Goal: Task Accomplishment & Management: Manage account settings

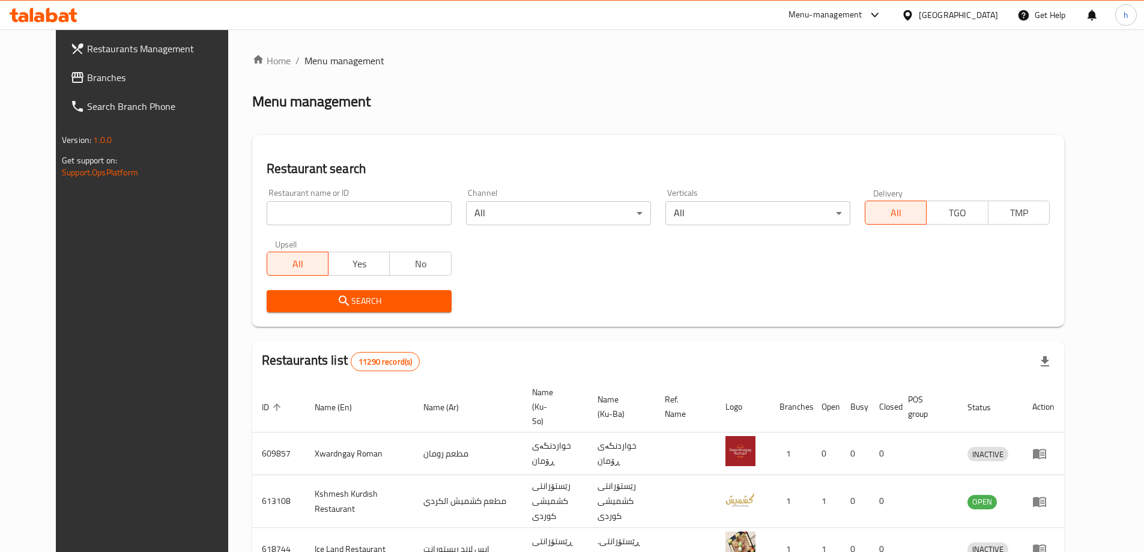
click at [87, 76] on span "Branches" at bounding box center [162, 77] width 150 height 14
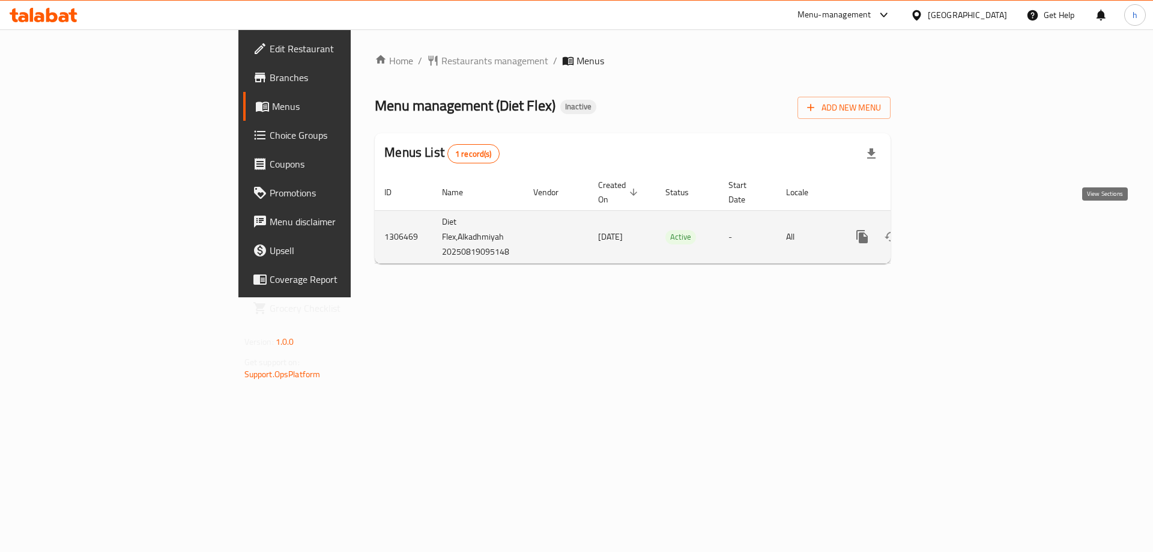
click at [956, 229] on icon "enhanced table" at bounding box center [949, 236] width 14 height 14
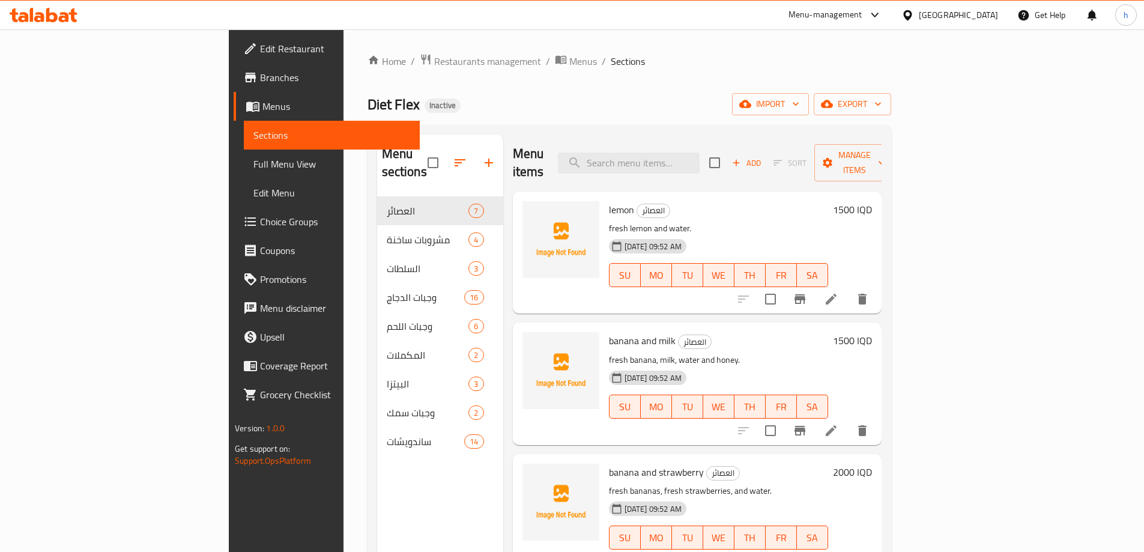
click at [244, 127] on link "Sections" at bounding box center [332, 135] width 176 height 29
click at [262, 109] on span "Menus" at bounding box center [336, 106] width 148 height 14
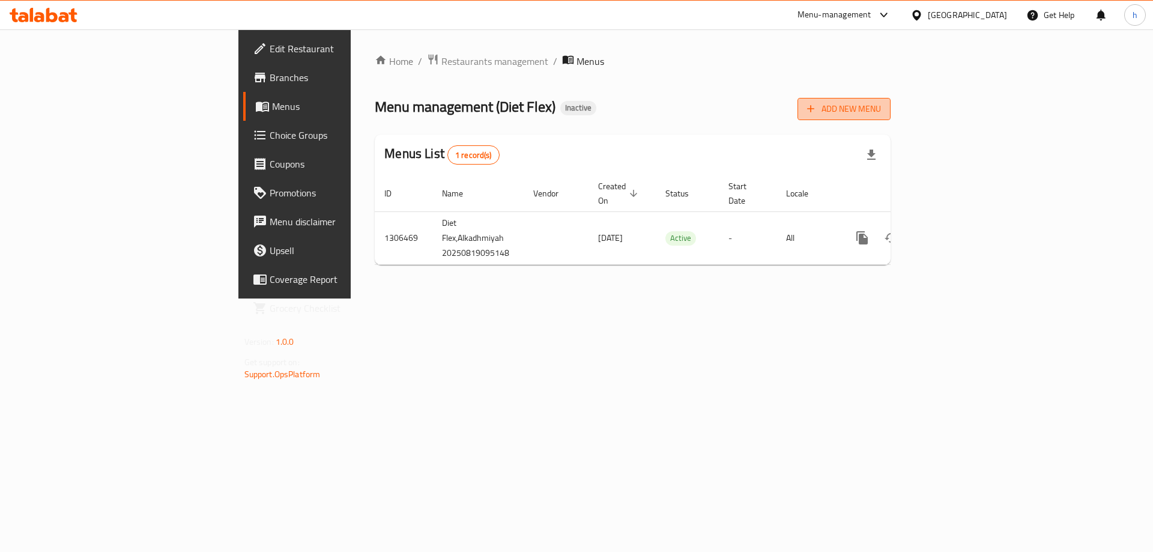
click at [881, 115] on span "Add New Menu" at bounding box center [844, 108] width 74 height 15
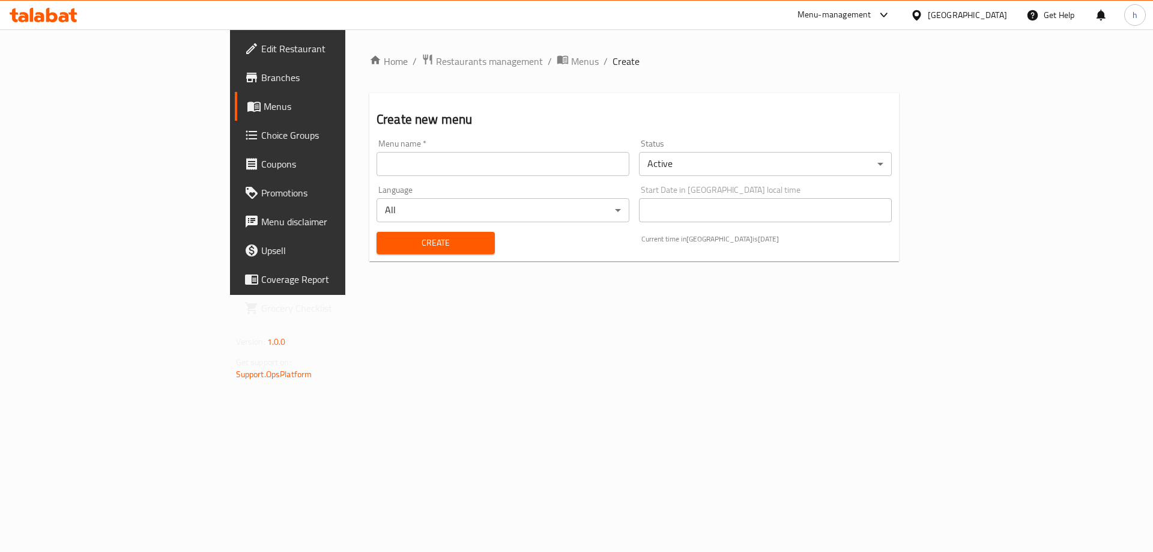
click at [393, 166] on input "text" at bounding box center [503, 164] width 253 height 24
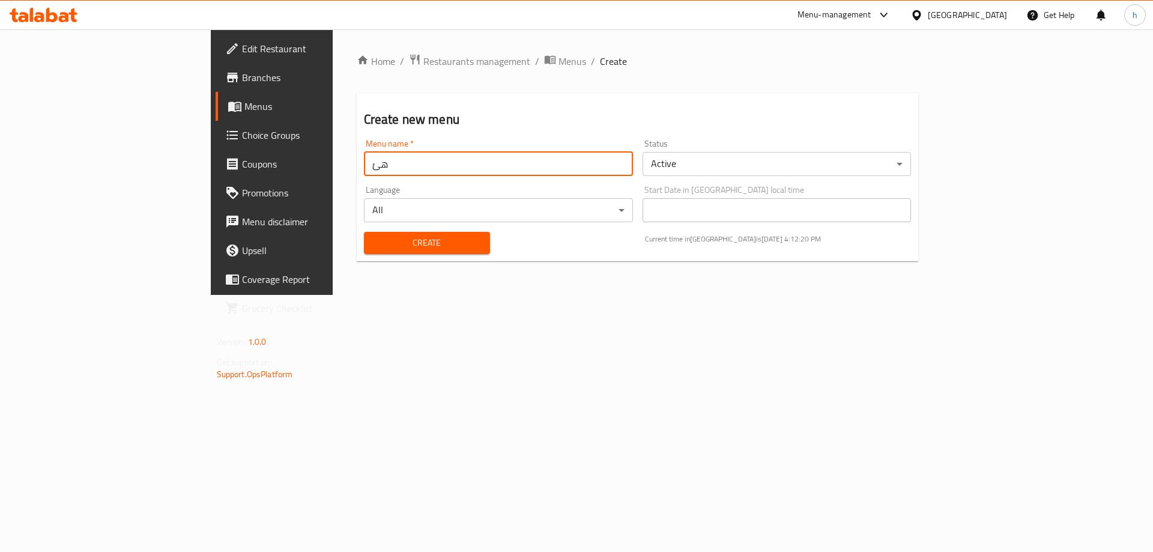
type input "ه"
type input "husennn"
click at [374, 241] on span "Create" at bounding box center [427, 242] width 107 height 15
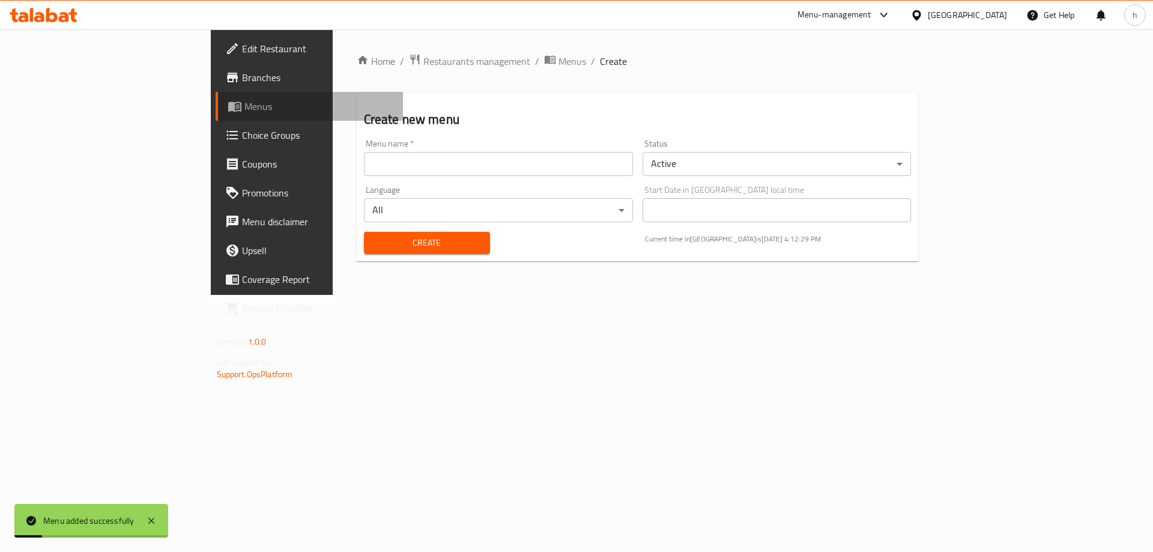
click at [216, 93] on link "Menus" at bounding box center [310, 106] width 188 height 29
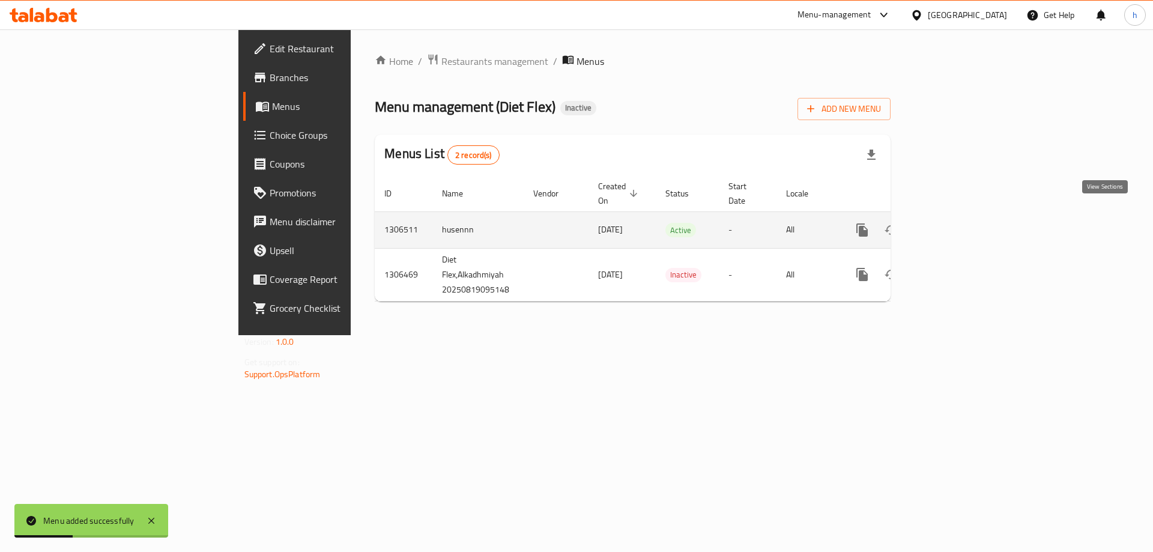
click at [956, 223] on icon "enhanced table" at bounding box center [949, 230] width 14 height 14
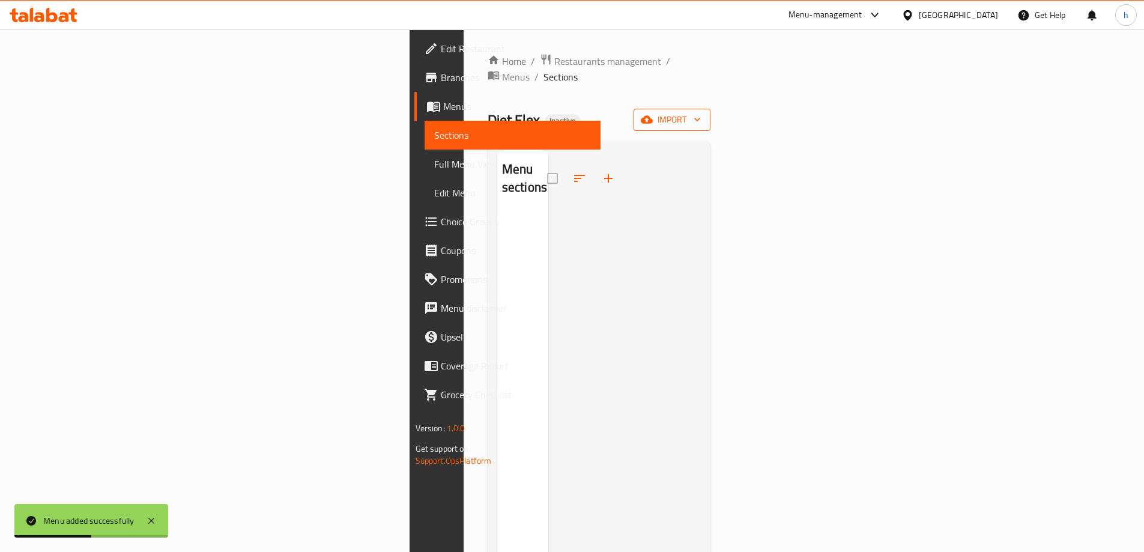
click at [701, 112] on span "import" at bounding box center [672, 119] width 58 height 15
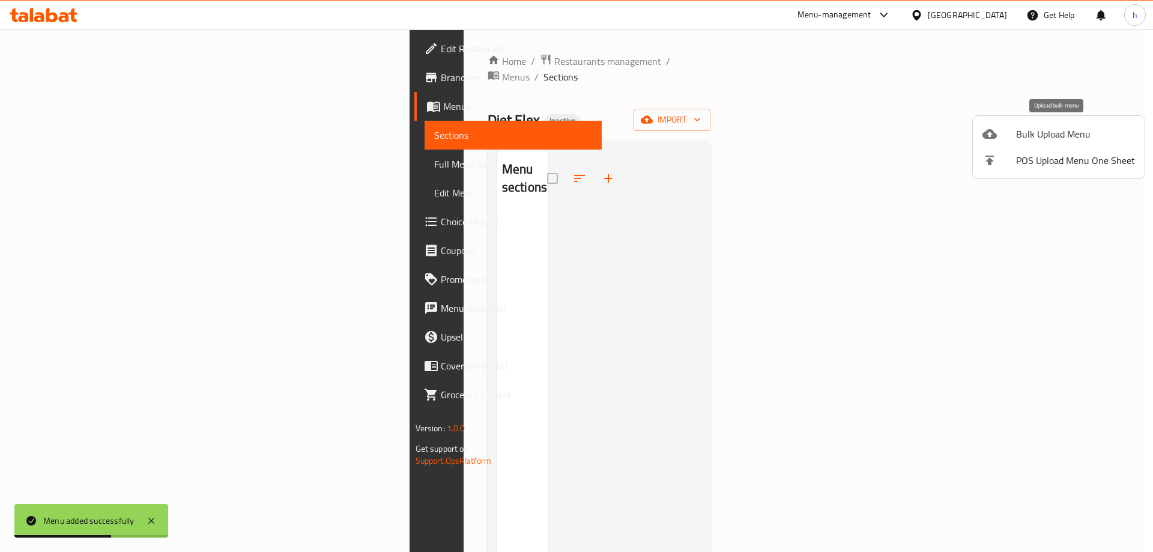
click at [1038, 141] on span "Bulk Upload Menu" at bounding box center [1075, 134] width 119 height 14
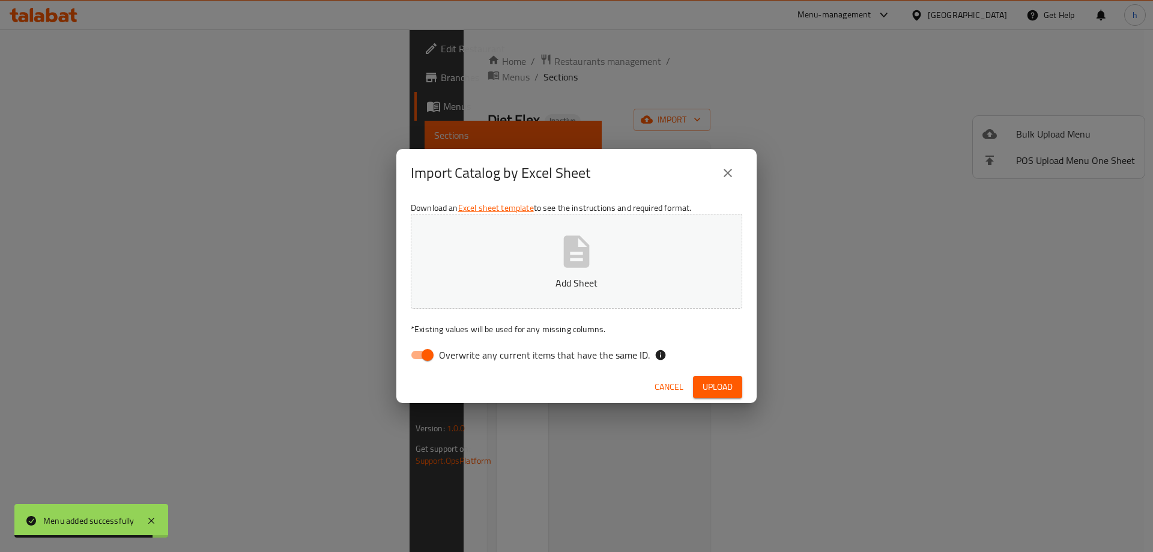
drag, startPoint x: 419, startPoint y: 355, endPoint x: 450, endPoint y: 352, distance: 30.8
click at [419, 355] on input "Overwrite any current items that have the same ID." at bounding box center [427, 355] width 68 height 23
checkbox input "false"
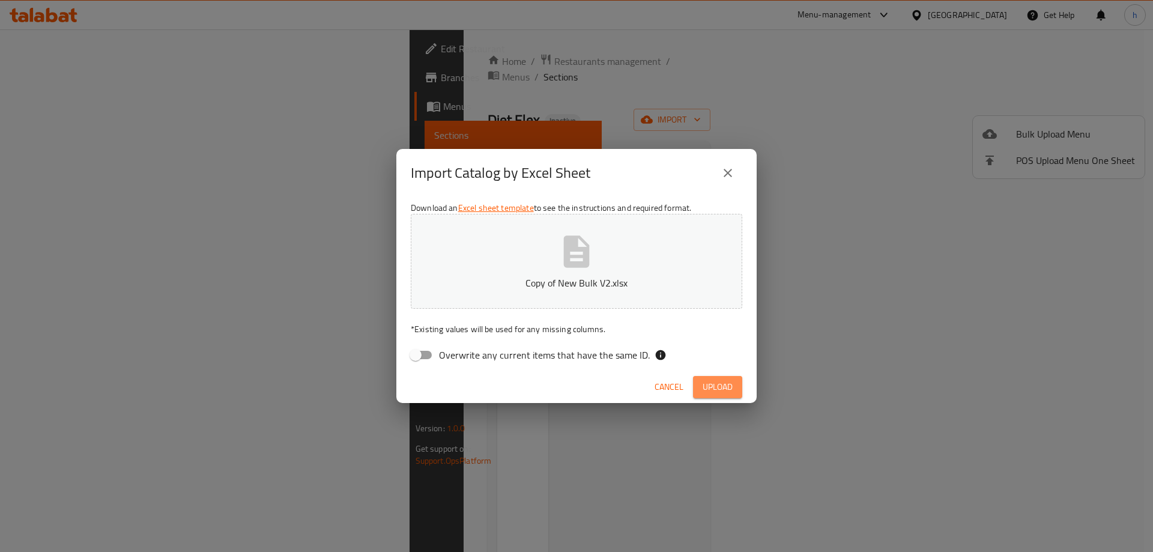
click at [712, 388] on span "Upload" at bounding box center [718, 387] width 30 height 15
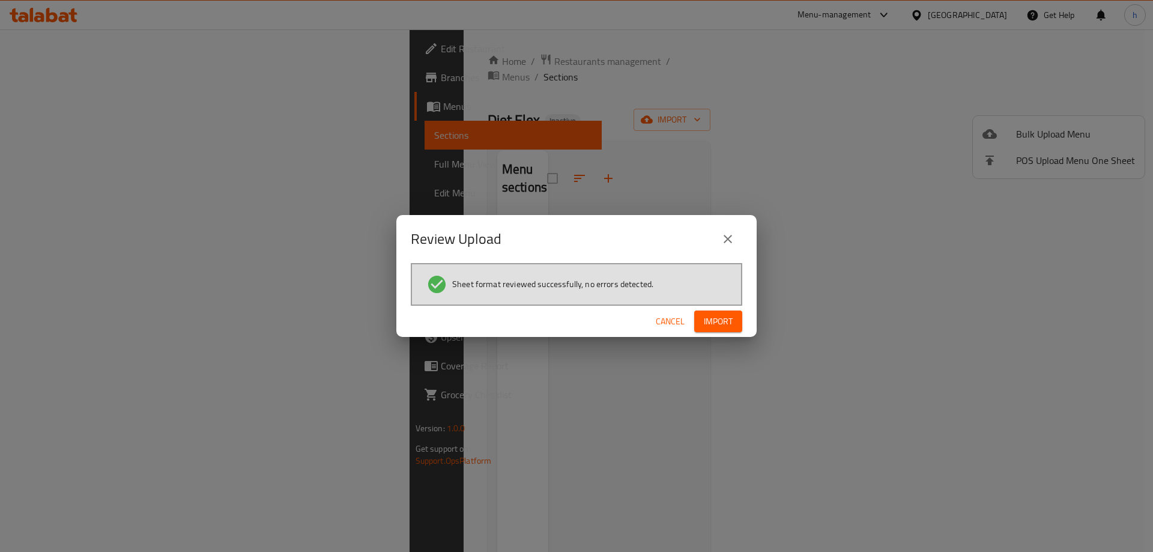
click at [710, 318] on span "Import" at bounding box center [718, 321] width 29 height 15
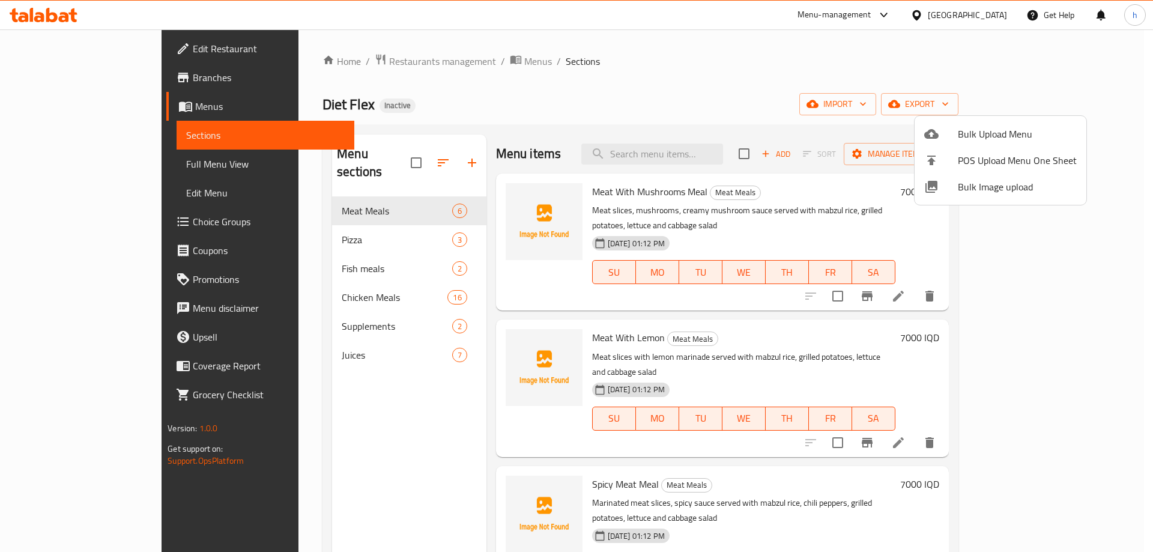
click at [291, 227] on div at bounding box center [576, 276] width 1153 height 552
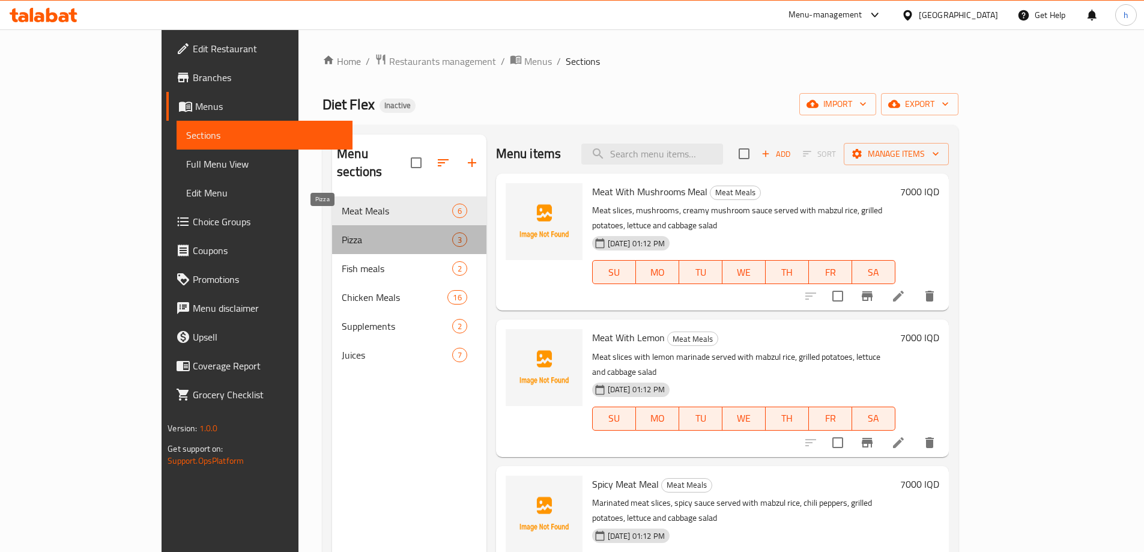
click at [342, 232] on span "Pizza" at bounding box center [397, 239] width 110 height 14
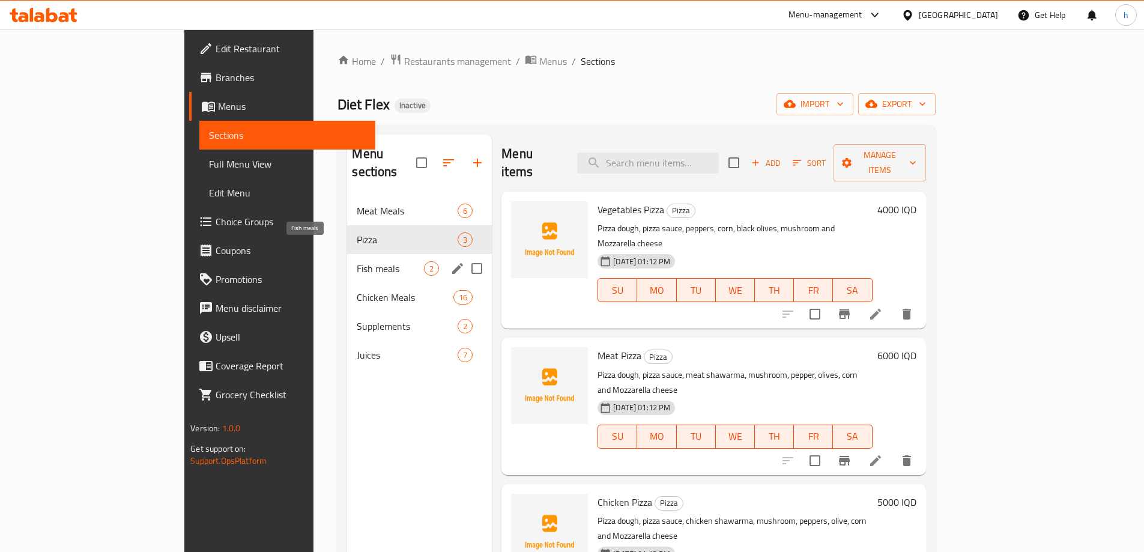
click at [357, 261] on span "Fish meals" at bounding box center [390, 268] width 67 height 14
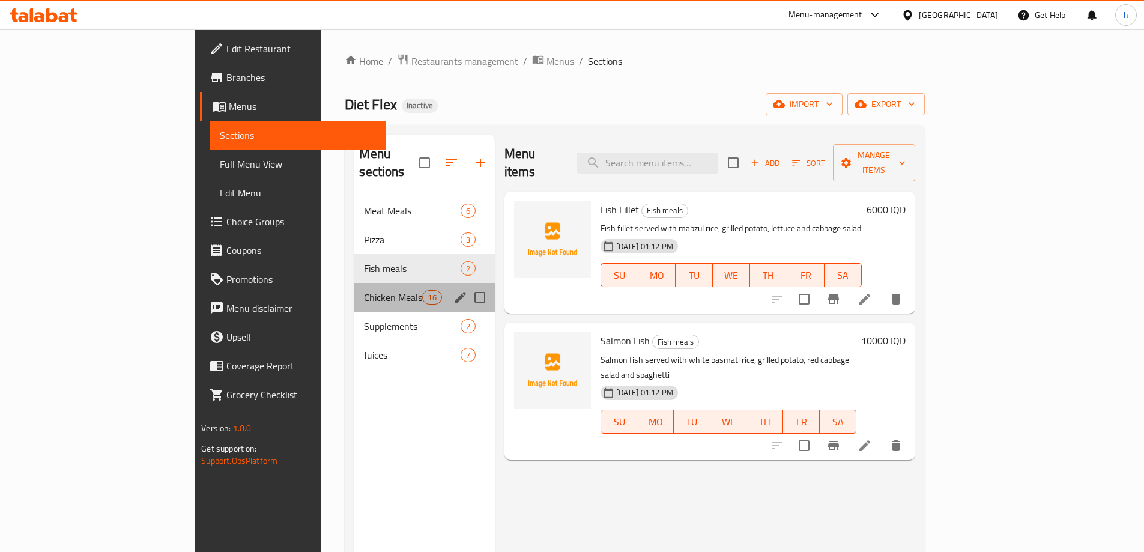
click at [354, 291] on div "Chicken Meals 16" at bounding box center [424, 297] width 140 height 29
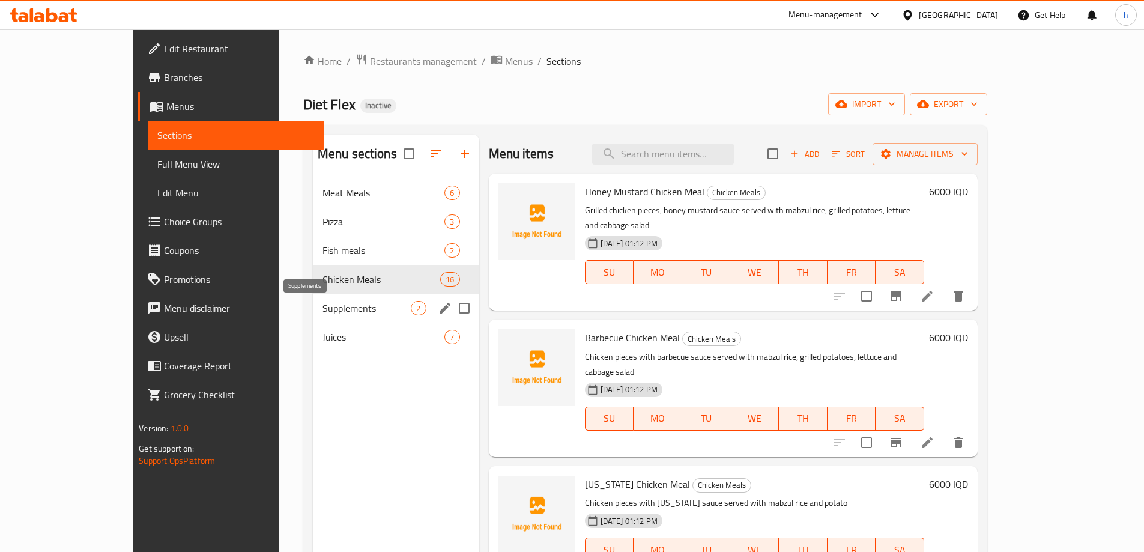
click at [322, 308] on span "Supplements" at bounding box center [366, 308] width 89 height 14
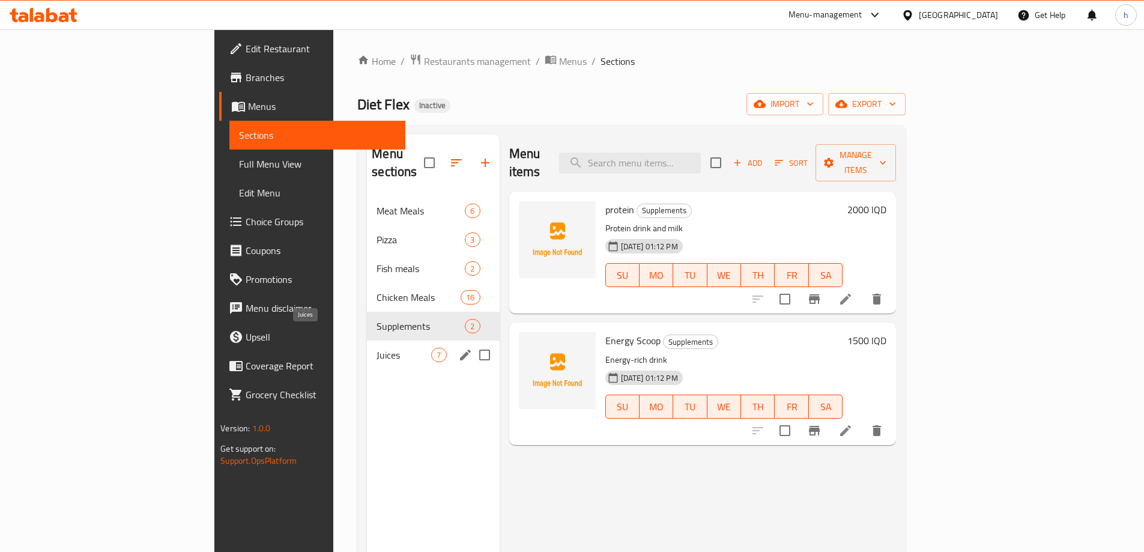
click at [377, 348] on span "Juices" at bounding box center [404, 355] width 55 height 14
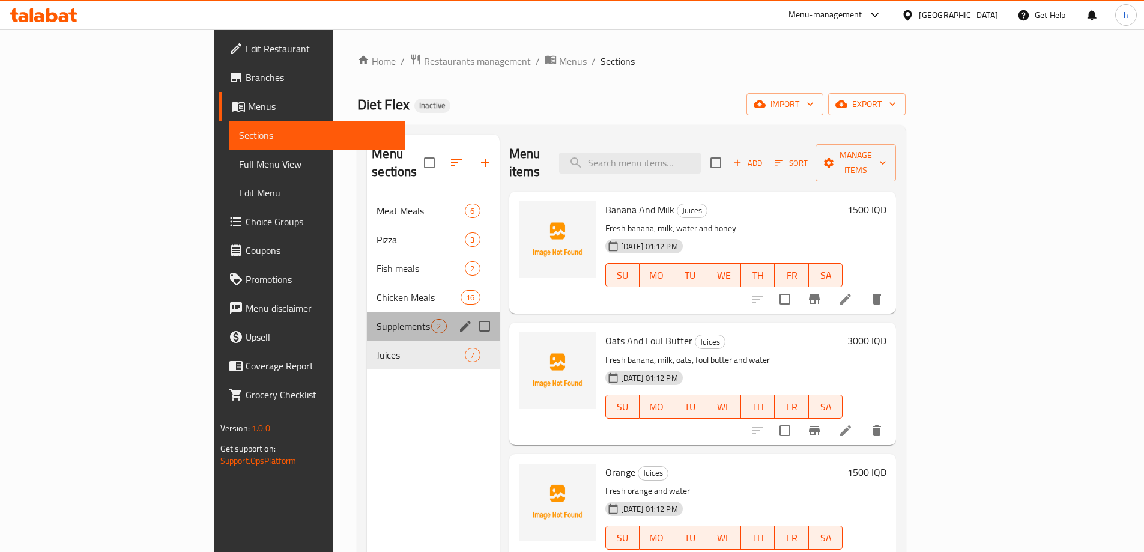
click at [367, 315] on div "Supplements 2" at bounding box center [433, 326] width 132 height 29
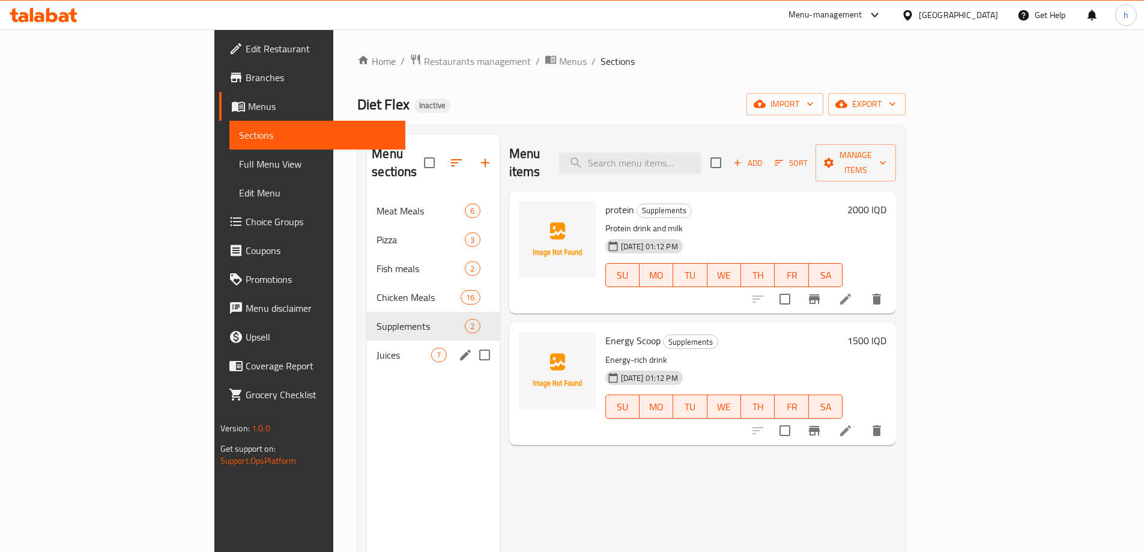
click at [377, 348] on span "Juices" at bounding box center [404, 355] width 55 height 14
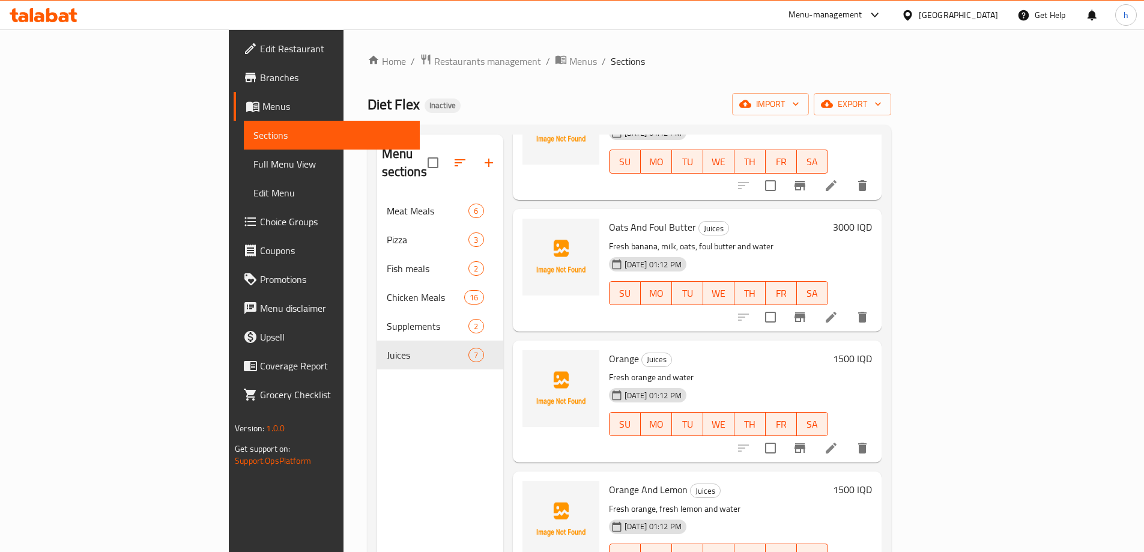
scroll to position [140, 0]
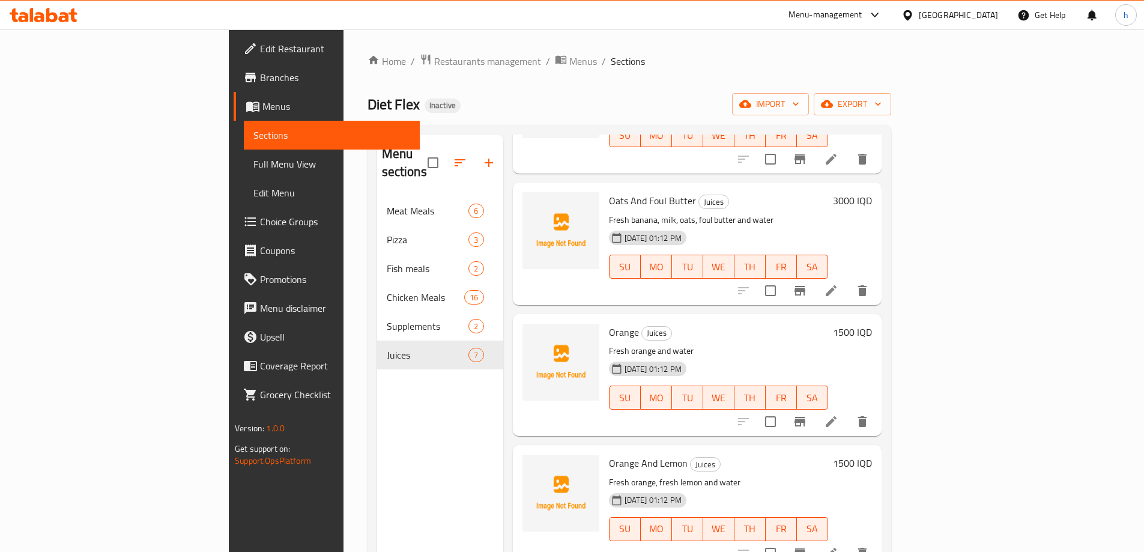
click at [848, 280] on li at bounding box center [831, 291] width 34 height 22
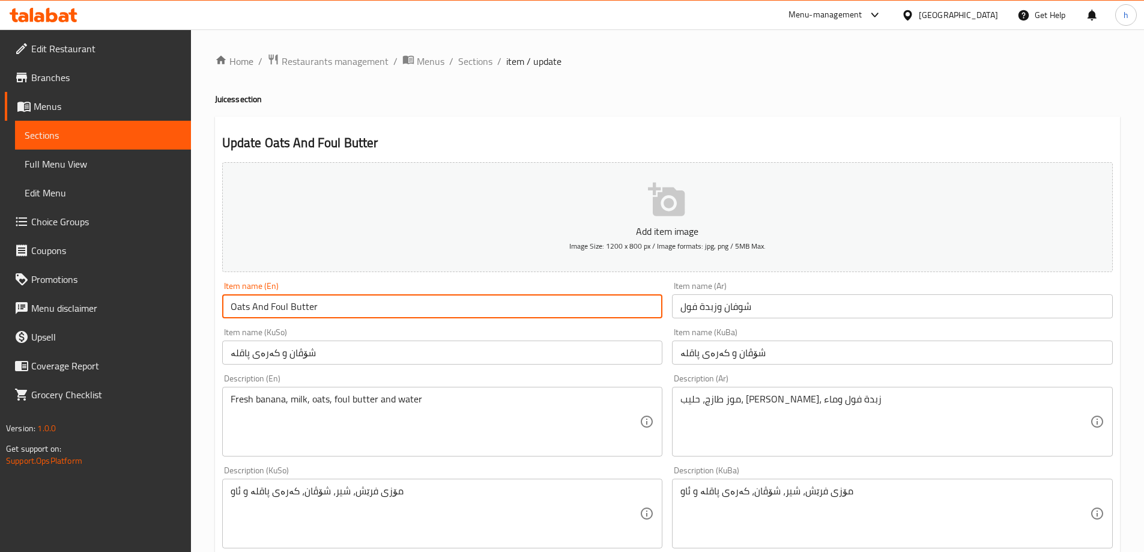
drag, startPoint x: 318, startPoint y: 306, endPoint x: 270, endPoint y: 308, distance: 48.7
click at [270, 308] on input "Oats And Foul Butter" at bounding box center [442, 306] width 441 height 24
type input "Banana And Milk And Oats"
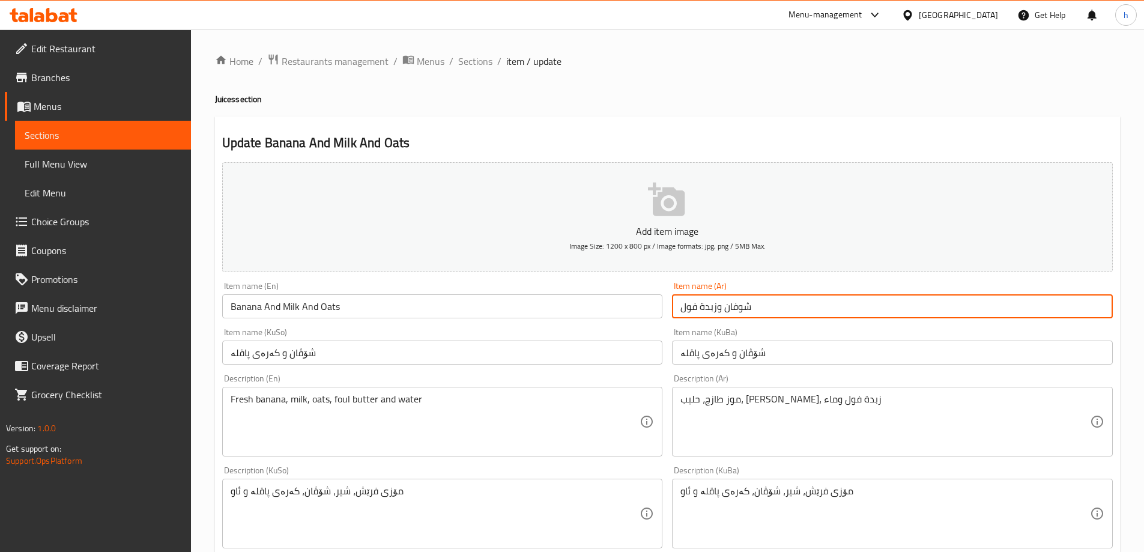
click at [733, 315] on input "شوفان وزبدة فول" at bounding box center [892, 306] width 441 height 24
click at [731, 315] on input "شوفان وزبدة فول" at bounding box center [892, 306] width 441 height 24
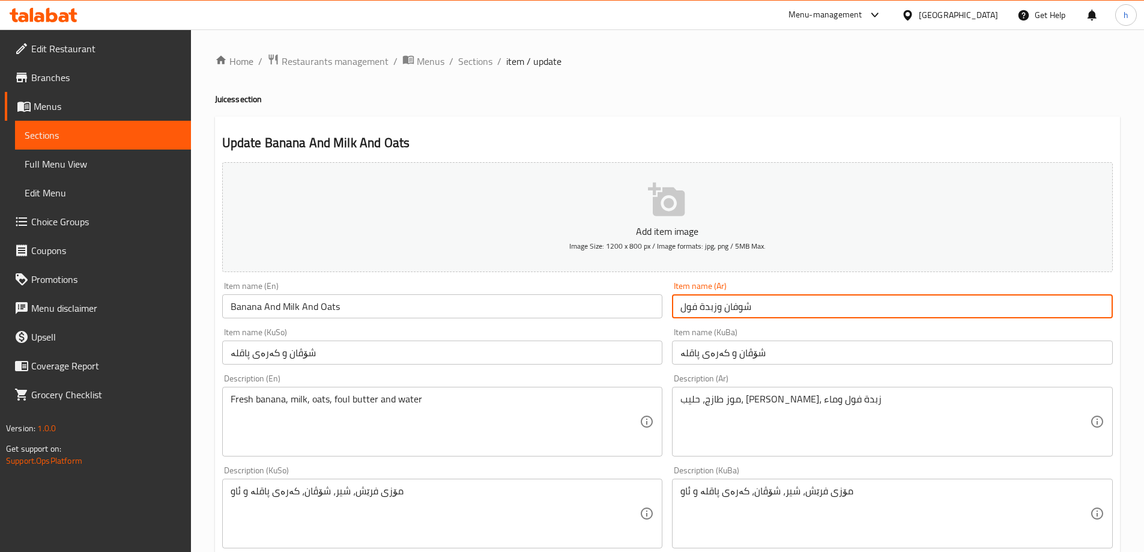
click at [731, 315] on input "شوفان وزبدة فول" at bounding box center [892, 306] width 441 height 24
paste input "موز وحليب وشوفان"
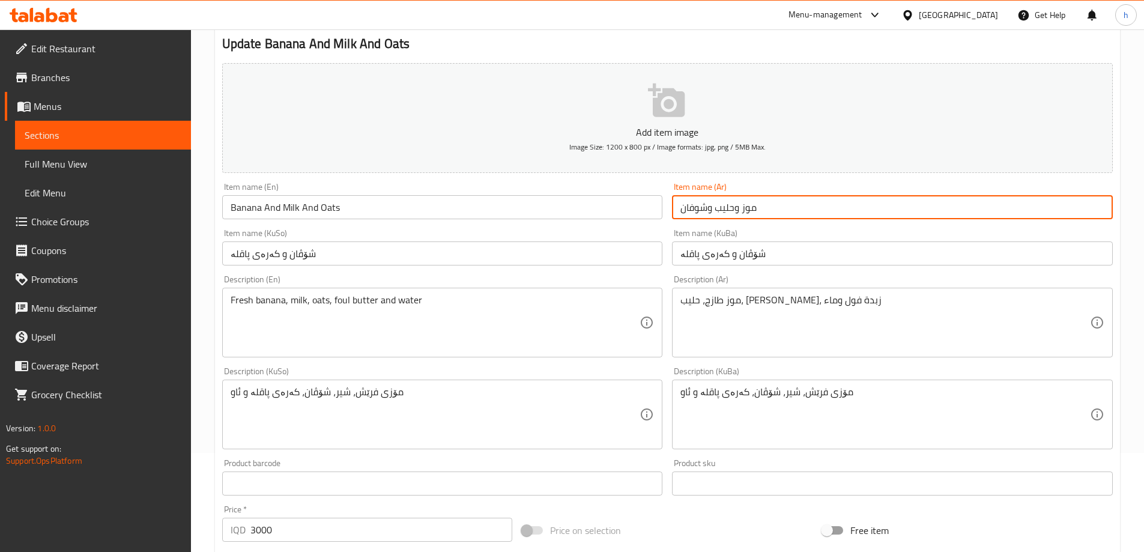
scroll to position [140, 0]
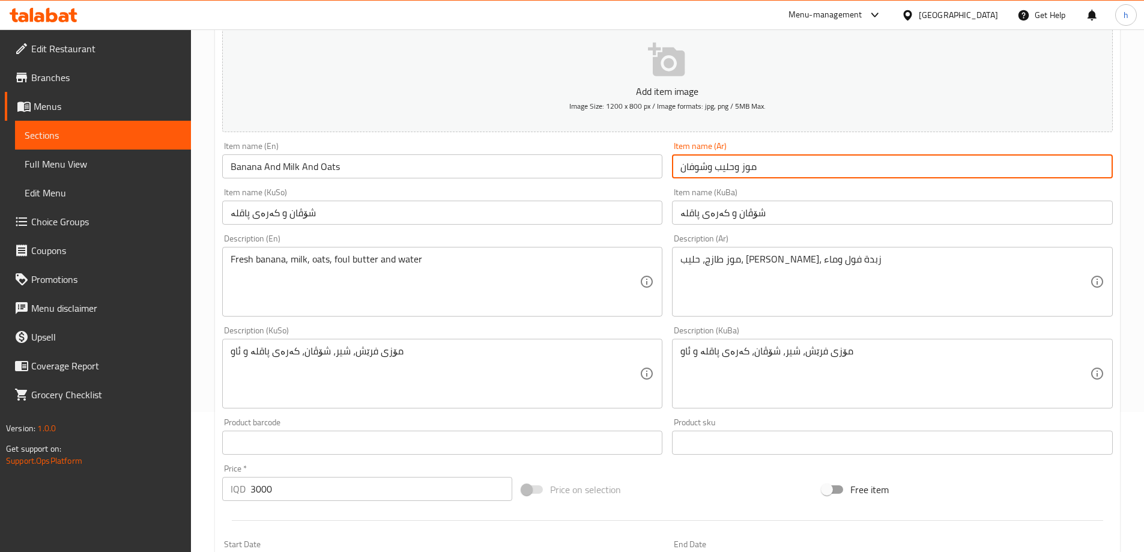
type input "موز وحليب وشوفان"
click at [774, 214] on input "شۆڤان و کەرەی پاقلە" at bounding box center [892, 213] width 441 height 24
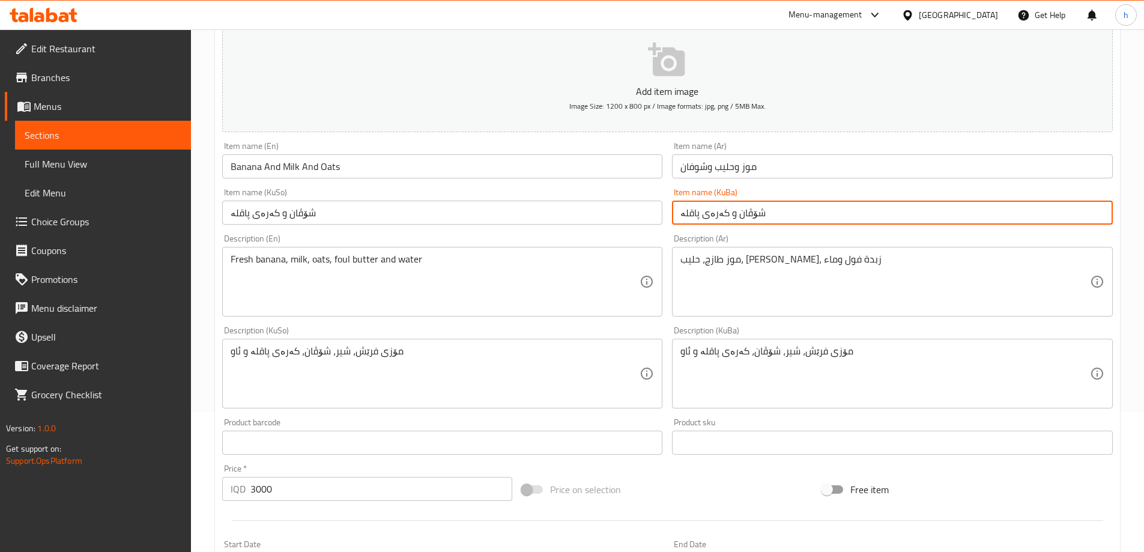
click at [774, 214] on input "شۆڤان و کەرەی پاقلە" at bounding box center [892, 213] width 441 height 24
drag, startPoint x: 1079, startPoint y: 213, endPoint x: 1028, endPoint y: 226, distance: 53.3
click at [973, 207] on input "شۆڤان و کەرەی پاقلە" at bounding box center [892, 213] width 441 height 24
click at [1068, 216] on input "مۆز و شیر و شۆڤان" at bounding box center [892, 213] width 441 height 24
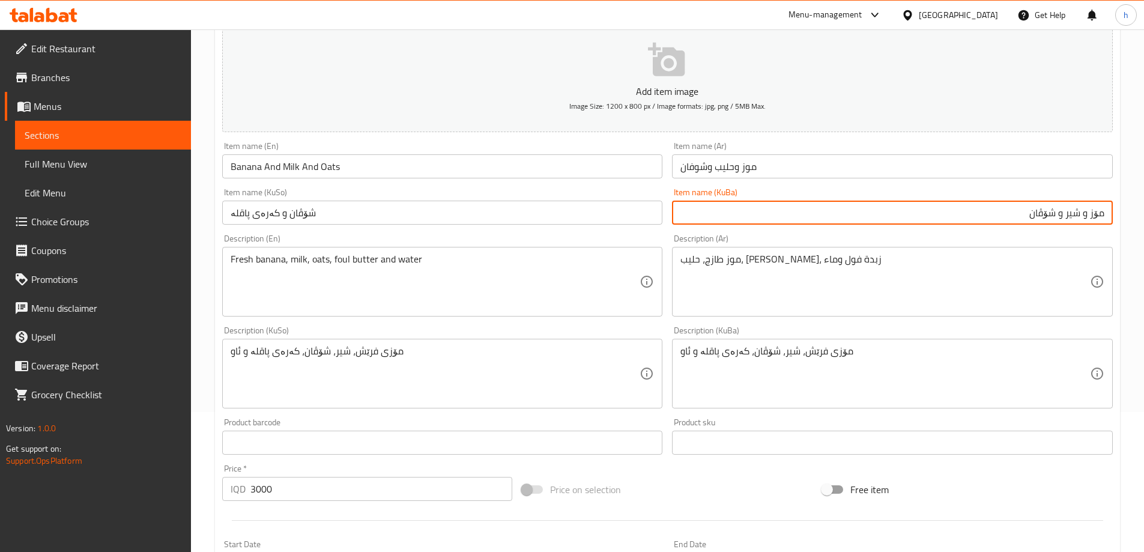
click at [1068, 216] on input "مۆز و شیر و شۆڤان" at bounding box center [892, 213] width 441 height 24
type input "مۆز و شیر و شۆڤان"
click at [265, 218] on input "شۆڤان و کەرەی پاقلە" at bounding box center [442, 213] width 441 height 24
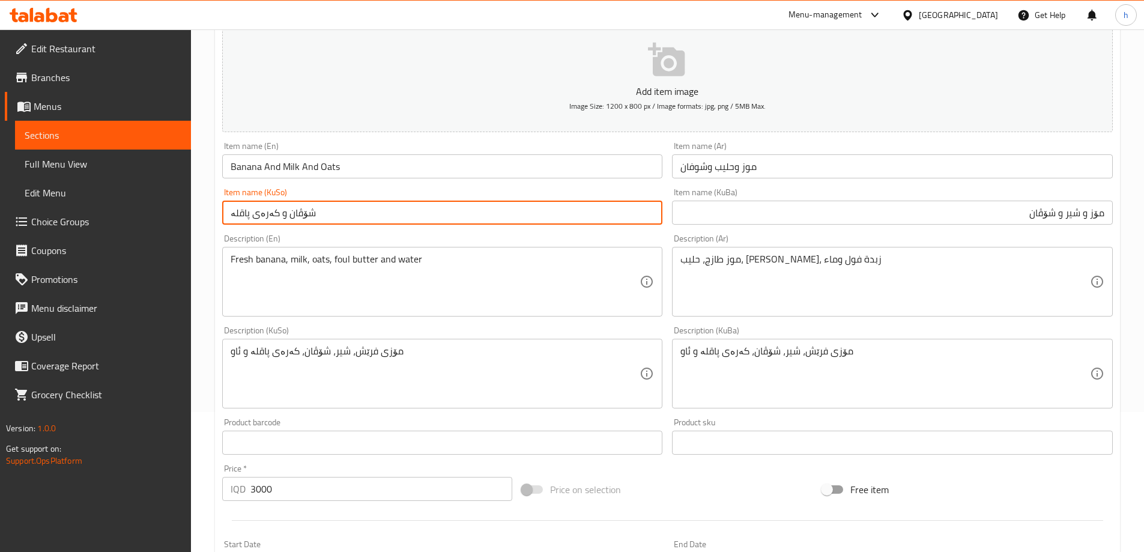
click at [265, 218] on input "شۆڤان و کەرەی پاقلە" at bounding box center [442, 213] width 441 height 24
paste input "مۆز و شیر و شۆڤان"
type input "مۆز و شیر و شۆڤان"
click at [362, 163] on input "Banana And Milk And Oats" at bounding box center [442, 166] width 441 height 24
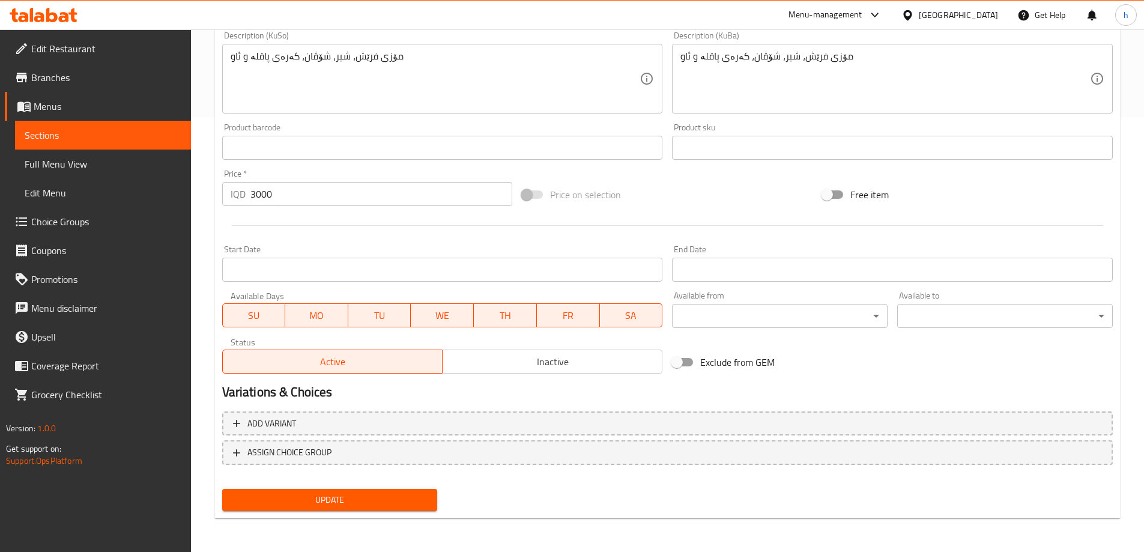
type input "Banana And Milk And Oat"
drag, startPoint x: 390, startPoint y: 490, endPoint x: 390, endPoint y: 484, distance: 6.0
click at [390, 489] on button "Update" at bounding box center [330, 500] width 216 height 22
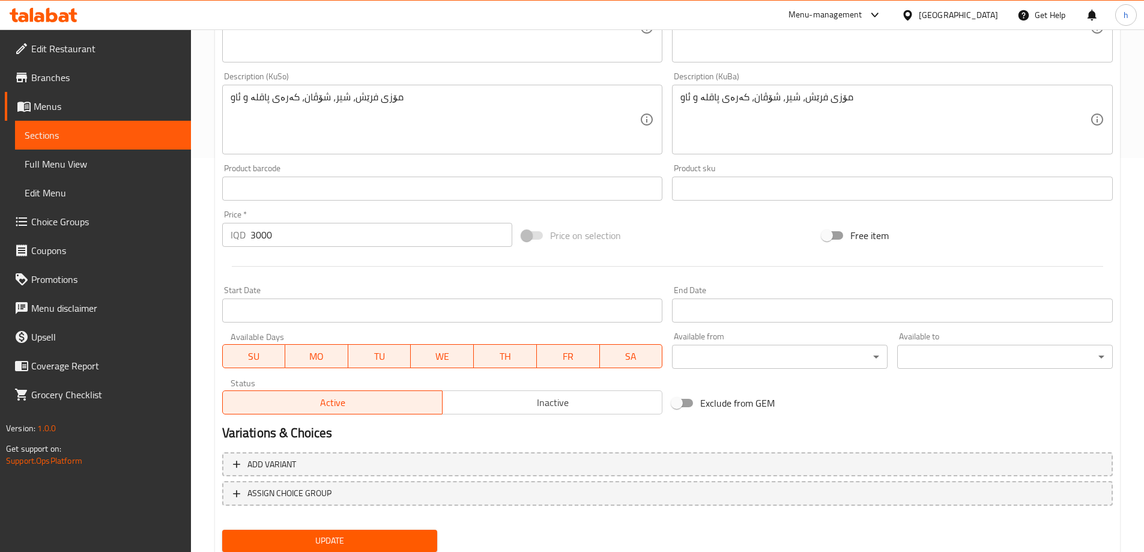
scroll to position [435, 0]
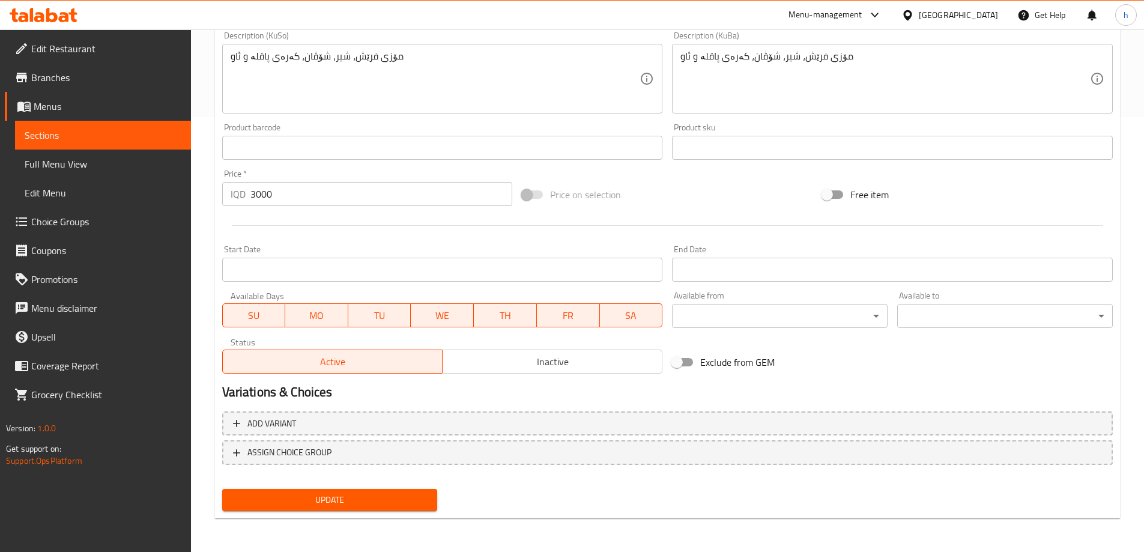
click at [366, 507] on span "Update" at bounding box center [330, 499] width 196 height 15
click at [47, 136] on span "Sections" at bounding box center [103, 135] width 157 height 14
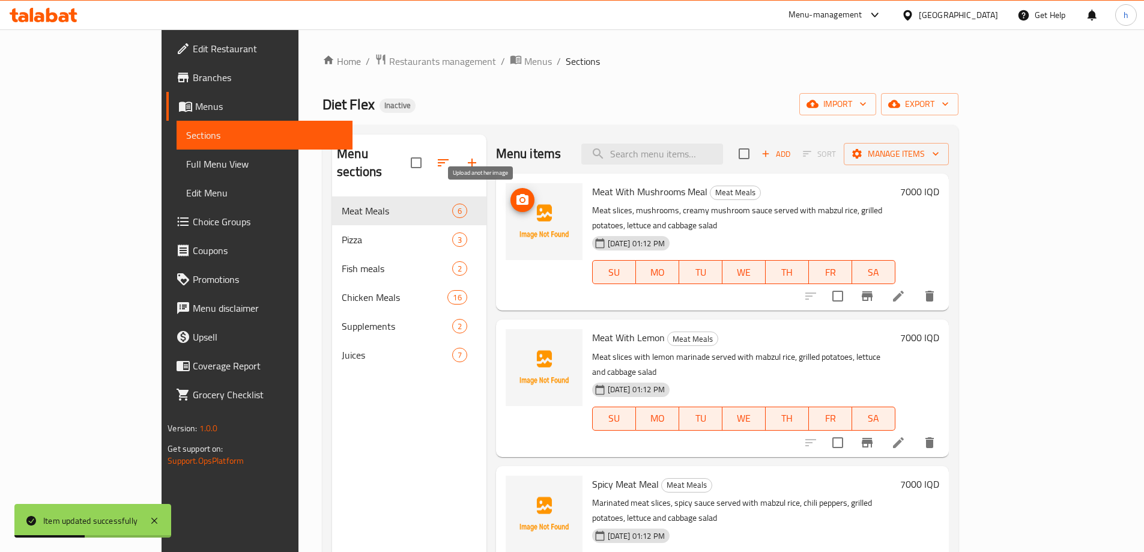
click at [516, 204] on icon "upload picture" at bounding box center [522, 199] width 12 height 11
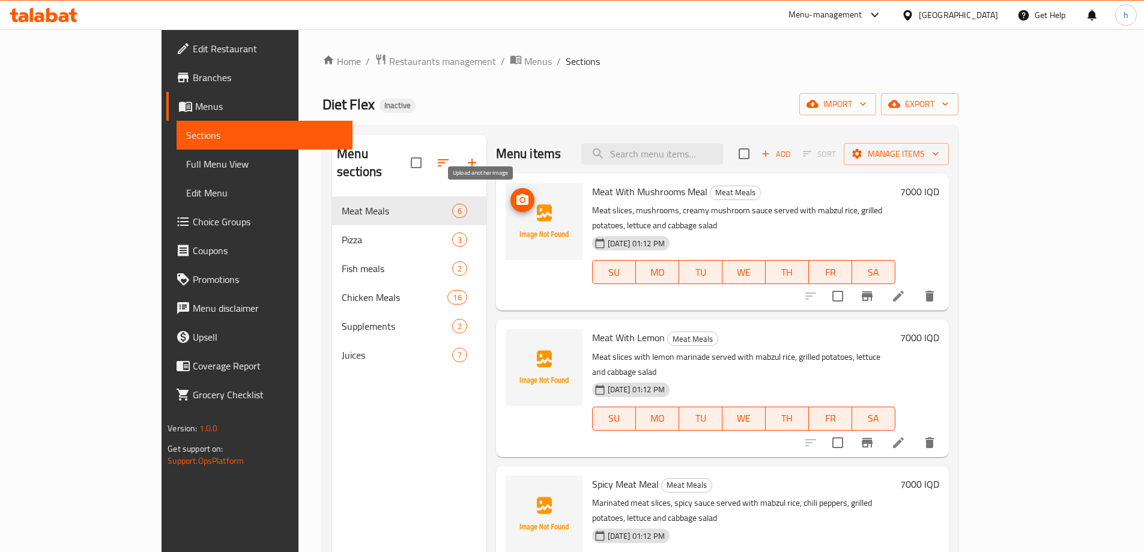
click at [515, 201] on icon "upload picture" at bounding box center [522, 200] width 14 height 14
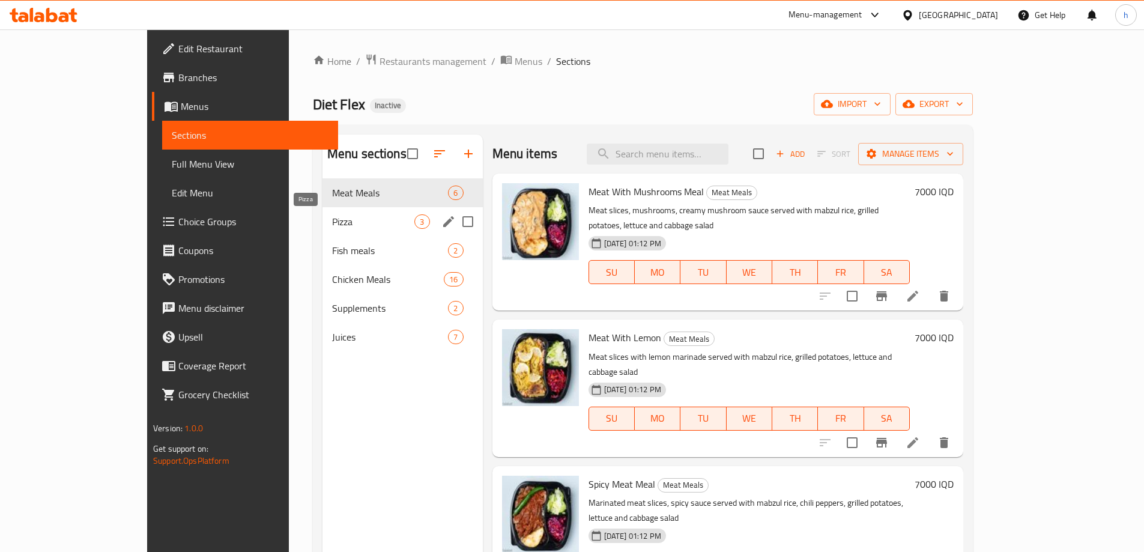
click at [332, 220] on span "Pizza" at bounding box center [373, 221] width 83 height 14
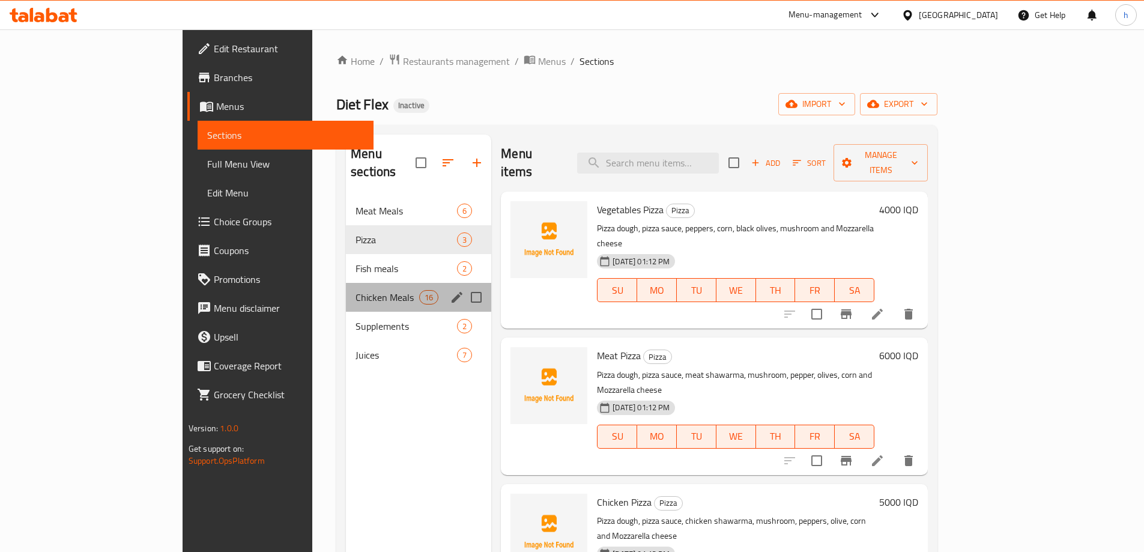
click at [346, 287] on div "Chicken Meals 16" at bounding box center [418, 297] width 145 height 29
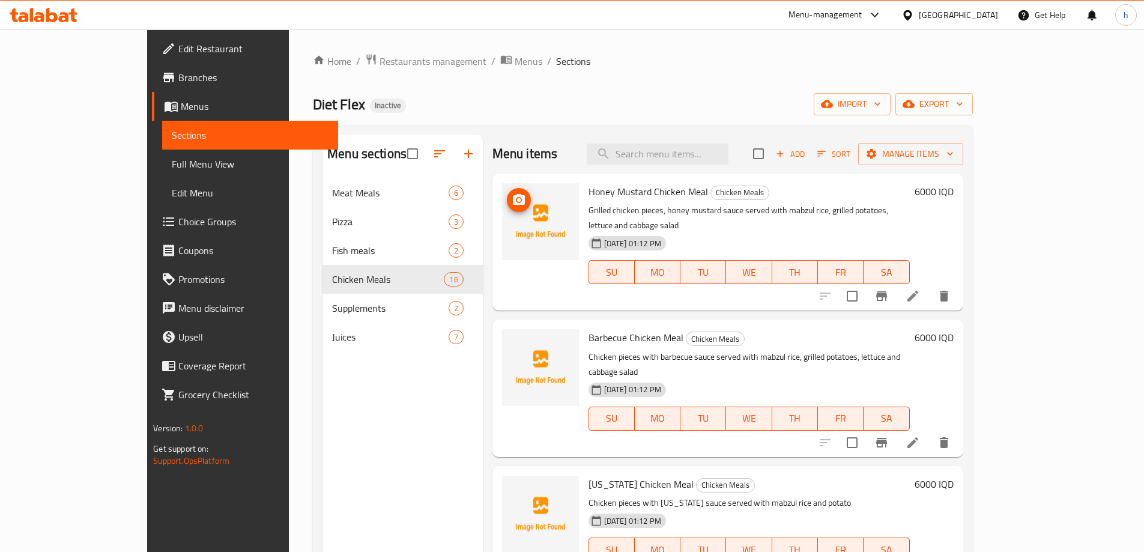
click at [502, 191] on img at bounding box center [540, 221] width 77 height 77
click at [512, 195] on icon "upload picture" at bounding box center [519, 200] width 14 height 14
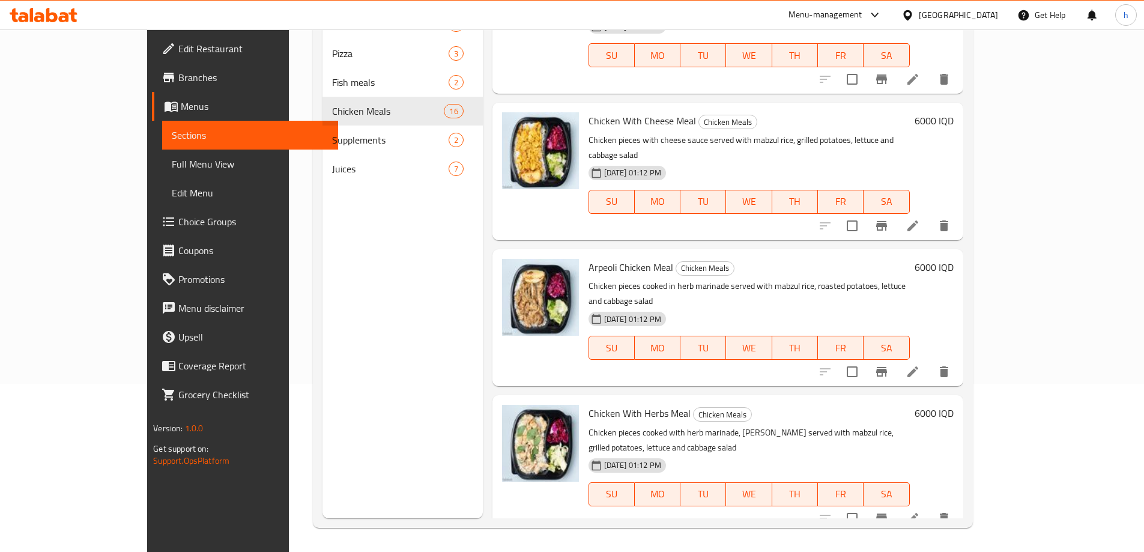
scroll to position [316, 0]
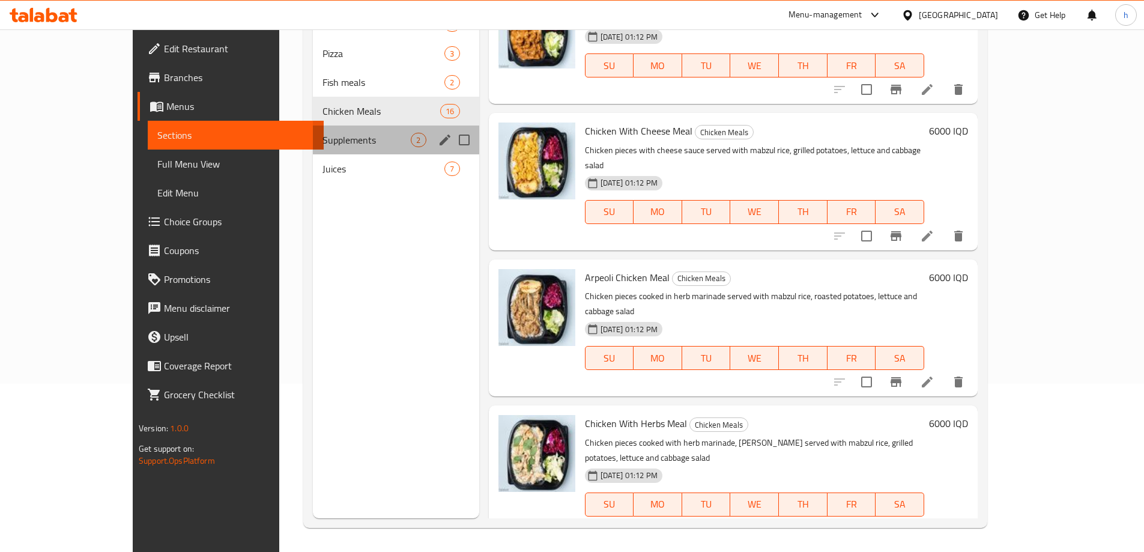
click at [321, 150] on div "Supplements 2" at bounding box center [396, 140] width 166 height 29
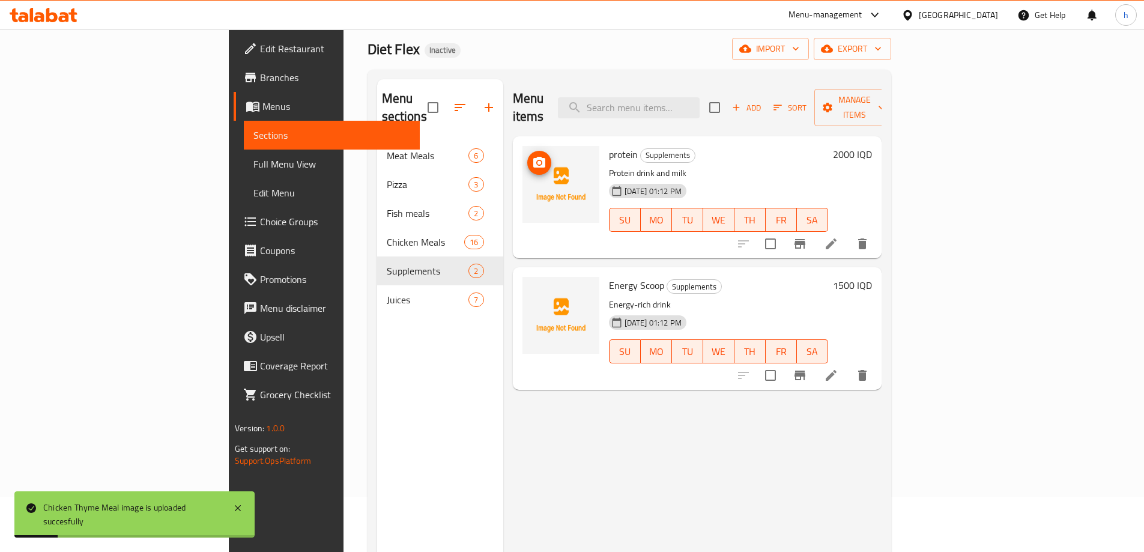
scroll to position [28, 0]
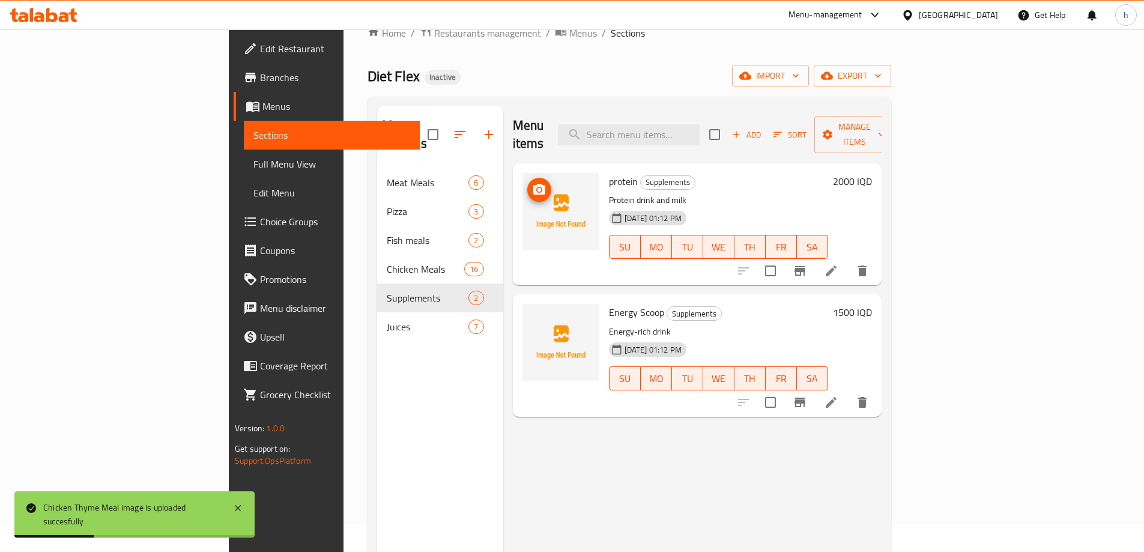
click at [532, 183] on icon "upload picture" at bounding box center [539, 190] width 14 height 14
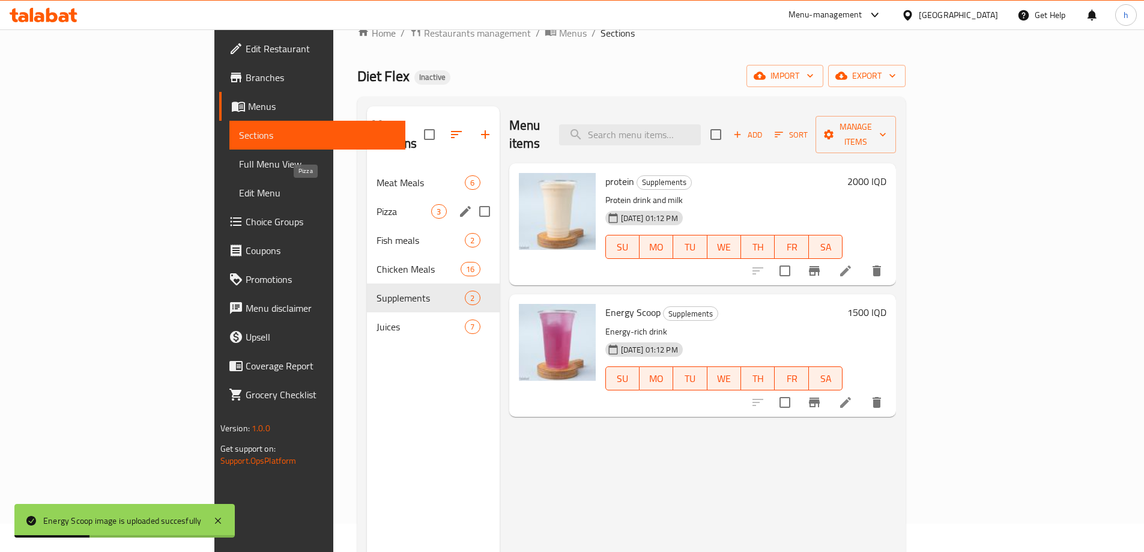
click at [377, 204] on span "Pizza" at bounding box center [404, 211] width 55 height 14
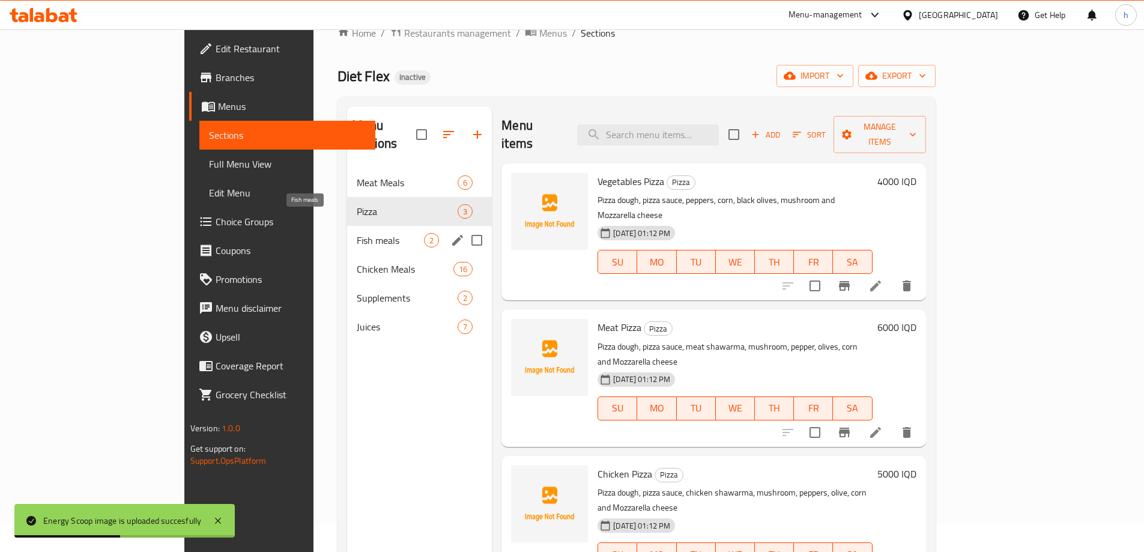
click at [357, 233] on span "Fish meals" at bounding box center [390, 240] width 67 height 14
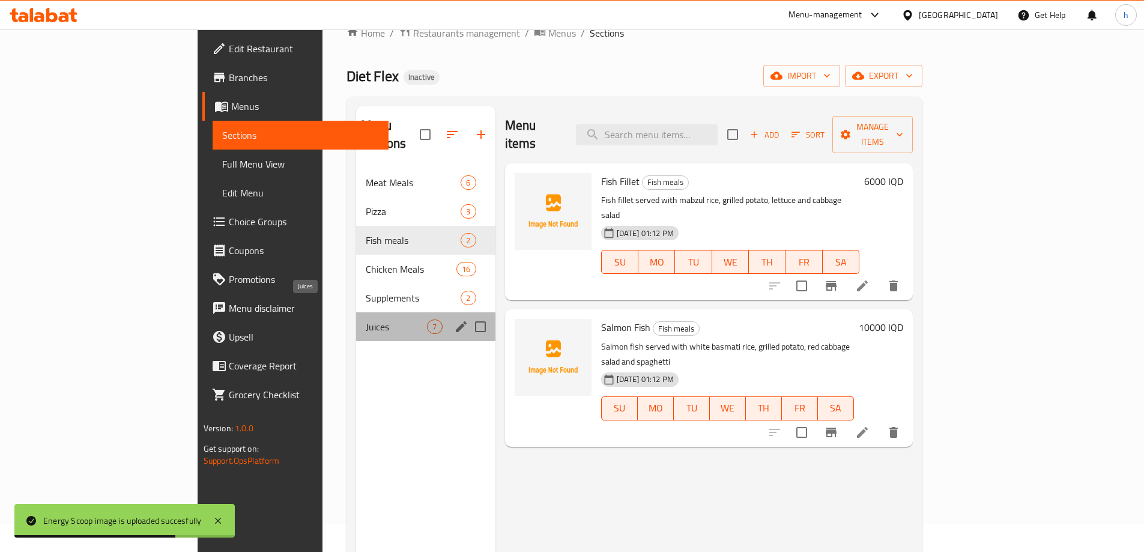
click at [366, 319] on span "Juices" at bounding box center [397, 326] width 62 height 14
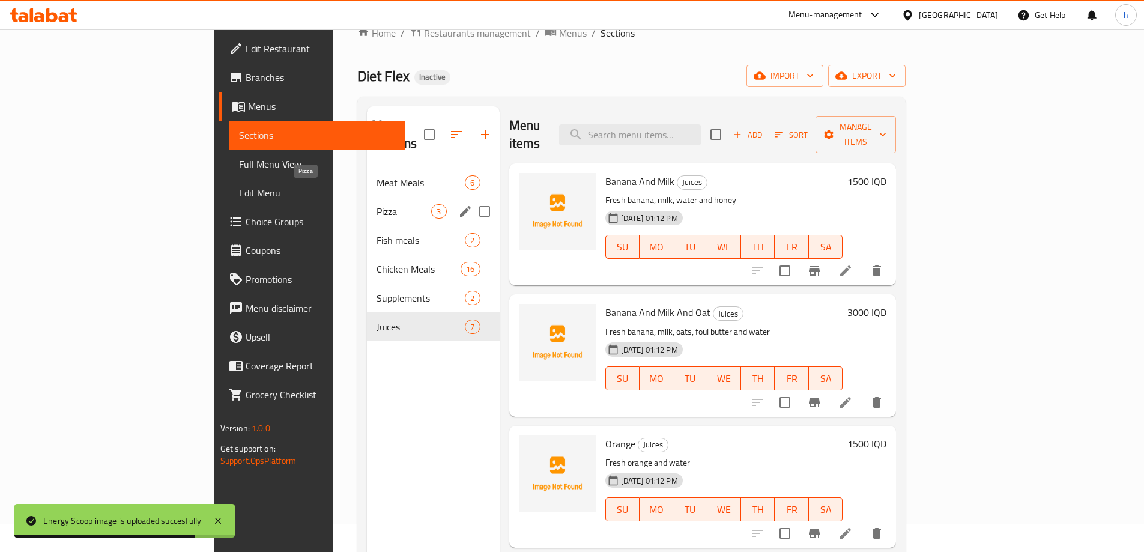
click at [377, 204] on span "Pizza" at bounding box center [404, 211] width 55 height 14
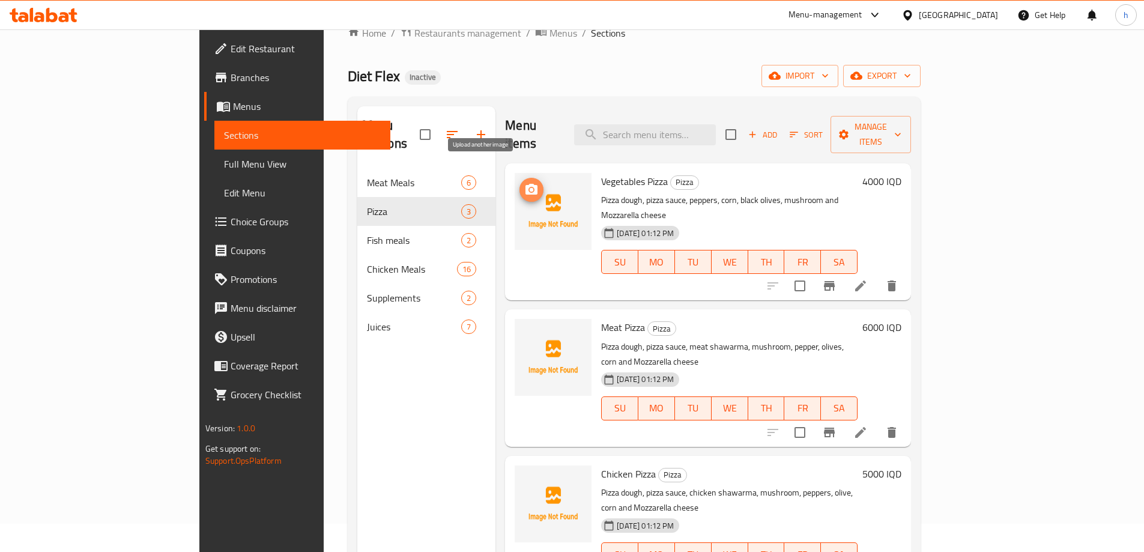
click at [524, 183] on icon "upload picture" at bounding box center [531, 190] width 14 height 14
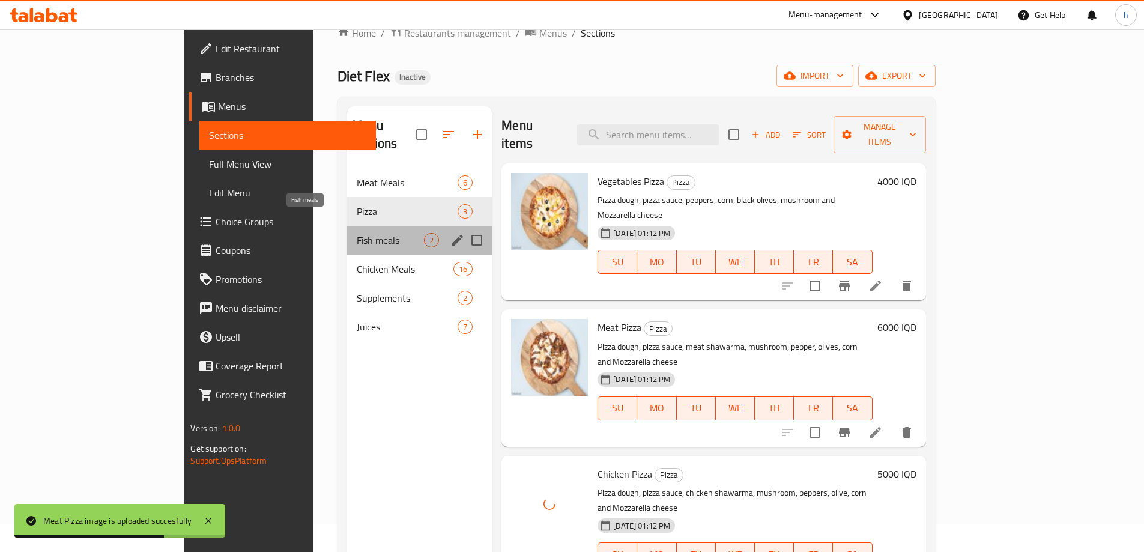
click at [357, 233] on span "Fish meals" at bounding box center [390, 240] width 67 height 14
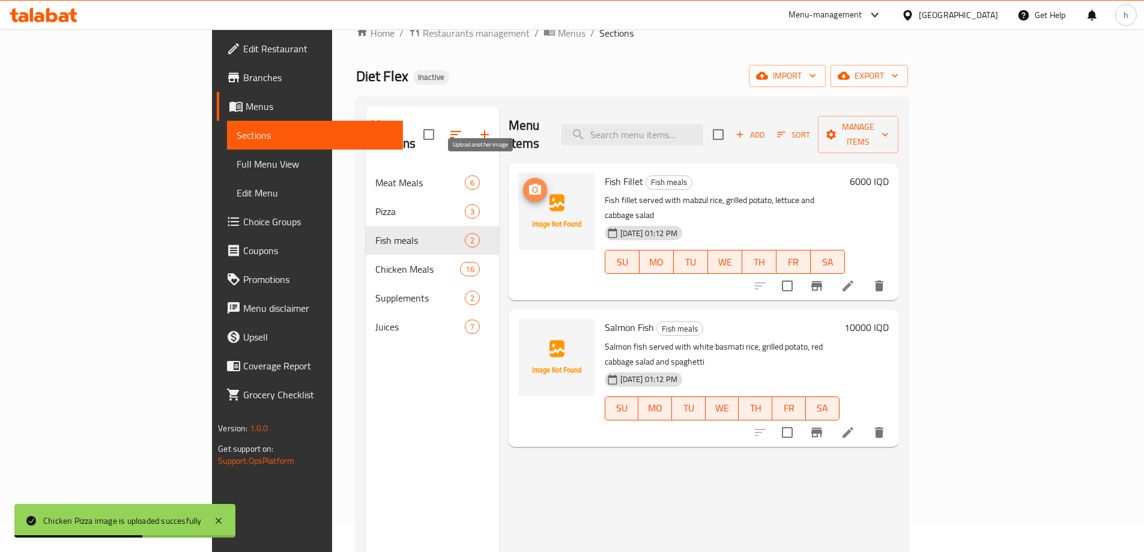
click at [529, 184] on icon "upload picture" at bounding box center [535, 189] width 12 height 11
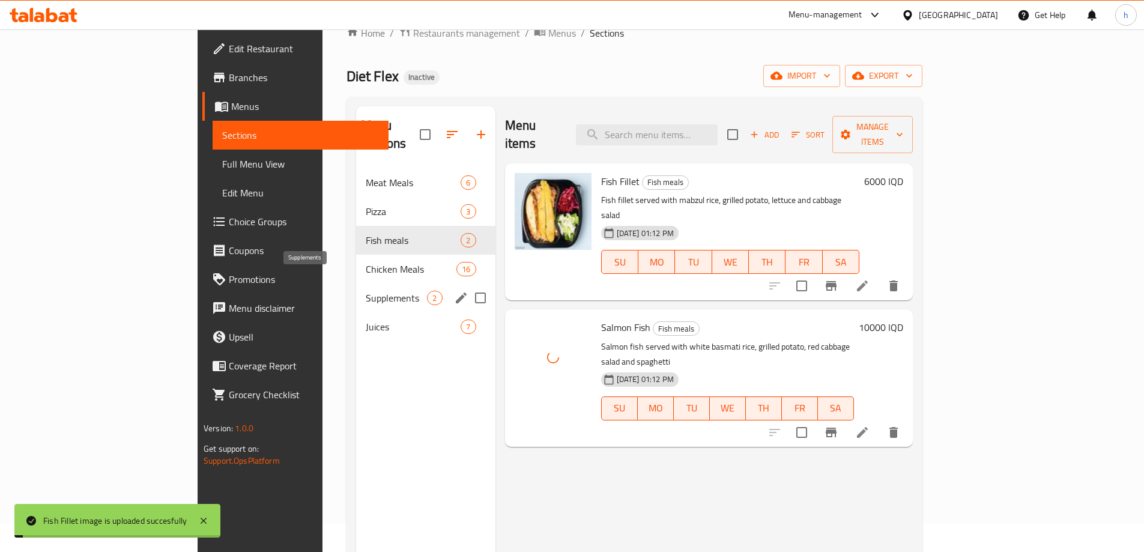
click at [366, 291] on span "Supplements" at bounding box center [397, 298] width 62 height 14
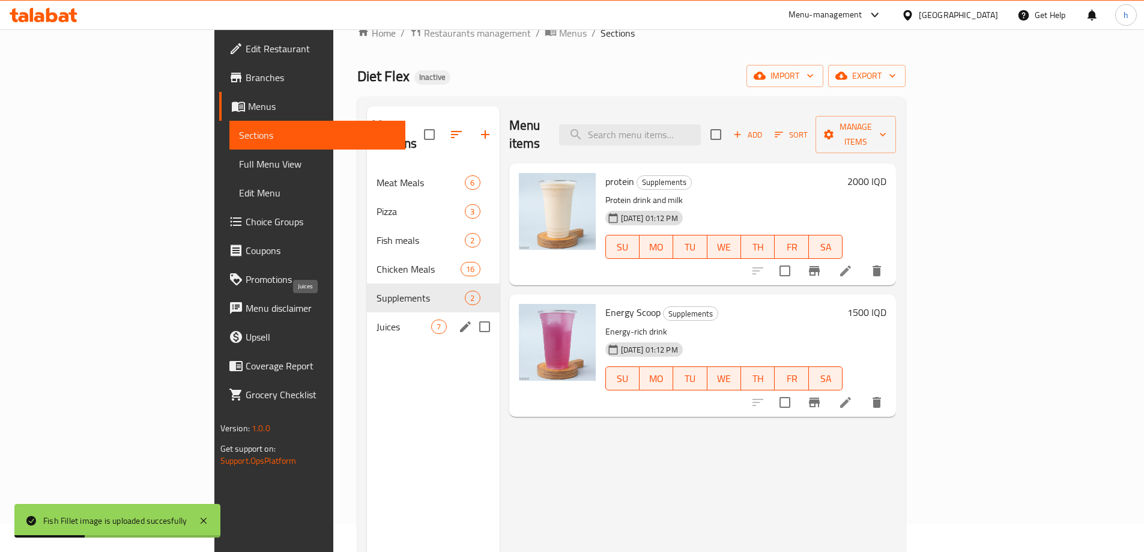
click at [377, 319] on span "Juices" at bounding box center [404, 326] width 55 height 14
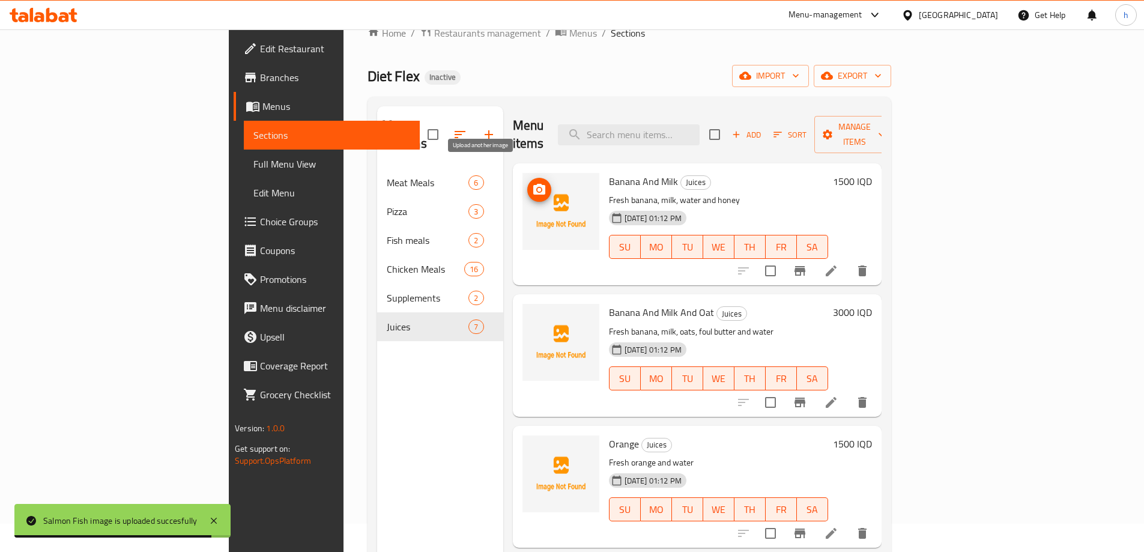
click at [533, 184] on icon "upload picture" at bounding box center [539, 189] width 12 height 11
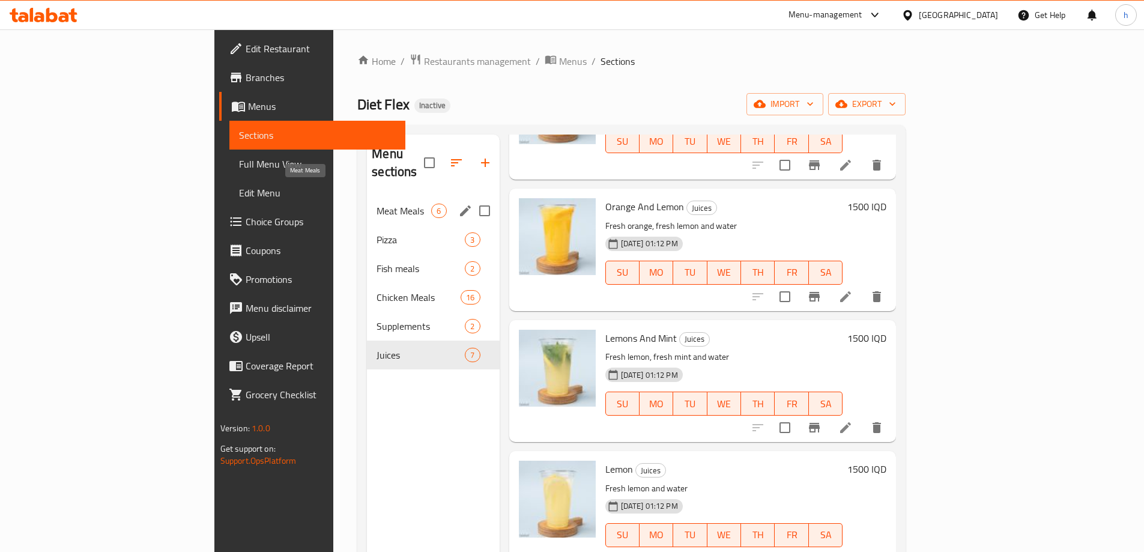
click at [377, 204] on span "Meat Meals" at bounding box center [404, 211] width 55 height 14
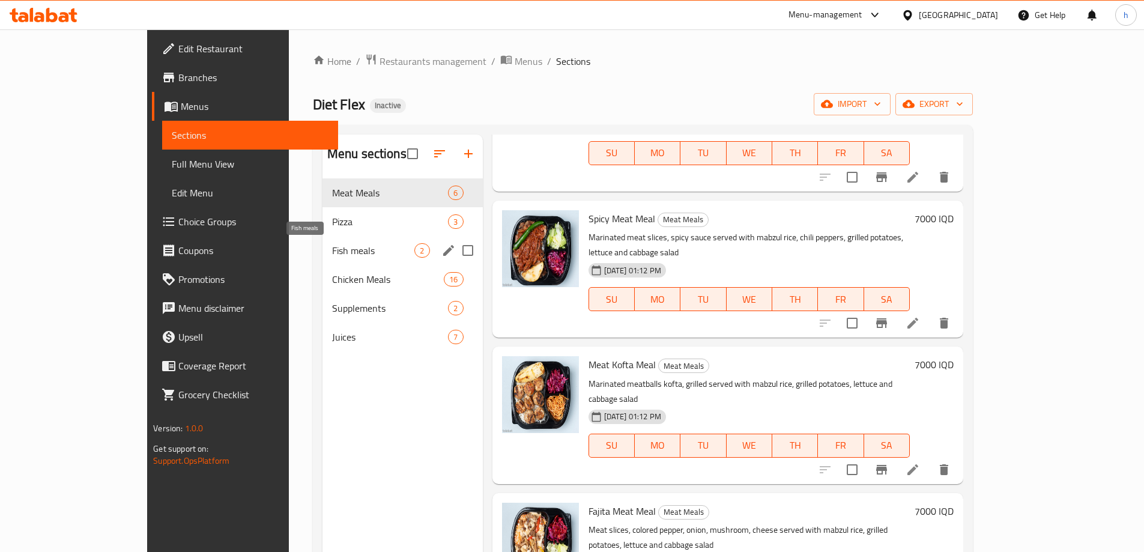
click at [322, 230] on div "Pizza 3" at bounding box center [402, 221] width 160 height 29
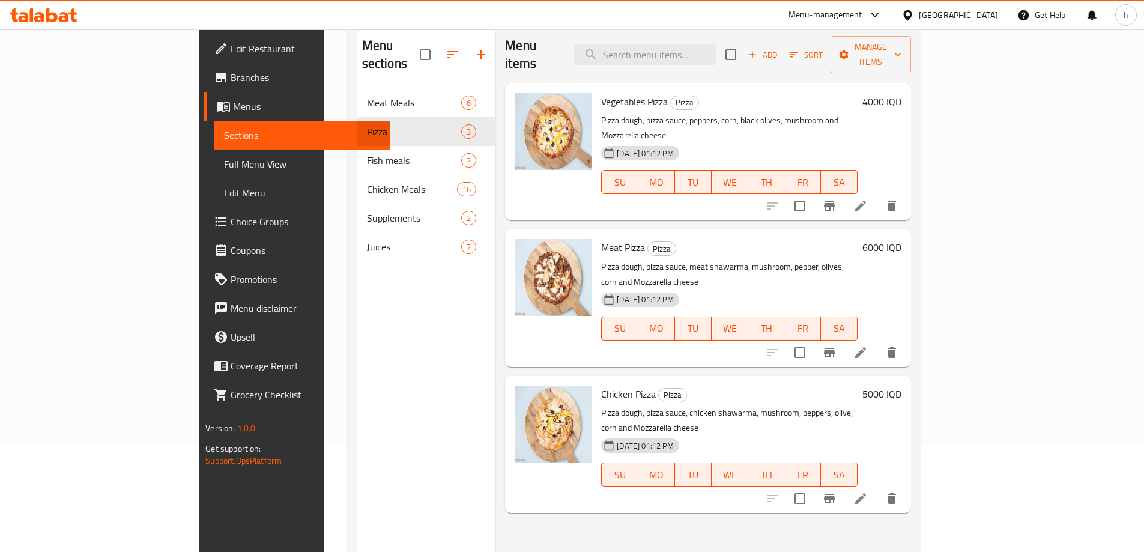
scroll to position [168, 0]
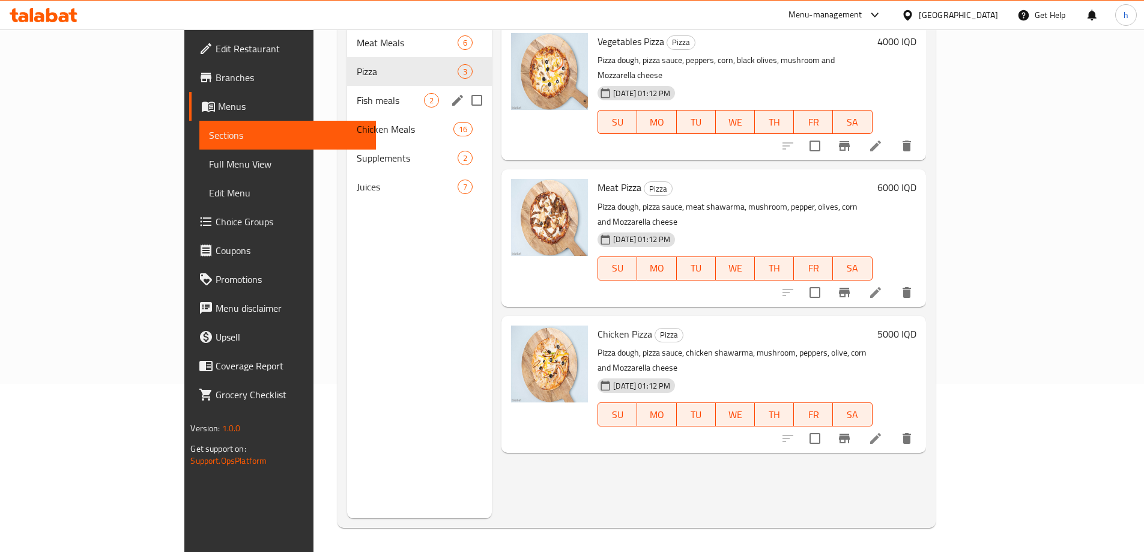
click at [347, 92] on div "Fish meals 2" at bounding box center [419, 100] width 145 height 29
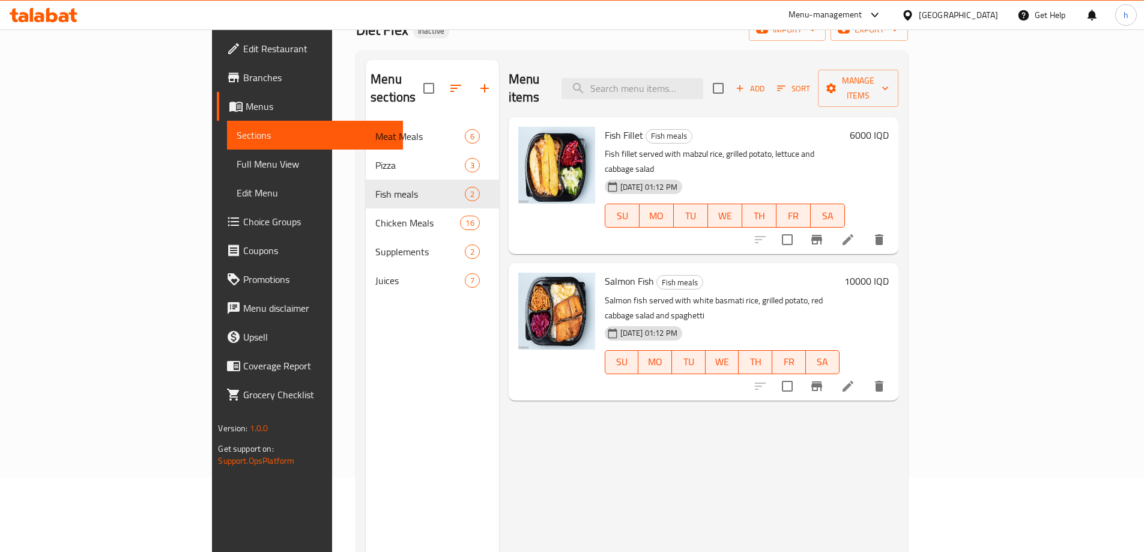
scroll to position [28, 0]
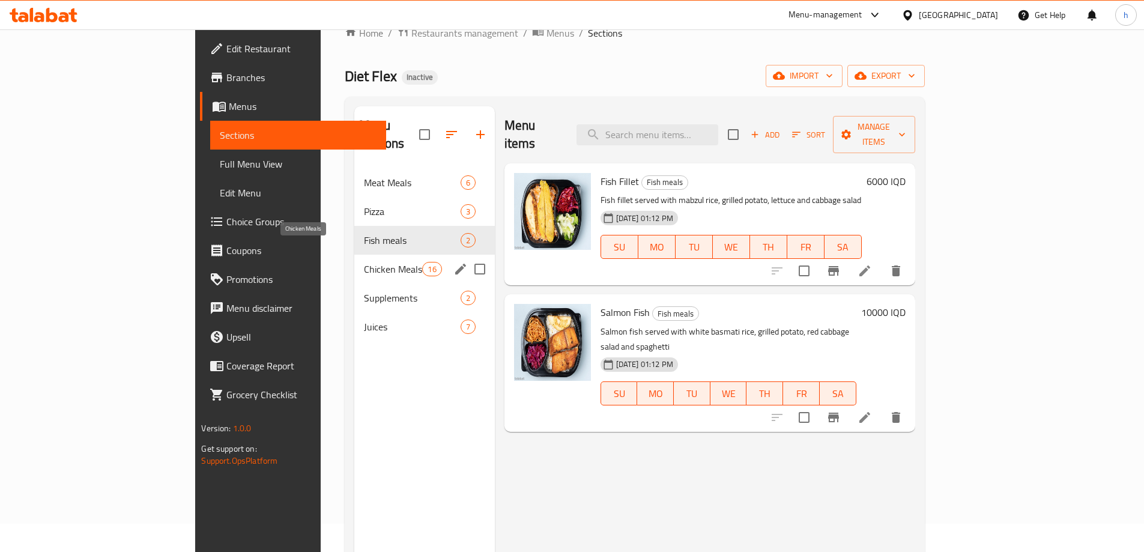
click at [364, 262] on span "Chicken Meals" at bounding box center [393, 269] width 58 height 14
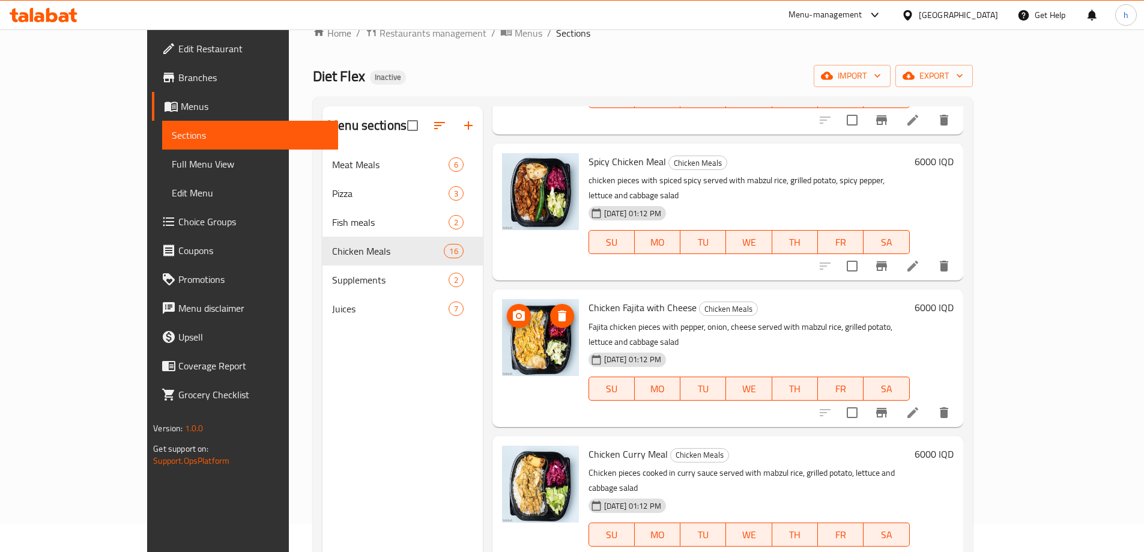
scroll to position [1577, 0]
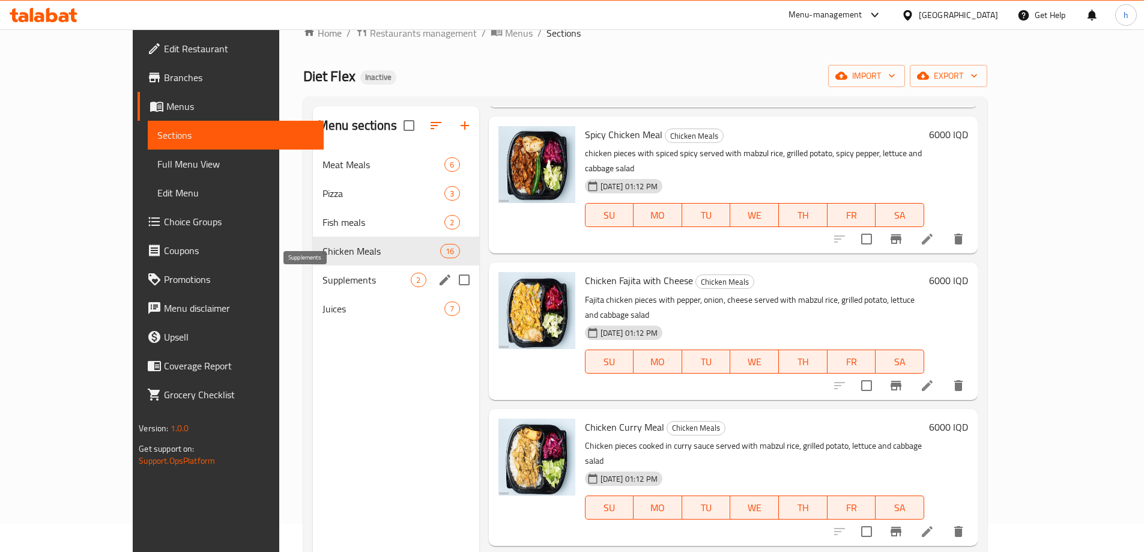
click at [338, 279] on span "Supplements" at bounding box center [366, 280] width 89 height 14
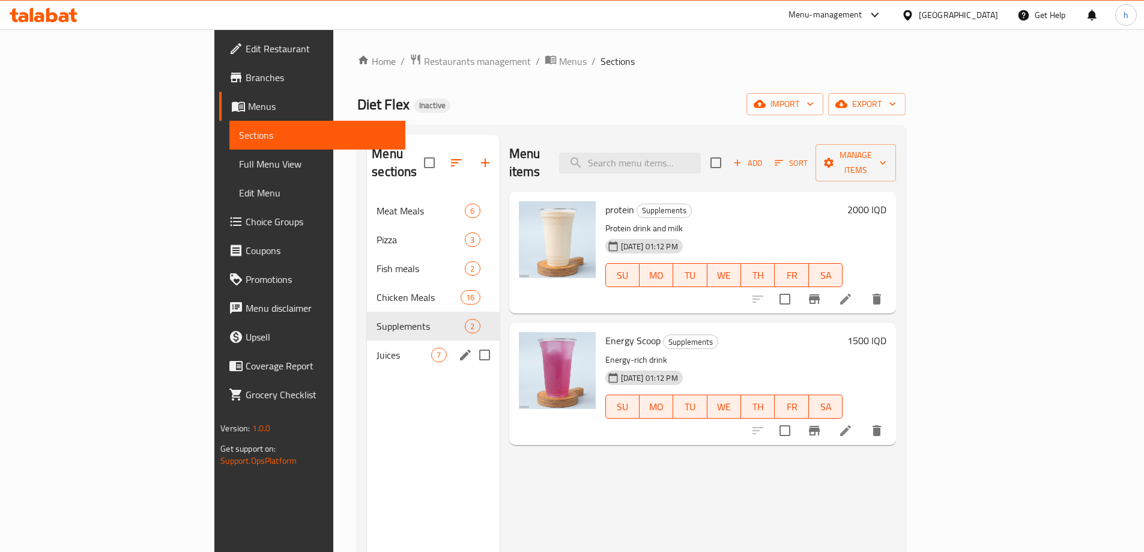
click at [367, 341] on div "Juices 7" at bounding box center [433, 355] width 132 height 29
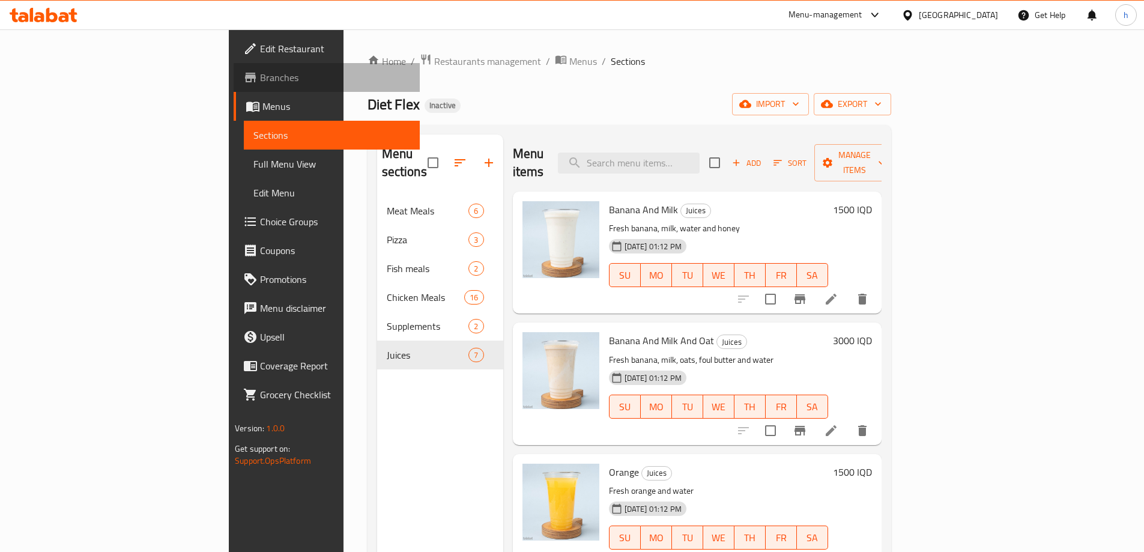
click at [234, 64] on link "Branches" at bounding box center [327, 77] width 186 height 29
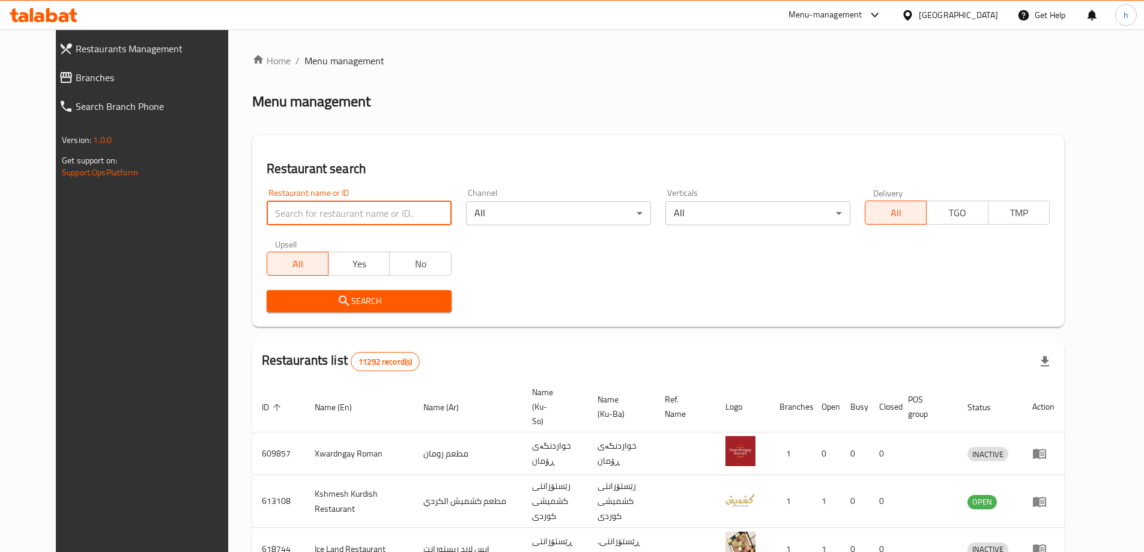
click at [338, 214] on input "search" at bounding box center [359, 213] width 185 height 24
type input "د"
type input "DIET"
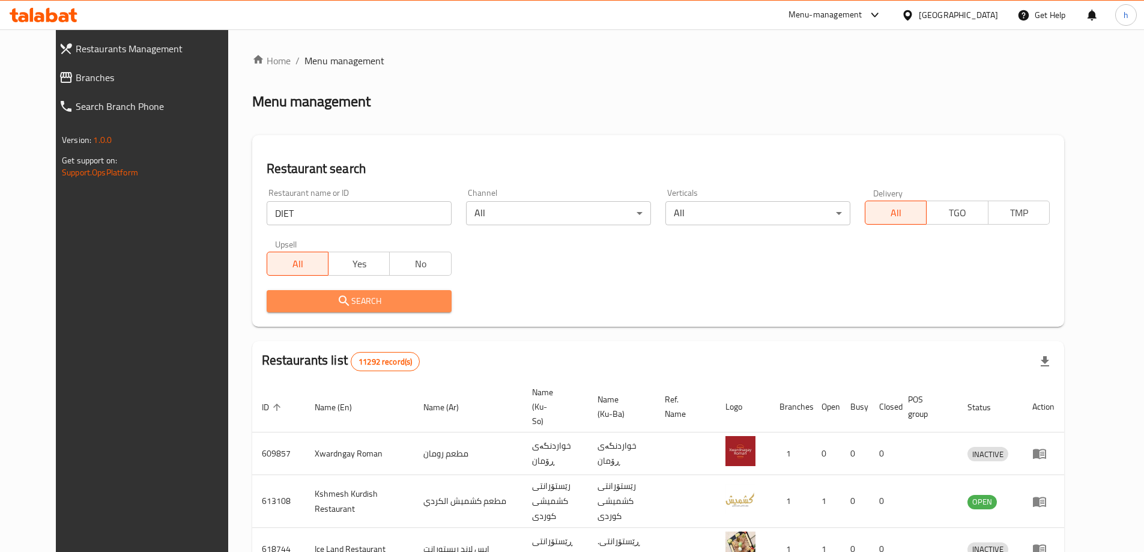
click at [335, 304] on span "Search" at bounding box center [359, 301] width 166 height 15
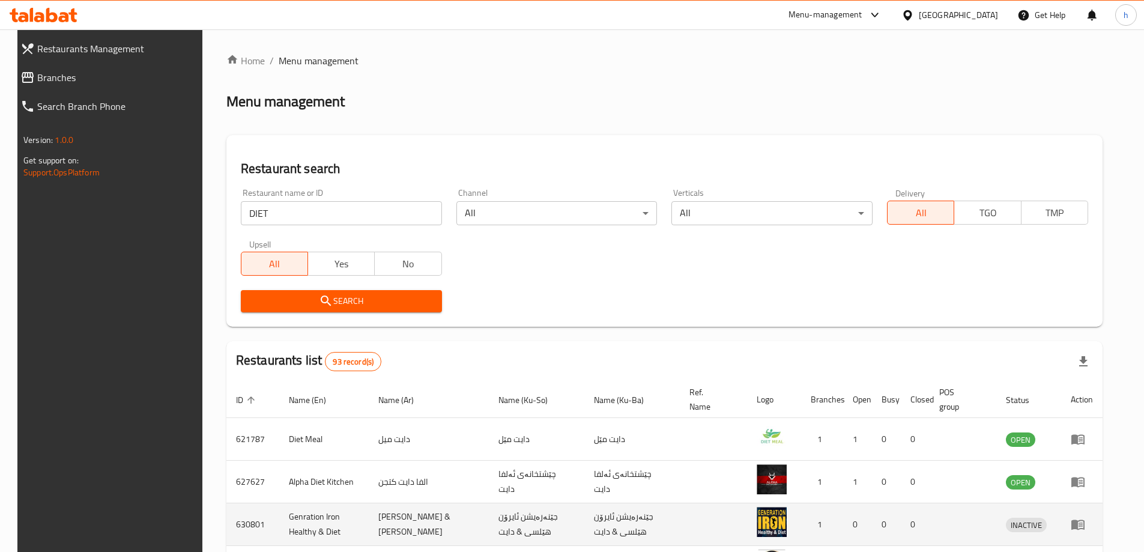
scroll to position [140, 0]
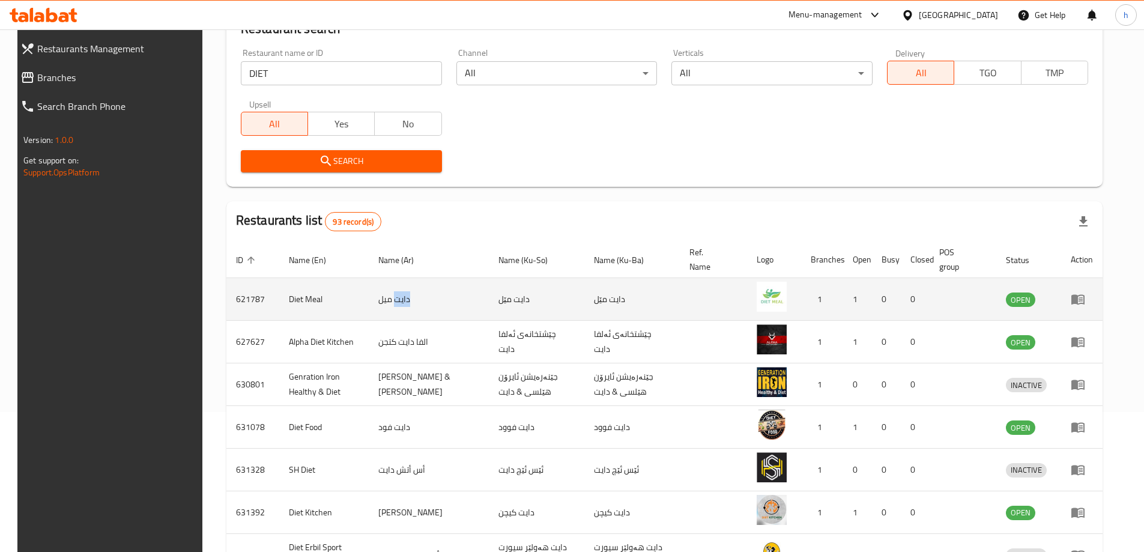
drag, startPoint x: 416, startPoint y: 300, endPoint x: 398, endPoint y: 295, distance: 18.8
click at [398, 295] on td "دايت ميل" at bounding box center [429, 299] width 120 height 43
copy td "دايت"
drag, startPoint x: 500, startPoint y: 298, endPoint x: 510, endPoint y: 298, distance: 9.6
click at [510, 298] on td "دایت مێل" at bounding box center [536, 299] width 95 height 43
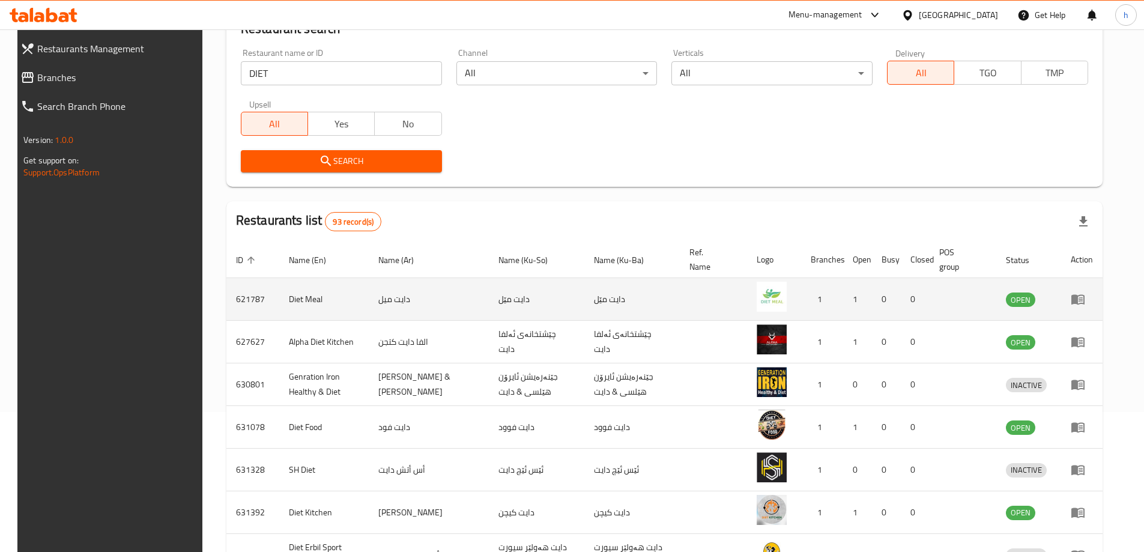
click at [518, 302] on td "دایت مێل" at bounding box center [536, 299] width 95 height 43
drag, startPoint x: 515, startPoint y: 301, endPoint x: 500, endPoint y: 302, distance: 15.7
click at [500, 302] on td "دایت مێل" at bounding box center [536, 299] width 95 height 43
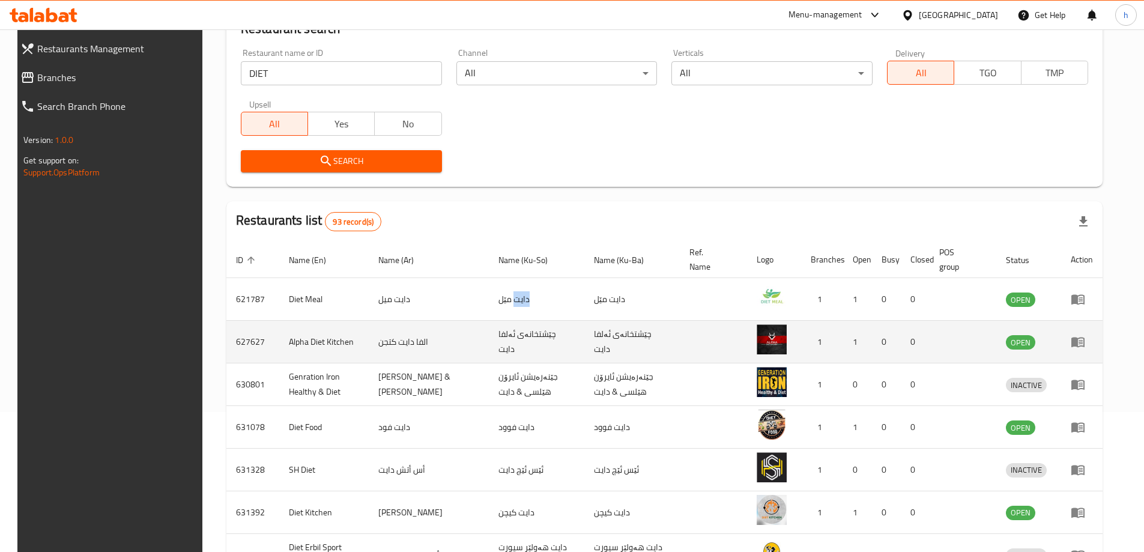
copy td "دایت"
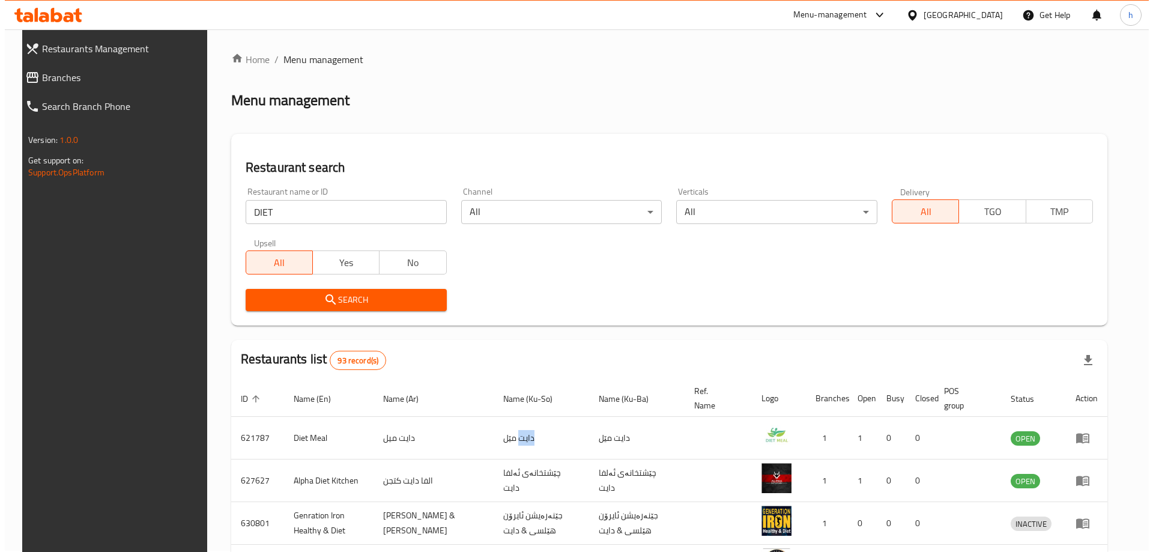
scroll to position [0, 0]
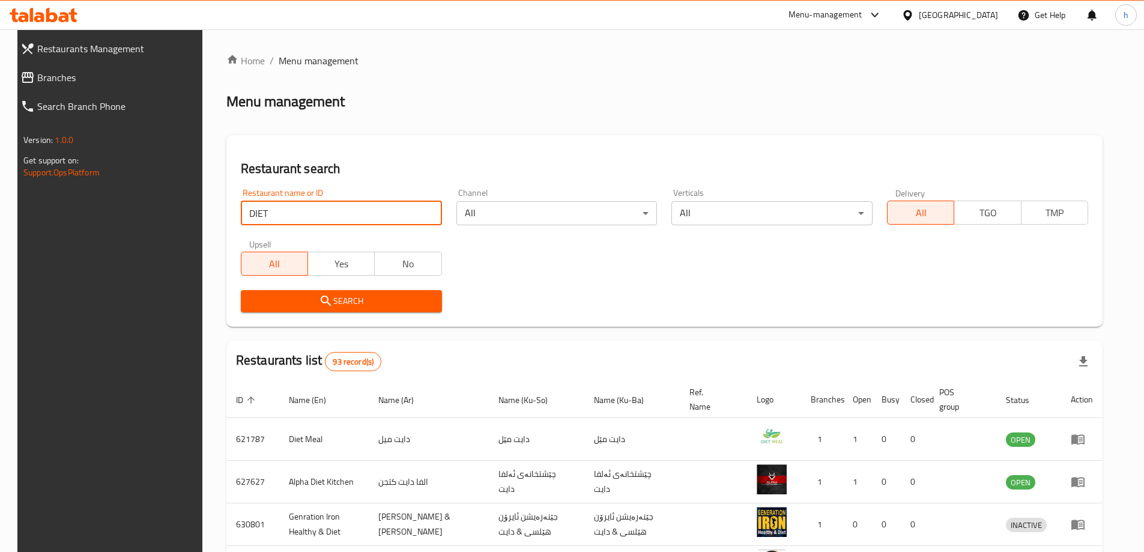
drag, startPoint x: 203, startPoint y: 208, endPoint x: 193, endPoint y: 209, distance: 9.6
click at [202, 209] on div "Home / Menu management Menu management Restaurant search Restaurant name or ID …" at bounding box center [664, 469] width 924 height 880
type input "flex"
click button "Search" at bounding box center [341, 301] width 201 height 22
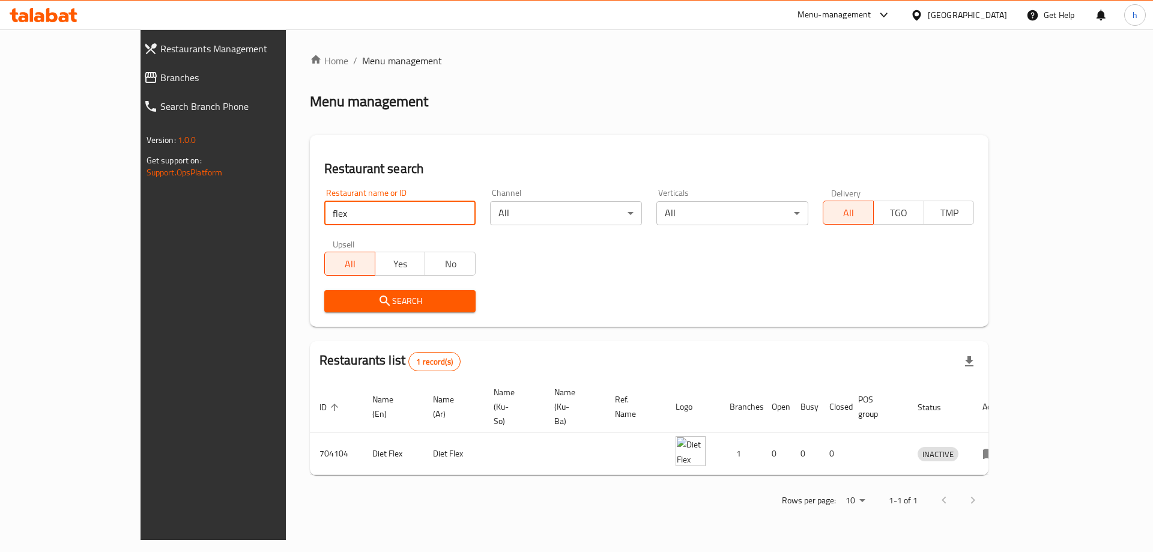
click at [160, 50] on span "Restaurants Management" at bounding box center [241, 48] width 163 height 14
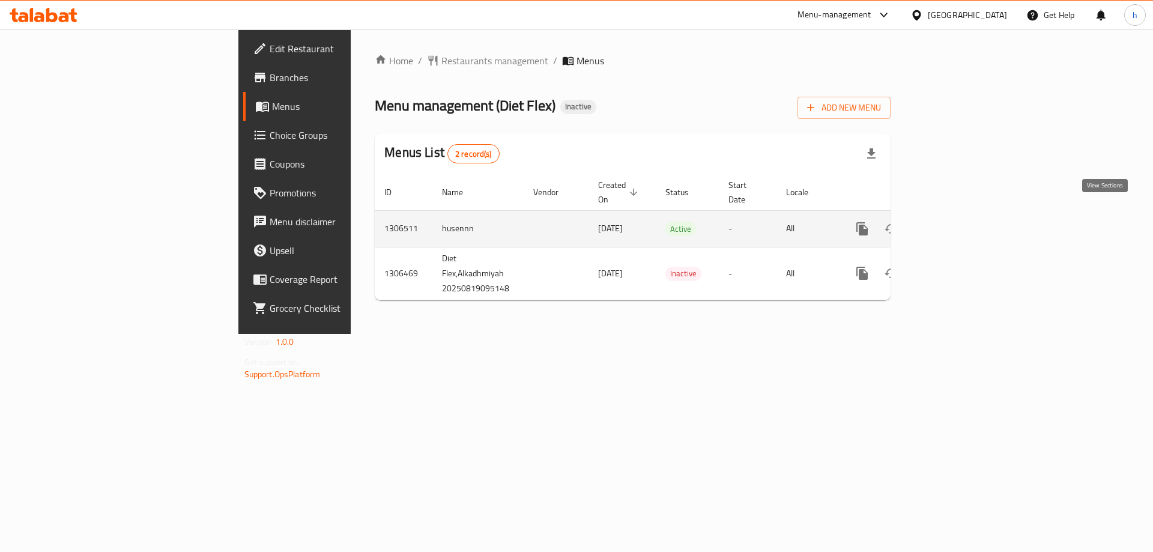
click at [956, 222] on icon "enhanced table" at bounding box center [949, 229] width 14 height 14
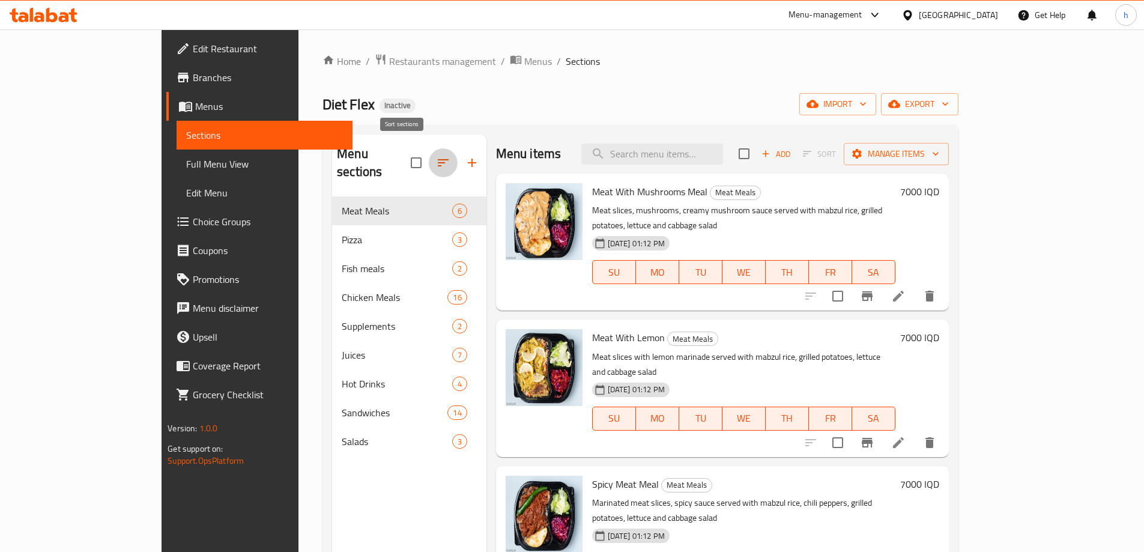
click at [436, 156] on icon "button" at bounding box center [443, 163] width 14 height 14
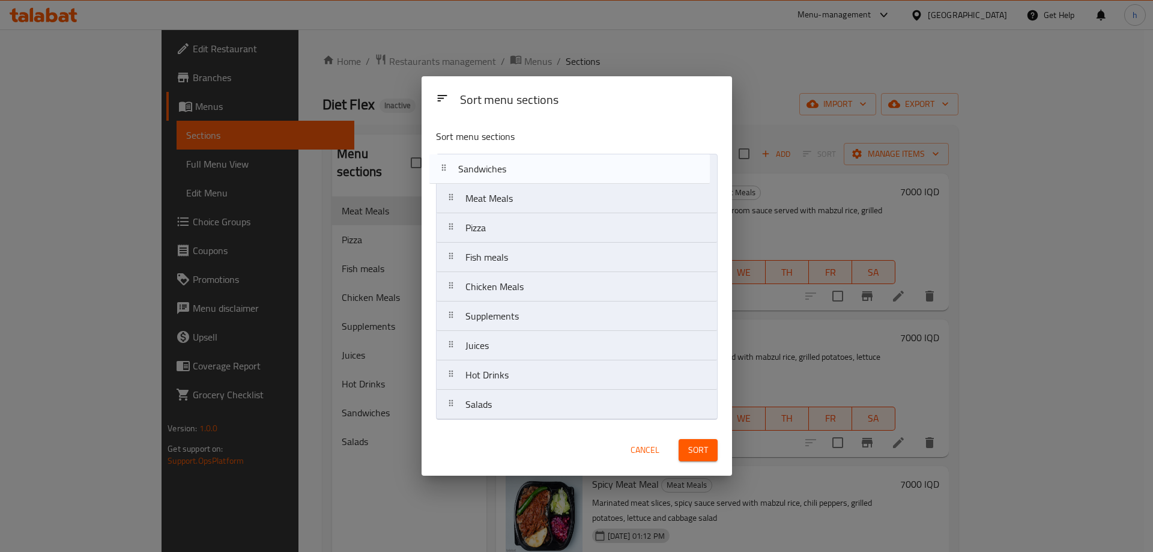
drag, startPoint x: 492, startPoint y: 379, endPoint x: 485, endPoint y: 169, distance: 209.7
click at [485, 169] on nav "Meat Meals Pizza Fish meals Chicken Meals Supplements Juices Hot Drinks Sandwic…" at bounding box center [577, 287] width 282 height 266
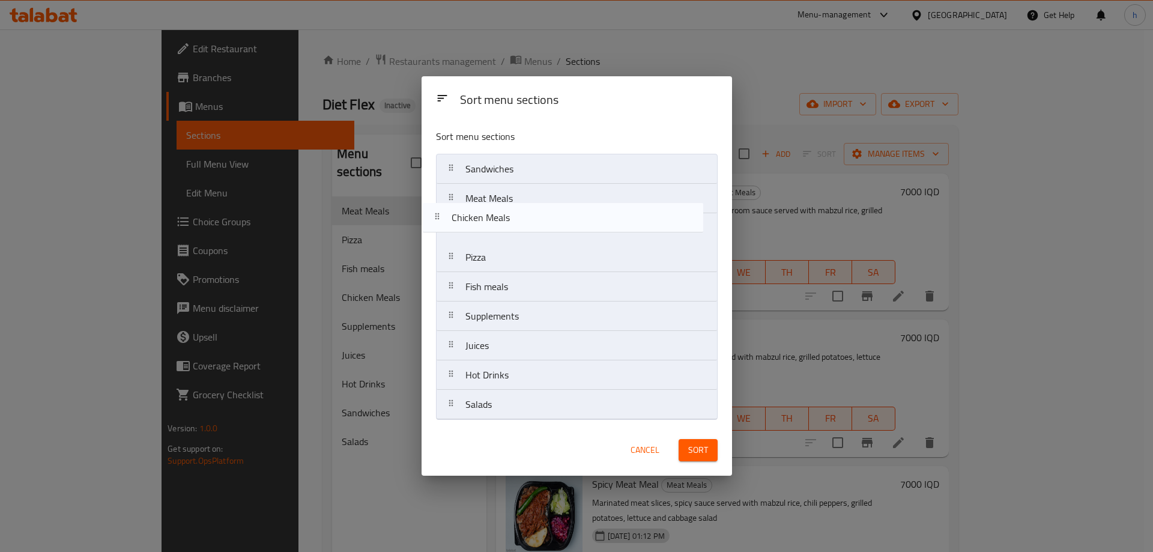
drag, startPoint x: 497, startPoint y: 292, endPoint x: 483, endPoint y: 219, distance: 74.6
click at [483, 219] on nav "Sandwiches Meat Meals Pizza Fish meals Chicken Meals Supplements Juices Hot Dri…" at bounding box center [577, 287] width 282 height 266
drag, startPoint x: 485, startPoint y: 293, endPoint x: 488, endPoint y: 244, distance: 48.7
click at [488, 244] on nav "Sandwiches Meat Meals Chicken Meals Pizza Fish meals Supplements Juices Hot Dri…" at bounding box center [577, 287] width 282 height 266
drag, startPoint x: 487, startPoint y: 259, endPoint x: 488, endPoint y: 237, distance: 22.9
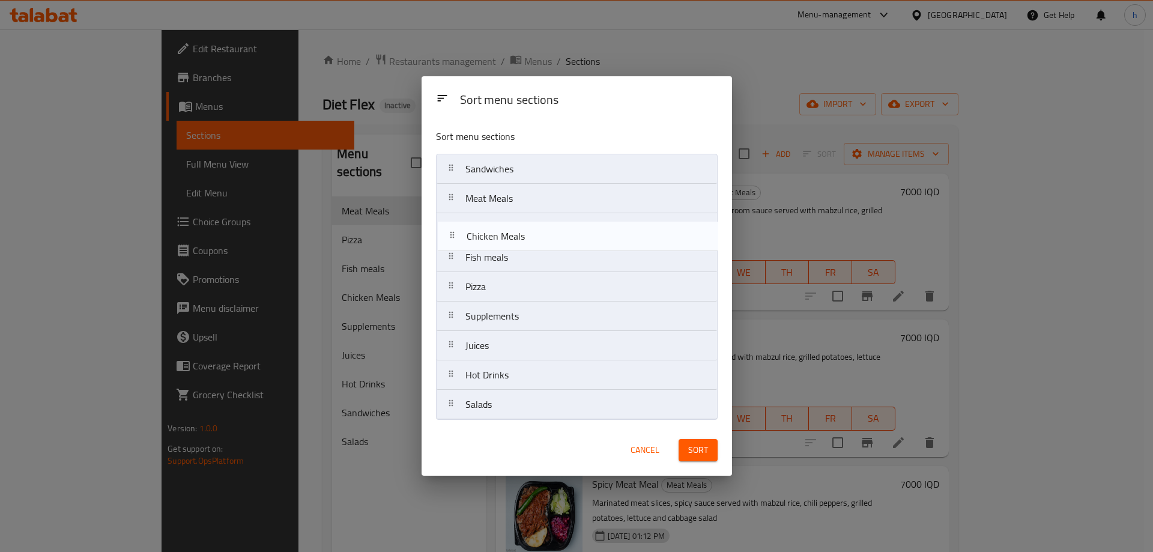
click at [488, 237] on nav "Sandwiches Meat Meals Fish meals Chicken Meals Pizza Supplements Juices Hot Dri…" at bounding box center [577, 287] width 282 height 266
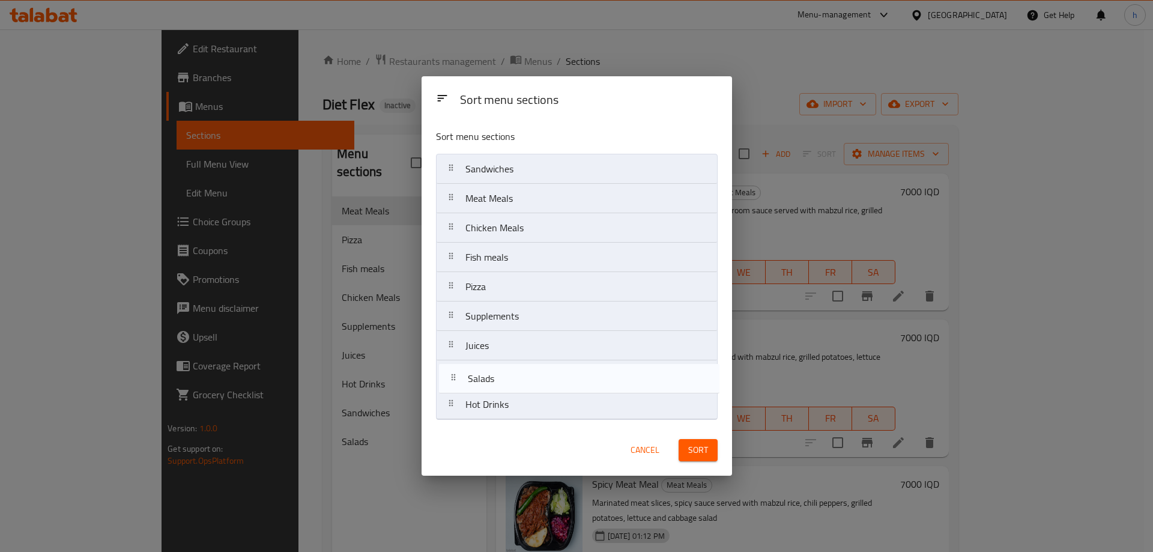
drag, startPoint x: 485, startPoint y: 407, endPoint x: 488, endPoint y: 374, distance: 33.7
click at [488, 374] on nav "Sandwiches Meat Meals Chicken Meals Fish meals Pizza Supplements Juices Hot Dri…" at bounding box center [577, 287] width 282 height 266
drag, startPoint x: 486, startPoint y: 347, endPoint x: 485, endPoint y: 378, distance: 31.2
click at [485, 378] on nav "Sandwiches Meat Meals Chicken Meals Fish meals Pizza Supplements Juices Salads …" at bounding box center [577, 287] width 282 height 266
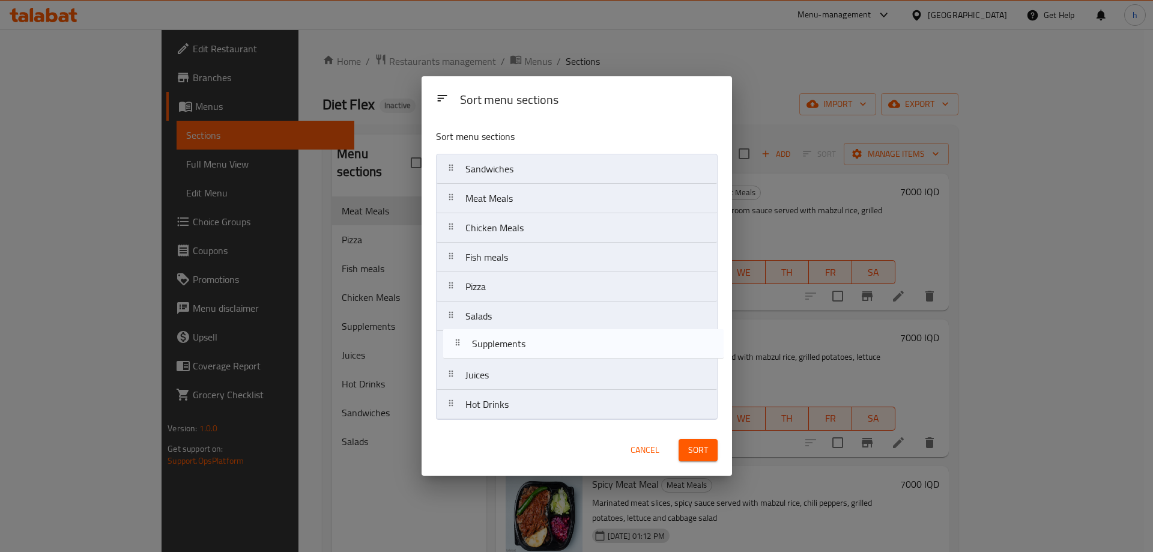
drag, startPoint x: 503, startPoint y: 318, endPoint x: 512, endPoint y: 349, distance: 32.5
click at [512, 349] on nav "Sandwiches Meat Meals Chicken Meals Fish meals Pizza Supplements Salads Juices …" at bounding box center [577, 287] width 282 height 266
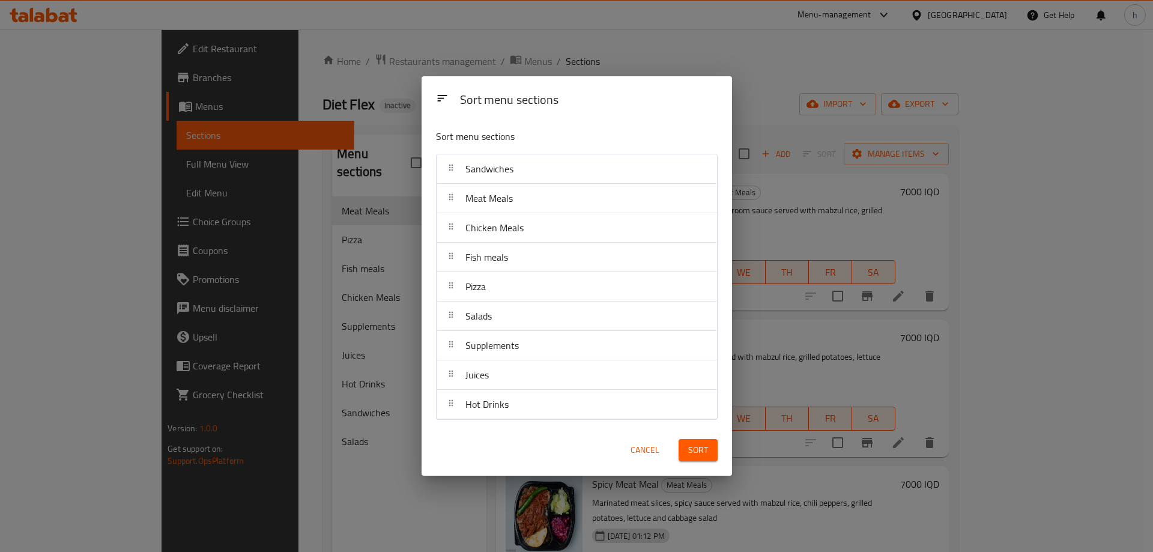
click at [695, 450] on span "Sort" at bounding box center [698, 450] width 20 height 15
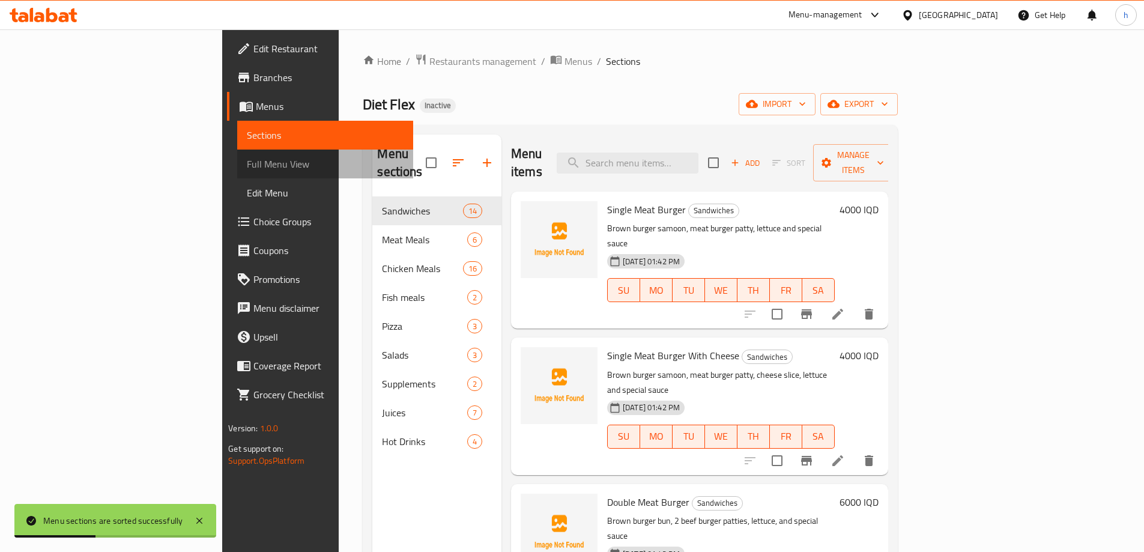
click at [247, 169] on span "Full Menu View" at bounding box center [325, 164] width 157 height 14
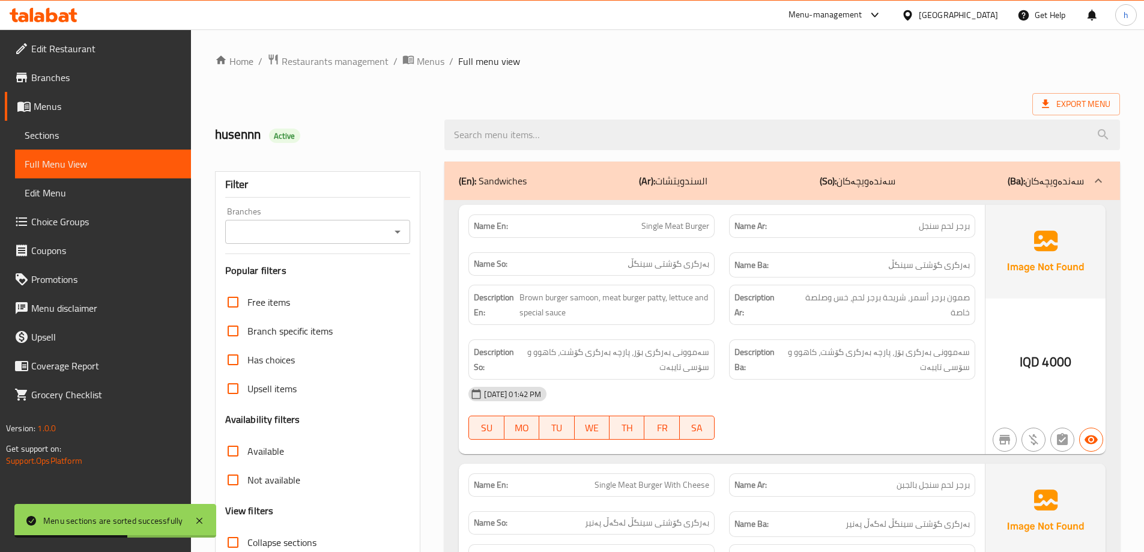
click at [389, 238] on div "Branches" at bounding box center [318, 232] width 186 height 24
click at [404, 234] on button "Open" at bounding box center [397, 231] width 17 height 17
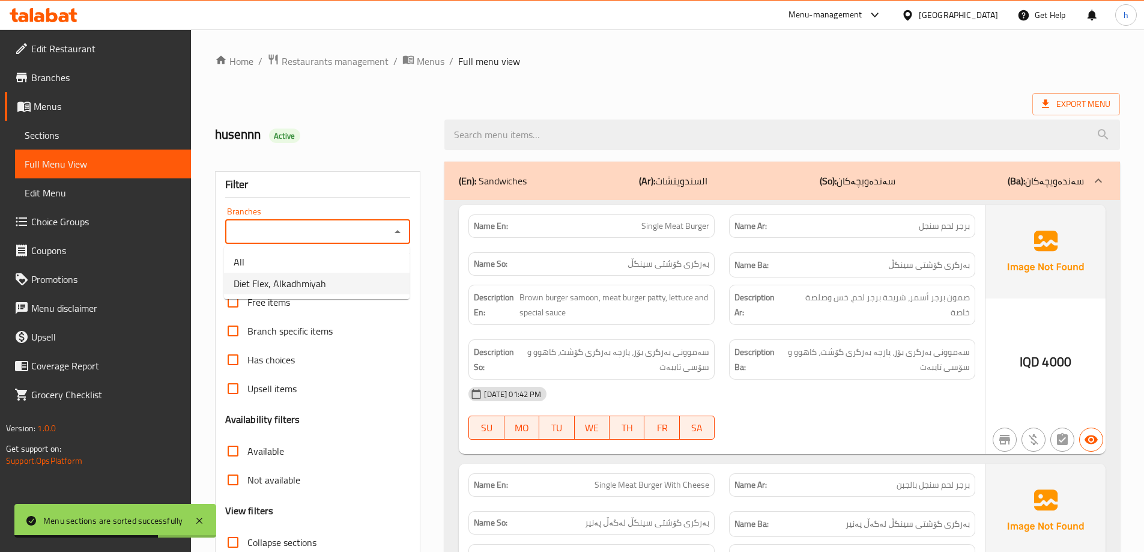
click at [321, 278] on span "Diet Flex, Alkadhmiyah" at bounding box center [280, 283] width 92 height 14
type input "Diet Flex, Alkadhmiyah"
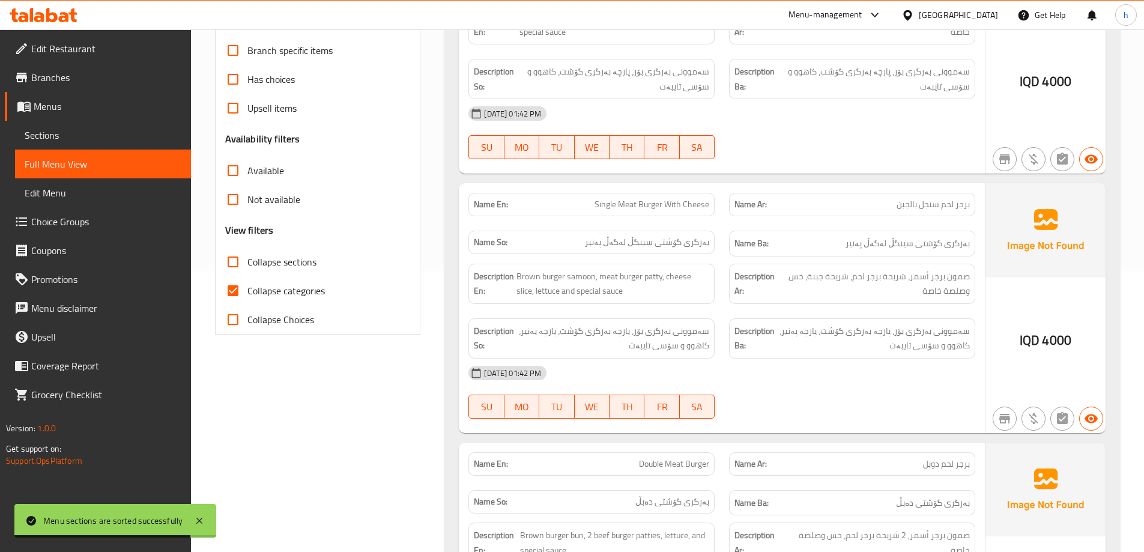
click at [233, 299] on input "Collapse categories" at bounding box center [233, 290] width 29 height 29
checkbox input "false"
click at [233, 254] on input "Collapse sections" at bounding box center [233, 261] width 29 height 29
checkbox input "true"
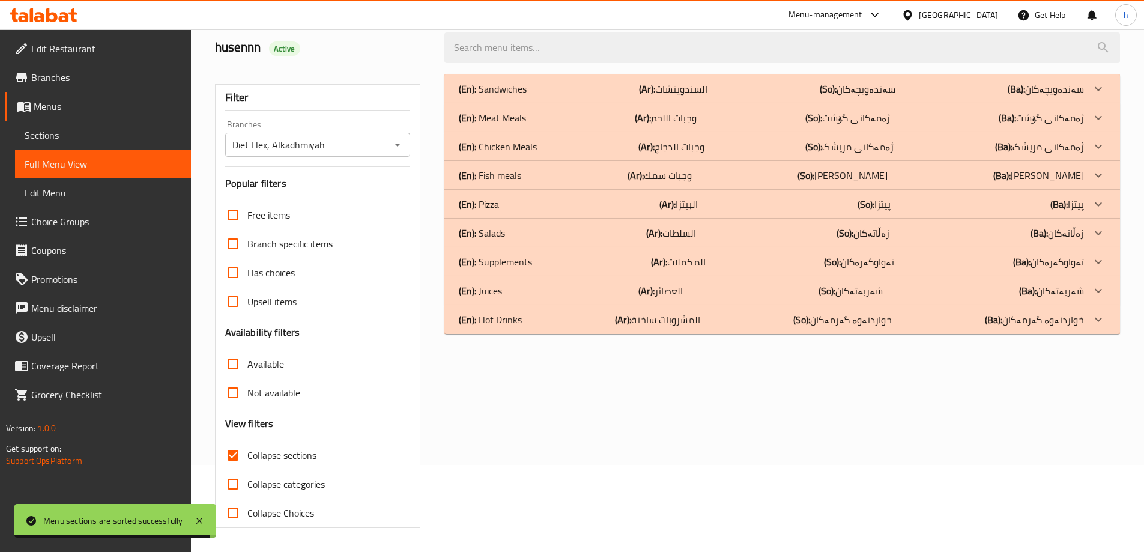
scroll to position [87, 0]
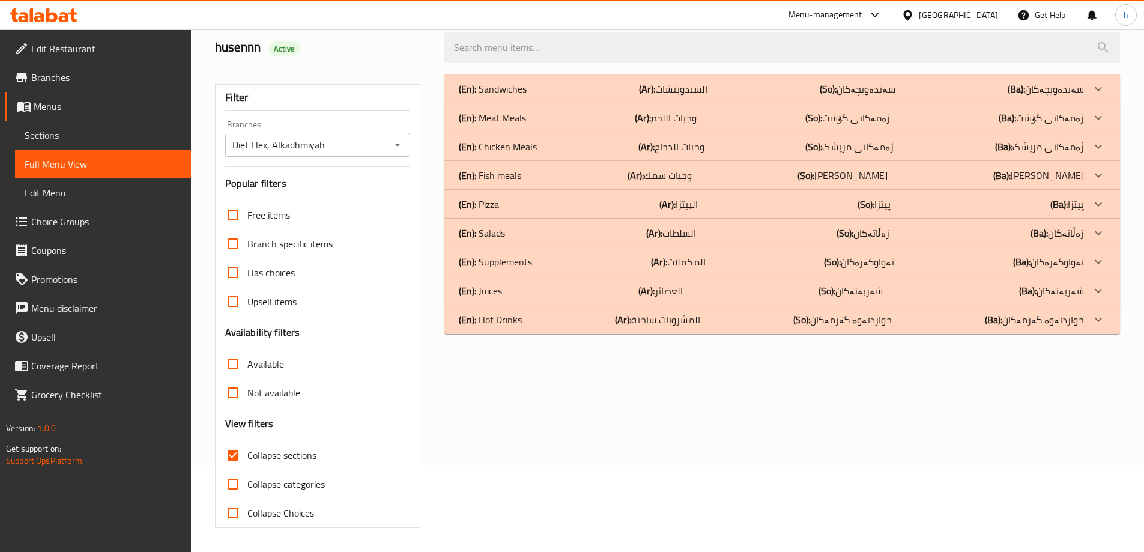
click at [490, 96] on p "(En): Juices" at bounding box center [493, 89] width 68 height 14
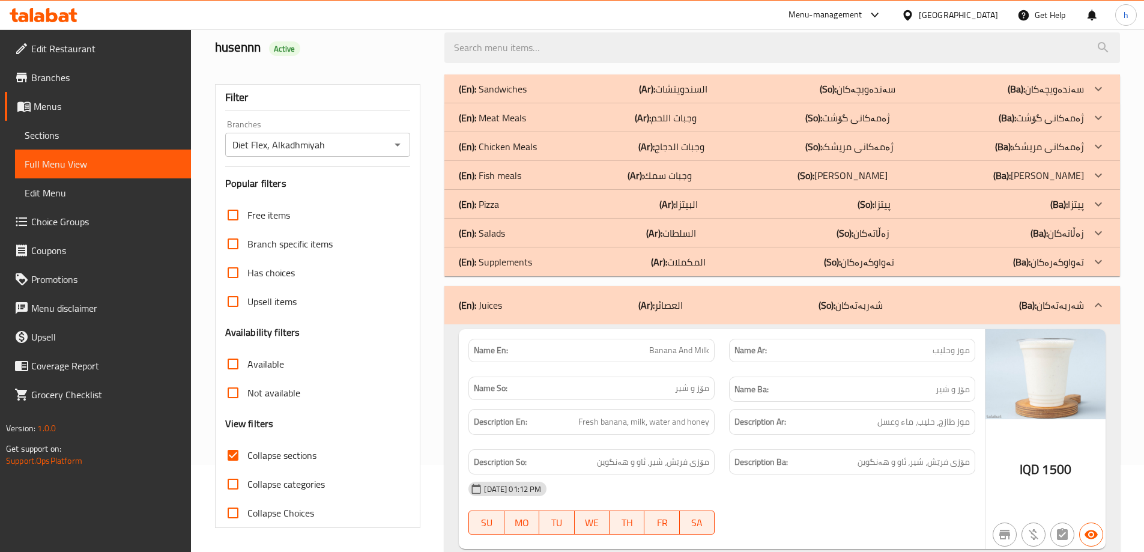
click at [501, 96] on p "(En): Supplements" at bounding box center [493, 89] width 68 height 14
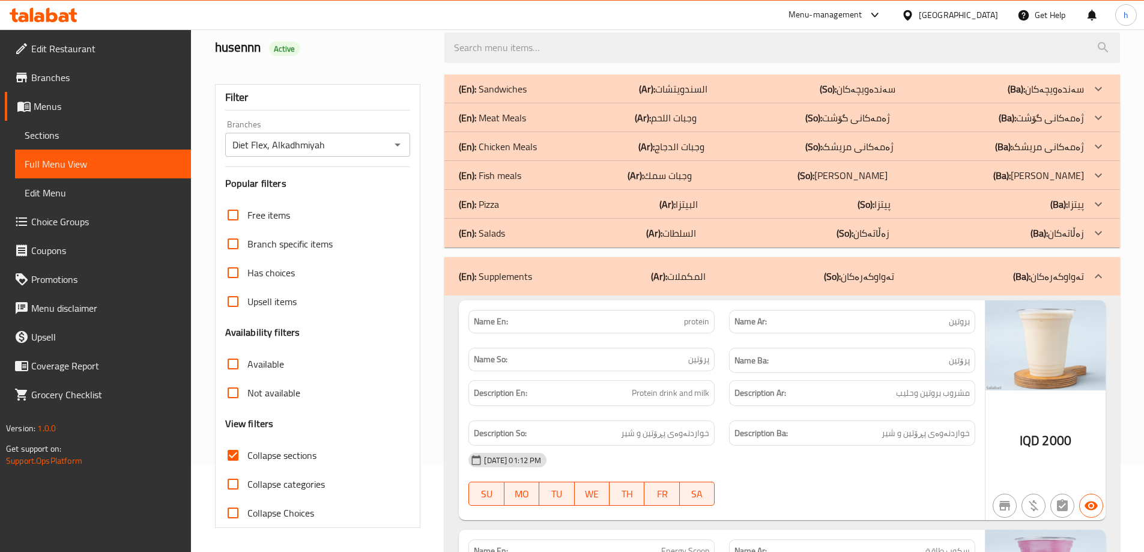
click at [507, 96] on div "(En): Salads (Ar): السلطات (So): زەڵاتەکان (Ba): زەڵاتەکان" at bounding box center [771, 89] width 625 height 14
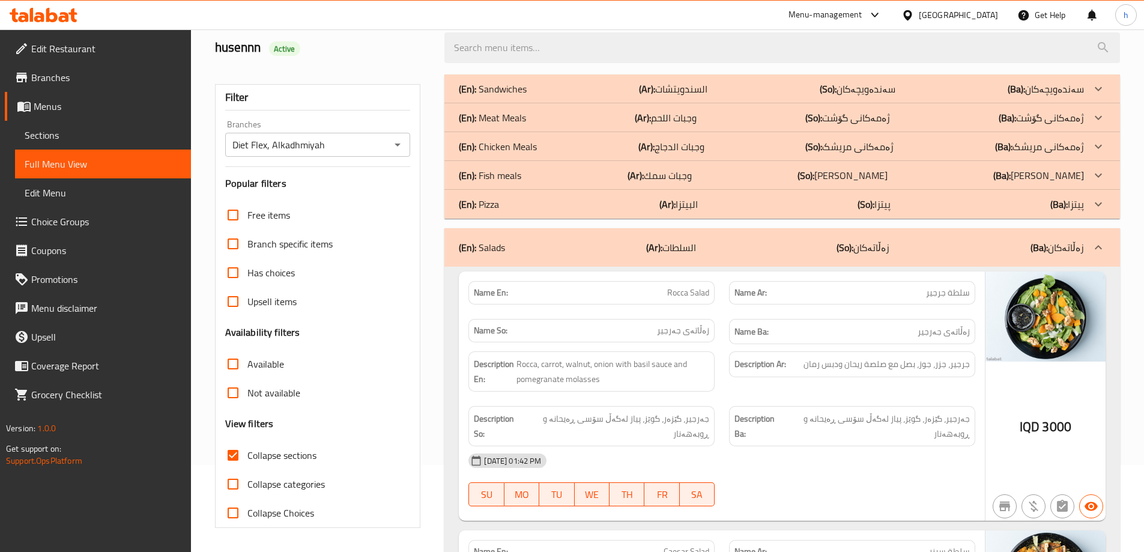
click at [512, 96] on p "(En): Fish meals" at bounding box center [493, 89] width 68 height 14
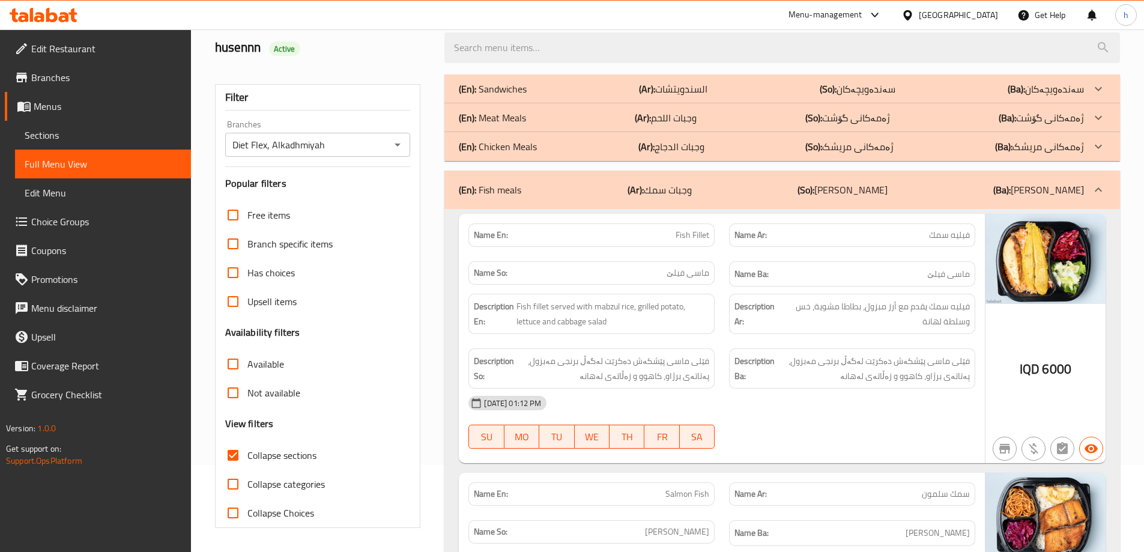
click at [512, 96] on p "(En): Chicken Meals" at bounding box center [493, 89] width 68 height 14
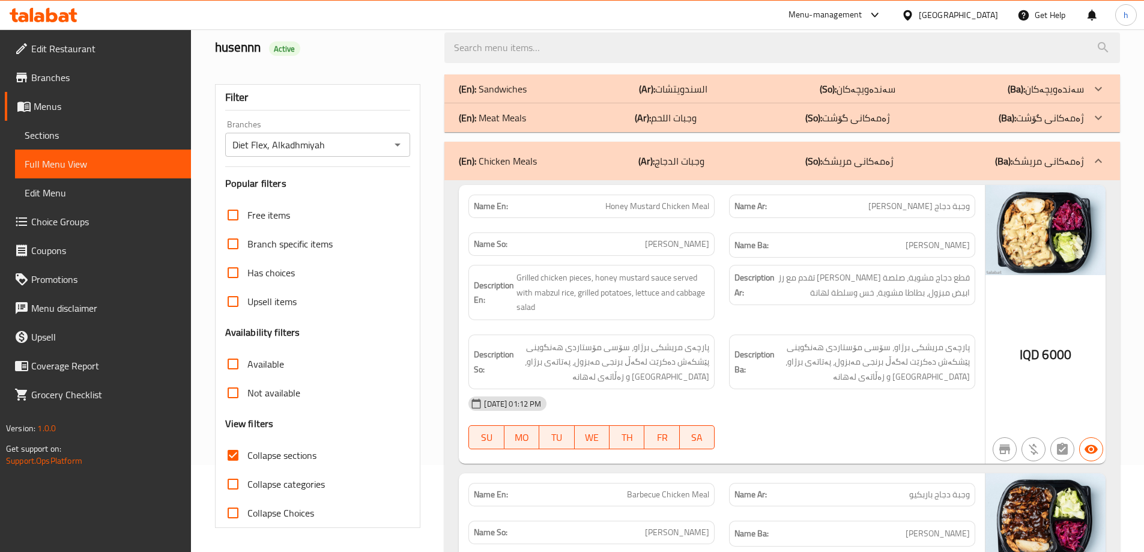
click at [521, 96] on p "(En): Meat Meals" at bounding box center [493, 89] width 68 height 14
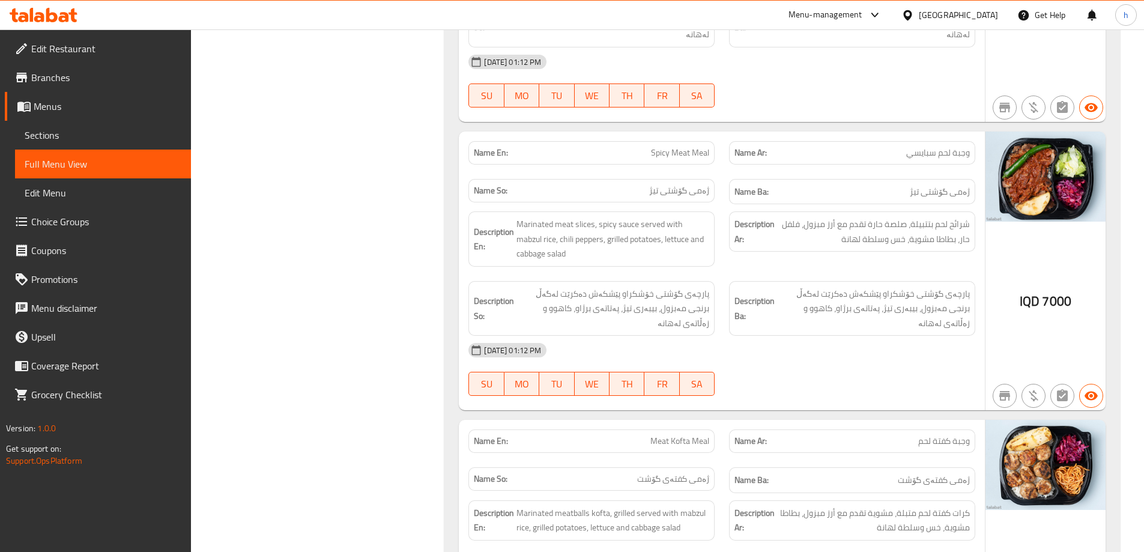
scroll to position [841, 0]
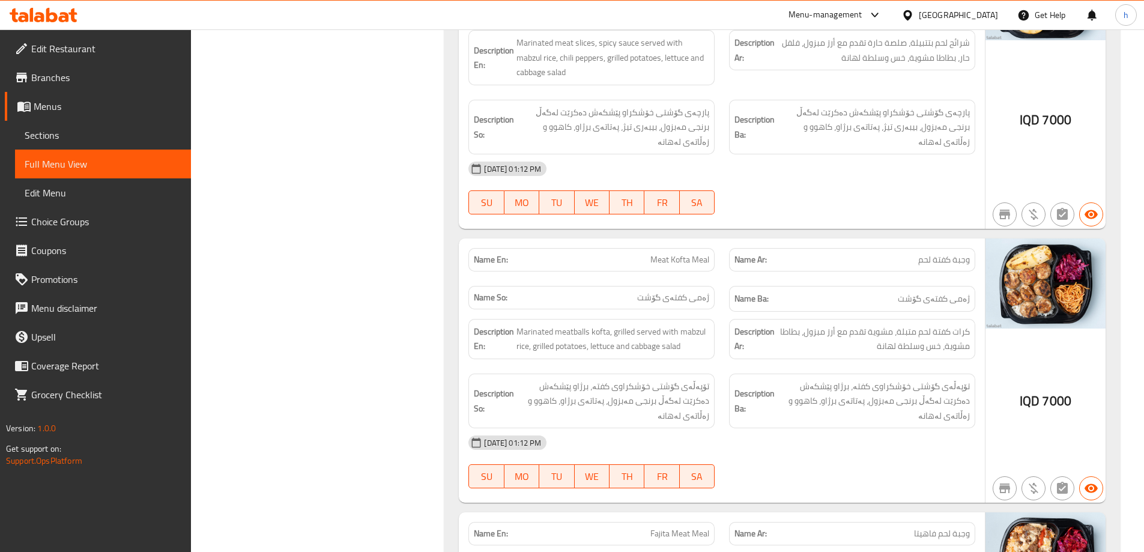
click at [919, 253] on span "وجبة كفتة لحم" at bounding box center [944, 259] width 52 height 13
drag, startPoint x: 919, startPoint y: 229, endPoint x: 971, endPoint y: 231, distance: 52.3
click at [971, 248] on div "Name Ar: وجبة كفتة لحم" at bounding box center [852, 259] width 246 height 23
copy span "وجبة كفتة لحم"
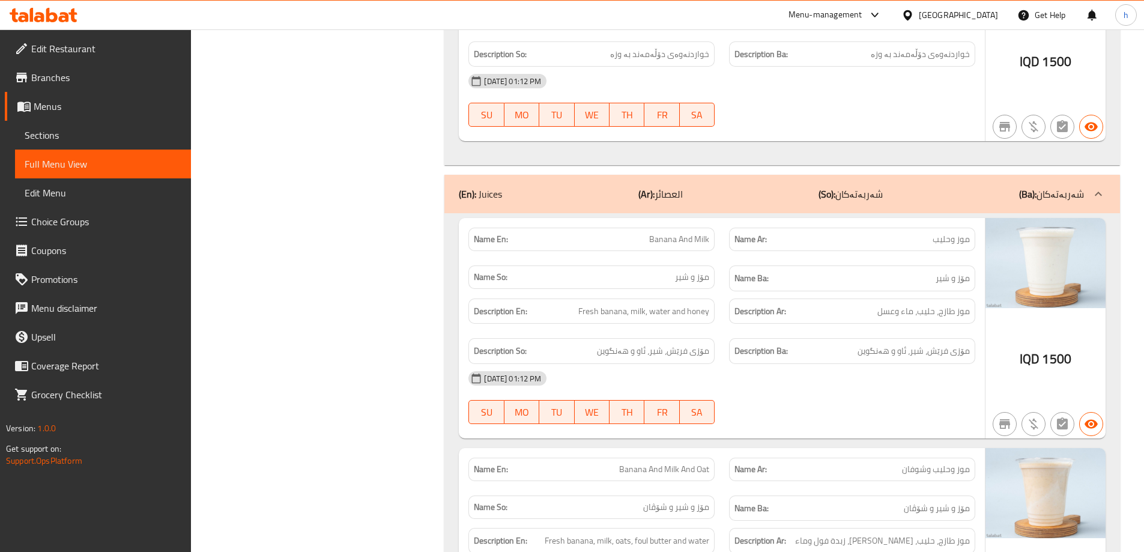
scroll to position [8408, 0]
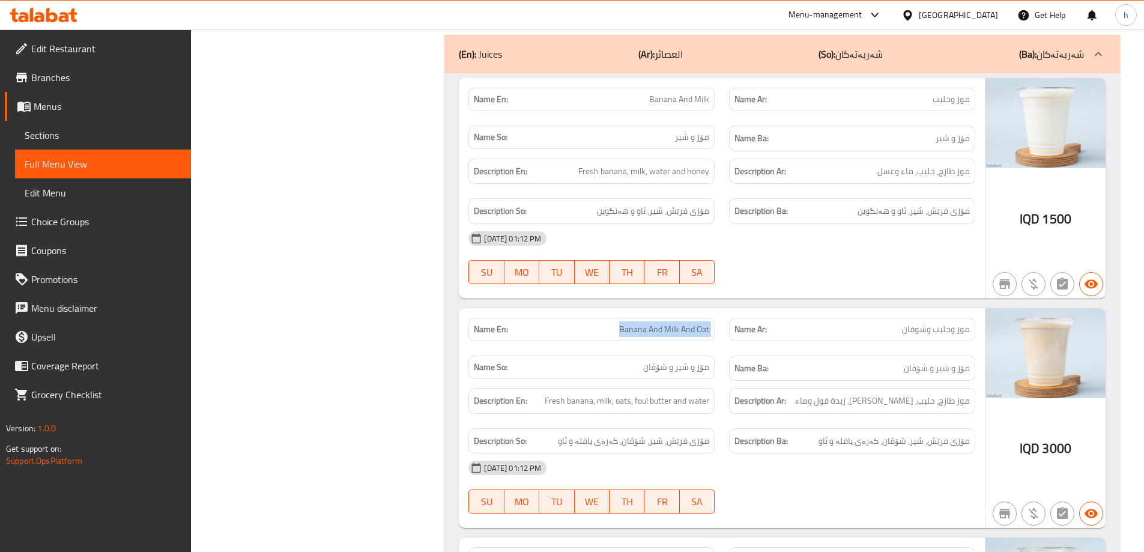
drag, startPoint x: 615, startPoint y: 180, endPoint x: 733, endPoint y: 185, distance: 117.8
copy span "Banana And Milk And Oat"
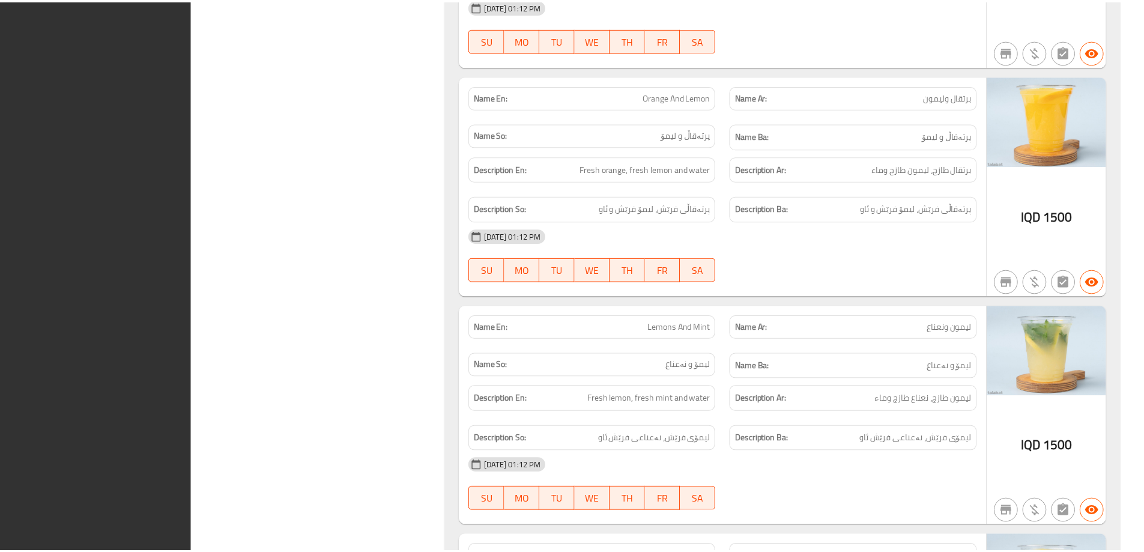
scroll to position [9442, 0]
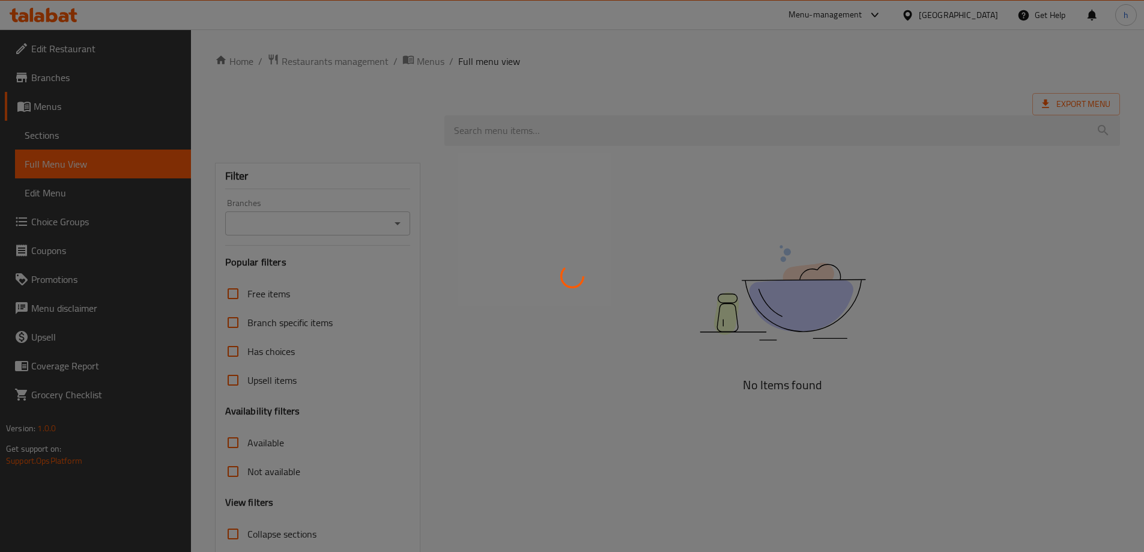
click at [55, 133] on div at bounding box center [572, 276] width 1144 height 552
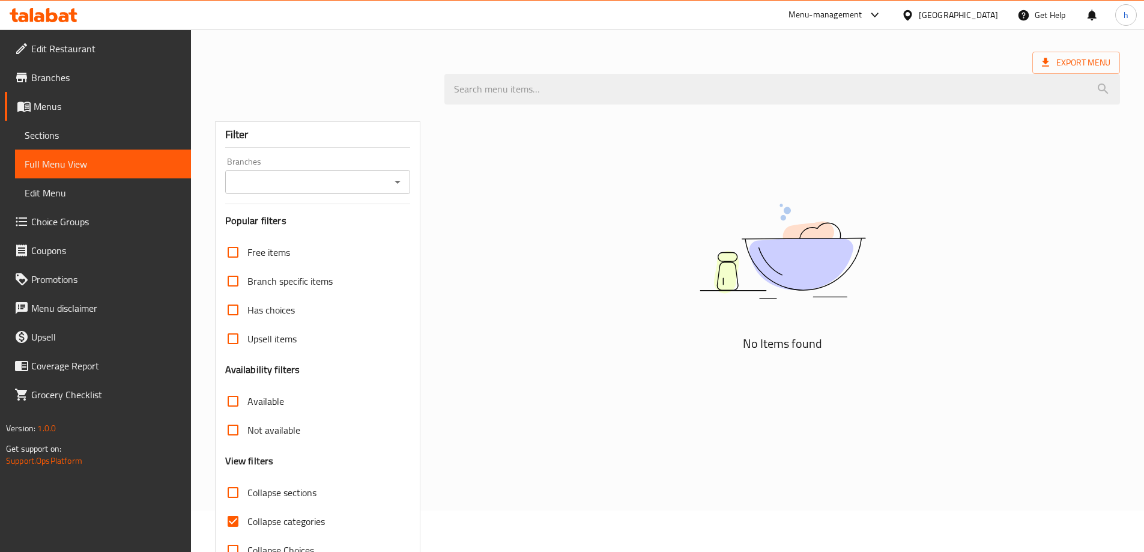
scroll to position [79, 0]
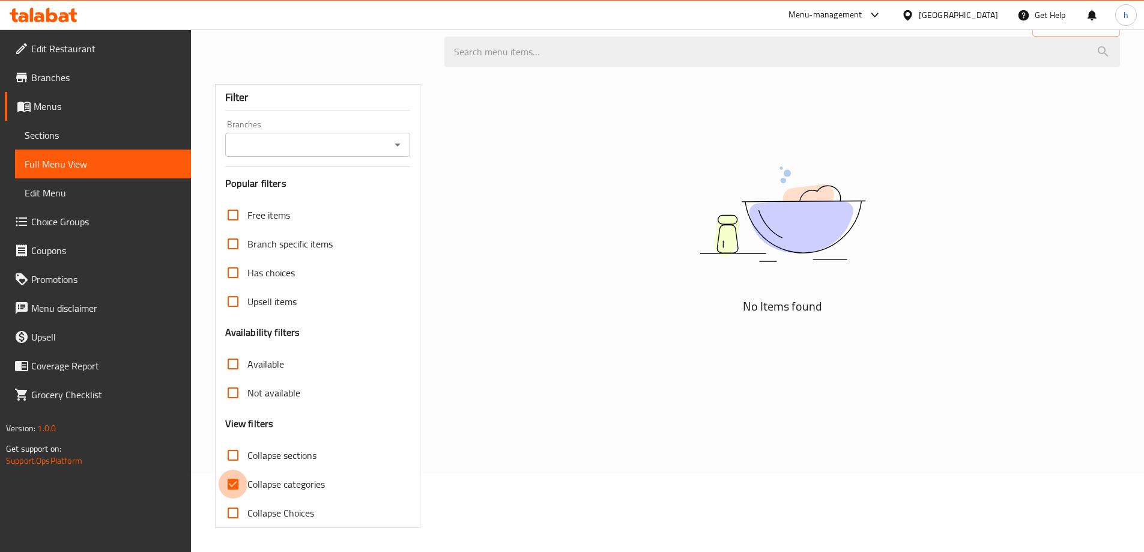
drag, startPoint x: 234, startPoint y: 483, endPoint x: 229, endPoint y: 472, distance: 12.2
click at [233, 483] on input "Collapse categories" at bounding box center [233, 484] width 29 height 29
checkbox input "false"
click at [228, 458] on input "Collapse sections" at bounding box center [233, 455] width 29 height 29
checkbox input "true"
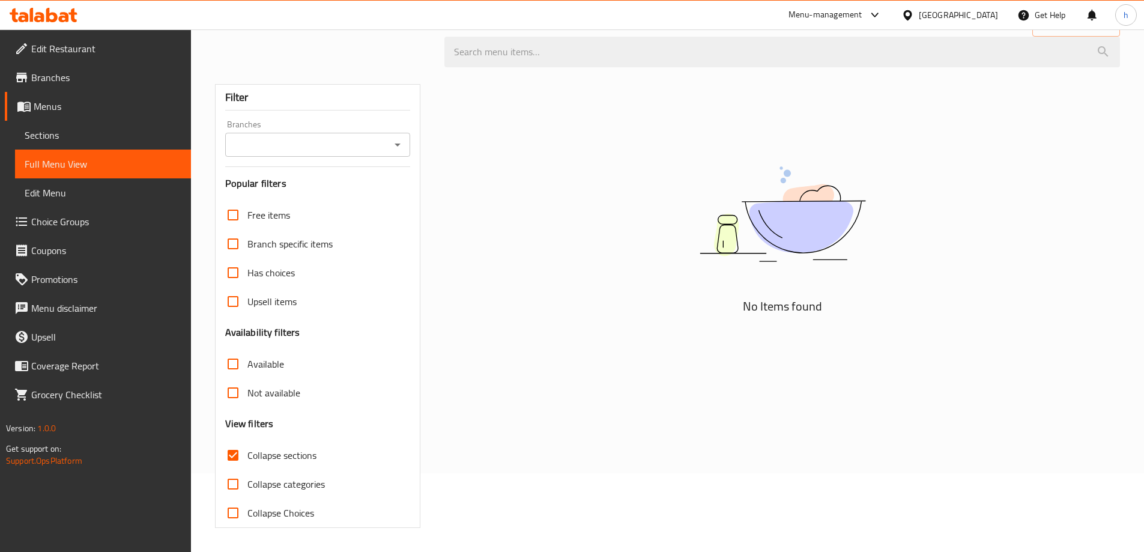
scroll to position [0, 0]
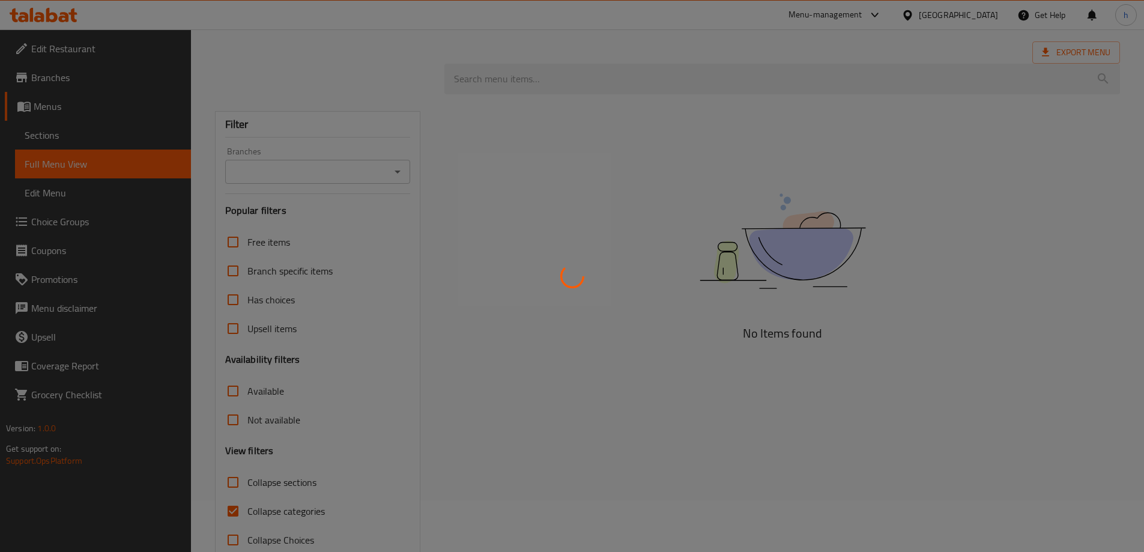
scroll to position [79, 0]
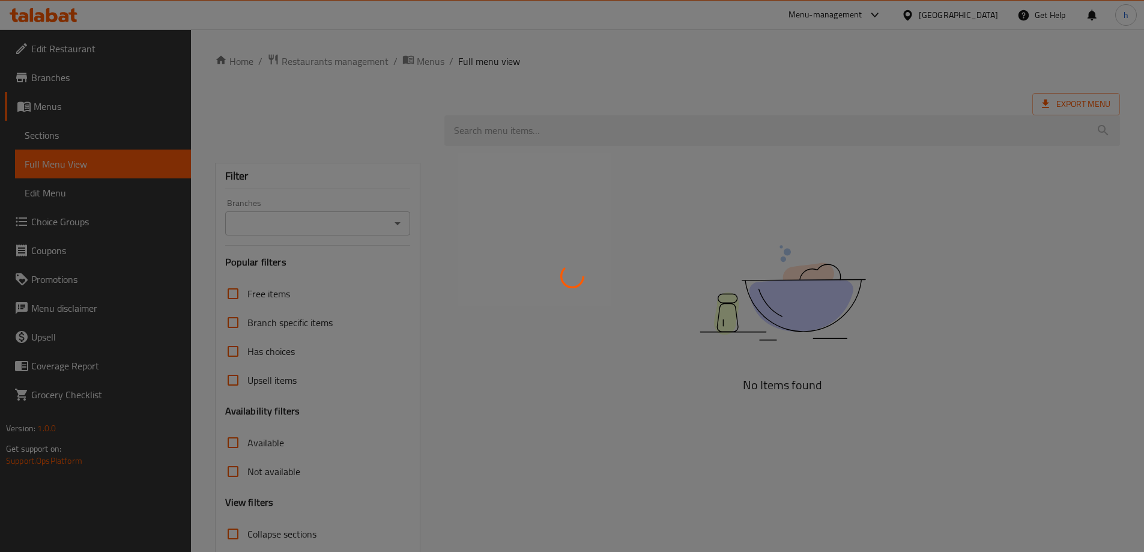
click at [876, 182] on div at bounding box center [572, 276] width 1144 height 552
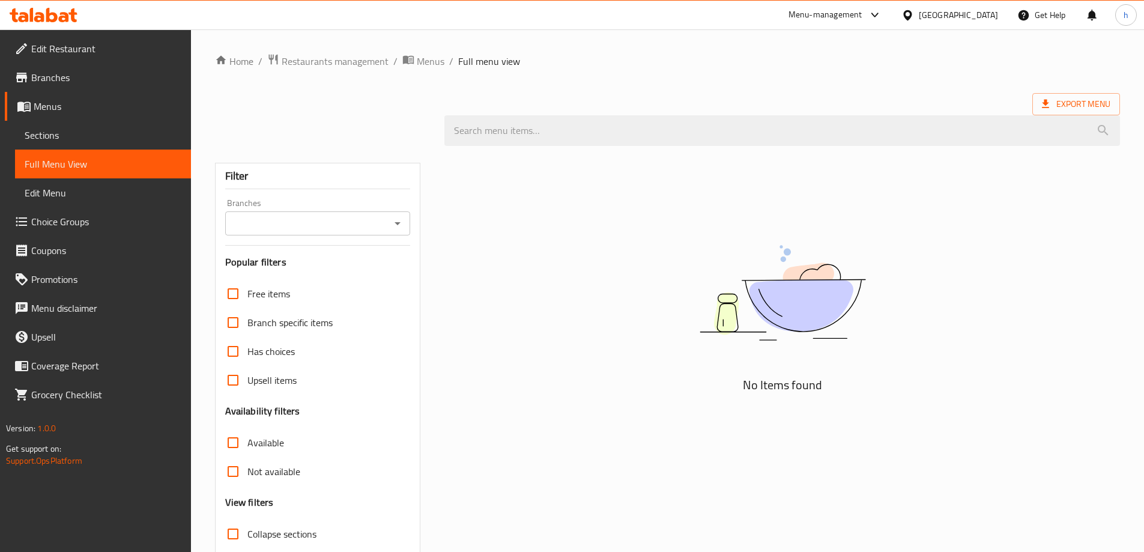
click at [30, 138] on span "Sections" at bounding box center [103, 135] width 157 height 14
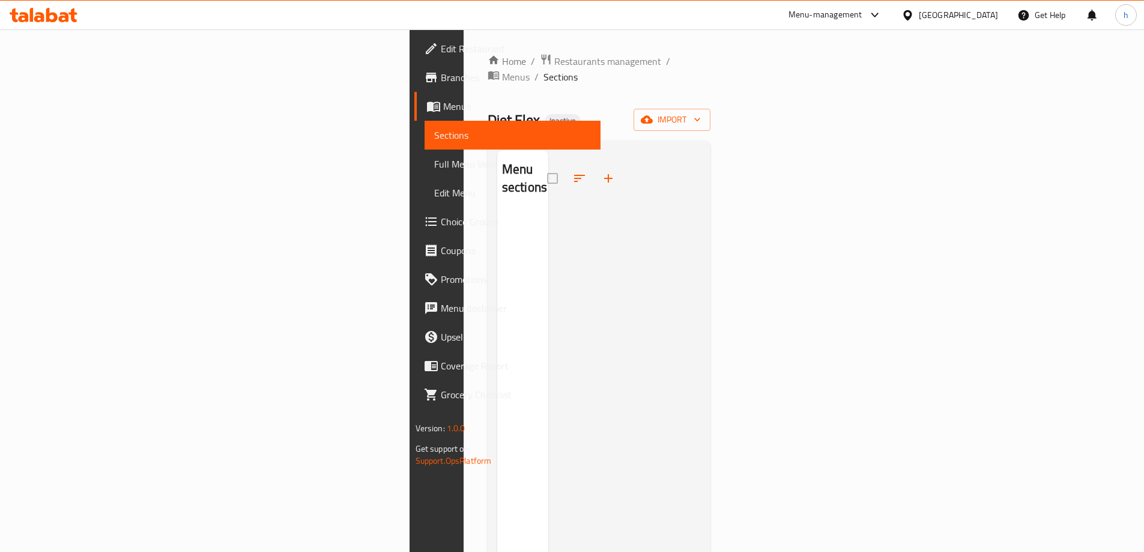
click at [443, 102] on span "Menus" at bounding box center [517, 106] width 148 height 14
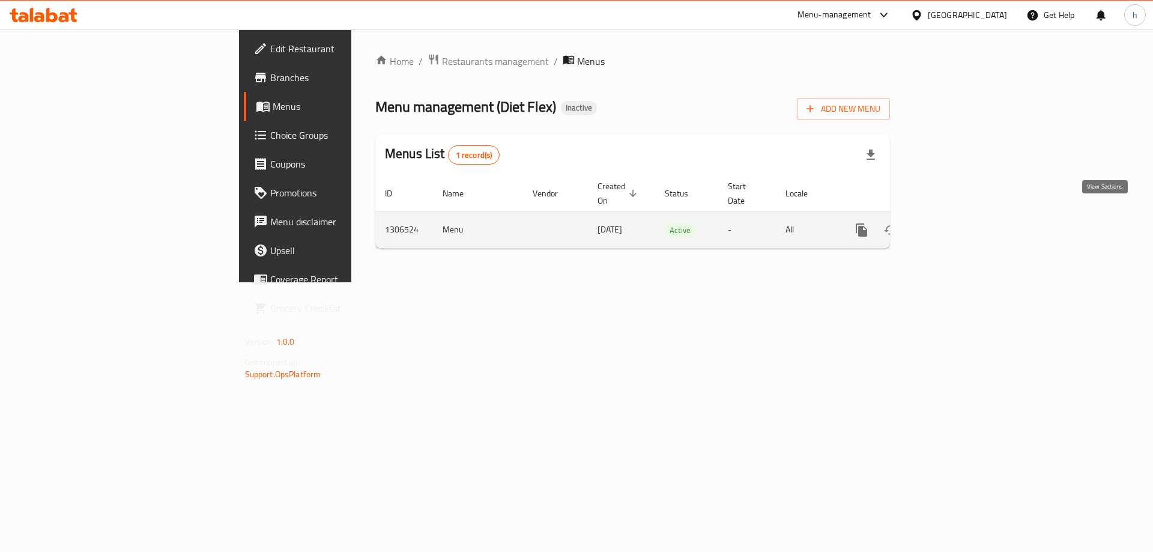
click at [963, 226] on link "enhanced table" at bounding box center [948, 230] width 29 height 29
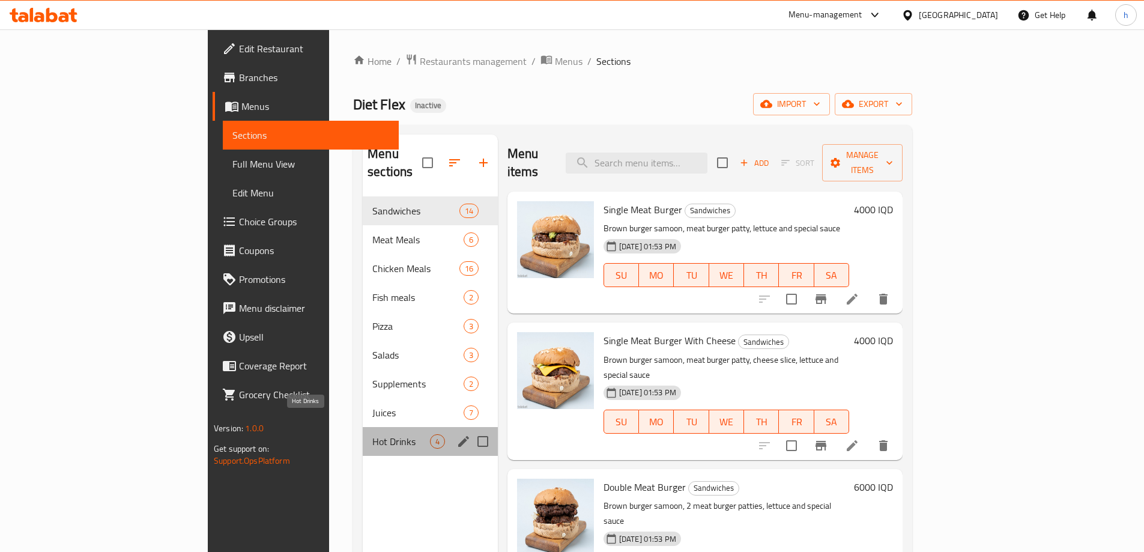
click at [372, 434] on span "Hot Drinks" at bounding box center [401, 441] width 58 height 14
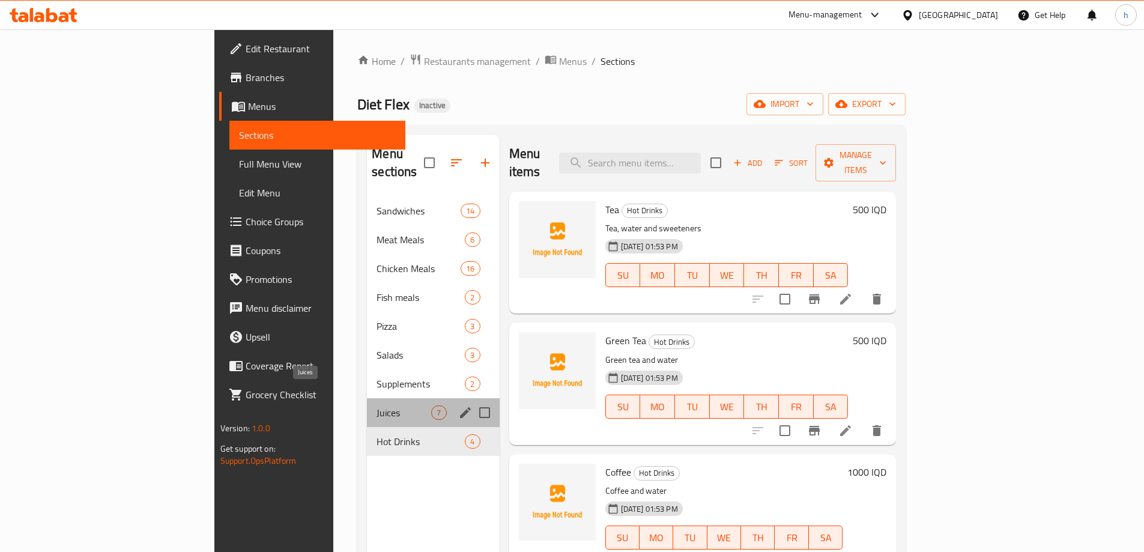
click at [377, 405] on span "Juices" at bounding box center [404, 412] width 55 height 14
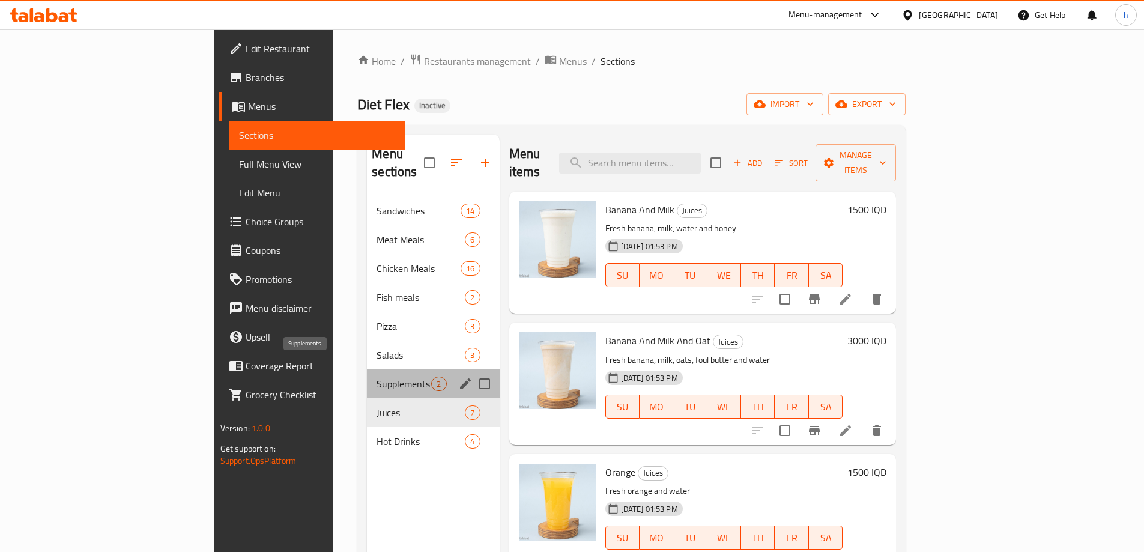
click at [377, 377] on span "Supplements" at bounding box center [404, 384] width 55 height 14
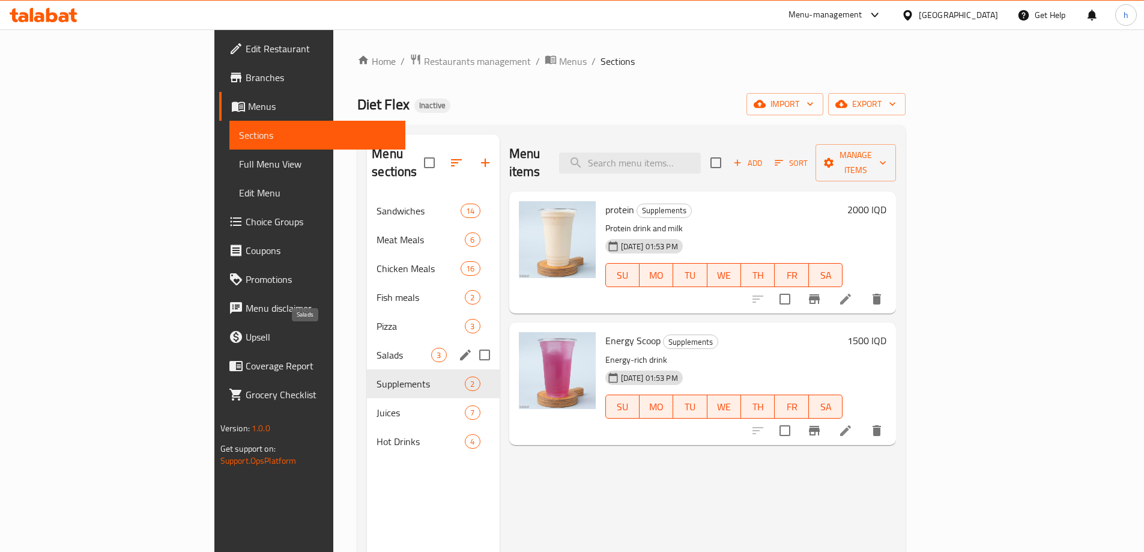
click at [377, 348] on span "Salads" at bounding box center [404, 355] width 55 height 14
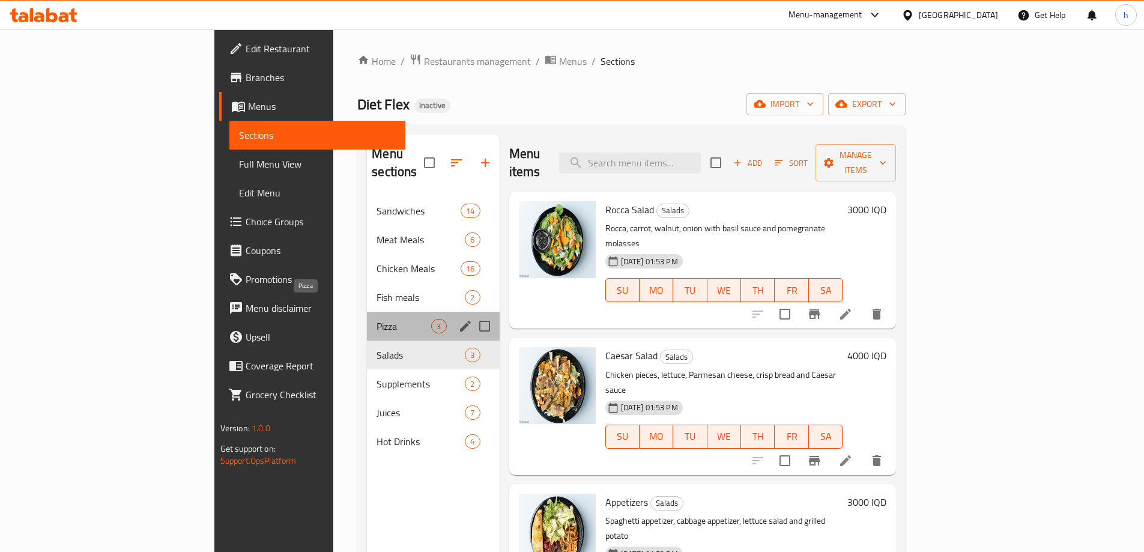
click at [377, 319] on span "Pizza" at bounding box center [404, 326] width 55 height 14
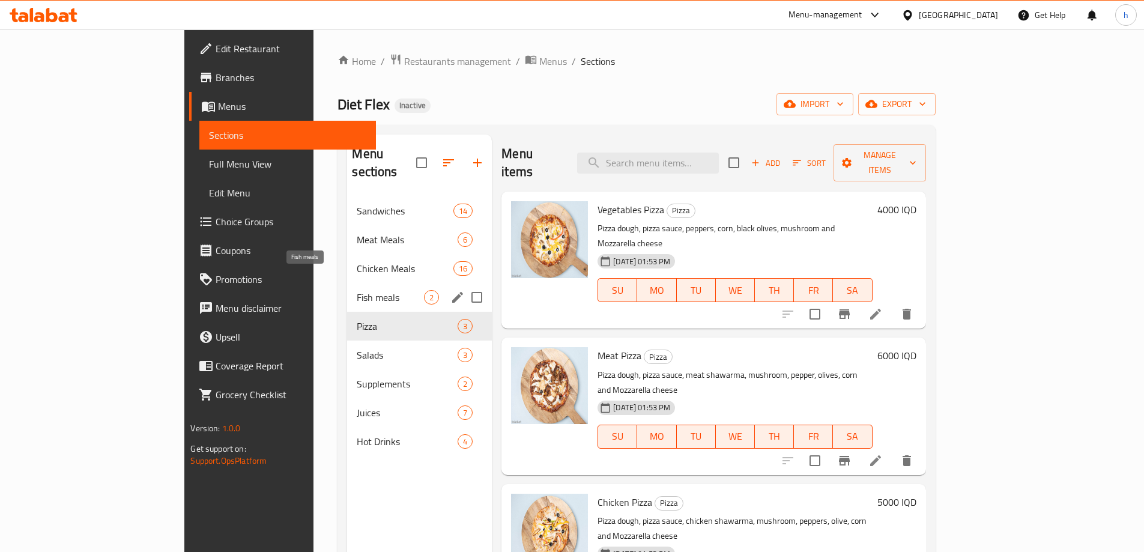
click at [357, 290] on span "Fish meals" at bounding box center [390, 297] width 67 height 14
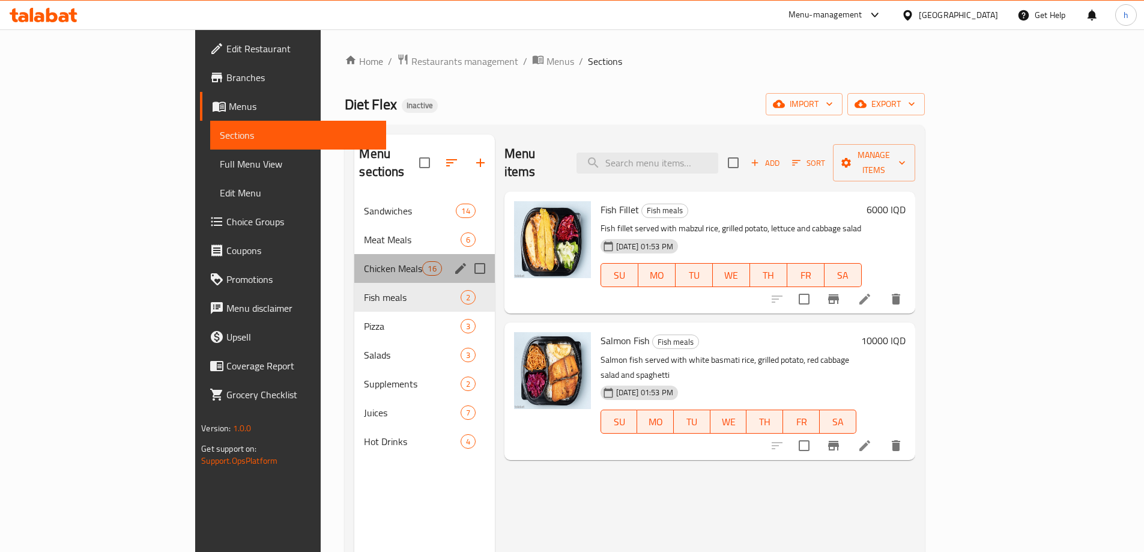
click at [354, 261] on div "Chicken Meals 16" at bounding box center [424, 268] width 140 height 29
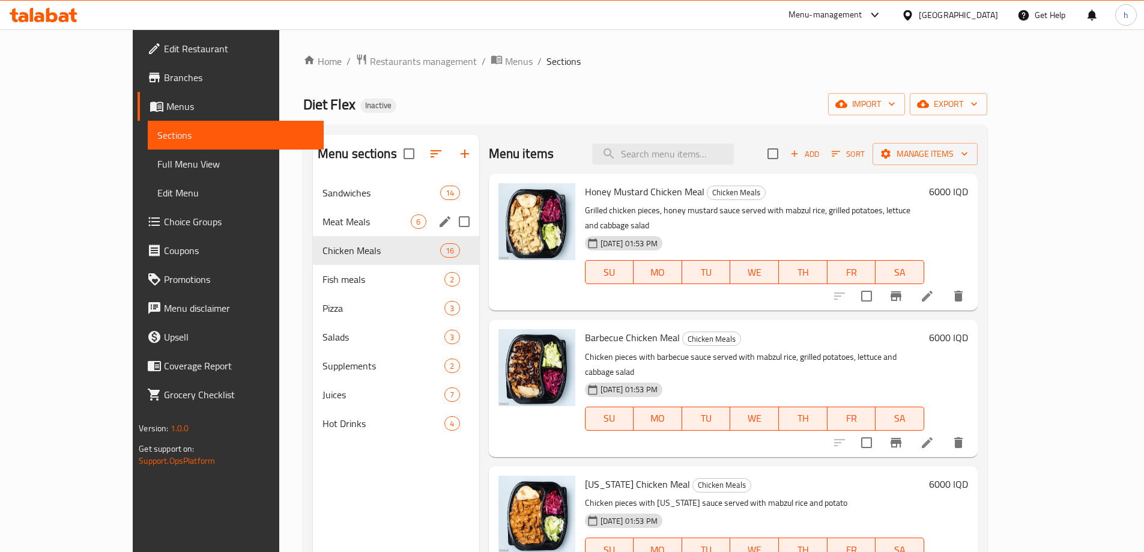
click at [322, 221] on span "Meat Meals" at bounding box center [366, 221] width 89 height 14
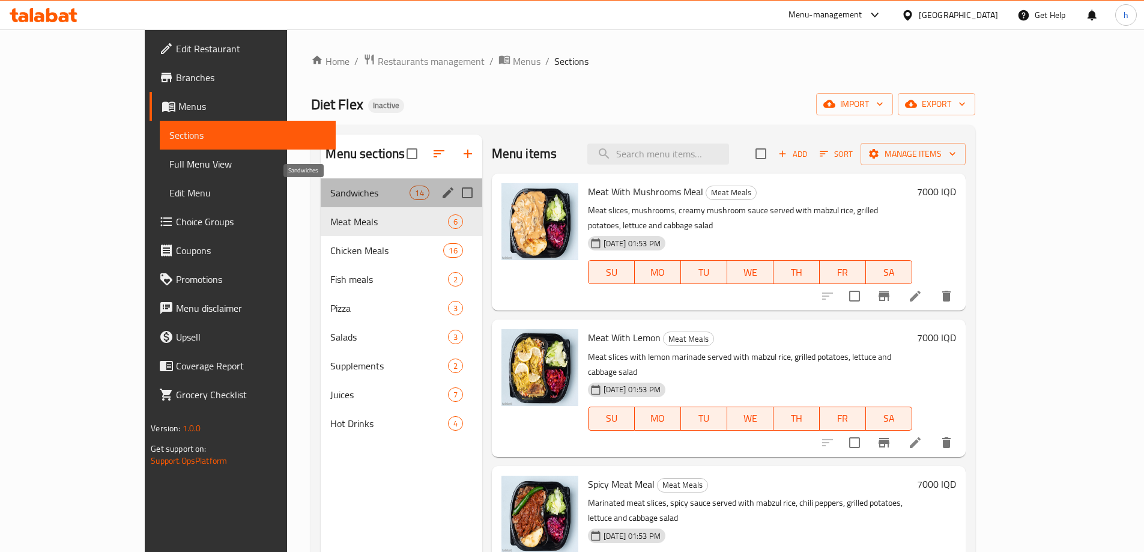
click at [330, 195] on span "Sandwiches" at bounding box center [369, 193] width 79 height 14
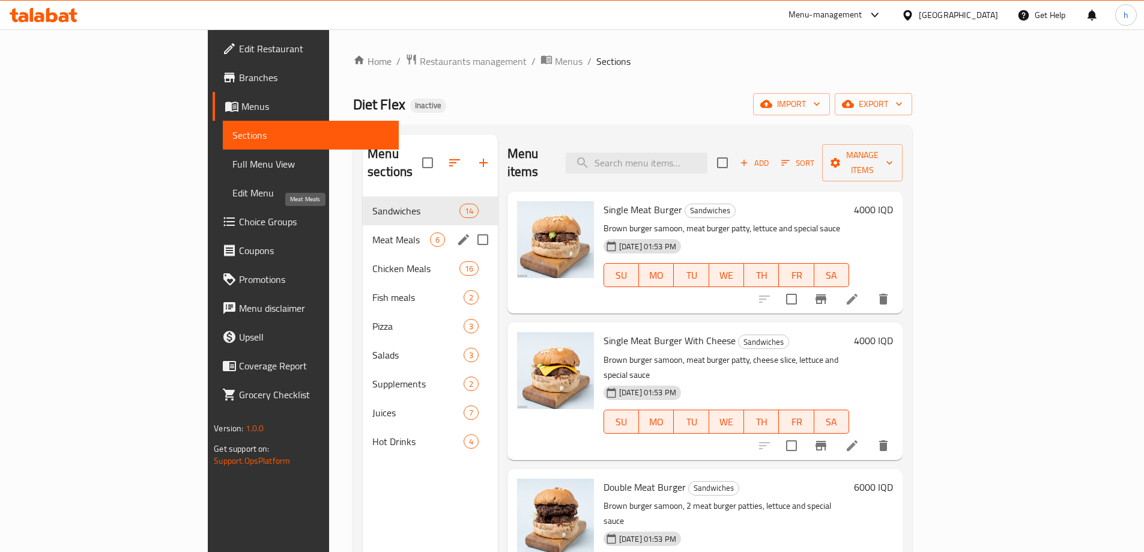
click at [372, 232] on span "Meat Meals" at bounding box center [401, 239] width 58 height 14
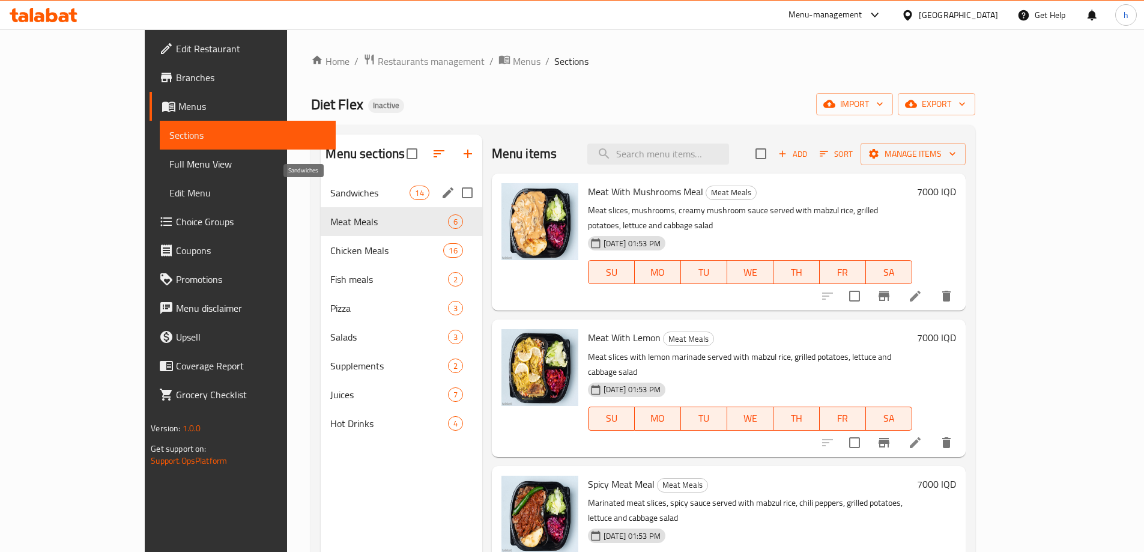
click at [330, 196] on span "Sandwiches" at bounding box center [369, 193] width 79 height 14
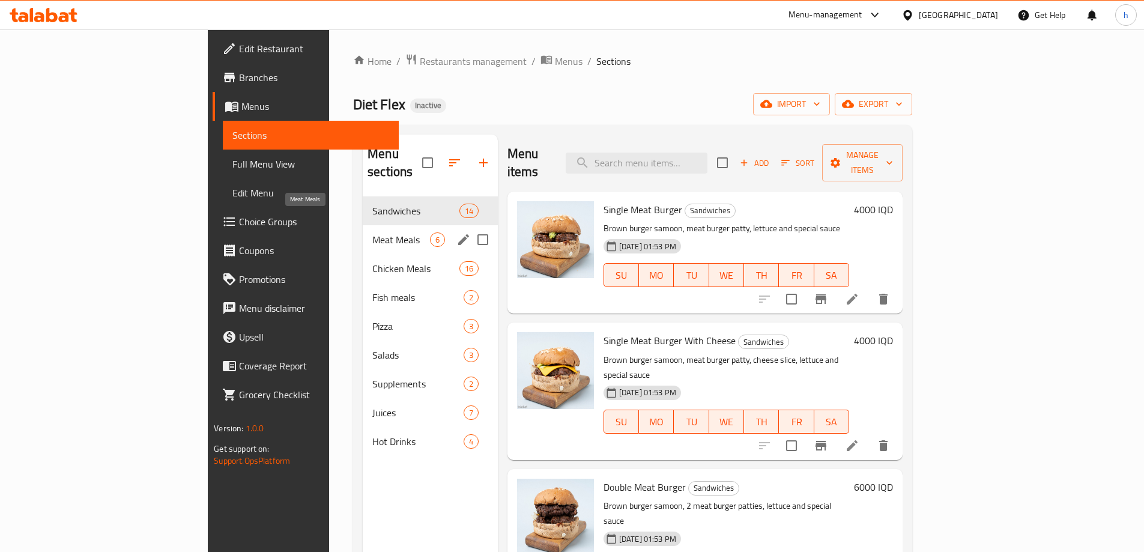
click at [372, 232] on span "Meat Meals" at bounding box center [401, 239] width 58 height 14
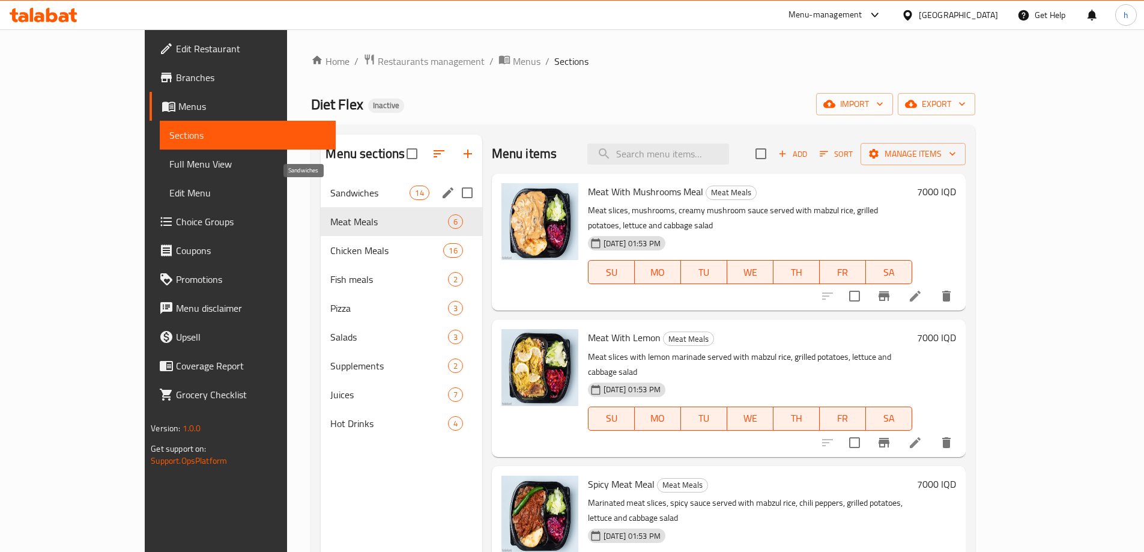
click at [330, 199] on span "Sandwiches" at bounding box center [369, 193] width 79 height 14
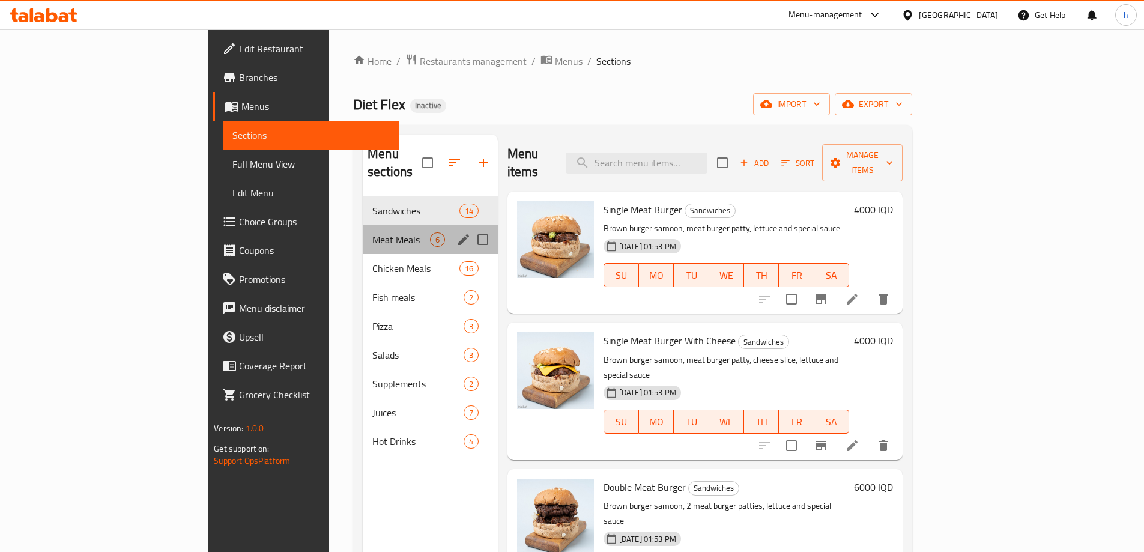
click at [363, 234] on div "Meat Meals 6" at bounding box center [430, 239] width 135 height 29
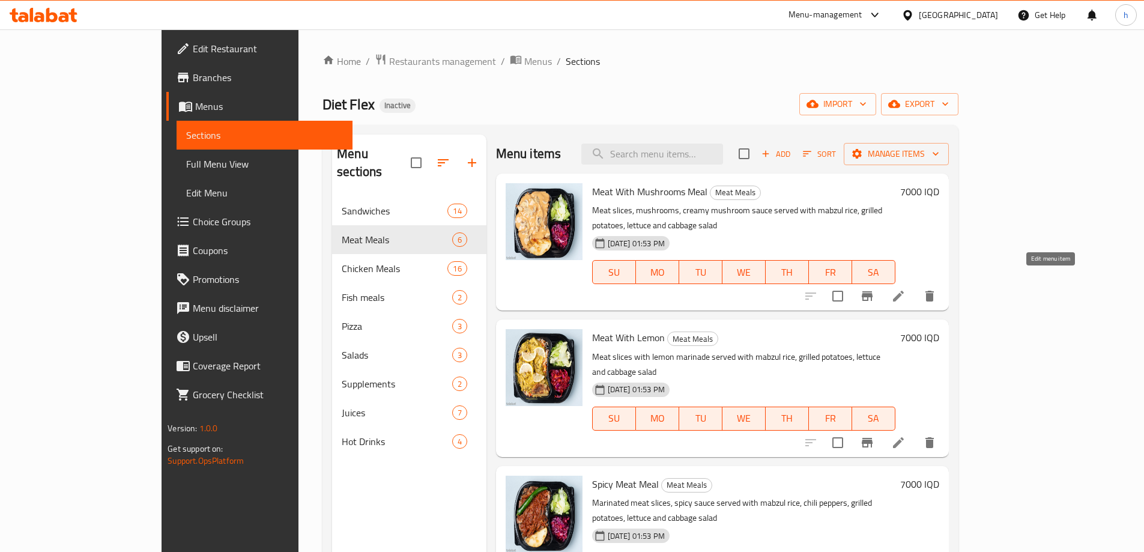
click at [906, 289] on icon at bounding box center [898, 296] width 14 height 14
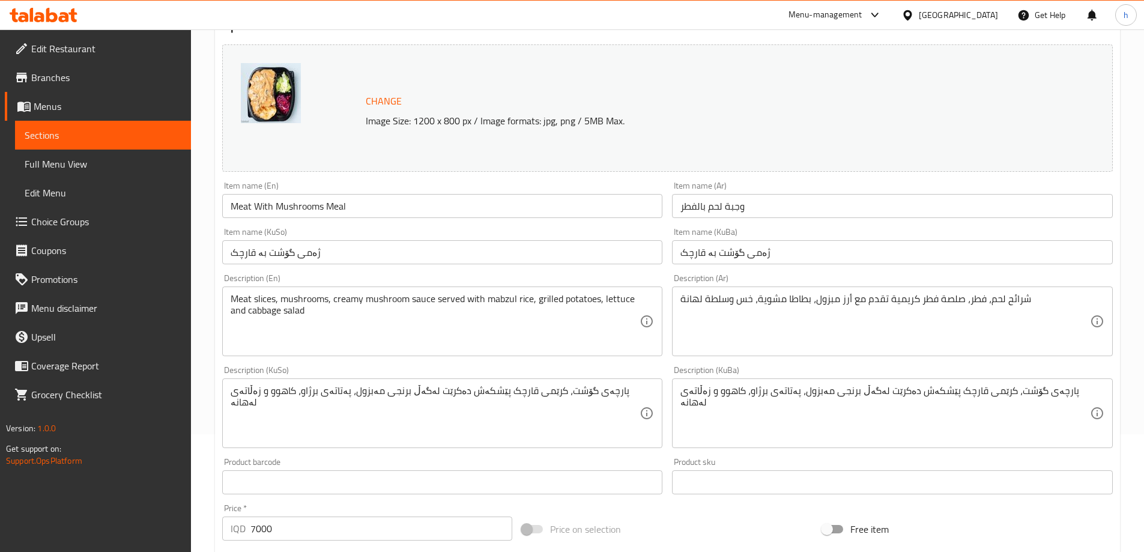
scroll to position [140, 0]
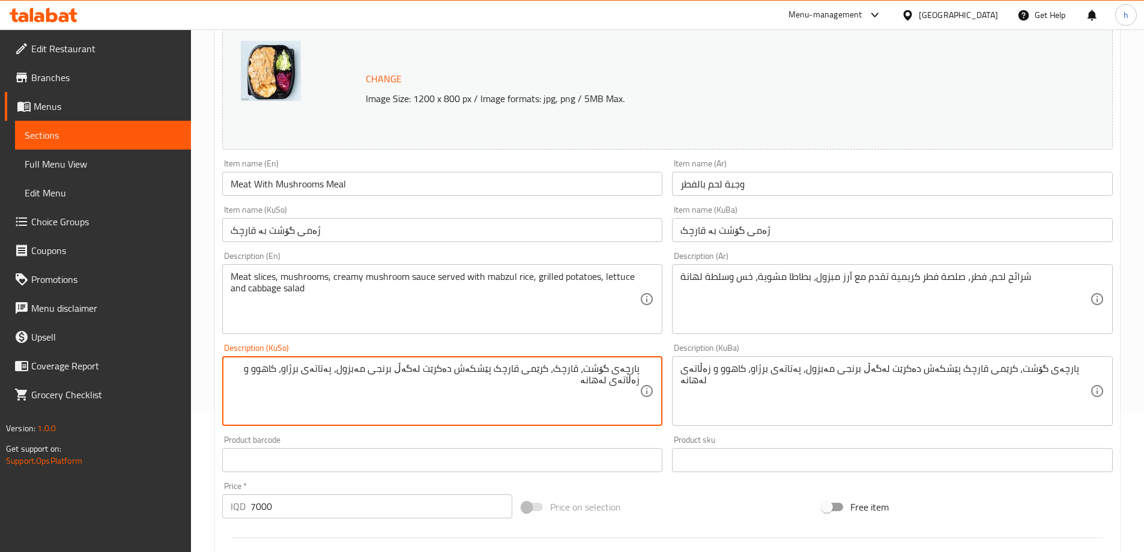
click at [556, 389] on textarea "پارچەی گۆشت، قارچک، کرێمی قارچک پێشکەش دەکرێت لەگەڵ برنجی مەبزول، پەتاتەی برژاو…" at bounding box center [436, 391] width 410 height 57
click at [556, 388] on textarea "پارچەی گۆشت، قارچک، کرێمی قارچک پێشکەش دەکرێت لەگەڵ برنجی مەبزول، پەتاتەی برژاو…" at bounding box center [436, 391] width 410 height 57
click at [556, 390] on textarea "پارچەی گۆشت، قارچک، کرێمی قارچک پێشکەش دەکرێت لەگەڵ برنجی مەبزول، پەتاتەی برژاو…" at bounding box center [436, 391] width 410 height 57
type textarea "پارچەی گۆشت، قارچک، کرێمی قارچک پێشکەش دەکرێت لەگەڵ برنجی مەبزول، پەتاتەی برژاو…"
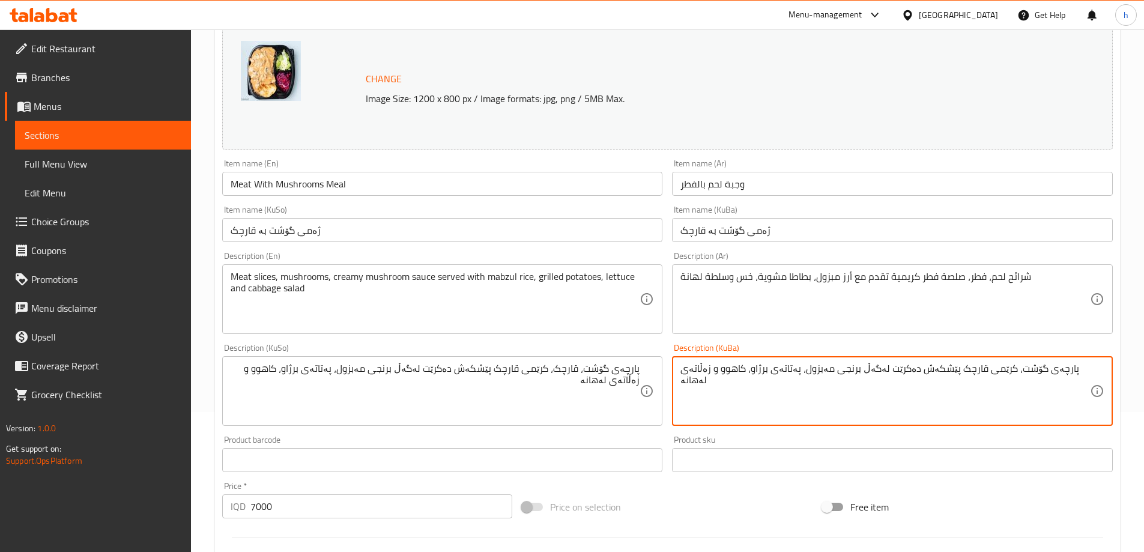
click at [946, 402] on textarea "پارچەی گۆشت، کرێمی قارچک پێشکەش دەکرێت لەگەڵ برنجی مەبزول، پەتاتەی برژاو، کاهوو…" at bounding box center [885, 391] width 410 height 57
paste textarea "قارچک،"
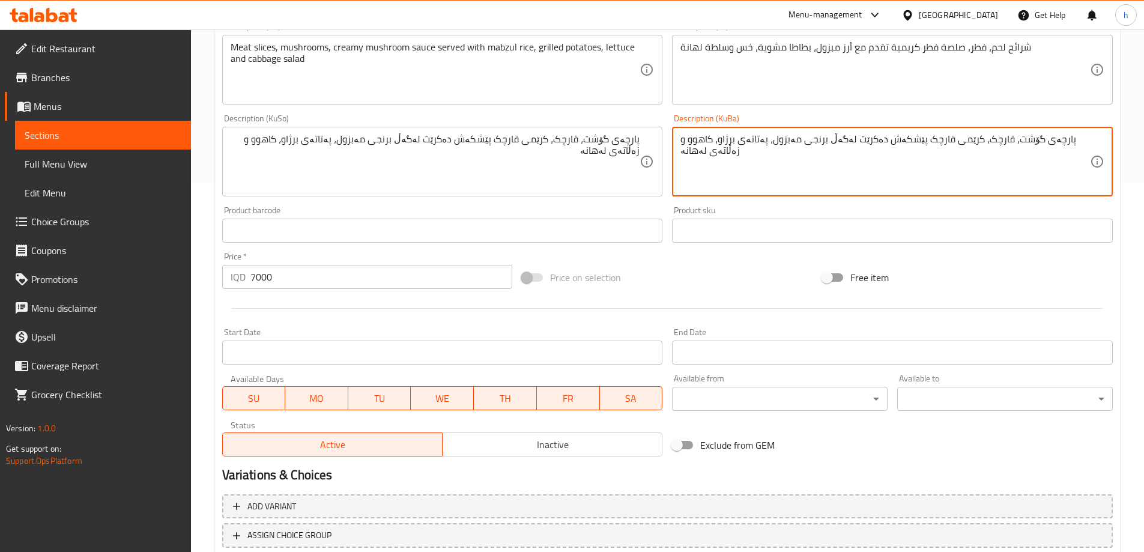
scroll to position [452, 0]
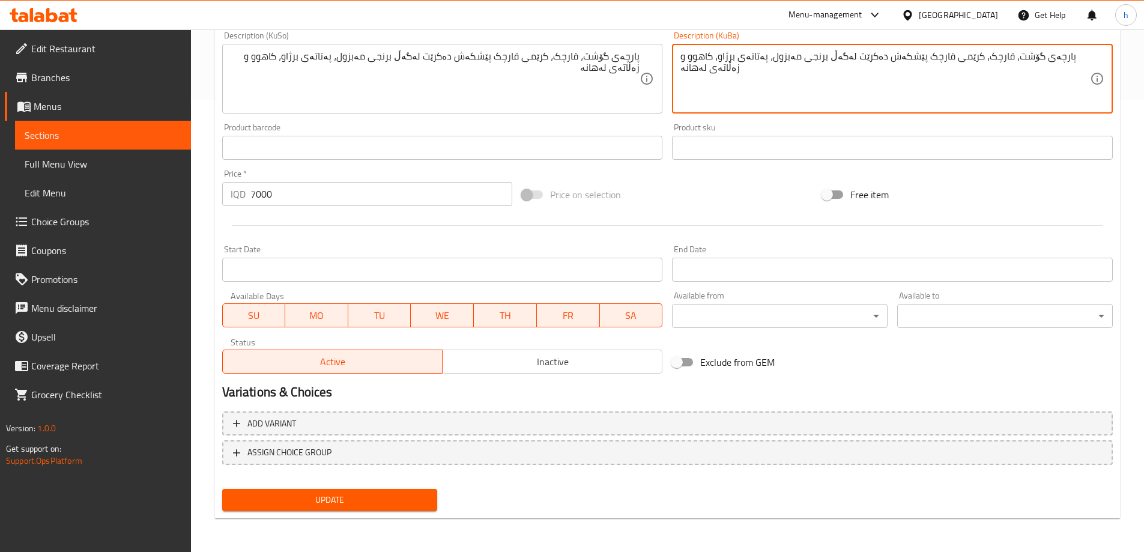
type textarea "پارچەی گۆشت، قارچک، کرێمی قارچک پێشکەش دەکرێت لەگەڵ برنجی مەبزول، پەتاتەی برژاو…"
click at [409, 510] on button "Update" at bounding box center [330, 500] width 216 height 22
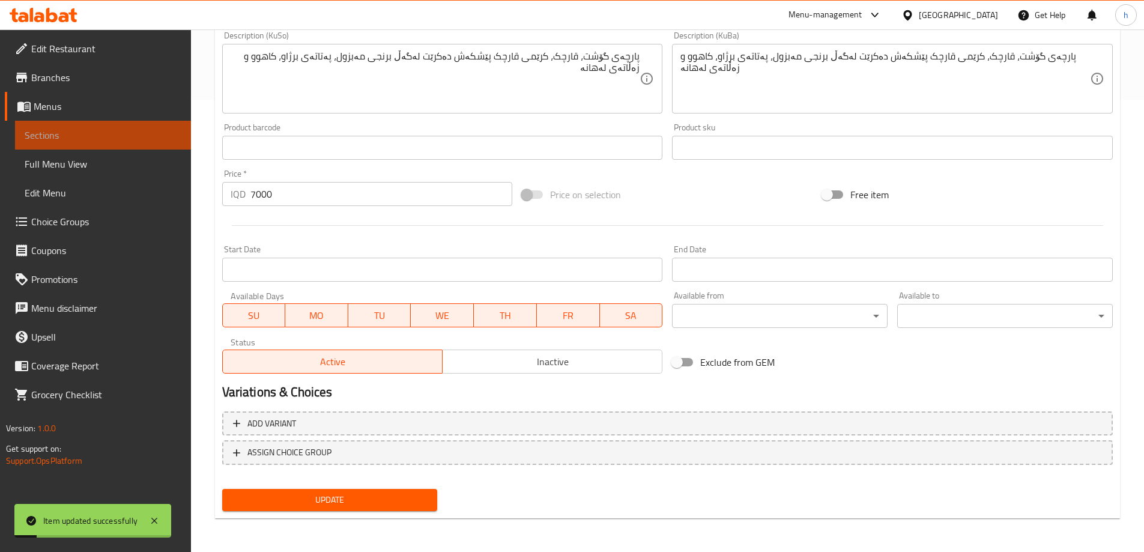
click at [82, 139] on span "Sections" at bounding box center [103, 135] width 157 height 14
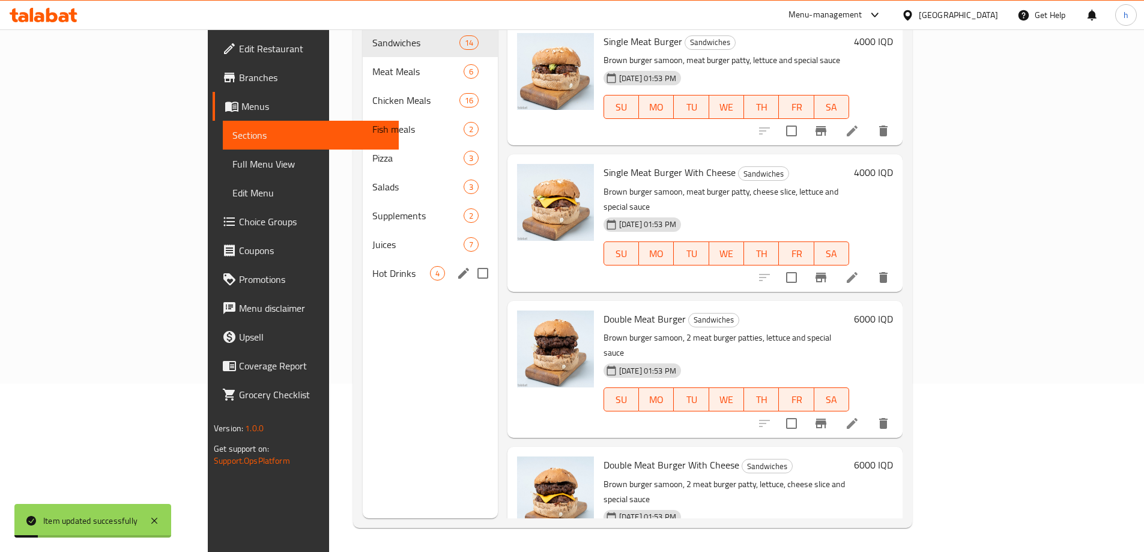
scroll to position [168, 0]
click at [372, 64] on span "Meat Meals" at bounding box center [401, 71] width 58 height 14
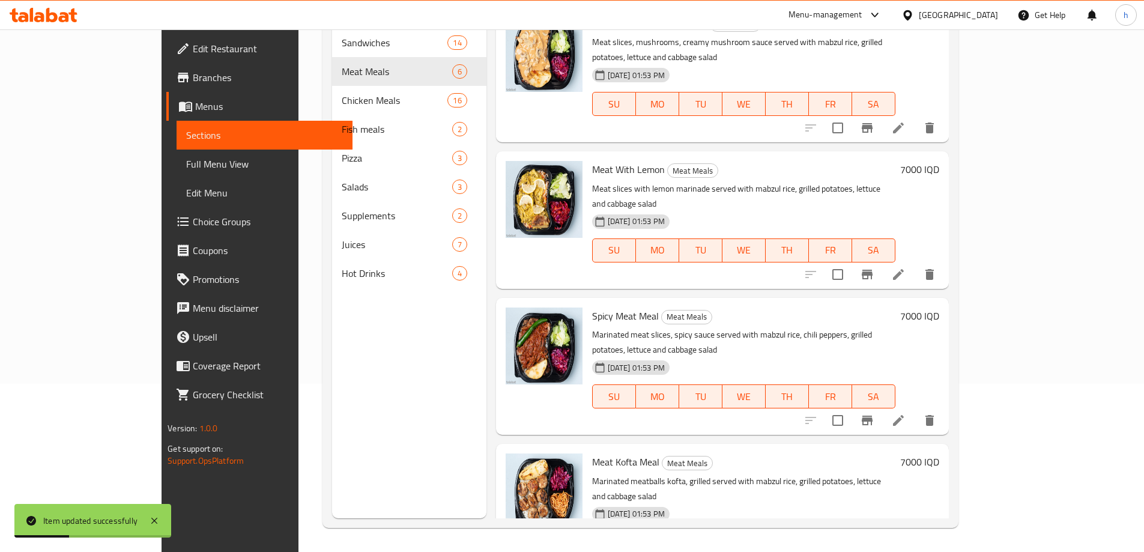
scroll to position [28, 0]
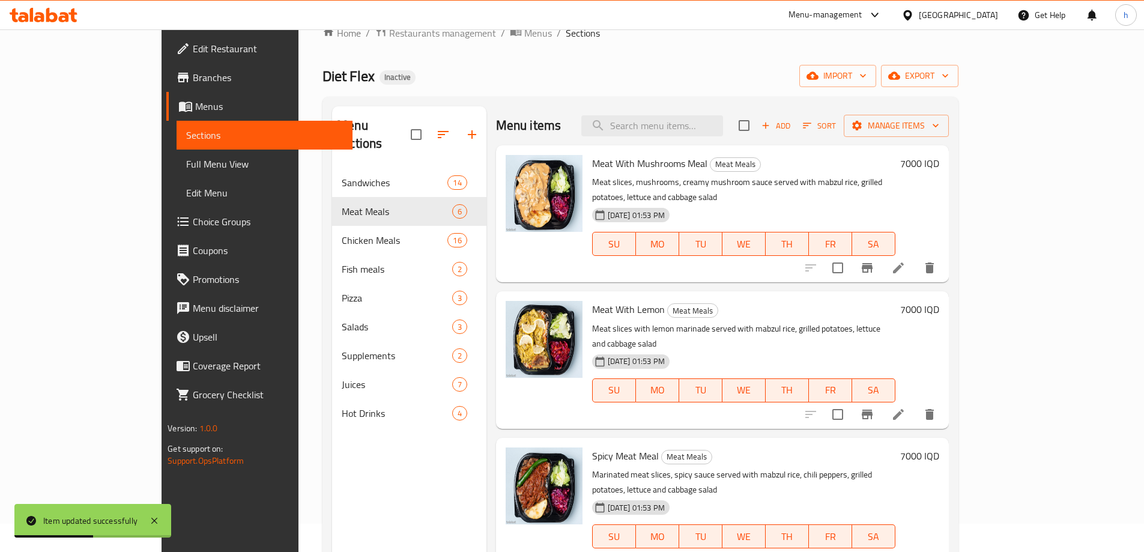
click at [906, 407] on icon at bounding box center [898, 414] width 14 height 14
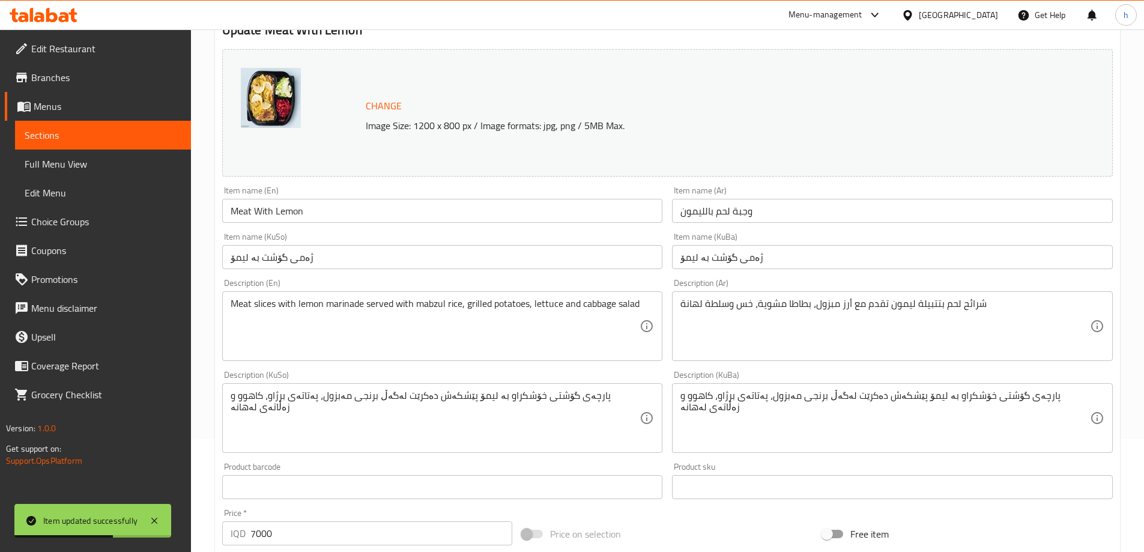
scroll to position [140, 0]
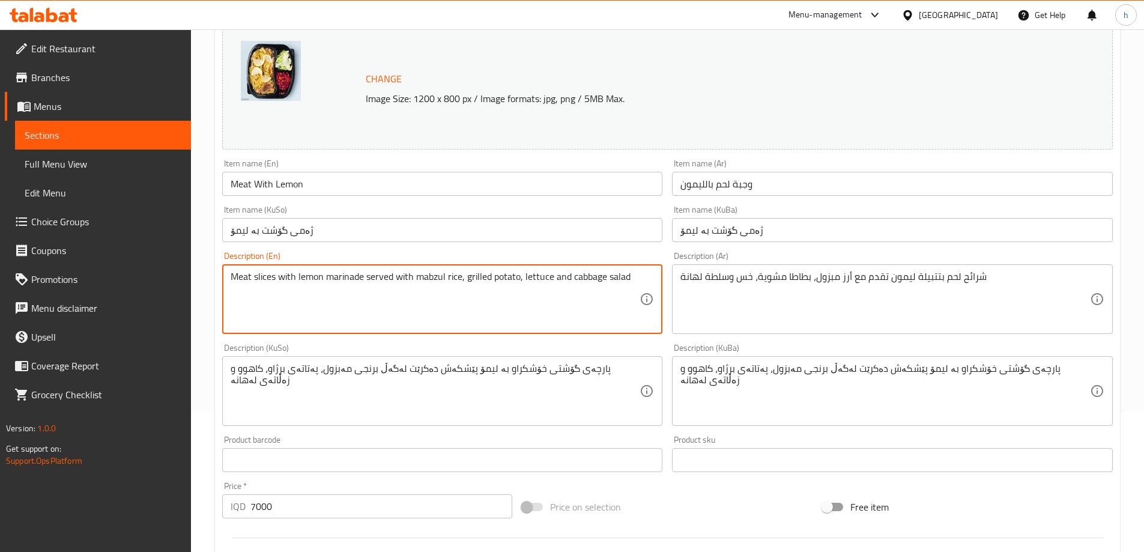
type textarea "Meat slices with lemon marinade served with mabzul rice, grilled potato, lettuc…"
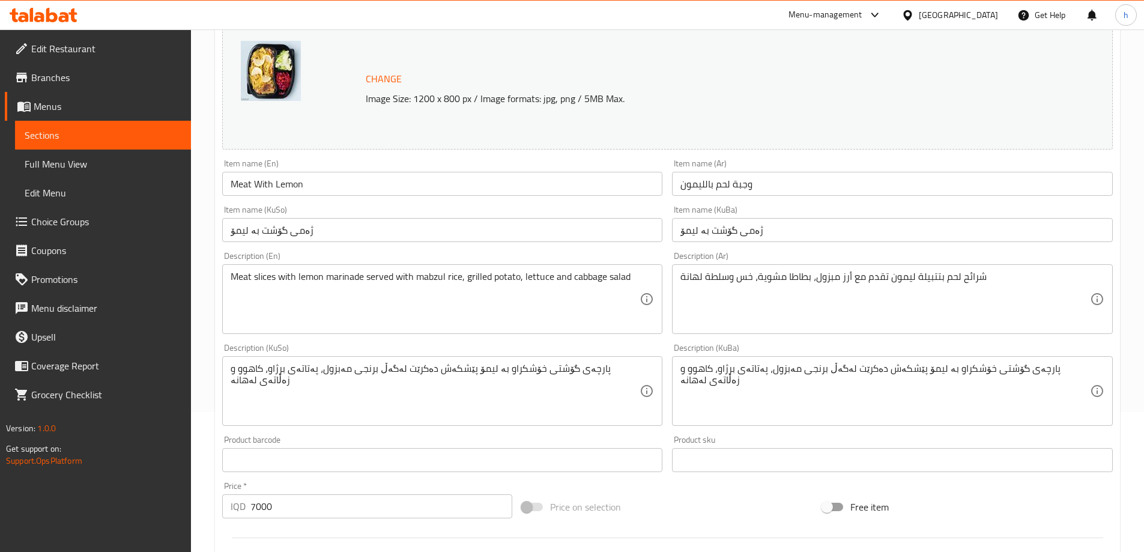
click at [333, 161] on div "Item name (En) Meat With Lemon Item name (En)" at bounding box center [442, 177] width 441 height 37
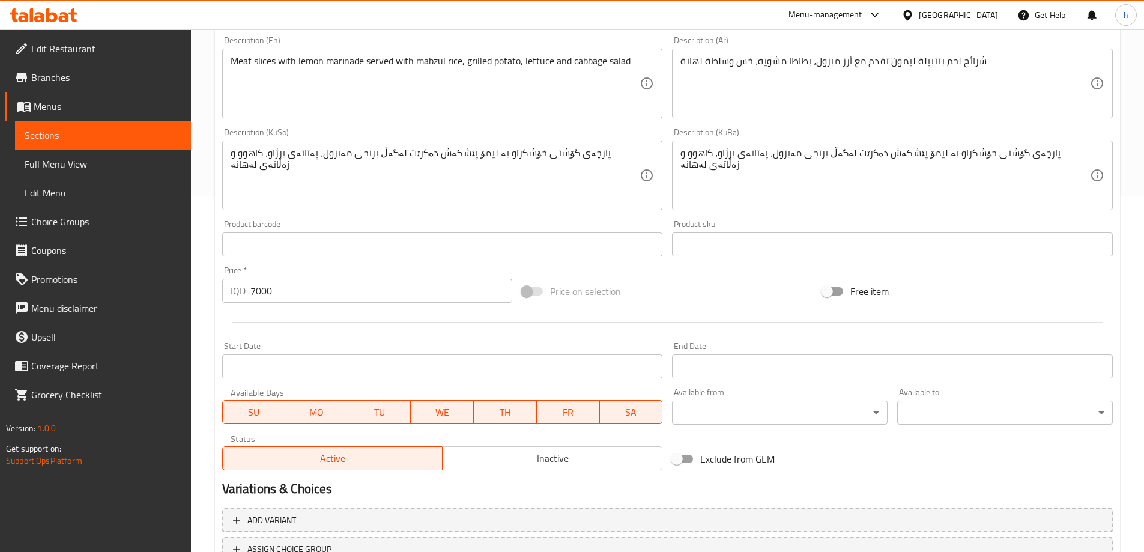
scroll to position [452, 0]
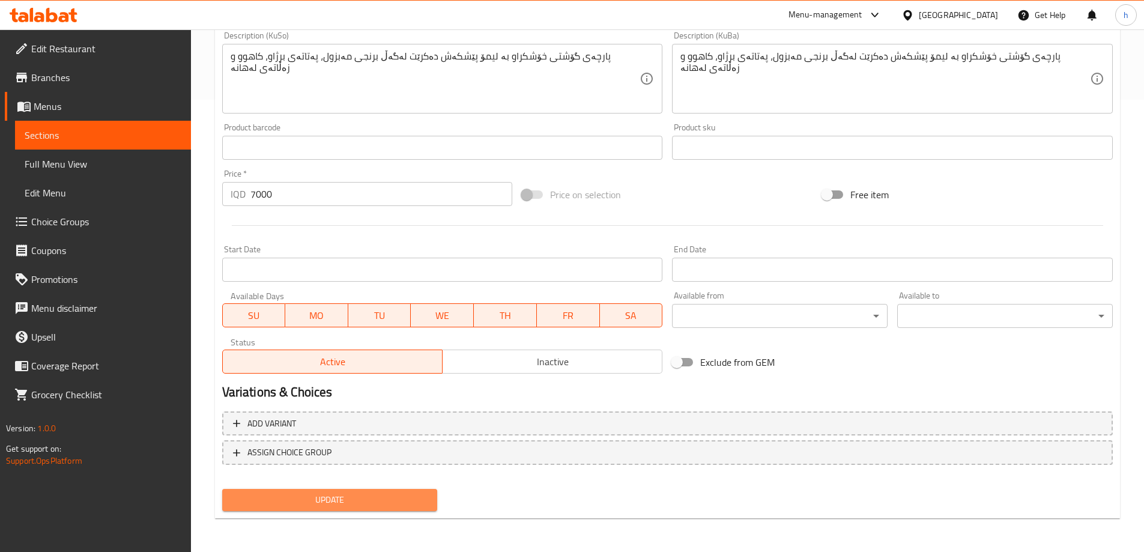
click at [365, 492] on span "Update" at bounding box center [330, 499] width 196 height 15
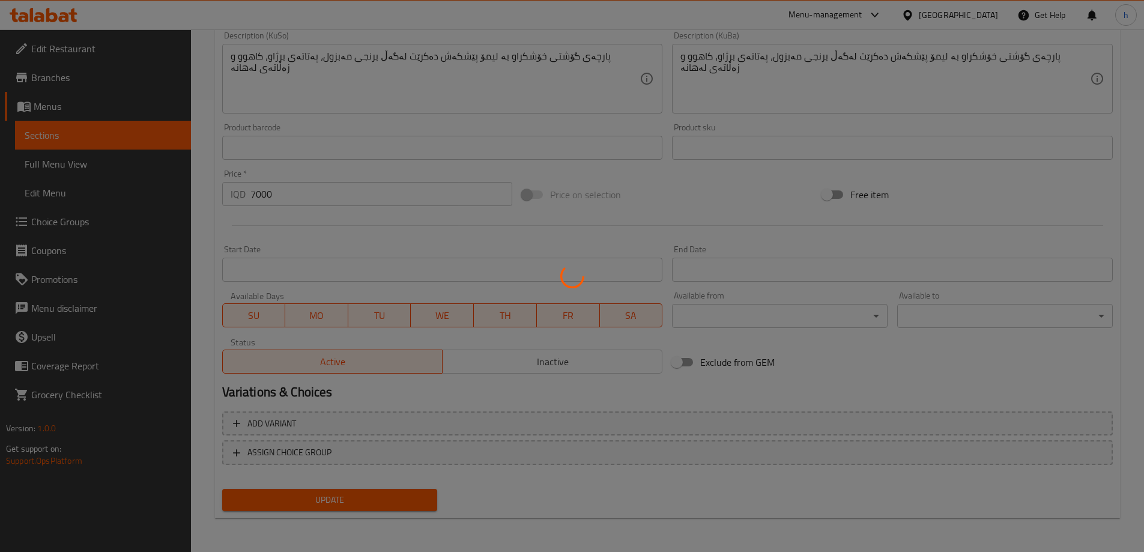
click at [100, 137] on div at bounding box center [572, 276] width 1144 height 552
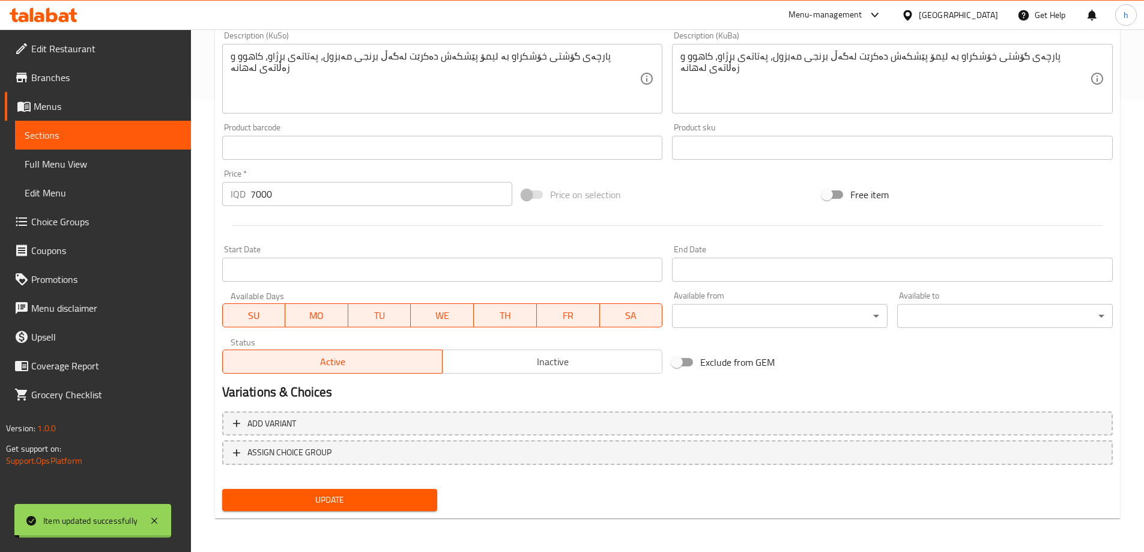
click at [100, 137] on span "Sections" at bounding box center [103, 135] width 157 height 14
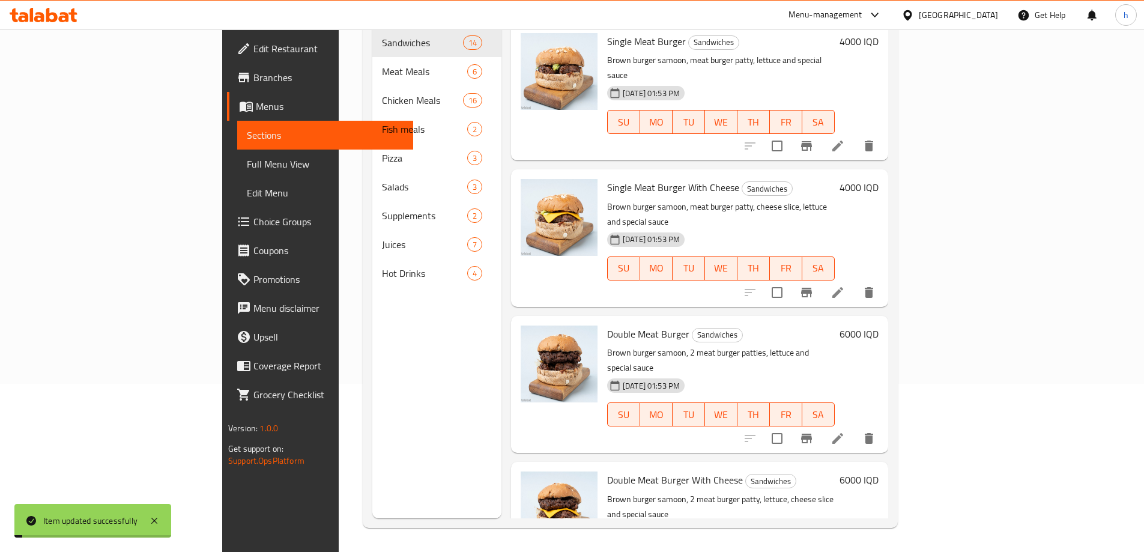
scroll to position [168, 0]
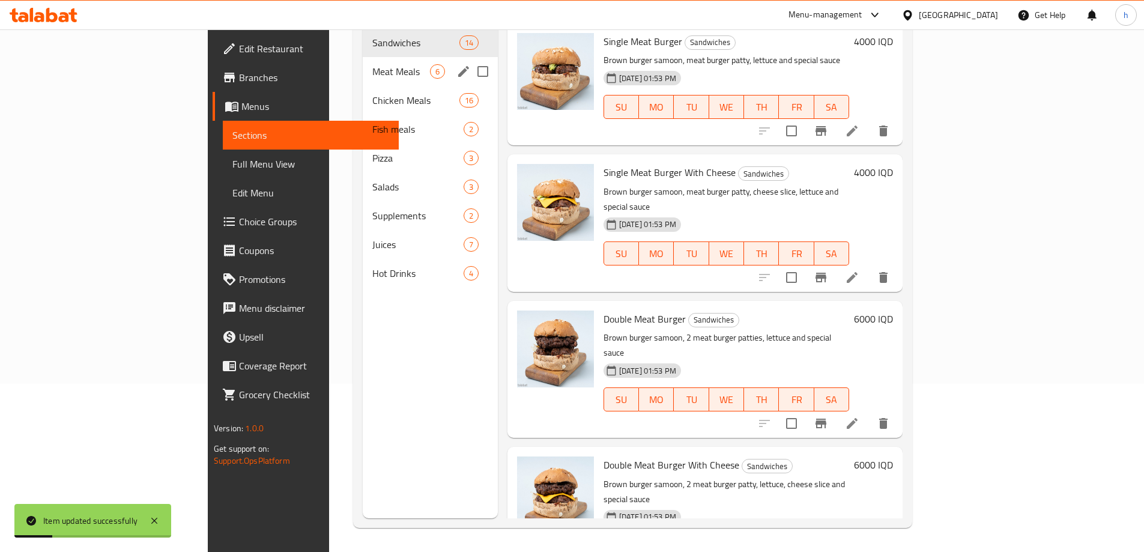
click at [363, 61] on div "Meat Meals 6" at bounding box center [430, 71] width 135 height 29
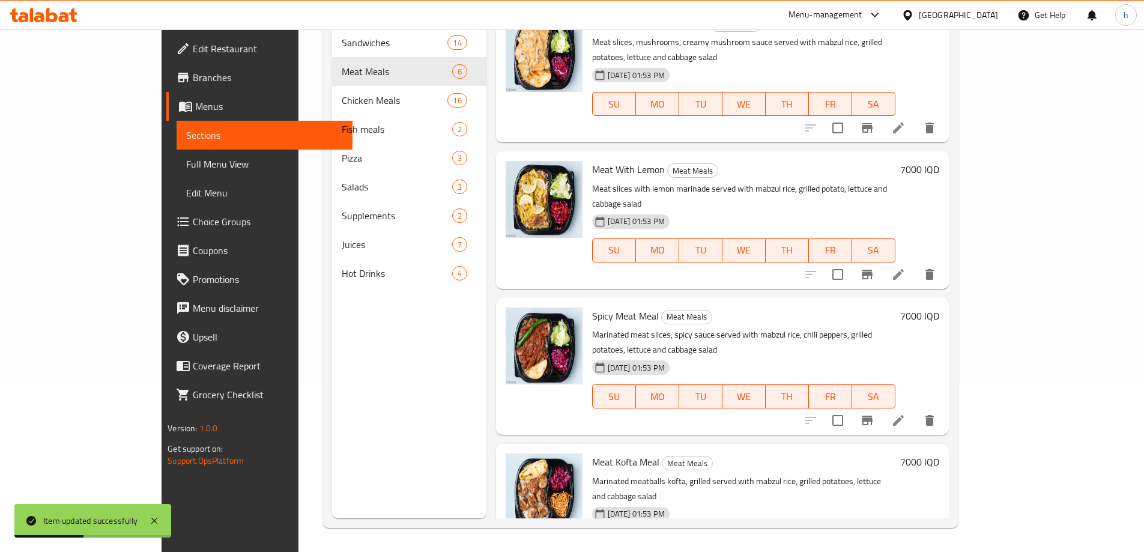
click at [915, 410] on li at bounding box center [899, 421] width 34 height 22
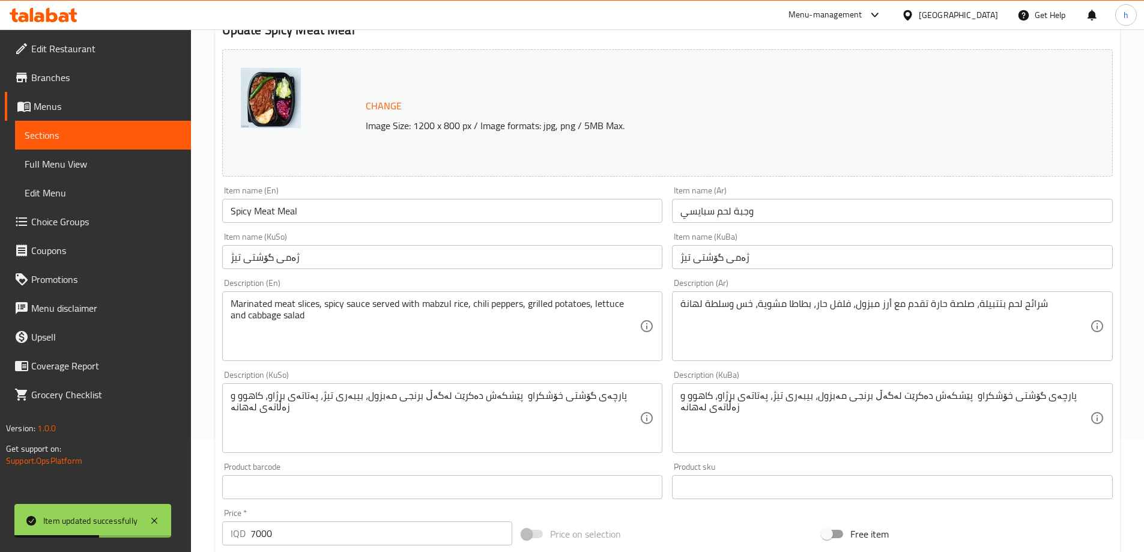
scroll to position [140, 0]
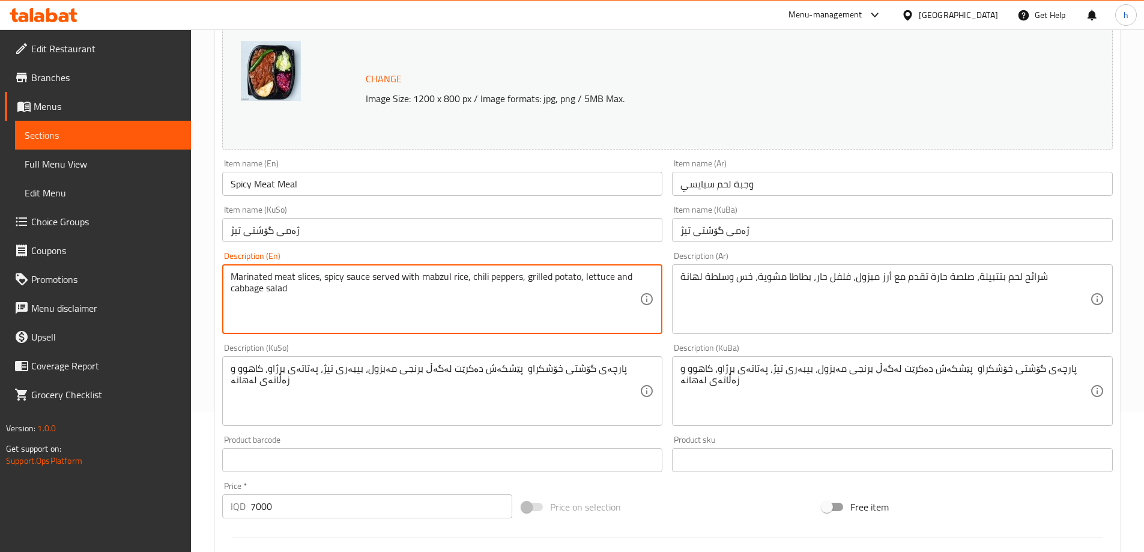
type textarea "Marinated meat slices, spicy sauce served with mabzul rice, chili peppers, gril…"
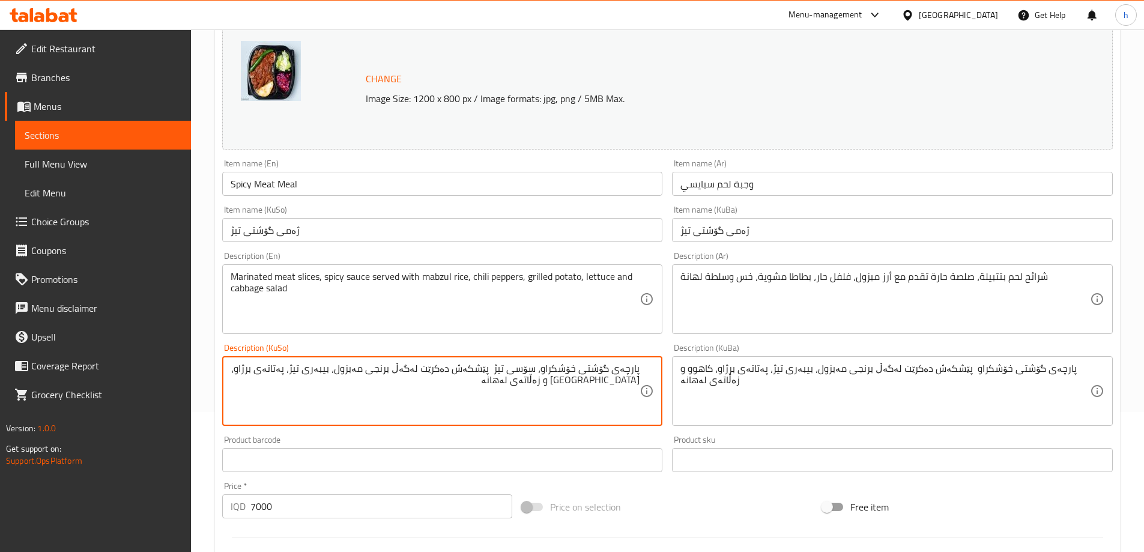
click at [468, 383] on textarea "پارچەی گۆشتی خۆشکراو، سۆسی تیژ پێشکەش دەکرێت لەگەڵ برنجی مەبزول، بیبەری تیژ، پە…" at bounding box center [436, 391] width 410 height 57
type textarea "پارچەی گۆشتی خۆشکراو، سۆسی تیژ پێشکەش دەکرێت لەگەڵ برنجی مەبزول، بیبەری تیژ، پە…"
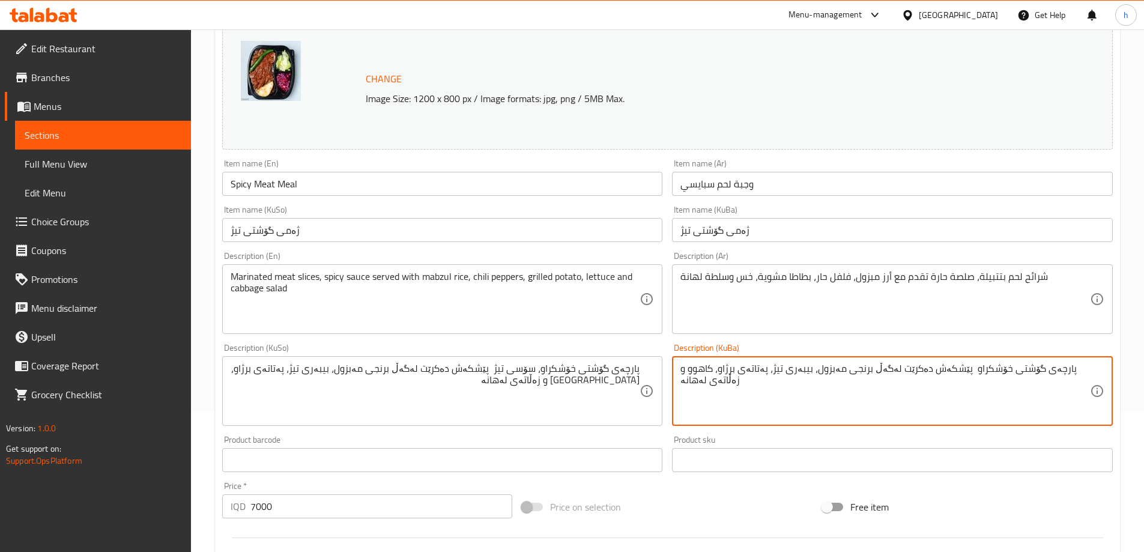
click at [915, 395] on textarea "پارچەی گۆشتی خۆشکراو پێشکەش دەکرێت لەگەڵ برنجی مەبزول، بیبەری تیژ، پەتاتەی برژا…" at bounding box center [885, 391] width 410 height 57
paste textarea "، سۆسی تیژ"
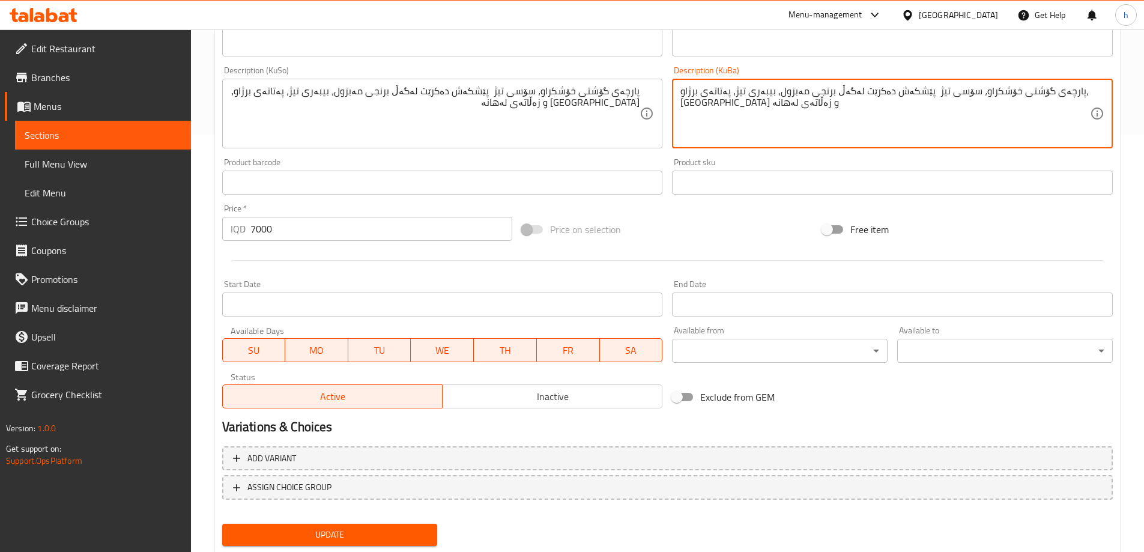
scroll to position [452, 0]
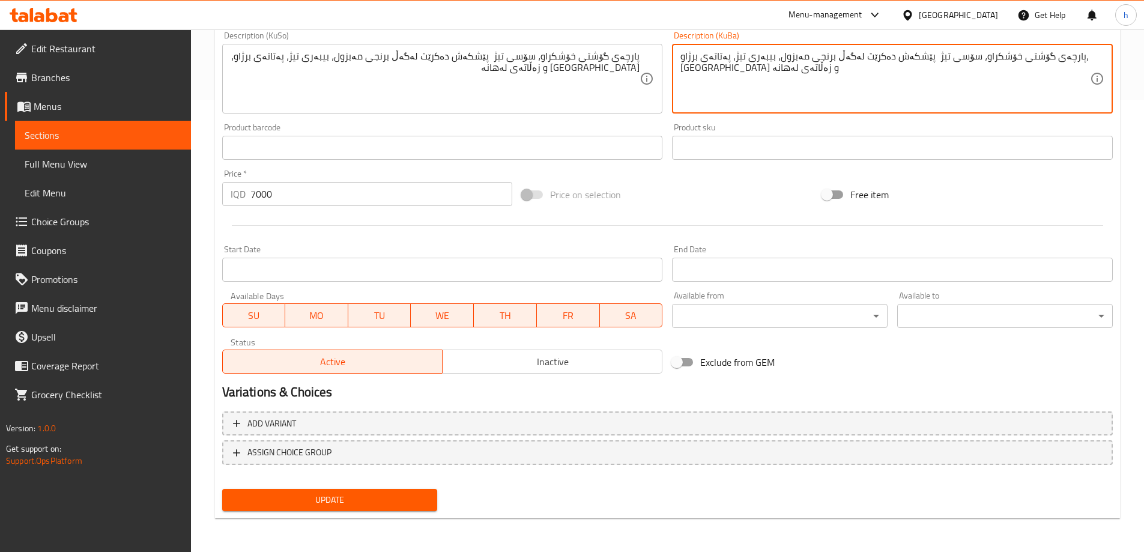
type textarea "پارچەی گۆشتی خۆشکراو، سۆسی تیژ پێشکەش دەکرێت لەگەڵ برنجی مەبزول، بیبەری تیژ، پە…"
click at [376, 503] on span "Update" at bounding box center [330, 499] width 196 height 15
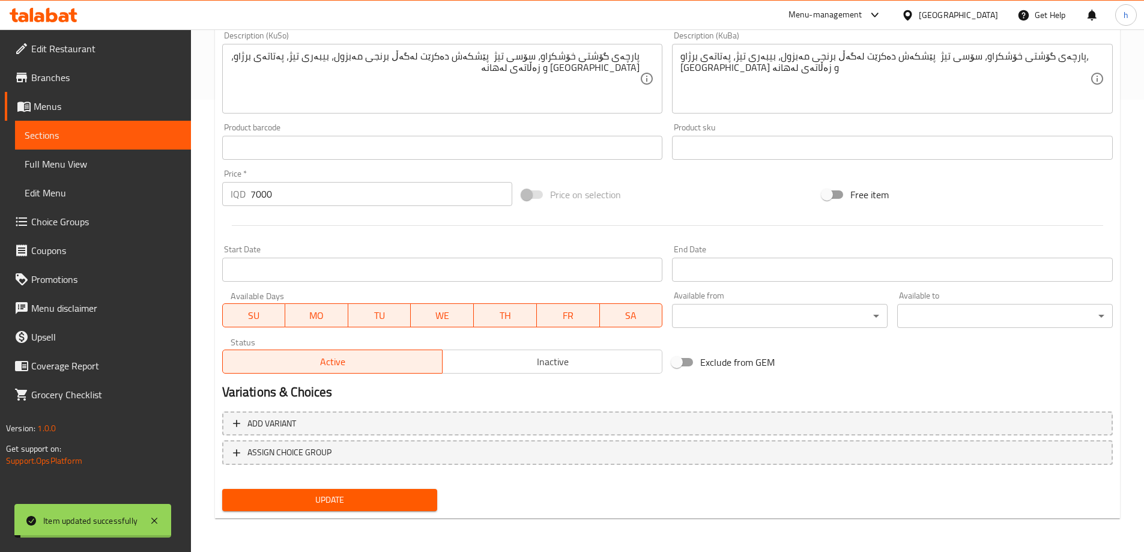
click at [47, 142] on span "Sections" at bounding box center [103, 135] width 157 height 14
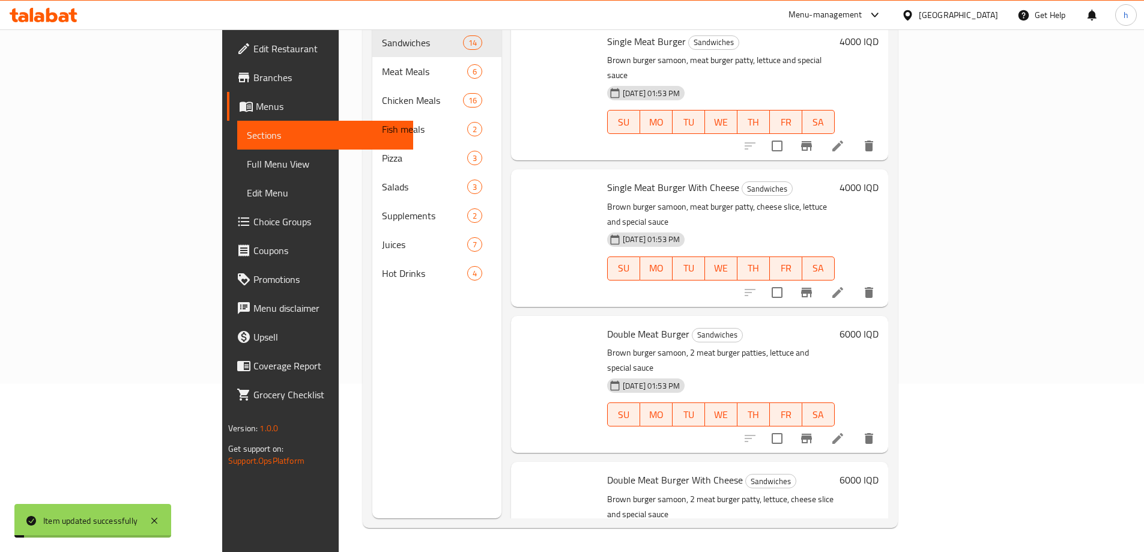
scroll to position [168, 0]
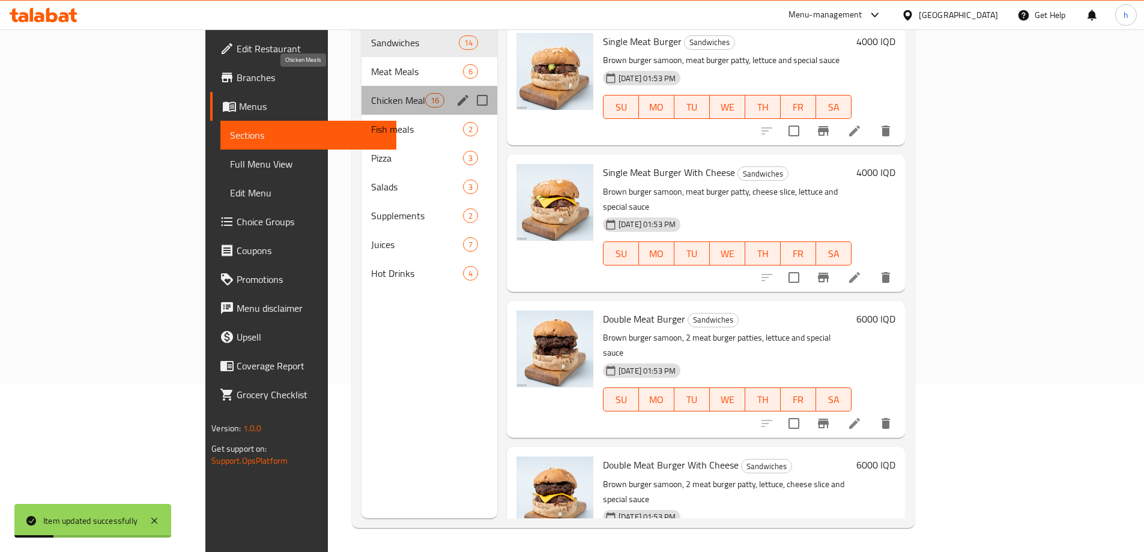
click at [371, 93] on span "Chicken Meals" at bounding box center [398, 100] width 54 height 14
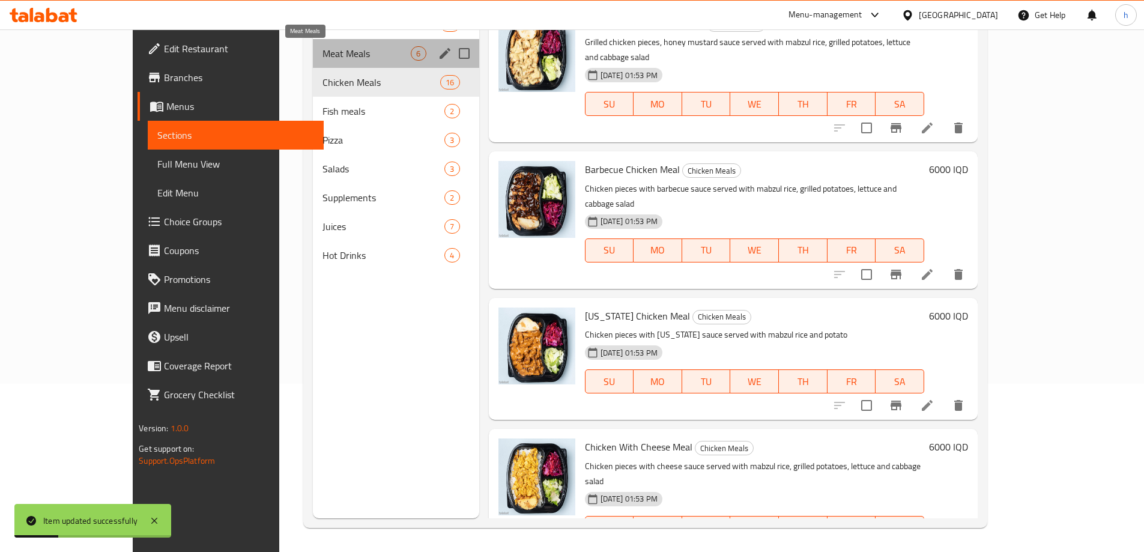
click at [322, 50] on span "Meat Meals" at bounding box center [366, 53] width 89 height 14
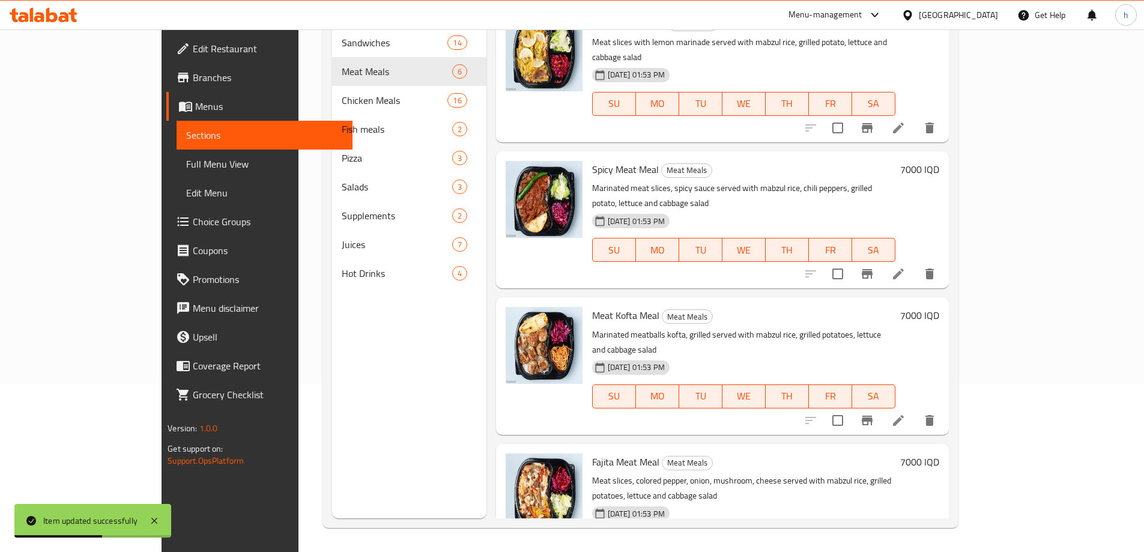
scroll to position [126, 0]
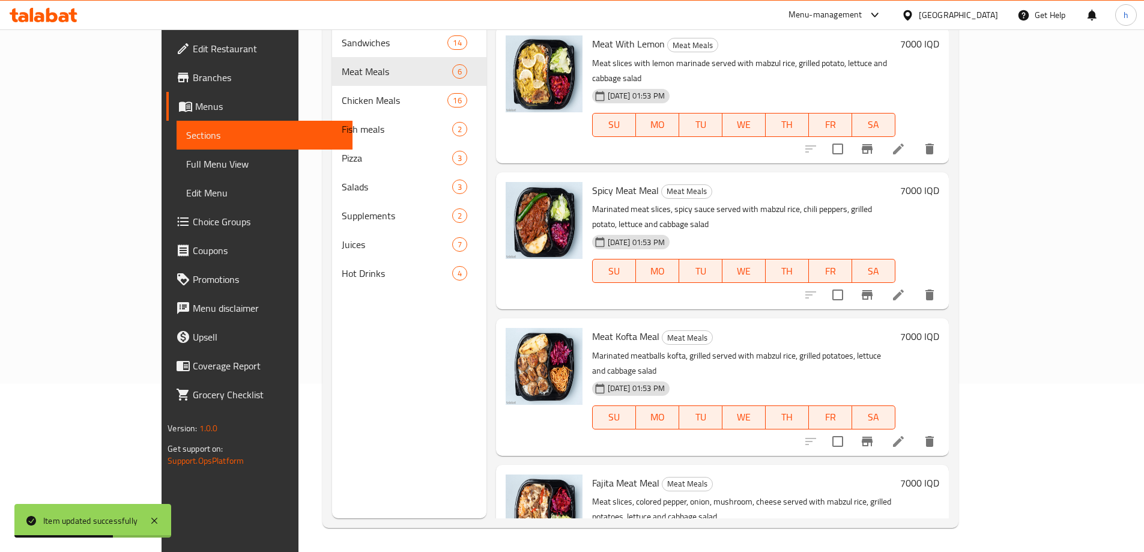
click at [915, 431] on li at bounding box center [899, 442] width 34 height 22
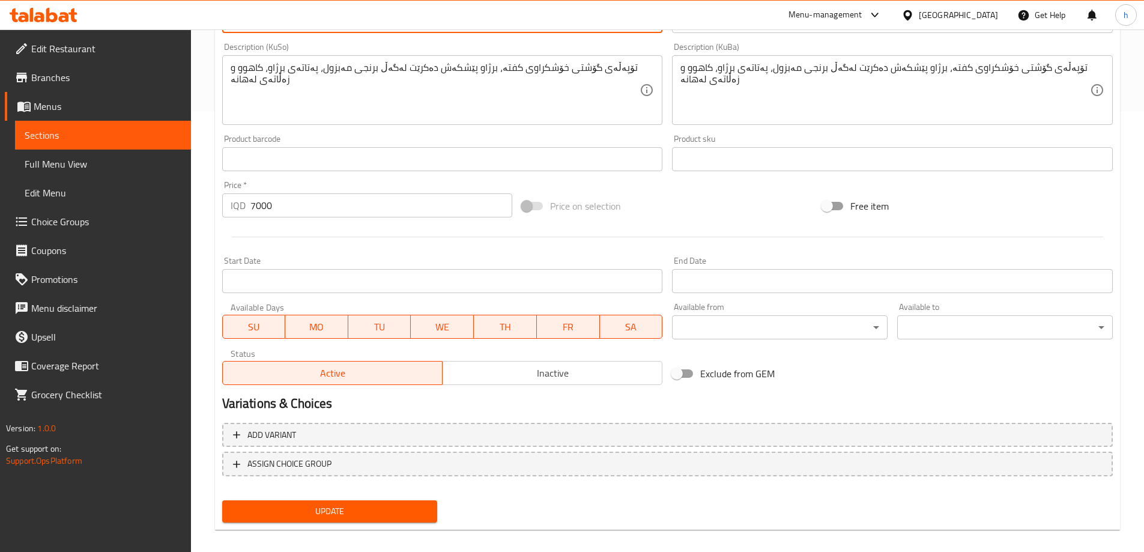
scroll to position [452, 0]
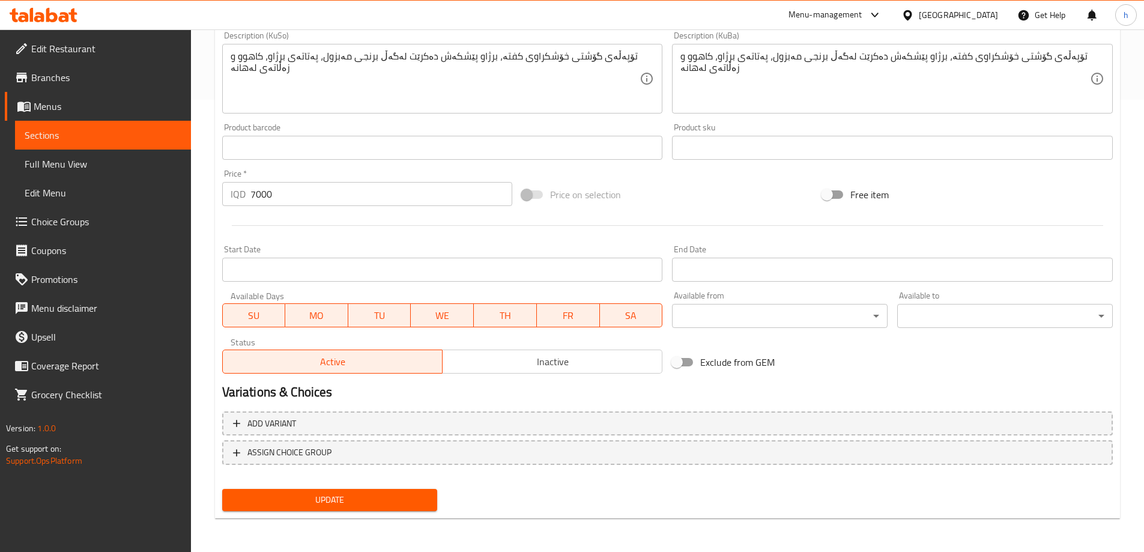
type textarea "Marinated meatballs kofta, grilled served with mabzul rice, grilled potato, let…"
click at [378, 494] on span "Update" at bounding box center [330, 499] width 196 height 15
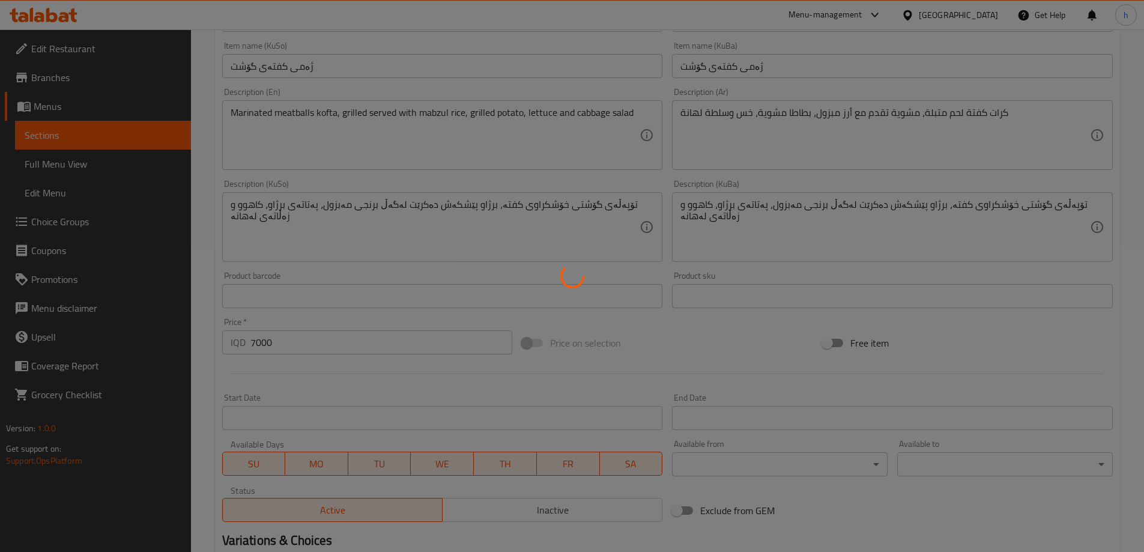
scroll to position [172, 0]
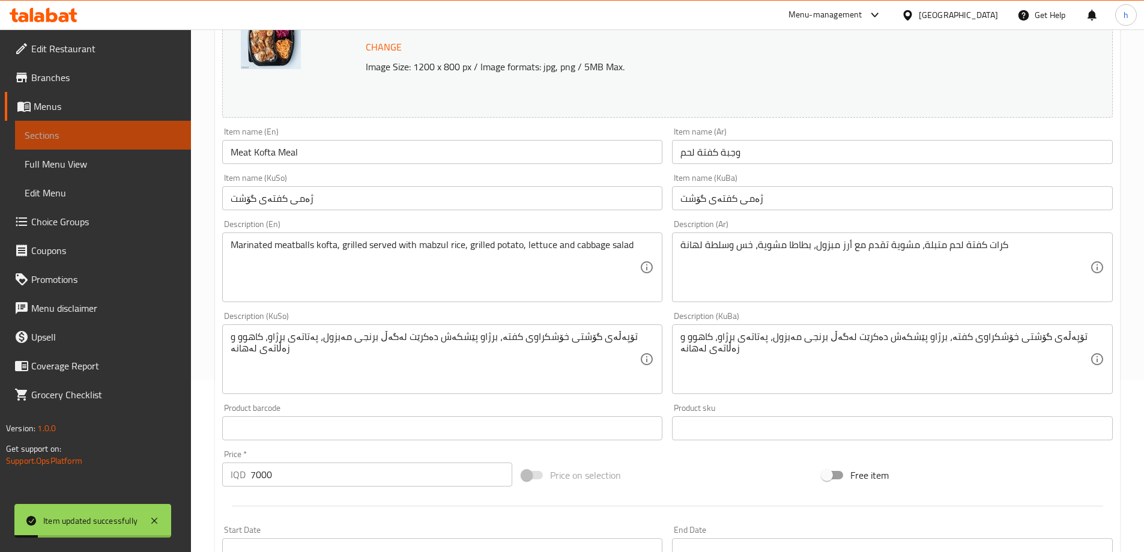
drag, startPoint x: 74, startPoint y: 131, endPoint x: 183, endPoint y: 168, distance: 115.5
click at [74, 133] on span "Sections" at bounding box center [103, 135] width 157 height 14
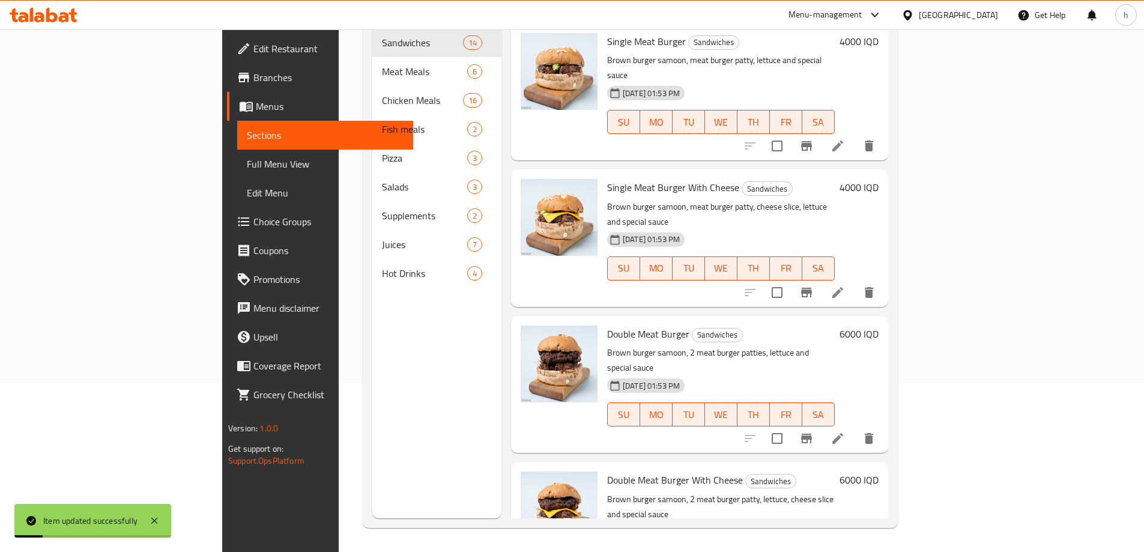
scroll to position [168, 0]
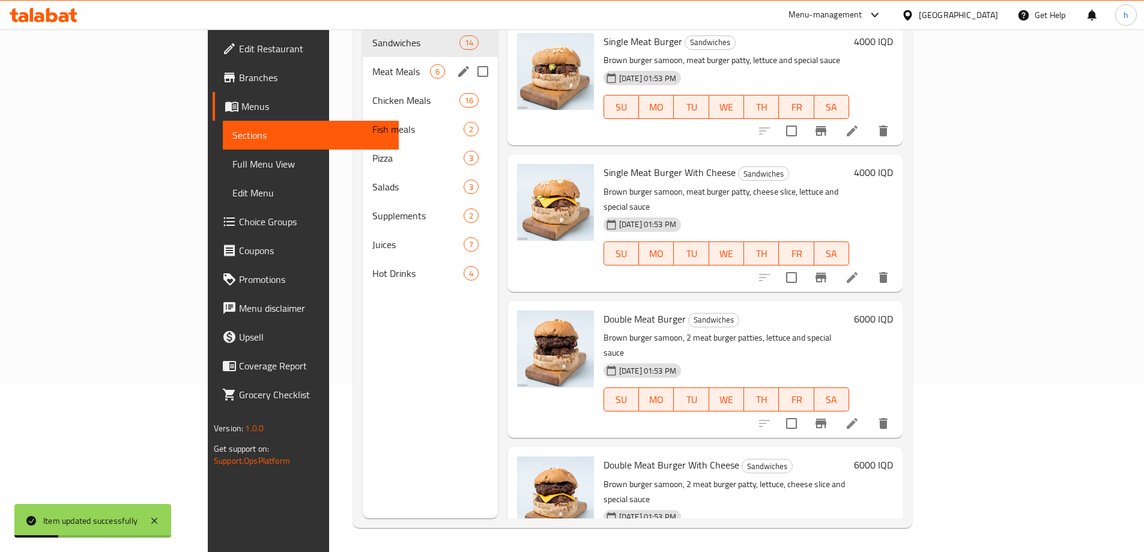
click at [363, 57] on div "Meat Meals 6" at bounding box center [430, 71] width 135 height 29
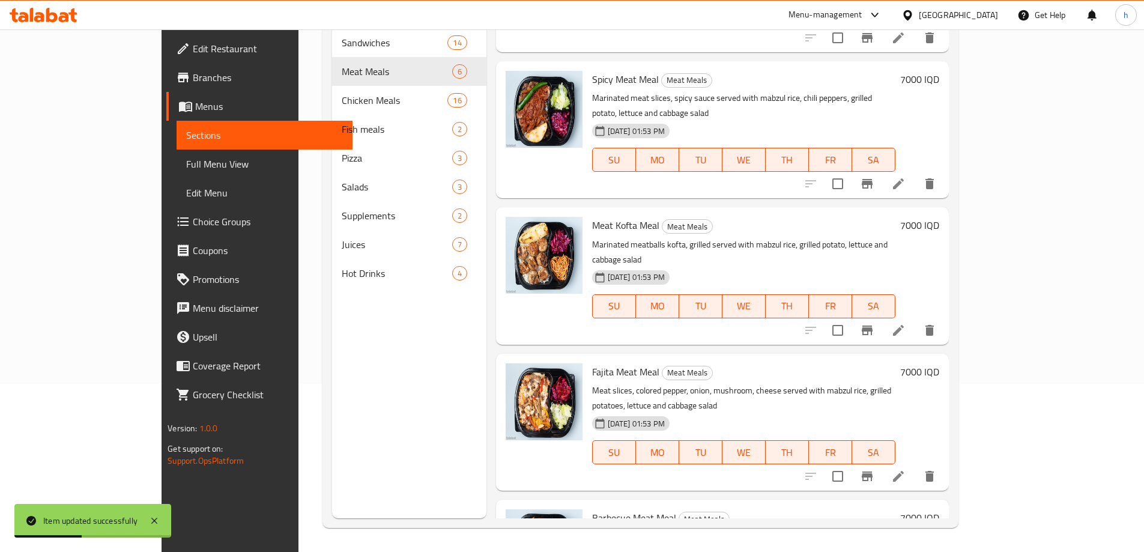
scroll to position [265, 0]
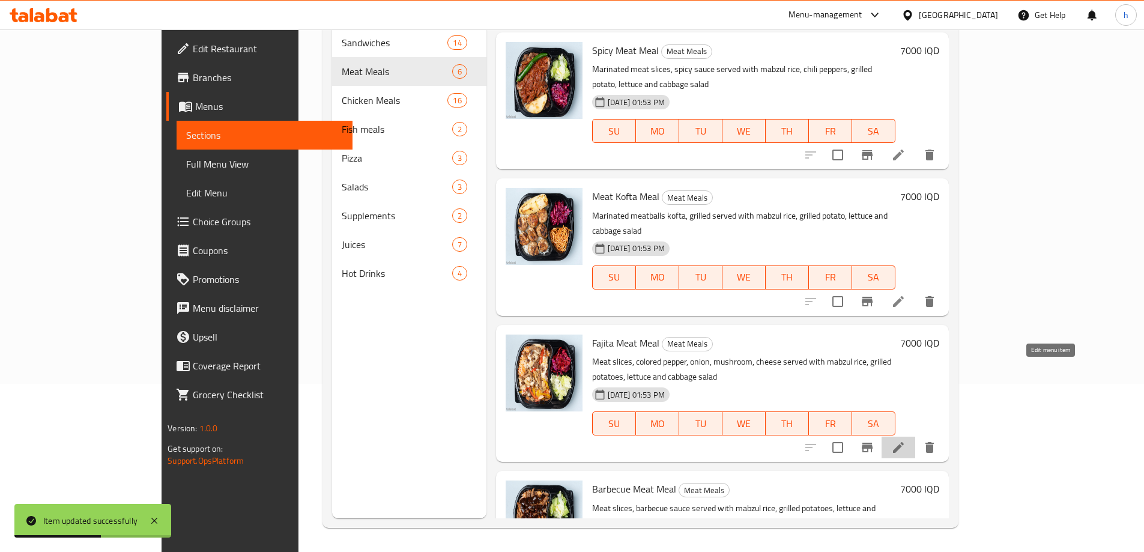
click at [906, 440] on icon at bounding box center [898, 447] width 14 height 14
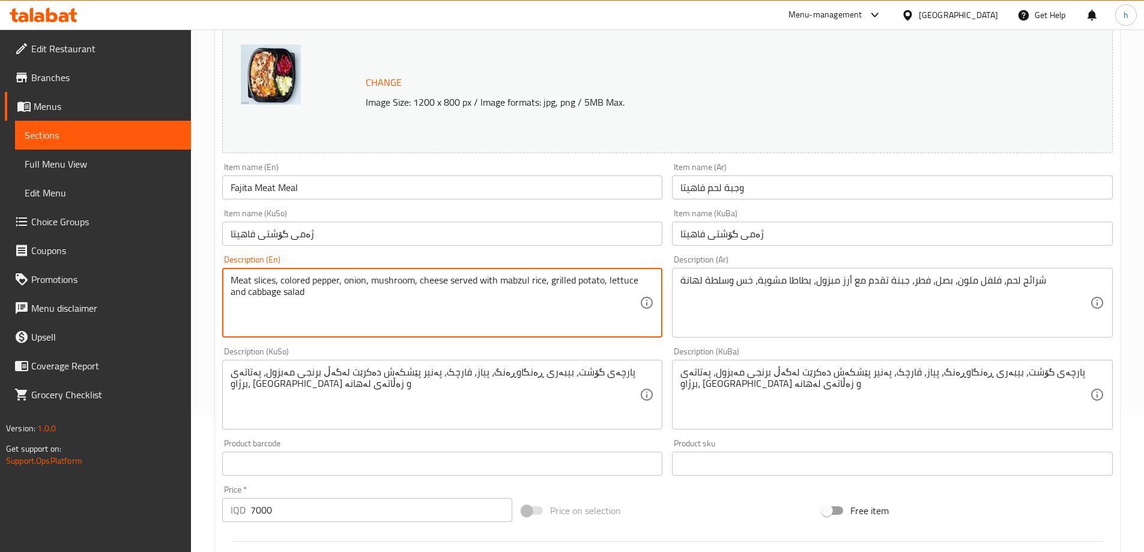
scroll to position [452, 0]
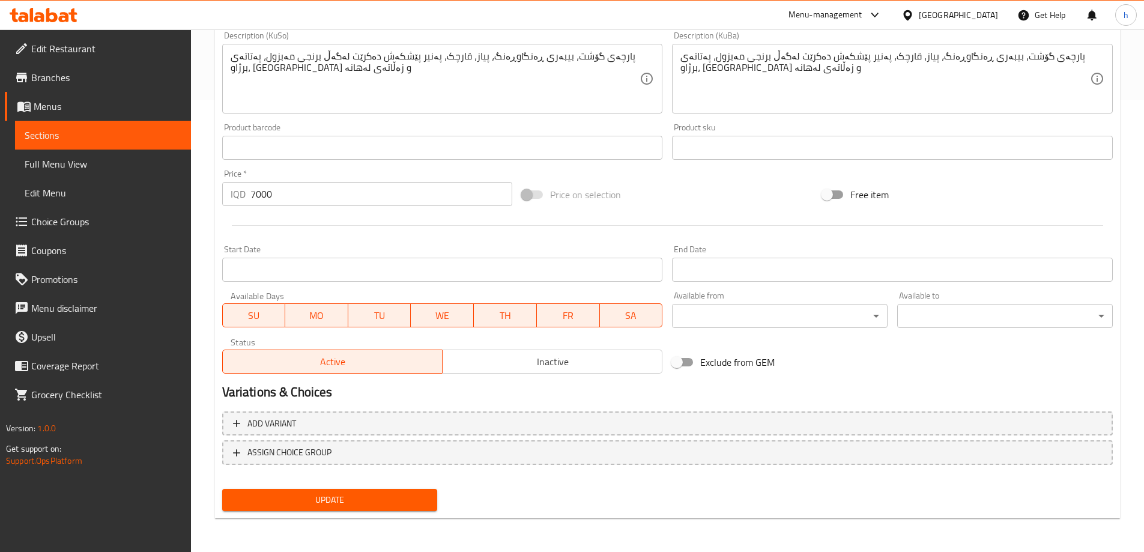
type textarea "Meat slices, colored pepper, onion, mushroom, cheese served with mabzul rice, g…"
click at [366, 499] on span "Update" at bounding box center [330, 499] width 196 height 15
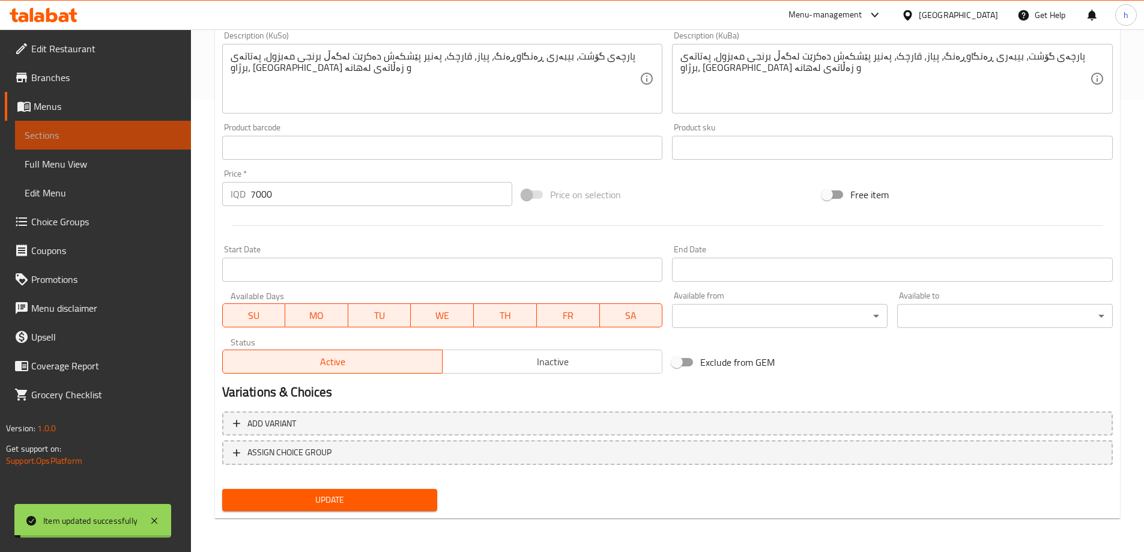
click at [55, 121] on link "Sections" at bounding box center [103, 135] width 176 height 29
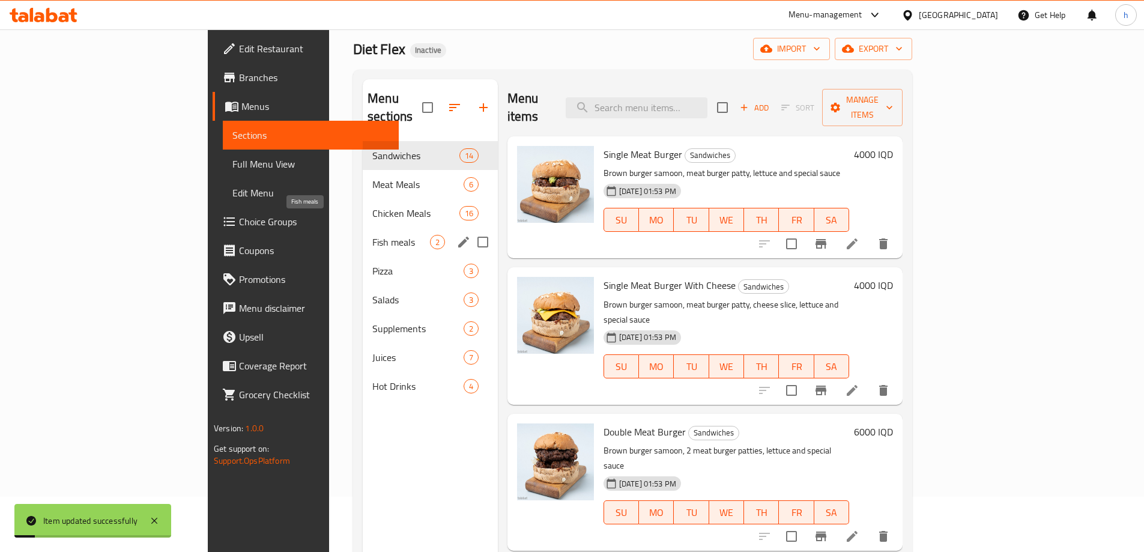
scroll to position [28, 0]
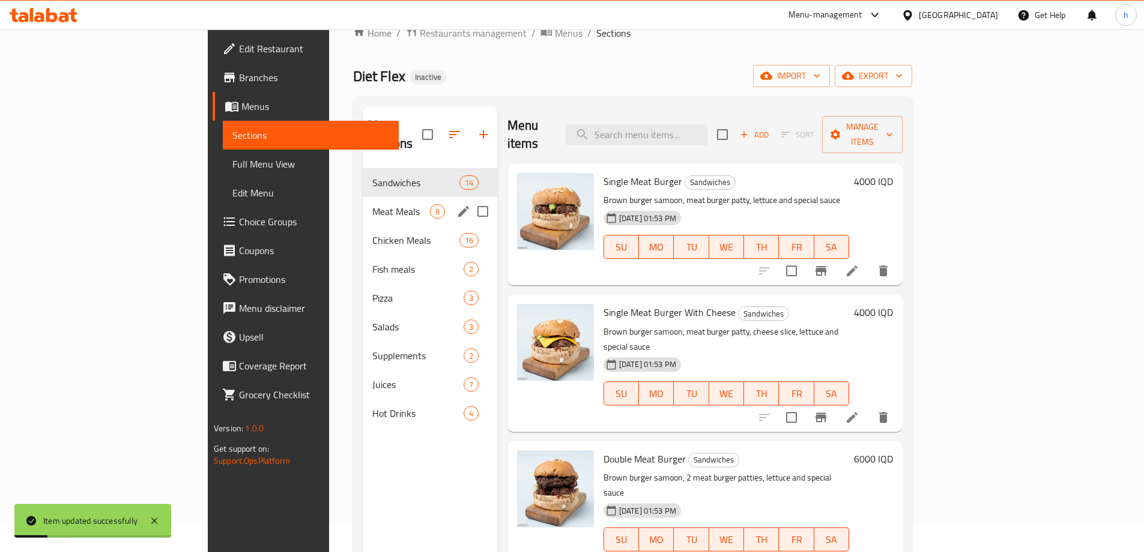
click at [363, 197] on div "Meat Meals 6" at bounding box center [430, 211] width 135 height 29
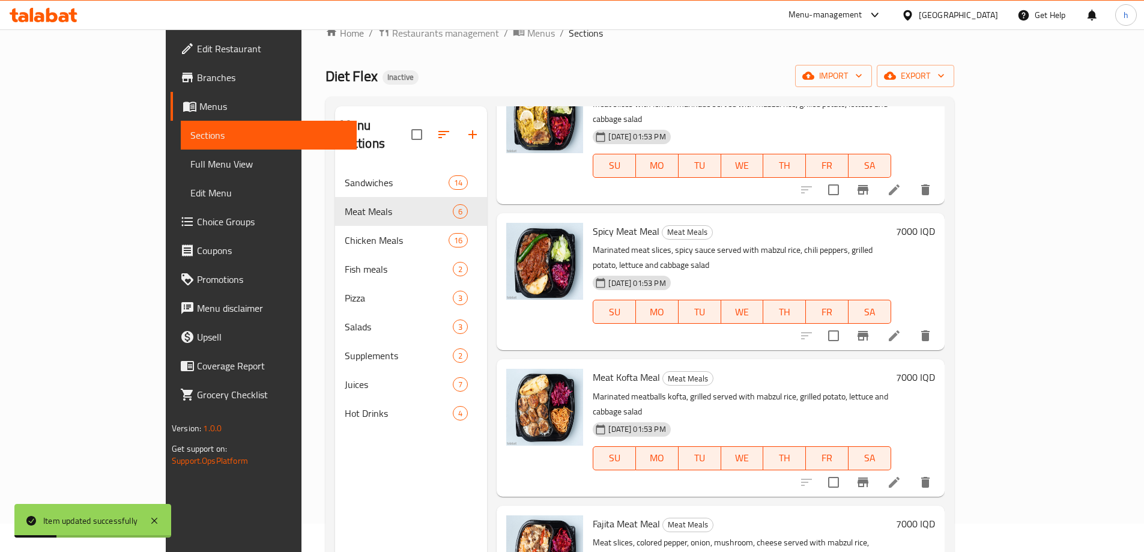
scroll to position [265, 0]
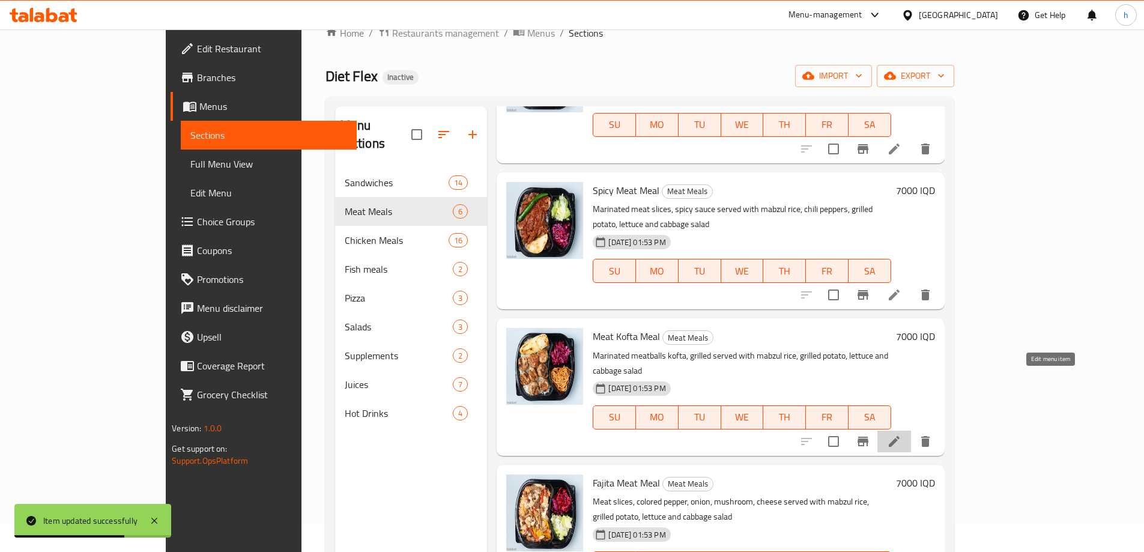
click at [900, 436] on icon at bounding box center [894, 441] width 11 height 11
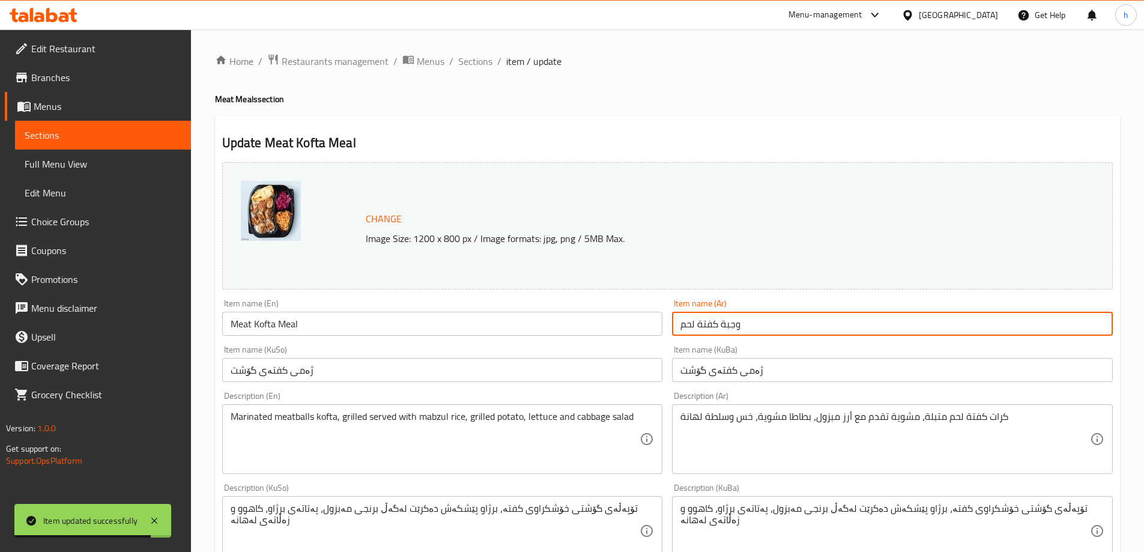
drag, startPoint x: 748, startPoint y: 320, endPoint x: 657, endPoint y: 327, distance: 91.5
click at [657, 327] on div "Change Image Size: 1200 x 800 px / Image formats: jpg, png / 5MB Max. Item name…" at bounding box center [667, 493] width 900 height 673
click at [48, 138] on span "Sections" at bounding box center [103, 135] width 157 height 14
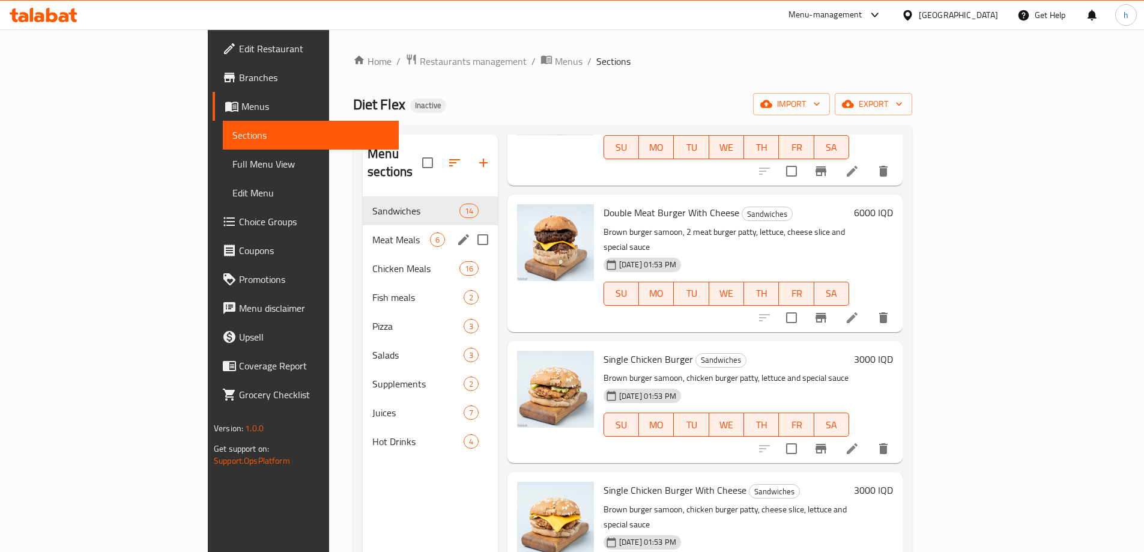
click at [363, 225] on div "Meat Meals 6" at bounding box center [430, 239] width 135 height 29
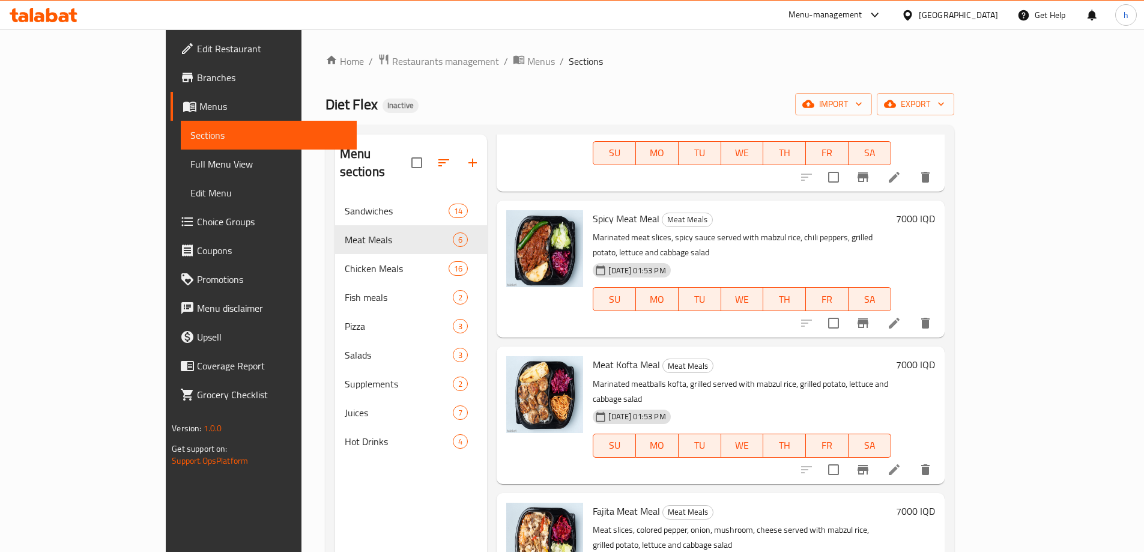
click at [901, 462] on icon at bounding box center [894, 469] width 14 height 14
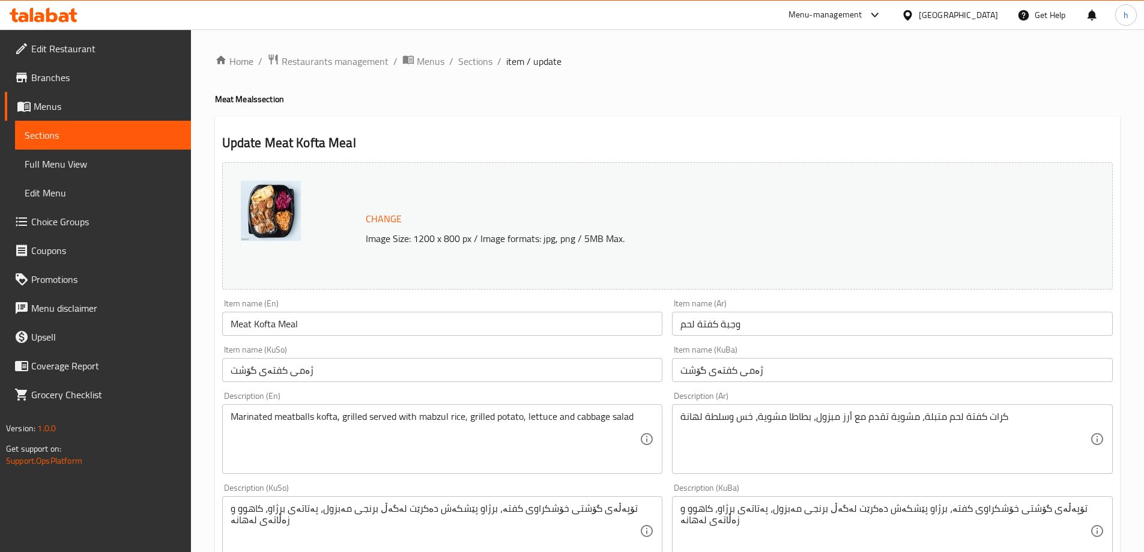
click at [67, 124] on link "Sections" at bounding box center [103, 135] width 176 height 29
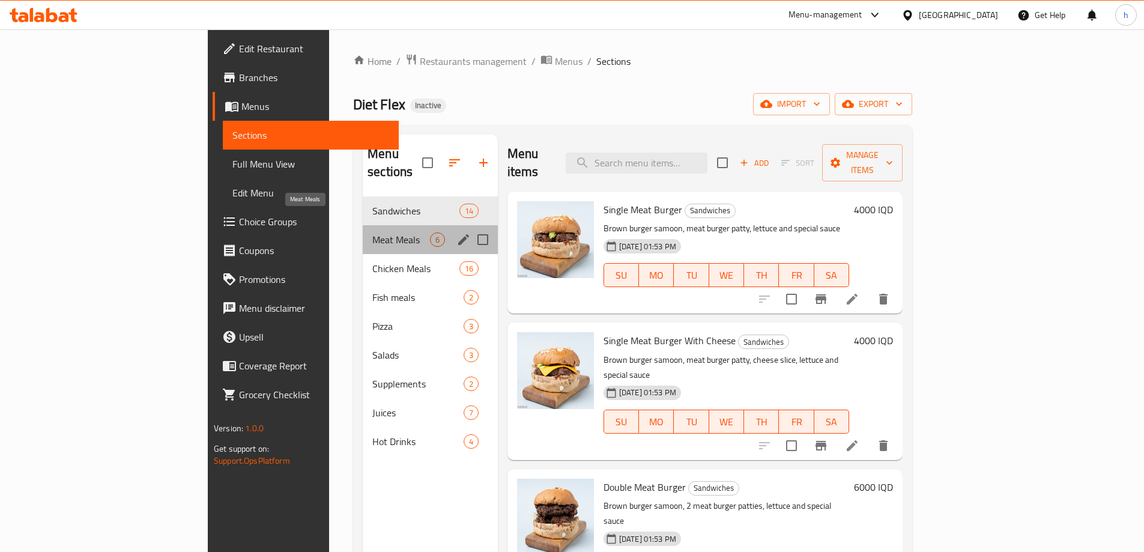
click at [372, 232] on span "Meat Meals" at bounding box center [401, 239] width 58 height 14
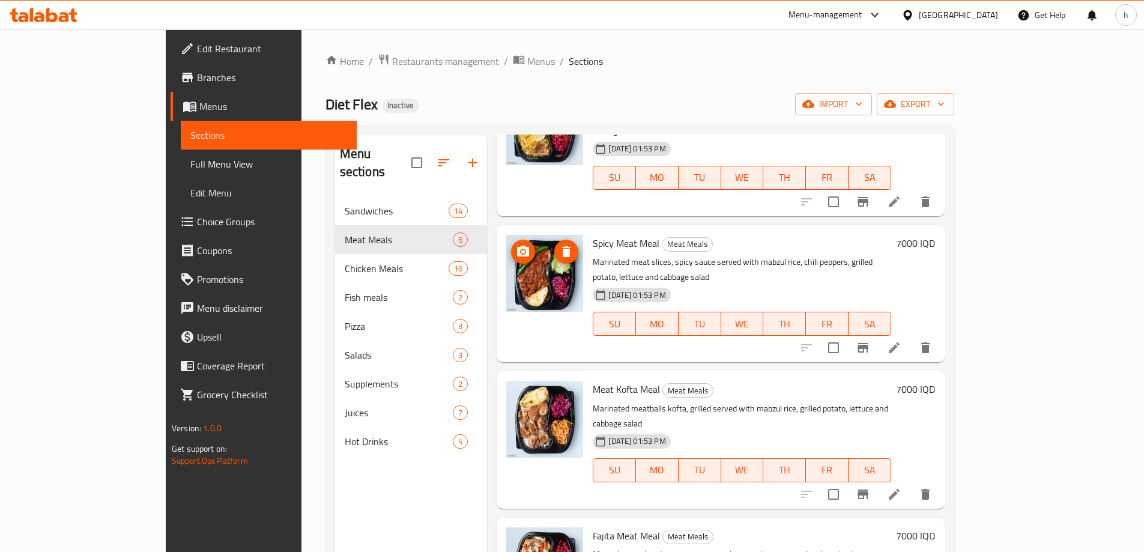
scroll to position [265, 0]
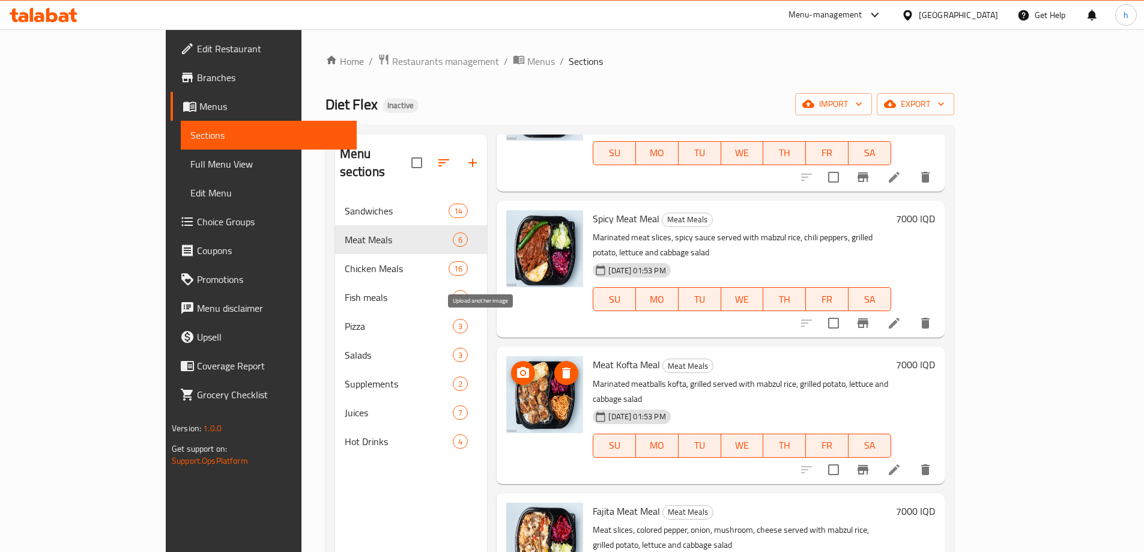
click at [517, 367] on icon "upload picture" at bounding box center [523, 372] width 12 height 11
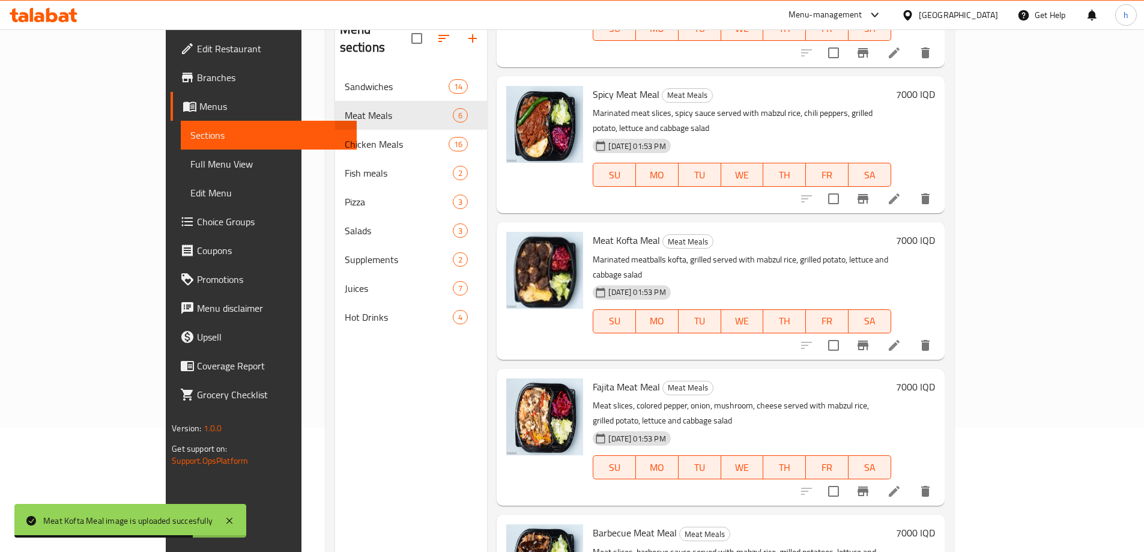
scroll to position [168, 0]
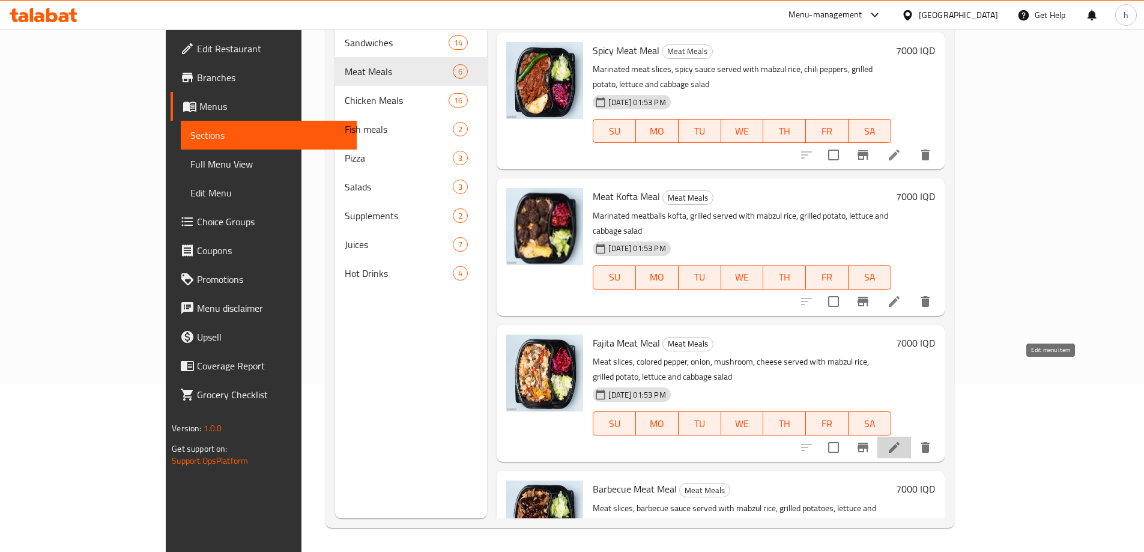
click at [901, 440] on icon at bounding box center [894, 447] width 14 height 14
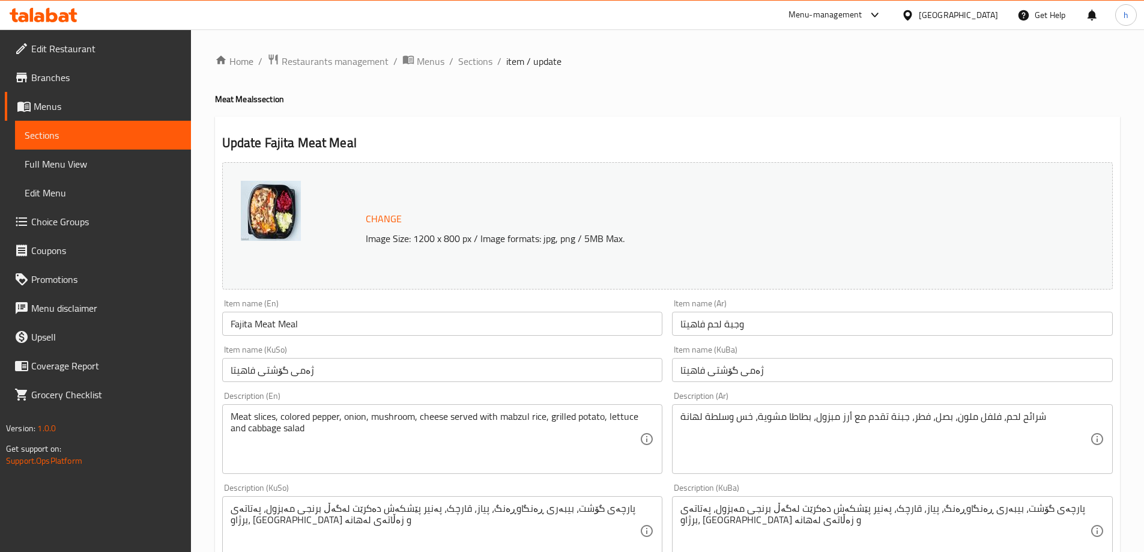
scroll to position [140, 0]
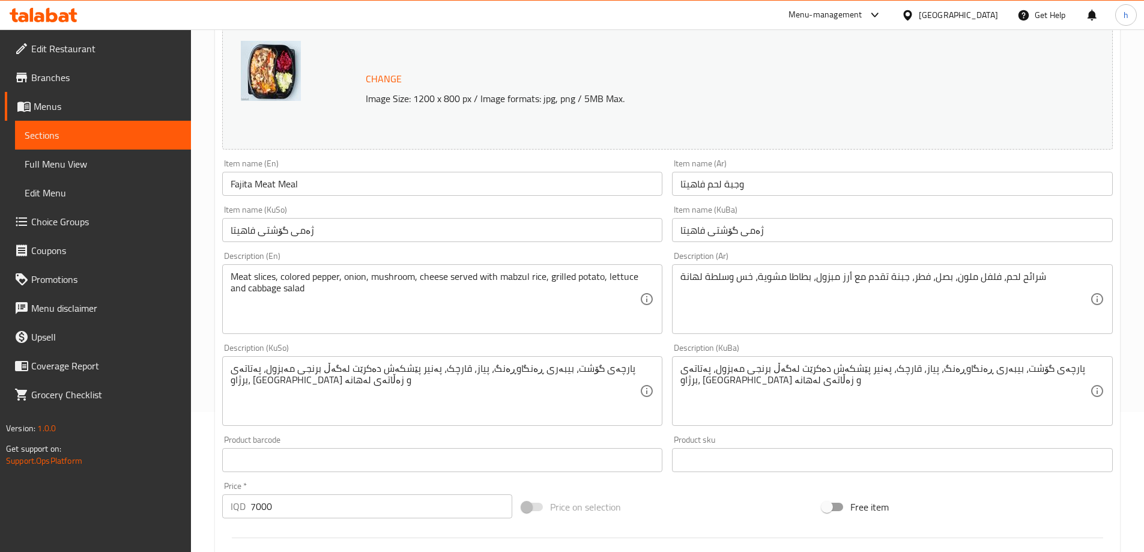
click at [83, 142] on link "Sections" at bounding box center [103, 135] width 176 height 29
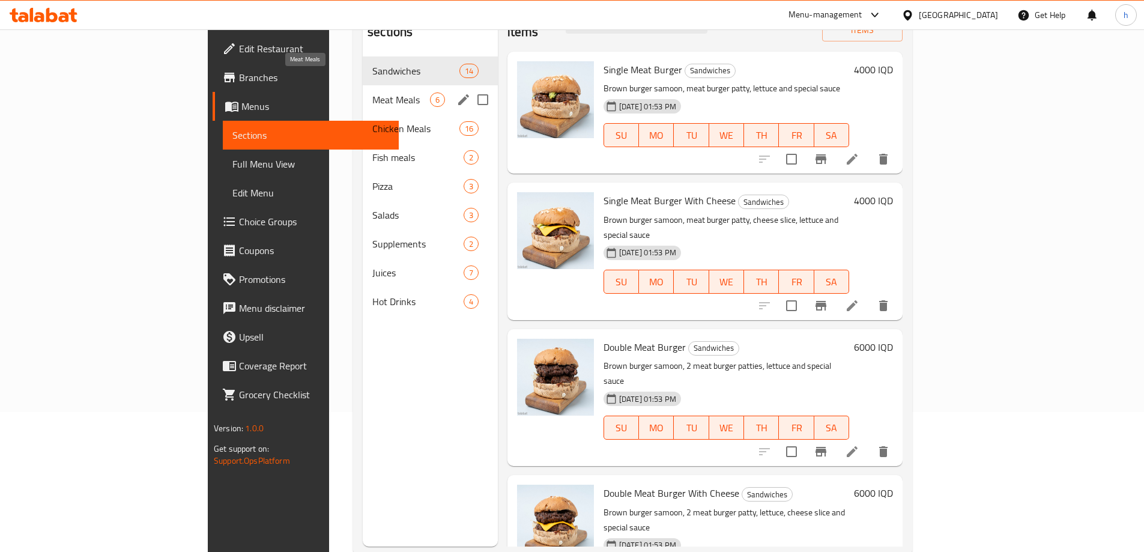
click at [372, 92] on span "Meat Meals" at bounding box center [401, 99] width 58 height 14
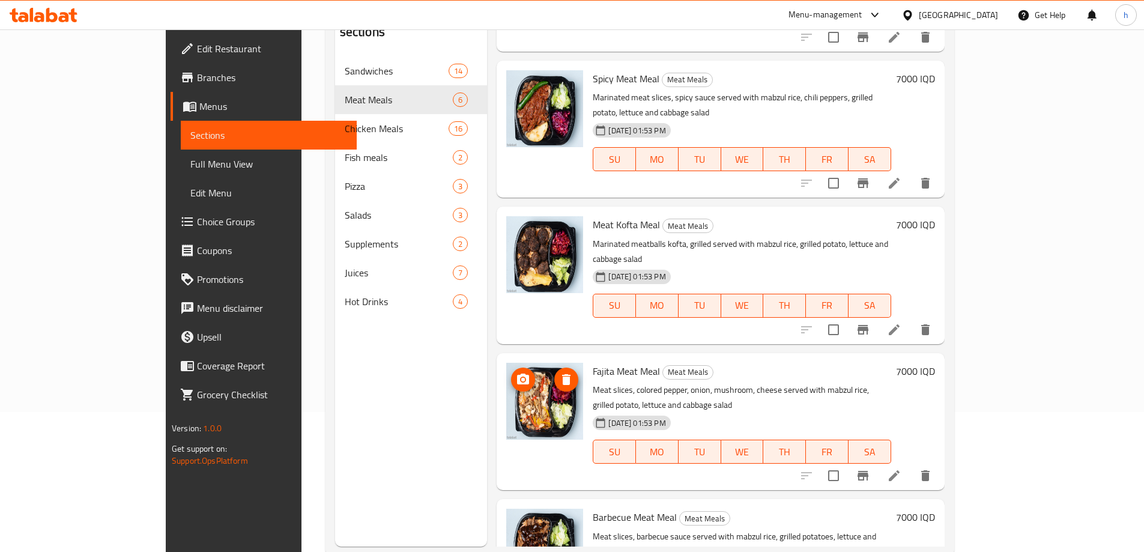
scroll to position [168, 0]
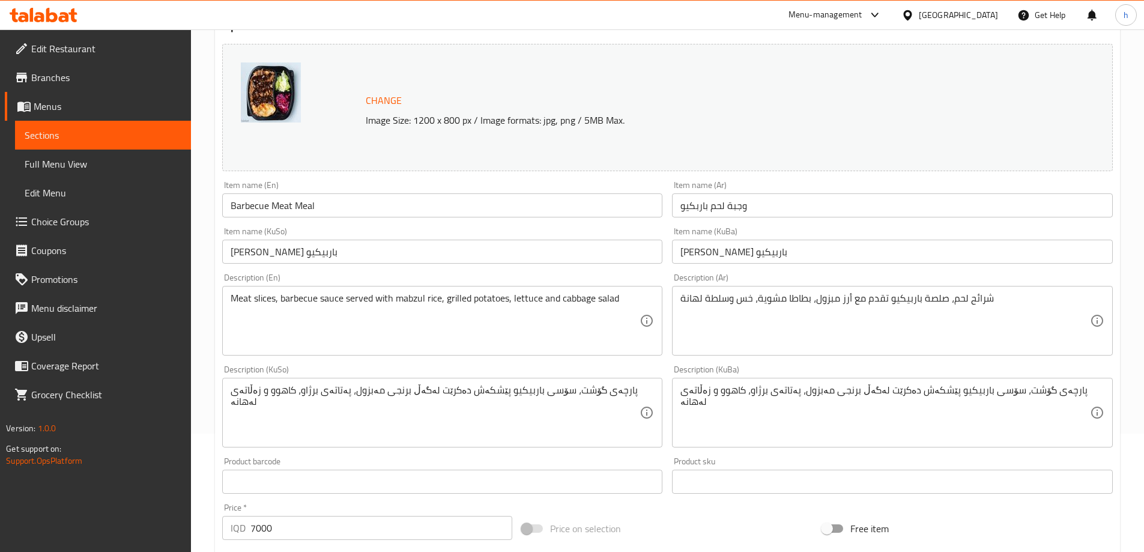
scroll to position [140, 0]
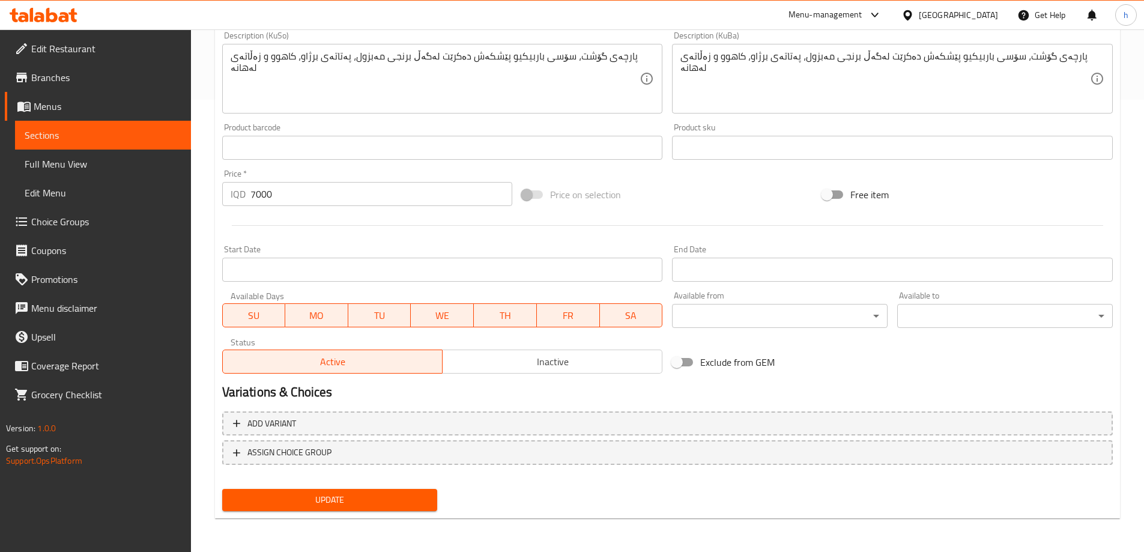
type textarea "Meat slices, barbecue sauce served with mabzul rice, grilled potato, lettuce an…"
click at [309, 495] on span "Update" at bounding box center [330, 499] width 196 height 15
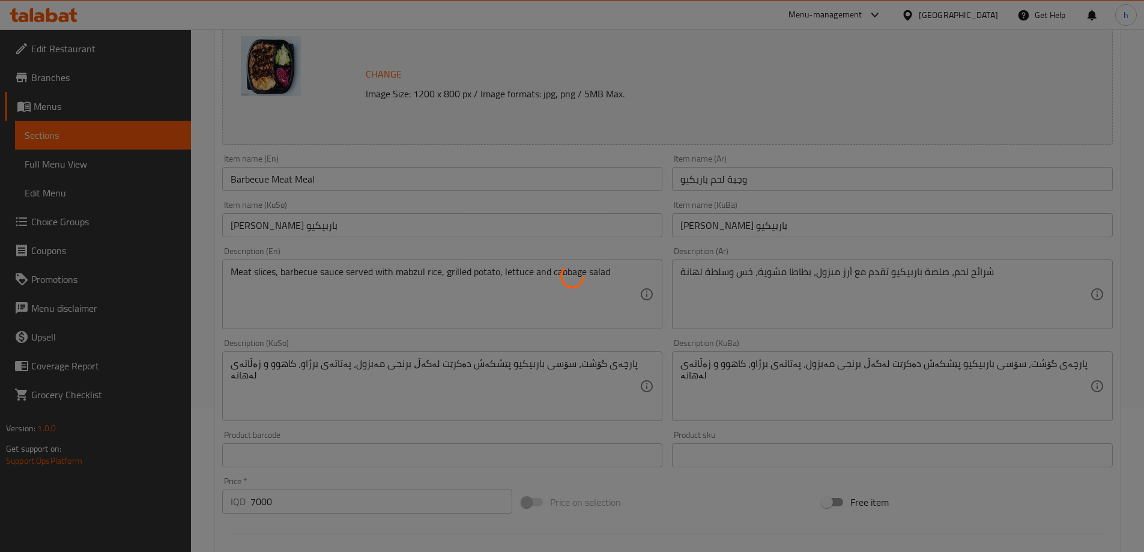
scroll to position [0, 0]
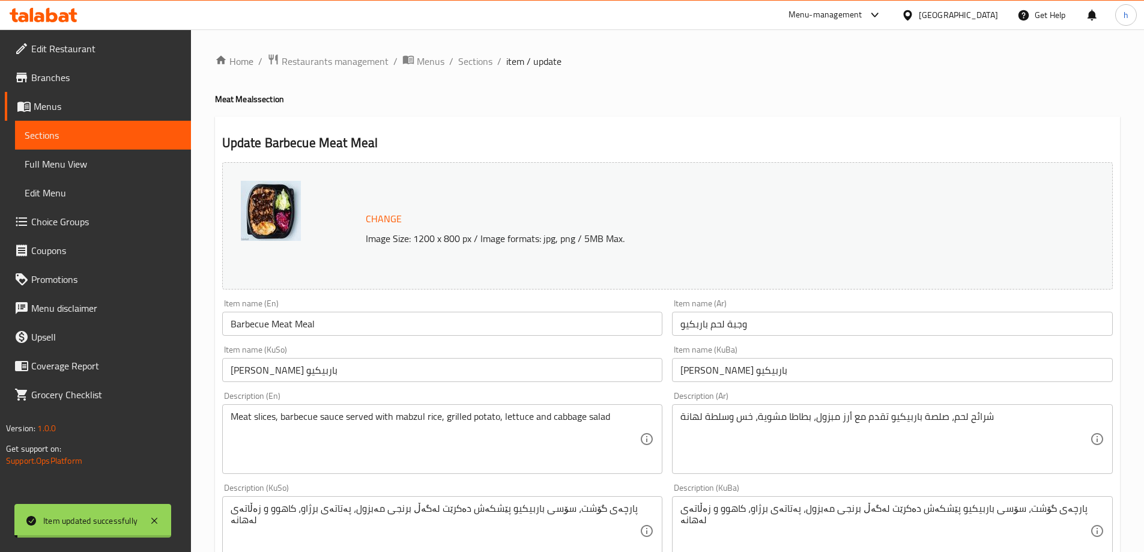
click at [46, 135] on span "Sections" at bounding box center [103, 135] width 157 height 14
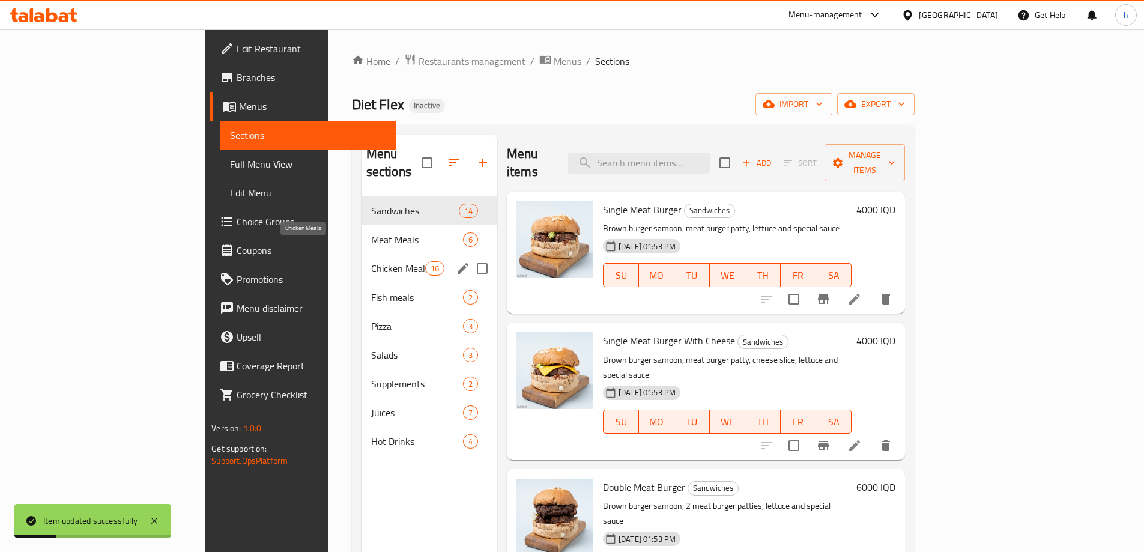
click at [371, 261] on span "Chicken Meals" at bounding box center [398, 268] width 54 height 14
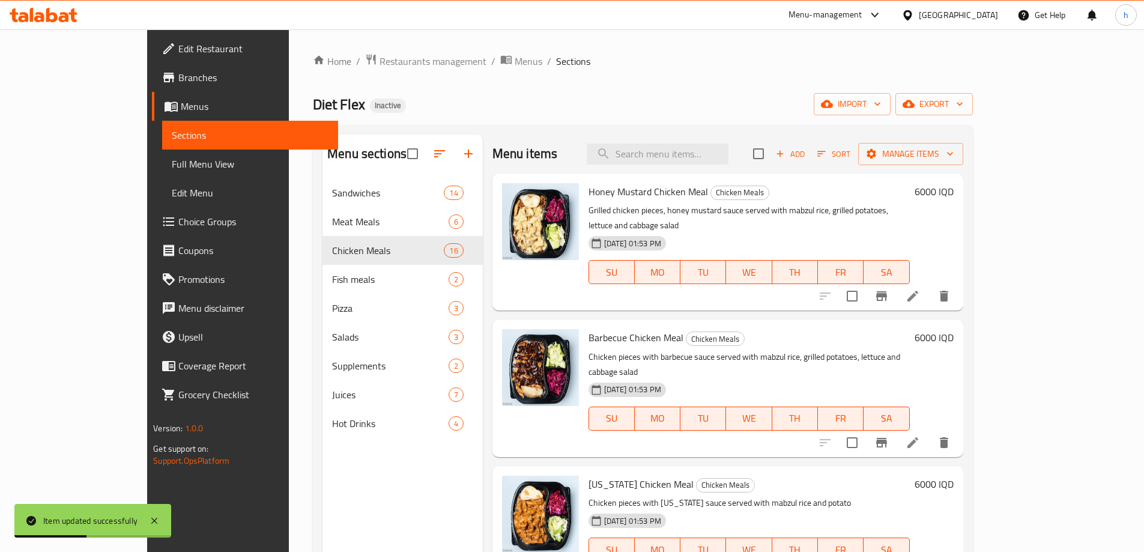
click at [930, 285] on li at bounding box center [913, 296] width 34 height 22
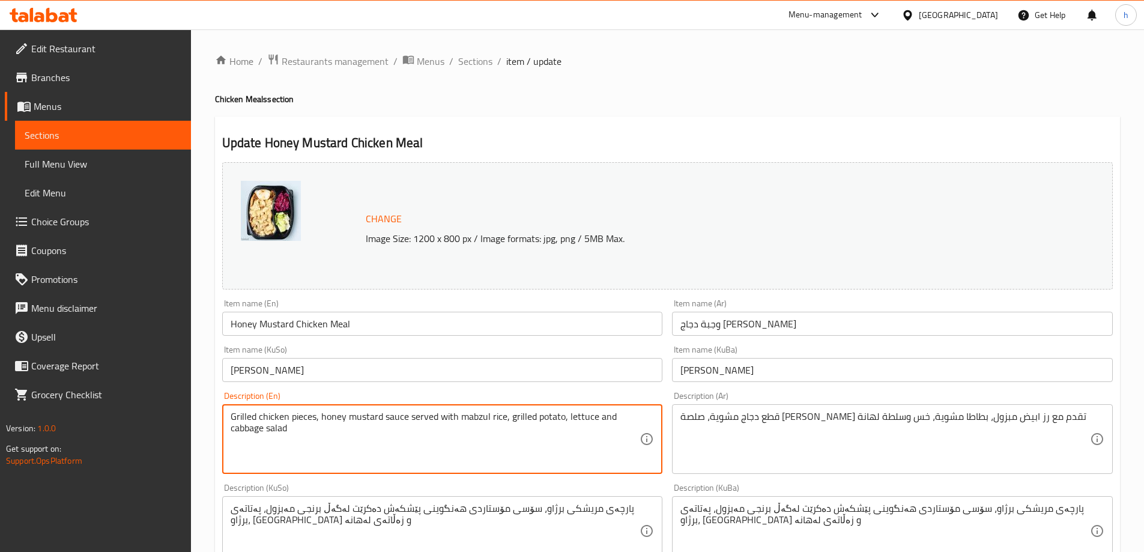
type textarea "Grilled chicken pieces, honey mustard sauce served with mabzul rice, grilled po…"
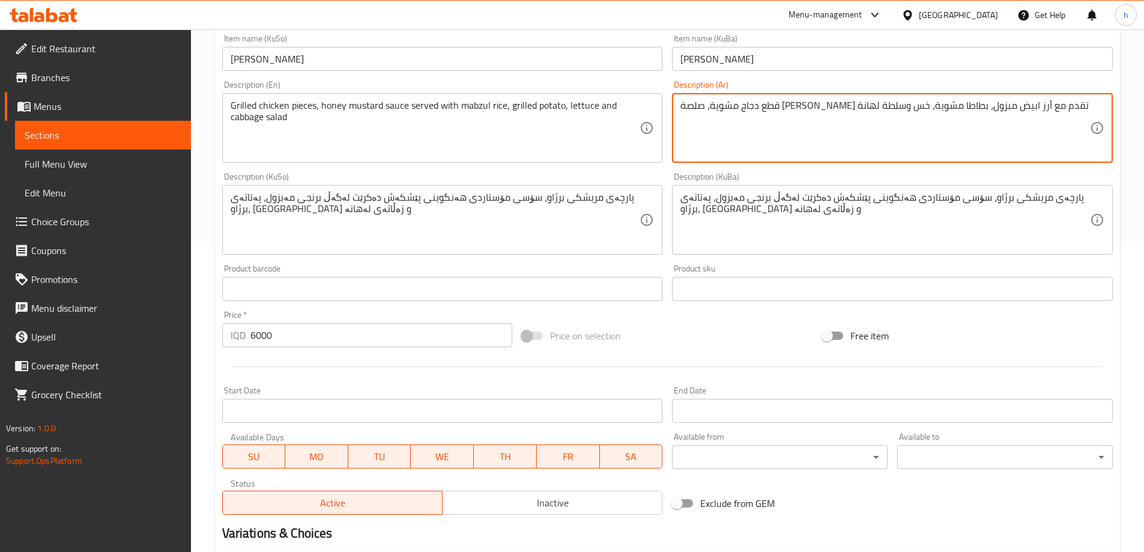
scroll to position [452, 0]
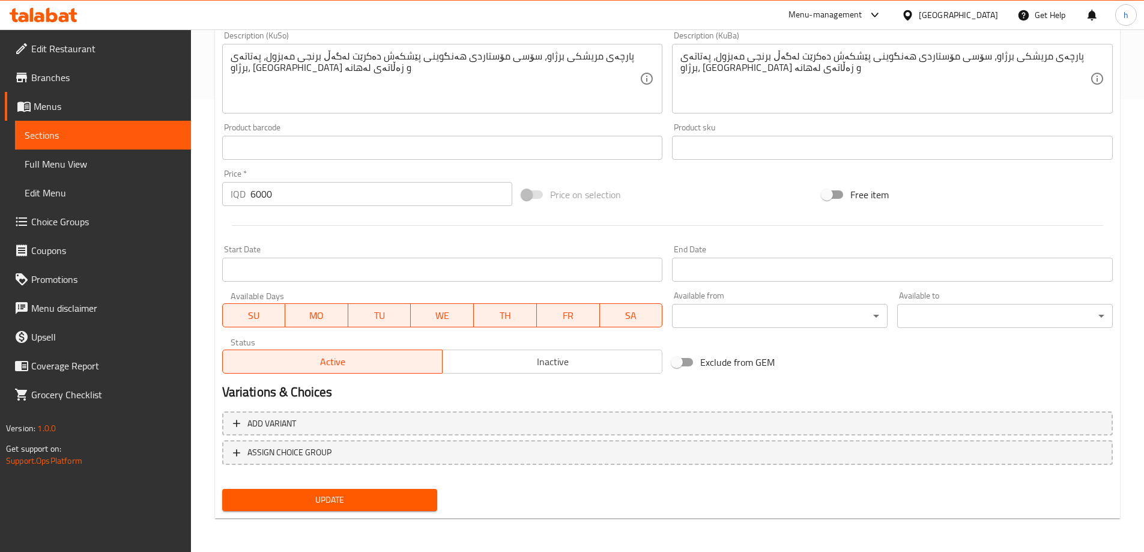
type textarea "قطع دجاج مشوية، صلصة [PERSON_NAME] تقدم مع أرز ابيض مبزول، بطاطا مشوية، خس وسلط…"
click at [429, 495] on button "Update" at bounding box center [330, 500] width 216 height 22
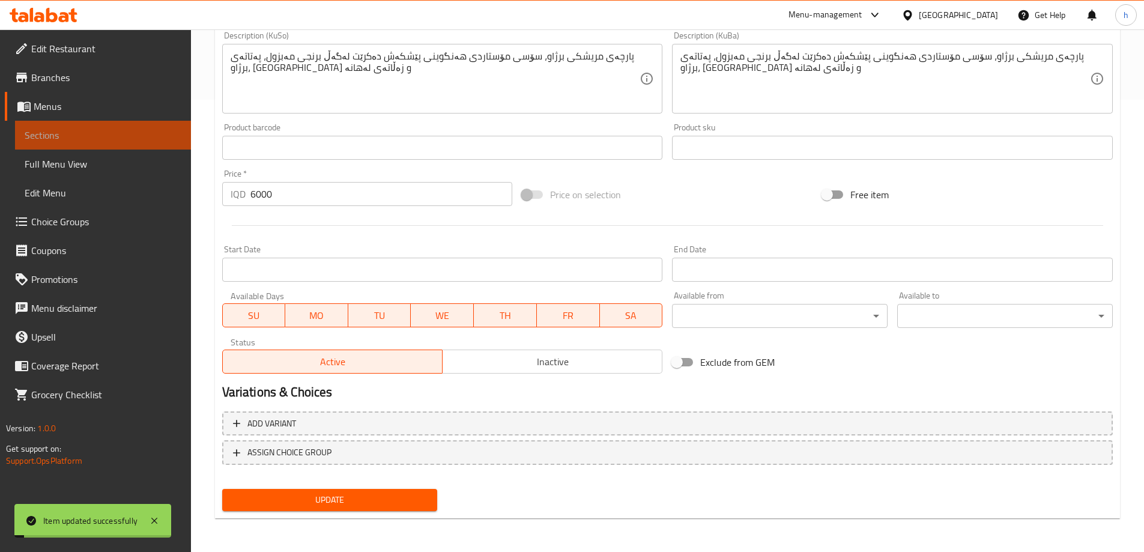
click at [51, 142] on span "Sections" at bounding box center [103, 135] width 157 height 14
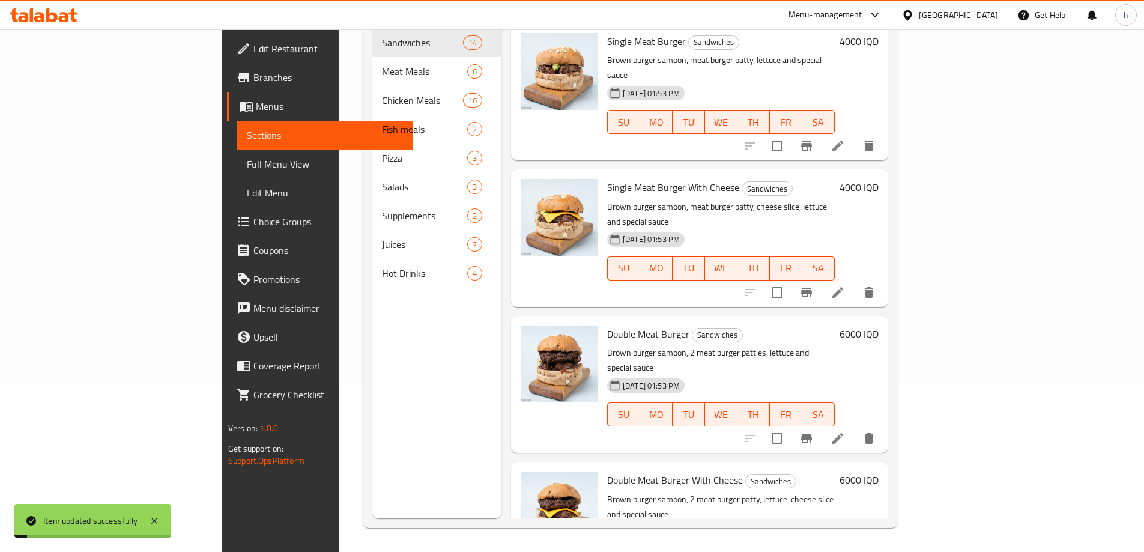
scroll to position [168, 0]
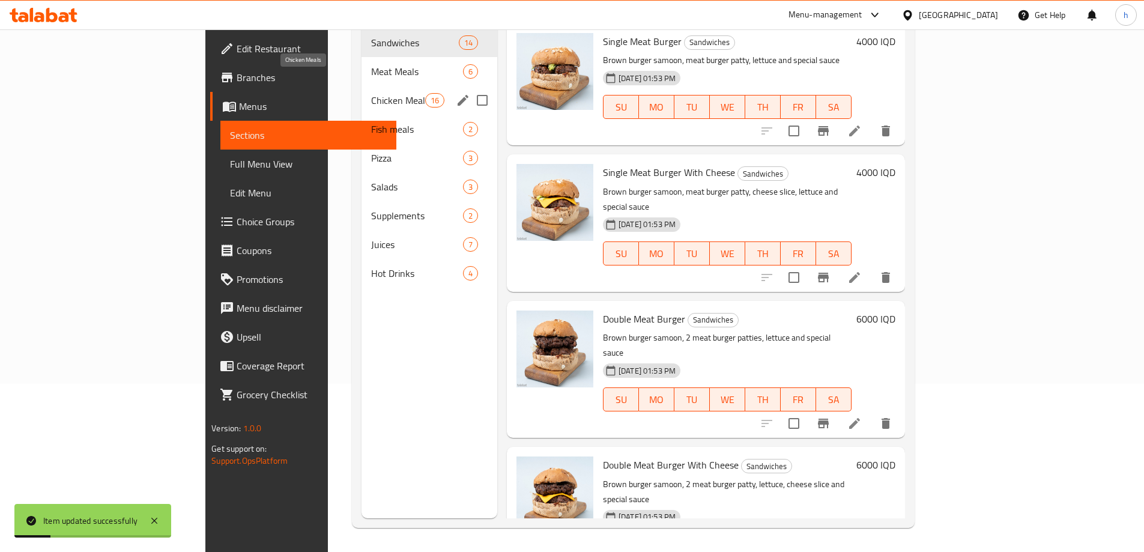
click at [371, 93] on span "Chicken Meals" at bounding box center [398, 100] width 54 height 14
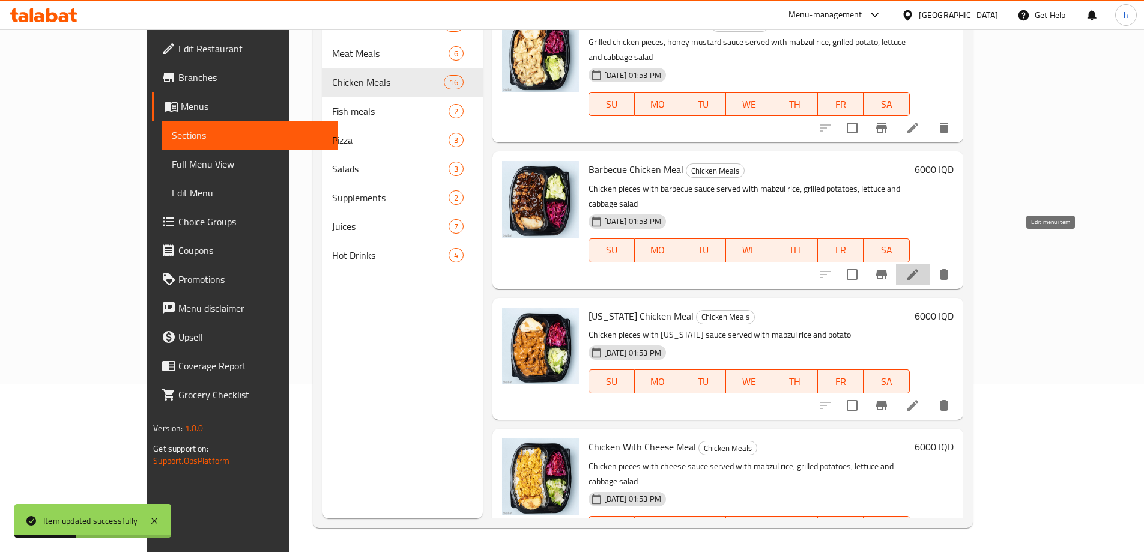
click at [918, 269] on icon at bounding box center [912, 274] width 11 height 11
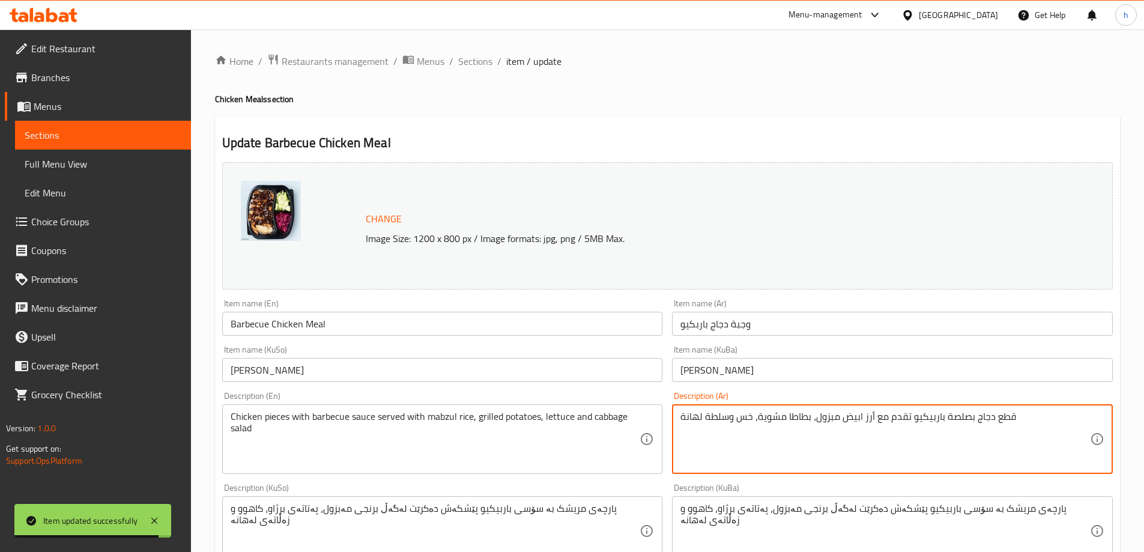
click at [864, 419] on textarea "قطع دجاج بصلصة باربيكيو تقدم مع أرز ابيض مبزول، بطاطا مشوية، خس وسلطة لهانة" at bounding box center [885, 439] width 410 height 57
click at [866, 413] on textarea "قطع دجاج بصلصة باربيكيو تقدم مع أرز ابيض مبزول، بطاطا مشوية، خس وسلطة لهانة" at bounding box center [885, 439] width 410 height 57
type textarea "قطع دجاج بصلصة باربيكيو تقدم مع أرز ابيض مبزول، بطاطا مشوية، خس وسلطة لهانة"
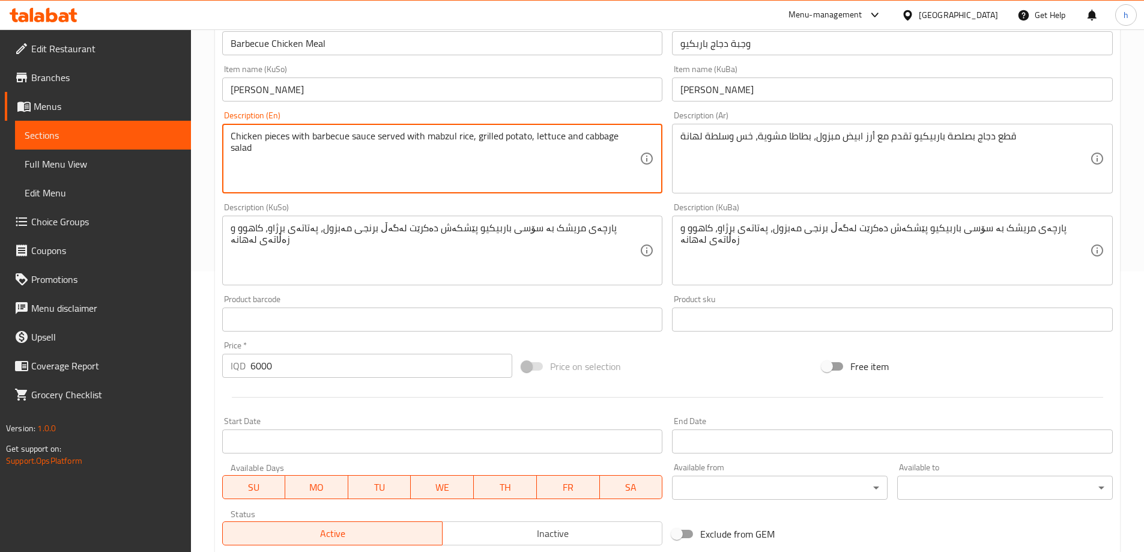
scroll to position [452, 0]
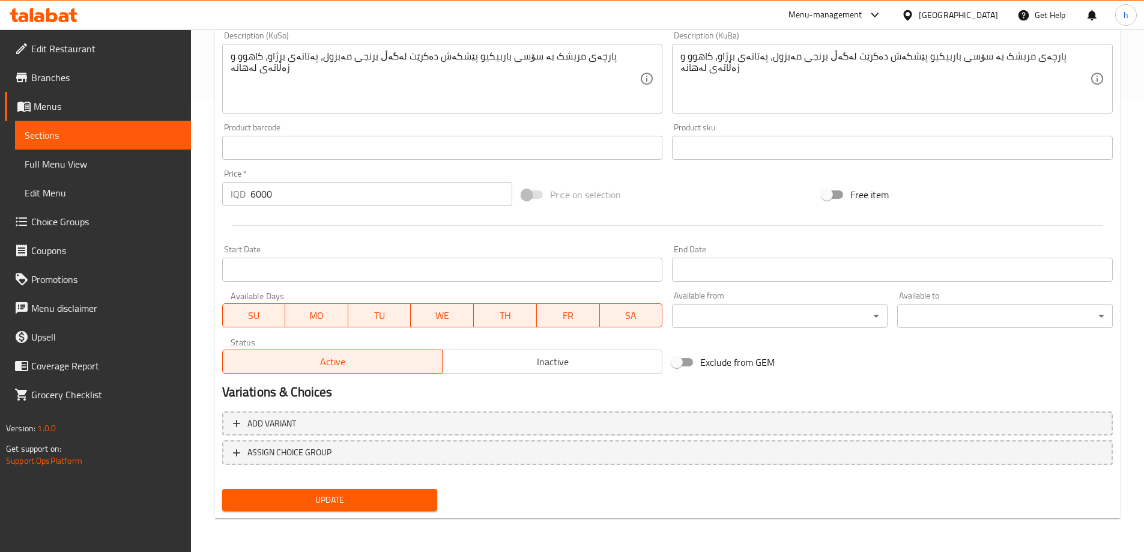
type textarea "Chicken pieces with barbecue sauce served with mabzul rice, grilled potato, let…"
click at [368, 495] on span "Update" at bounding box center [330, 499] width 196 height 15
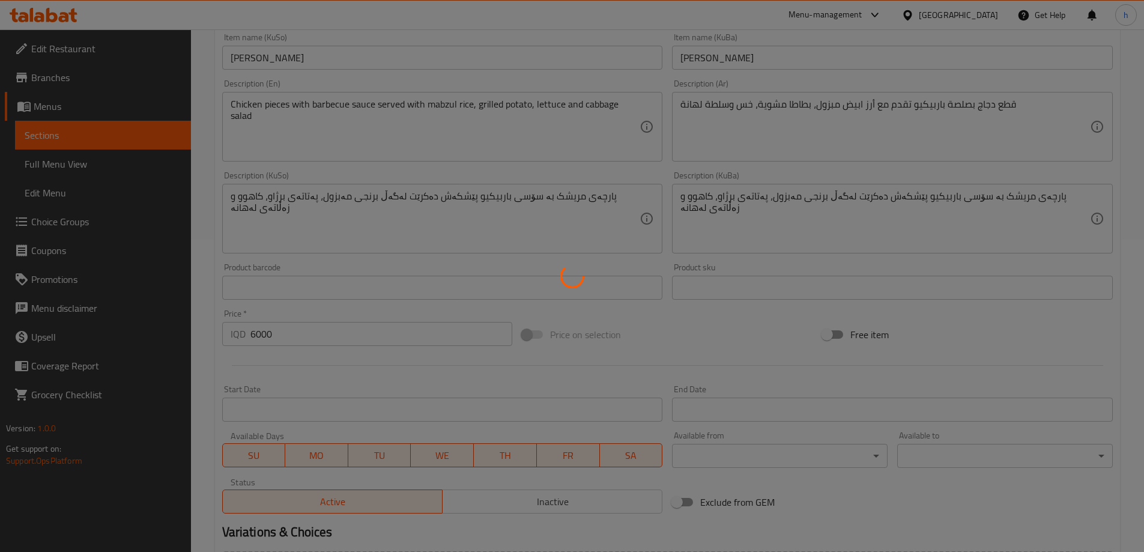
scroll to position [172, 0]
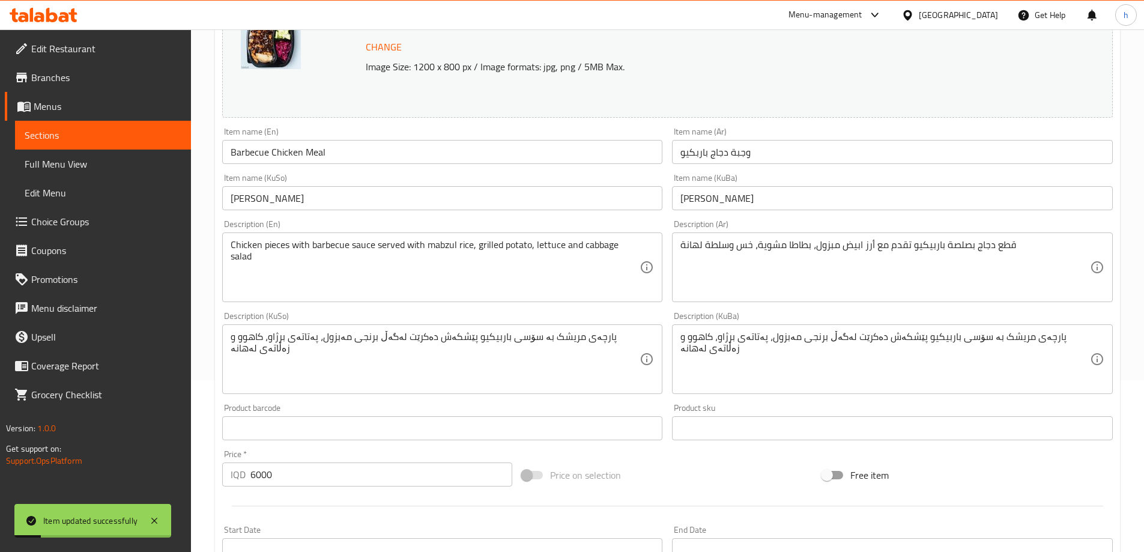
click at [76, 131] on span "Sections" at bounding box center [103, 135] width 157 height 14
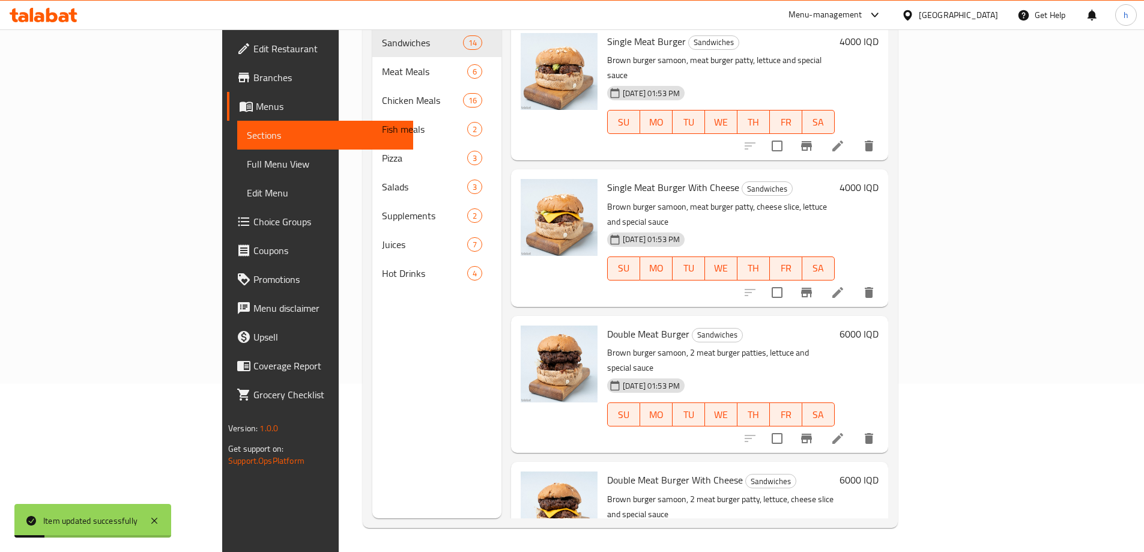
scroll to position [168, 0]
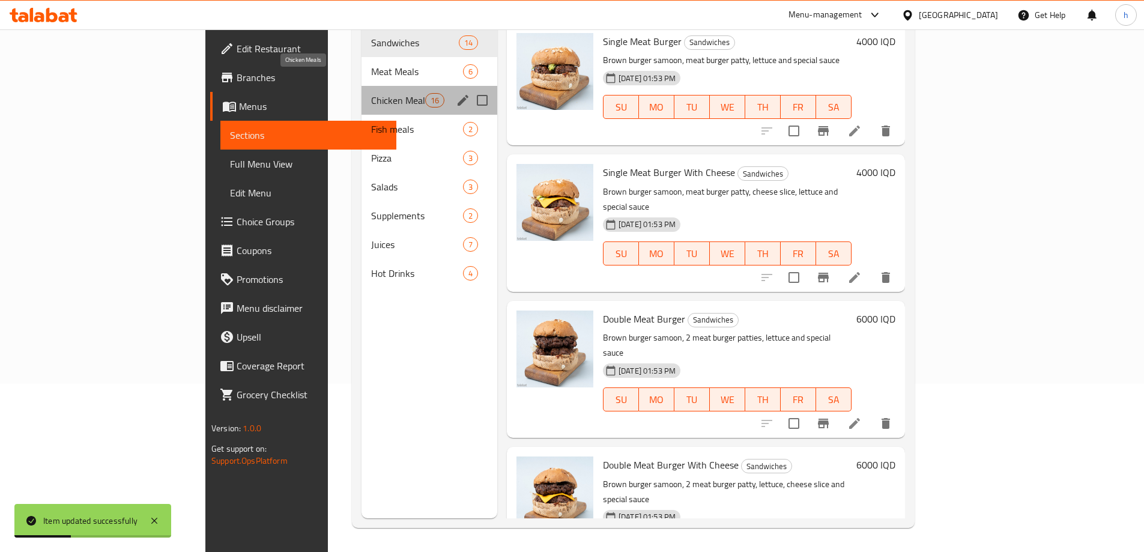
click at [371, 93] on span "Chicken Meals" at bounding box center [398, 100] width 54 height 14
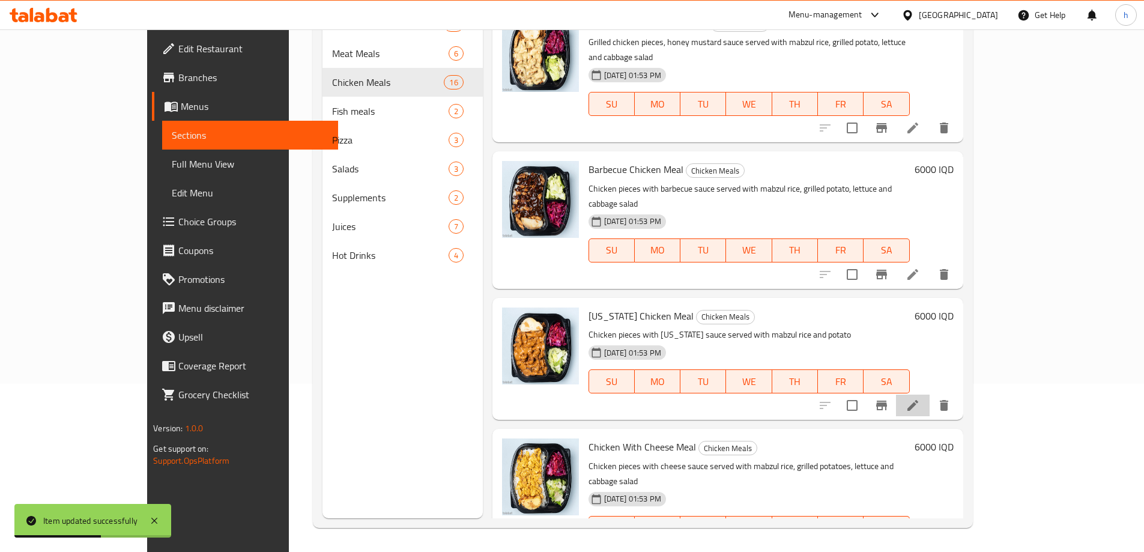
click at [930, 395] on li at bounding box center [913, 406] width 34 height 22
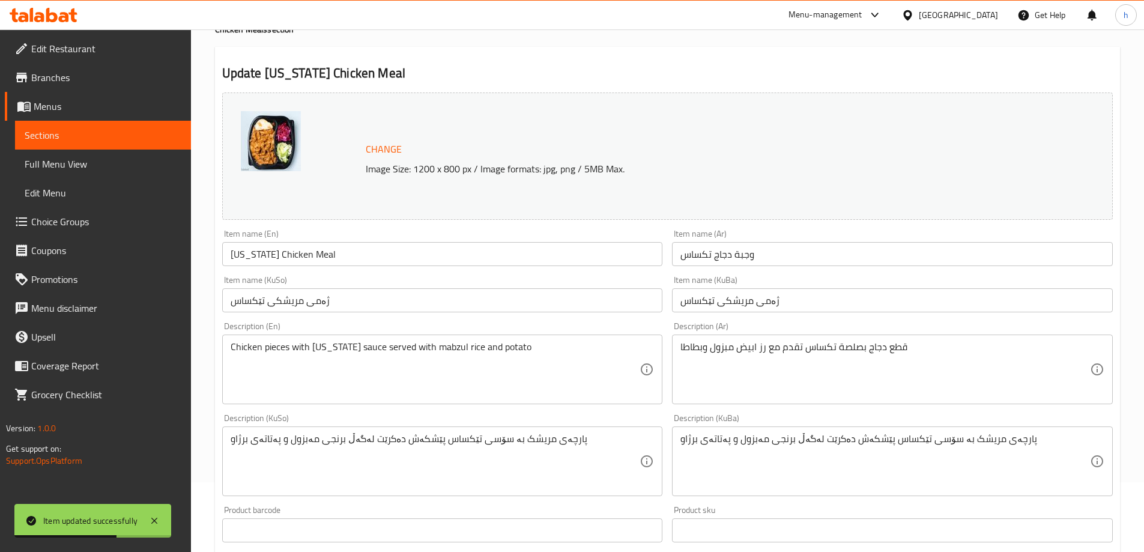
scroll to position [140, 0]
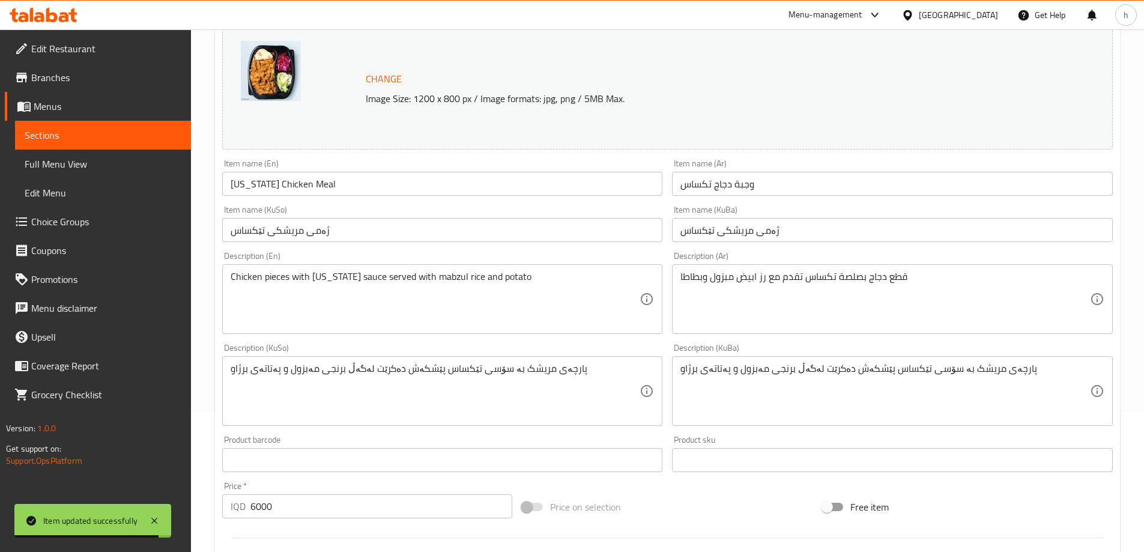
click at [763, 275] on textarea "قطع دجاج بصلصة تكساس تقدم مع رز ابيض مبزول وبطاطا" at bounding box center [885, 299] width 410 height 57
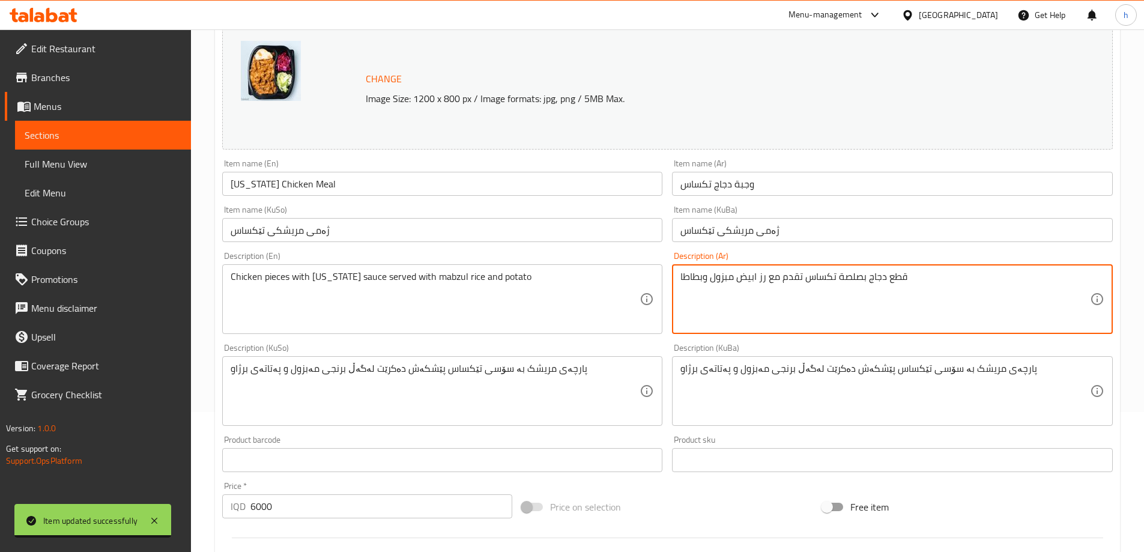
paste textarea
type textarea "قطع دجاج بصلصة تكساس تقدم مع أرز ابيض مبزول وبطاطا"
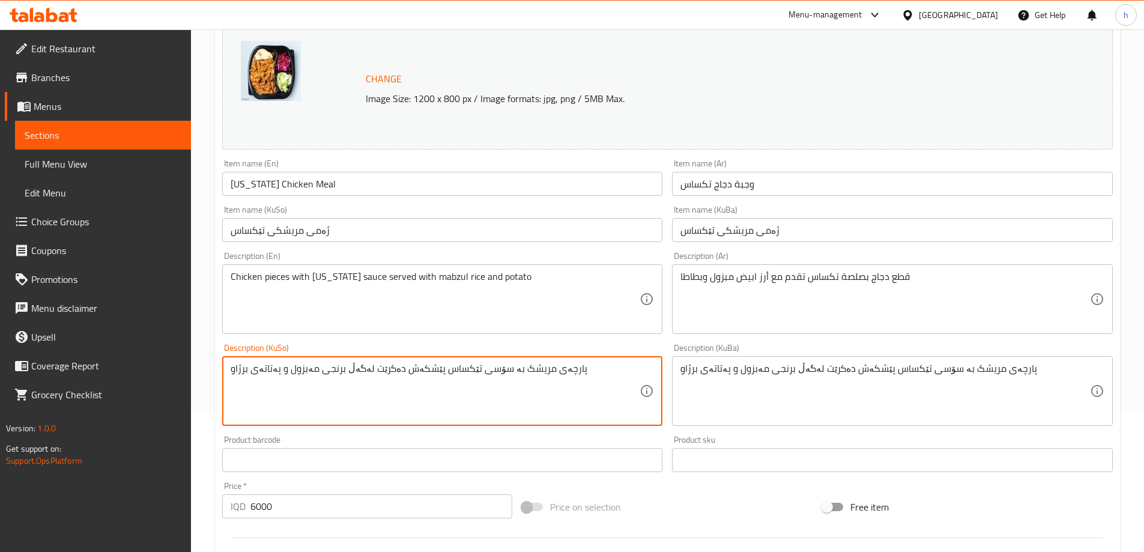
drag, startPoint x: 247, startPoint y: 368, endPoint x: 228, endPoint y: 368, distance: 19.8
type textarea "پارچەی مریشک بە سۆسی تێکساس پێشکەش دەکرێت لەگەڵ برنجی مەبزول و پەتاتە"
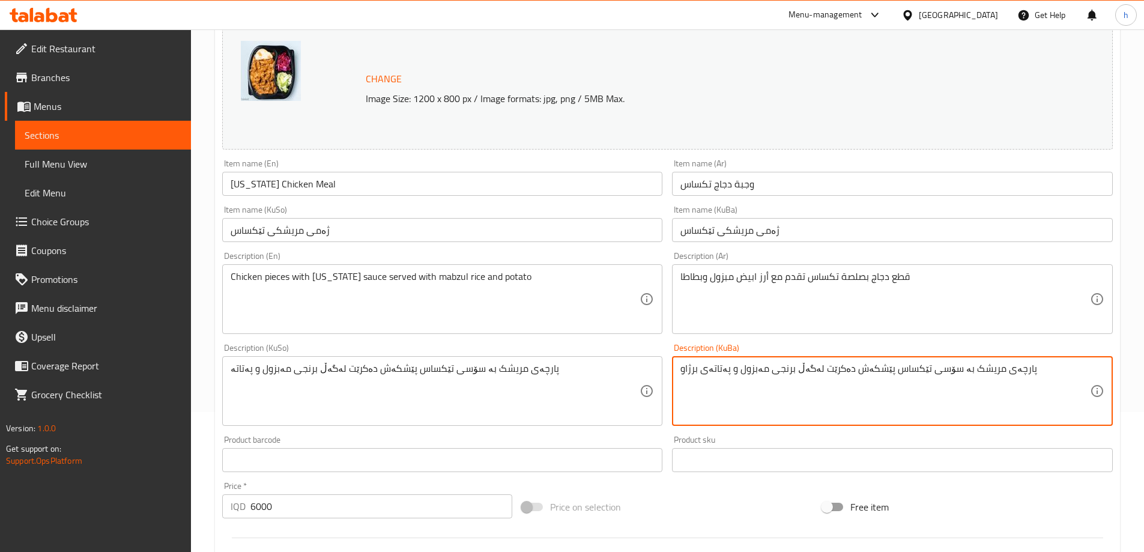
drag, startPoint x: 707, startPoint y: 372, endPoint x: 670, endPoint y: 365, distance: 37.8
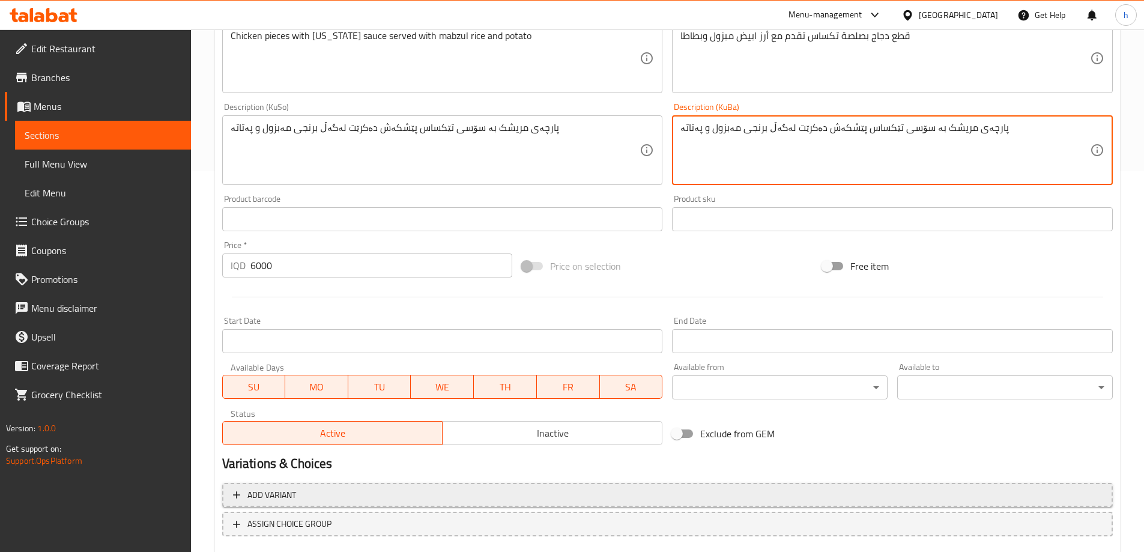
scroll to position [452, 0]
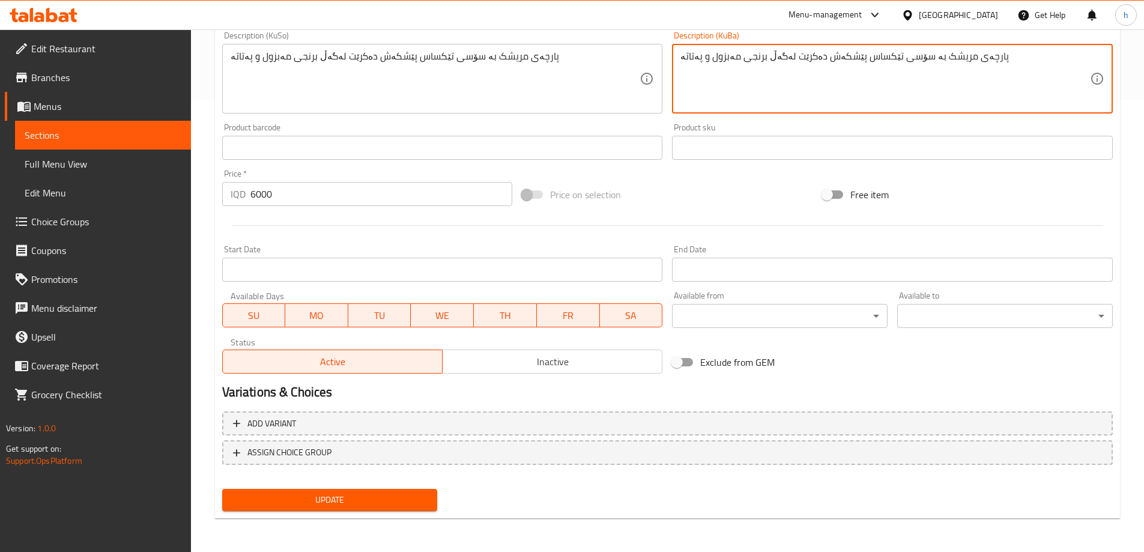
type textarea "پارچەی مریشک بە سۆسی تێکساس پێشکەش دەکرێت لەگەڵ برنجی مەبزول و پەتاتە"
click at [416, 490] on button "Update" at bounding box center [330, 500] width 216 height 22
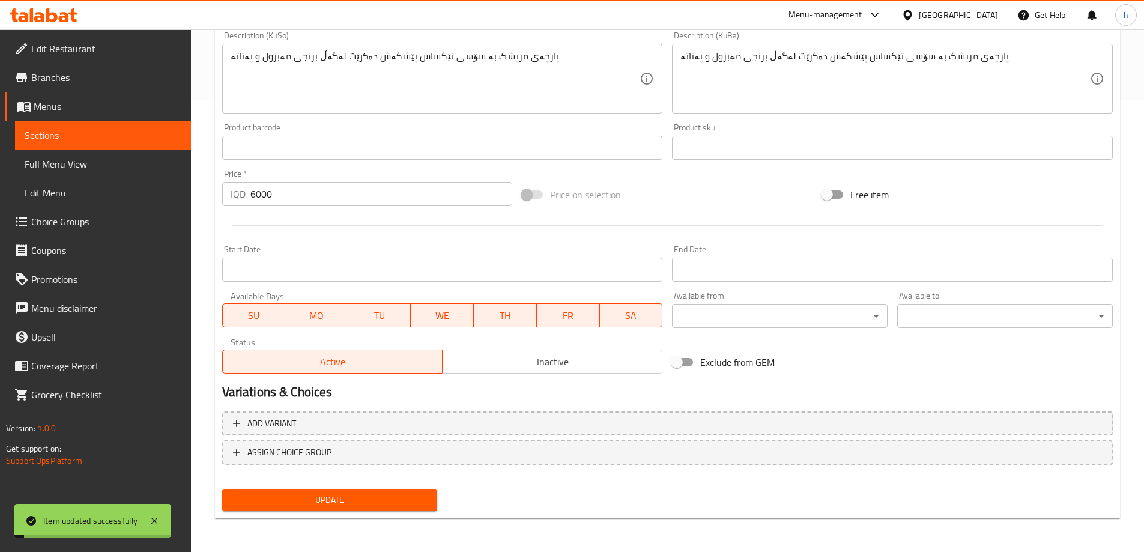
click at [57, 146] on link "Sections" at bounding box center [103, 135] width 176 height 29
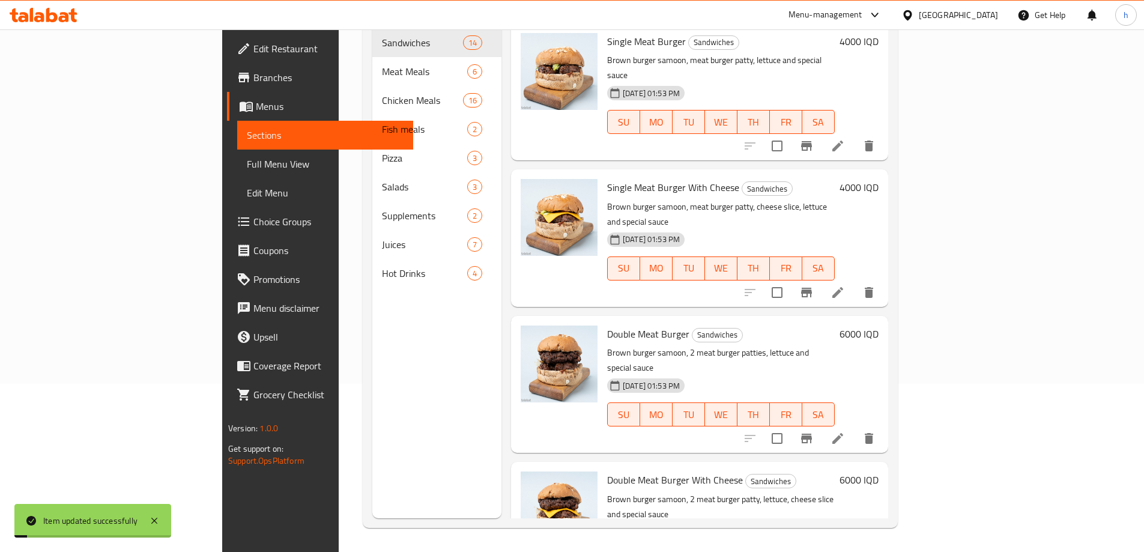
scroll to position [168, 0]
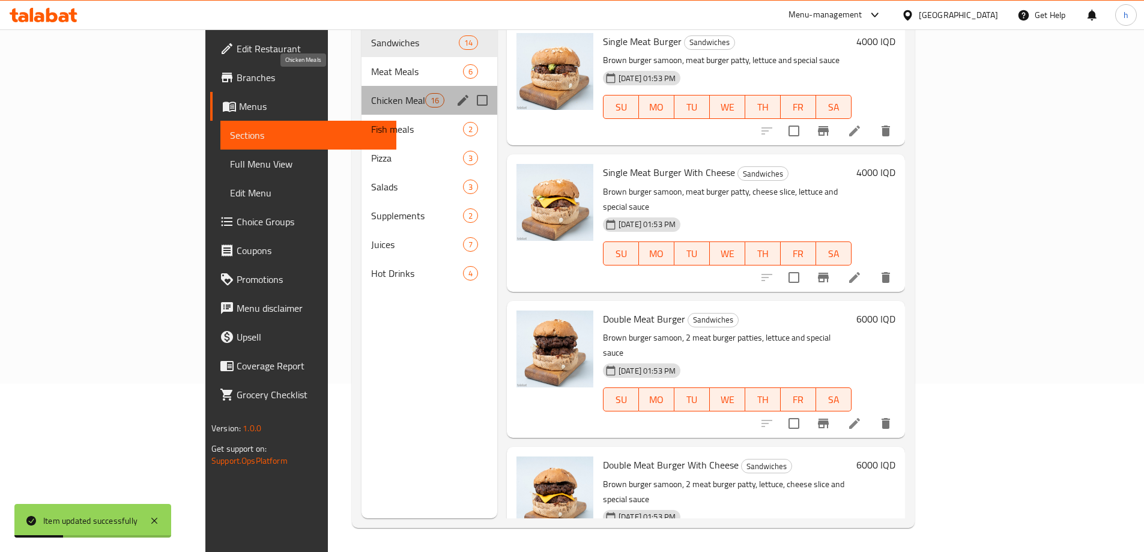
drag, startPoint x: 277, startPoint y: 83, endPoint x: 305, endPoint y: 112, distance: 40.3
click at [371, 93] on span "Chicken Meals" at bounding box center [398, 100] width 54 height 14
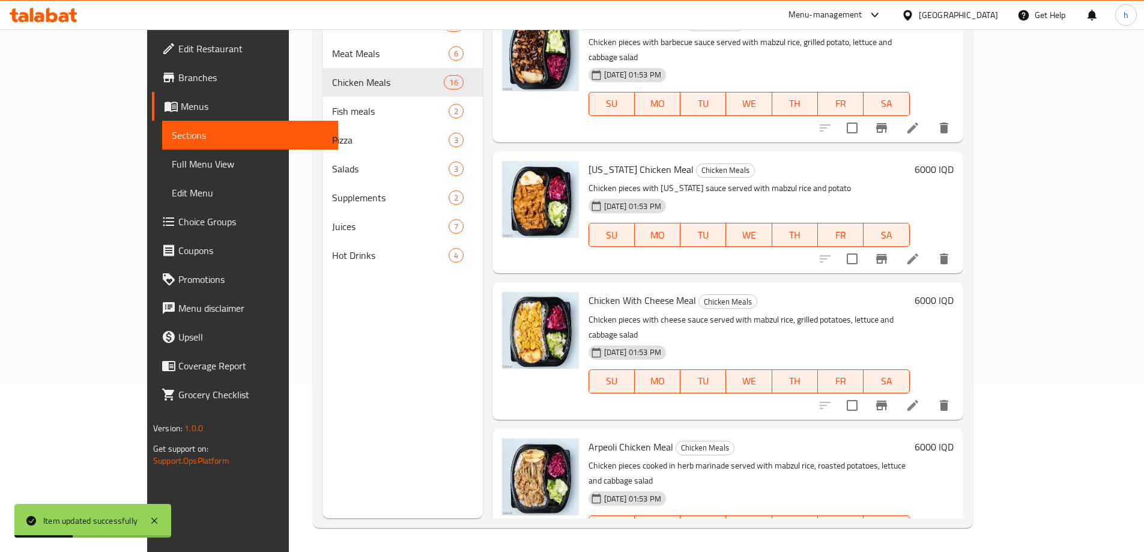
scroll to position [280, 0]
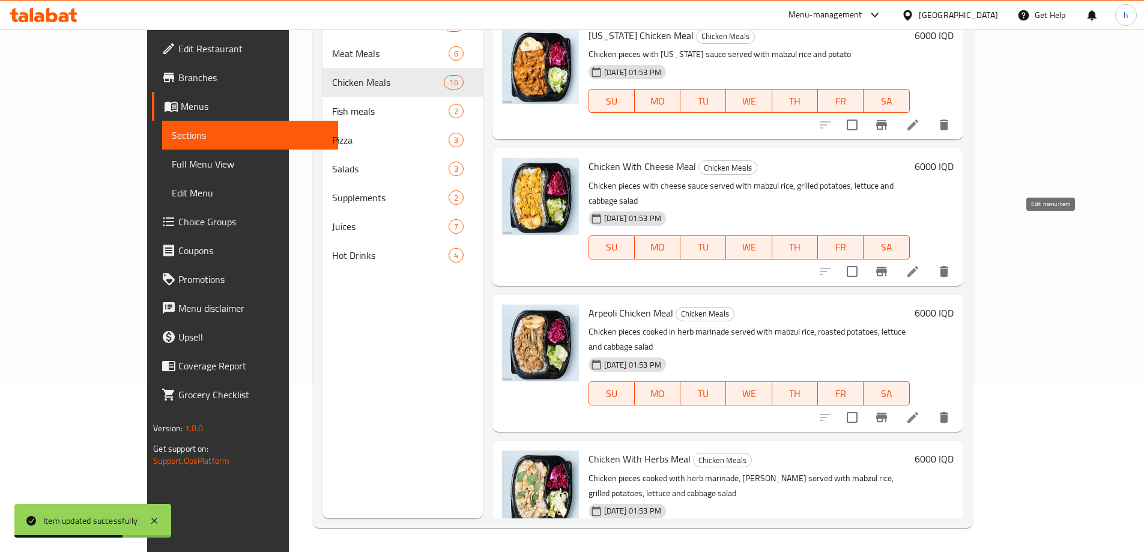
click at [918, 266] on icon at bounding box center [912, 271] width 11 height 11
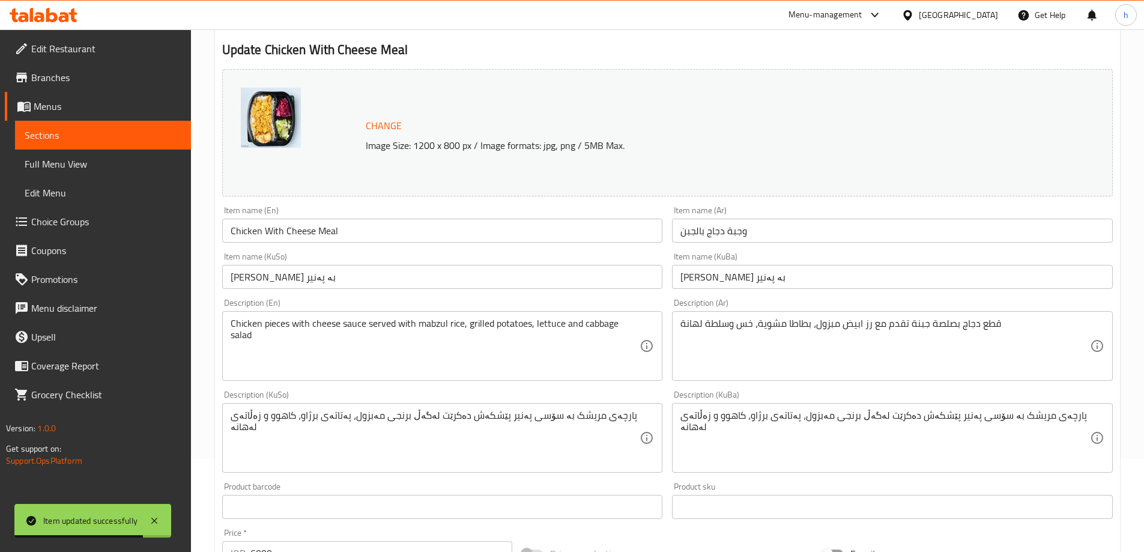
scroll to position [140, 0]
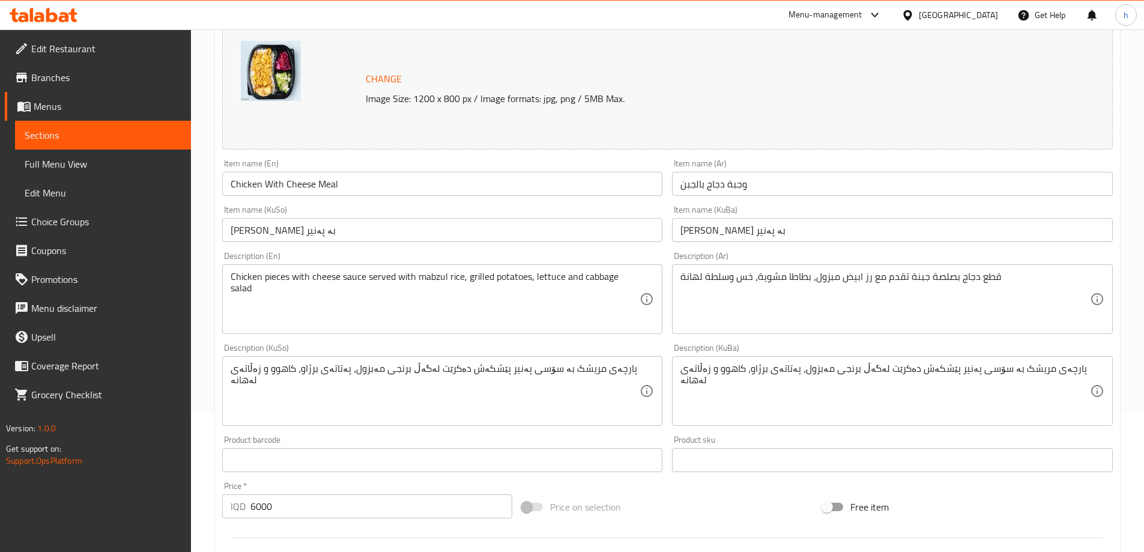
click at [863, 276] on textarea "قطع دجاج بصلصة جبنة تقدم مع رز ابيض مبزول، بطاطا مشوية، خس وسلطة لهانة" at bounding box center [885, 299] width 410 height 57
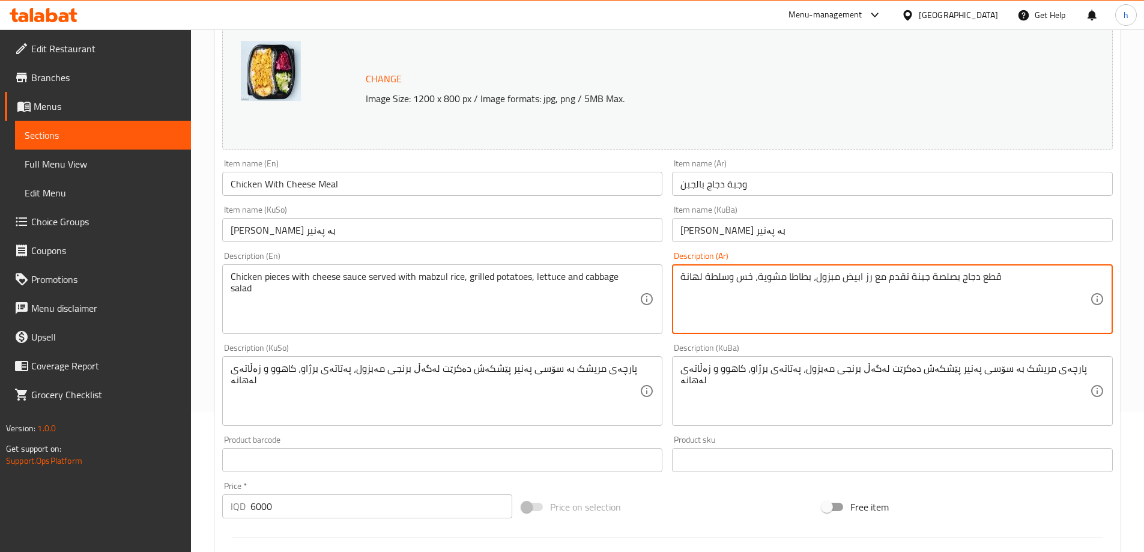
click at [866, 276] on textarea "قطع دجاج بصلصة جبنة تقدم مع رز ابيض مبزول، بطاطا مشوية، خس وسلطة لهانة" at bounding box center [885, 299] width 410 height 57
paste textarea
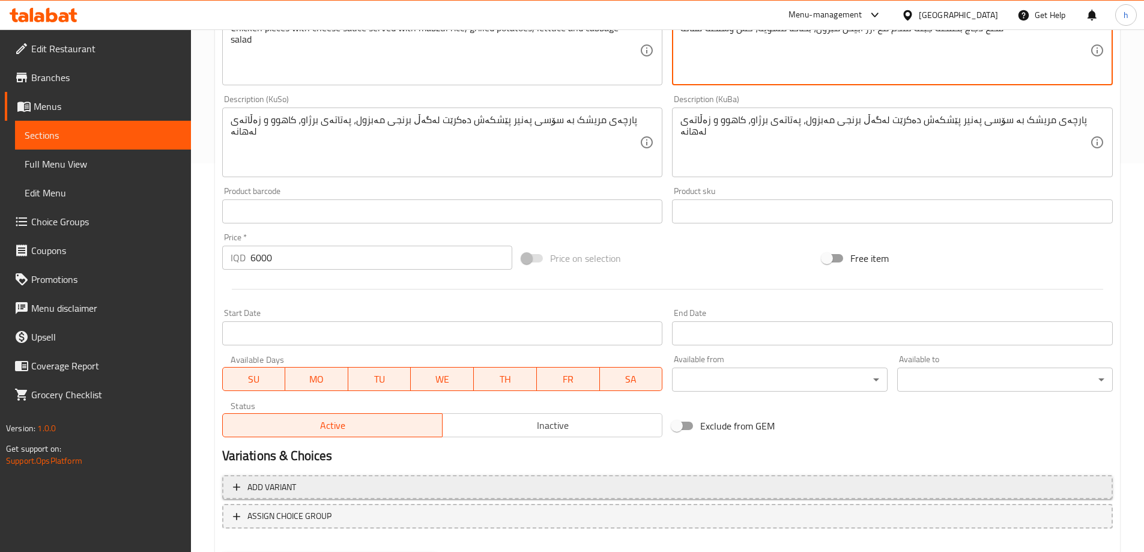
scroll to position [452, 0]
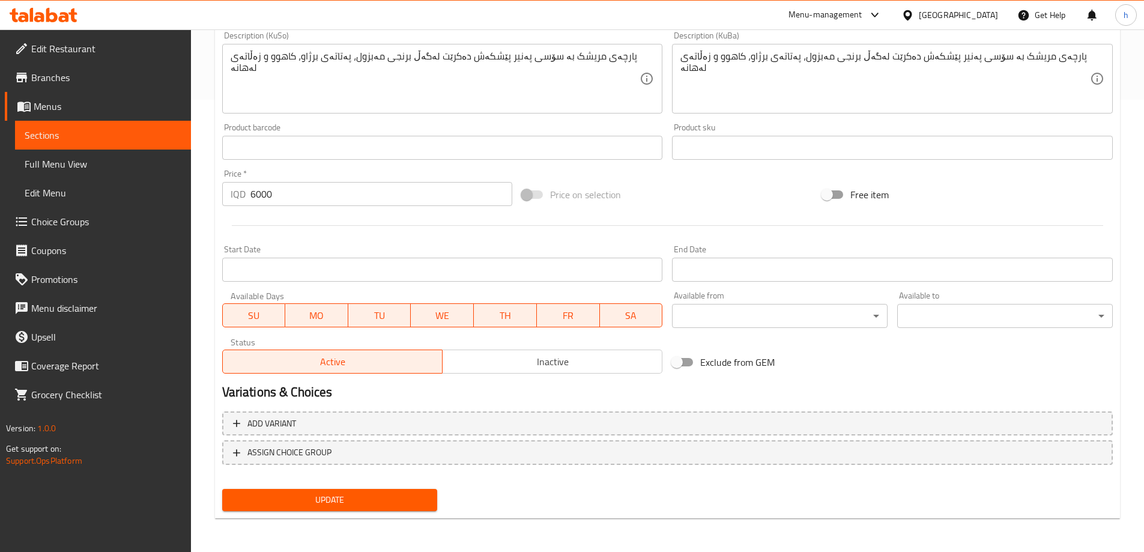
type textarea "قطع دجاج بصلصة جبنة تقدم مع أرز ابيض مبزول، بطاطا مشوية، خس وسلطة لهانة"
click at [405, 494] on span "Update" at bounding box center [330, 499] width 196 height 15
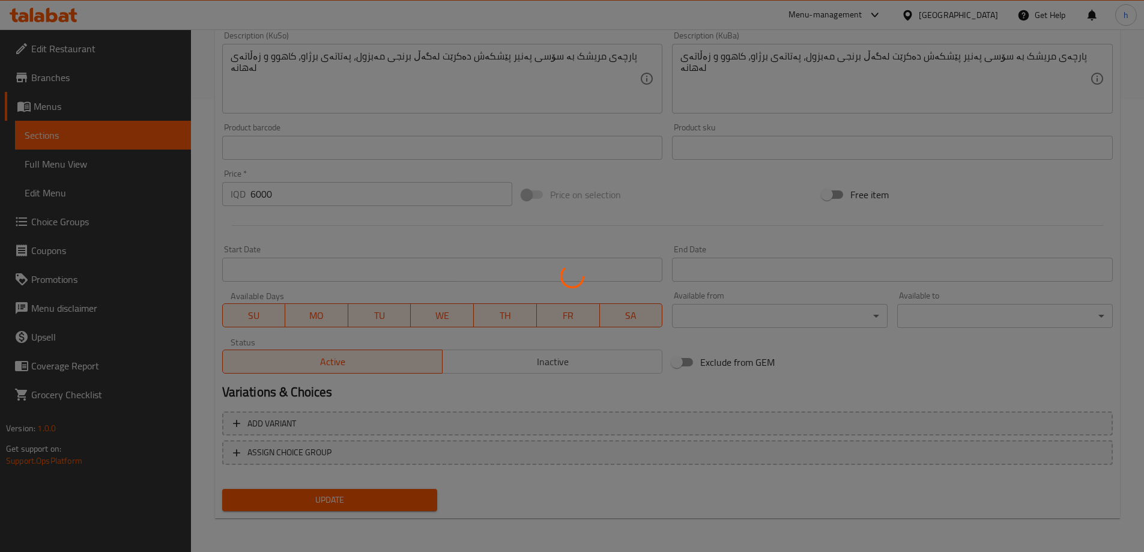
click at [29, 141] on div at bounding box center [572, 276] width 1144 height 552
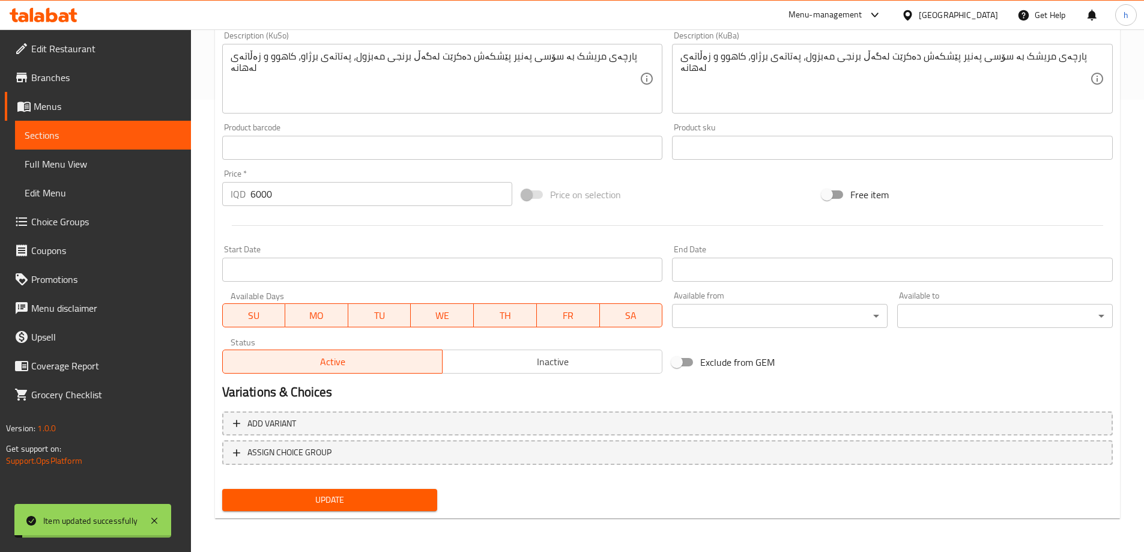
click at [29, 141] on span "Sections" at bounding box center [103, 135] width 157 height 14
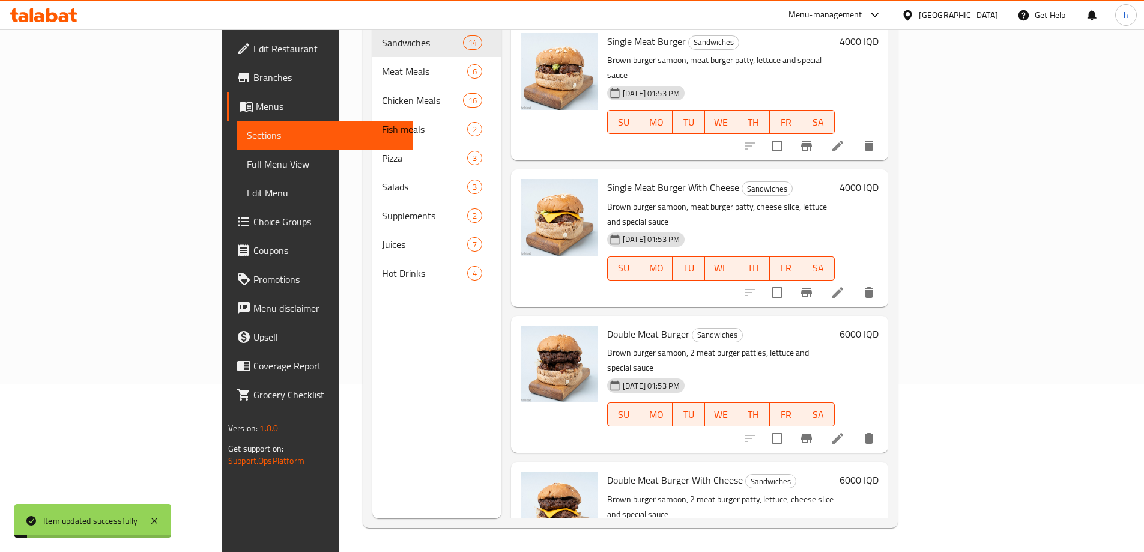
scroll to position [168, 0]
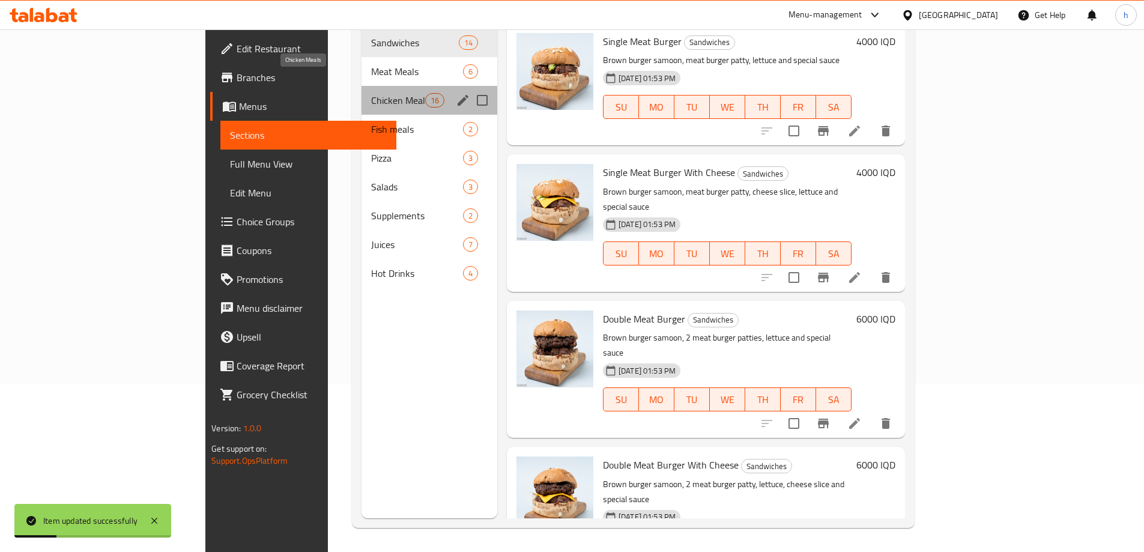
click at [371, 93] on span "Chicken Meals" at bounding box center [398, 100] width 54 height 14
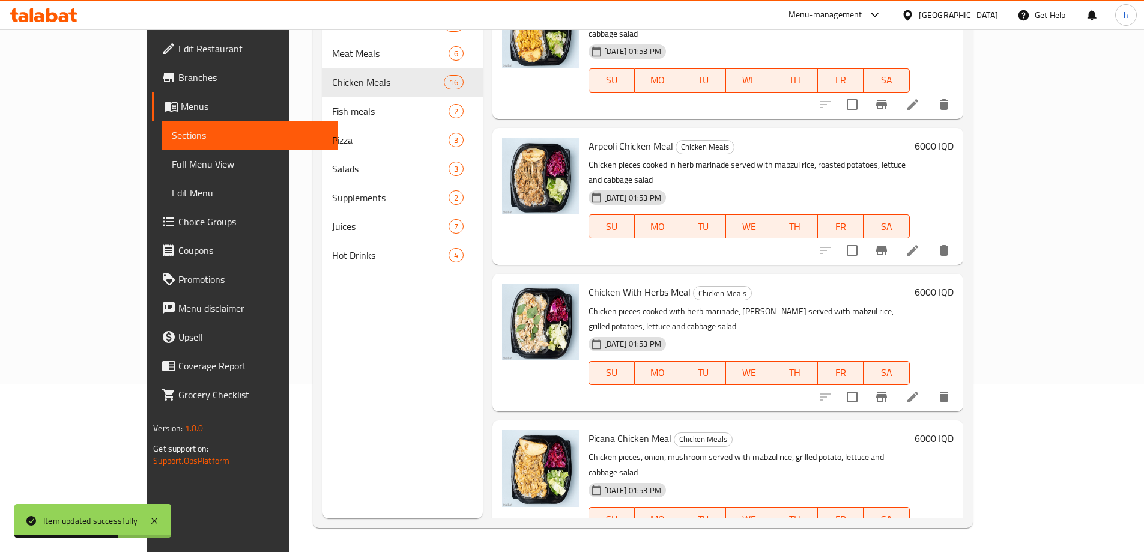
scroll to position [420, 0]
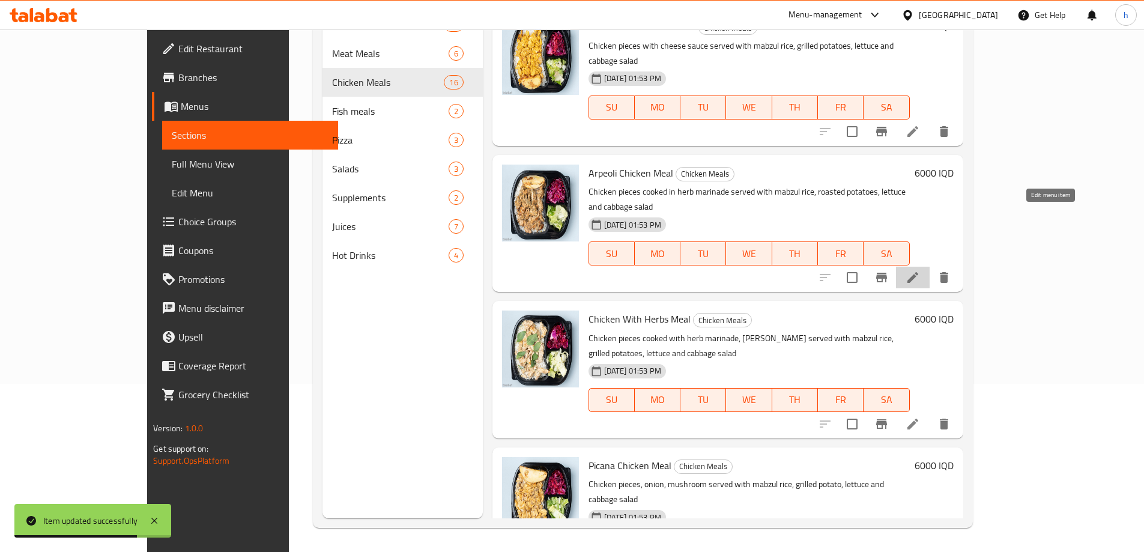
click at [920, 270] on icon at bounding box center [913, 277] width 14 height 14
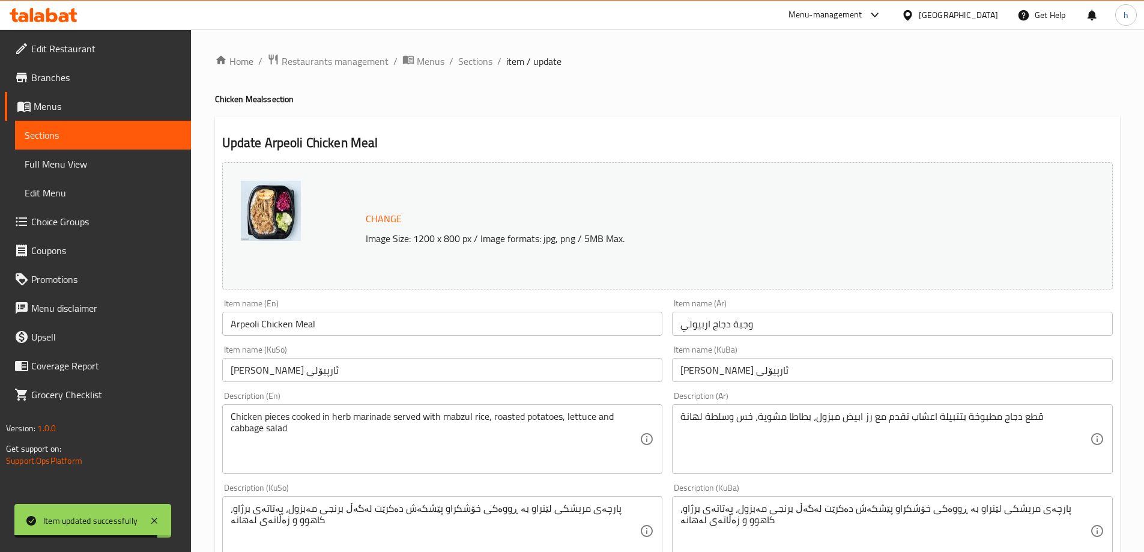
scroll to position [140, 0]
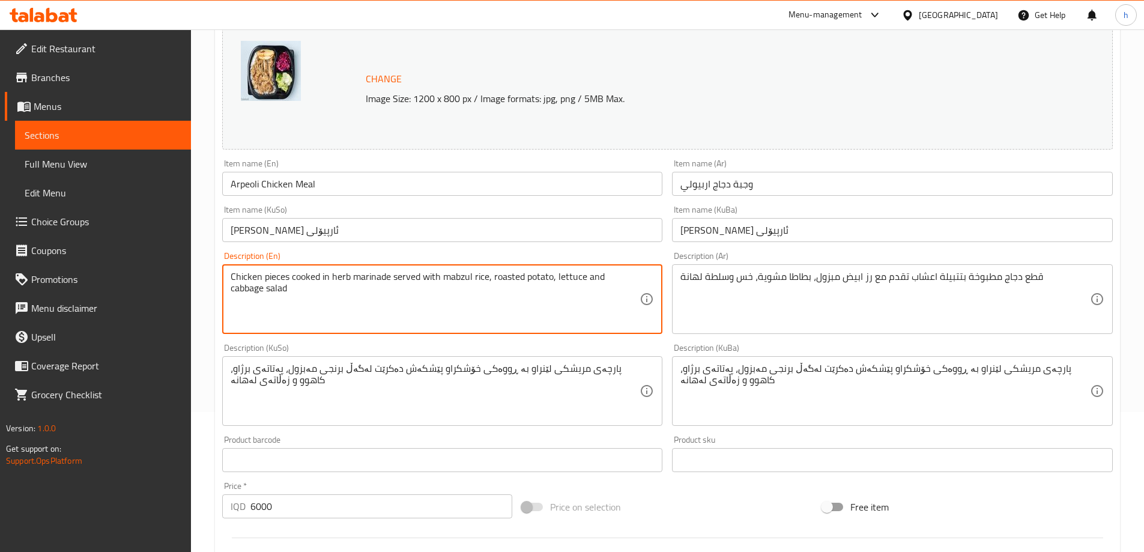
type textarea "Chicken pieces cooked in herb marinade served with mabzul rice, roasted potato,…"
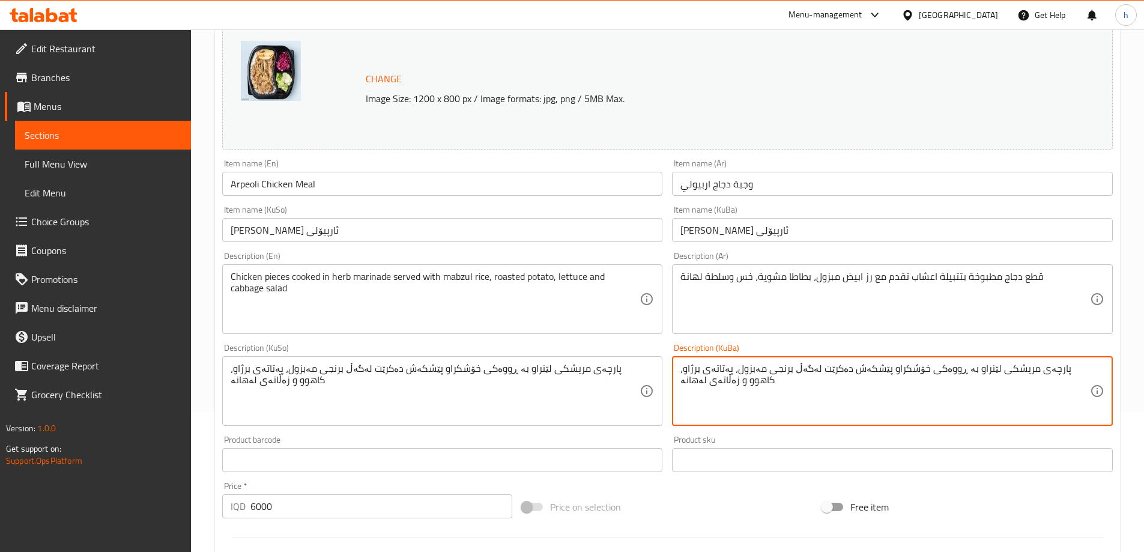
drag, startPoint x: 949, startPoint y: 365, endPoint x: 913, endPoint y: 376, distance: 38.4
type textarea "پارچەی مریشکی لێنراو بە ڕووەک پێشکەش دەکرێت لەگەڵ برنجی مەبزول، پەتاتەی برژاو، …"
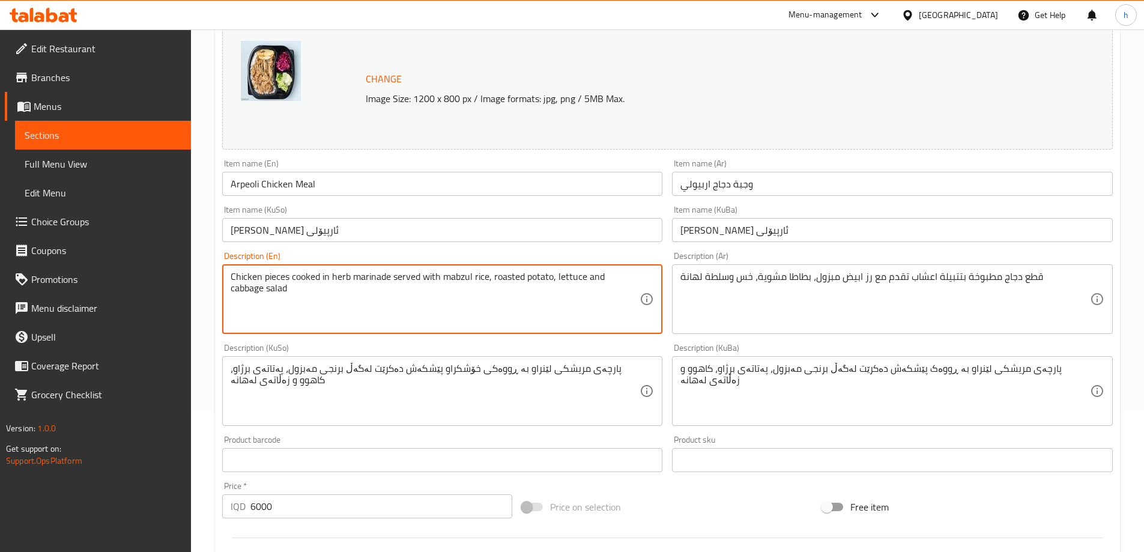
drag, startPoint x: 389, startPoint y: 278, endPoint x: 350, endPoint y: 268, distance: 39.6
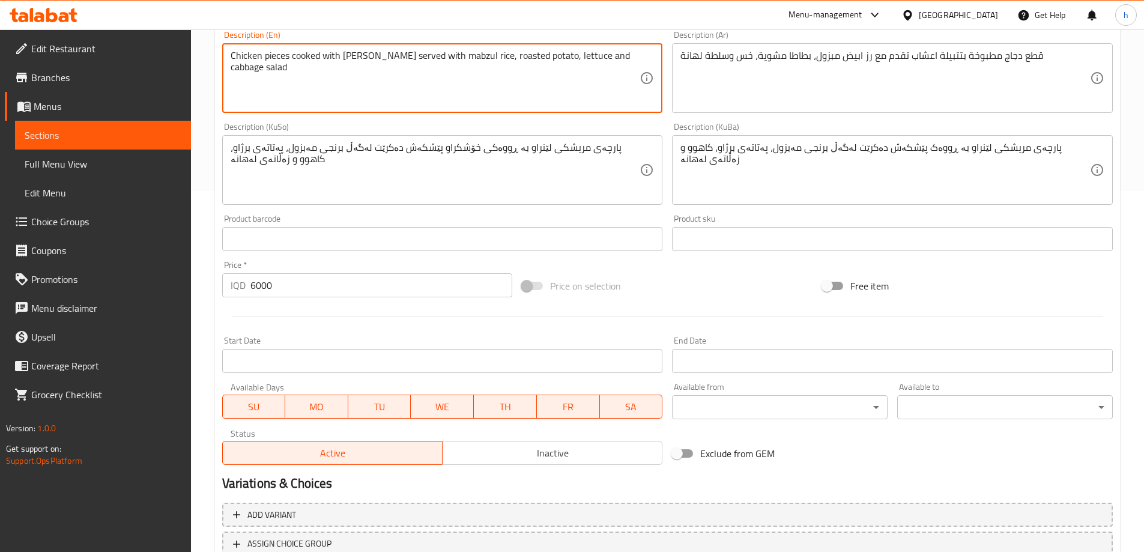
scroll to position [452, 0]
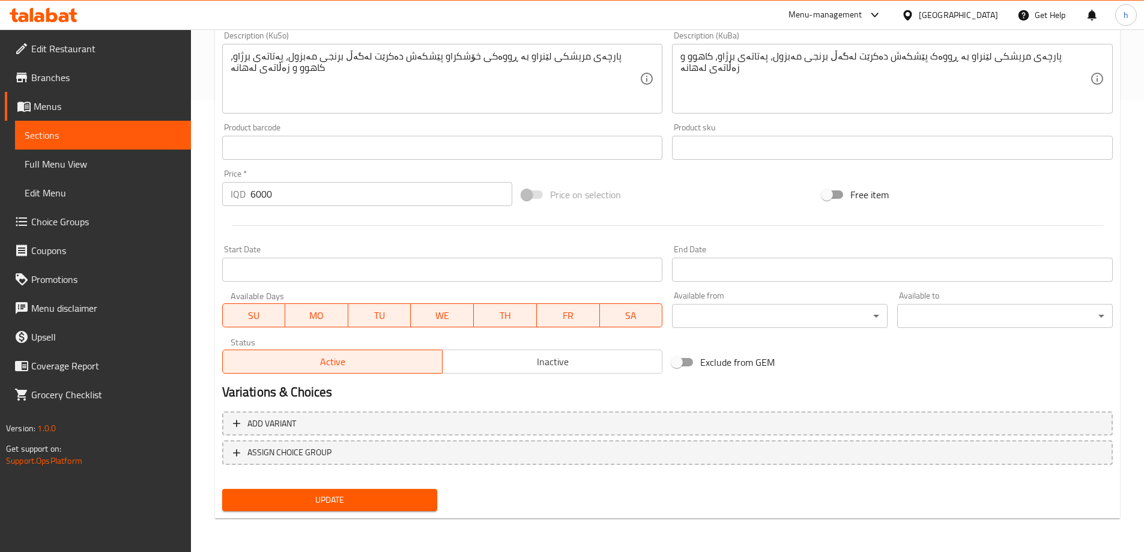
type textarea "Chicken pieces cooked with herb served with mabzul rice, roasted potato, lettuc…"
click at [411, 489] on button "Update" at bounding box center [330, 500] width 216 height 22
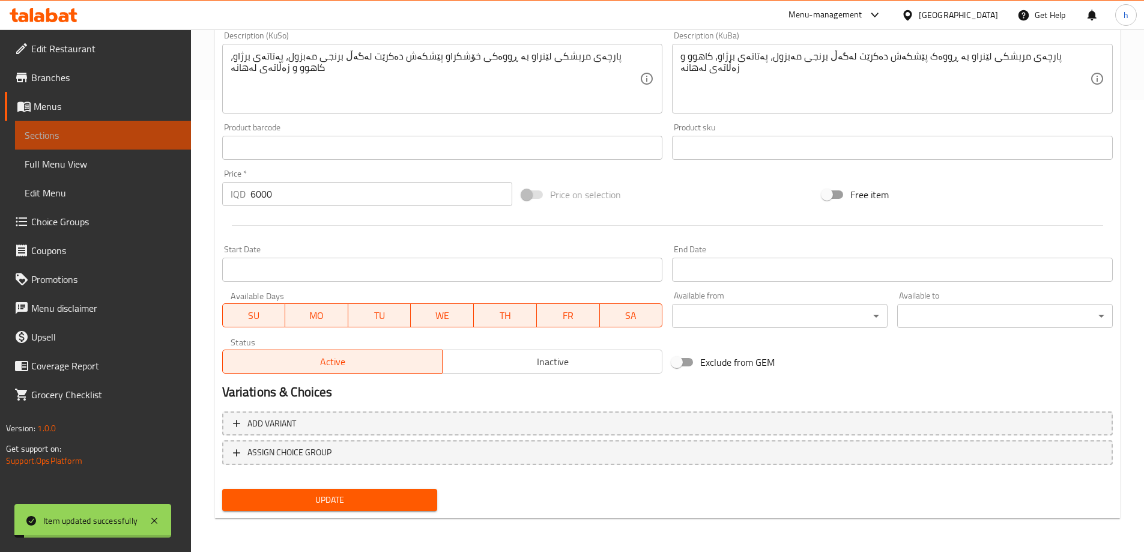
click at [69, 133] on span "Sections" at bounding box center [103, 135] width 157 height 14
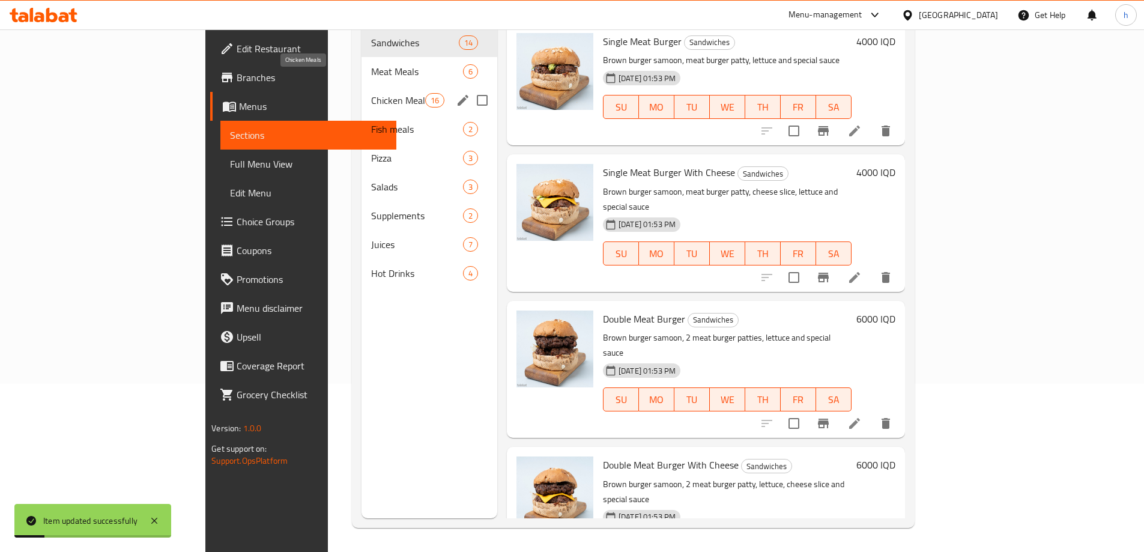
click at [371, 93] on span "Chicken Meals" at bounding box center [398, 100] width 54 height 14
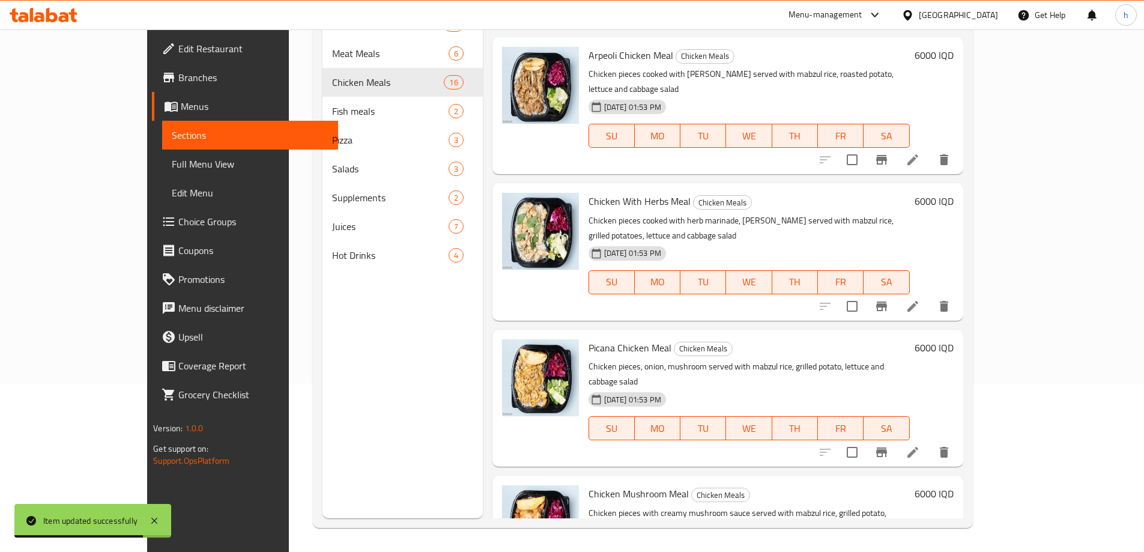
scroll to position [420, 0]
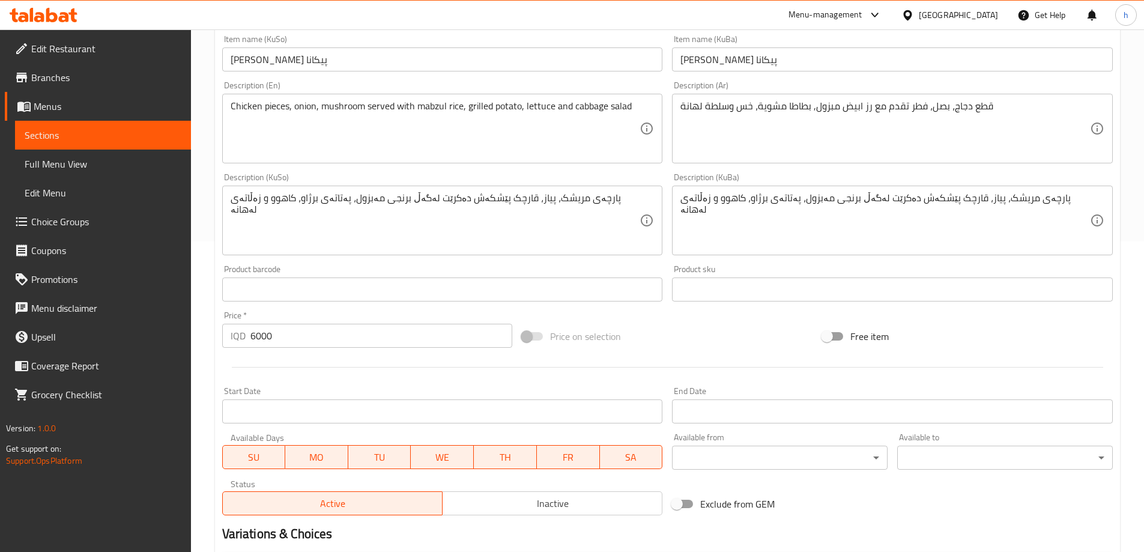
scroll to position [452, 0]
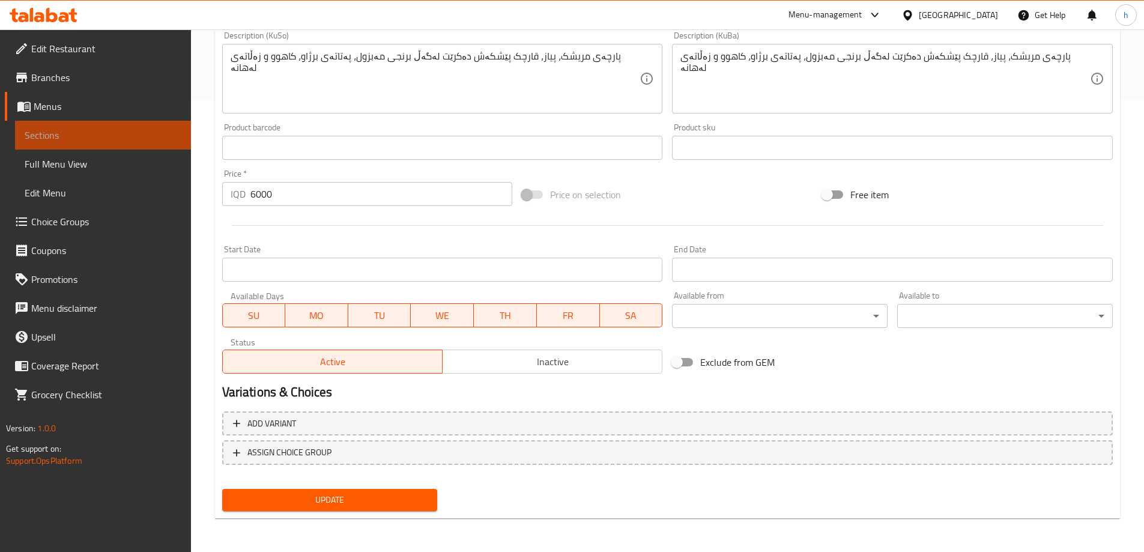
click at [94, 138] on span "Sections" at bounding box center [103, 135] width 157 height 14
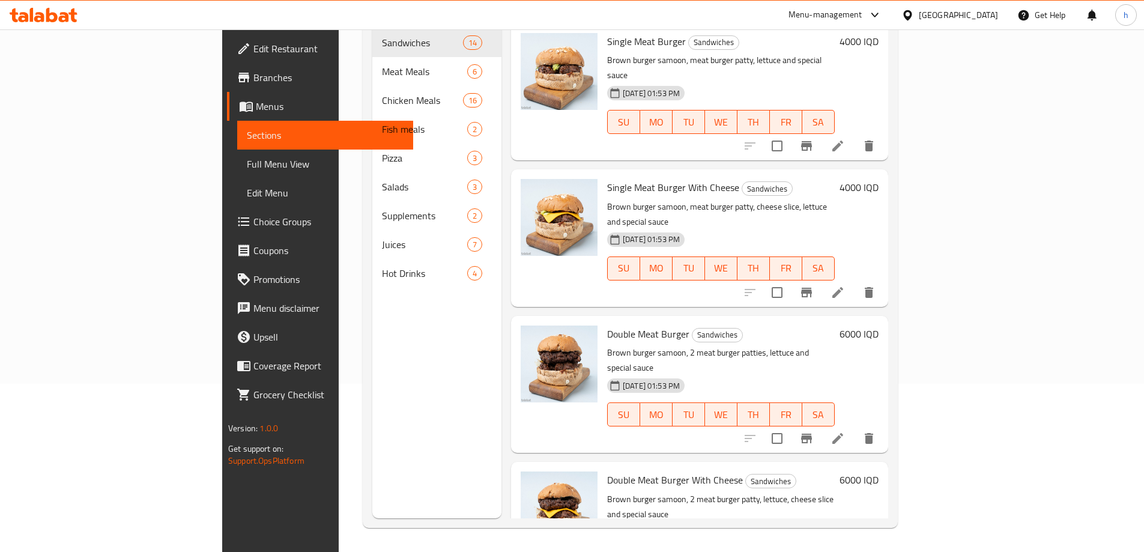
scroll to position [168, 0]
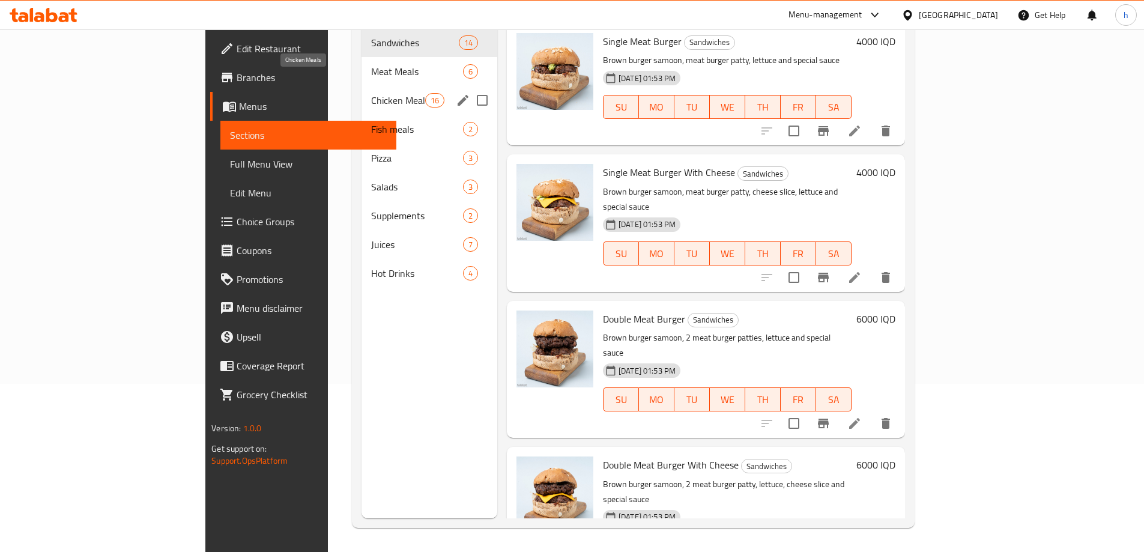
click at [371, 93] on span "Chicken Meals" at bounding box center [398, 100] width 54 height 14
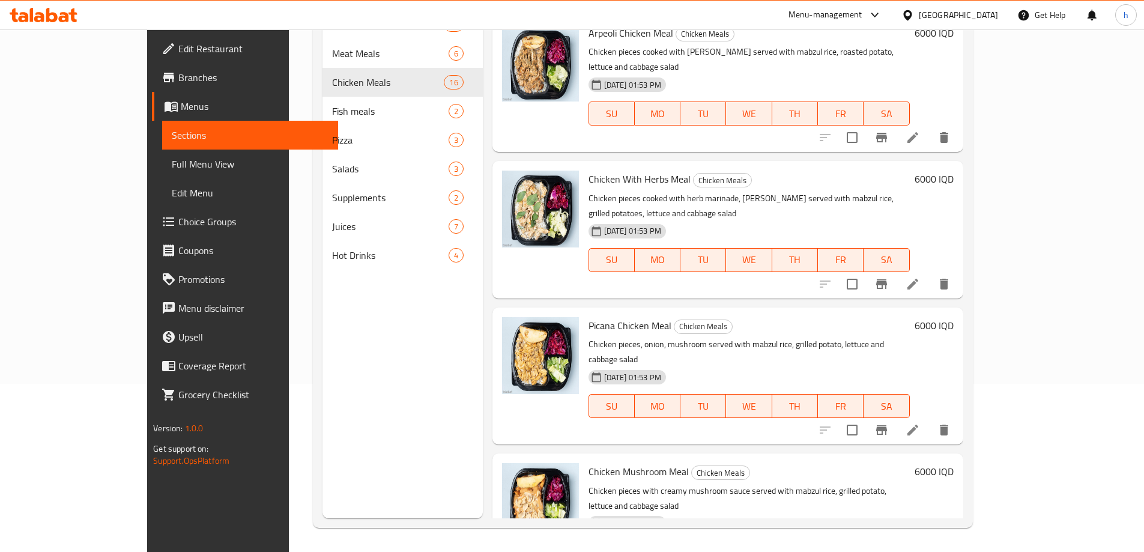
scroll to position [701, 0]
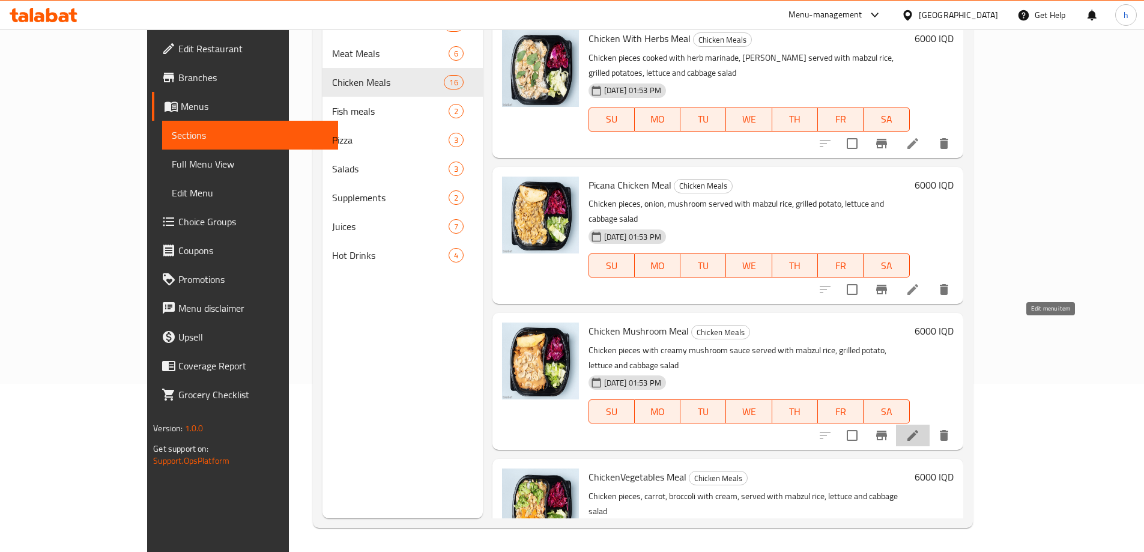
click at [920, 428] on icon at bounding box center [913, 435] width 14 height 14
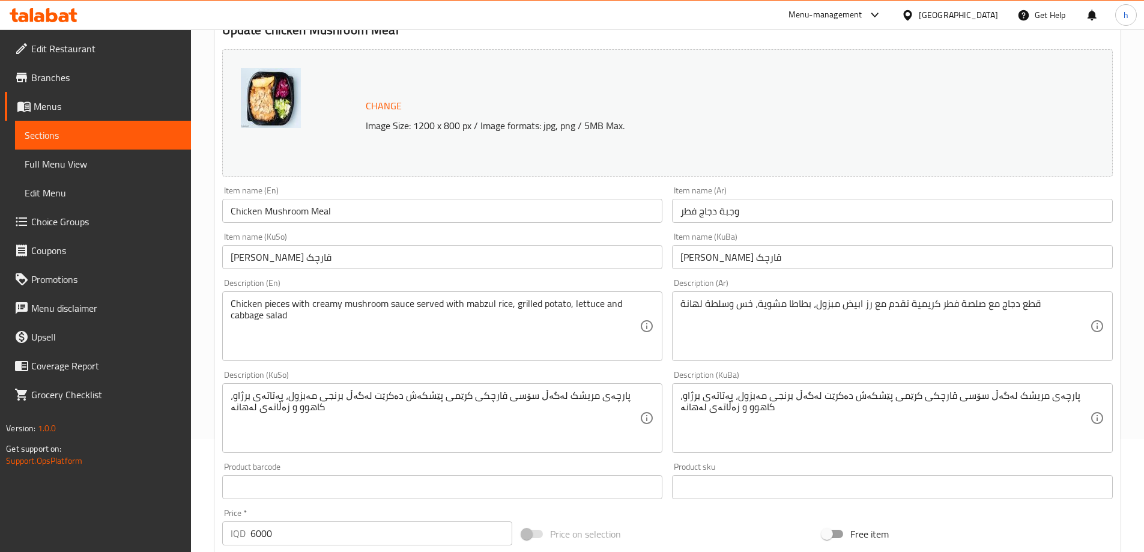
scroll to position [140, 0]
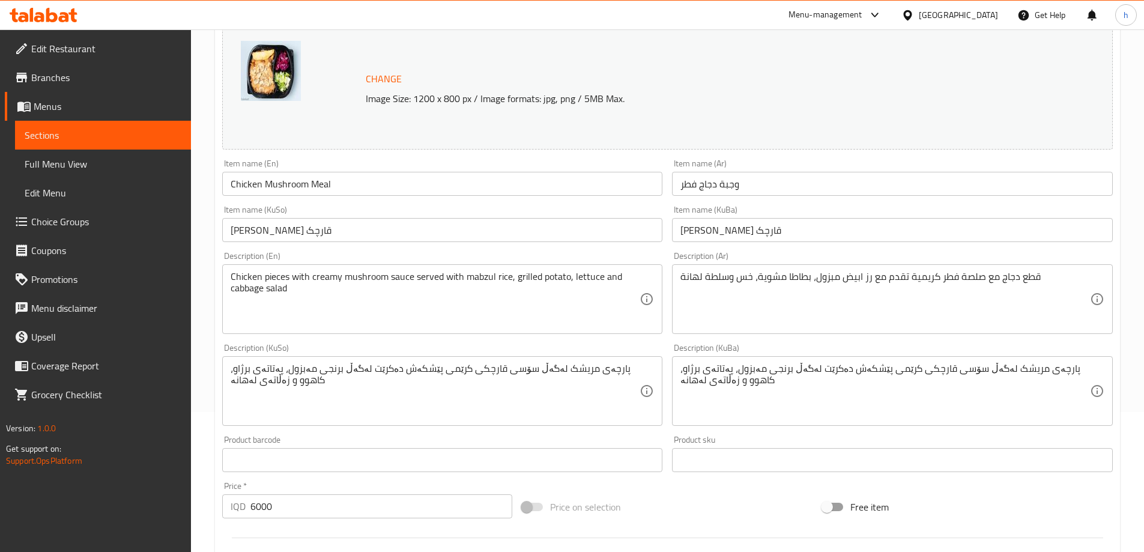
click at [57, 137] on span "Sections" at bounding box center [103, 135] width 157 height 14
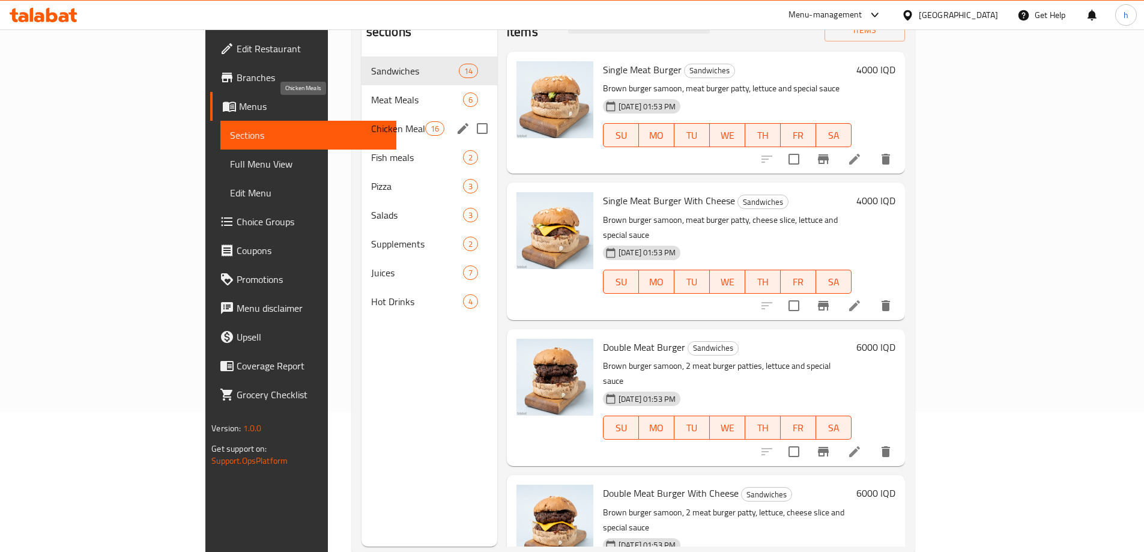
click at [371, 121] on span "Chicken Meals" at bounding box center [398, 128] width 54 height 14
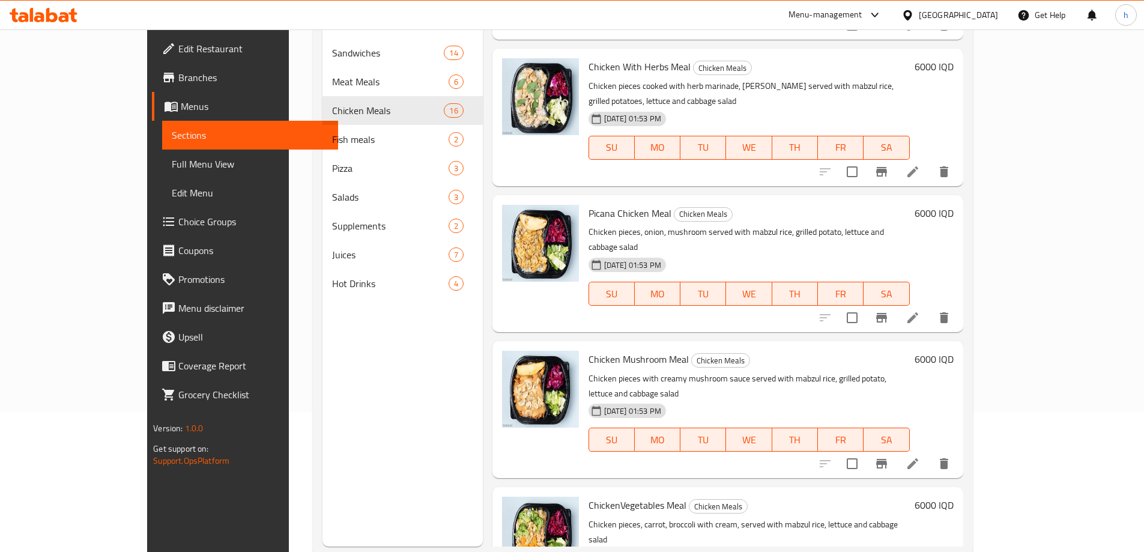
scroll to position [841, 0]
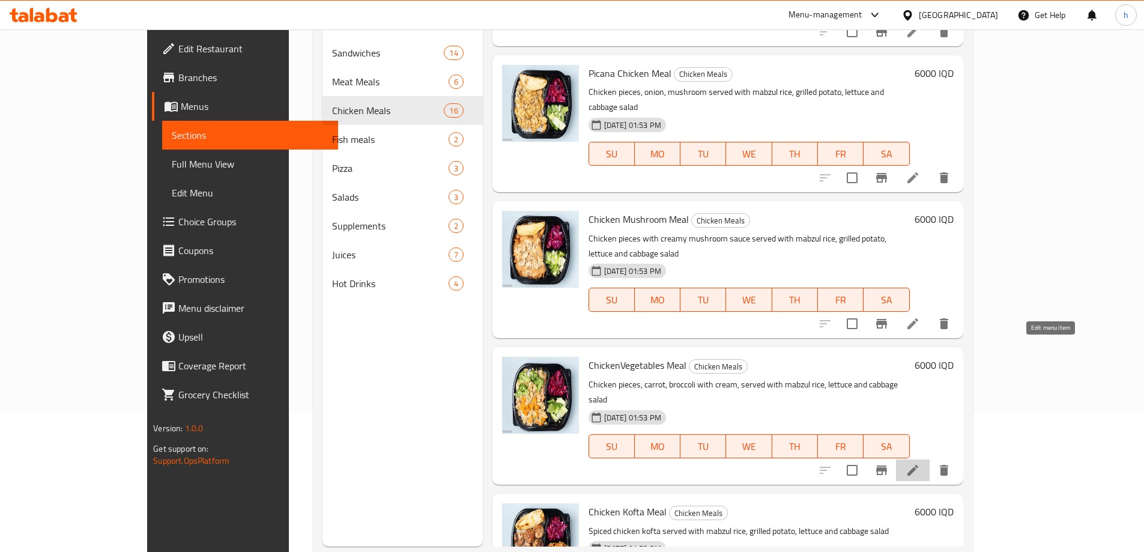
click at [920, 463] on icon at bounding box center [913, 470] width 14 height 14
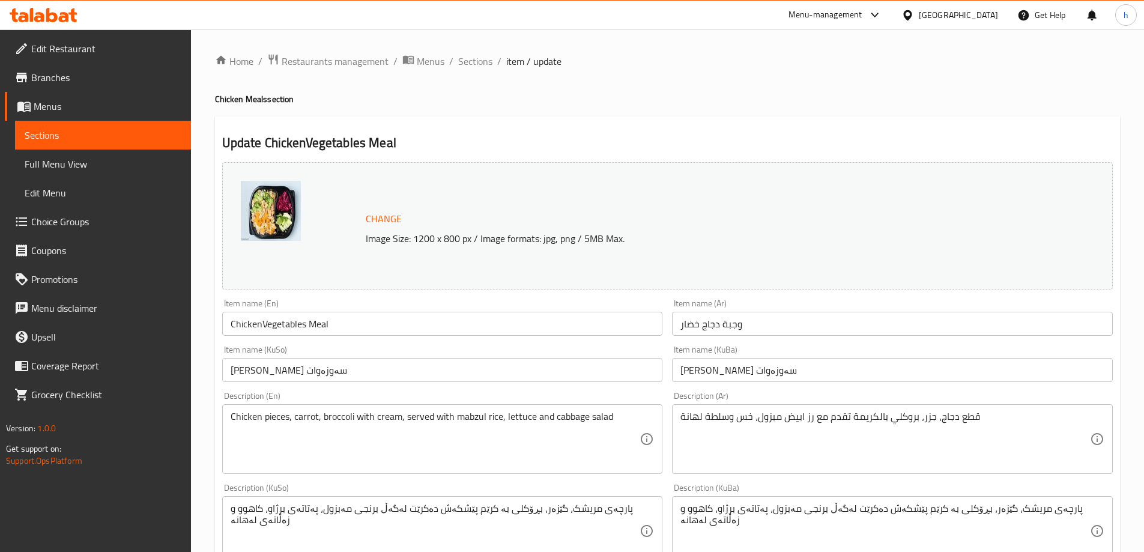
click at [262, 321] on input "ChickenVegetables Meal" at bounding box center [442, 324] width 441 height 24
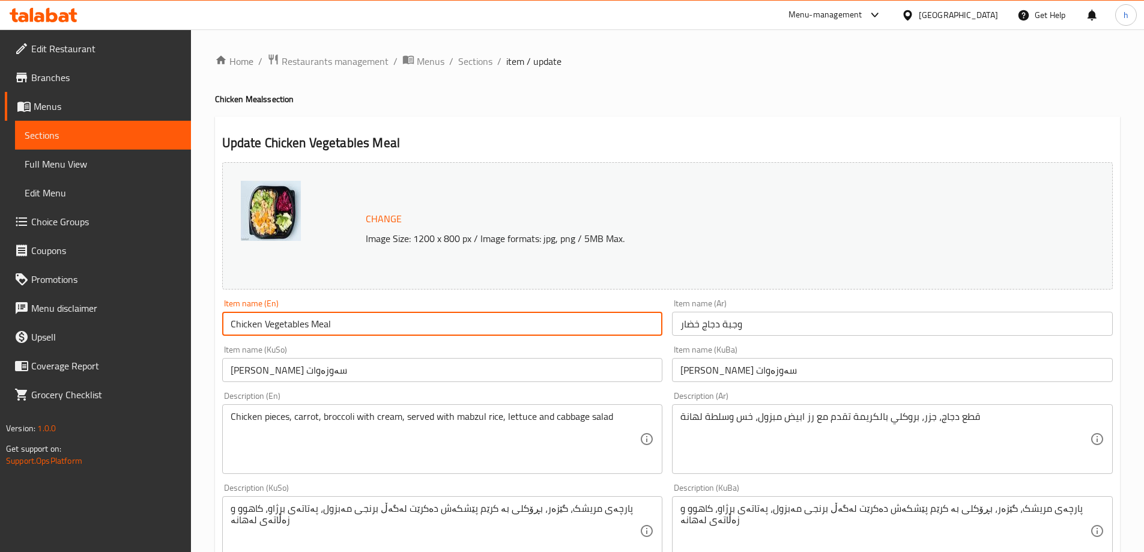
type input "Chicken Vegetables Meal"
click at [250, 366] on input "ژەمی مریشکی سەوزەوات" at bounding box center [442, 370] width 441 height 24
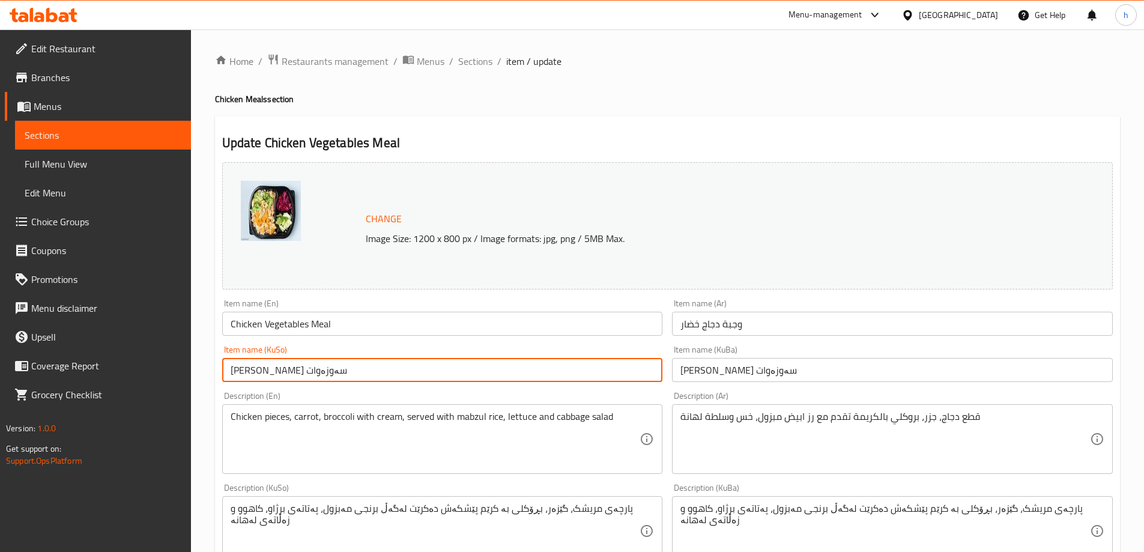
drag, startPoint x: 250, startPoint y: 366, endPoint x: 243, endPoint y: 361, distance: 8.7
click at [249, 365] on input "ژەمی مریشکی سەوزەوات" at bounding box center [442, 370] width 441 height 24
click at [243, 361] on input "ژەمی مریشکی سەوزەوات" at bounding box center [442, 370] width 441 height 24
click at [268, 373] on input "ژەمی مریشکی" at bounding box center [442, 370] width 441 height 24
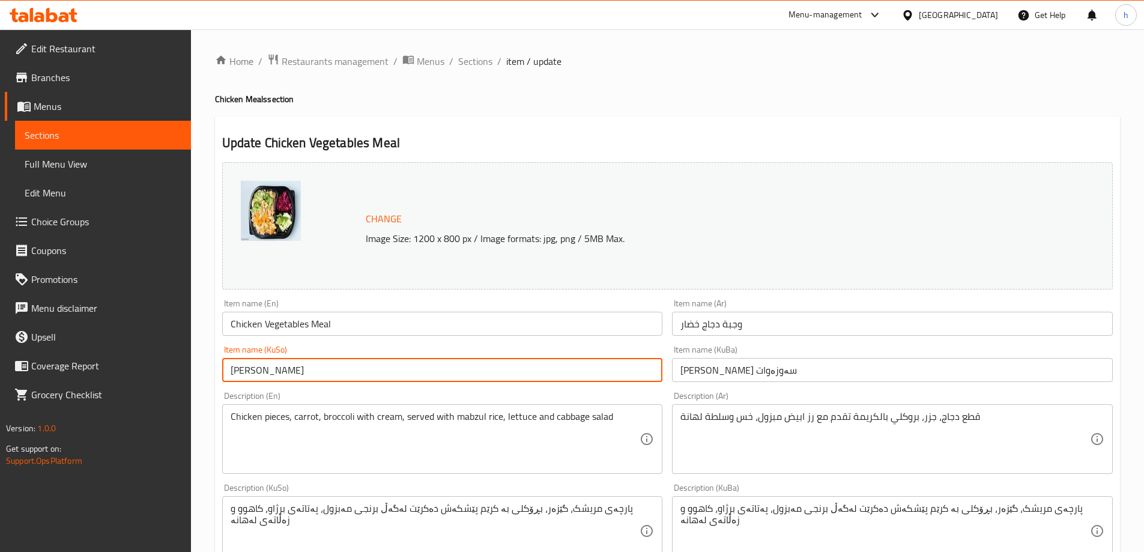
paste input "سەوزەوات"
click at [231, 368] on input "ژەمی سەوزەوات مریشکی" at bounding box center [442, 370] width 441 height 24
type input "[PERSON_NAME] مریشک"
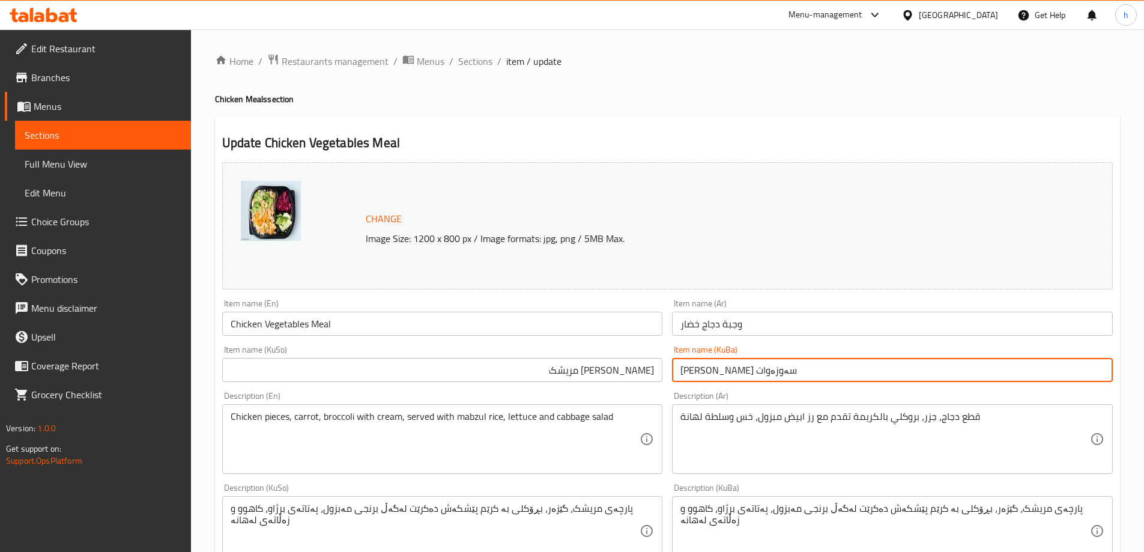
click at [773, 371] on input "ژەمی مریشکی سەوزەوات" at bounding box center [892, 370] width 441 height 24
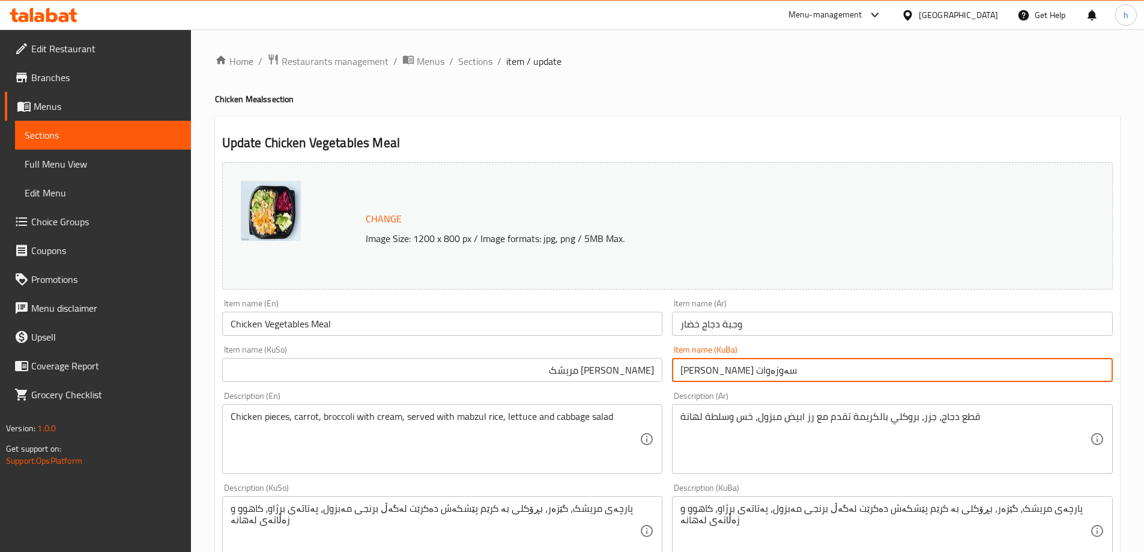
click at [773, 371] on input "ژەمی مریشکی سەوزەوات" at bounding box center [892, 370] width 441 height 24
paste input "سەوزەوات مریشک"
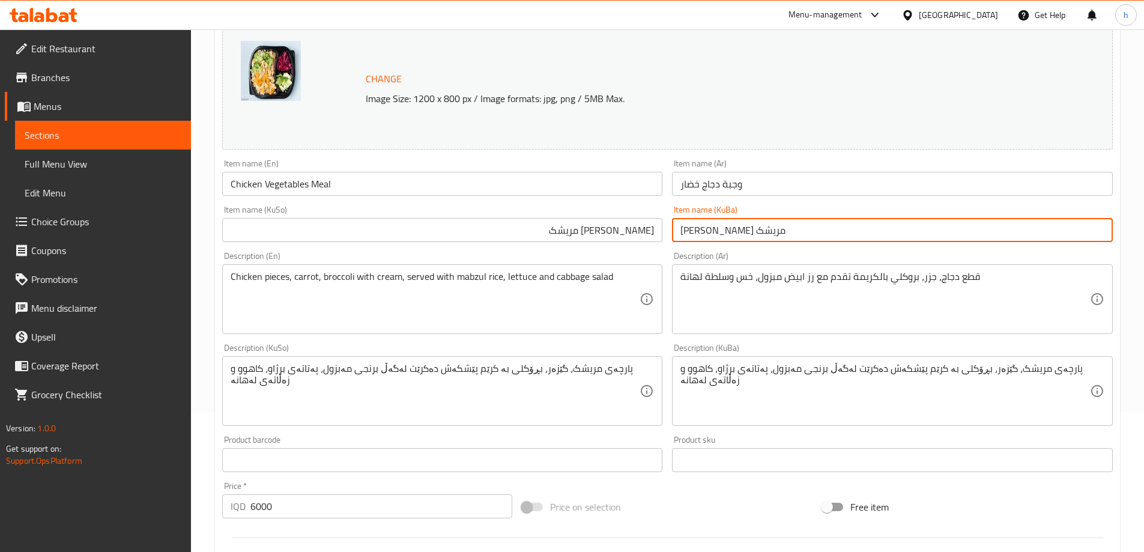
type input "[PERSON_NAME] مریشک"
click at [806, 276] on textarea "قطع دجاج، جزر، بروكلي بالكريمة تقدم مع رز ابيض مبزول، خس وسلطة لهانة" at bounding box center [885, 299] width 410 height 57
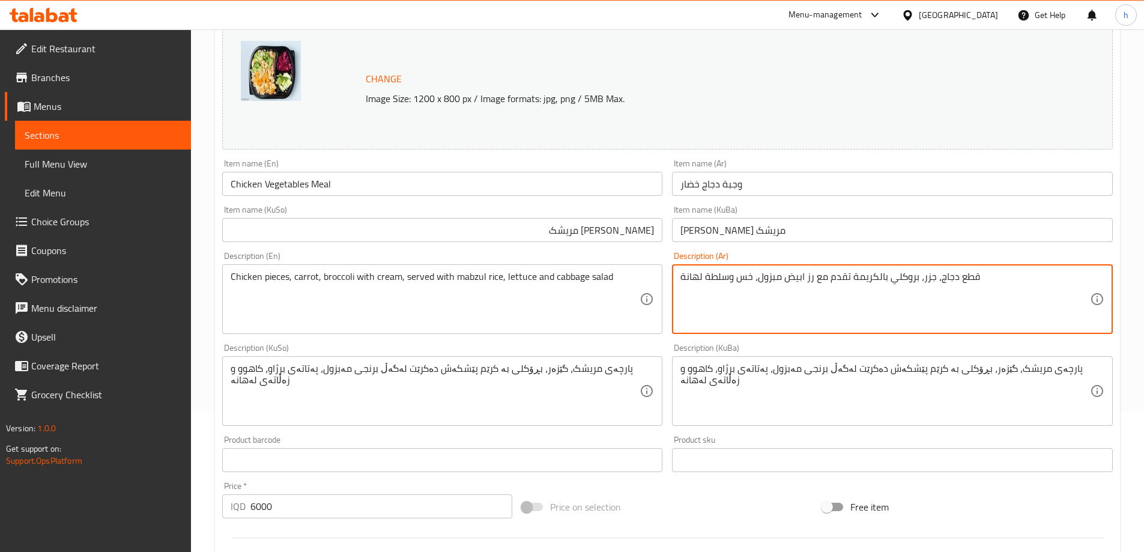
click at [807, 278] on textarea "قطع دجاج، جزر، بروكلي بالكريمة تقدم مع رز ابيض مبزول، خس وسلطة لهانة" at bounding box center [885, 299] width 410 height 57
click at [808, 278] on textarea "قطع دجاج، جزر، بروكلي بالكريمة تقدم مع رز ابيض مبزول، خس وسلطة لهانة" at bounding box center [885, 299] width 410 height 57
paste textarea
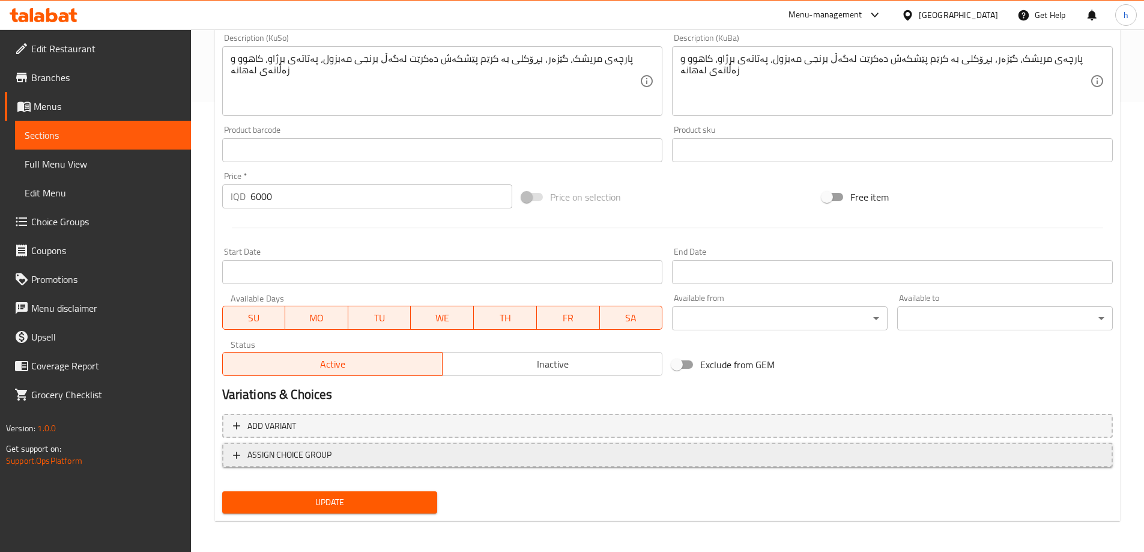
scroll to position [452, 0]
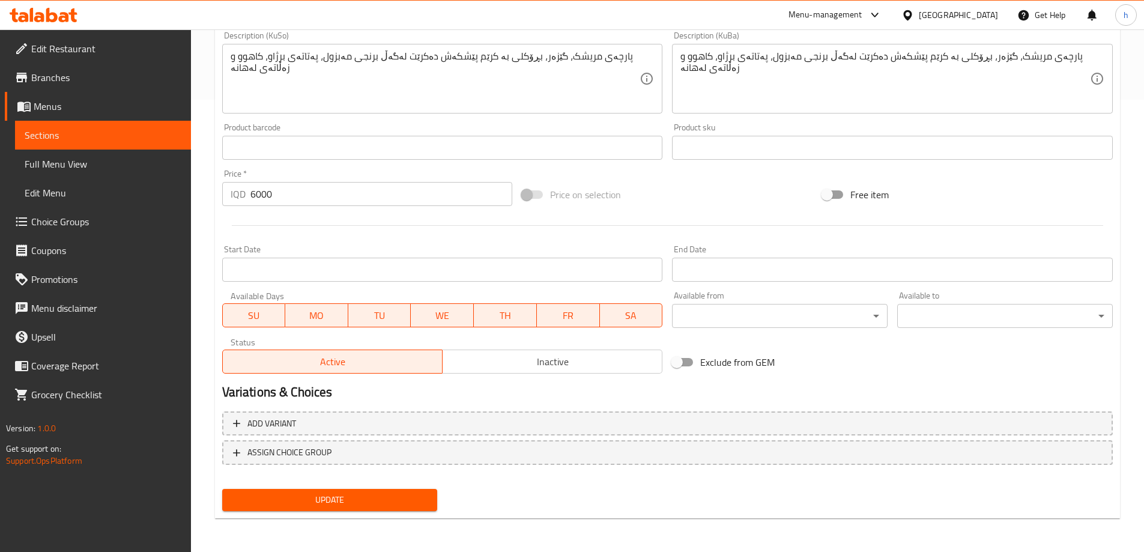
type textarea "قطع دجاج، جزر، بروكلي بالكريمة تقدم مع أرز ابيض مبزول، خس وسلطة لهانة"
click at [383, 494] on span "Update" at bounding box center [330, 499] width 196 height 15
click at [56, 137] on span "Sections" at bounding box center [103, 135] width 157 height 14
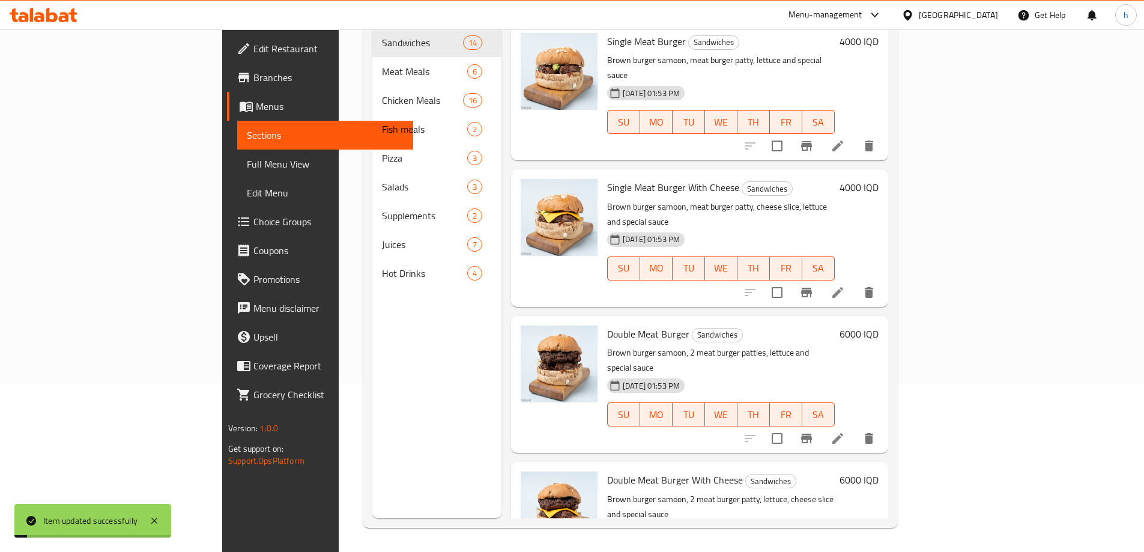
scroll to position [168, 0]
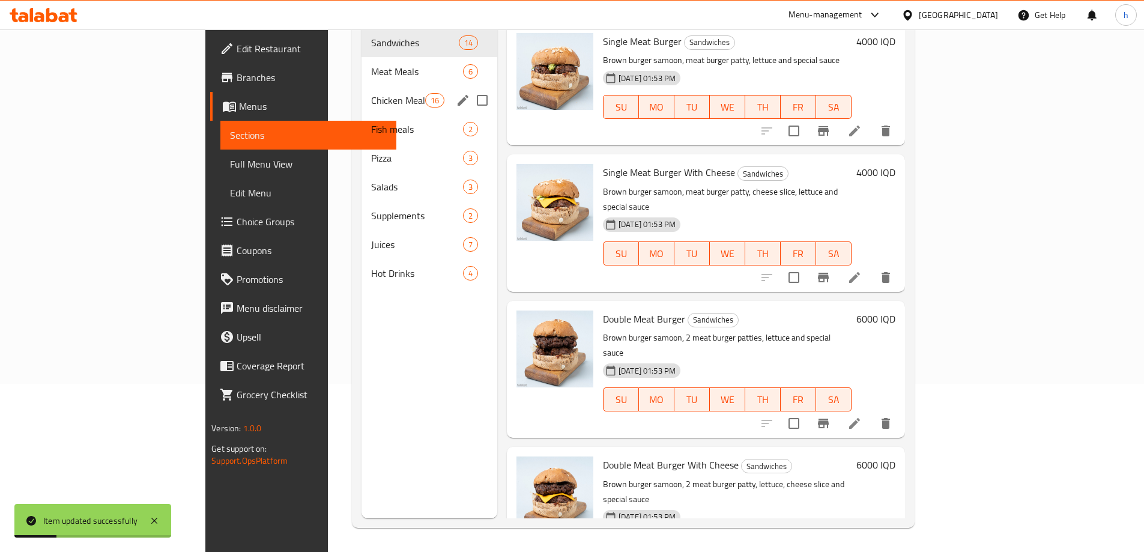
click at [362, 94] on div "Chicken Meals 16" at bounding box center [430, 100] width 136 height 29
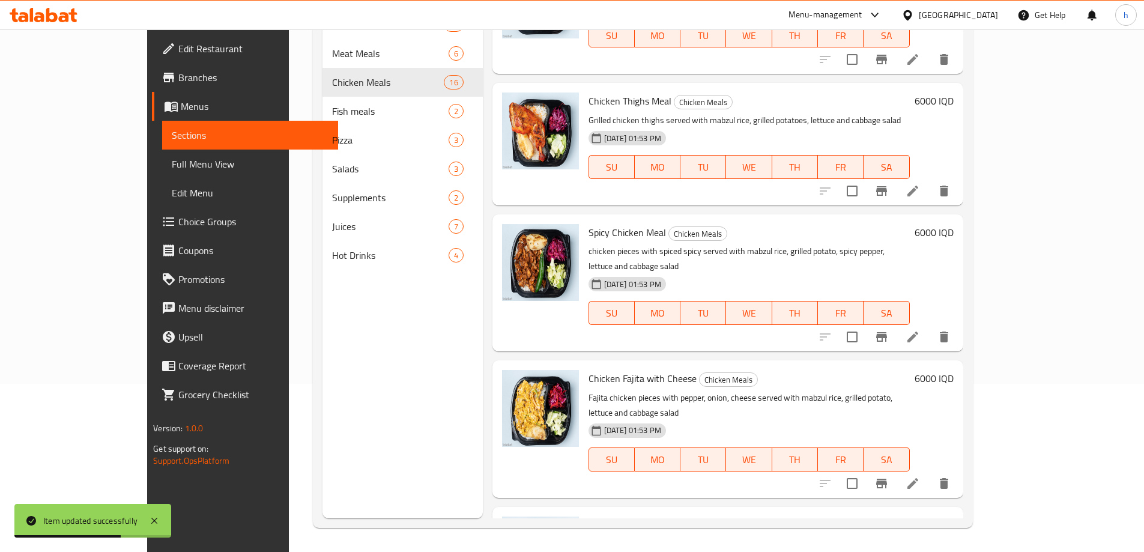
scroll to position [1401, 0]
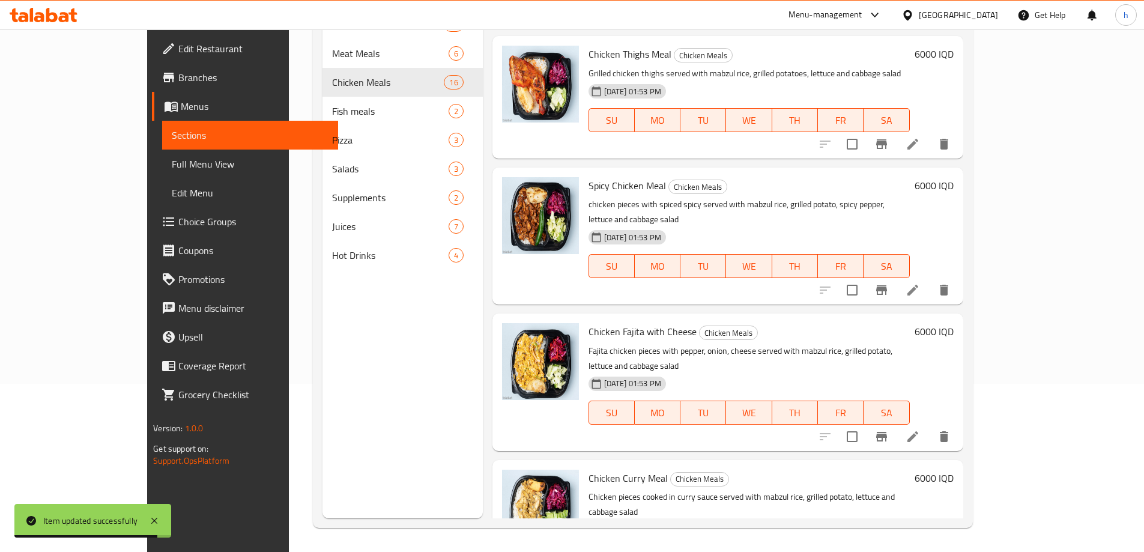
click at [920, 283] on icon at bounding box center [913, 290] width 14 height 14
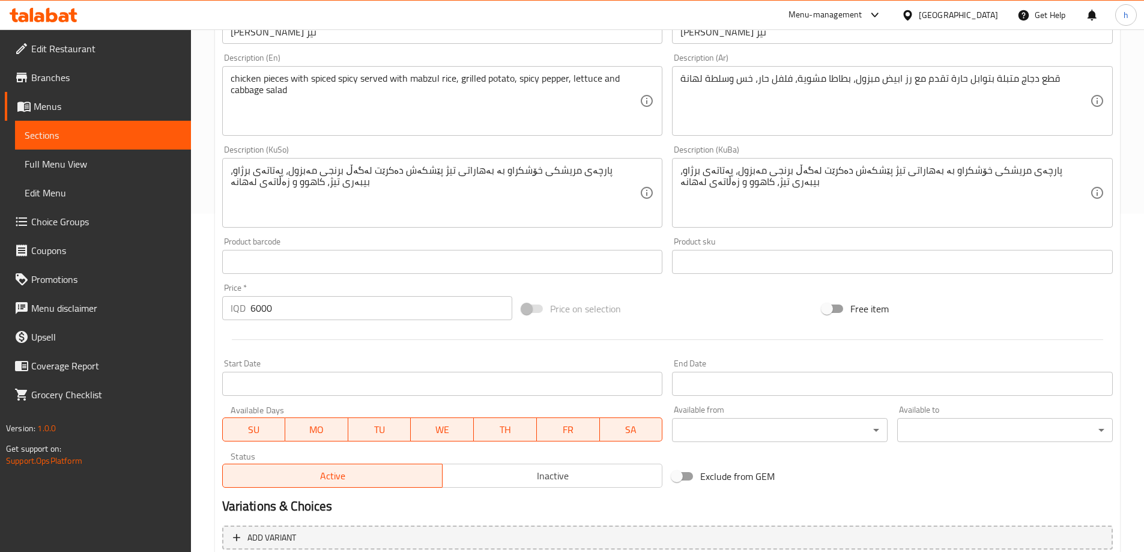
scroll to position [452, 0]
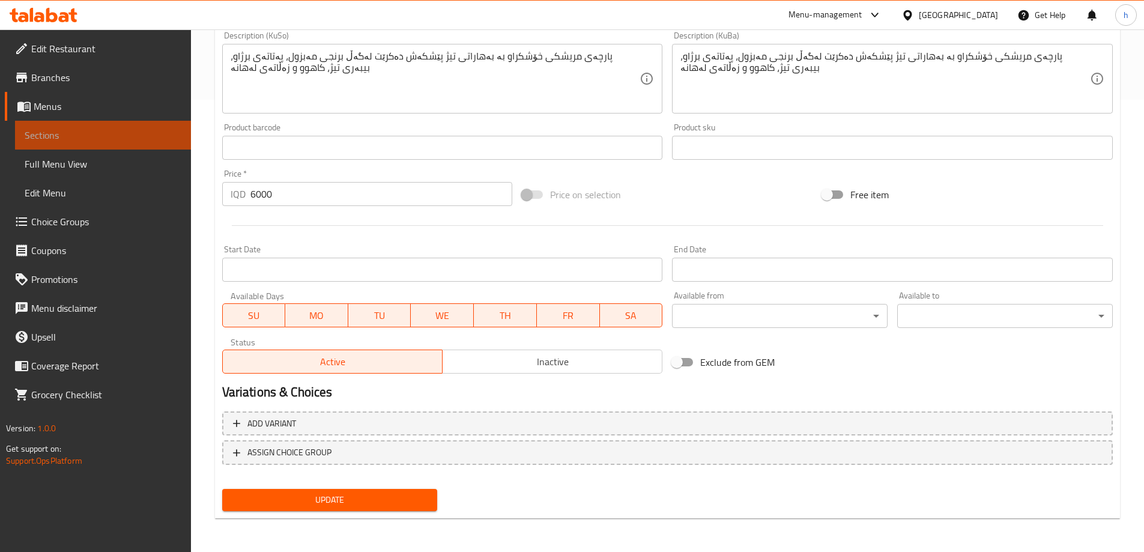
click at [50, 124] on link "Sections" at bounding box center [103, 135] width 176 height 29
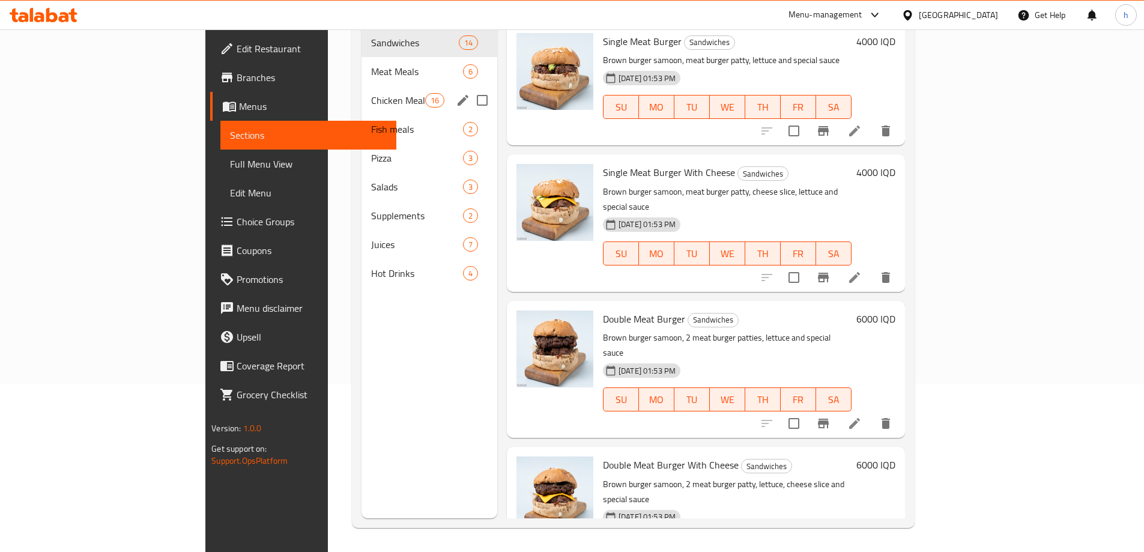
click at [362, 86] on div "Chicken Meals 16" at bounding box center [430, 100] width 136 height 29
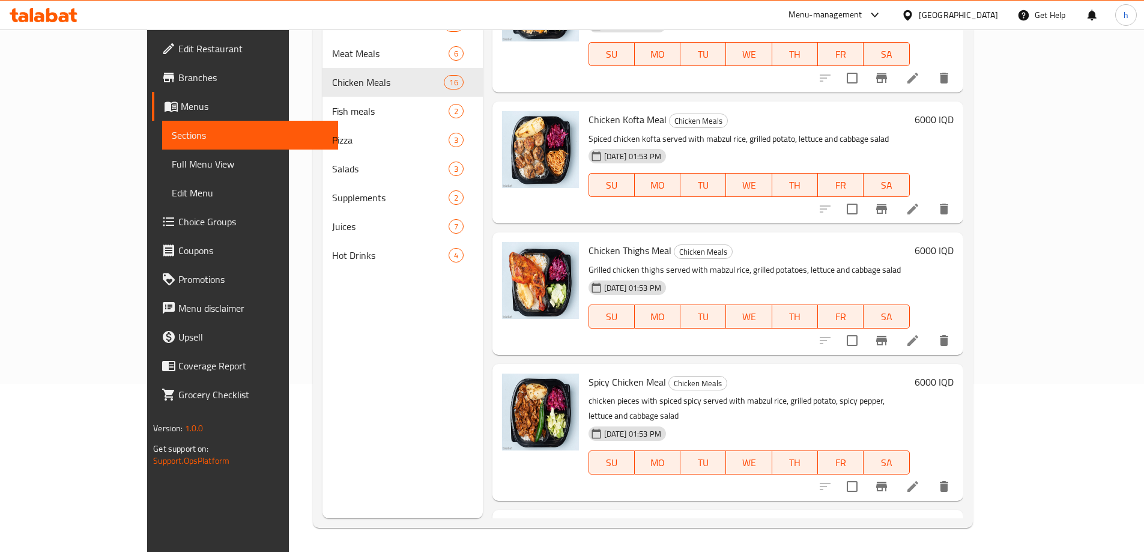
scroll to position [1261, 0]
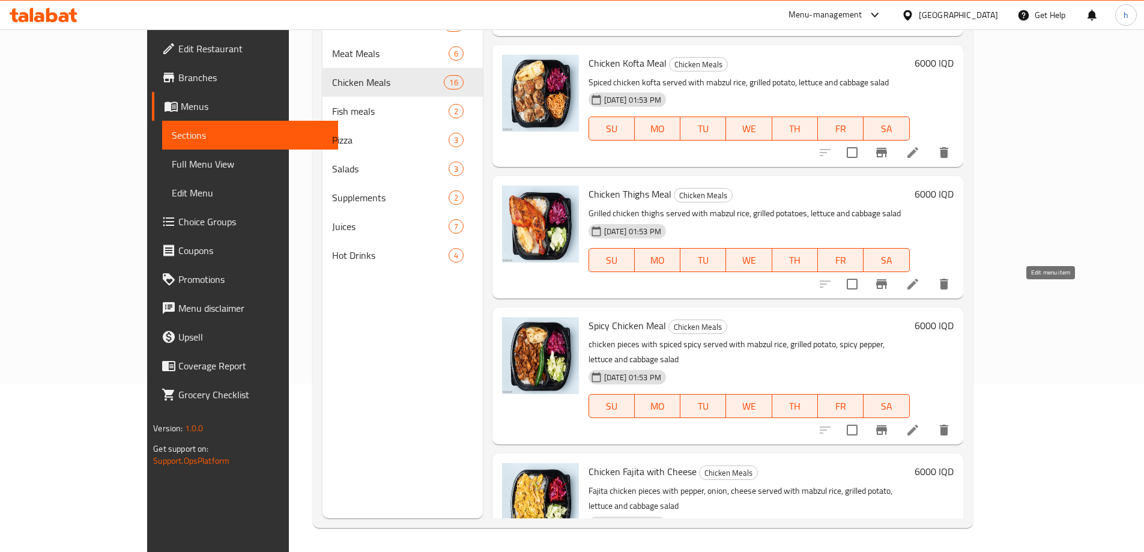
click at [920, 423] on icon at bounding box center [913, 430] width 14 height 14
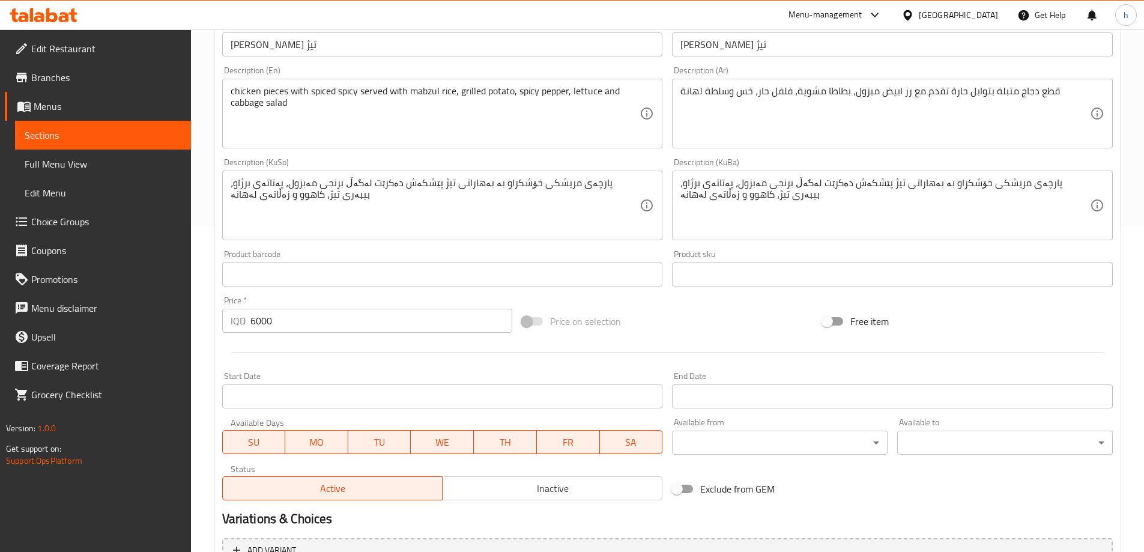
scroll to position [452, 0]
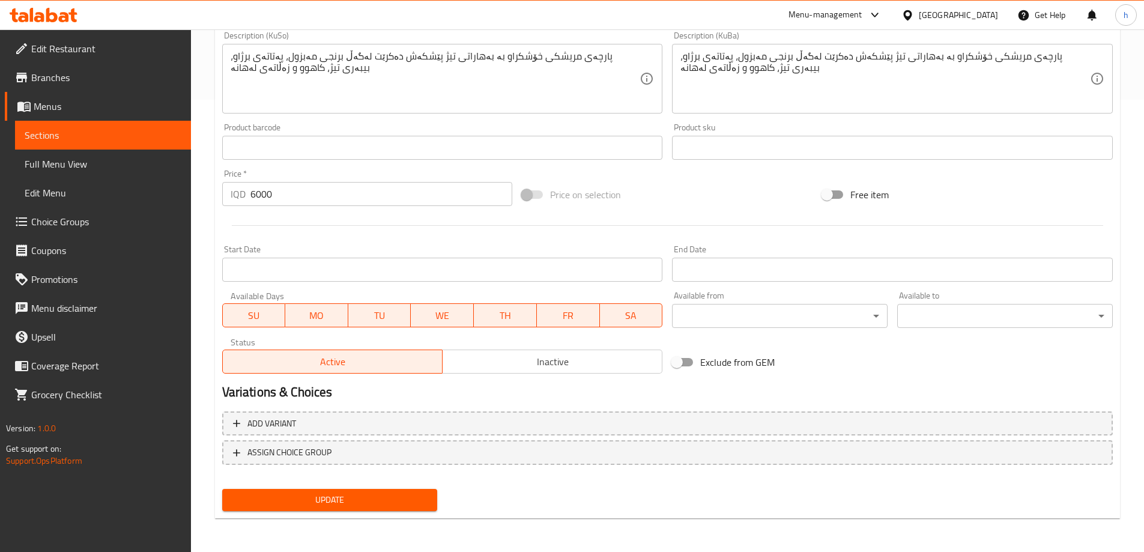
click at [44, 139] on span "Sections" at bounding box center [103, 135] width 157 height 14
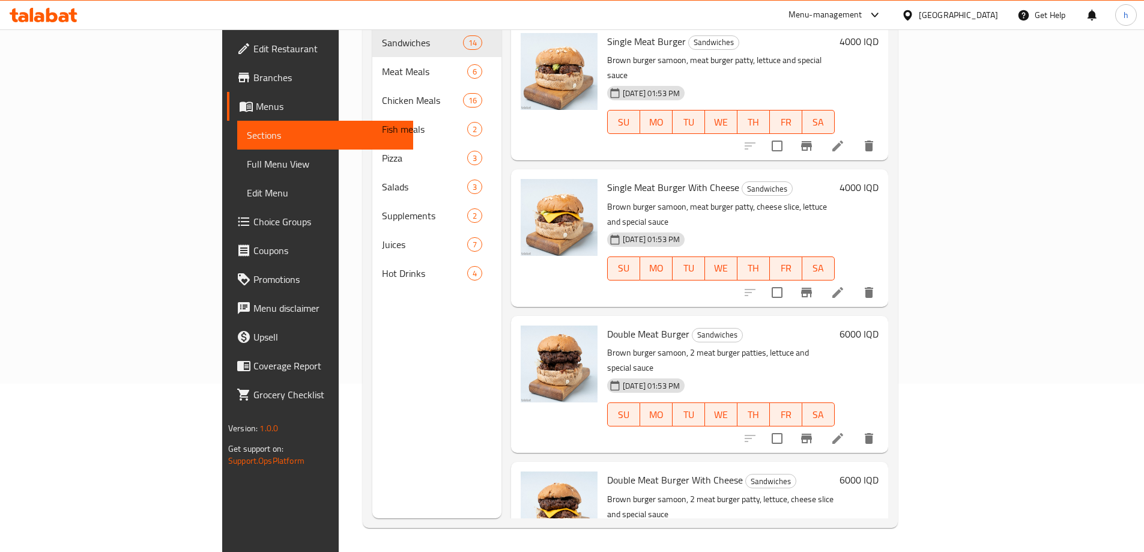
scroll to position [168, 0]
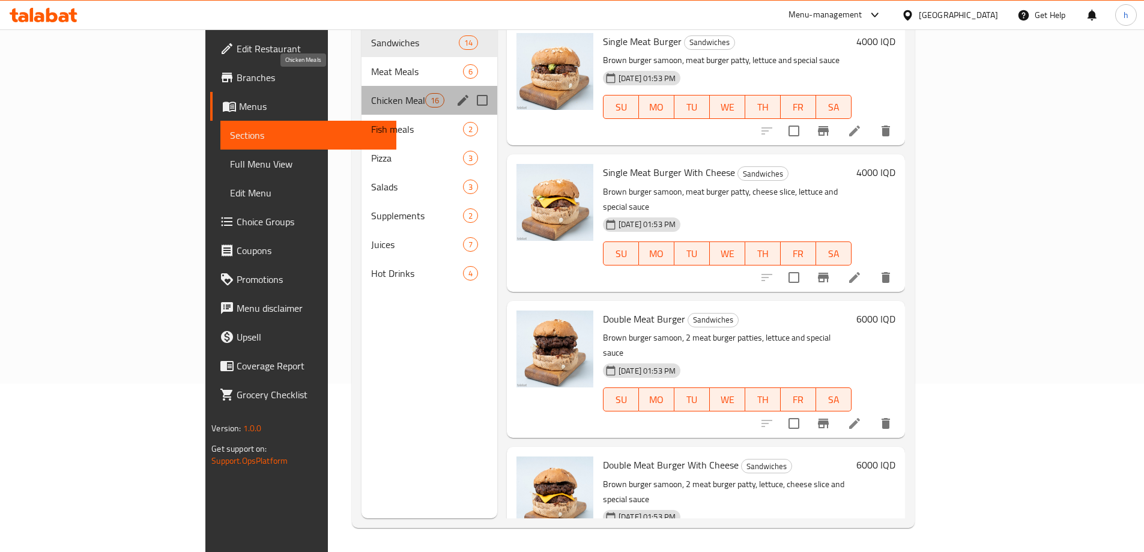
click at [371, 93] on span "Chicken Meals" at bounding box center [398, 100] width 54 height 14
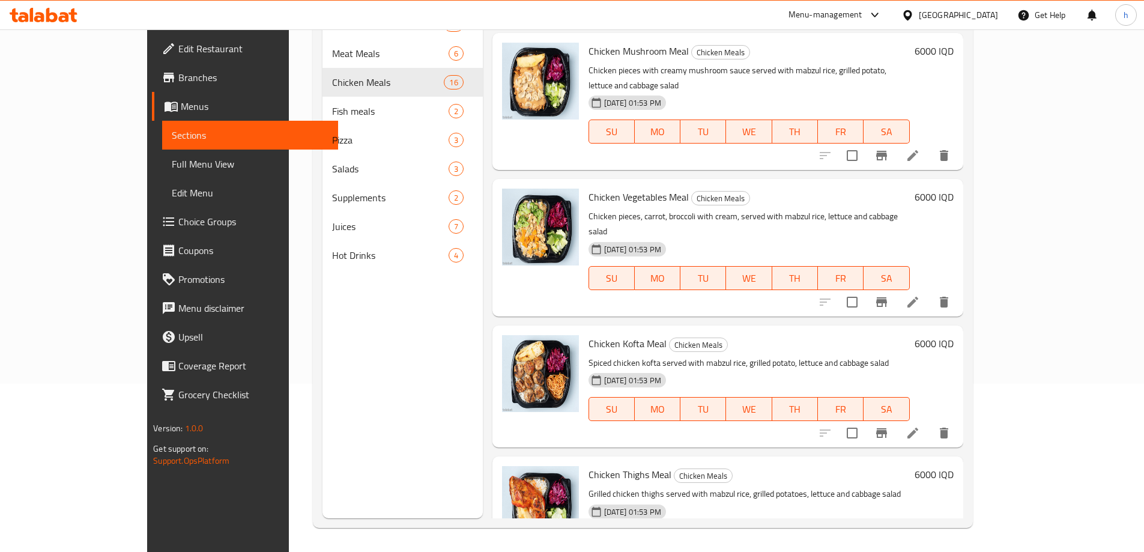
scroll to position [1121, 0]
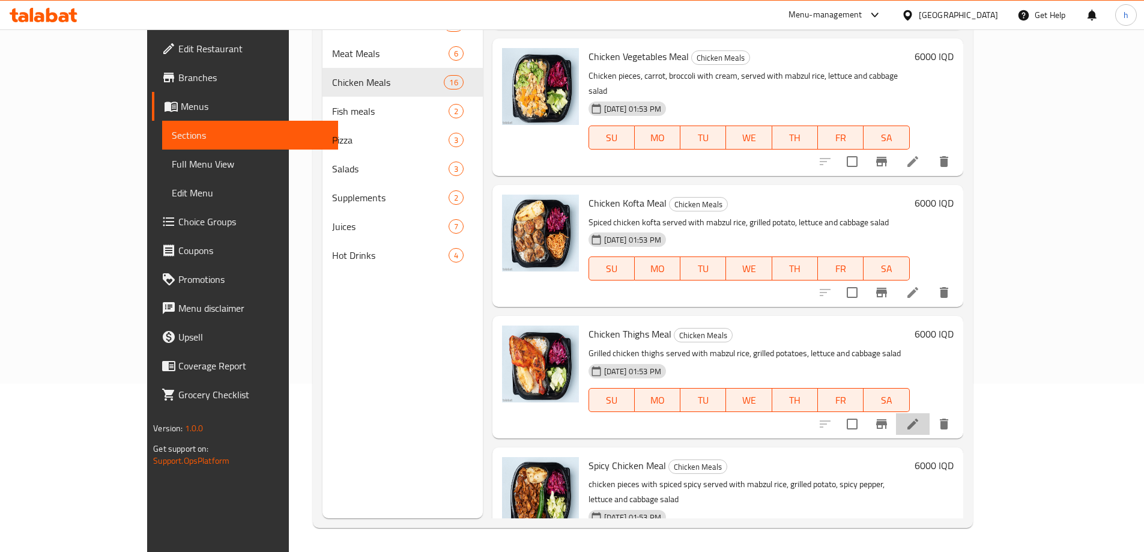
click at [930, 413] on li at bounding box center [913, 424] width 34 height 22
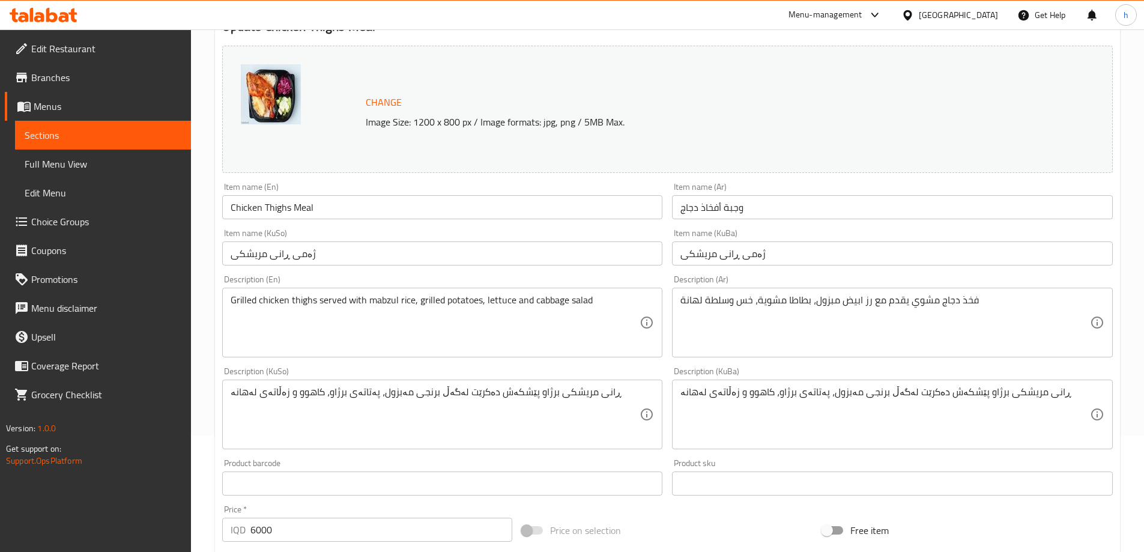
scroll to position [140, 0]
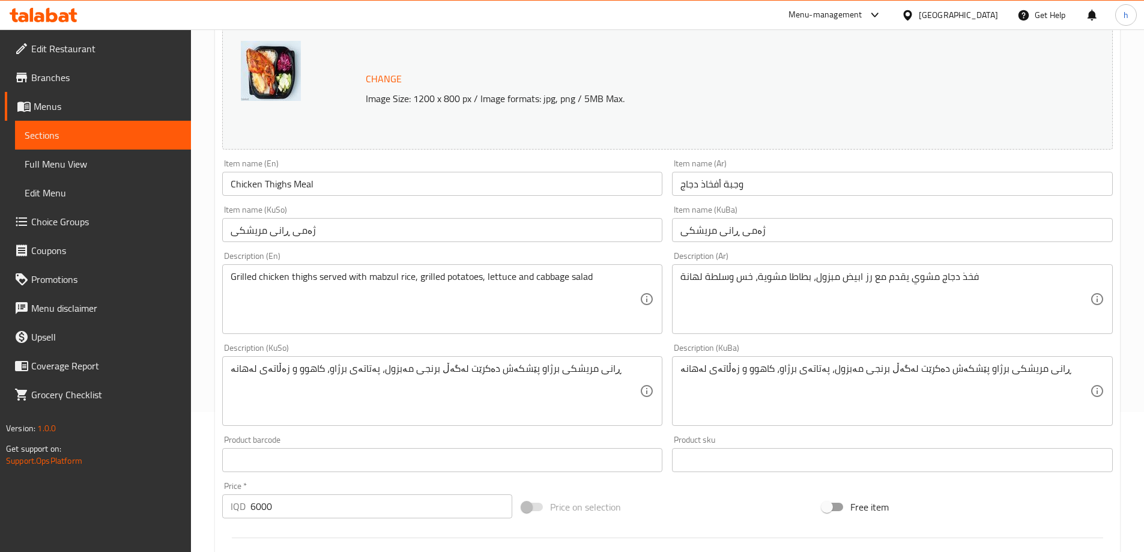
click at [59, 147] on link "Sections" at bounding box center [103, 135] width 176 height 29
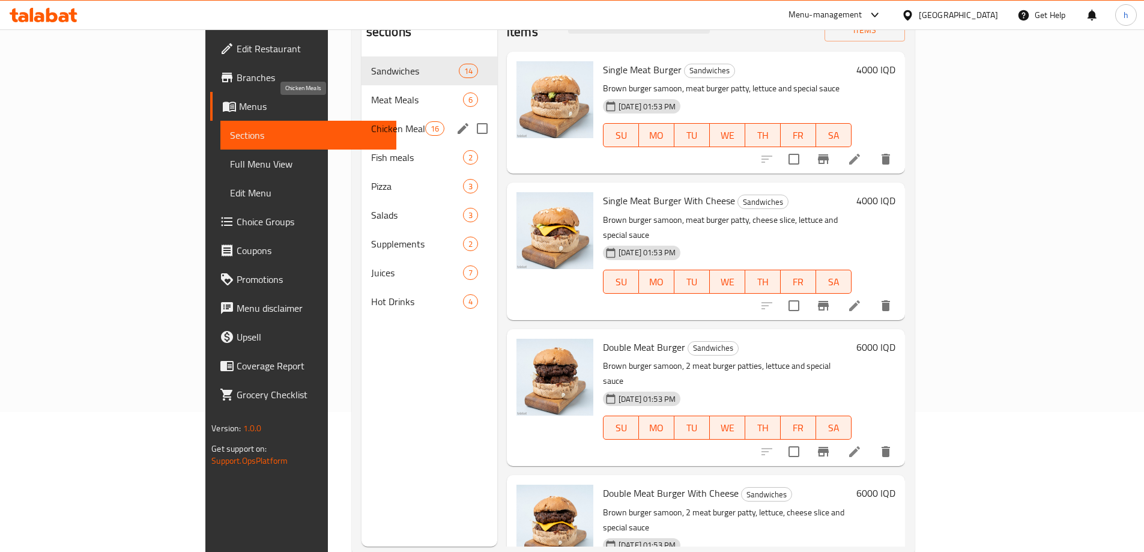
click at [371, 121] on span "Chicken Meals" at bounding box center [398, 128] width 54 height 14
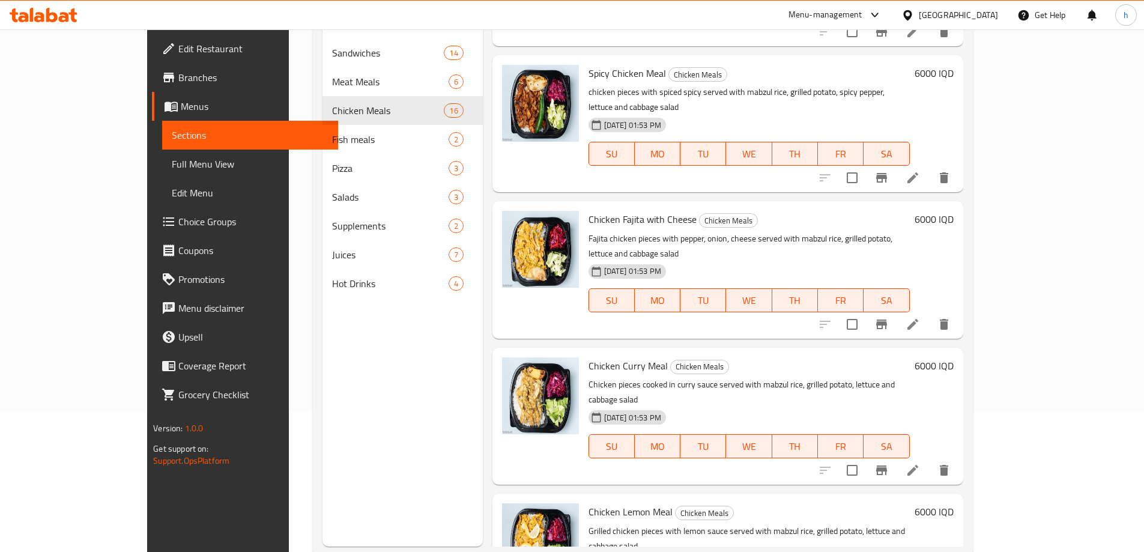
scroll to position [1577, 0]
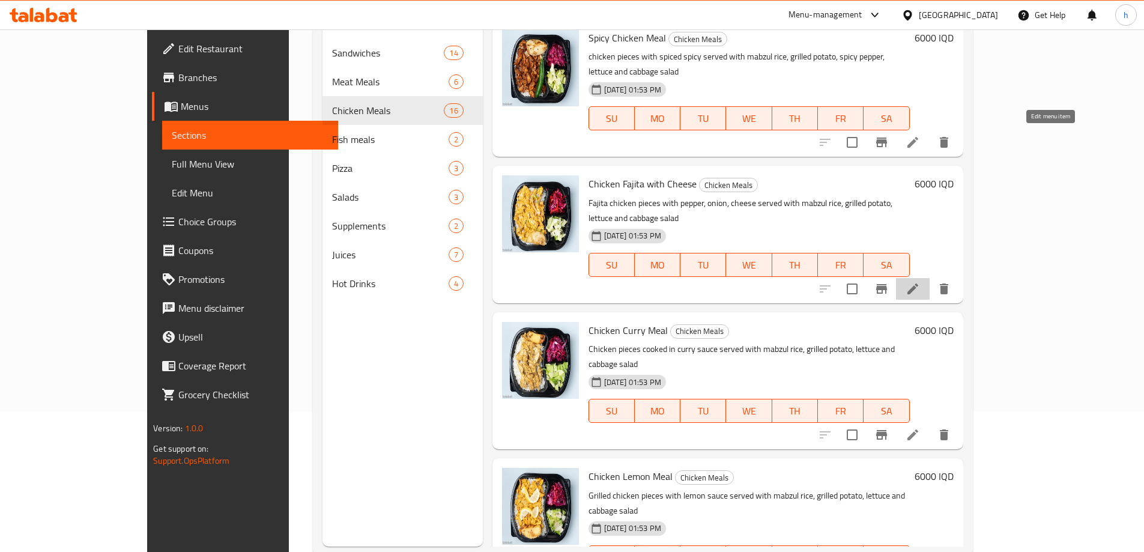
click at [920, 282] on icon at bounding box center [913, 289] width 14 height 14
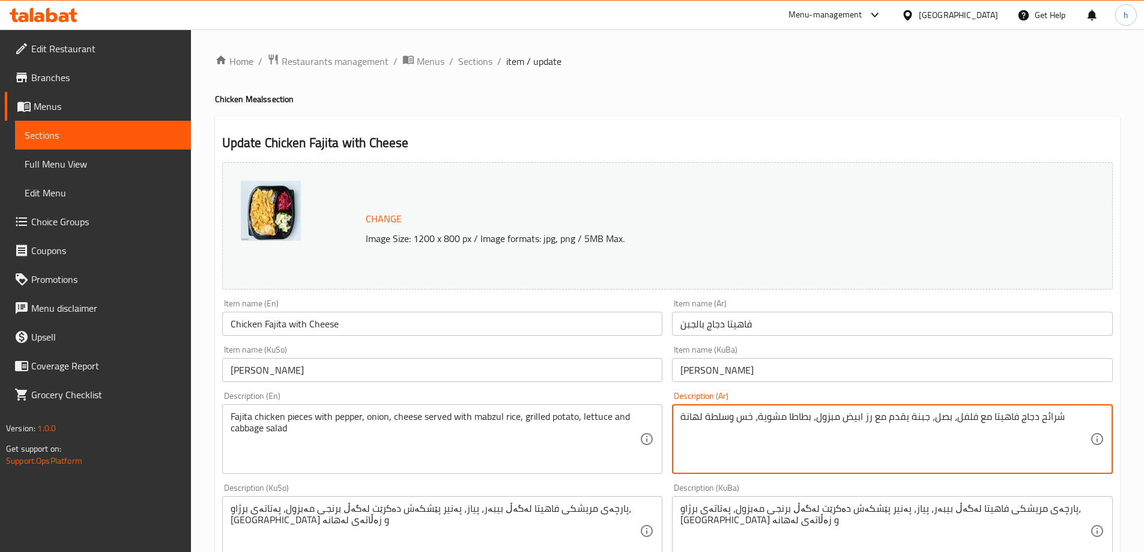
click at [869, 413] on textarea "شرائح دجاج فاهيتا مع فلفل، بصل، جبنة يقدم مع رز ابيض مبزول، بطاطا مشوية، خس وسل…" at bounding box center [885, 439] width 410 height 57
paste textarea "رز"
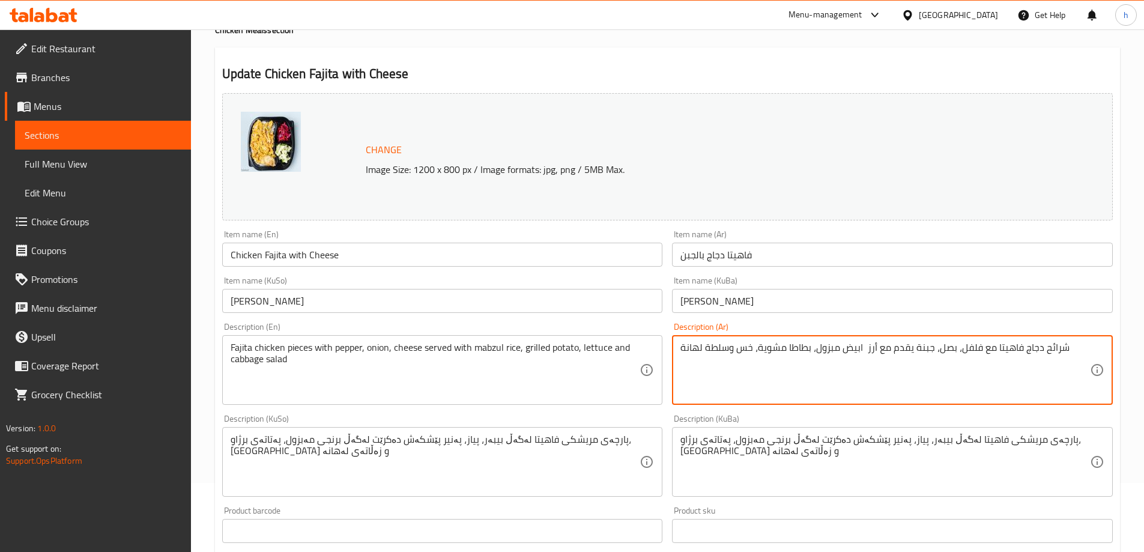
scroll to position [140, 0]
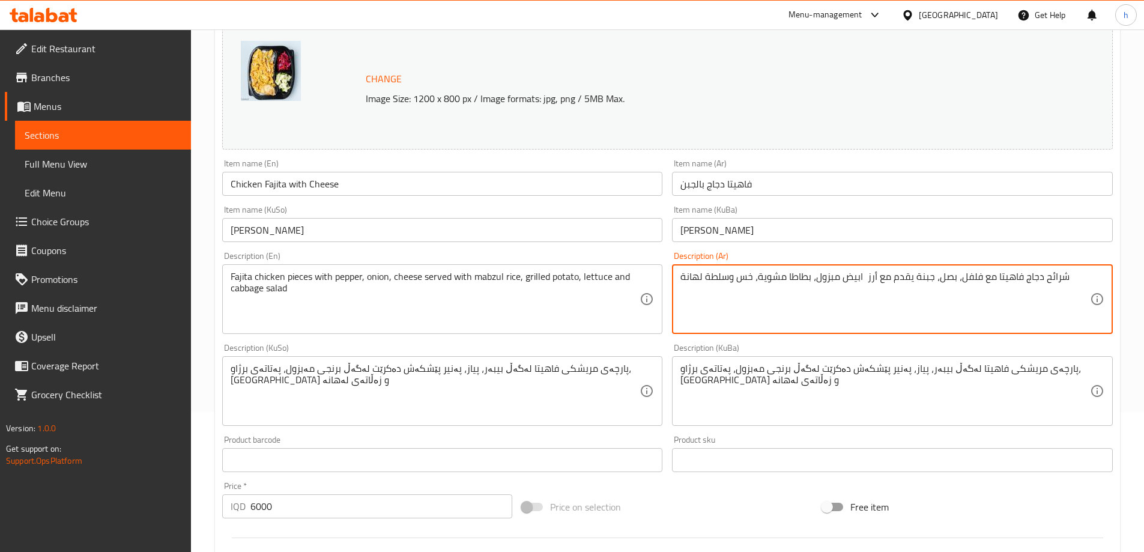
type textarea "شرائح دجاج فاهيتا مع فلفل، بصل، جبنة يقدم مع أرز ابيض مبزول، بطاطا مشوية، خس وس…"
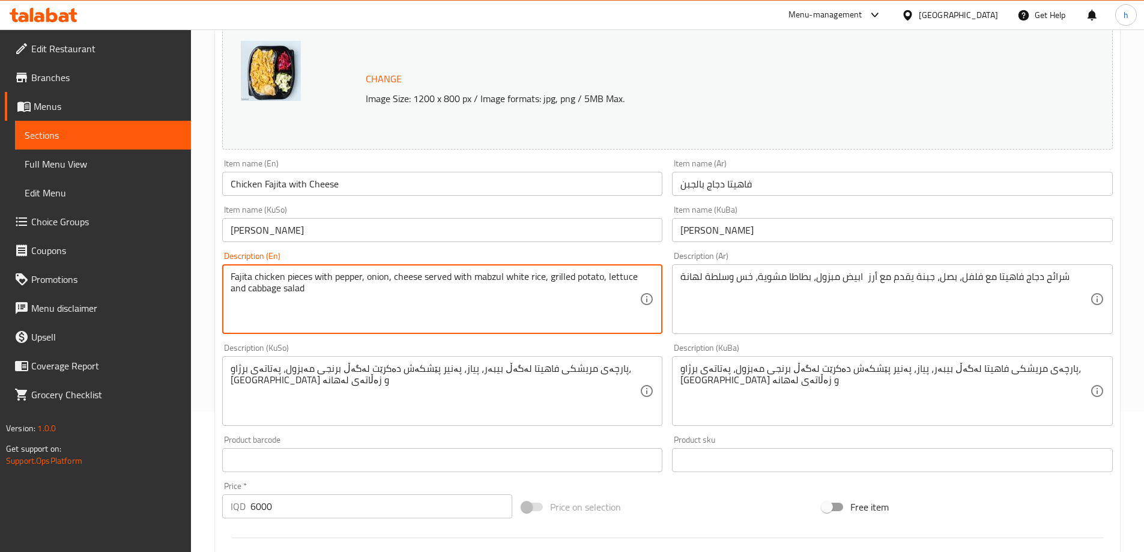
click at [516, 278] on textarea "Fajita chicken pieces with pepper, onion, cheese served with mabzul white rice,…" at bounding box center [436, 299] width 410 height 57
click at [495, 274] on textarea "Fajita chicken pieces with pepper, onion, cheese served with mabzul white rice,…" at bounding box center [436, 299] width 410 height 57
drag, startPoint x: 472, startPoint y: 275, endPoint x: 542, endPoint y: 280, distance: 69.8
click at [542, 280] on textarea "Fajita chicken pieces with pepper, onion, cheese served with mabzul white rice,…" at bounding box center [436, 299] width 410 height 57
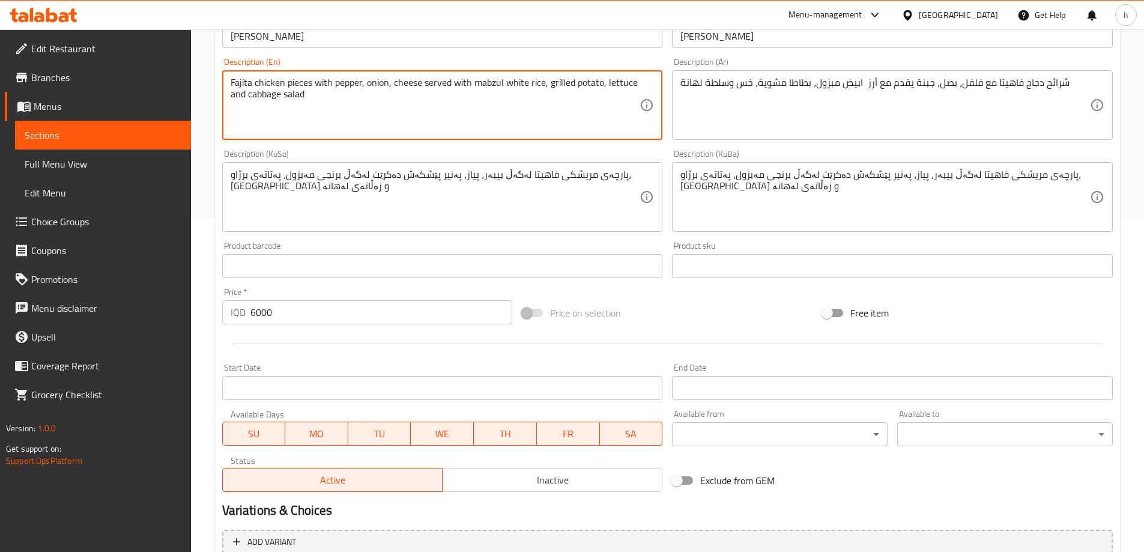
scroll to position [312, 0]
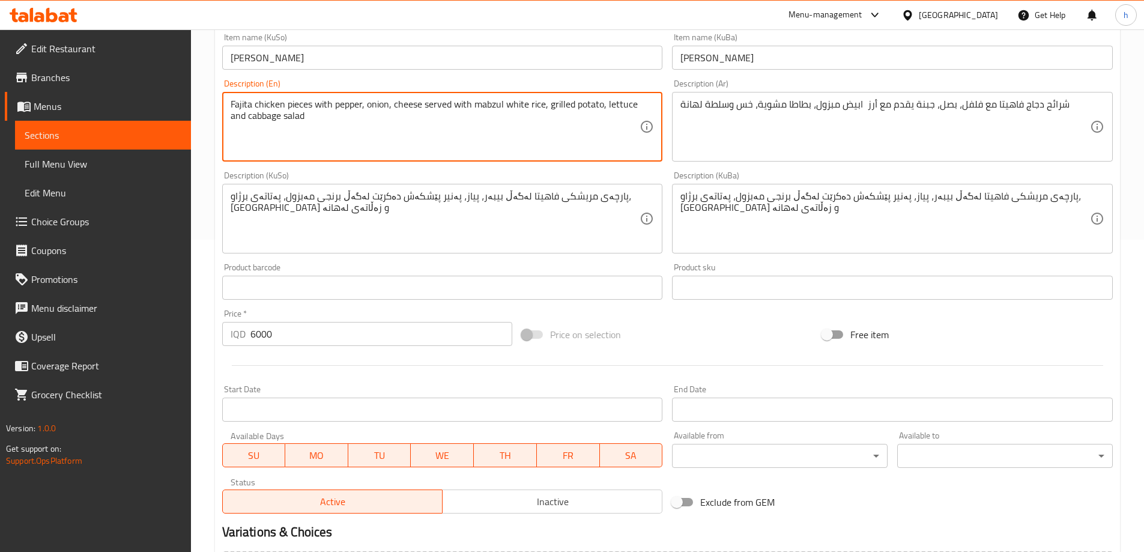
type textarea "Fajita chicken pieces with pepper, onion, cheese served with mabzul white rice,…"
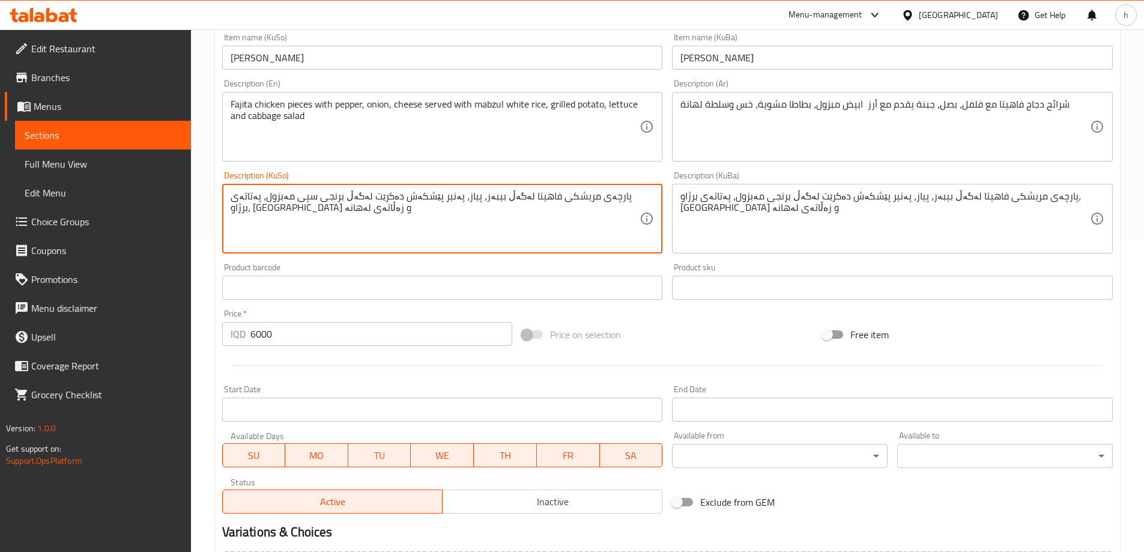
click at [483, 210] on textarea "پارچەی مریشکی فاهیتا لەگەڵ بیبەر، پیاز، پەنیر پێشکەش دەکرێت لەگەڵ برنجی سپی مەب…" at bounding box center [436, 218] width 410 height 57
type textarea "پارچەی مریشکی فاهیتا لەگەڵ بیبەر، پیاز، پەنیر پێشکەش دەکرێت لەگەڵ برنجی سپی مەب…"
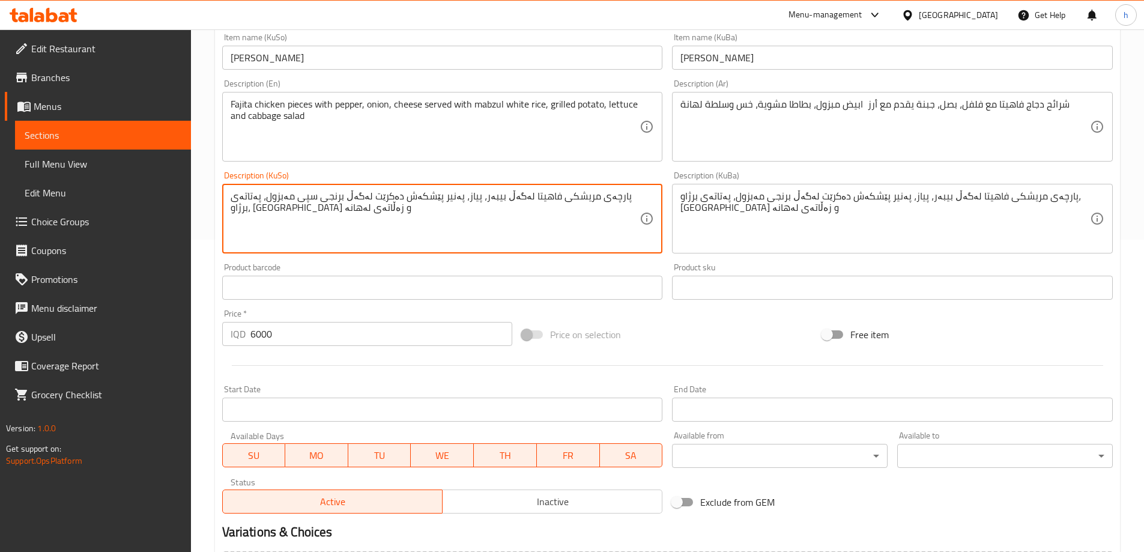
click at [745, 213] on textarea "پارچەی مریشکی فاهیتا لەگەڵ بیبەر، پیاز، پەنیر پێشکەش دەکرێت لەگەڵ برنجی مەبزول،…" at bounding box center [885, 218] width 410 height 57
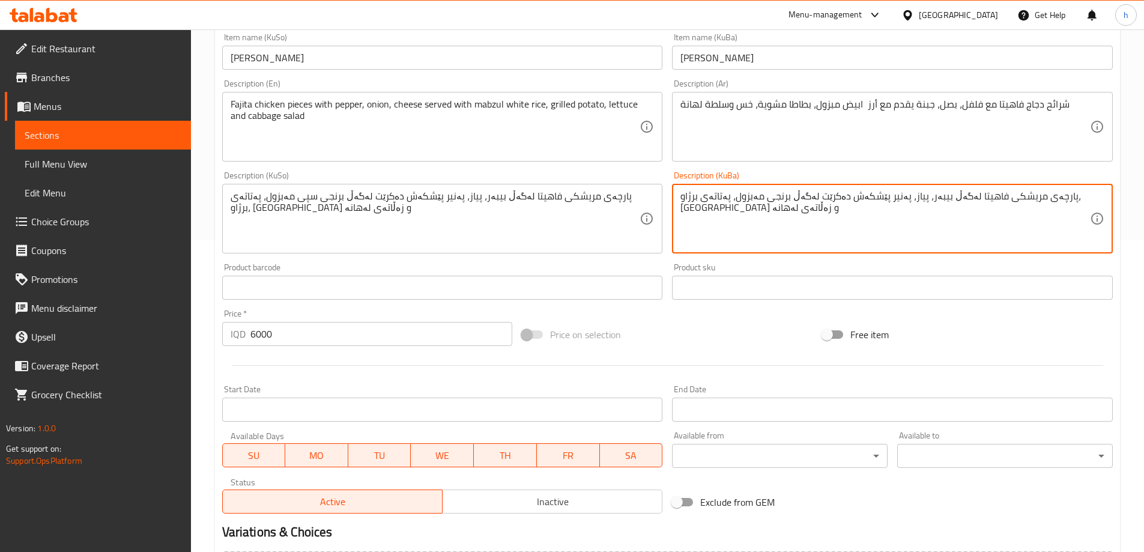
click at [745, 213] on textarea "پارچەی مریشکی فاهیتا لەگەڵ بیبەر، پیاز، پەنیر پێشکەش دەکرێت لەگەڵ برنجی مەبزول،…" at bounding box center [885, 218] width 410 height 57
paste textarea "سپی"
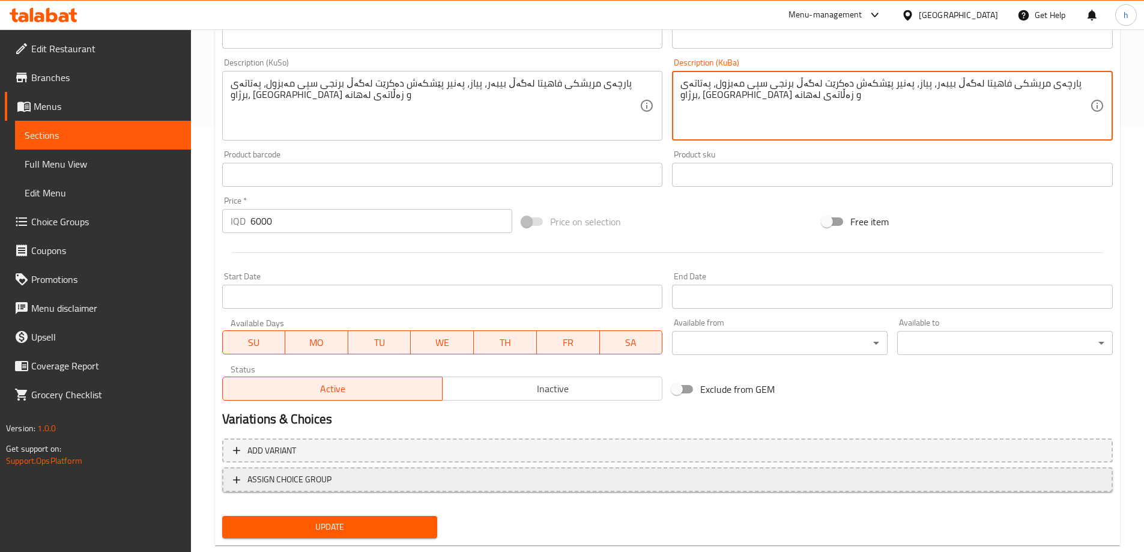
scroll to position [452, 0]
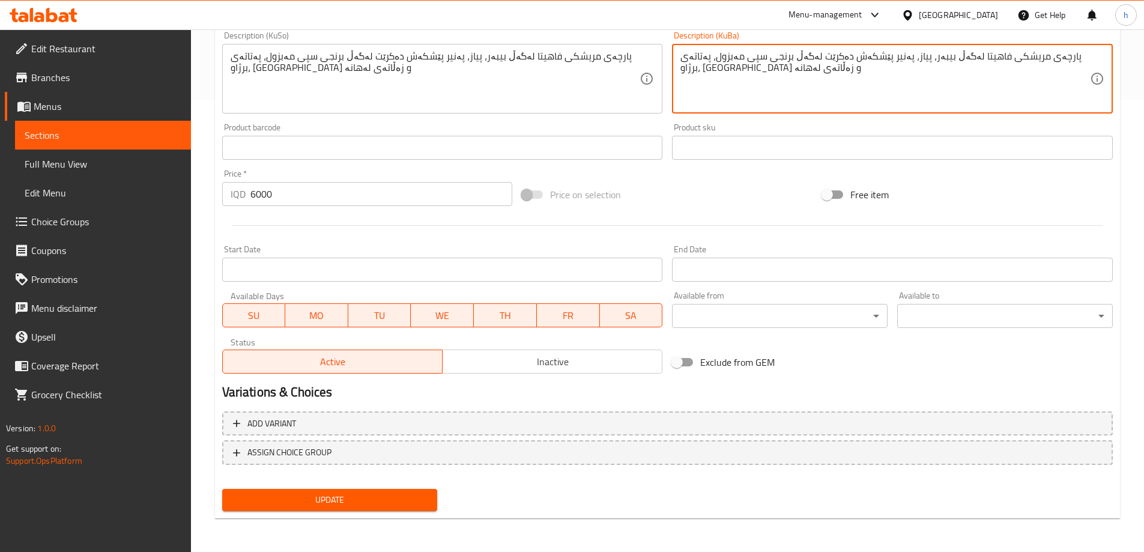
type textarea "پارچەی مریشکی فاهیتا لەگەڵ بیبەر، پیاز، پەنیر پێشکەش دەکرێت لەگەڵ برنجی سپی مەب…"
click at [399, 491] on button "Update" at bounding box center [330, 500] width 216 height 22
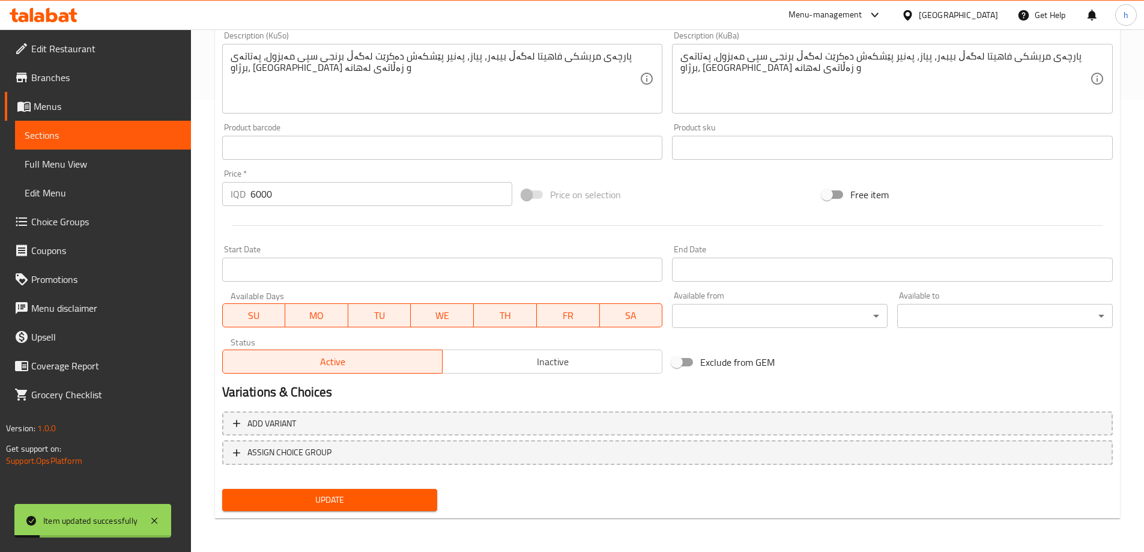
click at [55, 138] on span "Sections" at bounding box center [103, 135] width 157 height 14
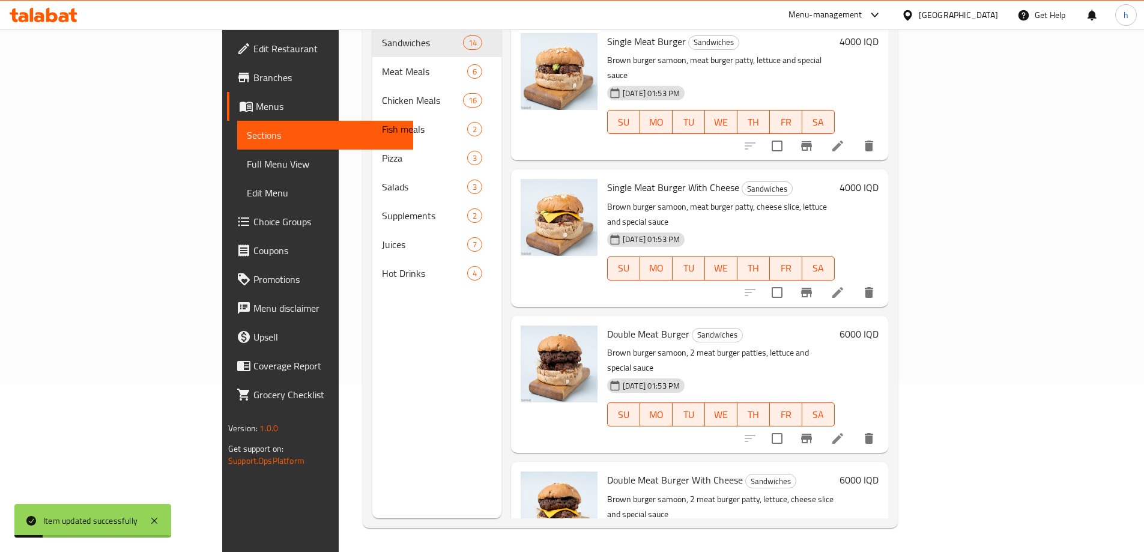
scroll to position [168, 0]
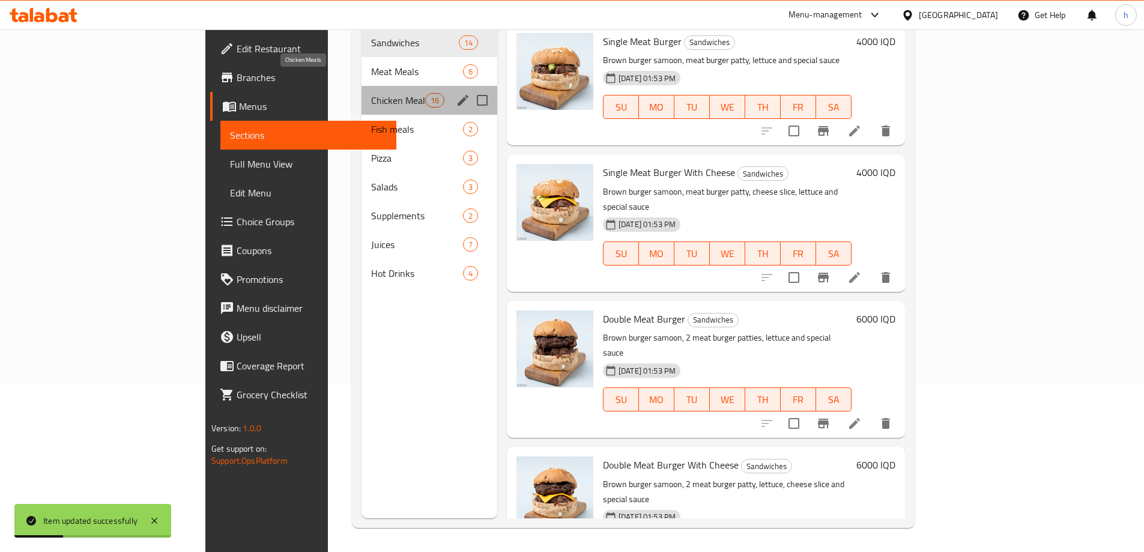
click at [371, 93] on span "Chicken Meals" at bounding box center [398, 100] width 54 height 14
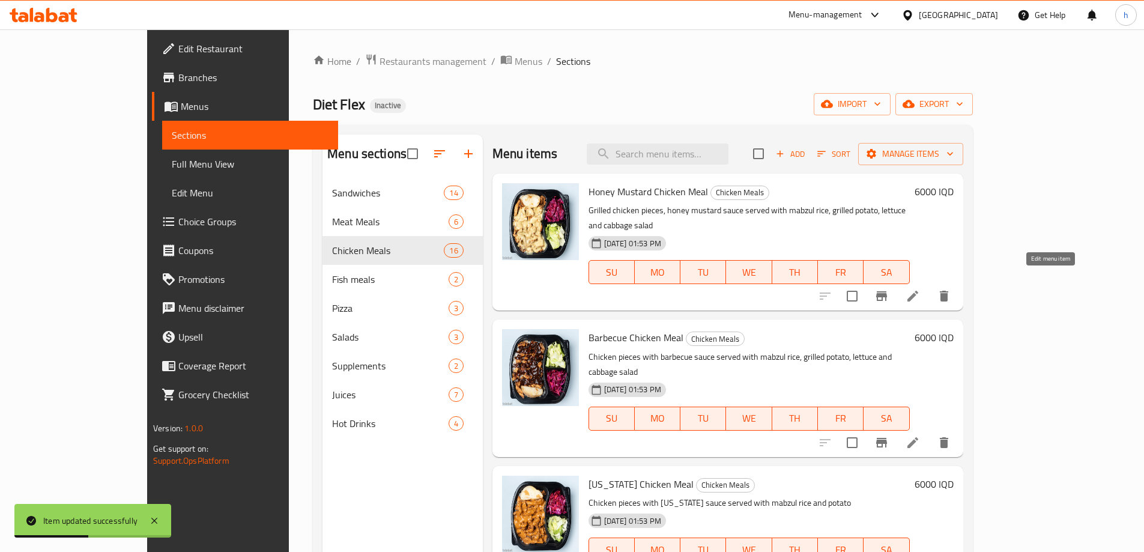
click at [920, 289] on icon at bounding box center [913, 296] width 14 height 14
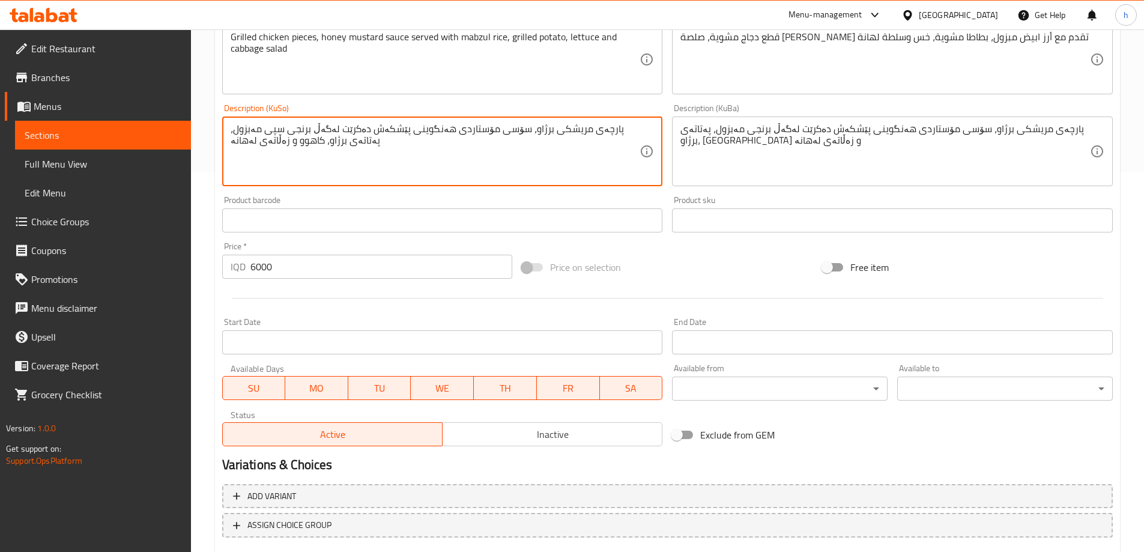
scroll to position [172, 0]
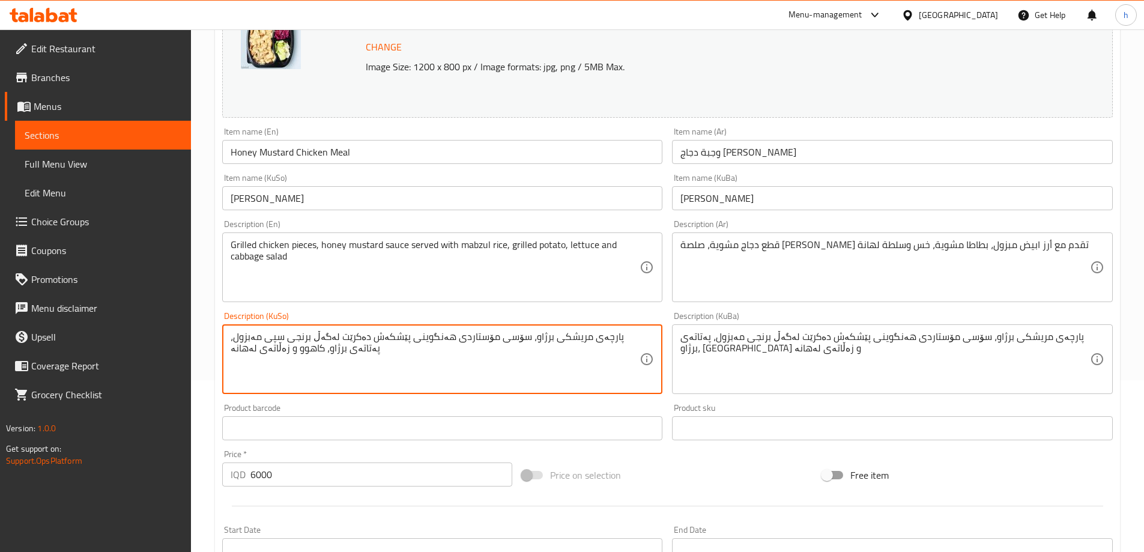
type textarea "پارچەی مریشکی برژاو، سۆسی مۆستاردی هەنگوینی پێشکەش دەکرێت لەگەڵ برنجی سپی مەبزو…"
drag, startPoint x: 764, startPoint y: 336, endPoint x: 789, endPoint y: 350, distance: 28.2
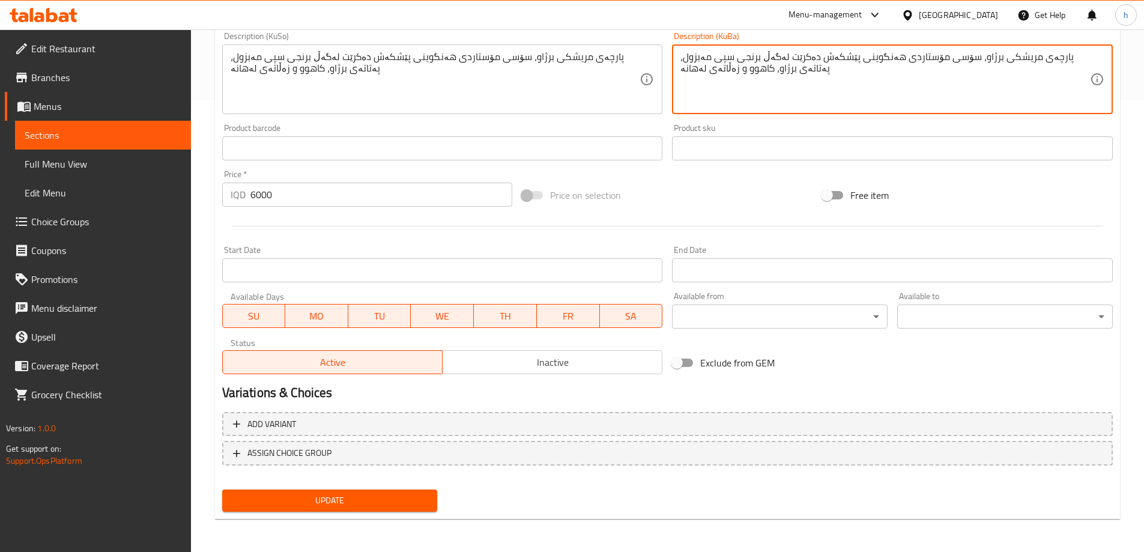
scroll to position [452, 0]
type textarea "پارچەی مریشکی برژاو، سۆسی مۆستاردی هەنگوینی پێشکەش دەکرێت لەگەڵ برنجی سپی مەبزو…"
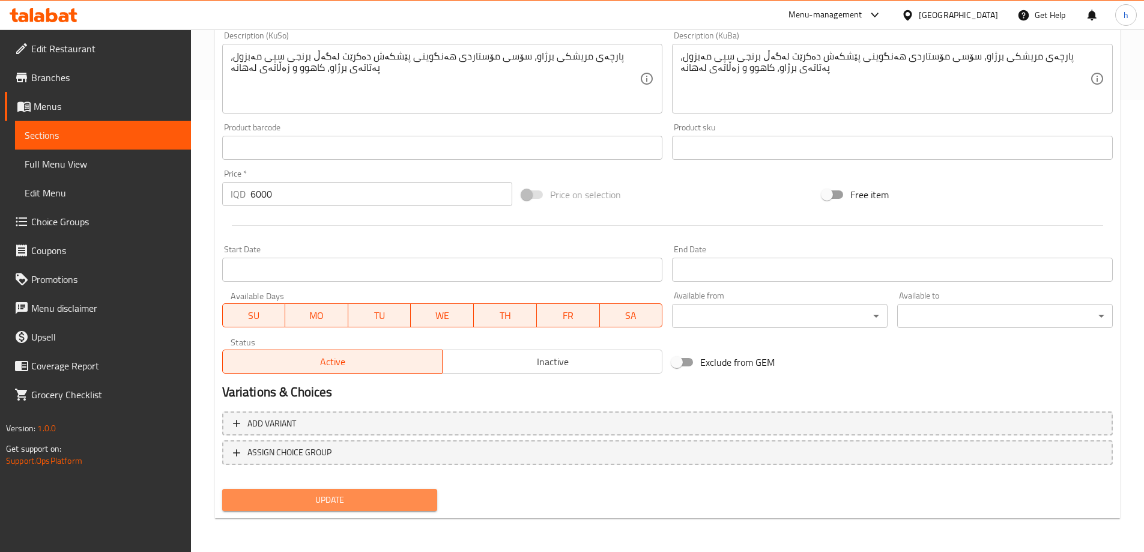
drag, startPoint x: 307, startPoint y: 500, endPoint x: 294, endPoint y: 481, distance: 23.3
click at [307, 495] on span "Update" at bounding box center [330, 499] width 196 height 15
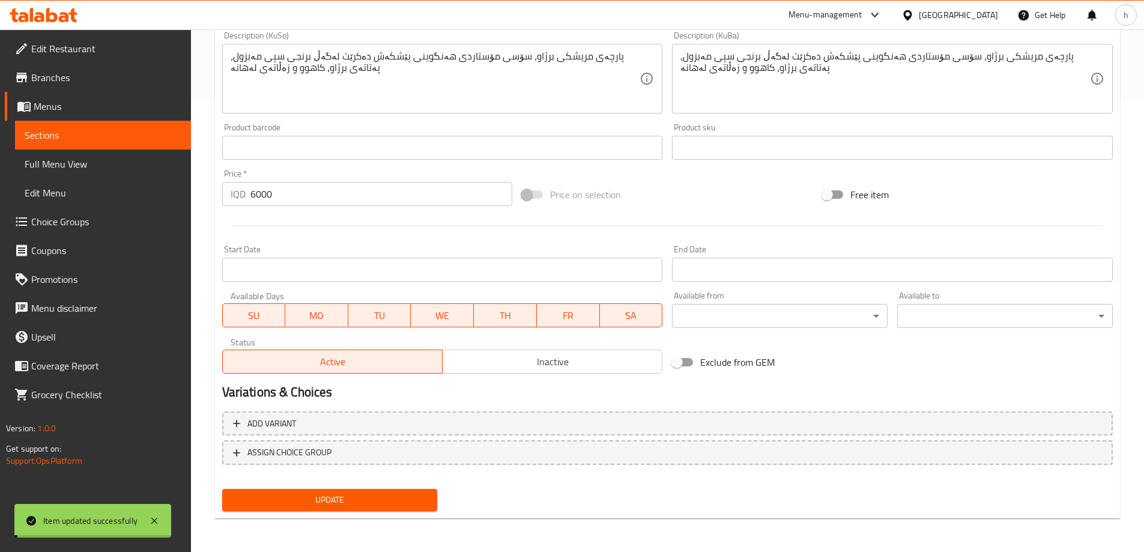
click at [88, 141] on span "Sections" at bounding box center [103, 135] width 157 height 14
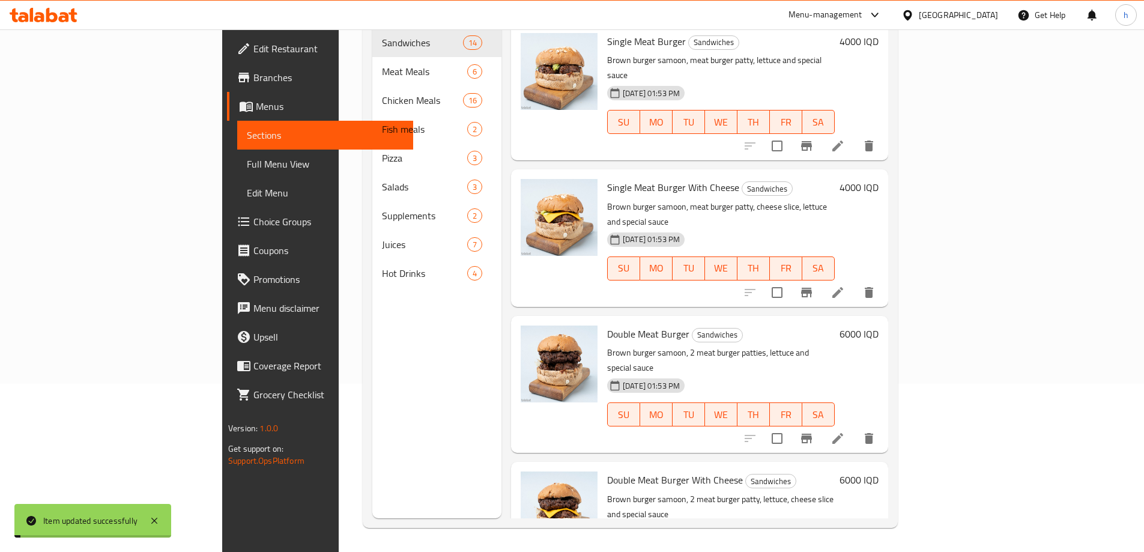
scroll to position [168, 0]
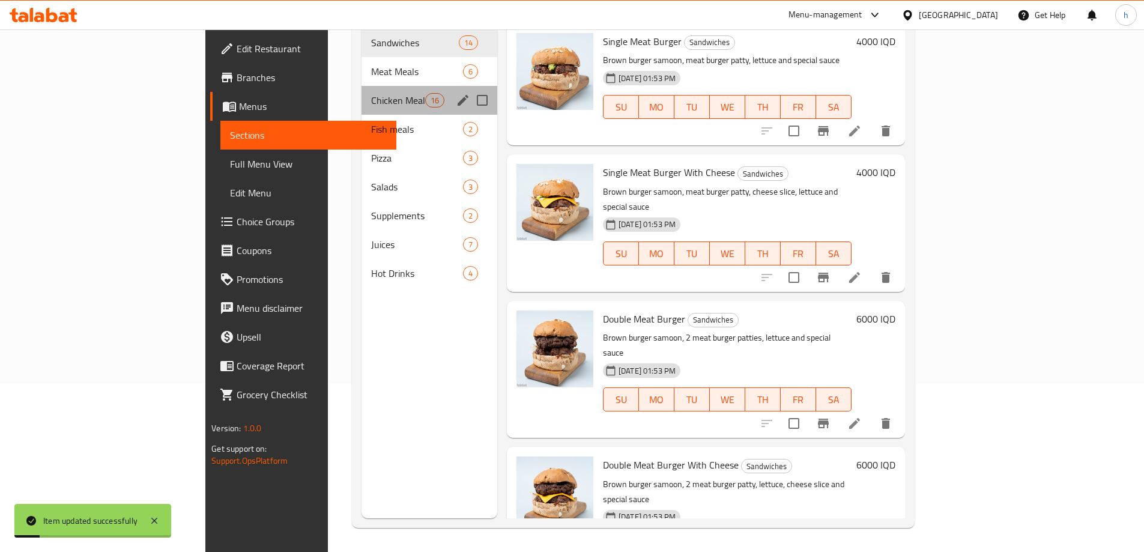
click at [362, 86] on div "Chicken Meals 16" at bounding box center [430, 100] width 136 height 29
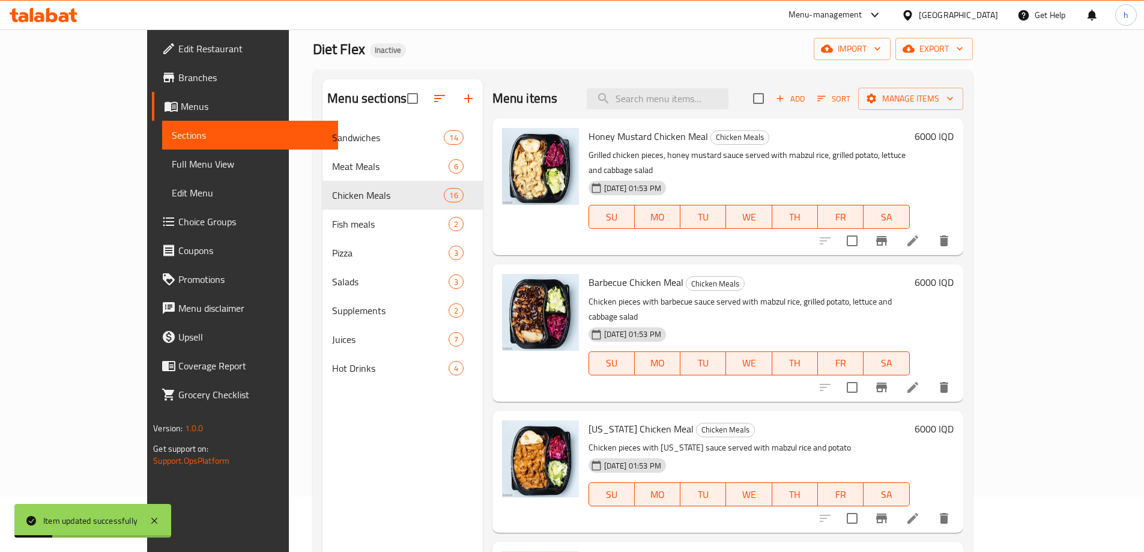
scroll to position [28, 0]
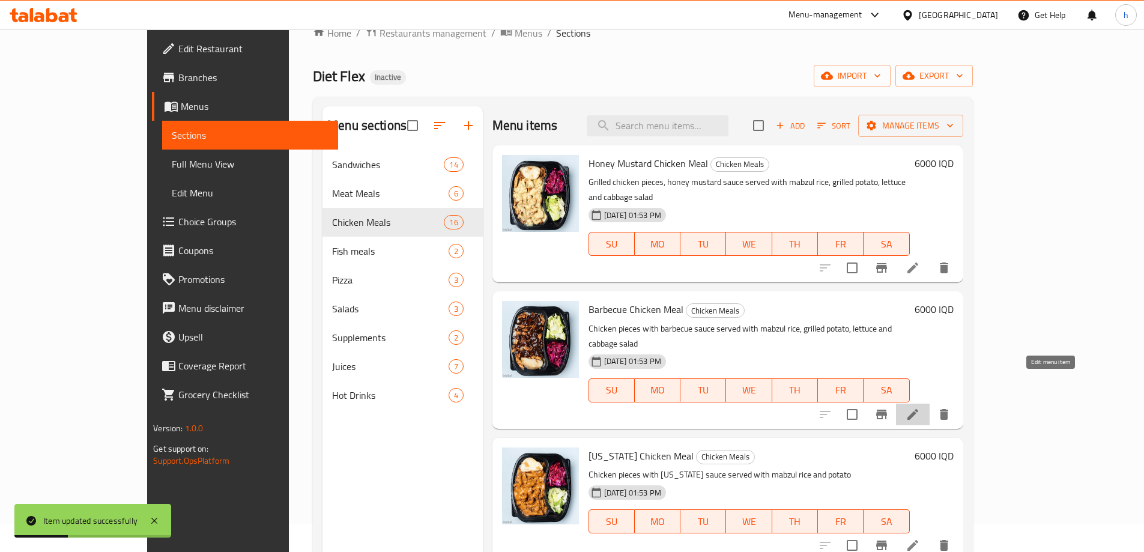
click at [920, 407] on icon at bounding box center [913, 414] width 14 height 14
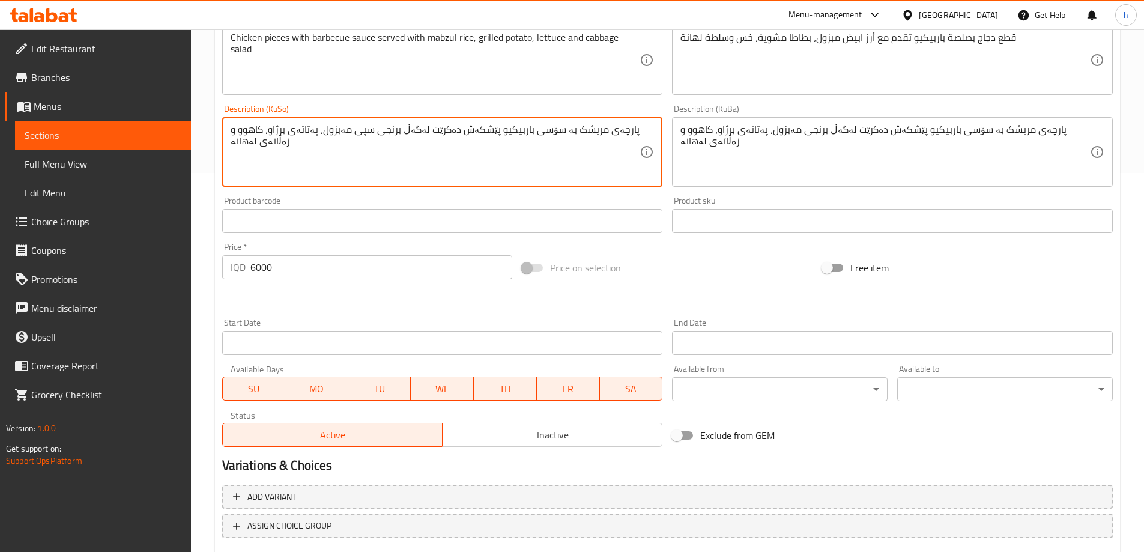
scroll to position [452, 0]
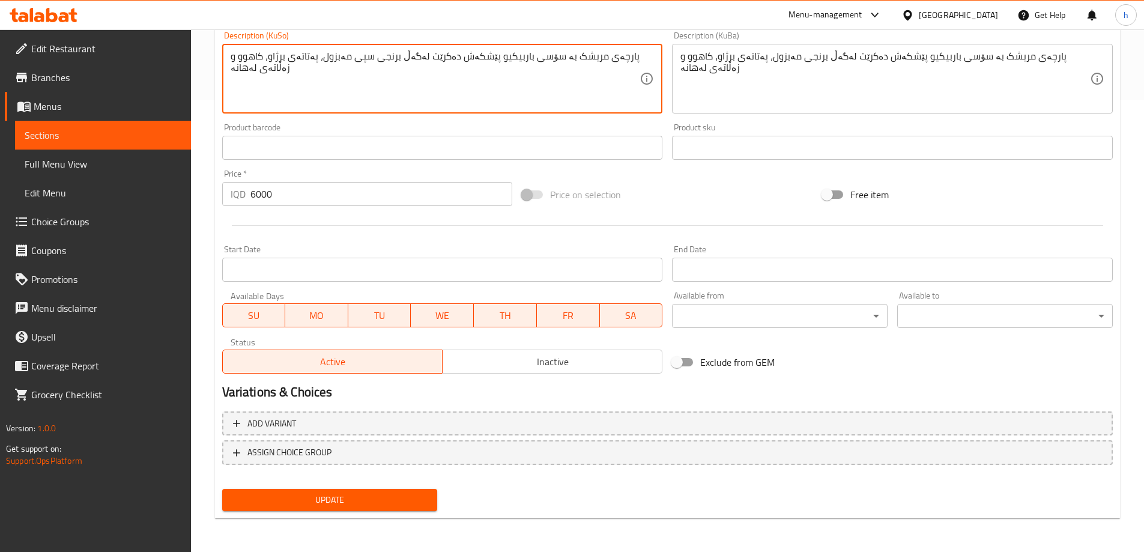
type textarea "پارچەی مریشک بە سۆسی باربیکیو پێشکەش دەکرێت لەگەڵ برنجی سپی مەبزول، پەتاتەی برژ…"
click at [367, 498] on span "Update" at bounding box center [330, 499] width 196 height 15
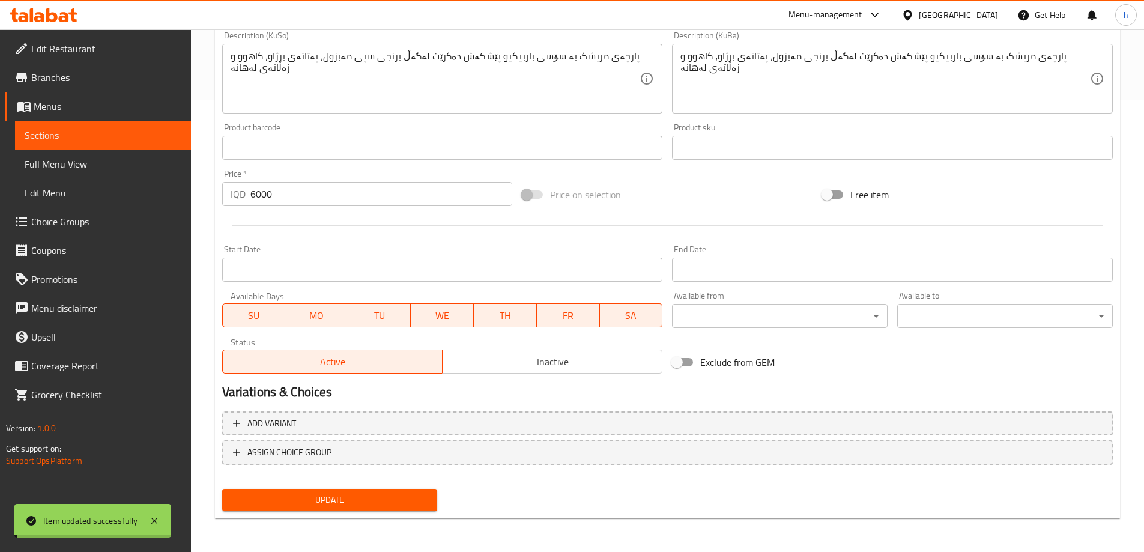
click at [57, 142] on span "Sections" at bounding box center [103, 135] width 157 height 14
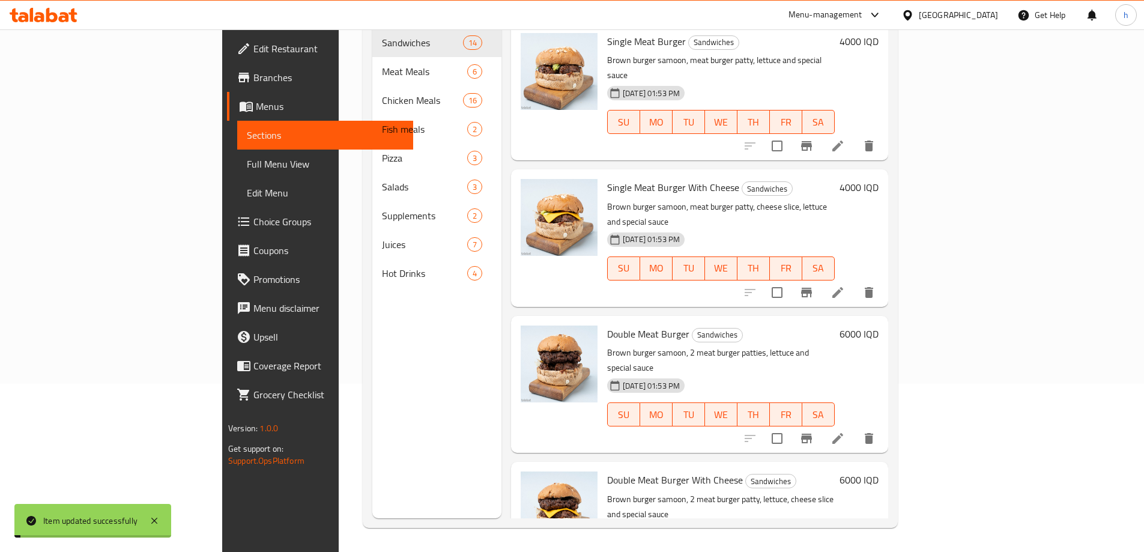
scroll to position [168, 0]
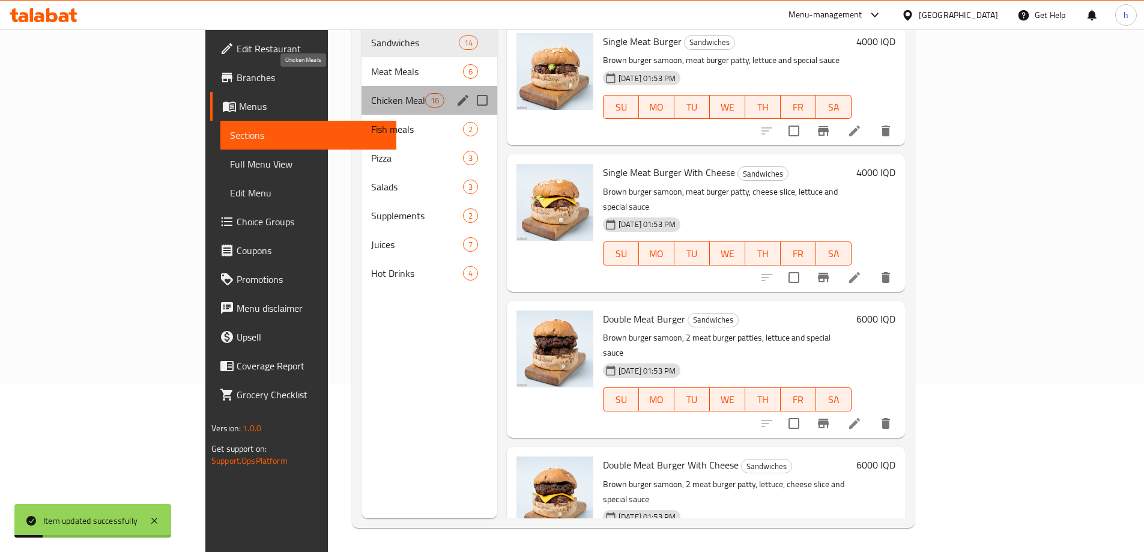
click at [371, 93] on span "Chicken Meals" at bounding box center [398, 100] width 54 height 14
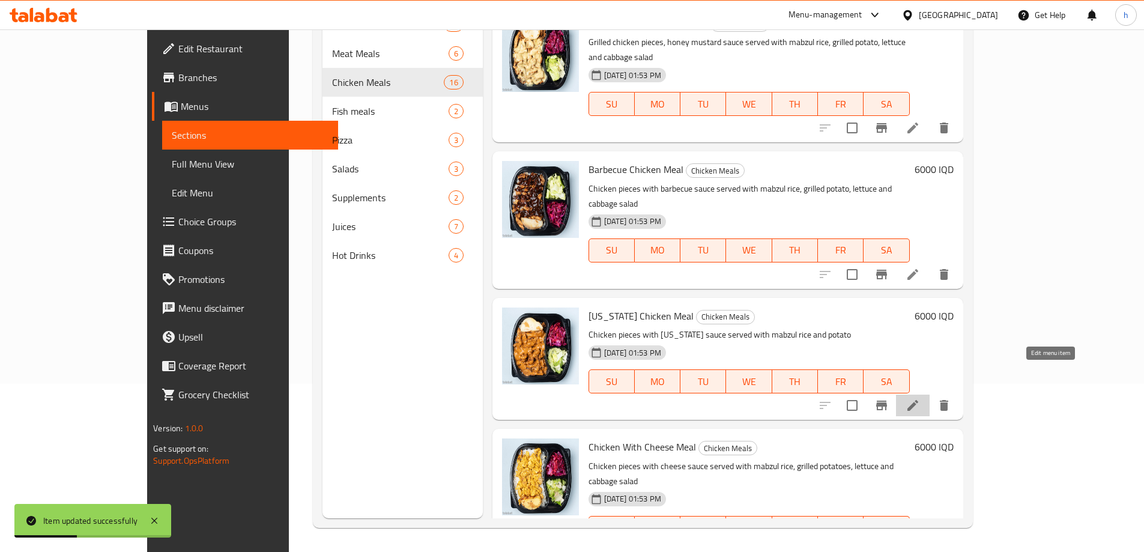
click at [920, 398] on icon at bounding box center [913, 405] width 14 height 14
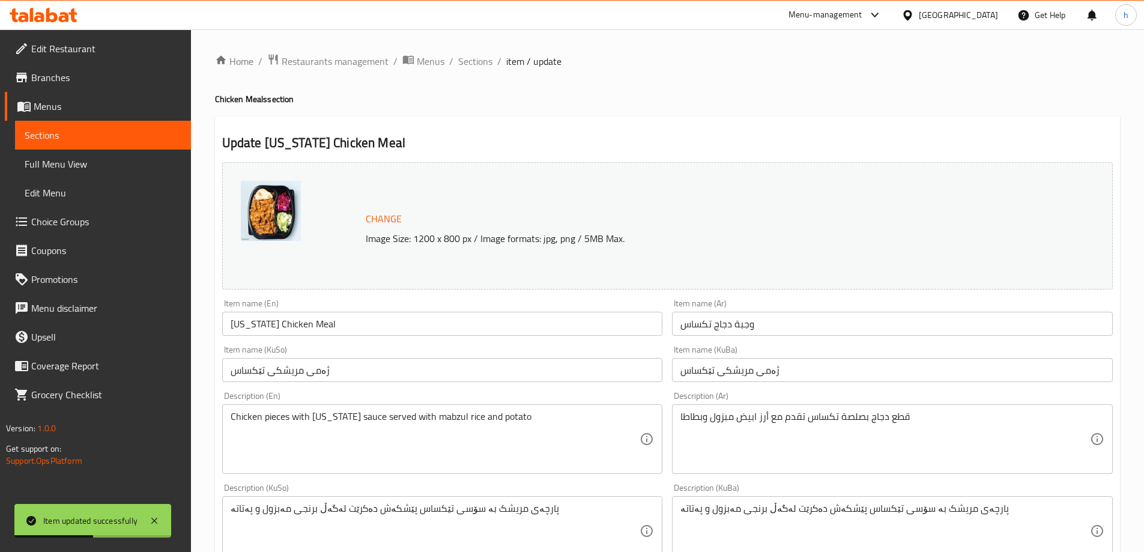
scroll to position [140, 0]
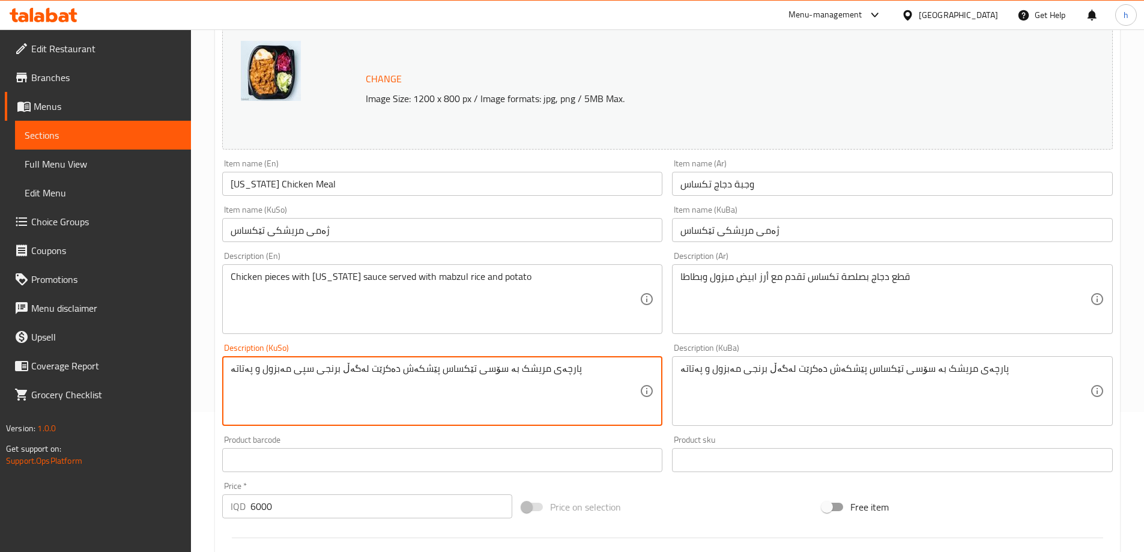
type textarea "پارچەی مریشک بە سۆسی تێکساس پێشکەش دەکرێت لەگەڵ برنجی سپی مەبزول و پەتاتە"
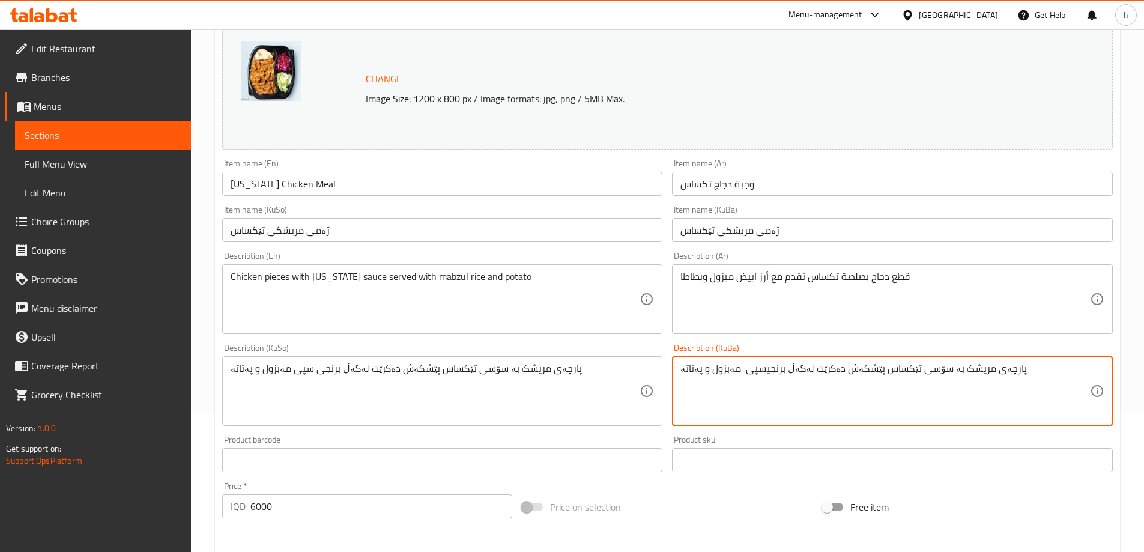
click at [762, 369] on textarea "پارچەی مریشک بە سۆسی تێکساس پێشکەش دەکرێت لەگەڵ برنجیسپی مەبزول و پەتاتە" at bounding box center [885, 391] width 410 height 57
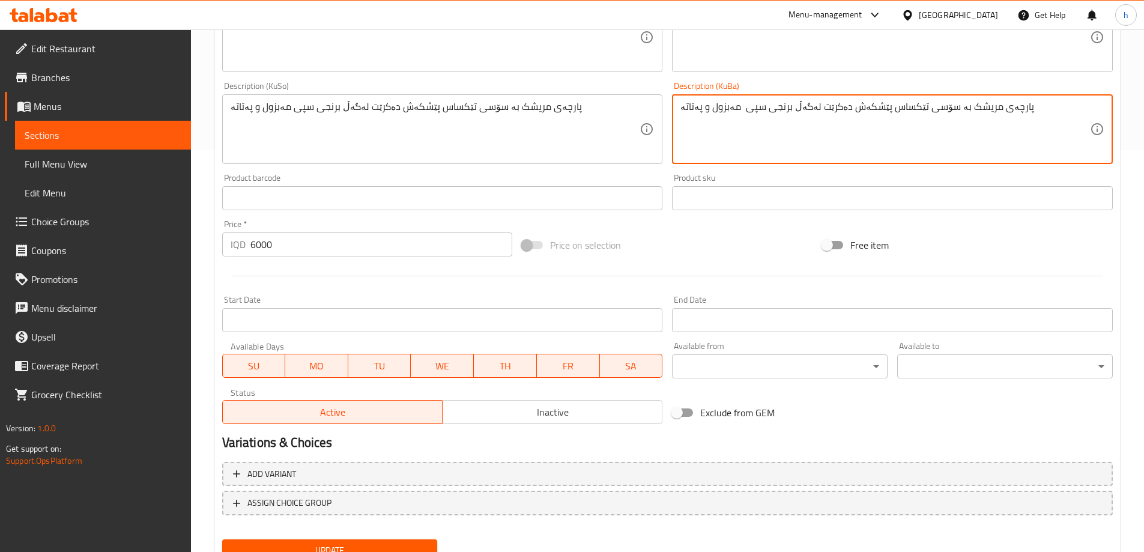
scroll to position [452, 0]
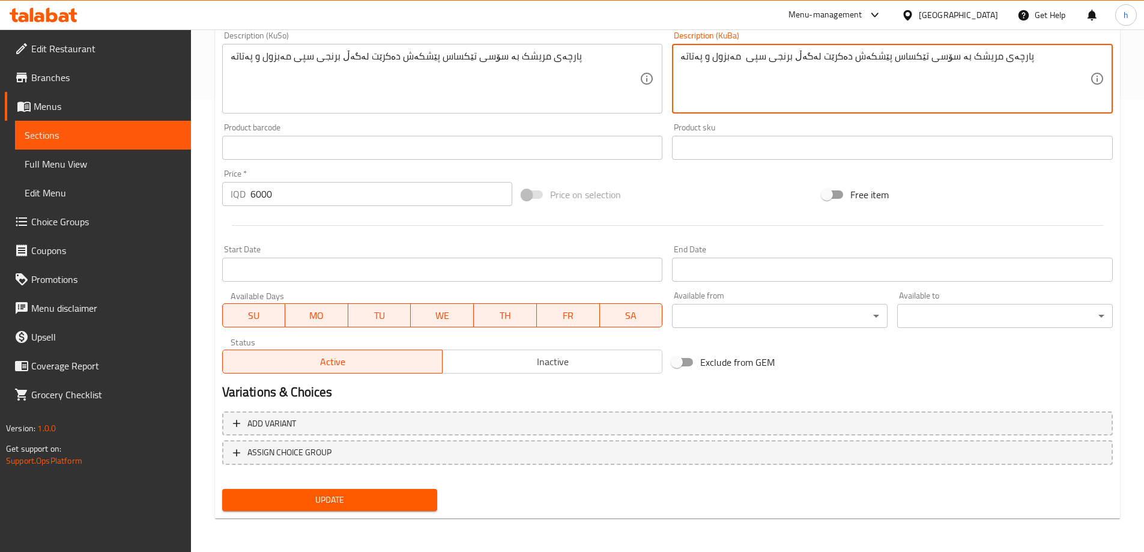
type textarea "پارچەی مریشک بە سۆسی تێکساس پێشکەش دەکرێت لەگەڵ برنجی سپی مەبزول و پەتاتە"
click at [348, 506] on span "Update" at bounding box center [330, 499] width 196 height 15
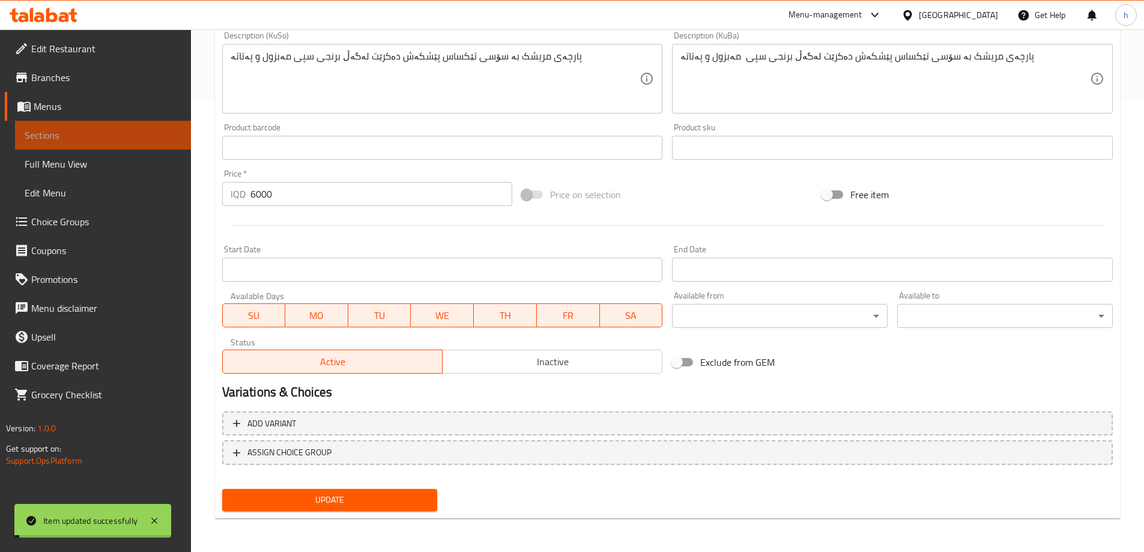
click at [40, 137] on span "Sections" at bounding box center [103, 135] width 157 height 14
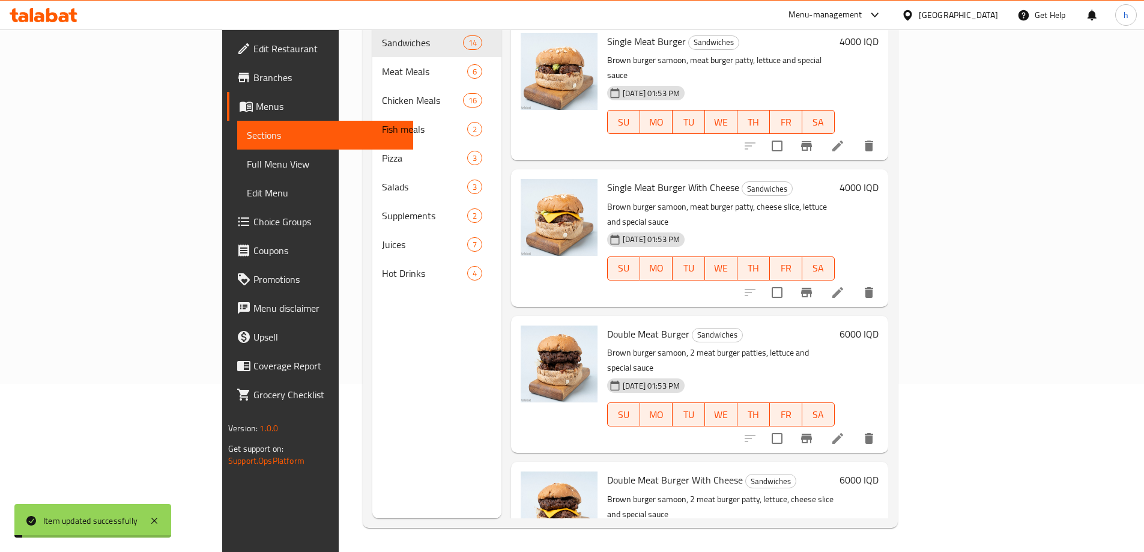
scroll to position [168, 0]
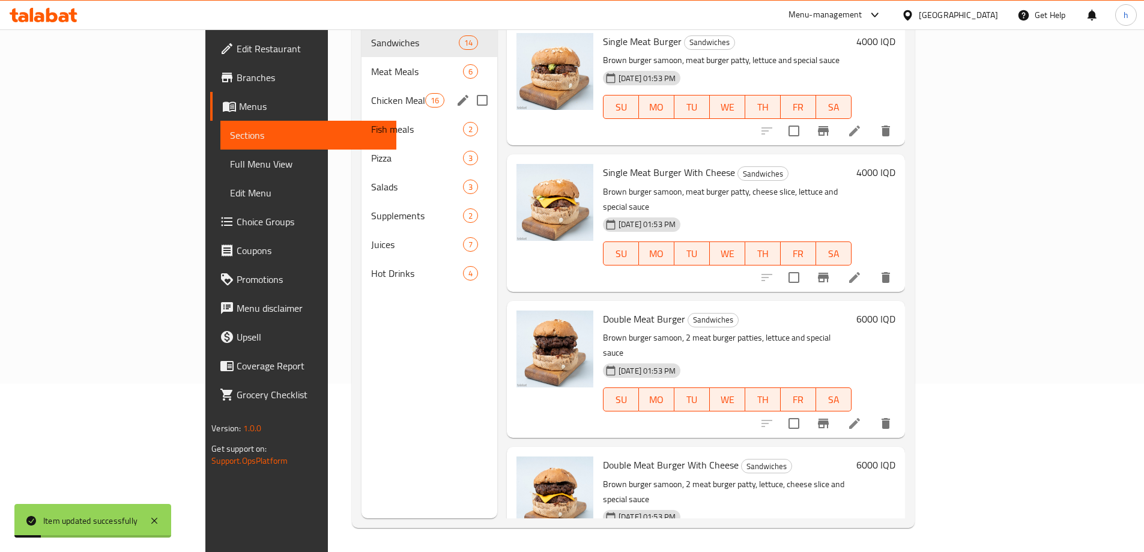
click at [362, 91] on div "Chicken Meals 16" at bounding box center [430, 100] width 136 height 29
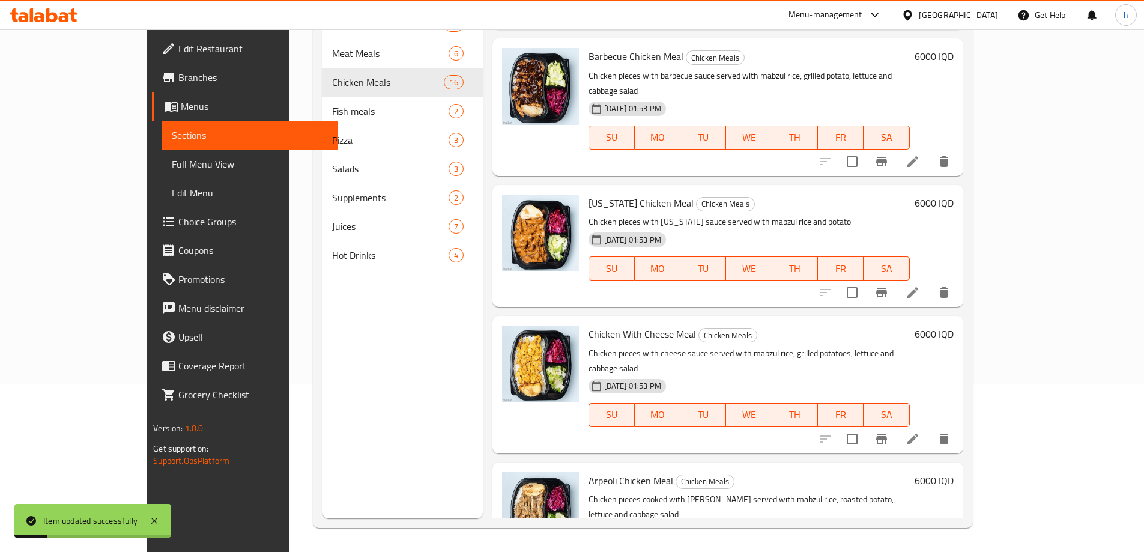
scroll to position [140, 0]
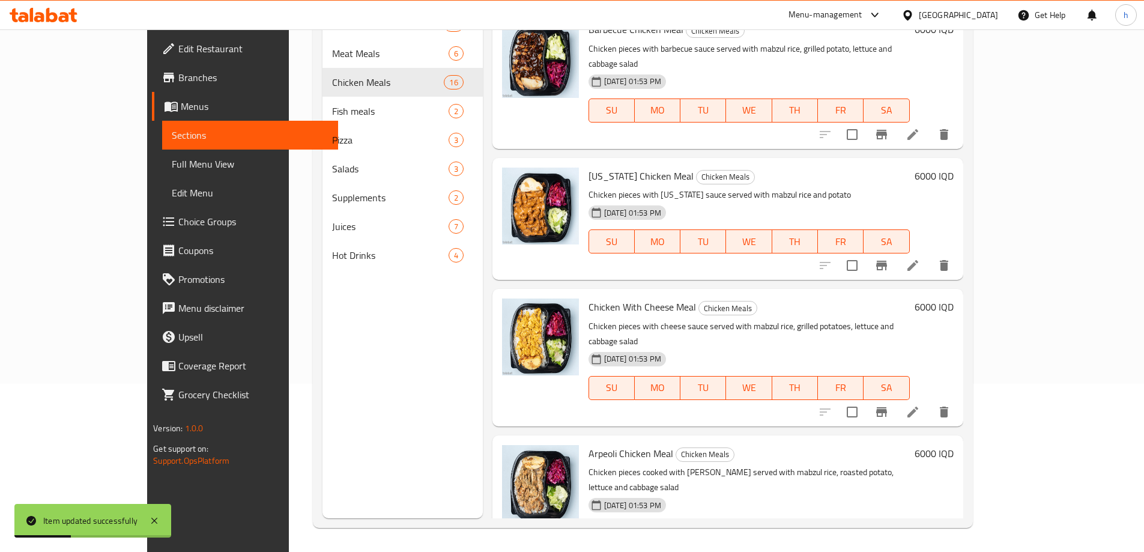
click at [930, 255] on li at bounding box center [913, 266] width 34 height 22
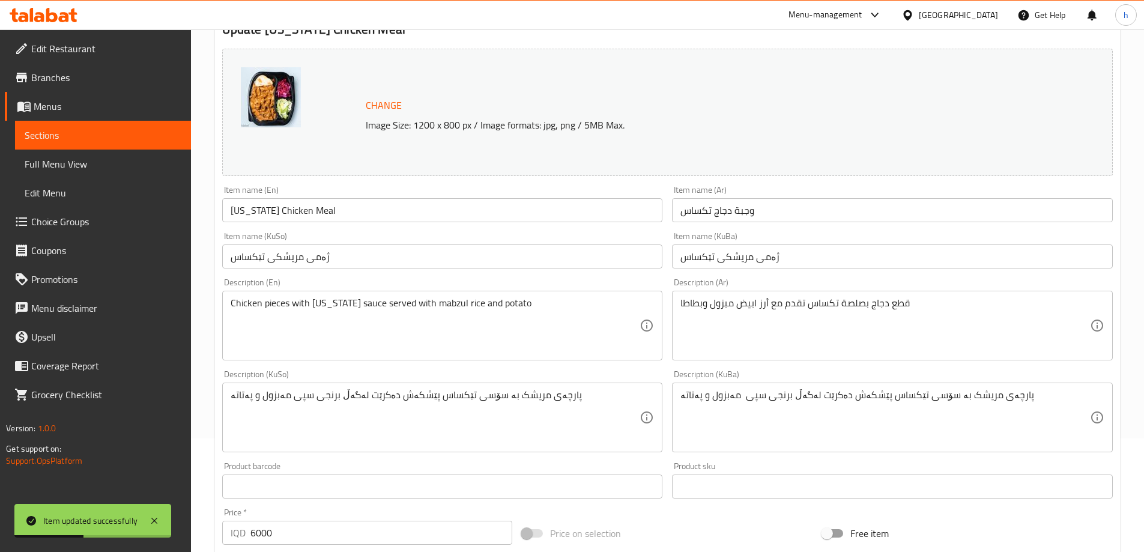
scroll to position [140, 0]
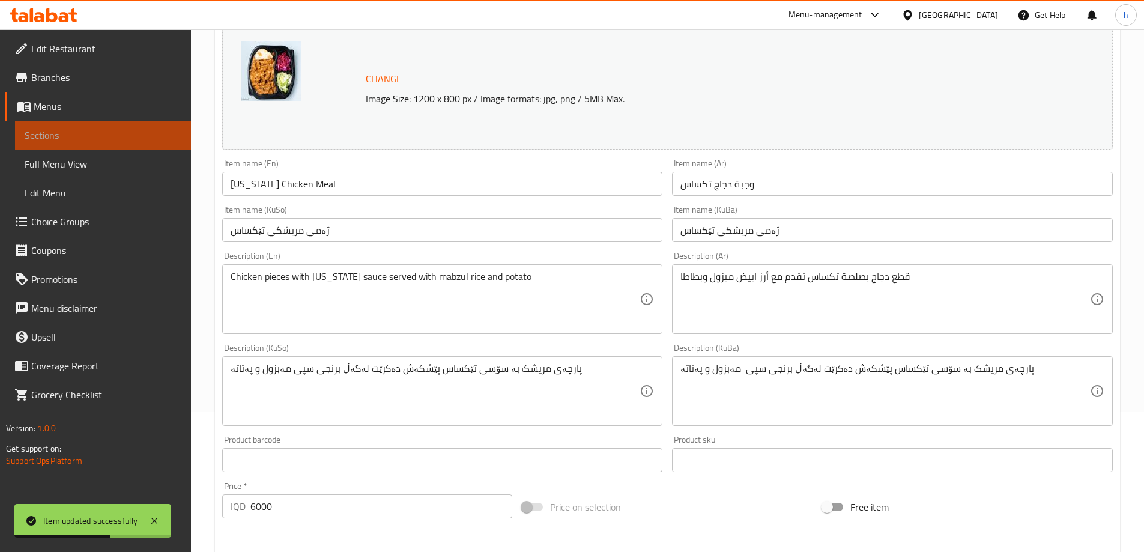
click at [35, 128] on span "Sections" at bounding box center [103, 135] width 157 height 14
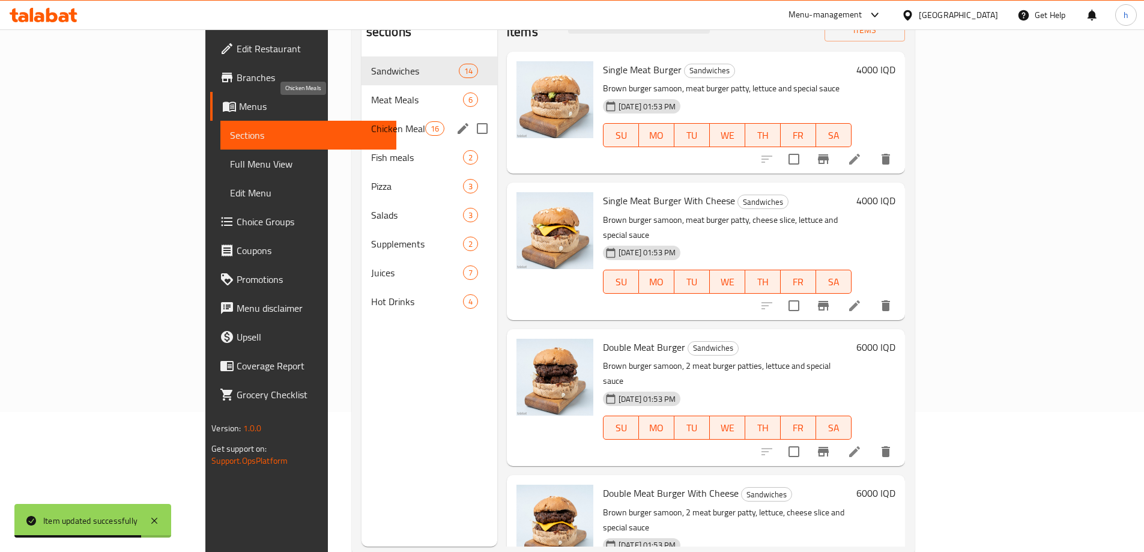
click at [371, 121] on span "Chicken Meals" at bounding box center [398, 128] width 54 height 14
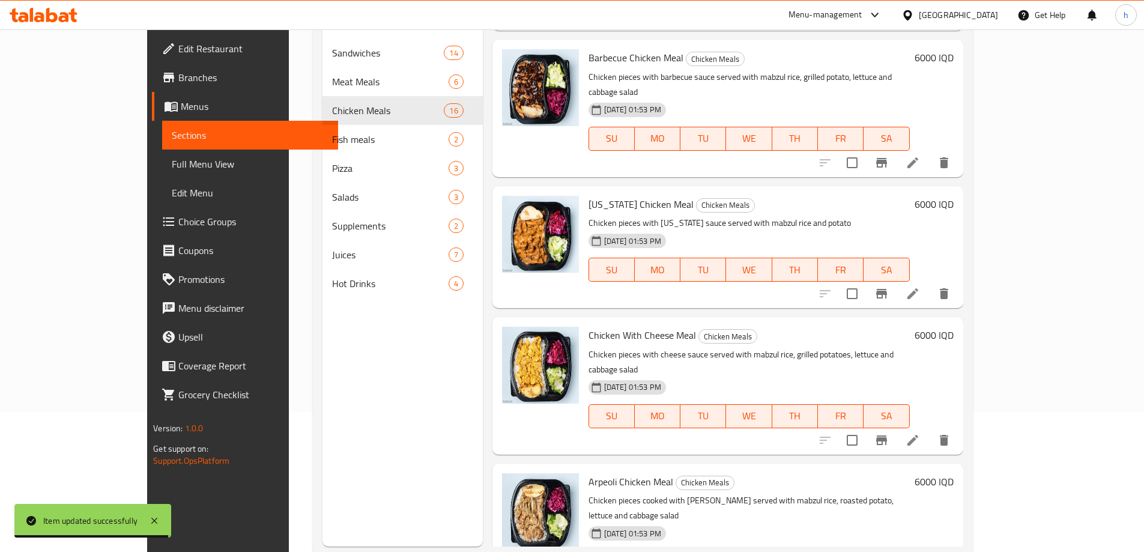
scroll to position [280, 0]
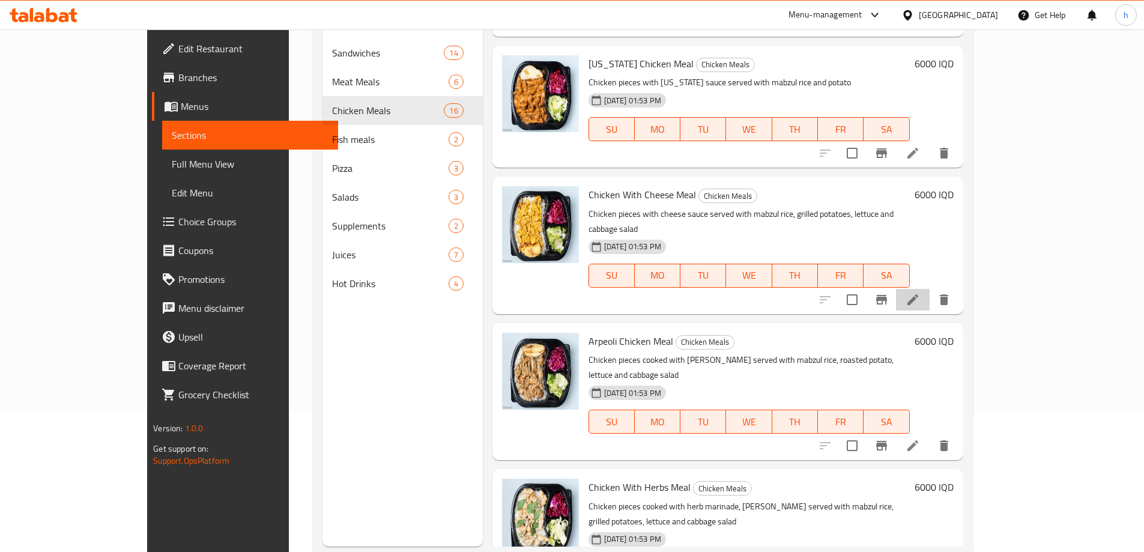
click at [930, 289] on li at bounding box center [913, 300] width 34 height 22
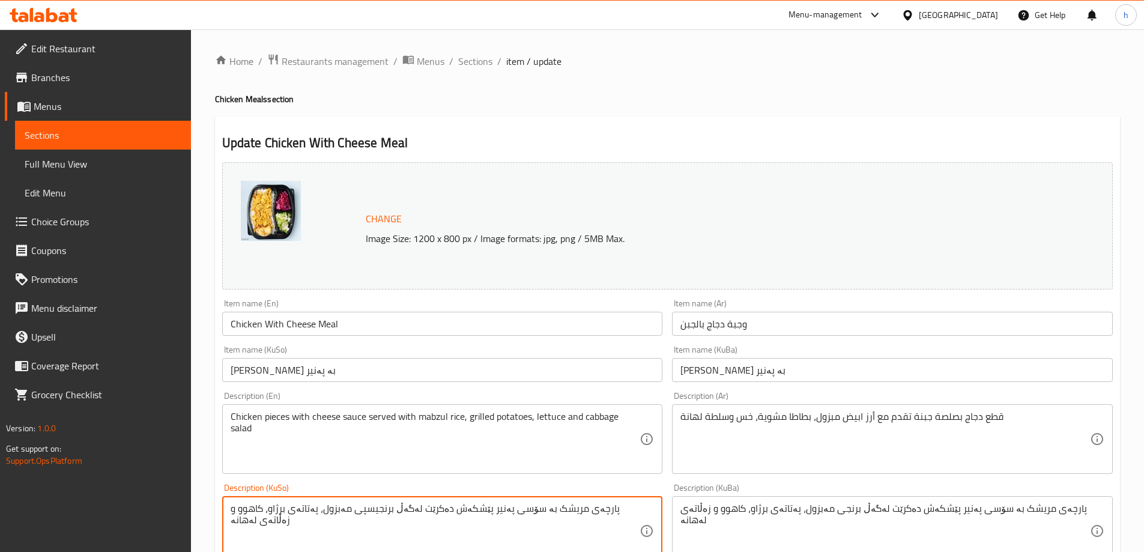
click at [392, 511] on textarea "پارچەی مریشک بە سۆسی پەنیر پێشکەش دەکرێت لەگەڵ برنجیسپی مەبزول، پەتاتەی برژاو، …" at bounding box center [436, 531] width 410 height 57
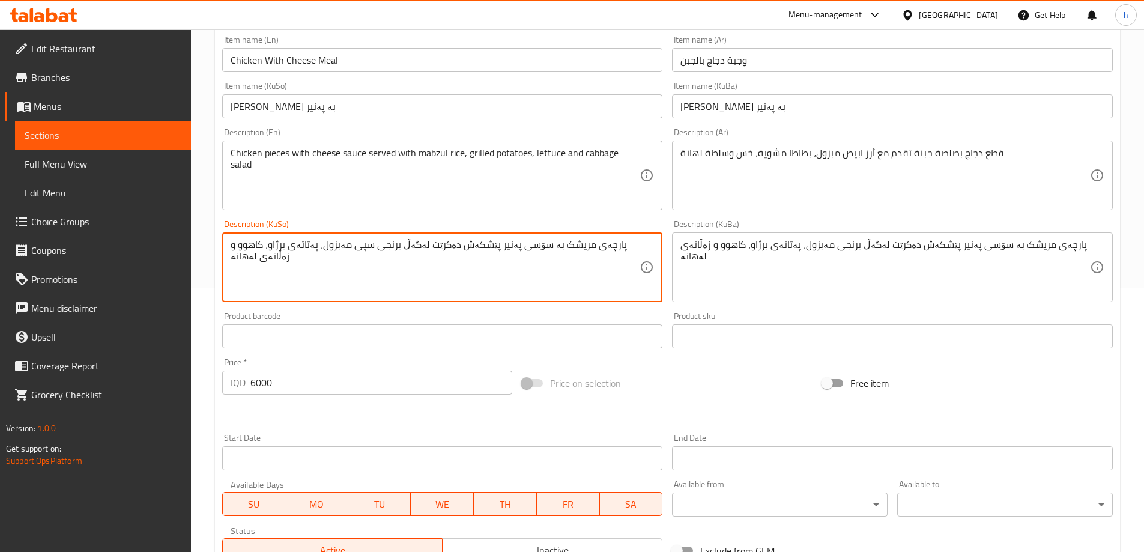
scroll to position [452, 0]
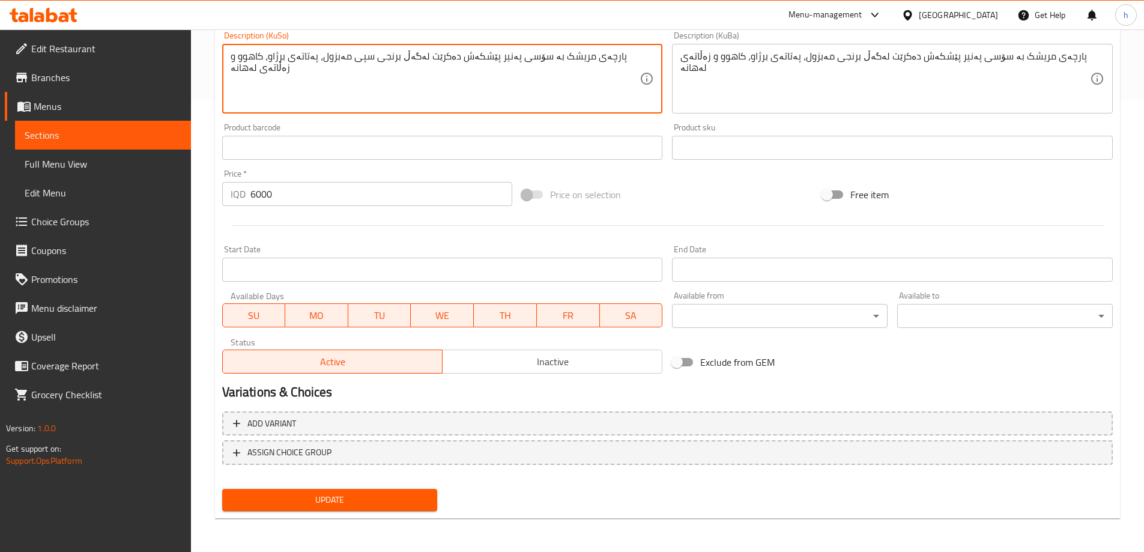
type textarea "پارچەی مریشک بە سۆسی پەنیر پێشکەش دەکرێت لەگەڵ برنجی سپی مەبزول، پەتاتەی برژاو،…"
click at [386, 504] on span "Update" at bounding box center [330, 499] width 196 height 15
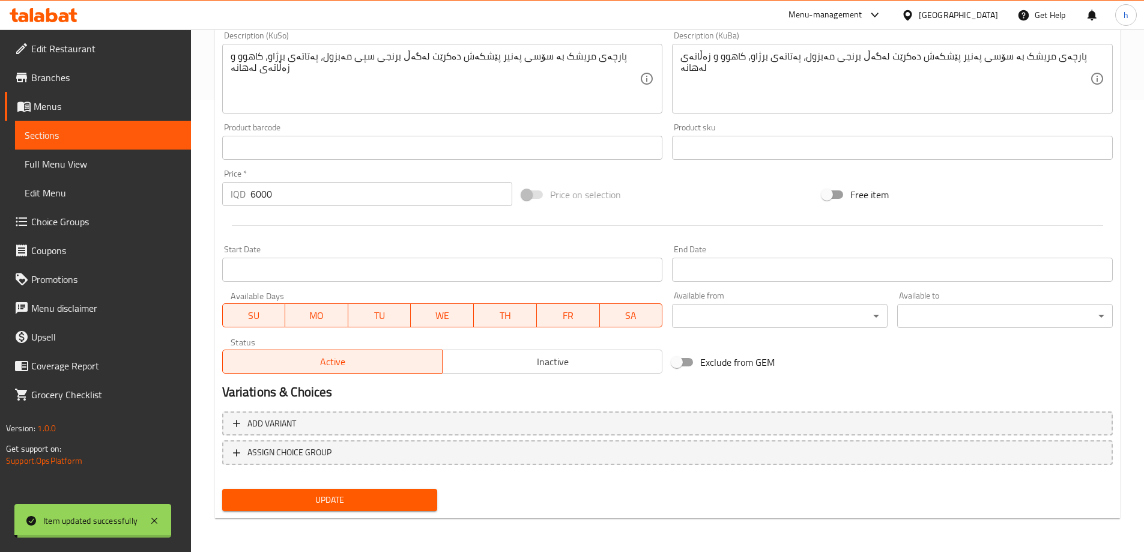
click at [38, 133] on span "Sections" at bounding box center [103, 135] width 157 height 14
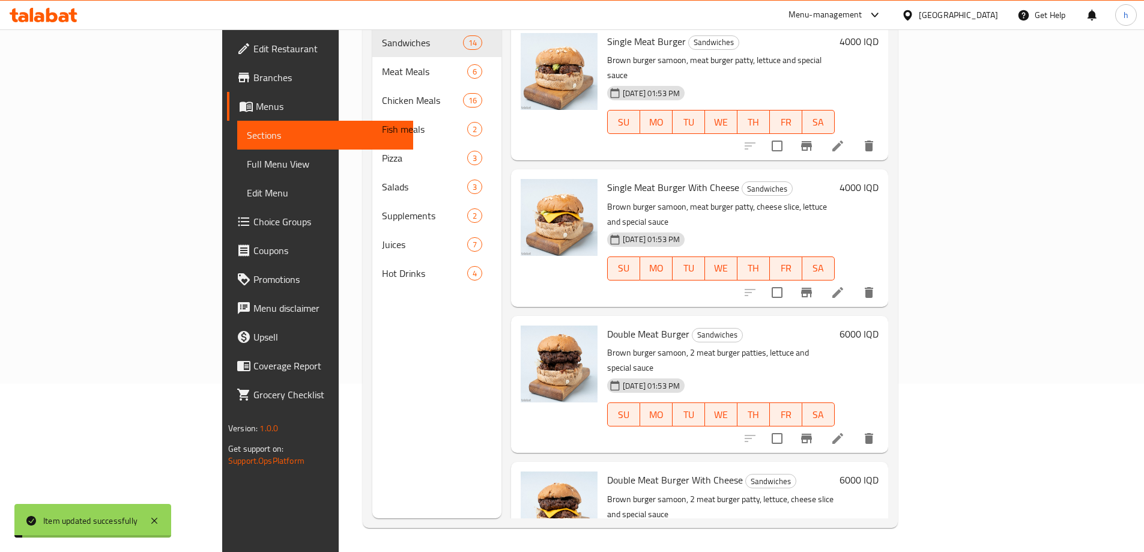
scroll to position [168, 0]
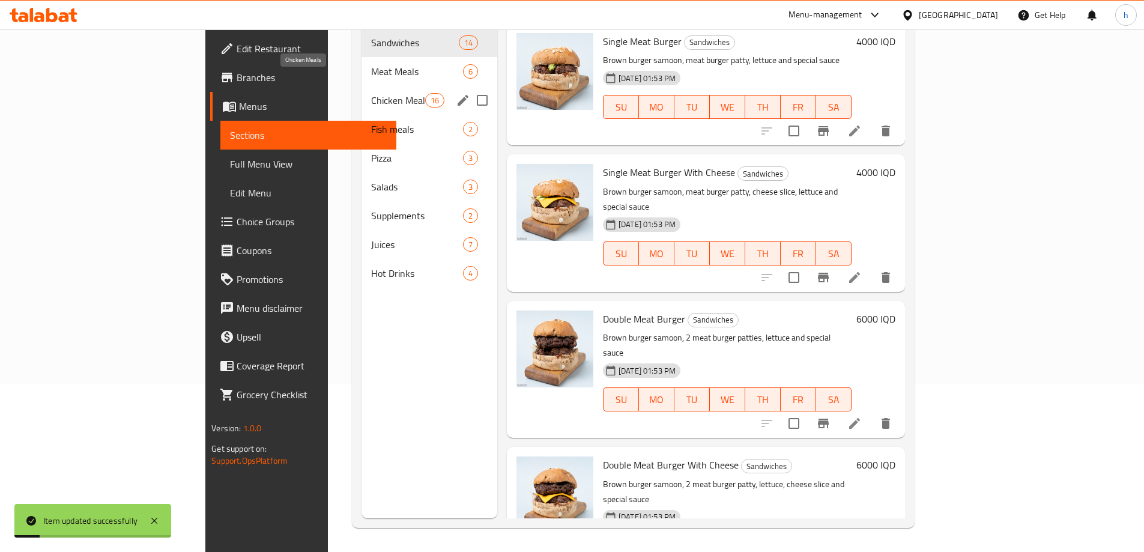
click at [371, 93] on span "Chicken Meals" at bounding box center [398, 100] width 54 height 14
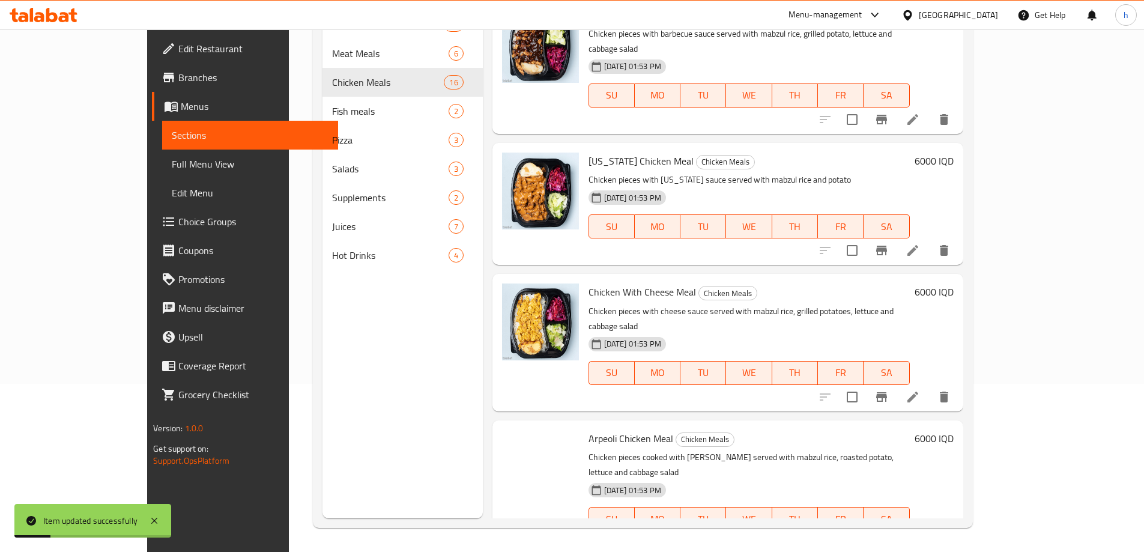
scroll to position [280, 0]
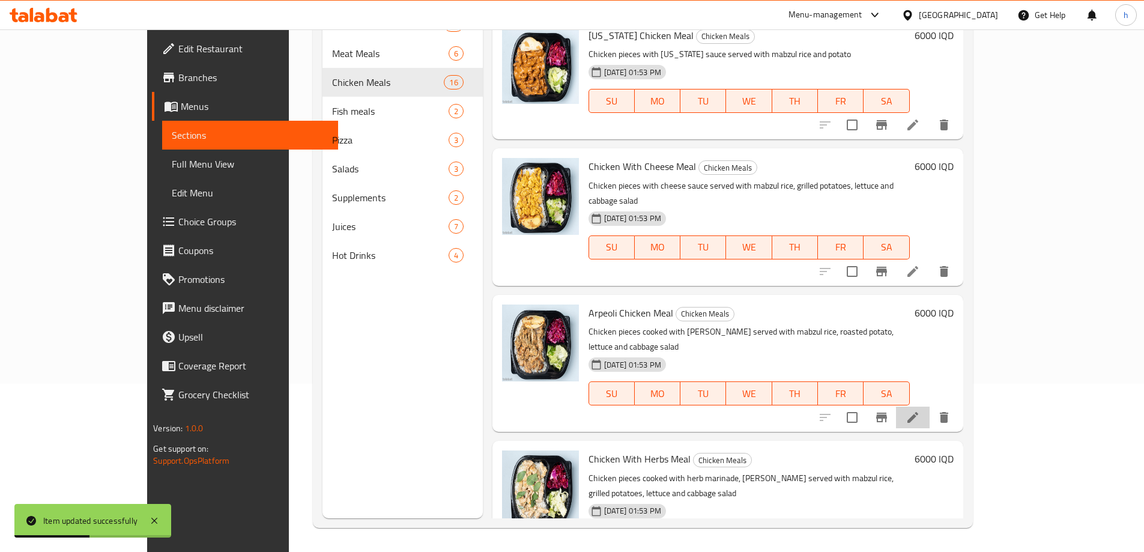
click at [930, 407] on li at bounding box center [913, 418] width 34 height 22
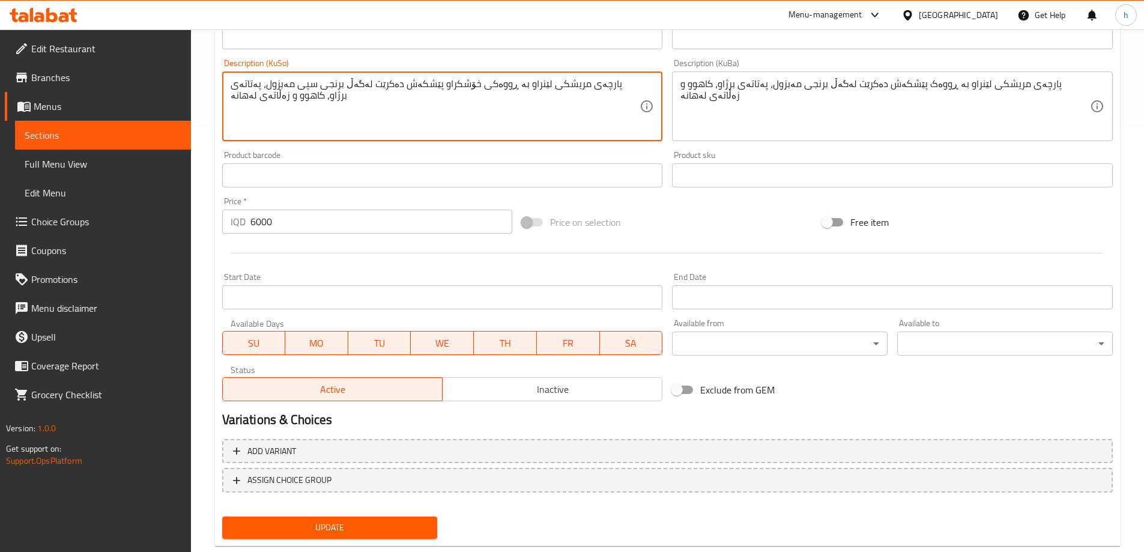
scroll to position [452, 0]
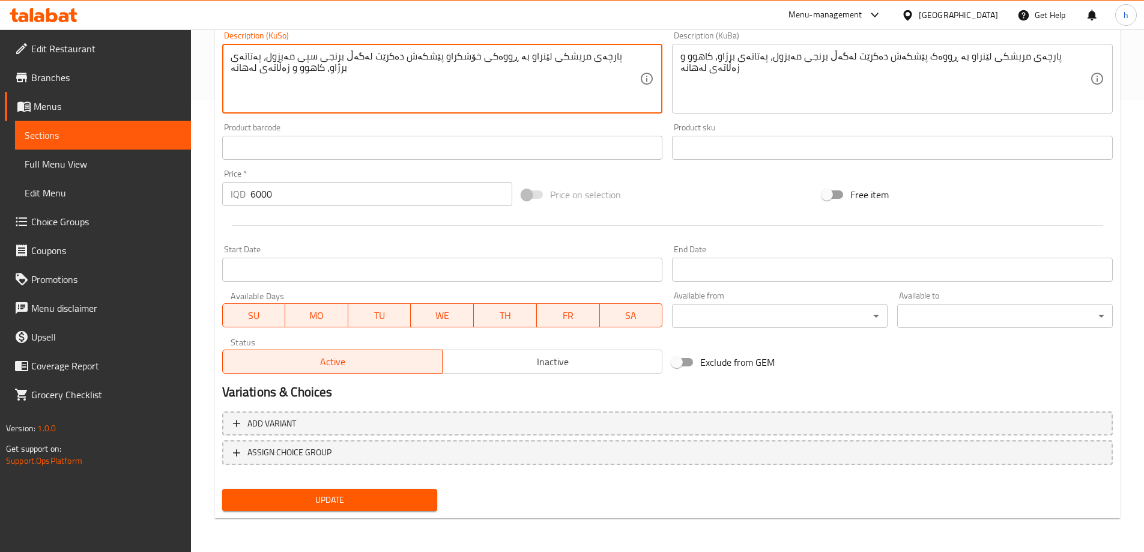
type textarea "پارچەی مریشکی لێنراو بە ڕووەکی خۆشکراو پێشکەش دەکرێت لەگەڵ برنجی سپی مەبزول، پە…"
click at [390, 495] on span "Update" at bounding box center [330, 499] width 196 height 15
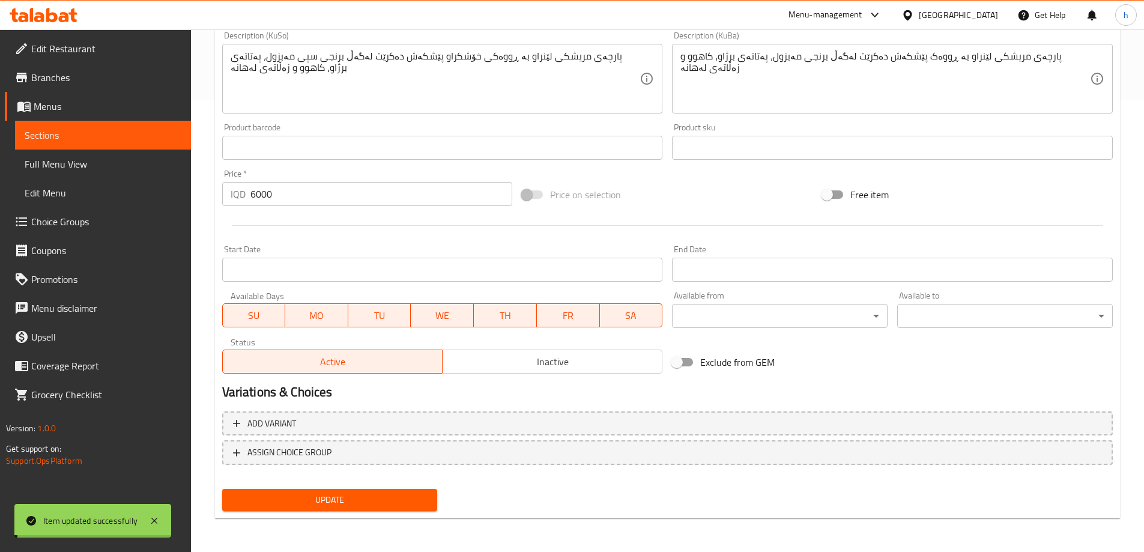
click at [82, 136] on div "Edit Restaurant Branches Menus Sections Full Menu View Edit Menu Choice Groups …" at bounding box center [572, 64] width 1144 height 975
click at [82, 136] on span "Sections" at bounding box center [103, 135] width 157 height 14
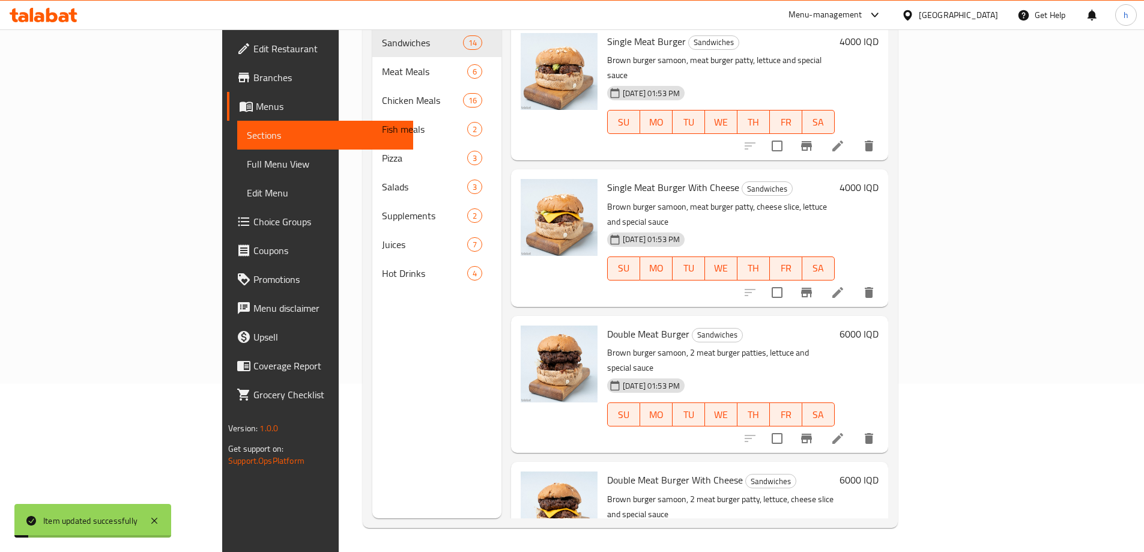
scroll to position [168, 0]
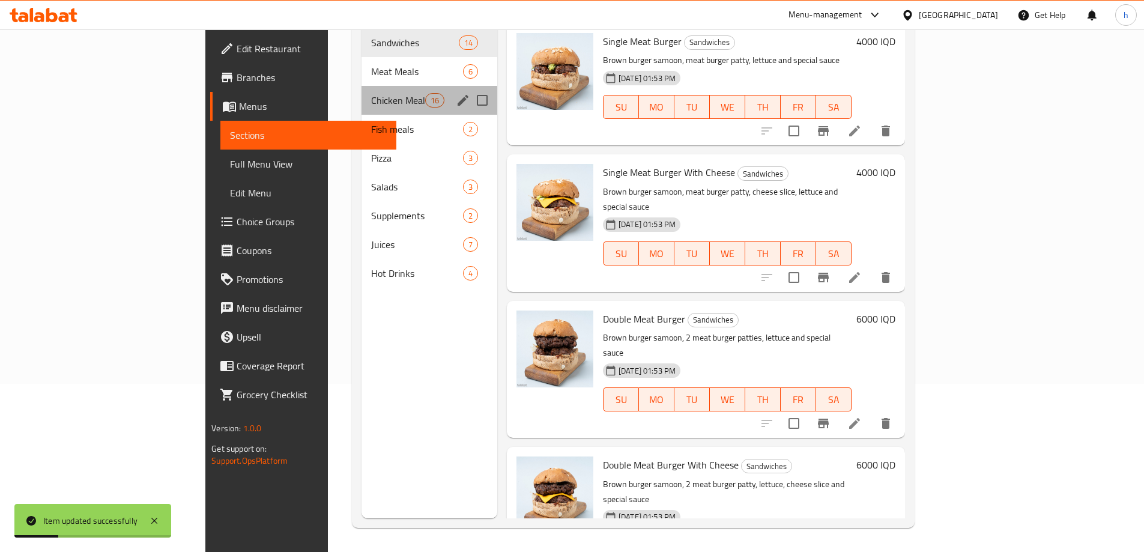
click at [362, 90] on div "Chicken Meals 16" at bounding box center [430, 100] width 136 height 29
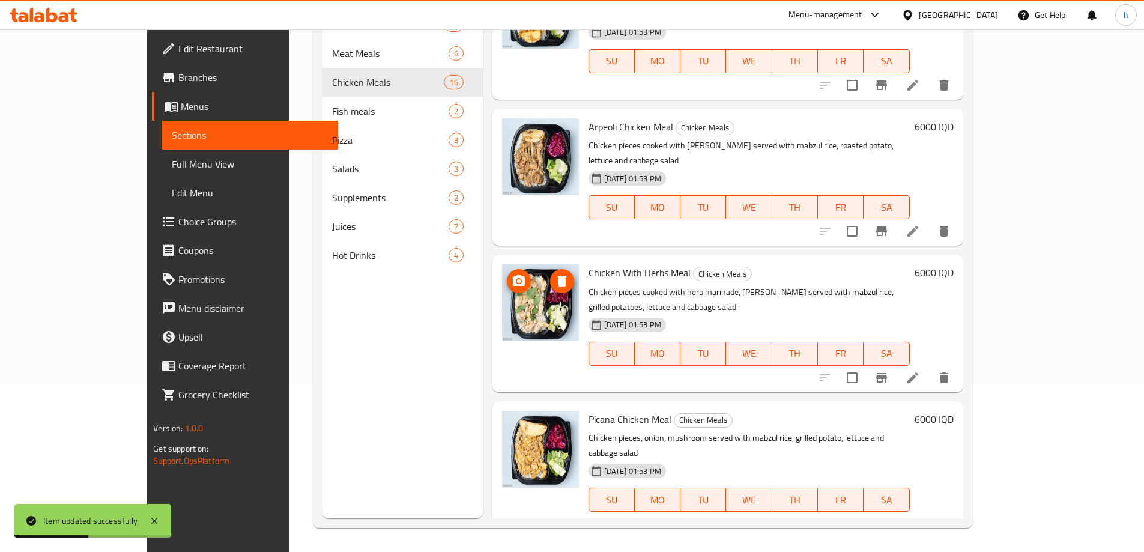
scroll to position [560, 0]
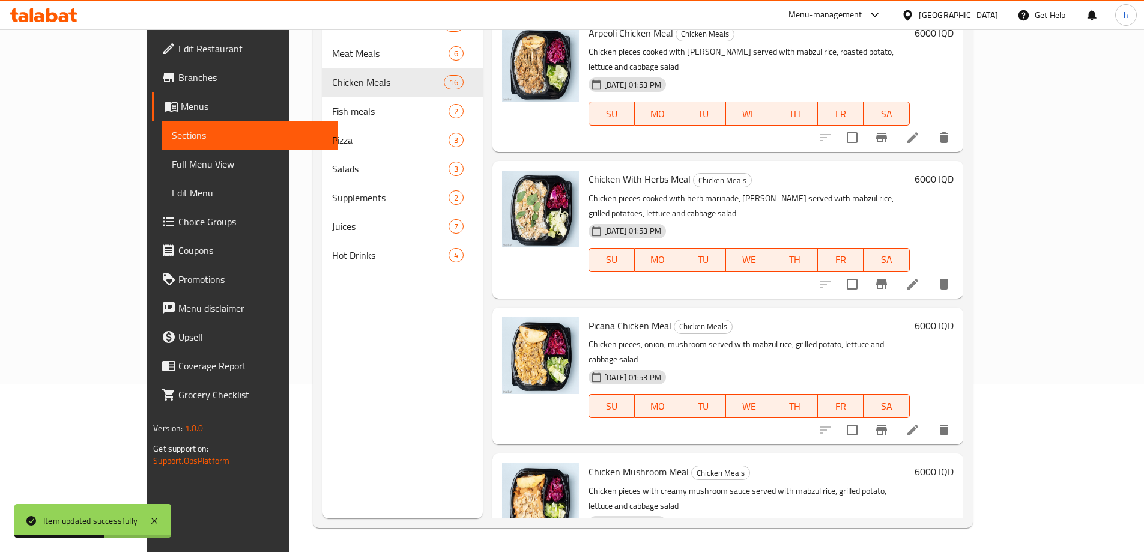
click at [920, 277] on icon at bounding box center [913, 284] width 14 height 14
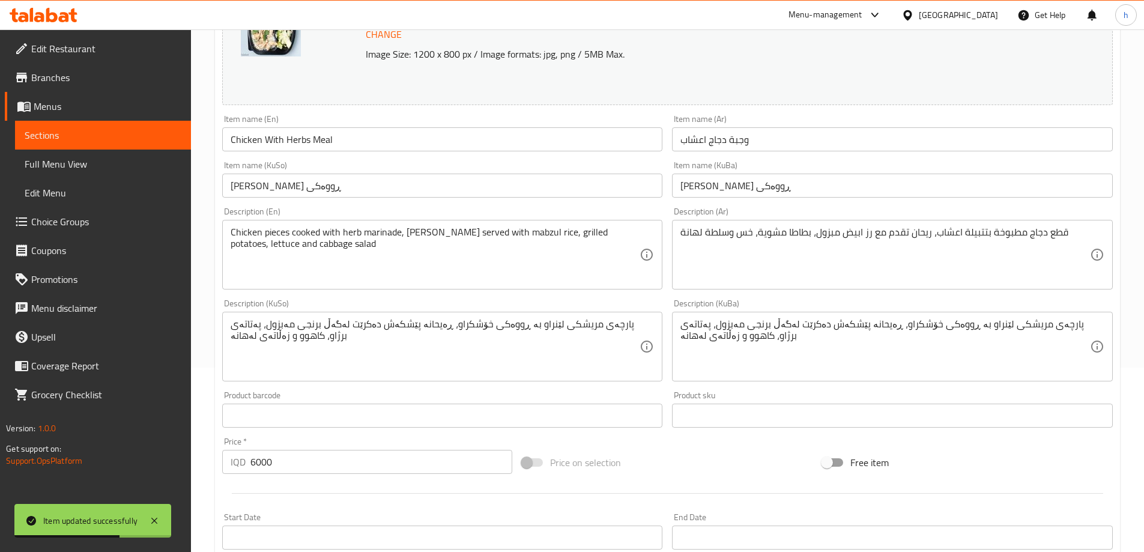
scroll to position [280, 0]
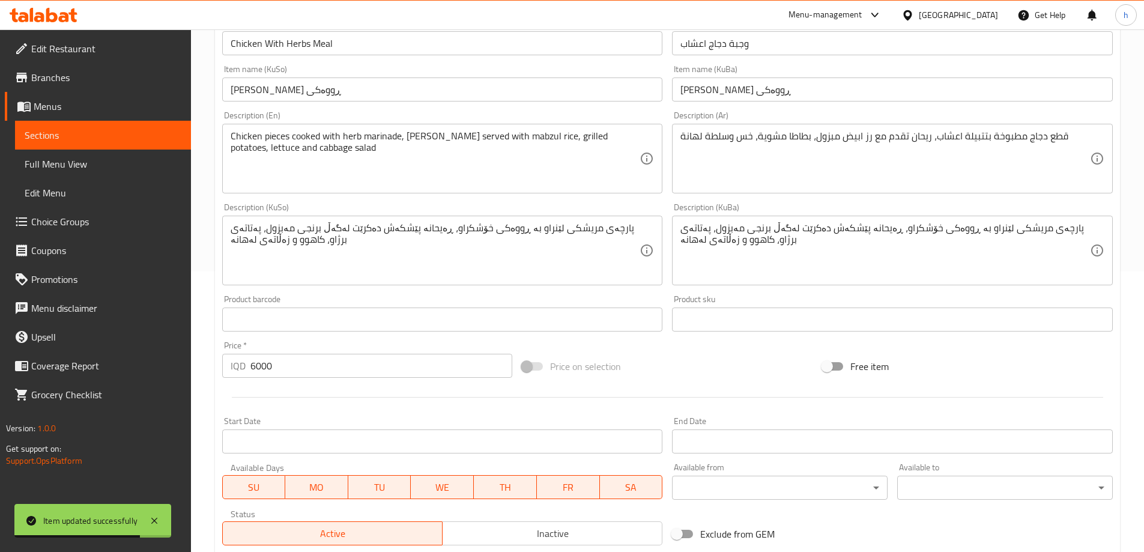
drag, startPoint x: 310, startPoint y: 228, endPoint x: 386, endPoint y: 290, distance: 98.1
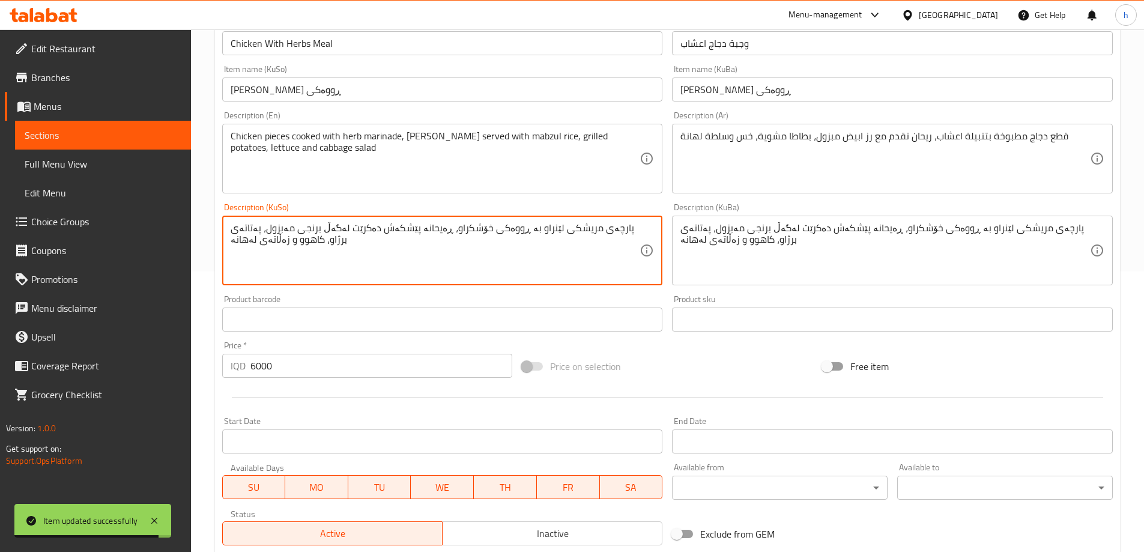
click at [316, 234] on textarea "پارچەی مریشکی لێنراو بە ڕووەکی خۆشکراو، ڕەیحانە پێشکەش دەکرێت لەگەڵ برنجی مەبزو…" at bounding box center [436, 250] width 410 height 57
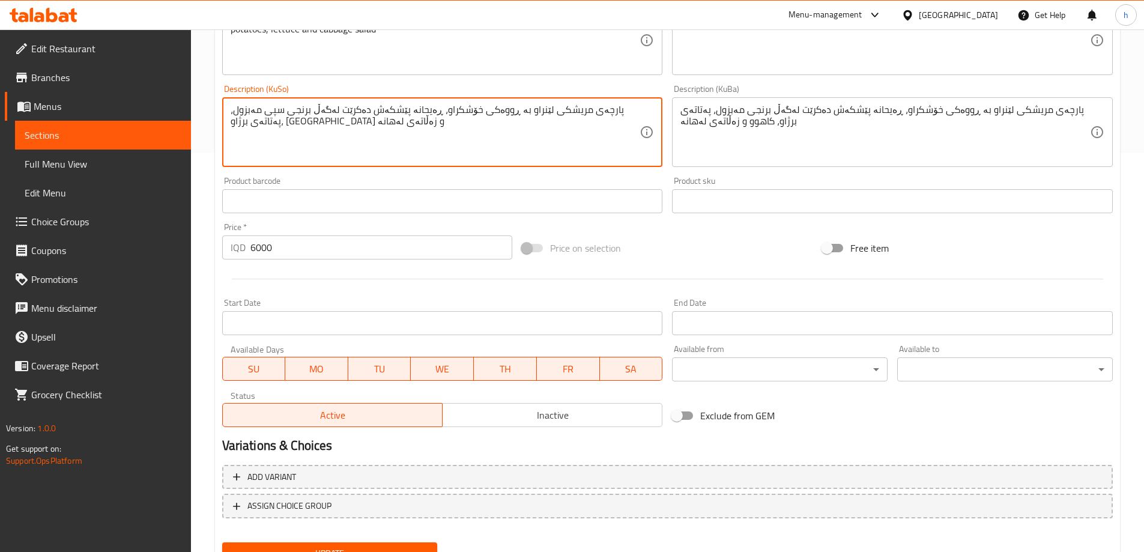
scroll to position [452, 0]
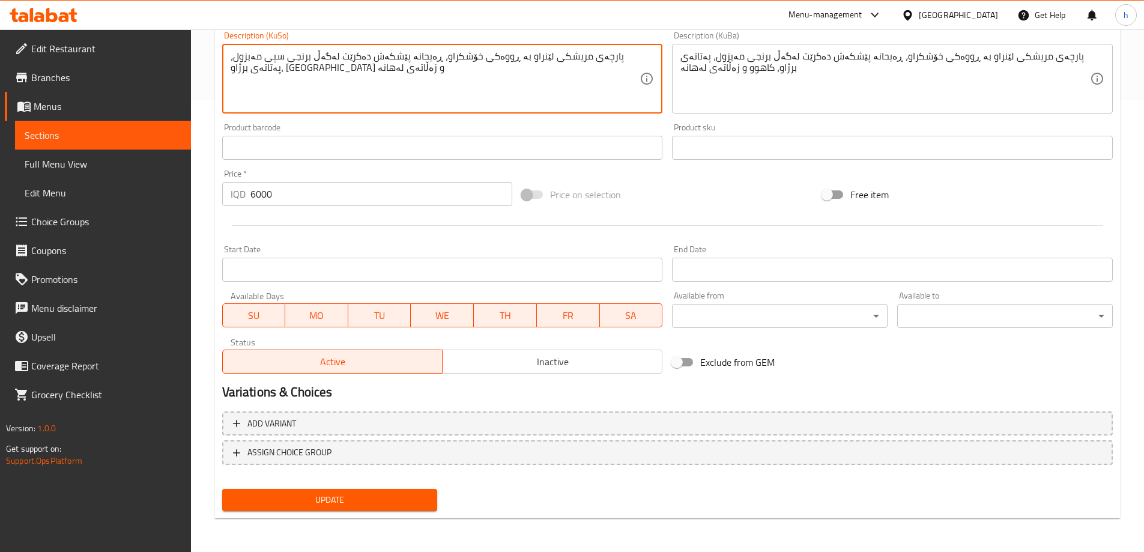
type textarea "پارچەی مریشکی لێنراو بە ڕووەکی خۆشکراو، ڕەیحانە پێشکەش دەکرێت لەگەڵ برنجی سپی م…"
drag, startPoint x: 375, startPoint y: 494, endPoint x: 306, endPoint y: 374, distance: 139.1
click at [377, 490] on button "Update" at bounding box center [330, 500] width 216 height 22
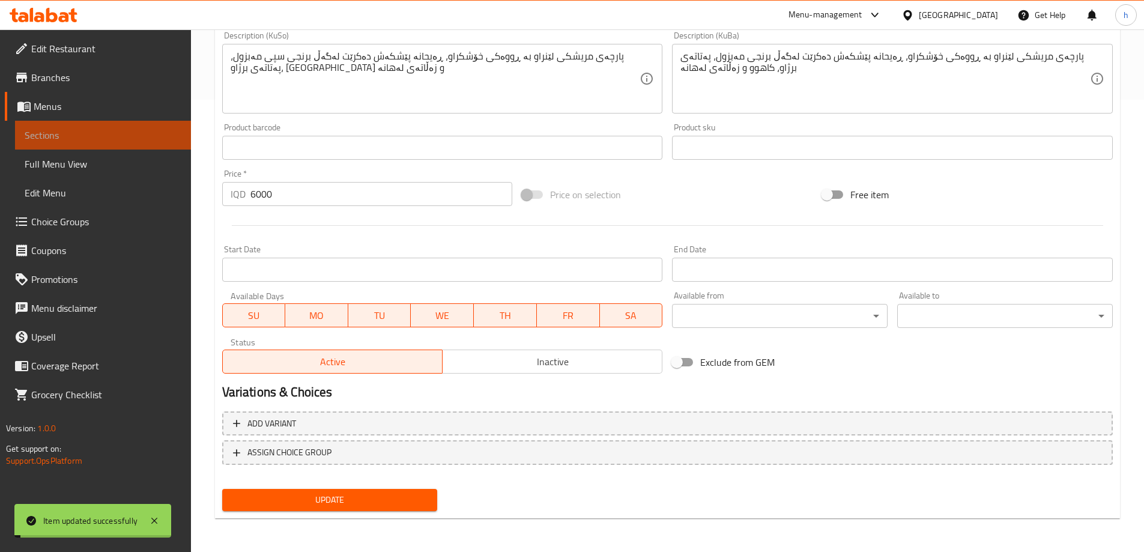
click at [65, 136] on span "Sections" at bounding box center [103, 135] width 157 height 14
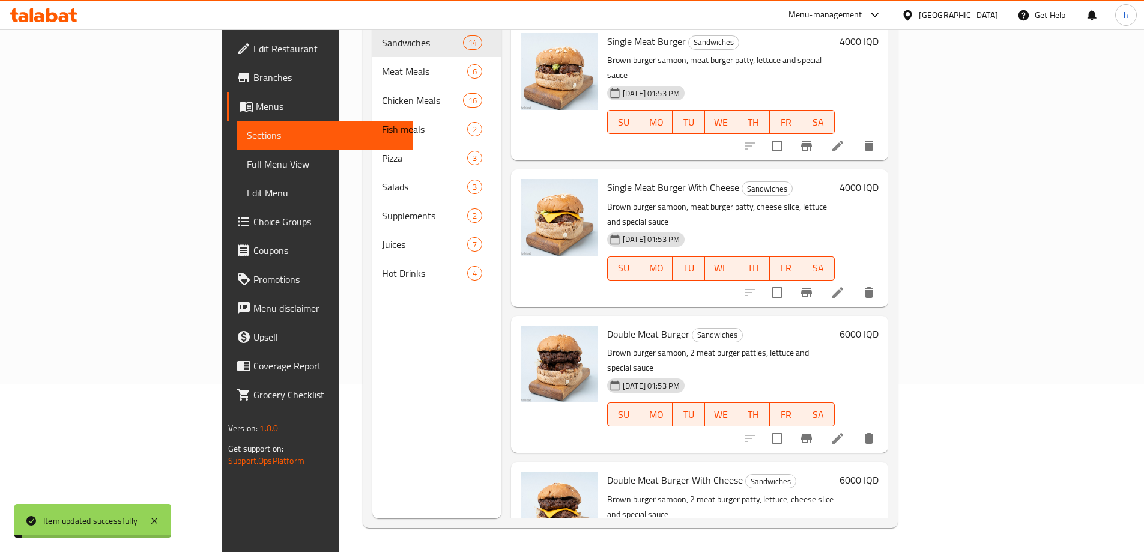
scroll to position [168, 0]
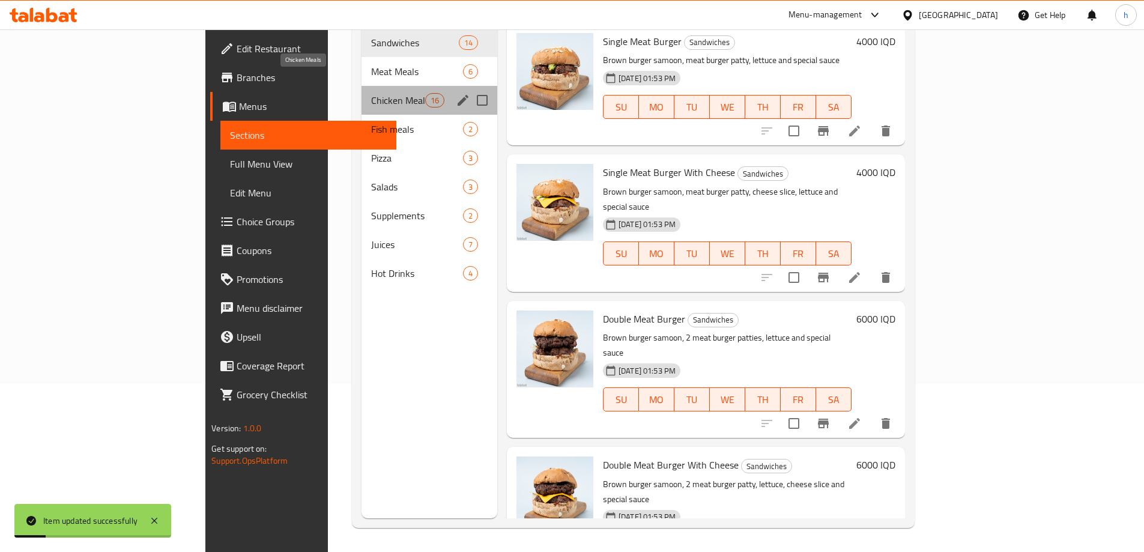
click at [371, 93] on span "Chicken Meals" at bounding box center [398, 100] width 54 height 14
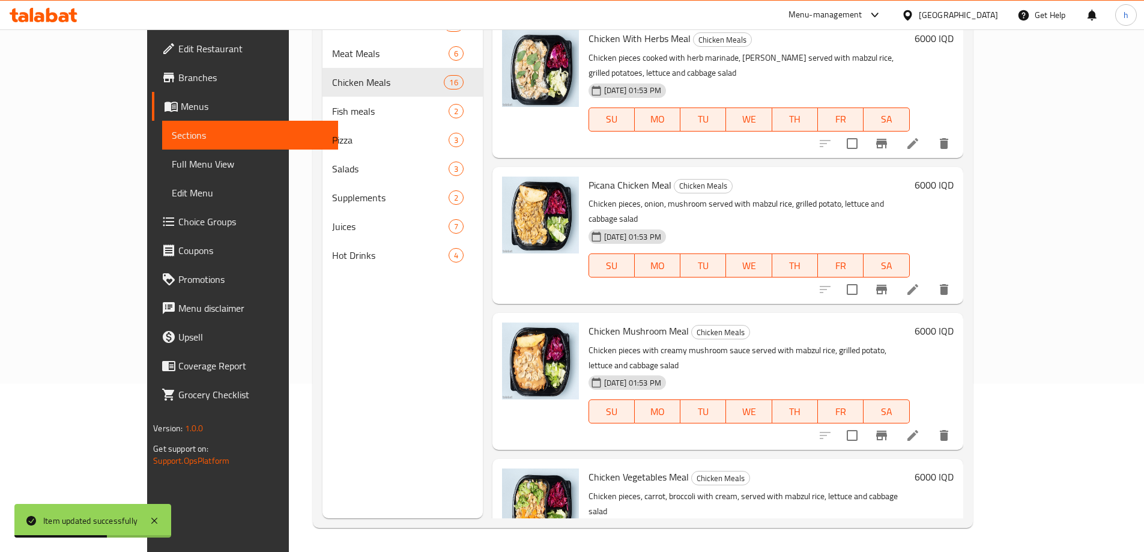
scroll to position [560, 0]
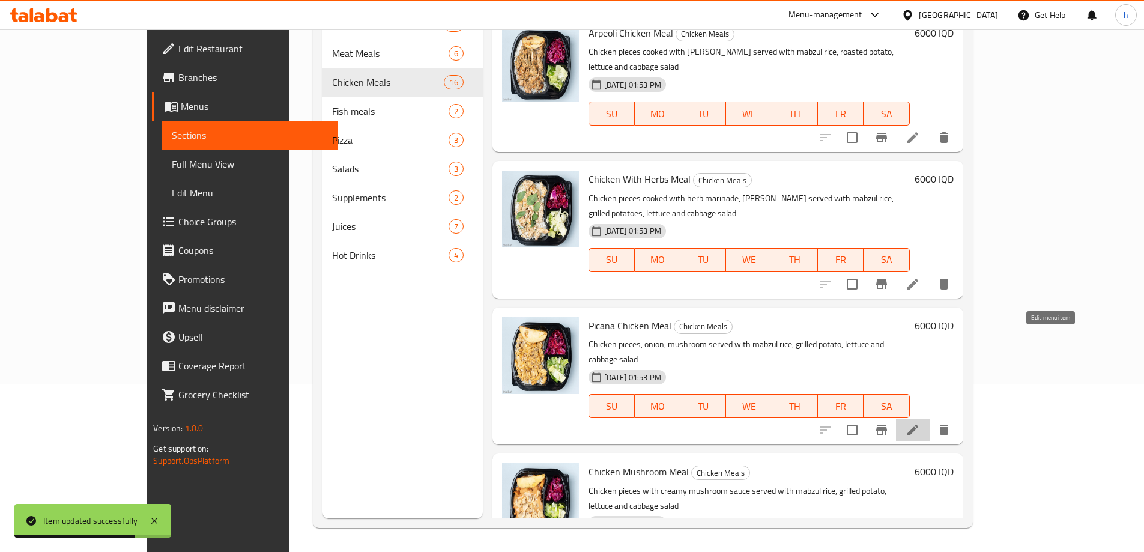
click at [920, 423] on icon at bounding box center [913, 430] width 14 height 14
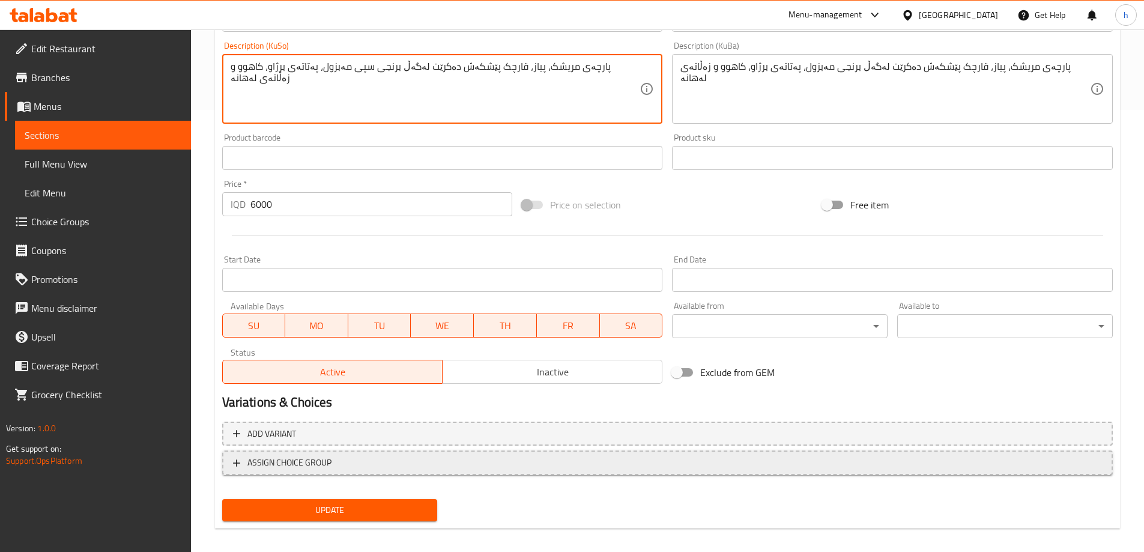
scroll to position [452, 0]
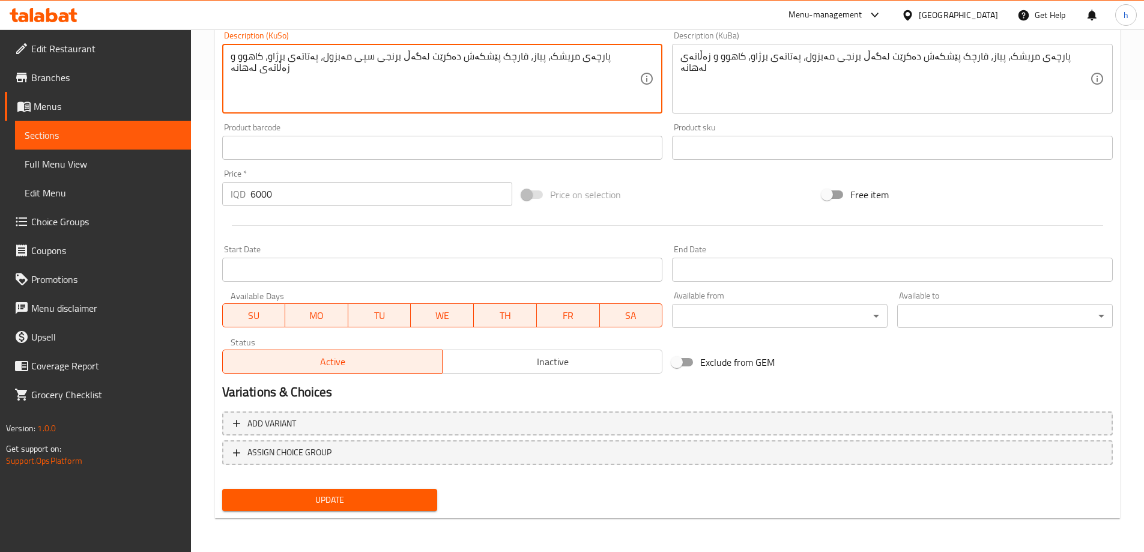
type textarea "پارچەی مریشک، پیاز، قارچک پێشکەش دەکرێت لەگەڵ برنجی سپی مەبزول، پەتاتەی برژاو، …"
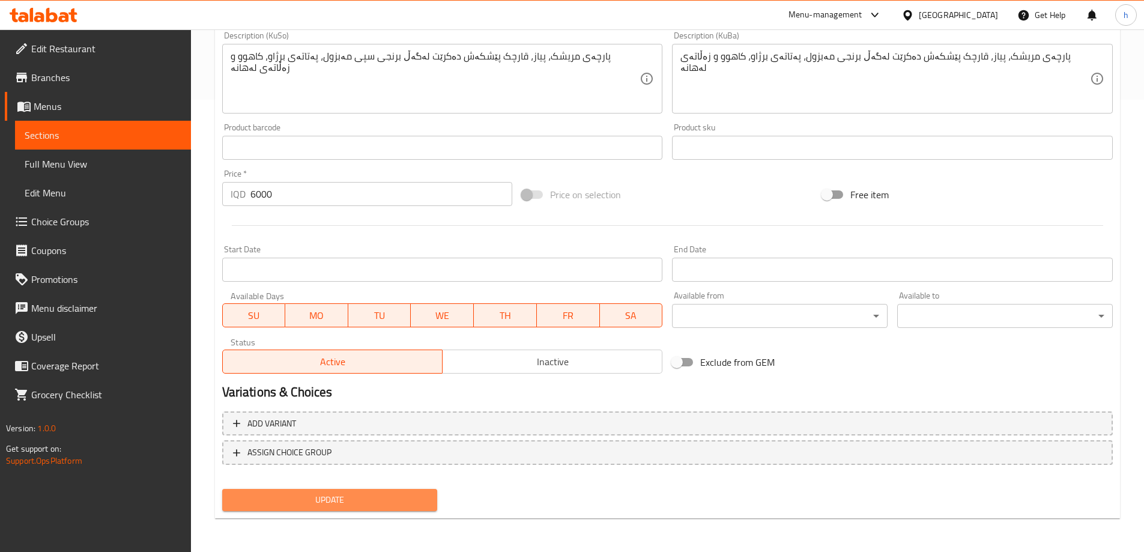
drag, startPoint x: 402, startPoint y: 501, endPoint x: 392, endPoint y: 498, distance: 10.6
click at [402, 501] on span "Update" at bounding box center [330, 499] width 196 height 15
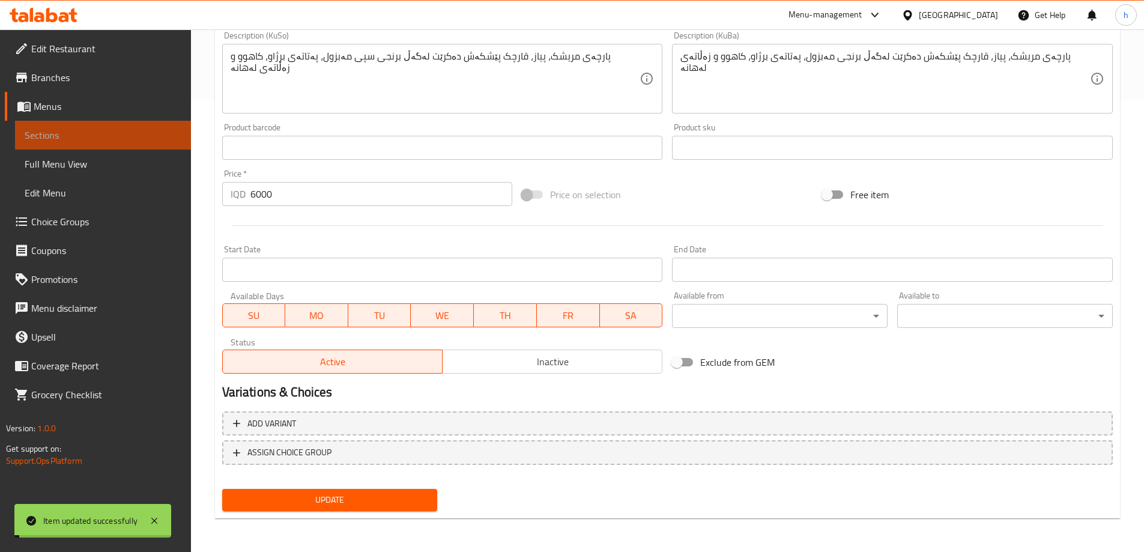
click at [70, 135] on span "Sections" at bounding box center [103, 135] width 157 height 14
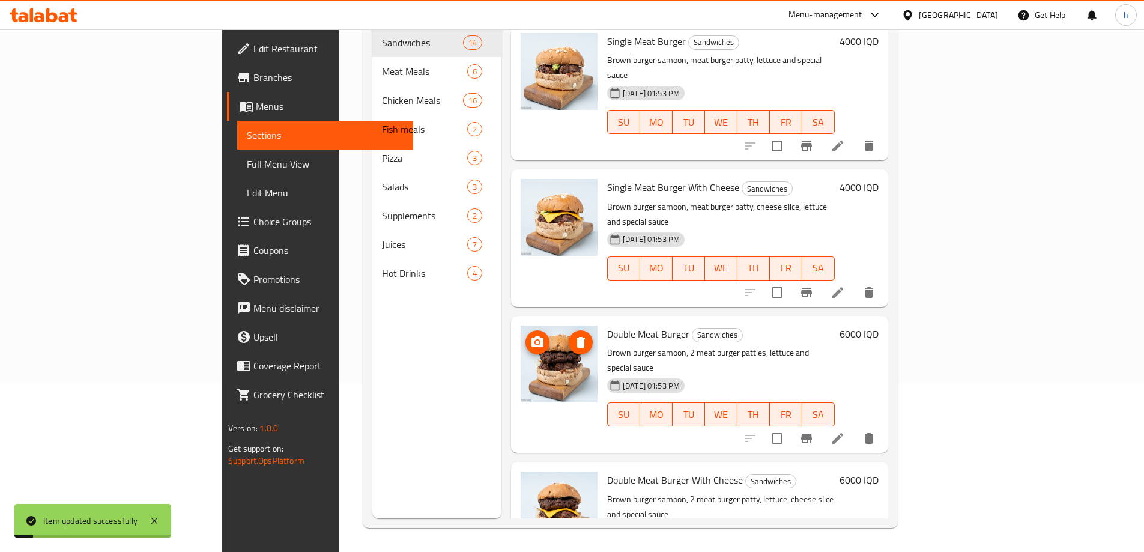
scroll to position [140, 0]
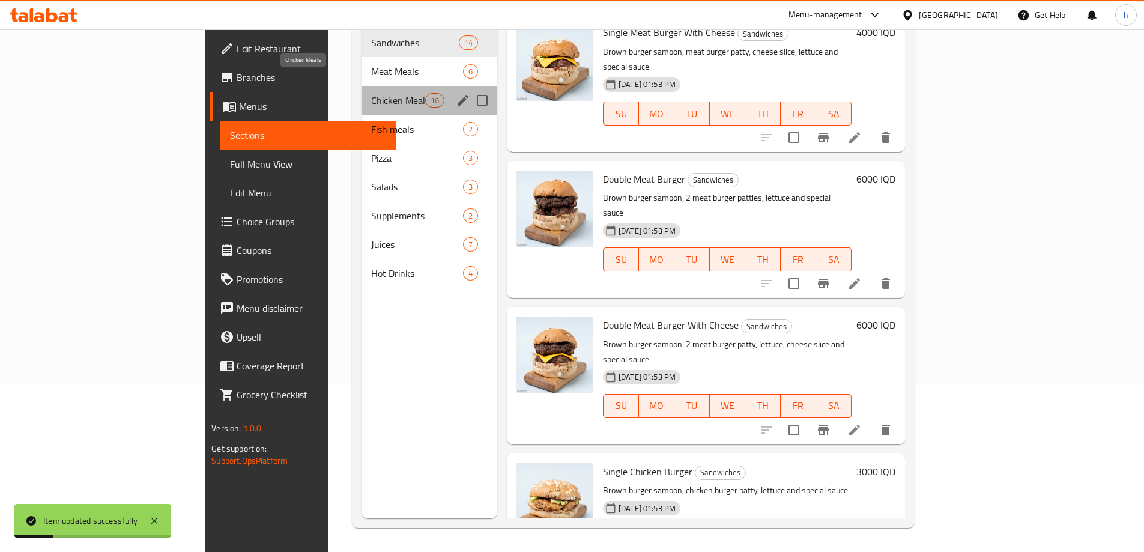
click at [371, 93] on span "Chicken Meals" at bounding box center [398, 100] width 54 height 14
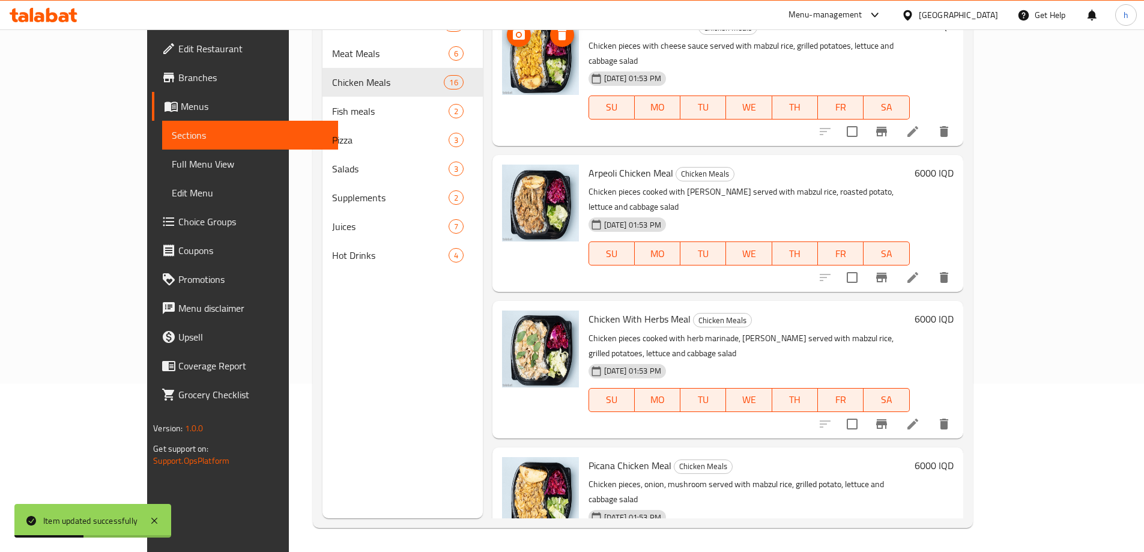
scroll to position [560, 0]
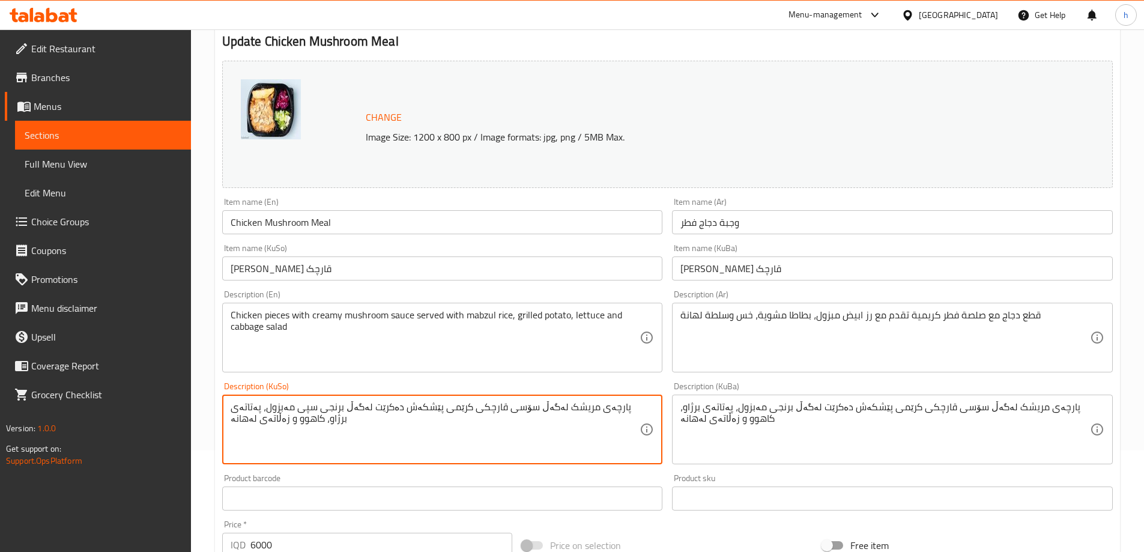
scroll to position [140, 0]
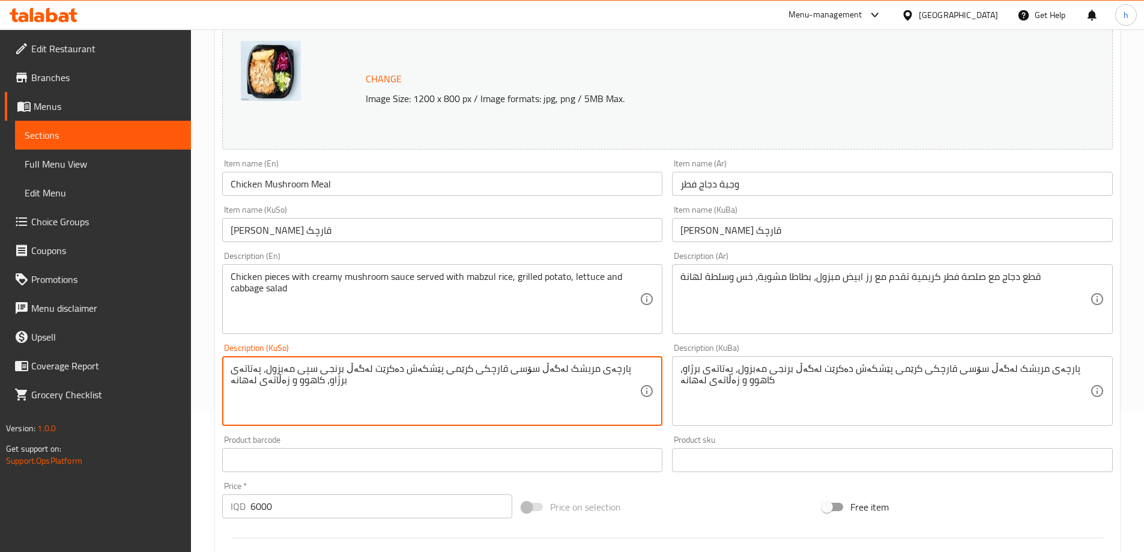
type textarea "پارچەی مریشک لەگەڵ سۆسی قارچکی کرێمی پێشکەش دەکرێت لەگەڵ برنجی سپی مەبزول، پەتا…"
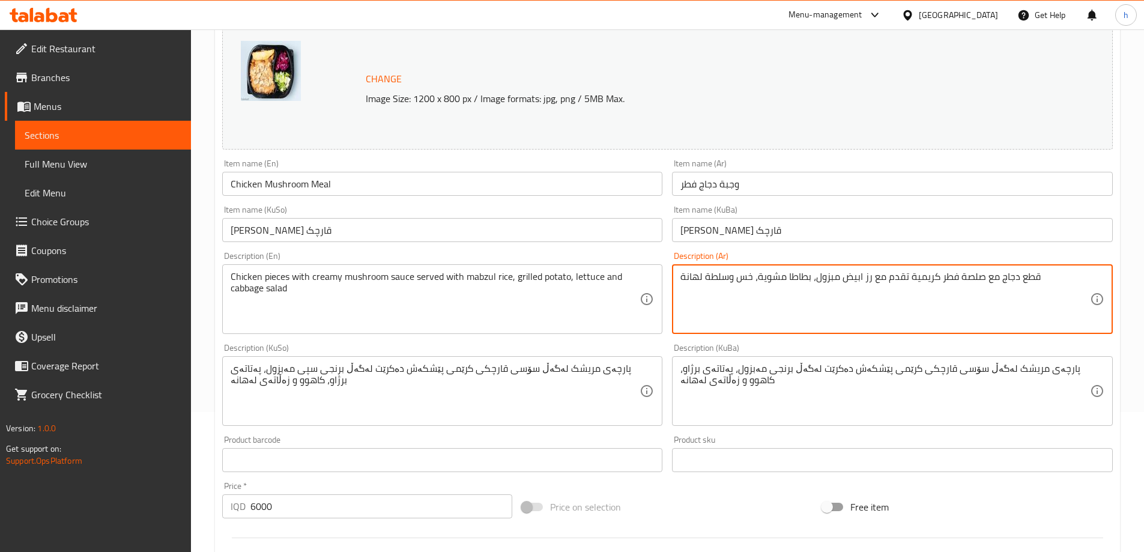
click at [867, 272] on textarea "قطع دجاج مع صلصة فطر كريمية تقدم مع رز ابيض مبزول، بطاطا مشوية، خس وسلطة لهانة" at bounding box center [885, 299] width 410 height 57
paste textarea "پارچەی مریشکی فاهیتا لەگەڵ بیبەر، پیاز، پەنیر پێشکەش دەکرێت لەگەڵ برنجی سپی مەب…"
paste textarea
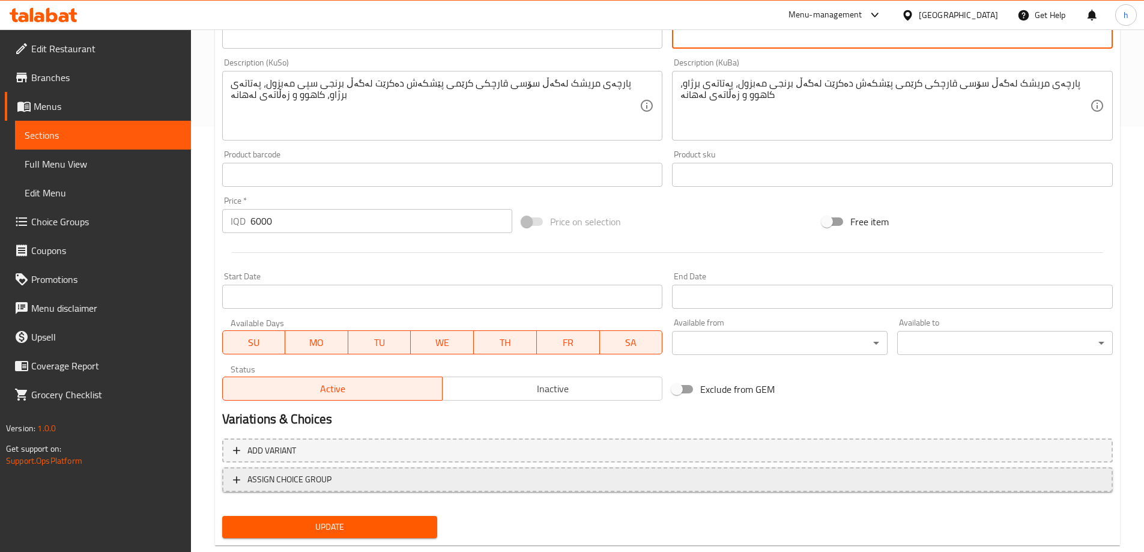
scroll to position [452, 0]
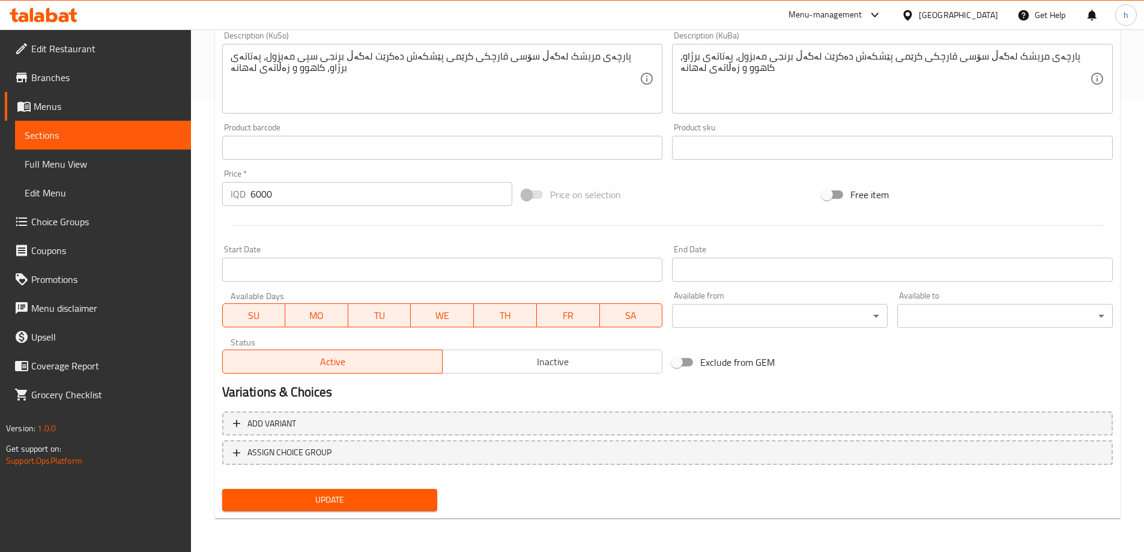
type textarea "قطع دجاج مع صلصة فطر كريمية تقدم مع أرز ابيض مبزول، بطاطا مشوية، خس وسلطة لهانة"
click at [381, 509] on button "Update" at bounding box center [330, 500] width 216 height 22
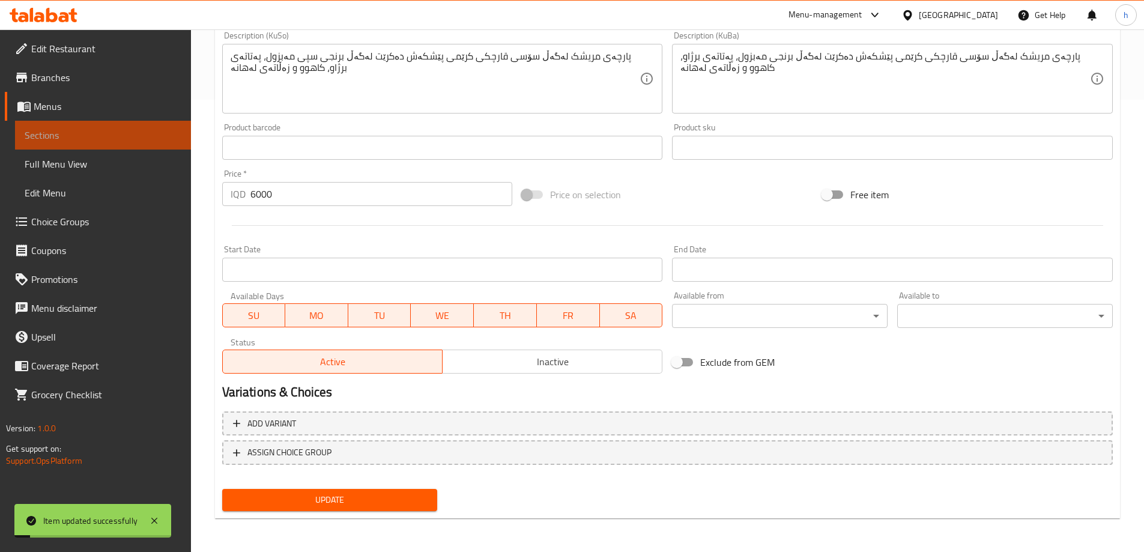
click at [95, 147] on link "Sections" at bounding box center [103, 135] width 176 height 29
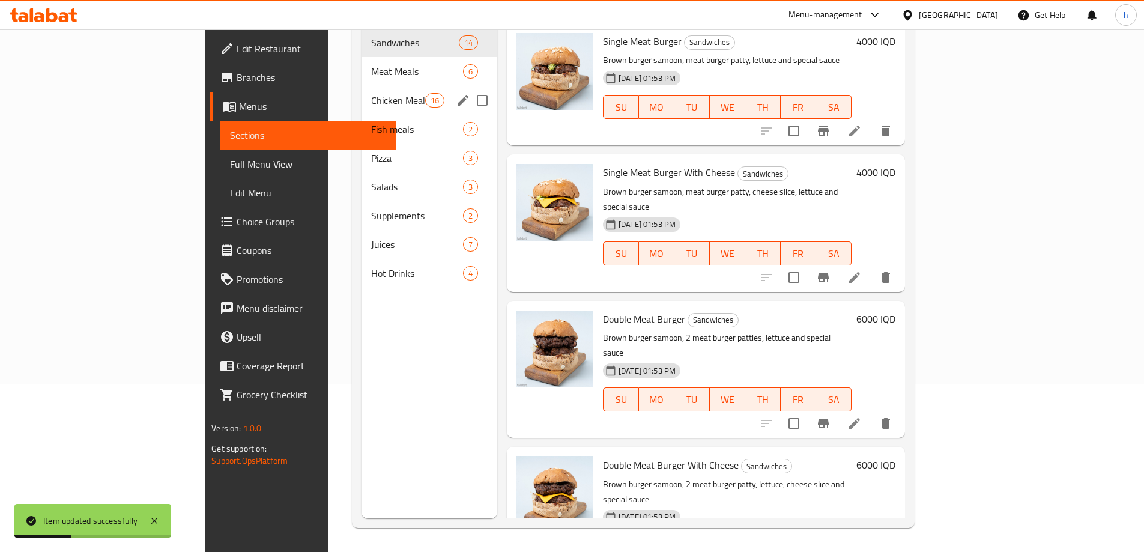
click at [371, 93] on span "Chicken Meals" at bounding box center [398, 100] width 54 height 14
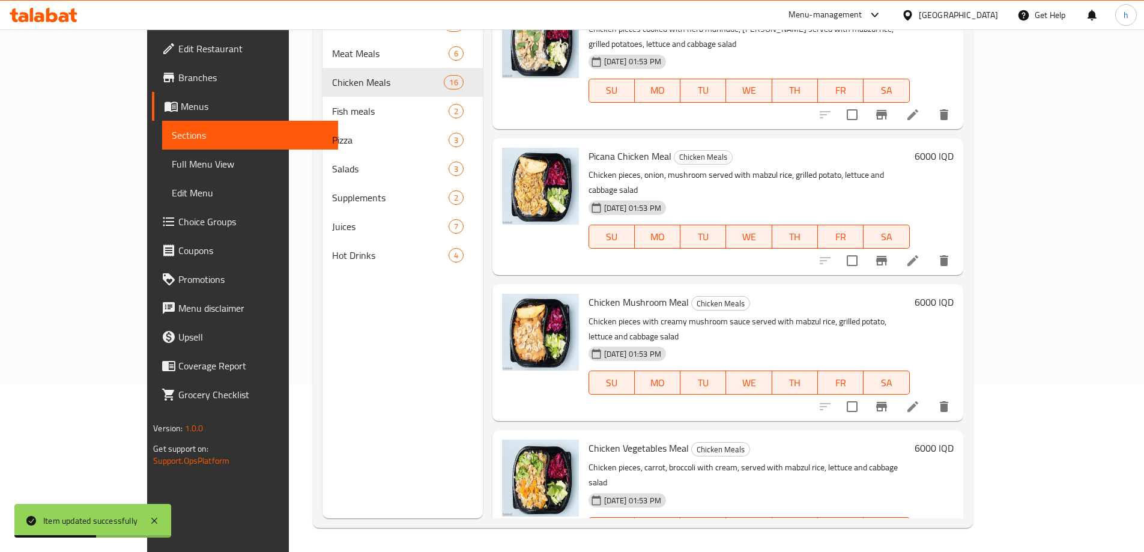
scroll to position [841, 0]
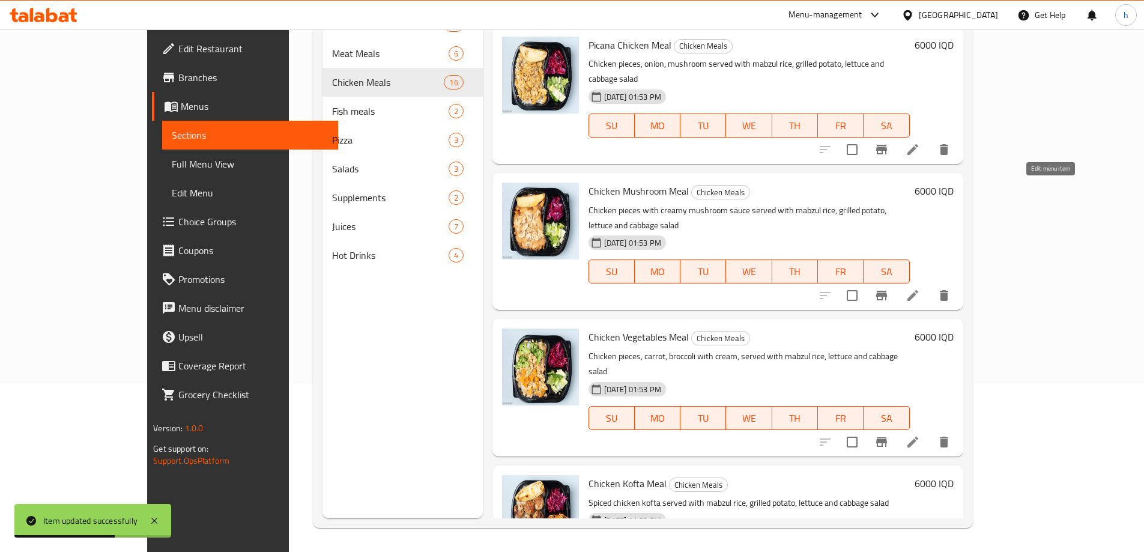
click at [920, 288] on icon at bounding box center [913, 295] width 14 height 14
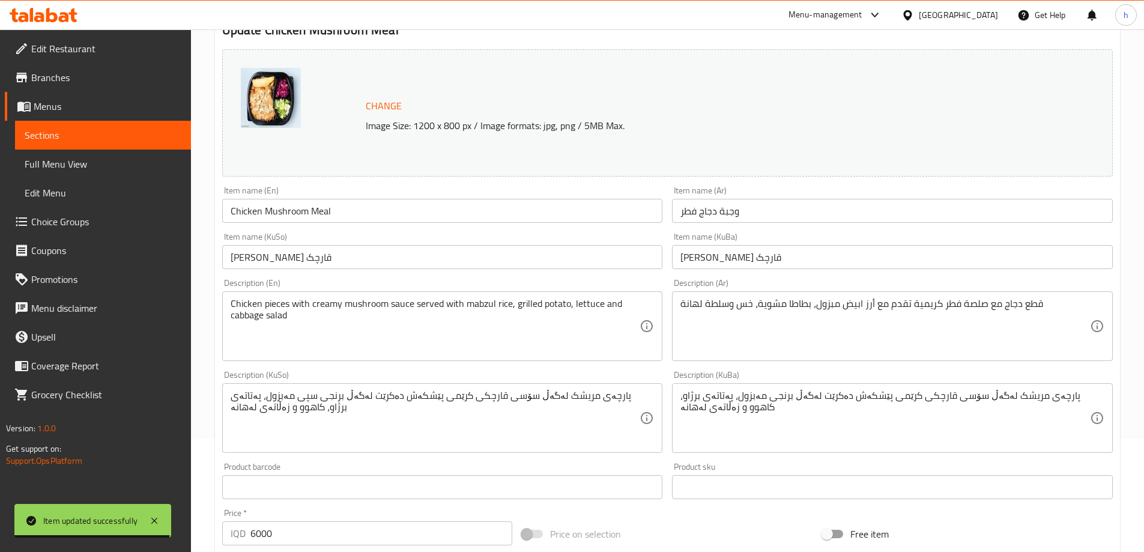
scroll to position [140, 0]
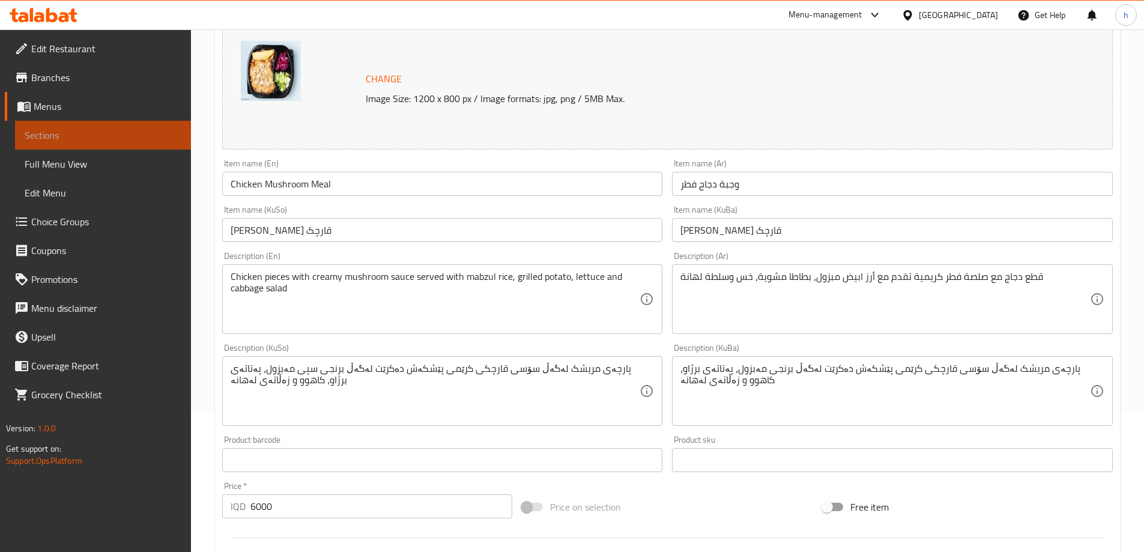
click at [127, 133] on span "Sections" at bounding box center [103, 135] width 157 height 14
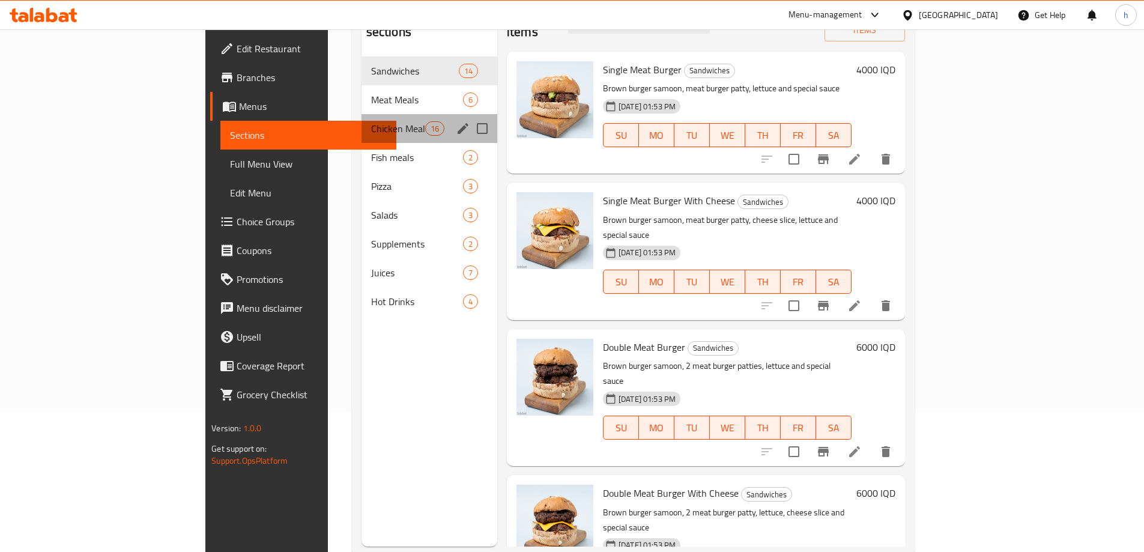
click at [362, 118] on div "Chicken Meals 16" at bounding box center [430, 128] width 136 height 29
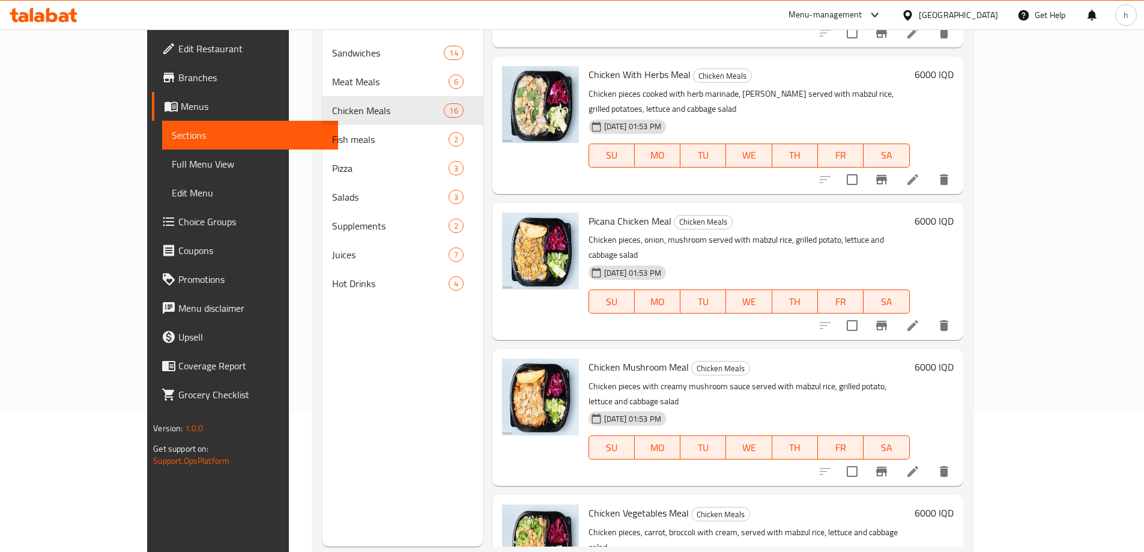
scroll to position [841, 0]
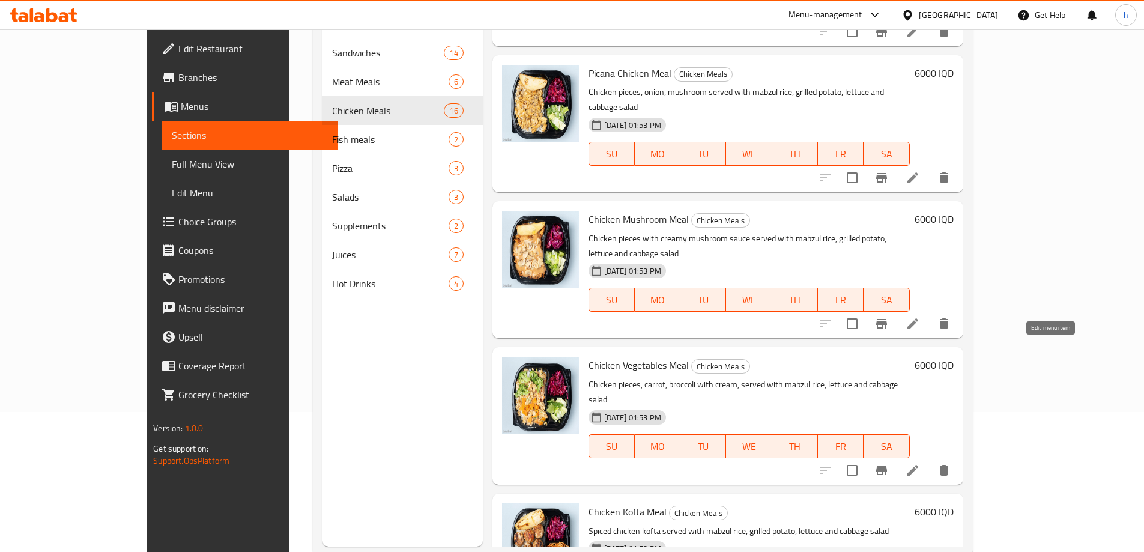
click at [920, 463] on icon at bounding box center [913, 470] width 14 height 14
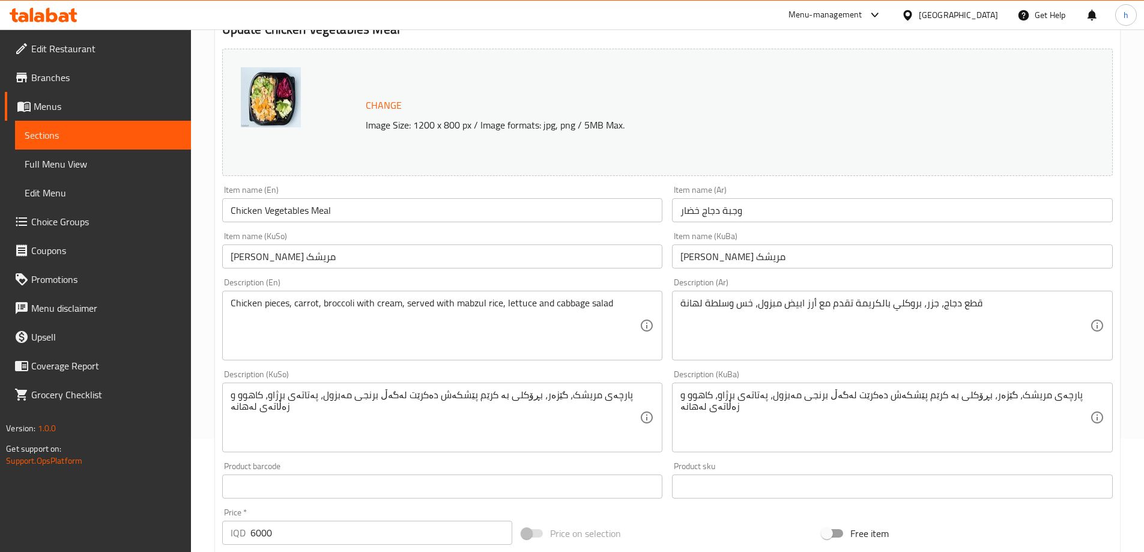
scroll to position [140, 0]
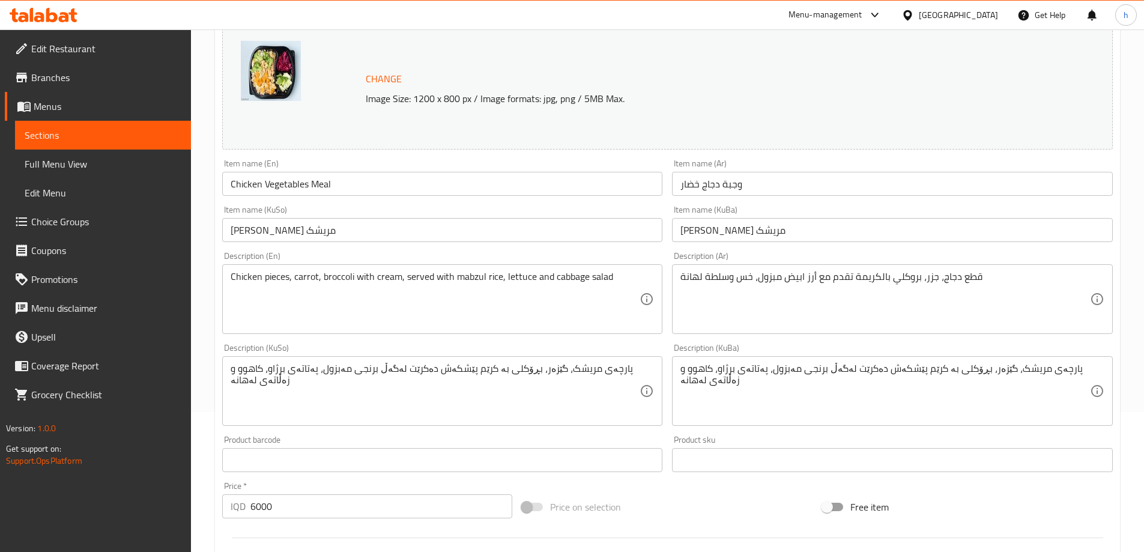
drag, startPoint x: 377, startPoint y: 369, endPoint x: 407, endPoint y: 391, distance: 37.8
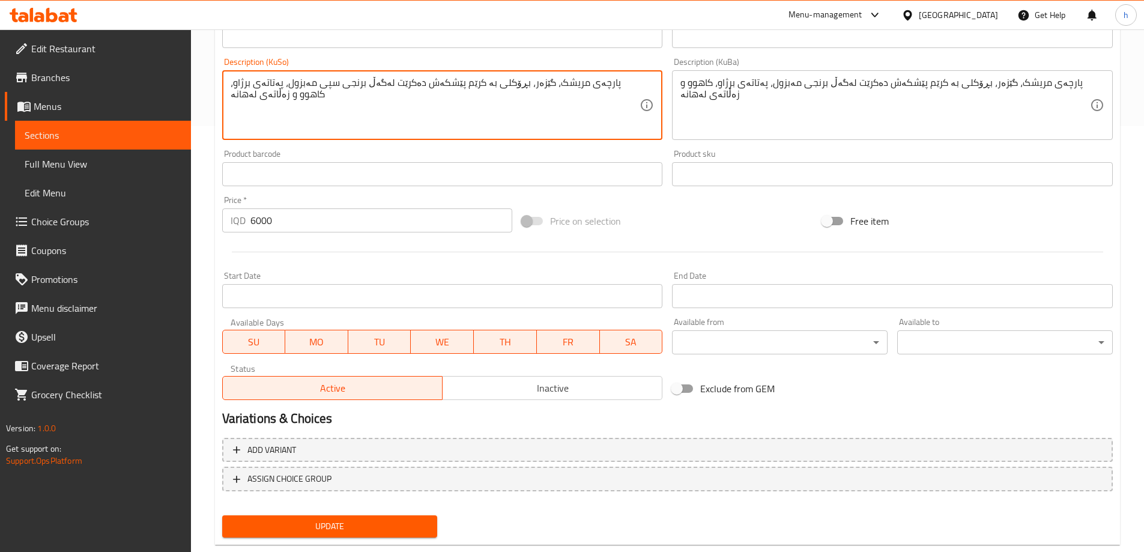
scroll to position [452, 0]
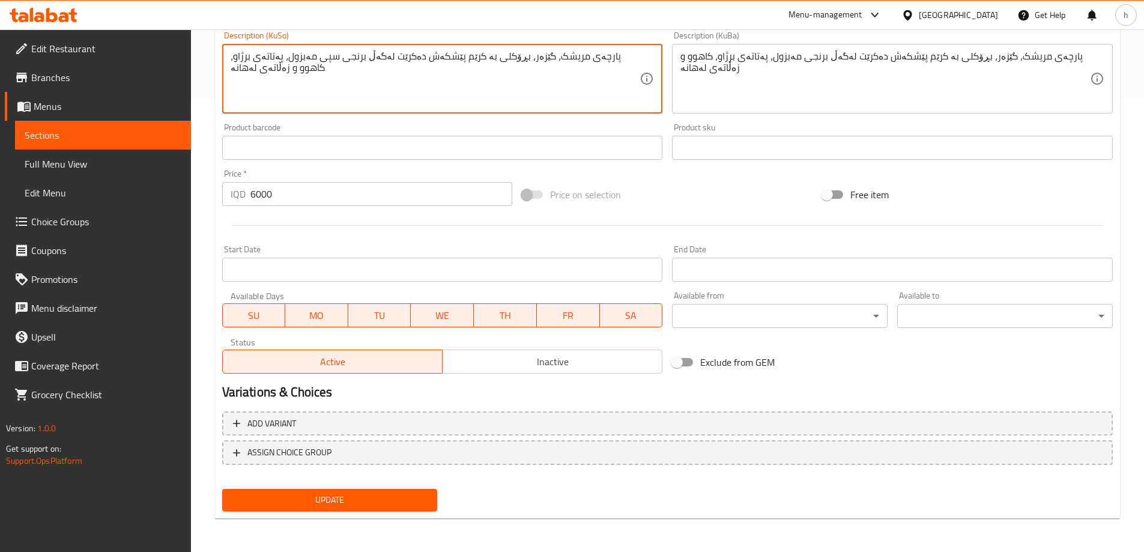
type textarea "پارچەی مریشک، گێزەر، بڕۆکلی بە کرێم پێشکەش دەکرێت لەگەڵ برنجی سپی مەبزول، پەتات…"
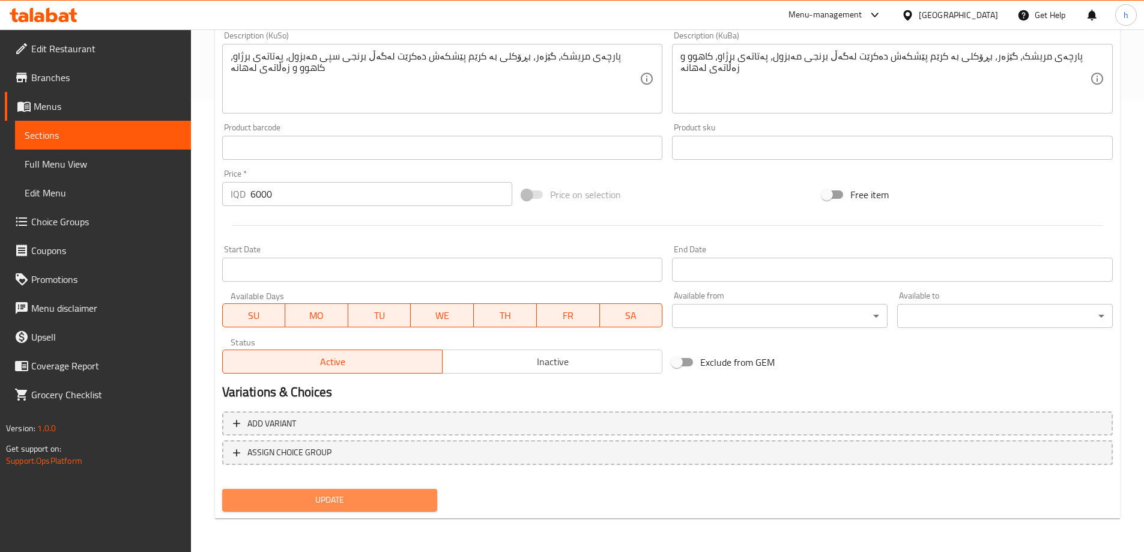
click at [386, 501] on span "Update" at bounding box center [330, 499] width 196 height 15
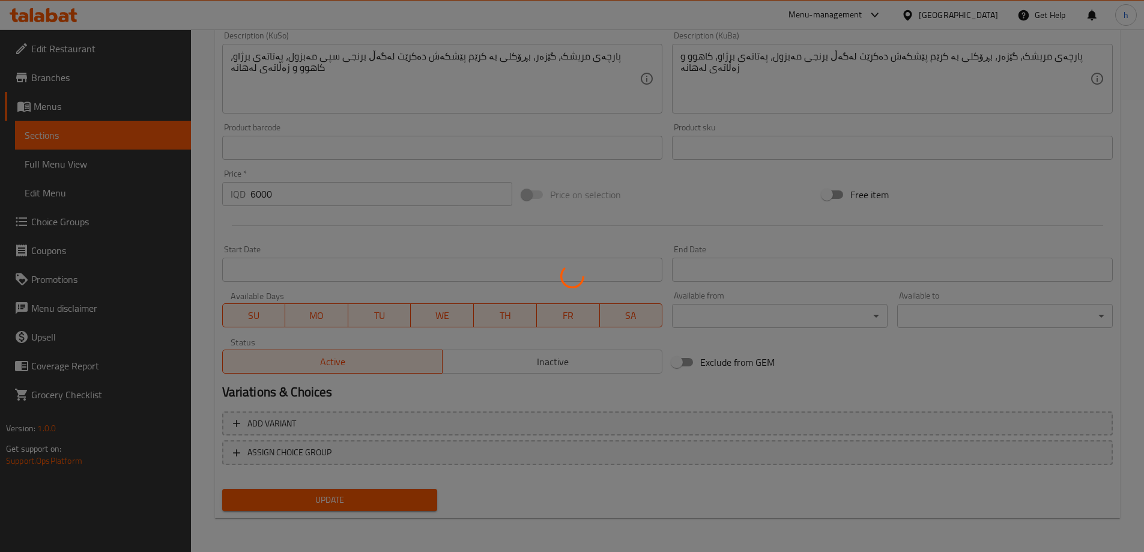
click at [38, 135] on div at bounding box center [572, 276] width 1144 height 552
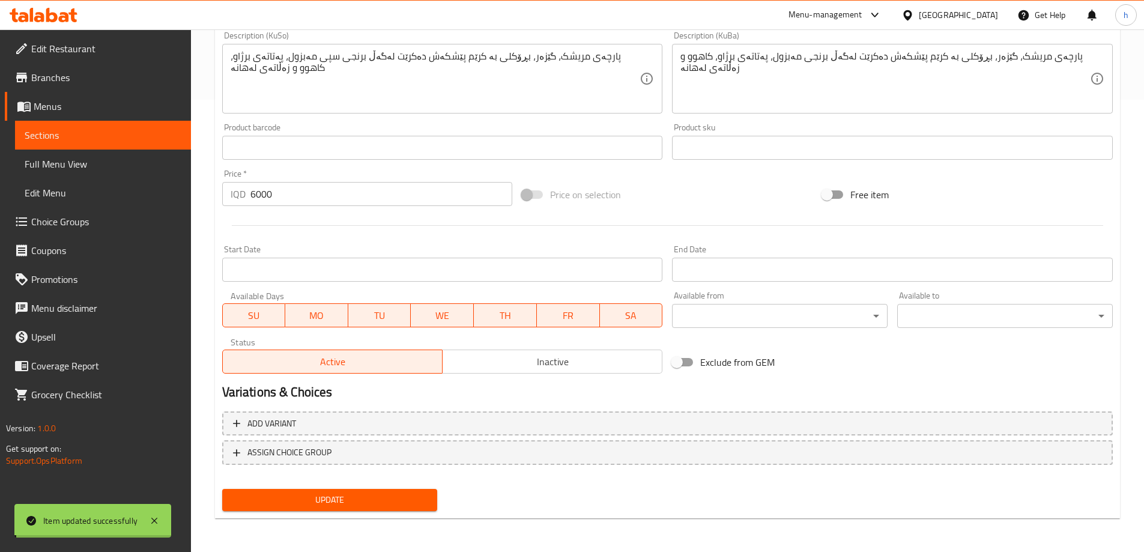
click at [38, 135] on div "Edit Restaurant Branches Menus Sections Full Menu View Edit Menu Choice Groups …" at bounding box center [572, 64] width 1144 height 975
click at [38, 135] on span "Sections" at bounding box center [103, 135] width 157 height 14
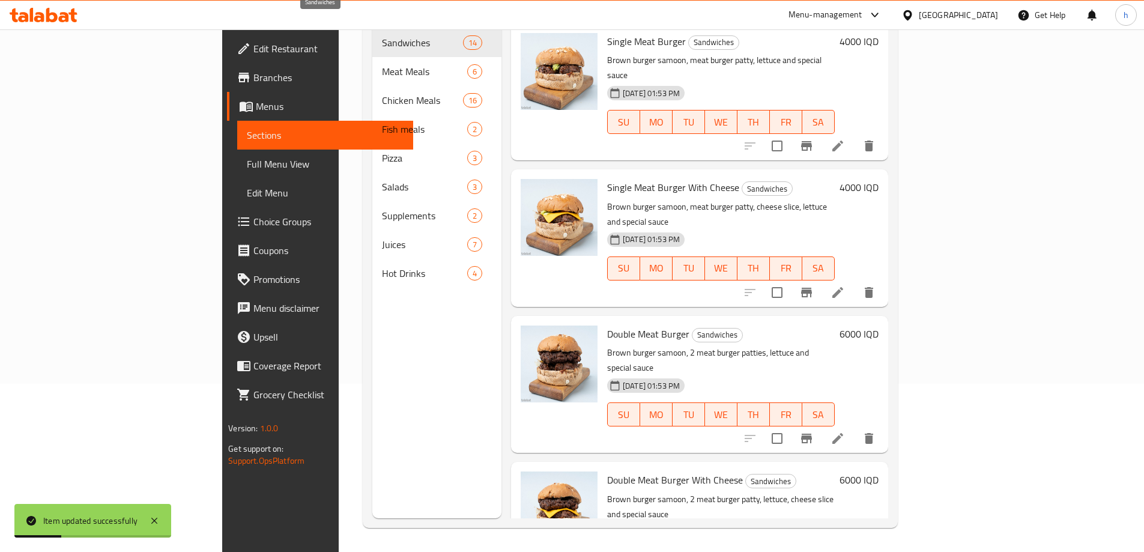
scroll to position [28, 0]
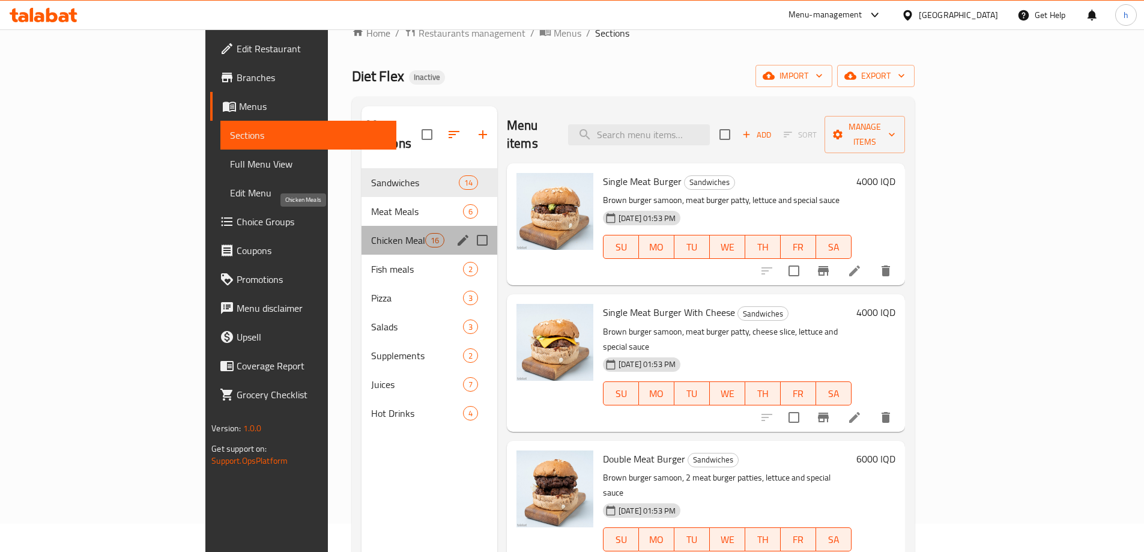
click at [371, 233] on span "Chicken Meals" at bounding box center [398, 240] width 54 height 14
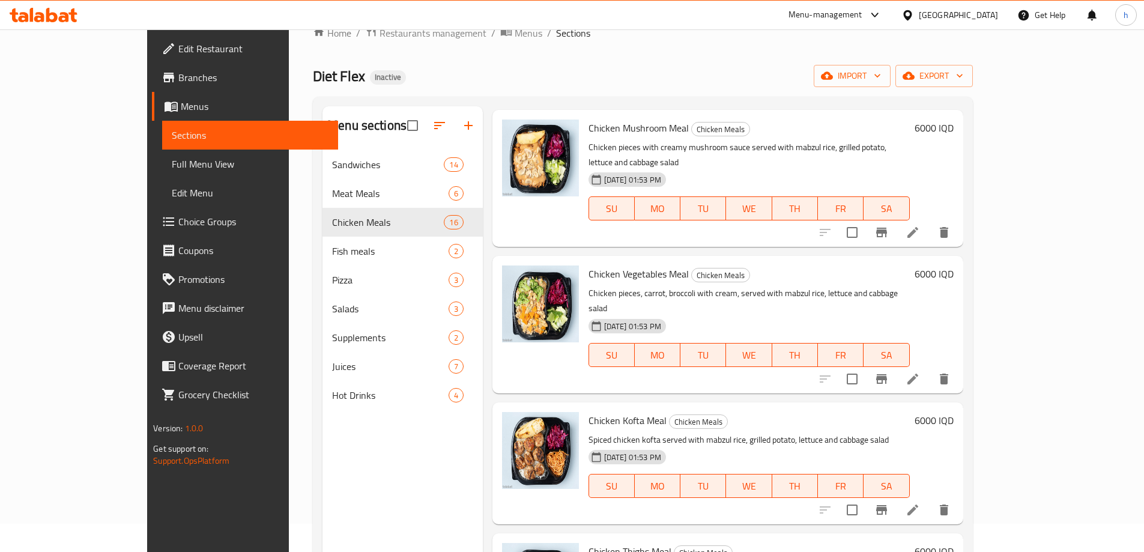
scroll to position [1017, 0]
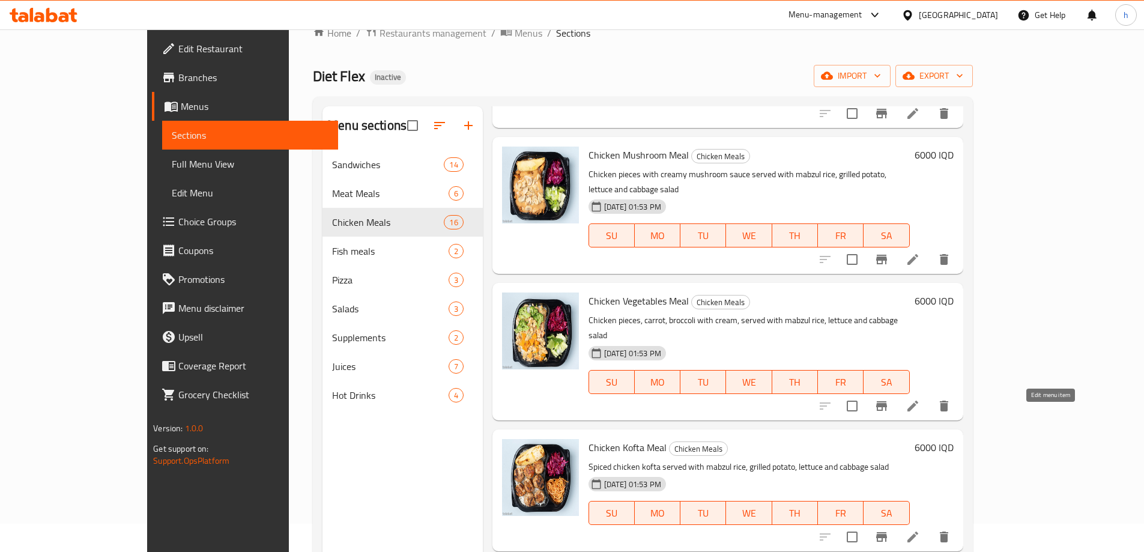
click at [920, 530] on icon at bounding box center [913, 537] width 14 height 14
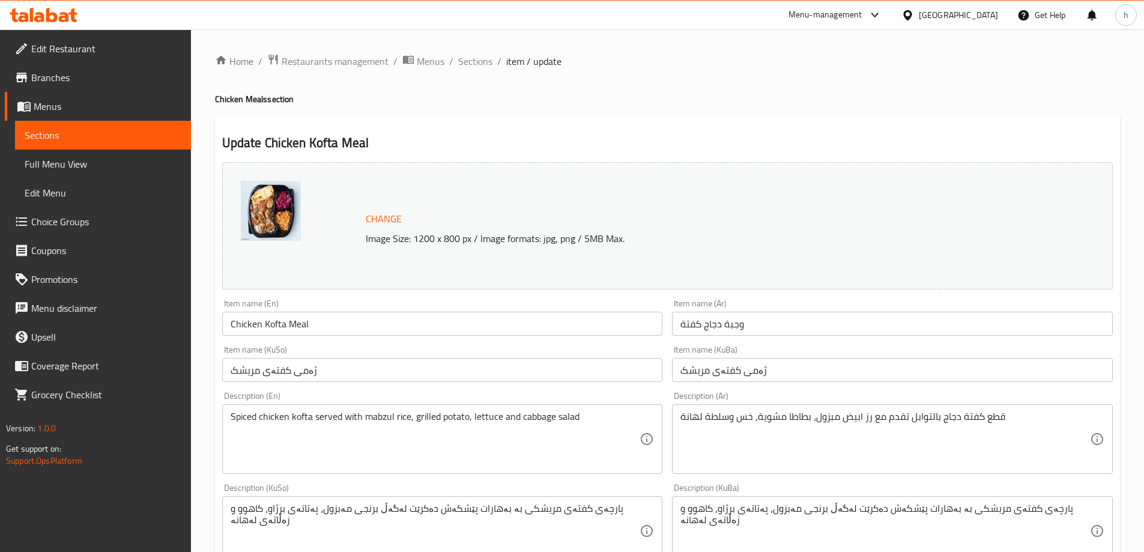
scroll to position [140, 0]
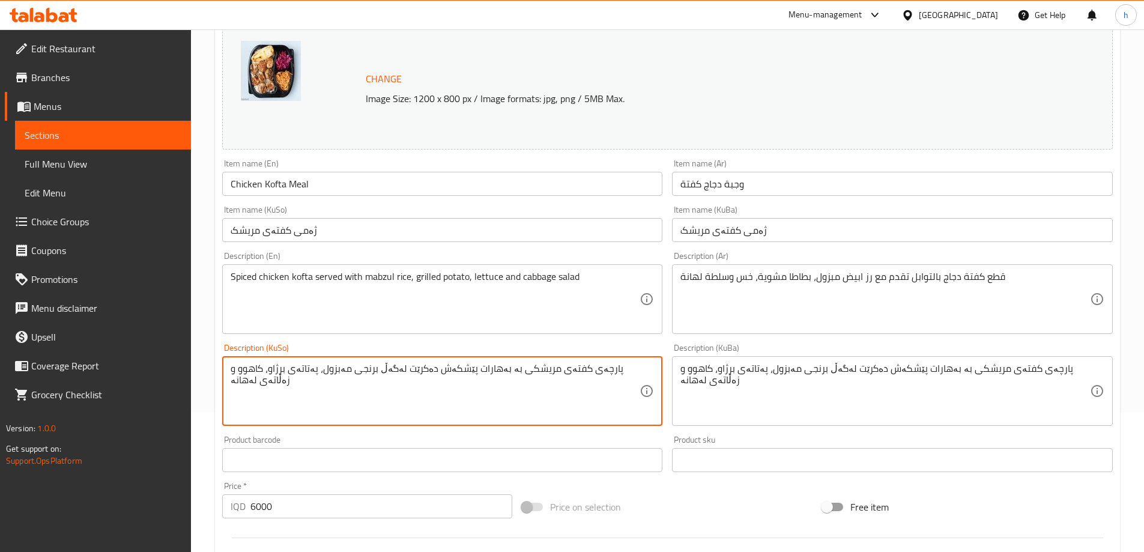
drag, startPoint x: 372, startPoint y: 367, endPoint x: 575, endPoint y: 545, distance: 270.3
click at [373, 372] on textarea "پارچەی کفتەی مریشکی بە بەهارات پێشکەش دەکرێت لەگەڵ برنجی مەبزول، پەتاتەی برژاو،…" at bounding box center [436, 391] width 410 height 57
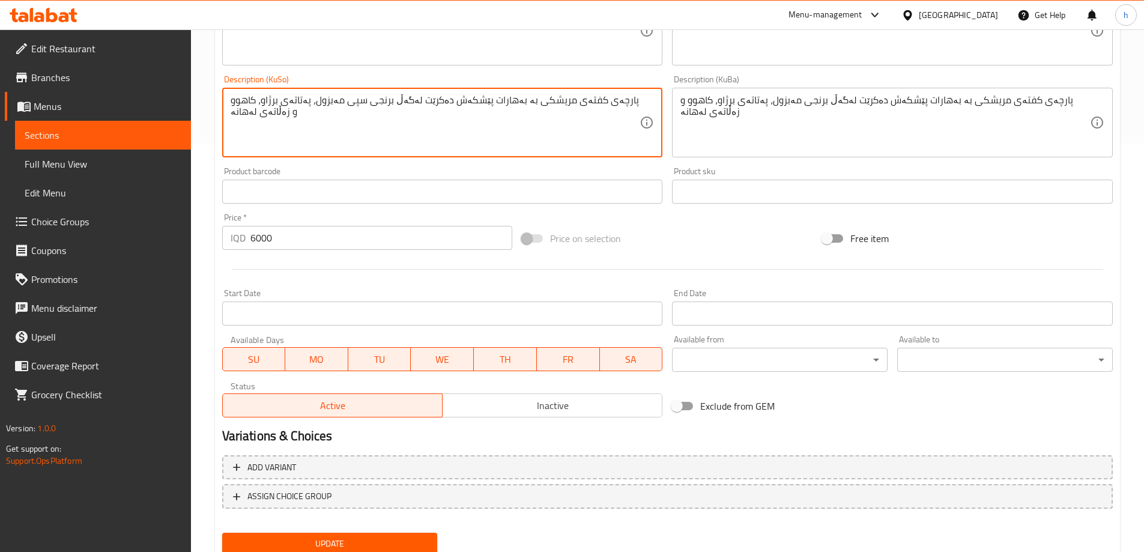
scroll to position [452, 0]
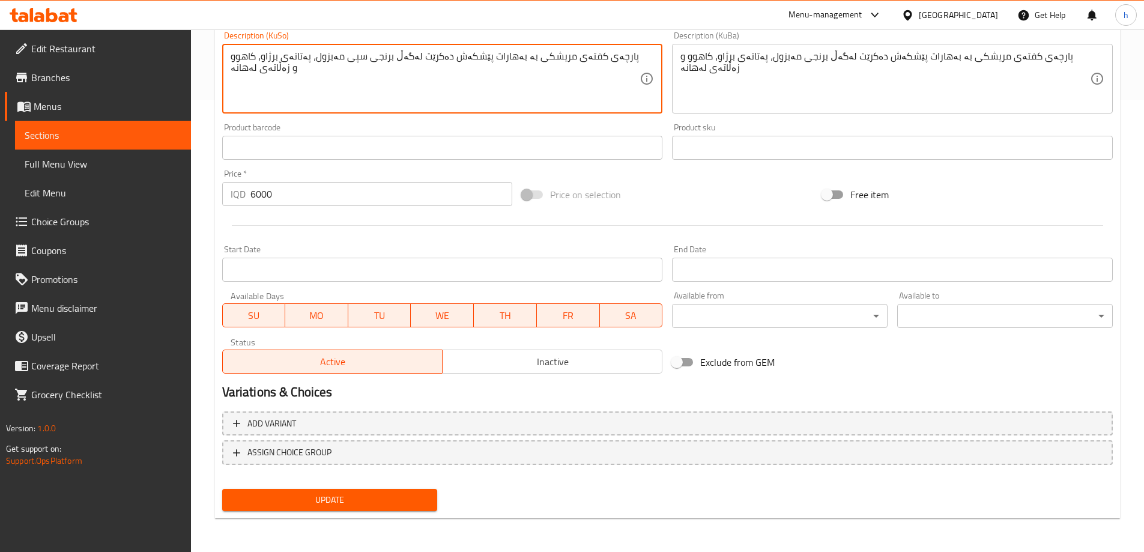
type textarea "پارچەی کفتەی مریشکی بە بەهارات پێشکەش دەکرێت لەگەڵ برنجی سپی مەبزول، پەتاتەی بر…"
click at [386, 492] on span "Update" at bounding box center [330, 499] width 196 height 15
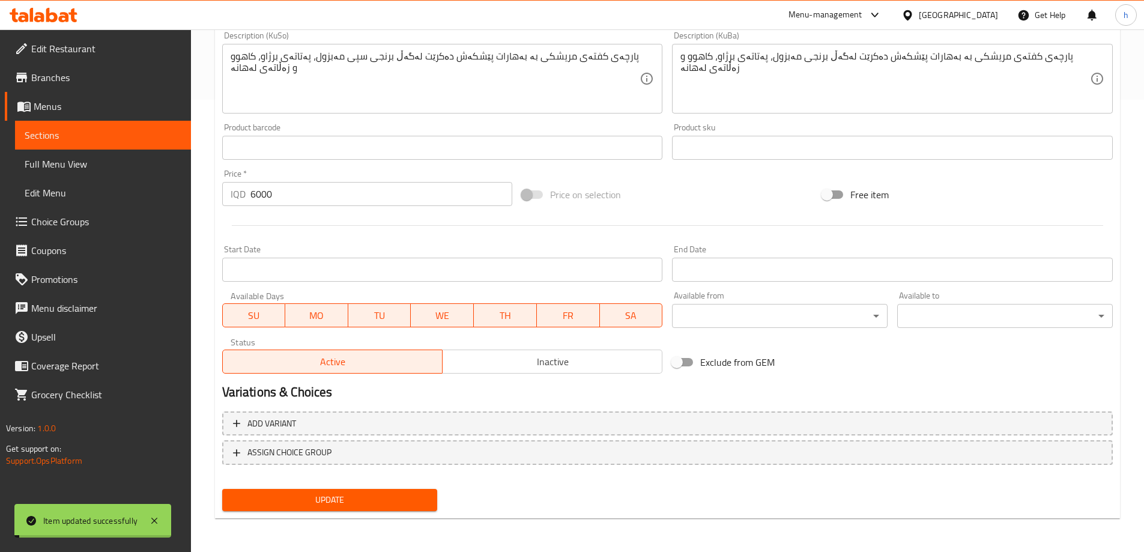
click at [58, 142] on span "Sections" at bounding box center [103, 135] width 157 height 14
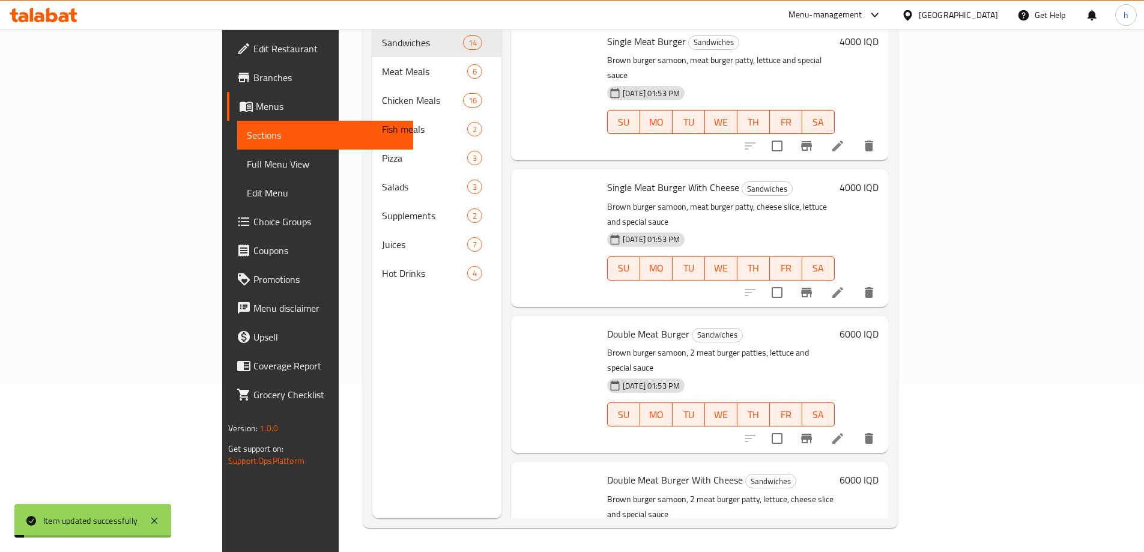
scroll to position [168, 0]
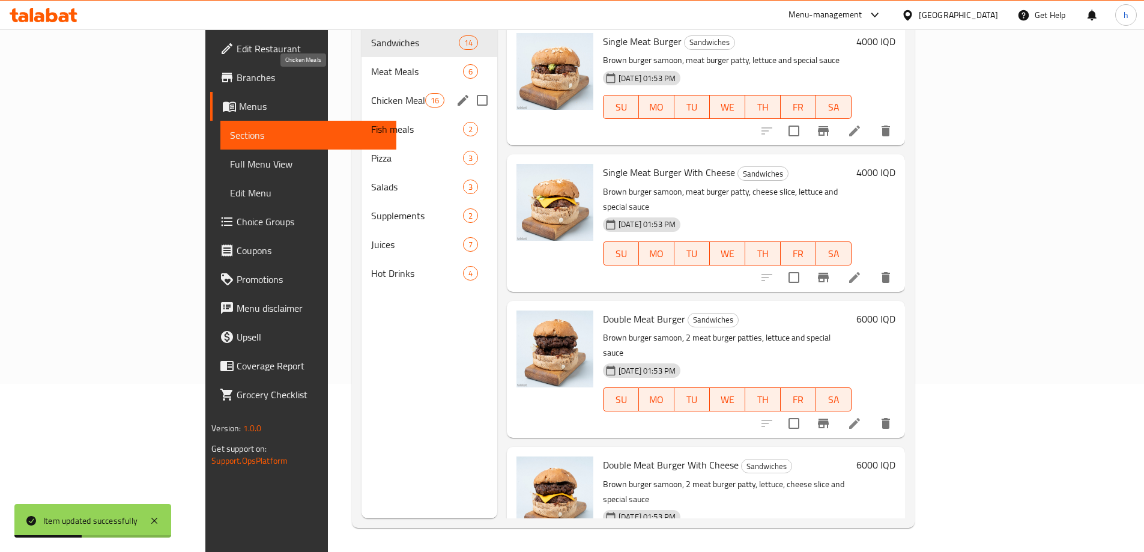
click at [371, 93] on span "Chicken Meals" at bounding box center [398, 100] width 54 height 14
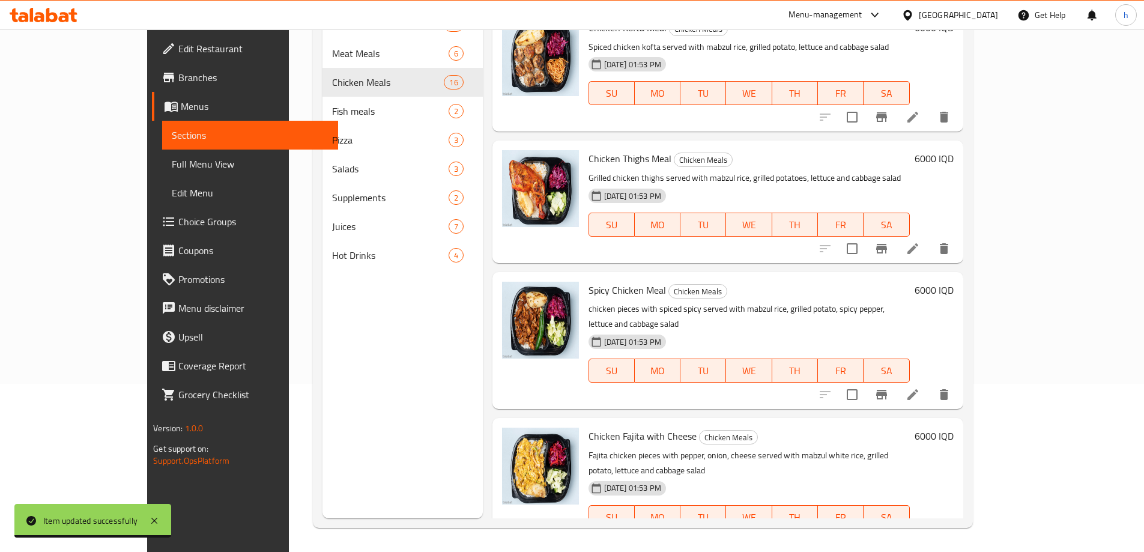
scroll to position [1437, 0]
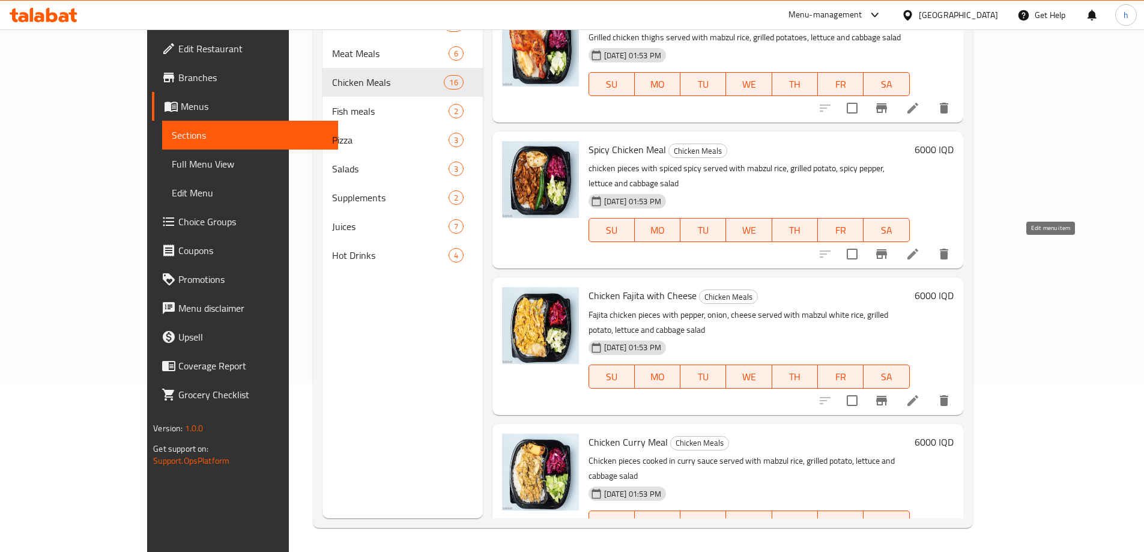
click at [920, 393] on icon at bounding box center [913, 400] width 14 height 14
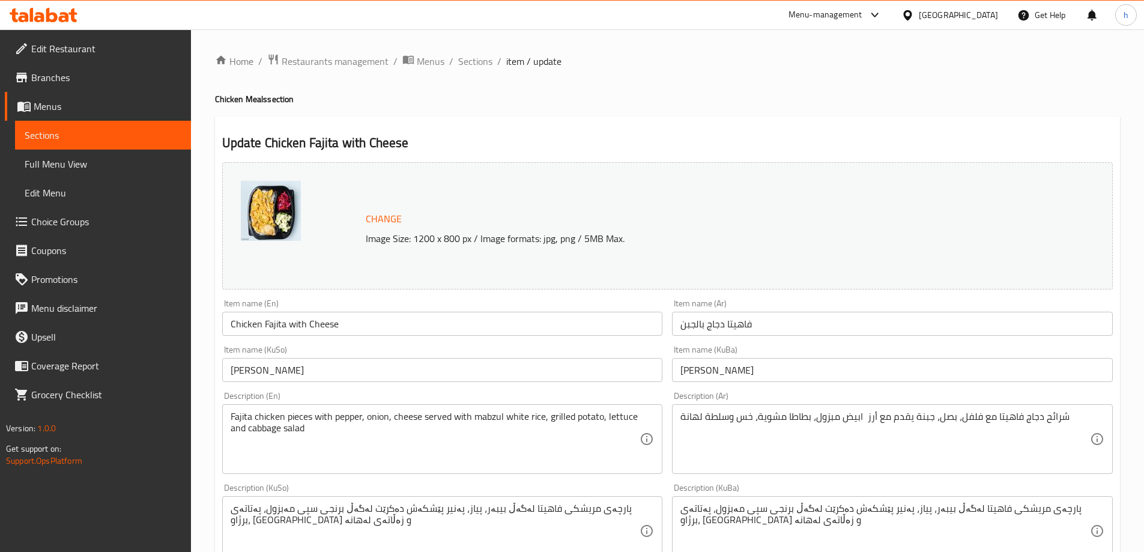
click at [154, 141] on span "Sections" at bounding box center [103, 135] width 157 height 14
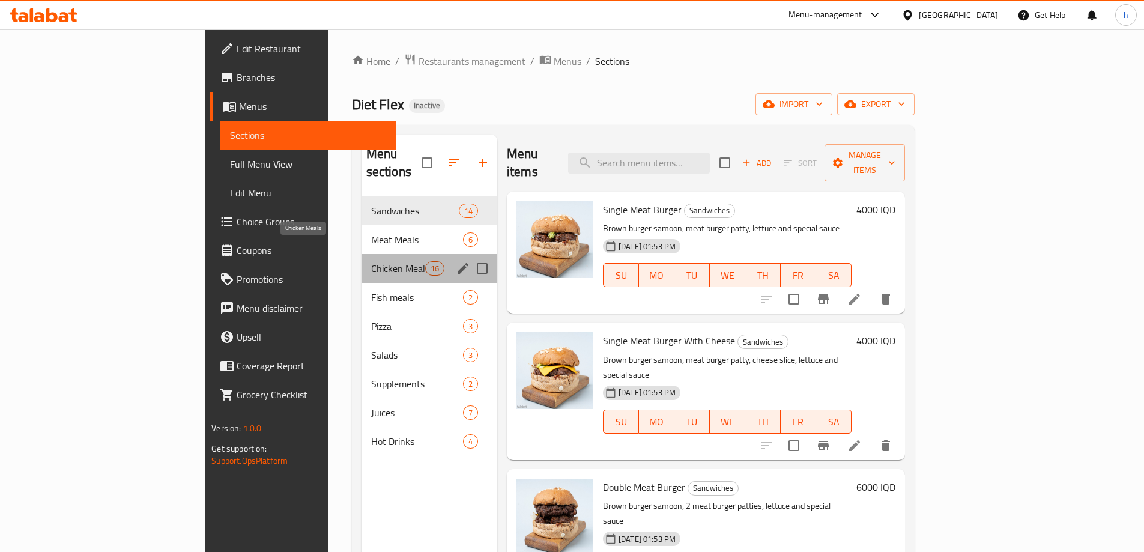
click at [371, 261] on span "Chicken Meals" at bounding box center [398, 268] width 54 height 14
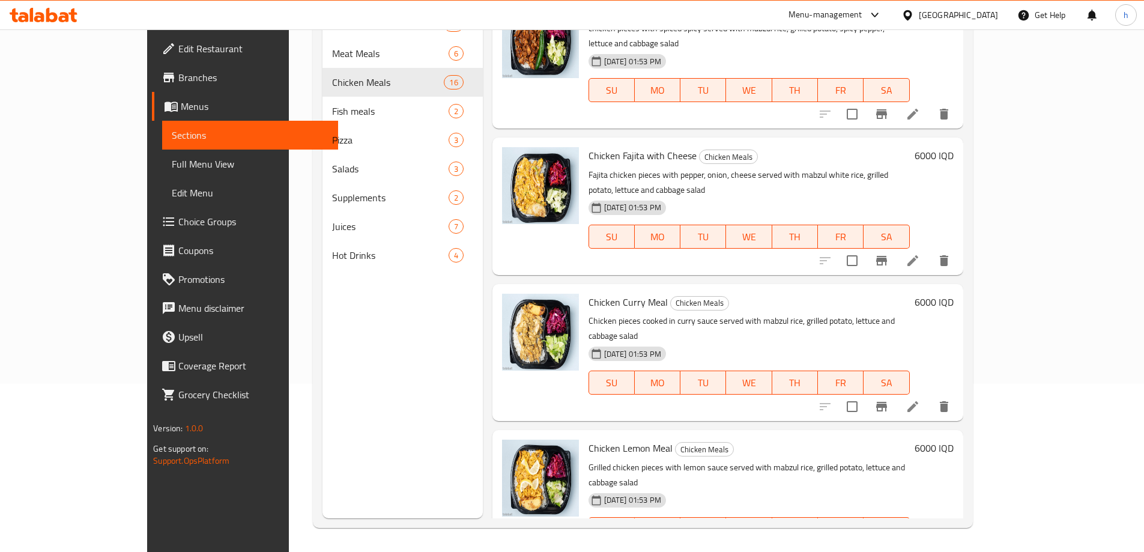
scroll to position [1437, 0]
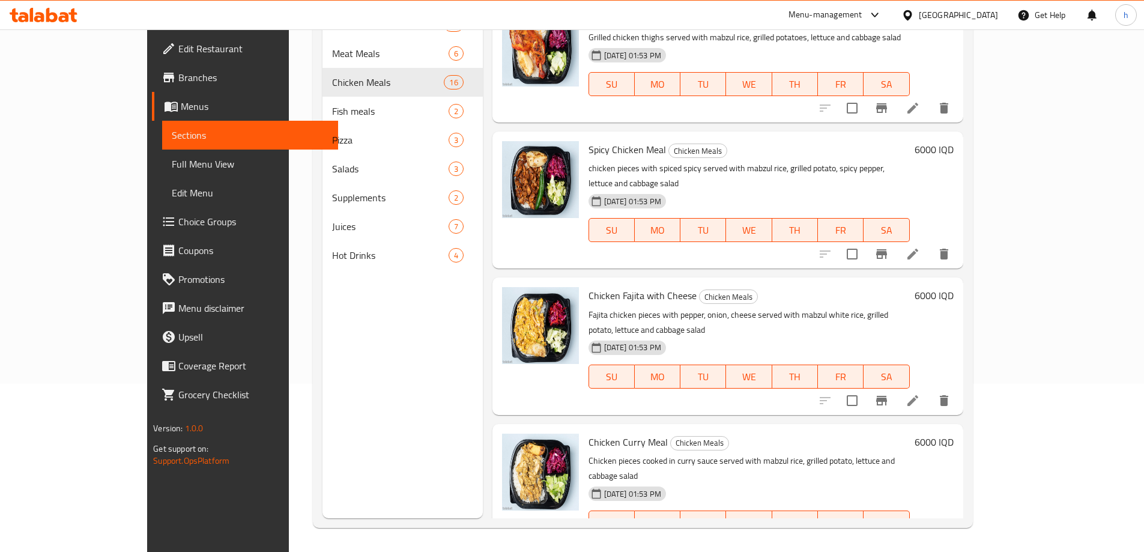
click at [930, 536] on li at bounding box center [913, 547] width 34 height 22
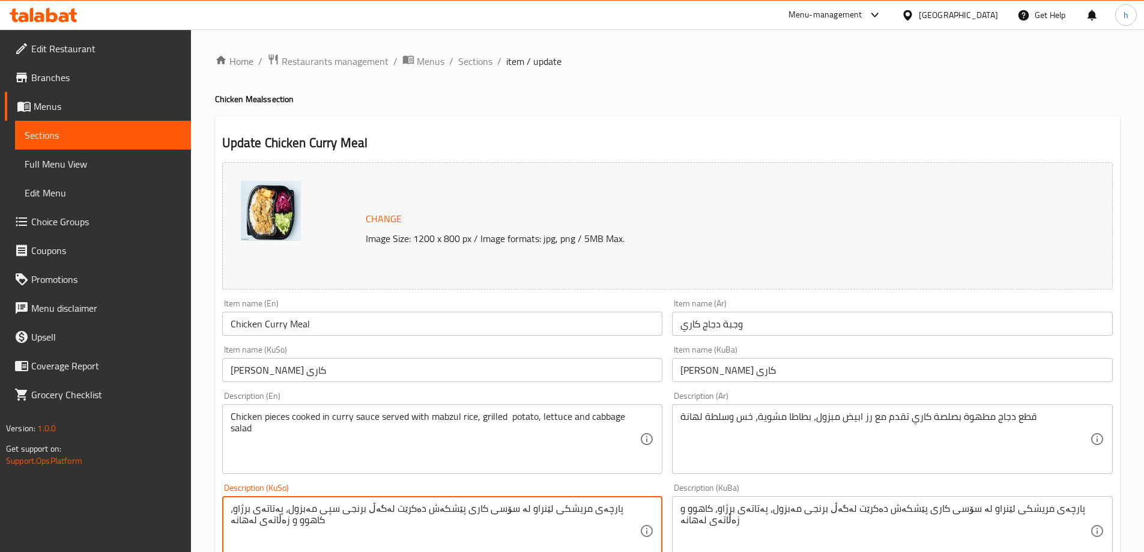
type textarea "پارچەی مریشکی لێنراو لە سۆسی کاری پێشکەش دەکرێت لەگەڵ برنجی سپی مەبزول، پەتاتەی…"
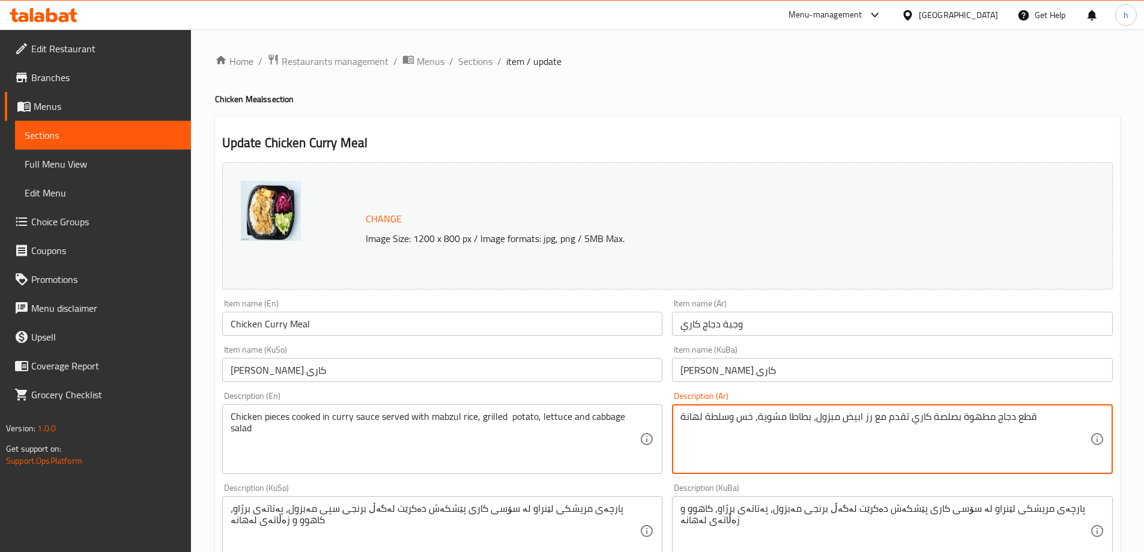
click at [864, 418] on textarea "قطع دجاج مطهوة بصلصة كاري تقدم مع رز ابيض مبزول، بطاطا مشوية، خس وسلطة لهانة" at bounding box center [885, 439] width 410 height 57
click at [864, 415] on textarea "قطع دجاج مطهوة بصلصة كاري تقدم مع رز ابيض مبزول، بطاطا مشوية، خس وسلطة لهانة" at bounding box center [885, 439] width 410 height 57
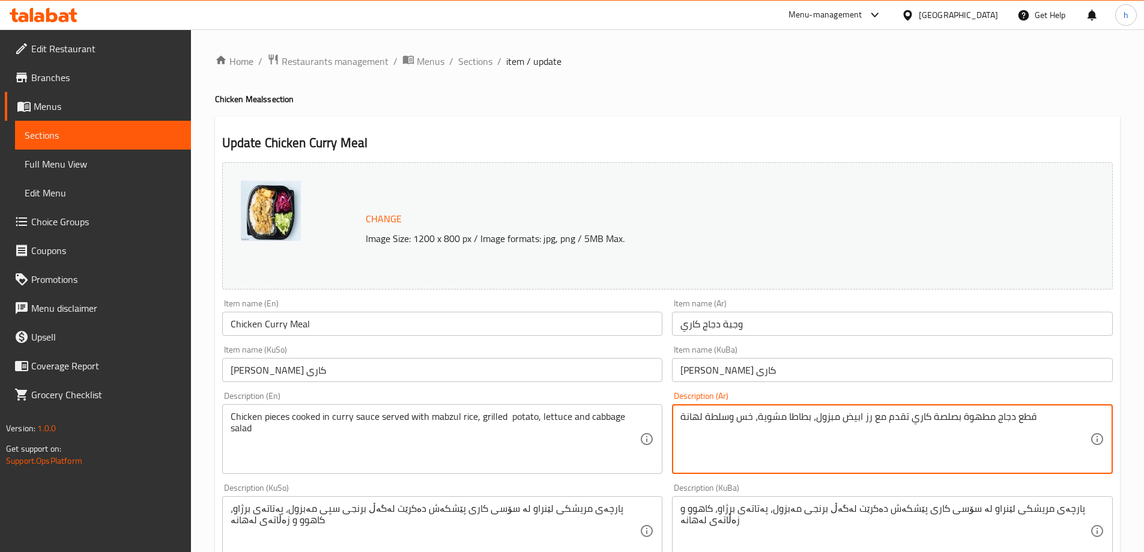
click at [868, 415] on textarea "قطع دجاج مطهوة بصلصة كاري تقدم مع رز ابيض مبزول، بطاطا مشوية، خس وسلطة لهانة" at bounding box center [885, 439] width 410 height 57
paste textarea
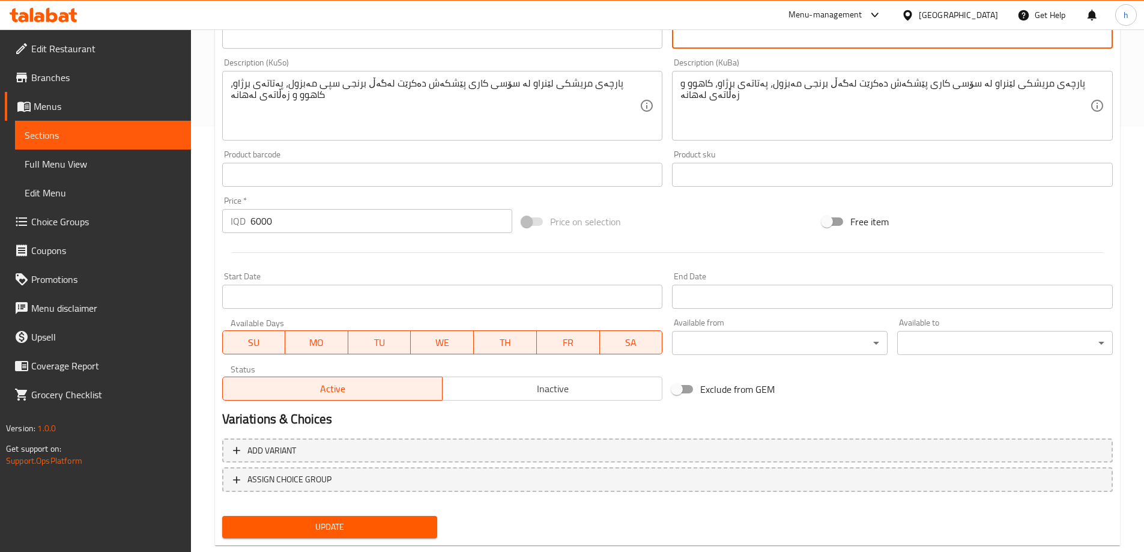
scroll to position [452, 0]
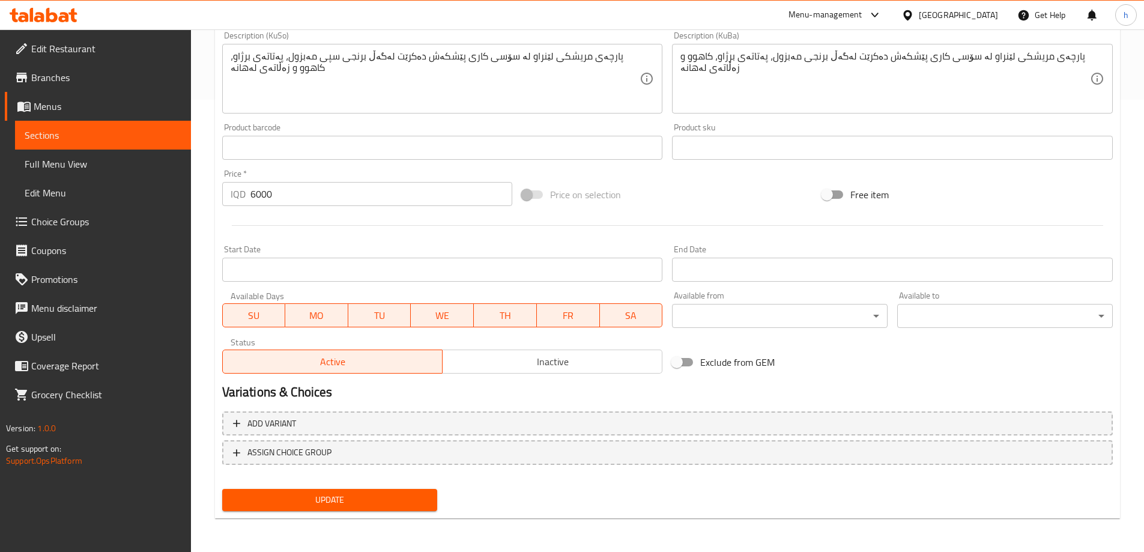
type textarea "قطع دجاج مطهوة بصلصة كاري تقدم مع أرز ابيض مبزول، بطاطا مشوية، خس وسلطة لهانة"
click at [430, 498] on button "Update" at bounding box center [330, 500] width 216 height 22
click at [77, 145] on link "Sections" at bounding box center [103, 135] width 176 height 29
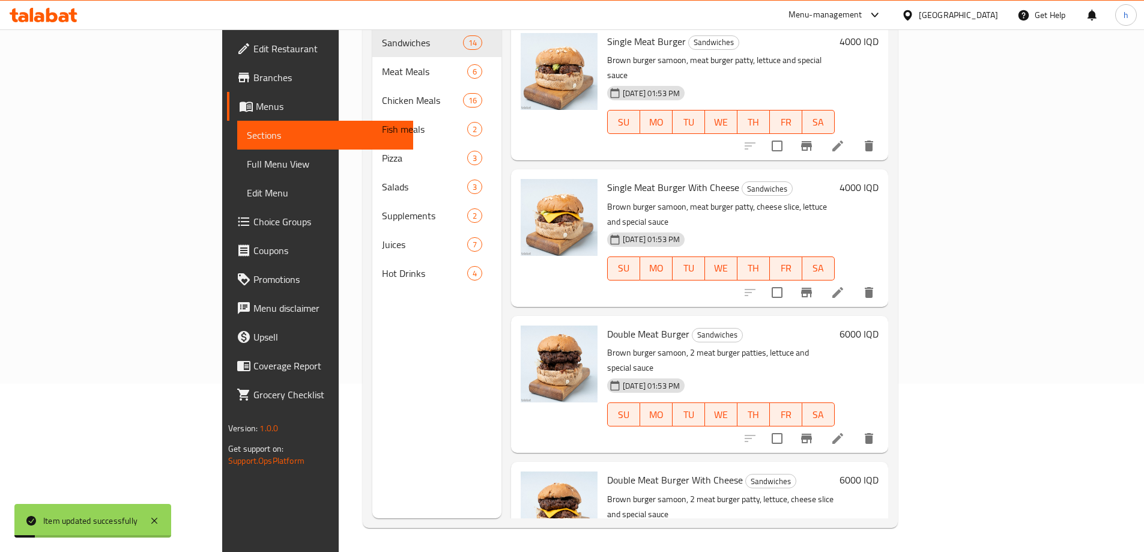
scroll to position [168, 0]
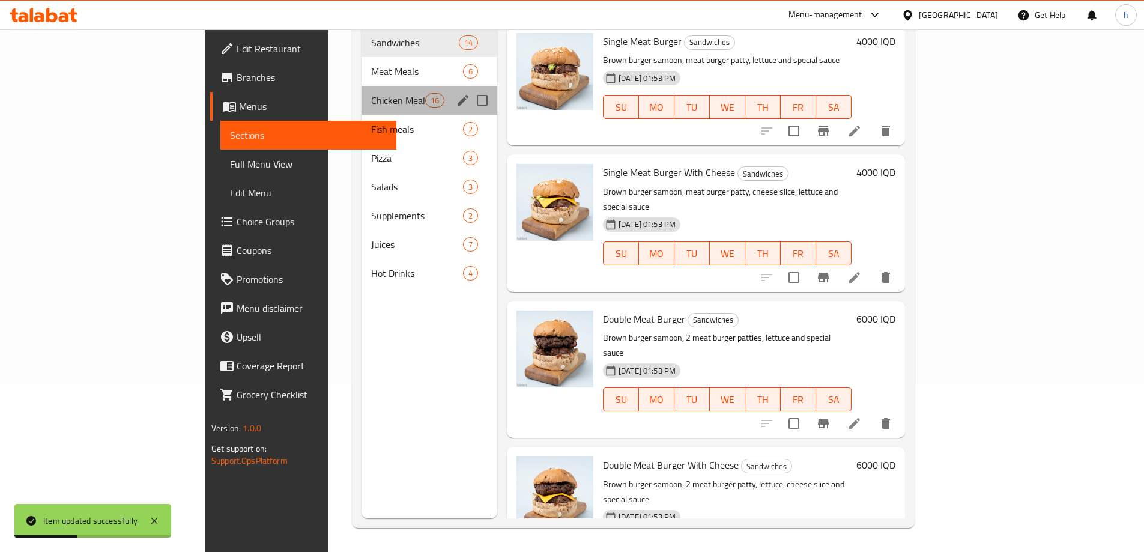
click at [362, 91] on div "Chicken Meals 16" at bounding box center [430, 100] width 136 height 29
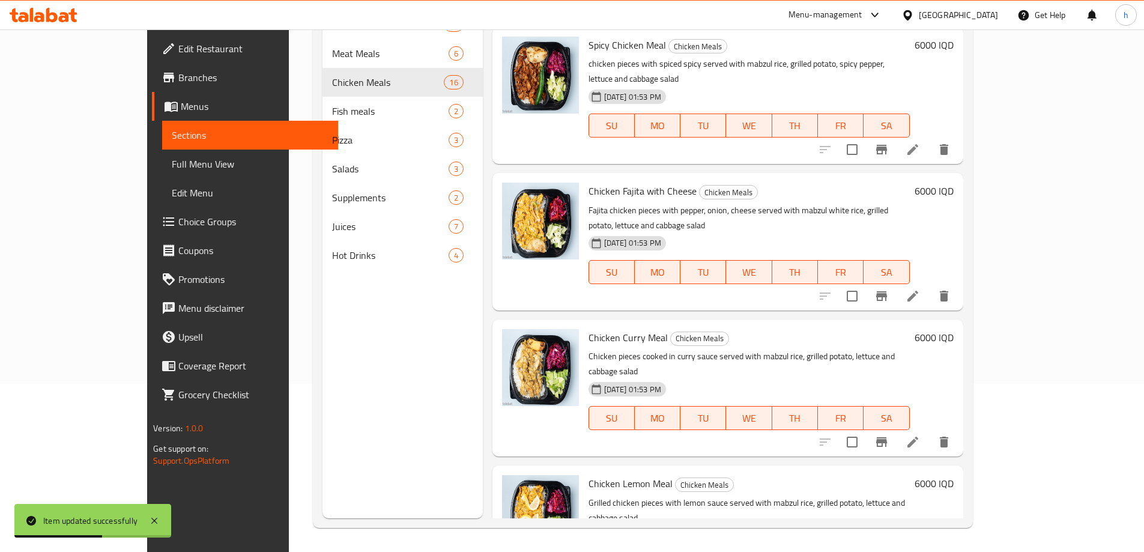
scroll to position [1577, 0]
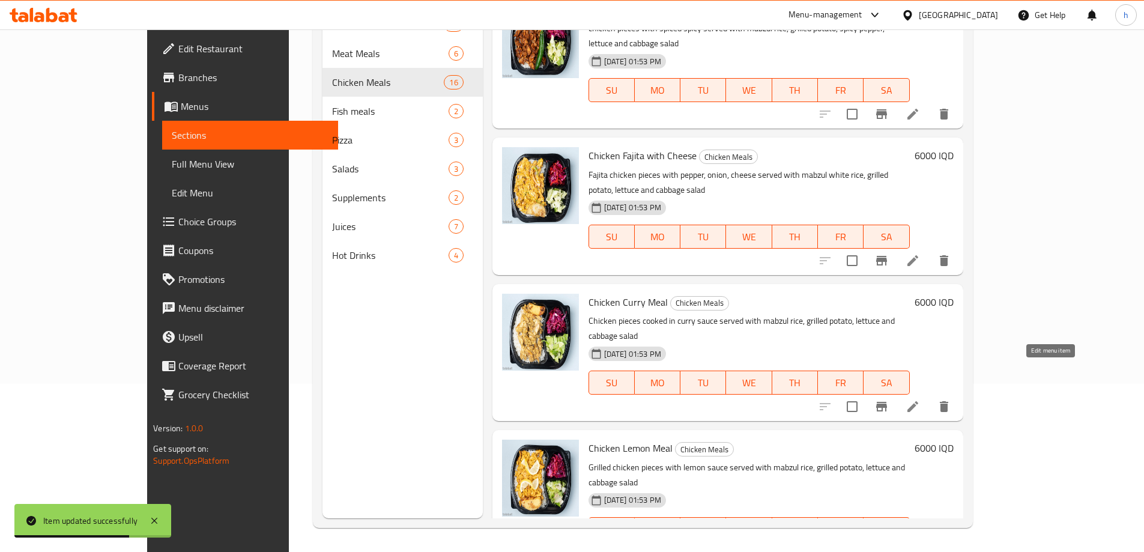
click at [918, 548] on icon at bounding box center [912, 553] width 11 height 11
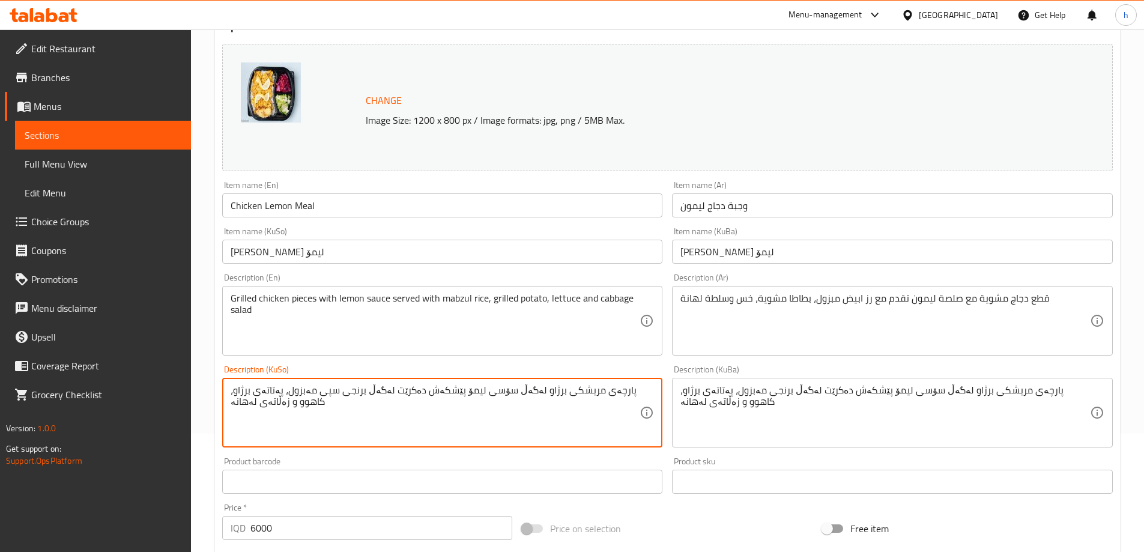
scroll to position [140, 0]
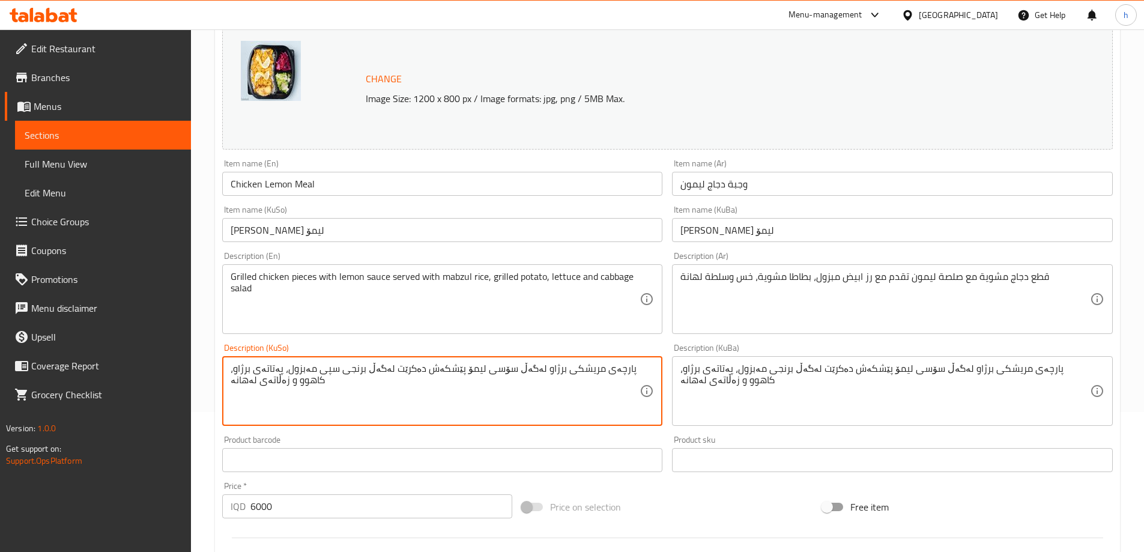
type textarea "پارچەی مریشکی برژاو لەگەڵ سۆسی لیمۆ پێشکەش دەکرێت لەگەڵ برنجی سپی مەبزول، پەتات…"
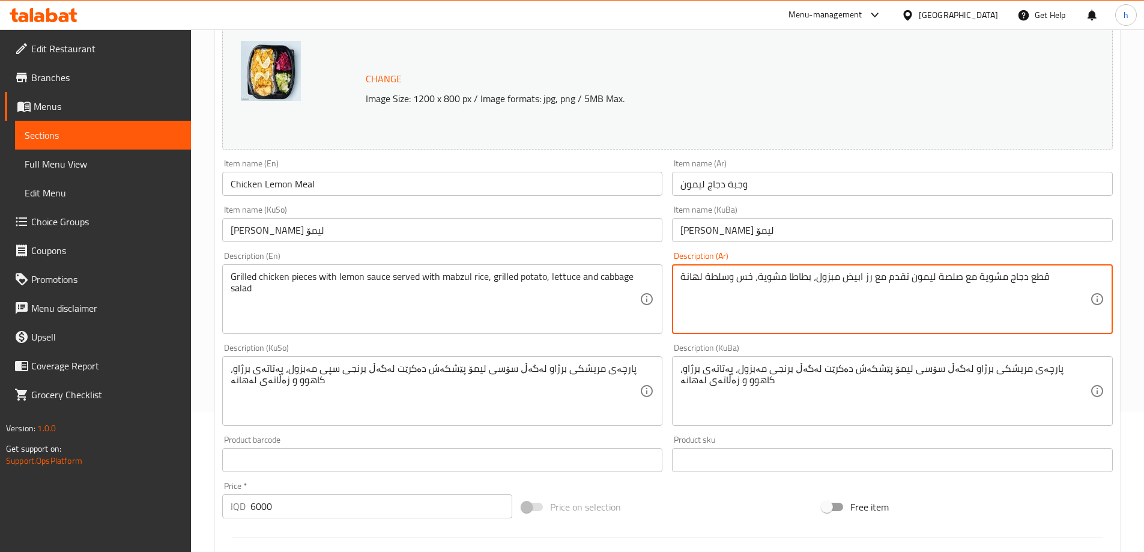
click at [866, 274] on textarea "قطع دجاج مشوية مع صلصة ليمون تقدم مع رز ابيض مبزول، بطاطا مشوية، خس وسلطة لهانة" at bounding box center [885, 299] width 410 height 57
paste textarea
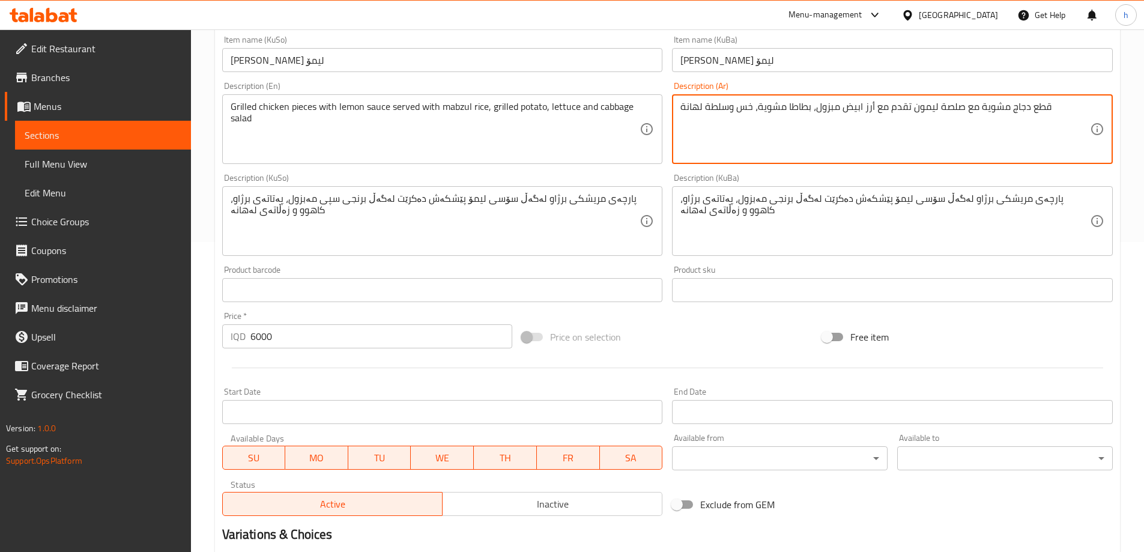
scroll to position [452, 0]
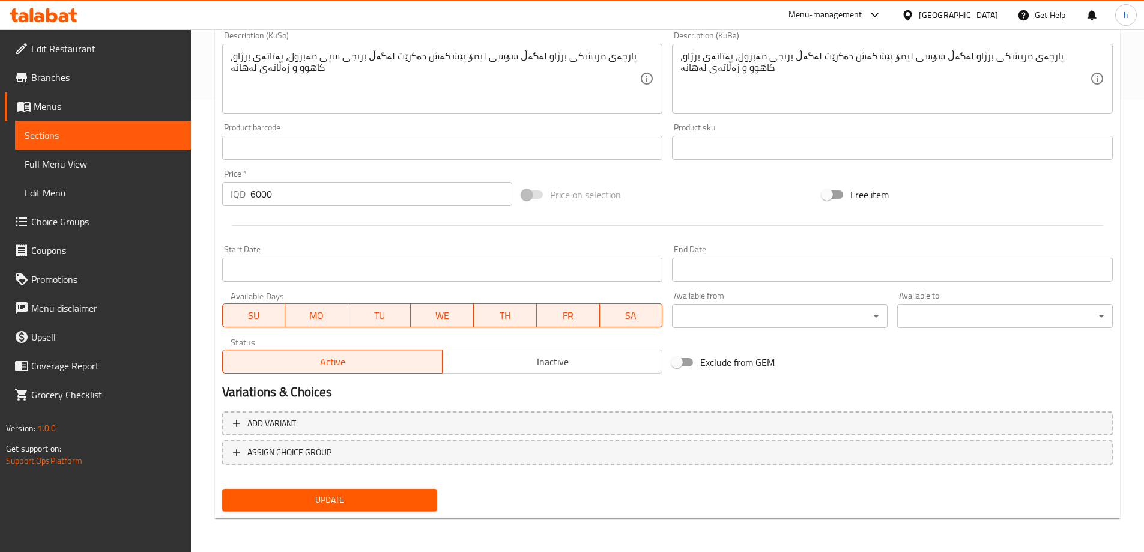
type textarea "قطع دجاج مشوية مع صلصة ليمون تقدم مع أرز ابيض مبزول، بطاطا مشوية، خس وسلطة لهانة"
click at [407, 501] on span "Update" at bounding box center [330, 499] width 196 height 15
click at [40, 131] on span "Sections" at bounding box center [103, 135] width 157 height 14
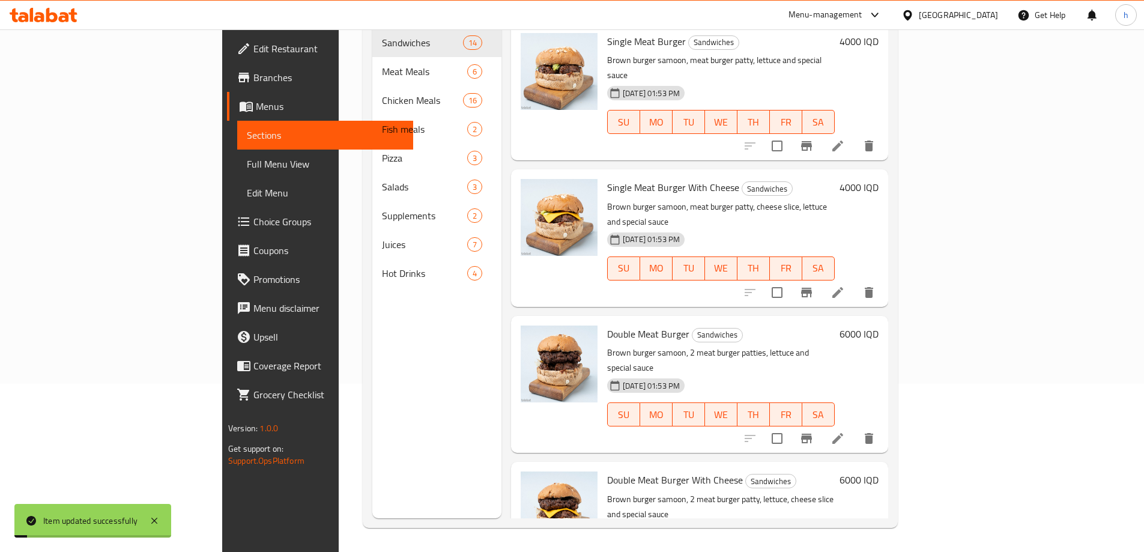
scroll to position [168, 0]
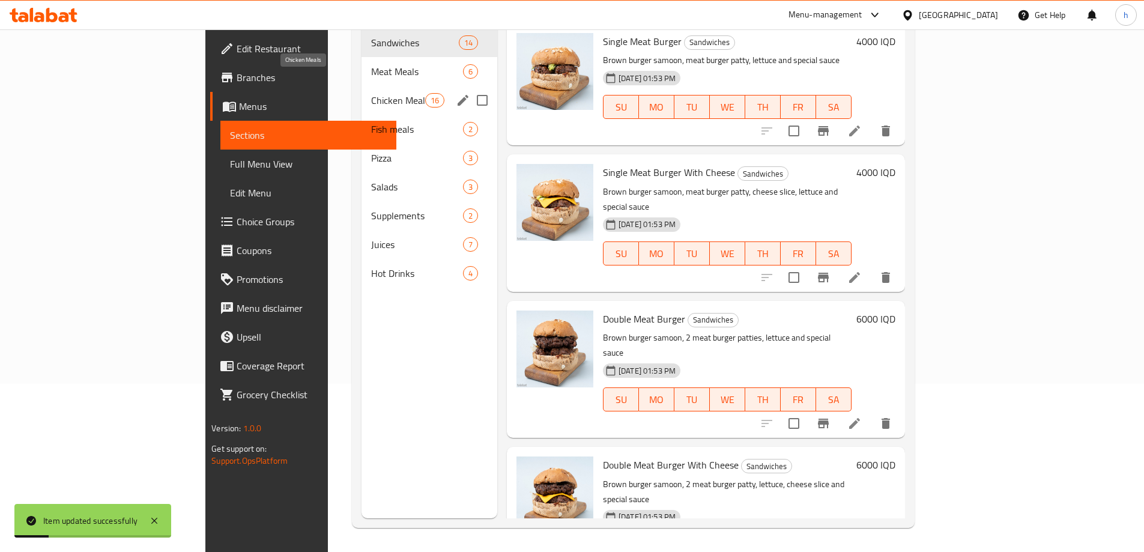
click at [371, 93] on span "Chicken Meals" at bounding box center [398, 100] width 54 height 14
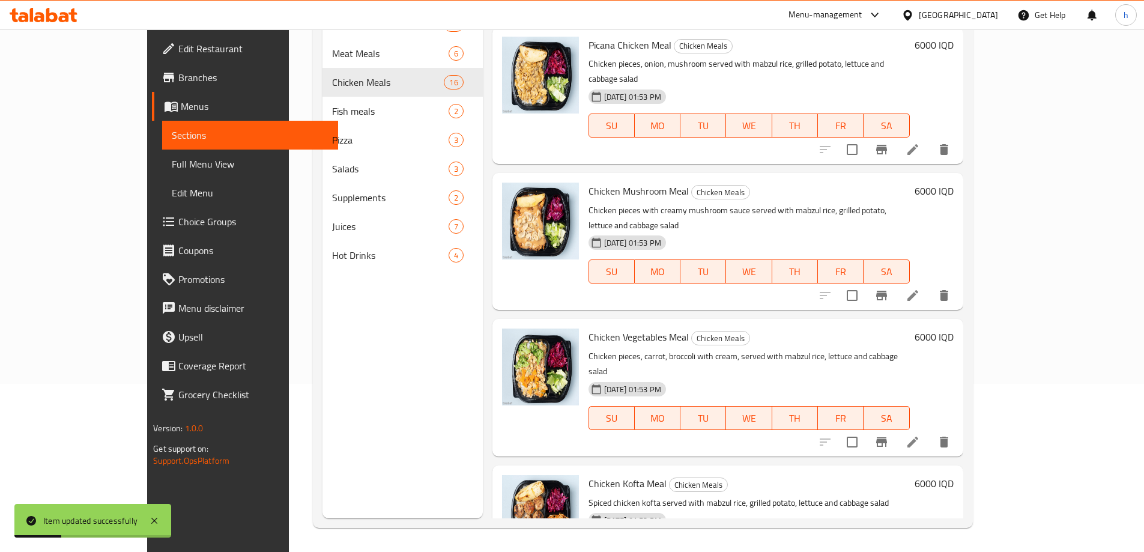
scroll to position [1577, 0]
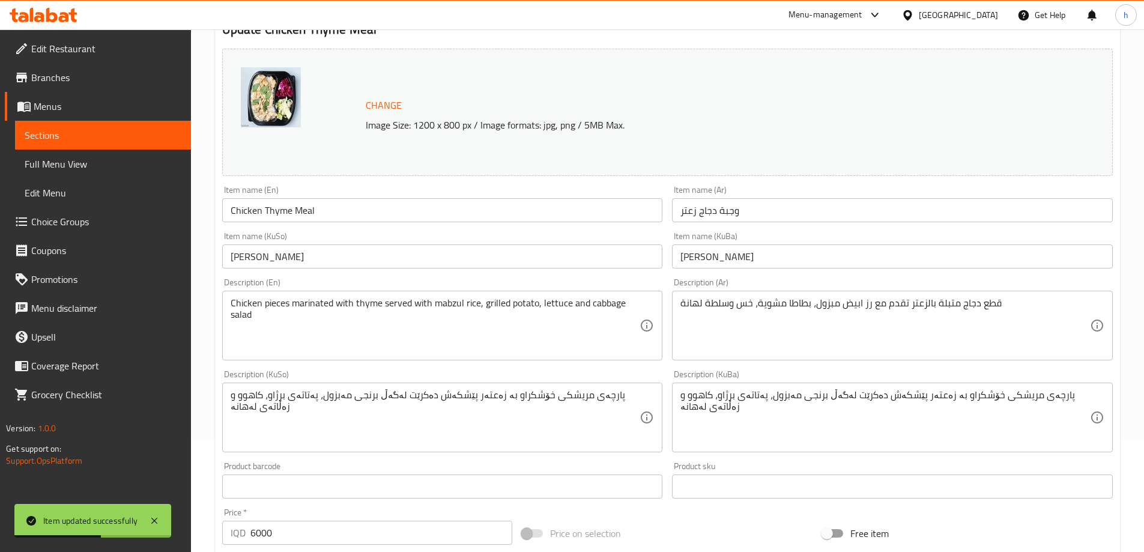
scroll to position [140, 0]
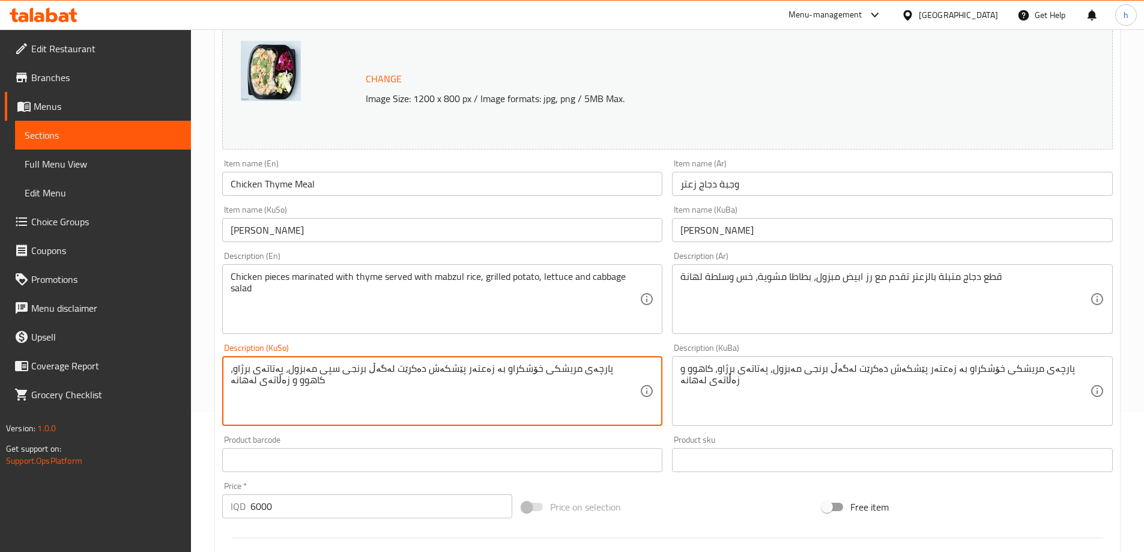
type textarea "پارچەی مریشکی خۆشکراو بە زەعتەر پێشکەش دەکرێت لەگەڵ برنجی سپی مەبزول، پەتاتەی ب…"
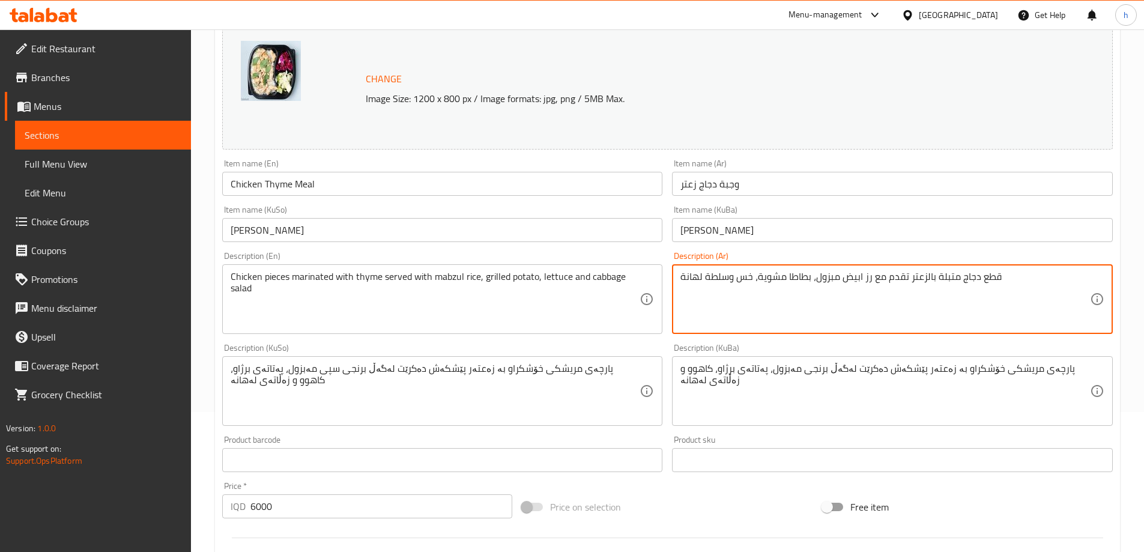
click at [864, 276] on textarea "قطع دجاج متبلة بالزعتر تقدم مع رز ابيض مبزول، بطاطا مشوية، خس وسلطة لهانة" at bounding box center [885, 299] width 410 height 57
click at [864, 275] on textarea "قطع دجاج متبلة بالزعتر تقدم مع رز ابيض مبزول، بطاطا مشوية، خس وسلطة لهانة" at bounding box center [885, 299] width 410 height 57
click at [868, 275] on textarea "قطع دجاج متبلة بالزعتر تقدم مع رز ابيض مبزول، بطاطا مشوية، خس وسلطة لهانة" at bounding box center [885, 299] width 410 height 57
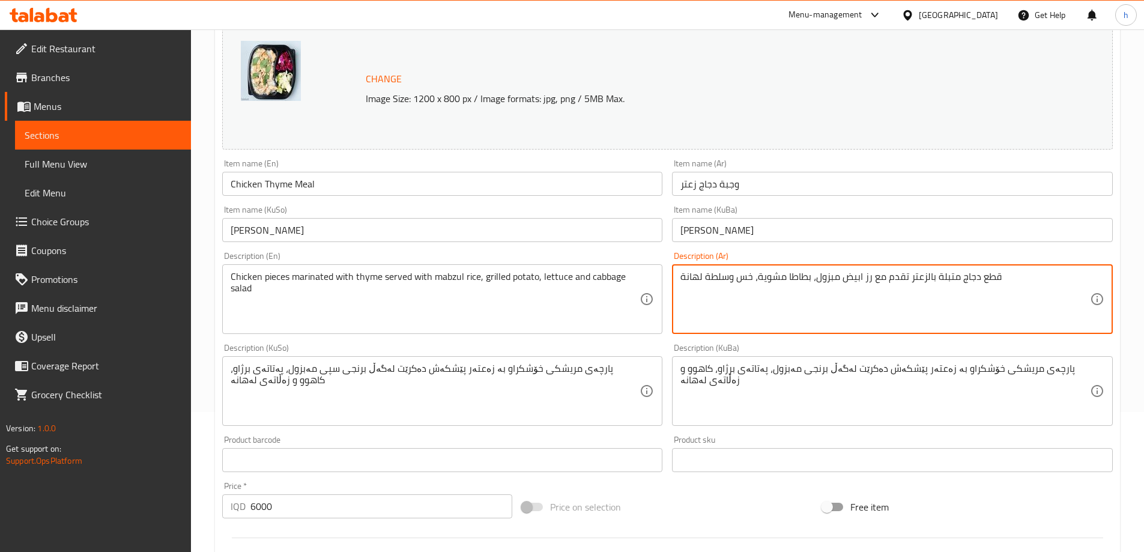
click at [868, 275] on textarea "قطع دجاج متبلة بالزعتر تقدم مع رز ابيض مبزول، بطاطا مشوية، خس وسلطة لهانة" at bounding box center [885, 299] width 410 height 57
click at [868, 285] on textarea "قطع دجاج متبلة بالزعتر تقدم مع رز ابيض مبزول، بطاطا مشوية، خس وسلطة لهانة" at bounding box center [885, 299] width 410 height 57
click at [868, 280] on textarea "قطع دجاج متبلة بالزعتر تقدم مع رز ابيض مبزول، بطاطا مشوية، خس وسلطة لهانة" at bounding box center [885, 299] width 410 height 57
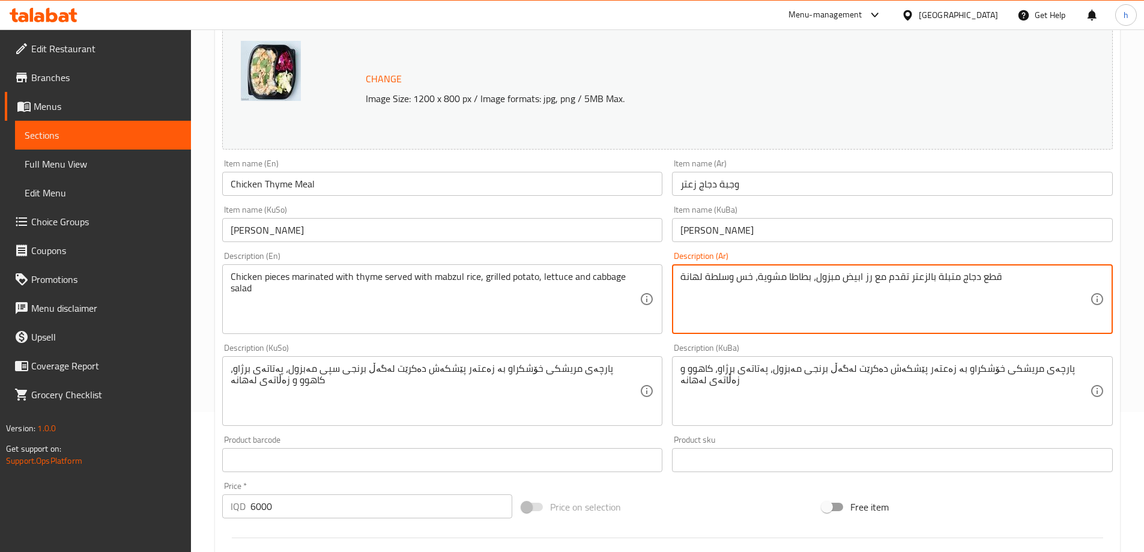
click at [868, 280] on textarea "قطع دجاج متبلة بالزعتر تقدم مع رز ابيض مبزول، بطاطا مشوية، خس وسلطة لهانة" at bounding box center [885, 299] width 410 height 57
paste textarea
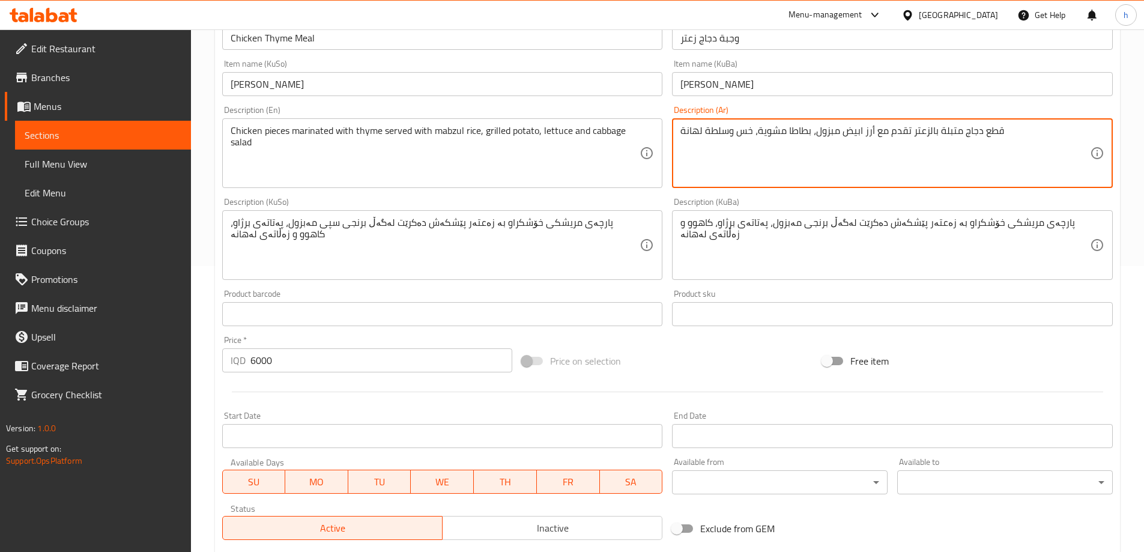
scroll to position [452, 0]
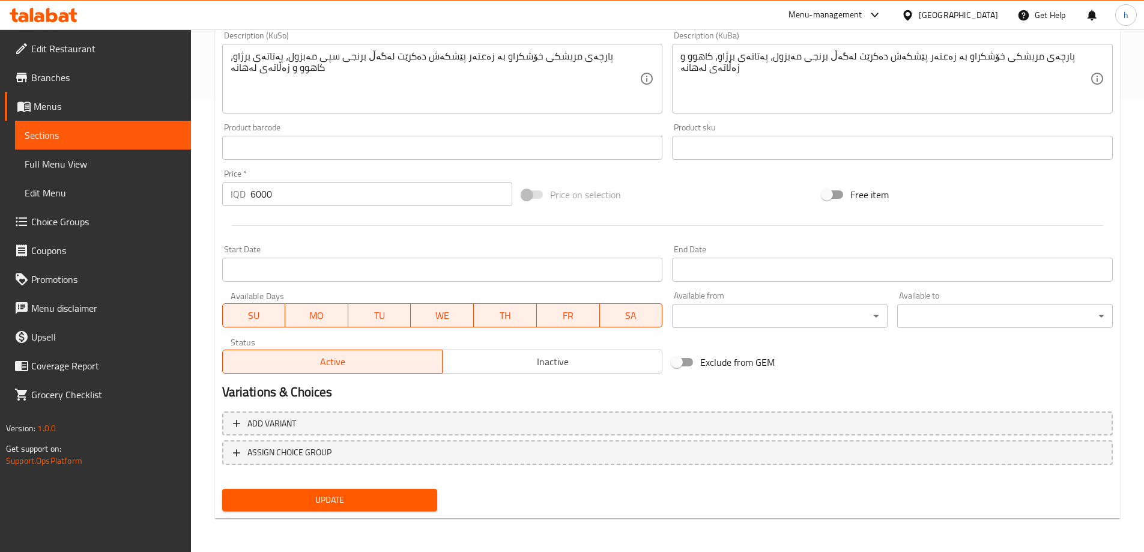
type textarea "قطع دجاج متبلة بالزعتر تقدم مع أرز ابيض مبزول، بطاطا مشوية، خس وسلطة لهانة"
click at [405, 512] on div "Update" at bounding box center [329, 500] width 225 height 32
click at [406, 509] on button "Update" at bounding box center [330, 500] width 216 height 22
click at [66, 137] on span "Sections" at bounding box center [103, 135] width 157 height 14
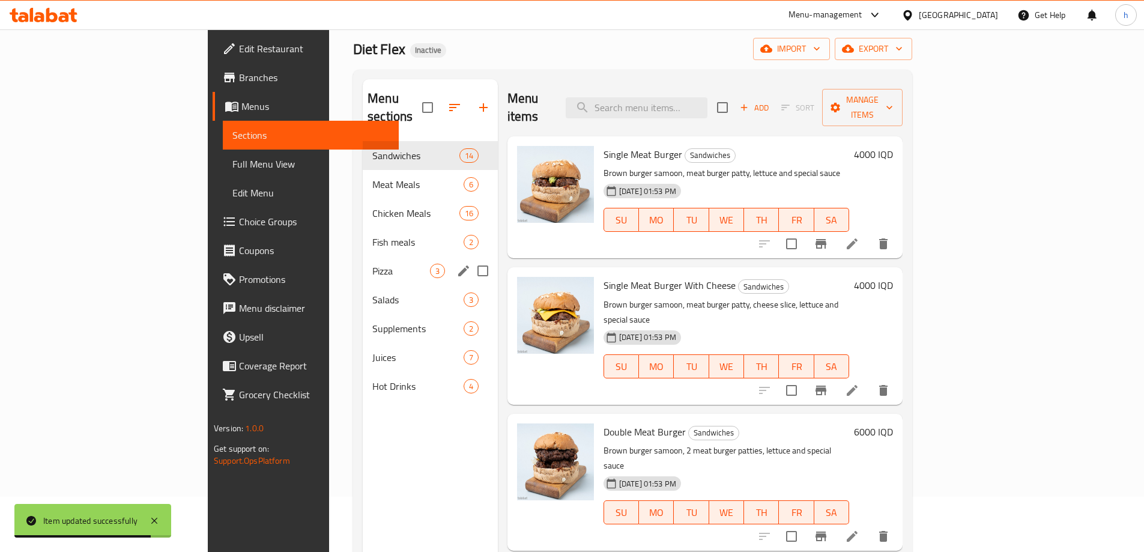
scroll to position [28, 0]
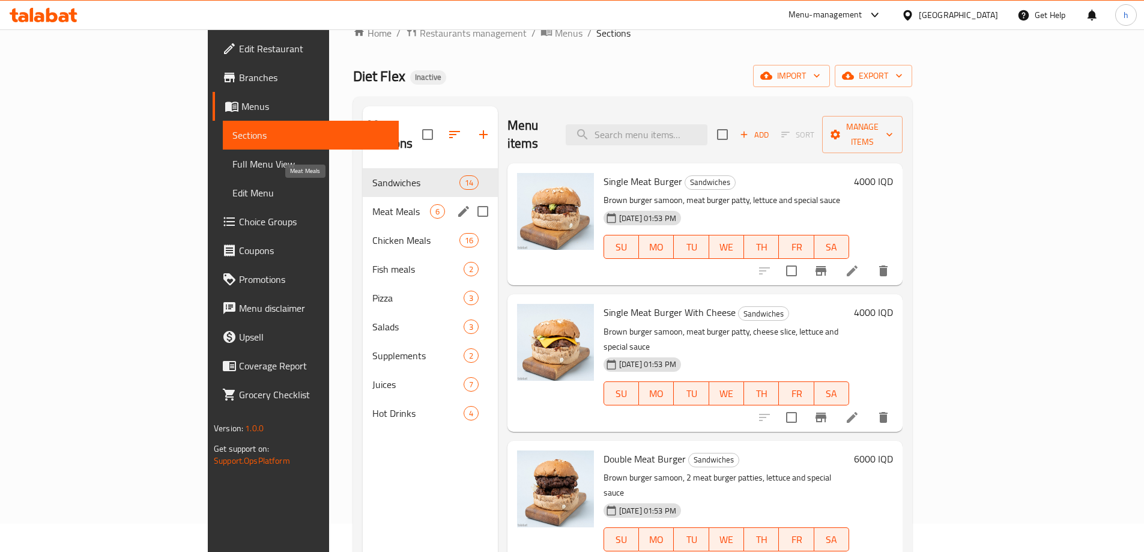
click at [372, 204] on span "Meat Meals" at bounding box center [401, 211] width 58 height 14
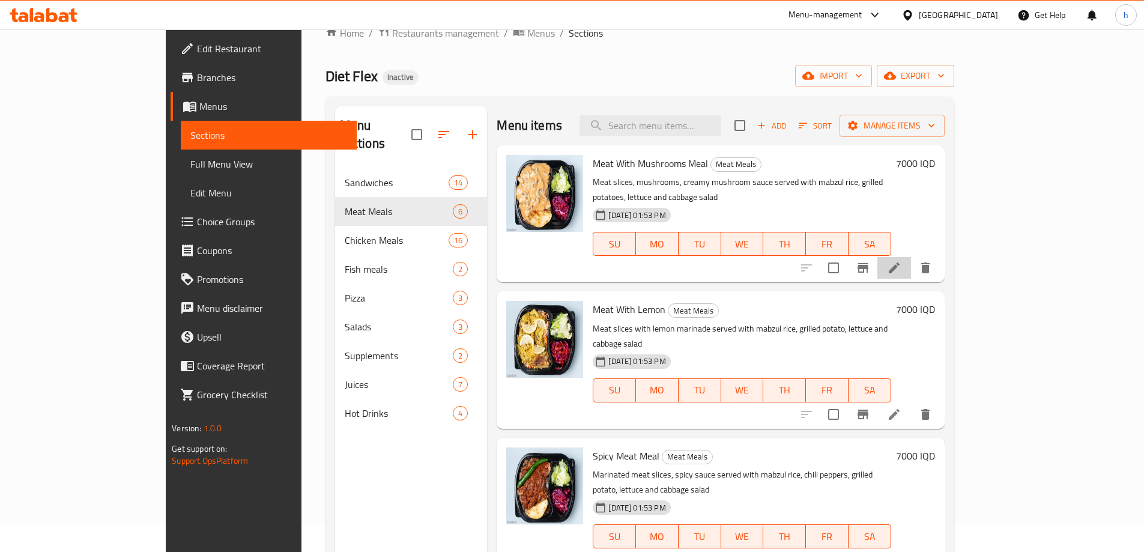
click at [911, 257] on li at bounding box center [894, 268] width 34 height 22
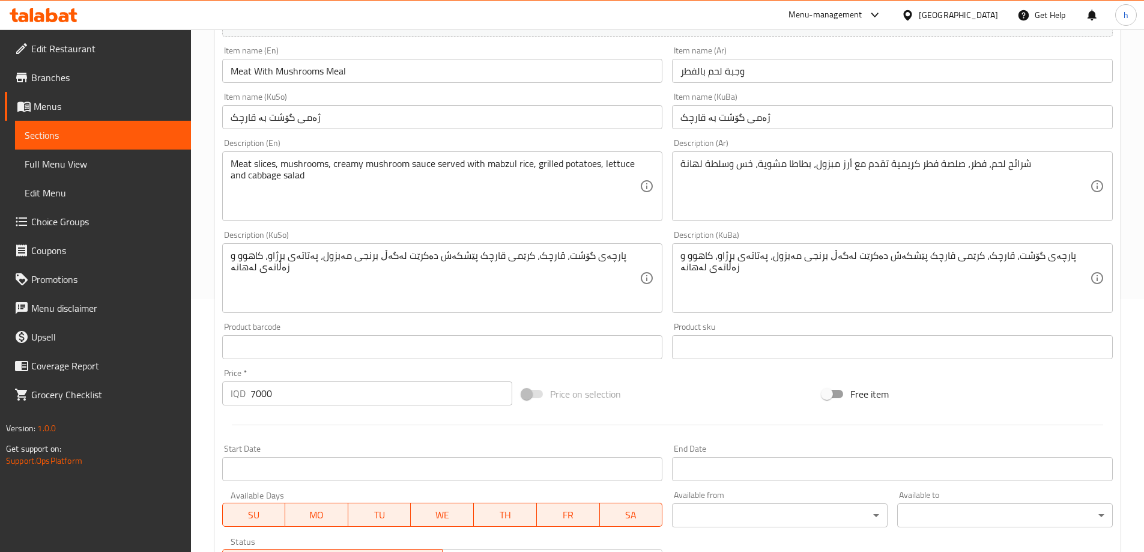
scroll to position [280, 0]
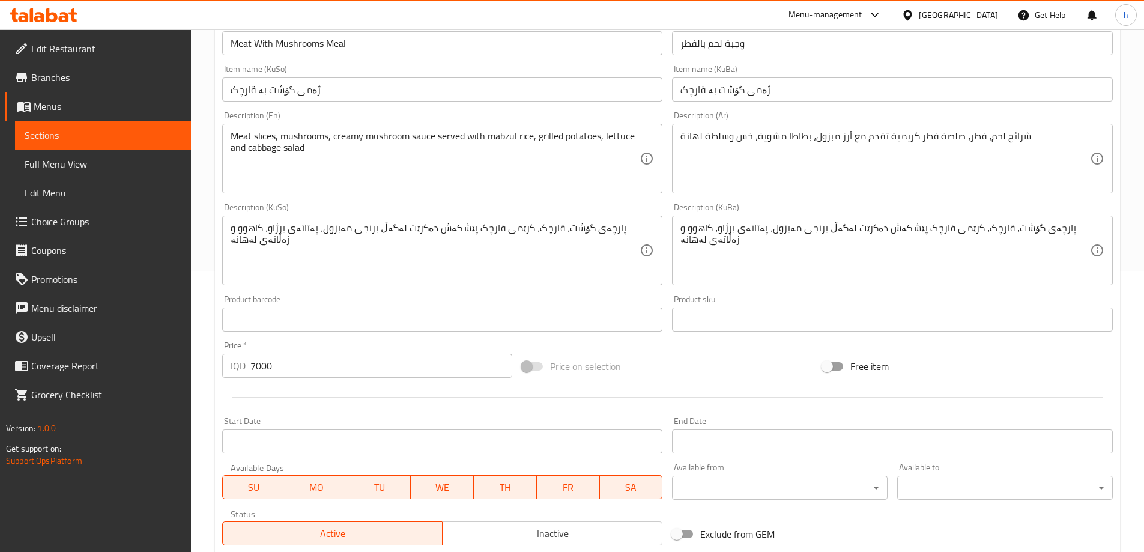
click at [71, 143] on link "Sections" at bounding box center [103, 135] width 176 height 29
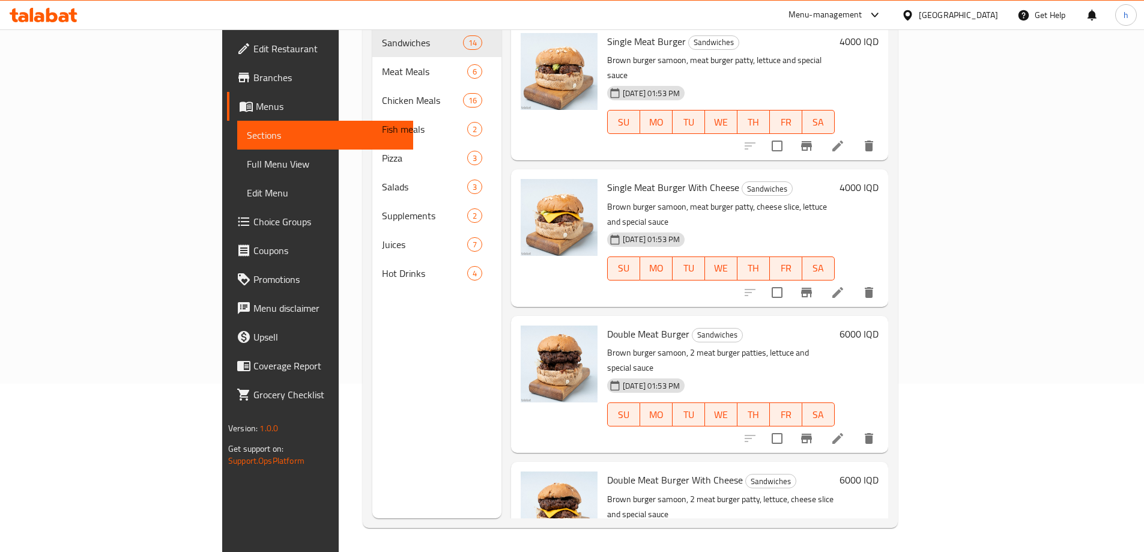
scroll to position [168, 0]
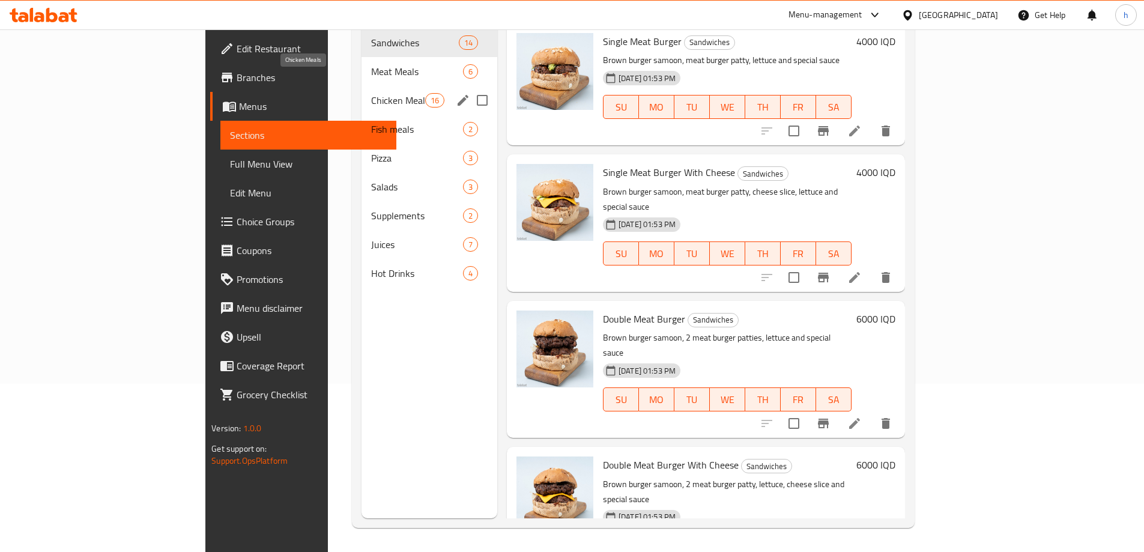
click at [371, 93] on span "Chicken Meals" at bounding box center [398, 100] width 54 height 14
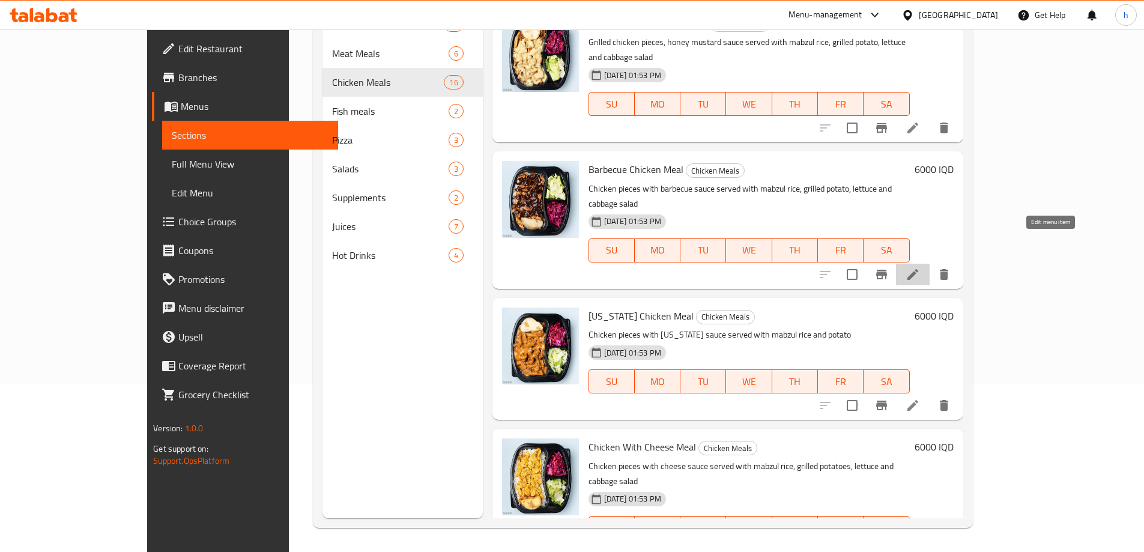
click at [920, 267] on icon at bounding box center [913, 274] width 14 height 14
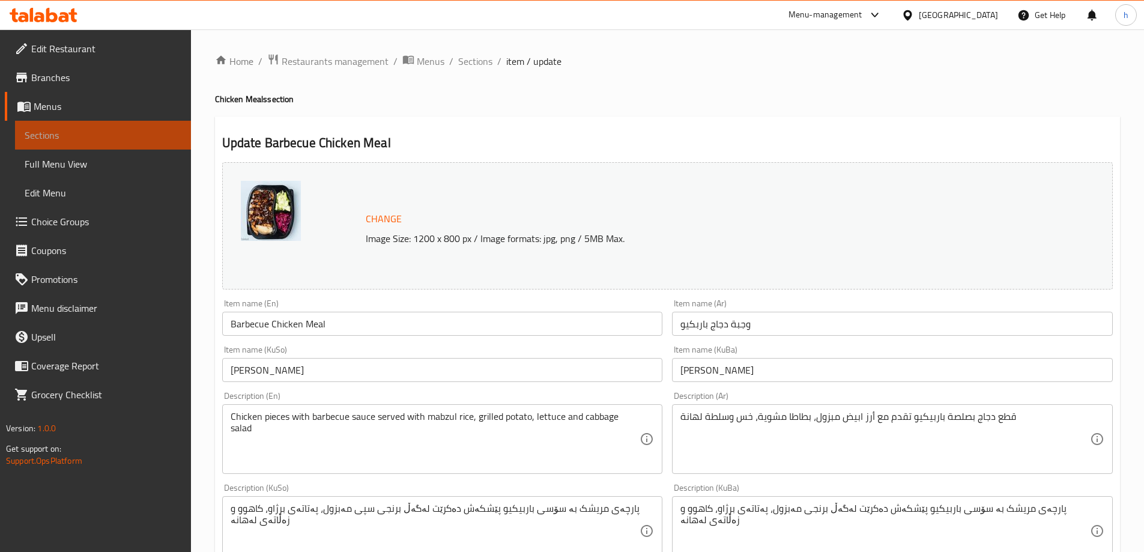
click at [84, 139] on span "Sections" at bounding box center [103, 135] width 157 height 14
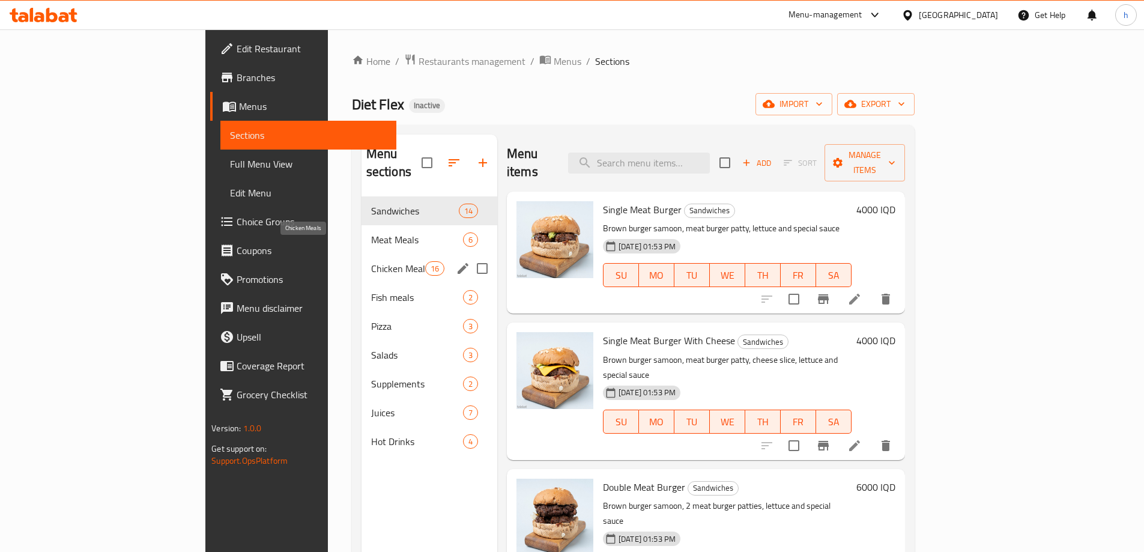
click at [371, 261] on span "Chicken Meals" at bounding box center [398, 268] width 54 height 14
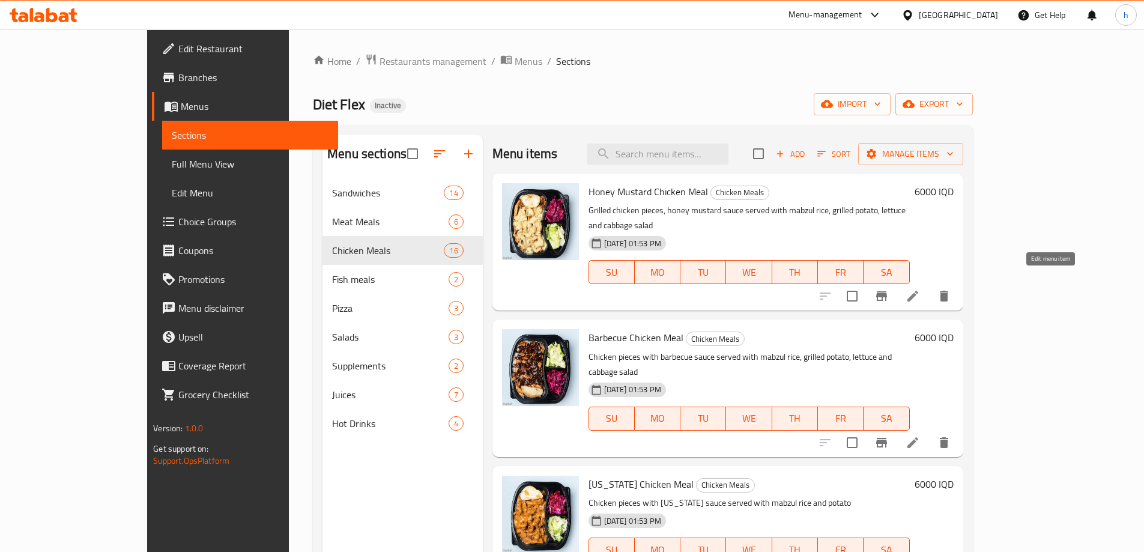
click at [920, 289] on icon at bounding box center [913, 296] width 14 height 14
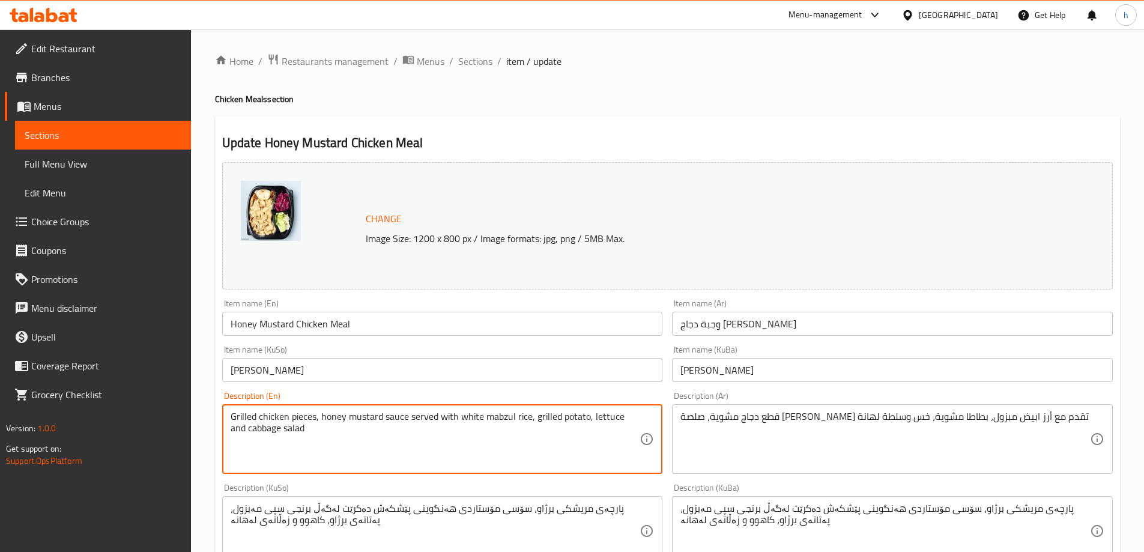
click at [464, 419] on textarea "Grilled chicken pieces, honey mustard sauce served with white mabzul rice, gril…" at bounding box center [436, 439] width 410 height 57
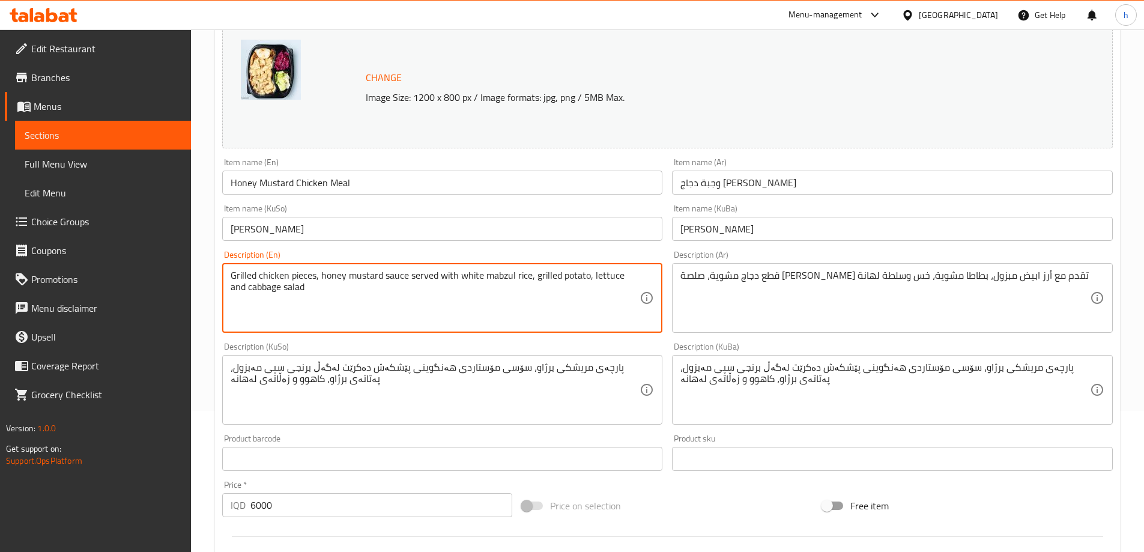
scroll to position [452, 0]
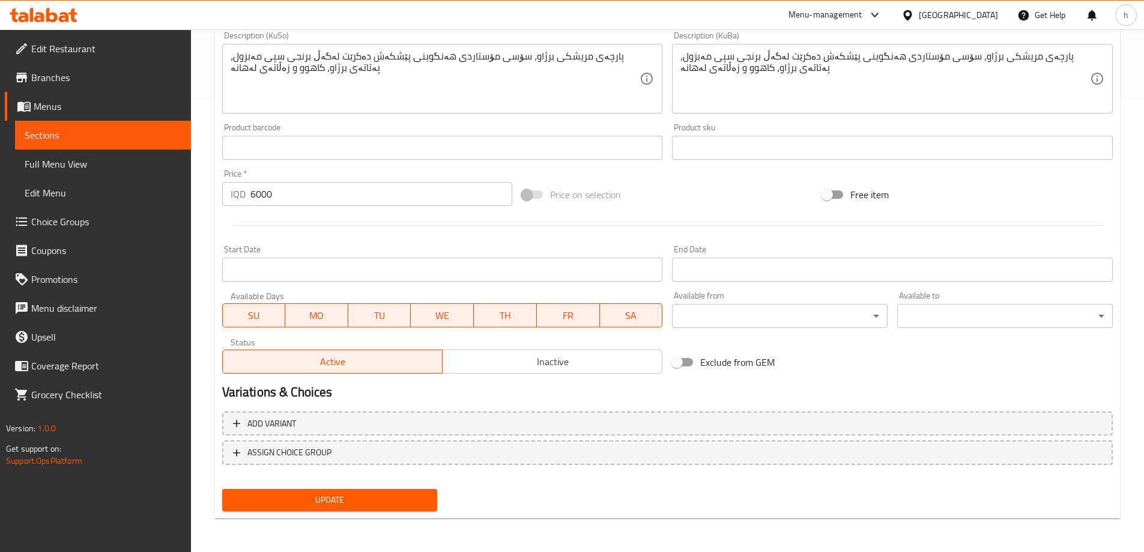
type textarea "Grilled chicken pieces, honey mustard sauce served with white mabzul rice, gril…"
click at [380, 500] on span "Update" at bounding box center [330, 499] width 196 height 15
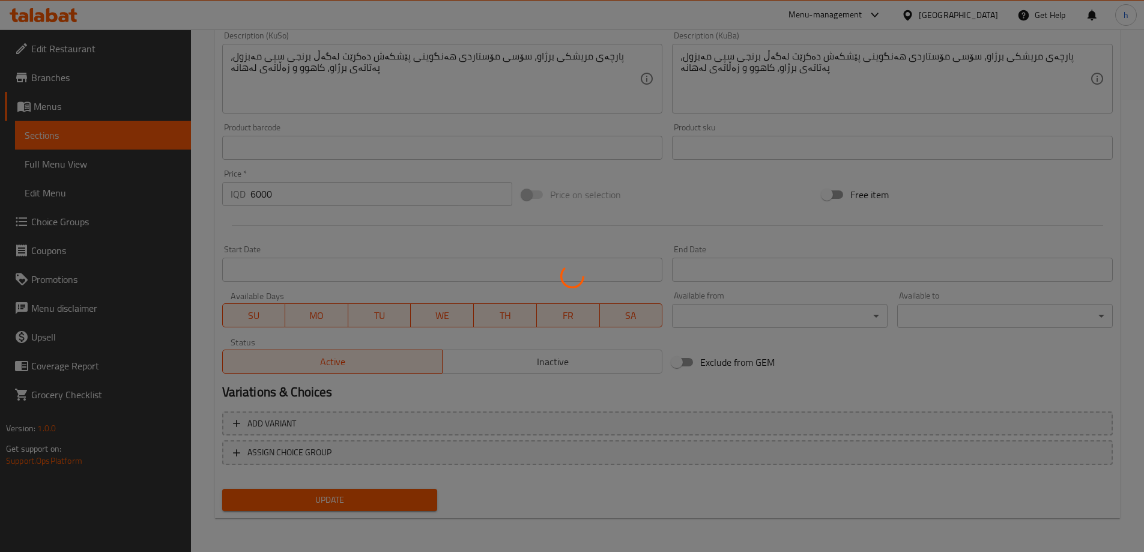
click at [71, 144] on div at bounding box center [572, 276] width 1144 height 552
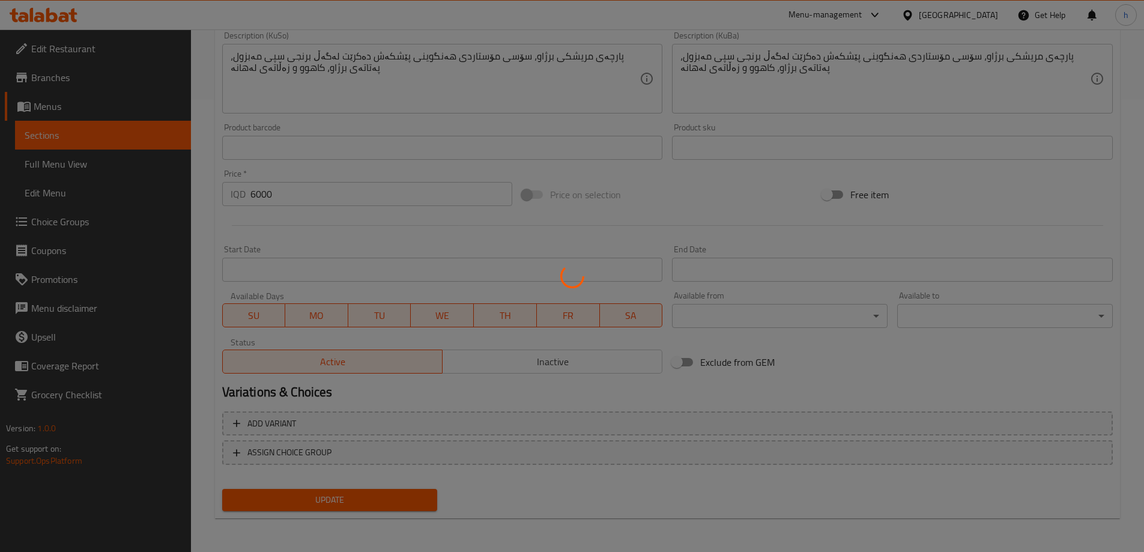
click at [71, 144] on div at bounding box center [572, 276] width 1144 height 552
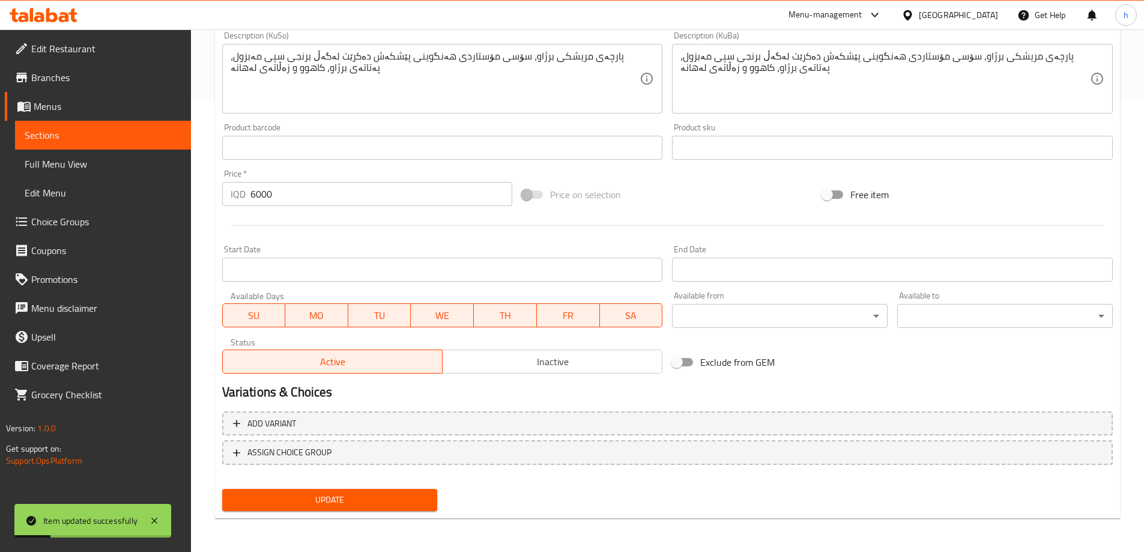
click at [71, 144] on link "Sections" at bounding box center [103, 135] width 176 height 29
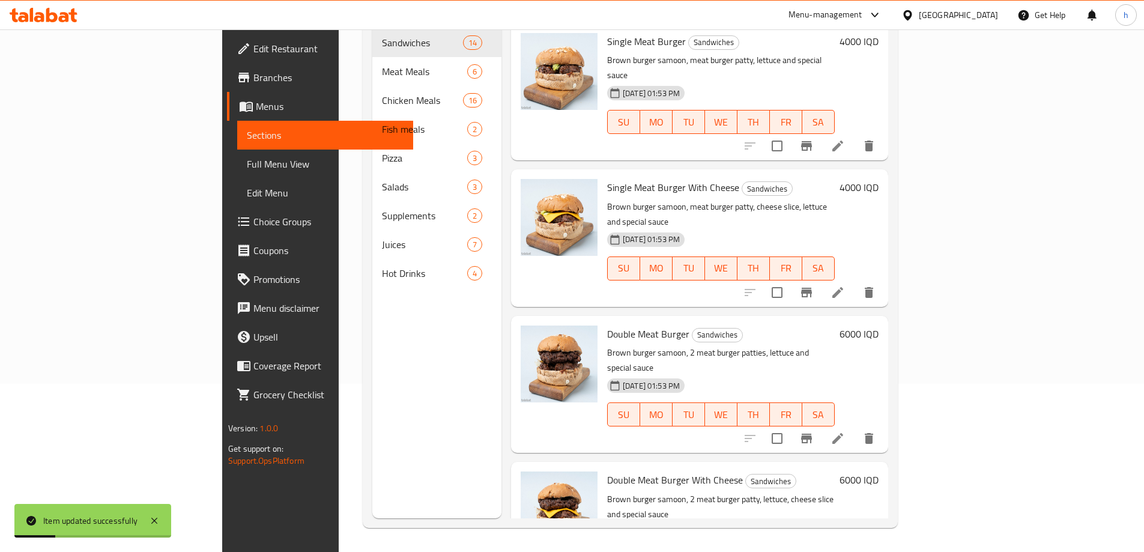
scroll to position [168, 0]
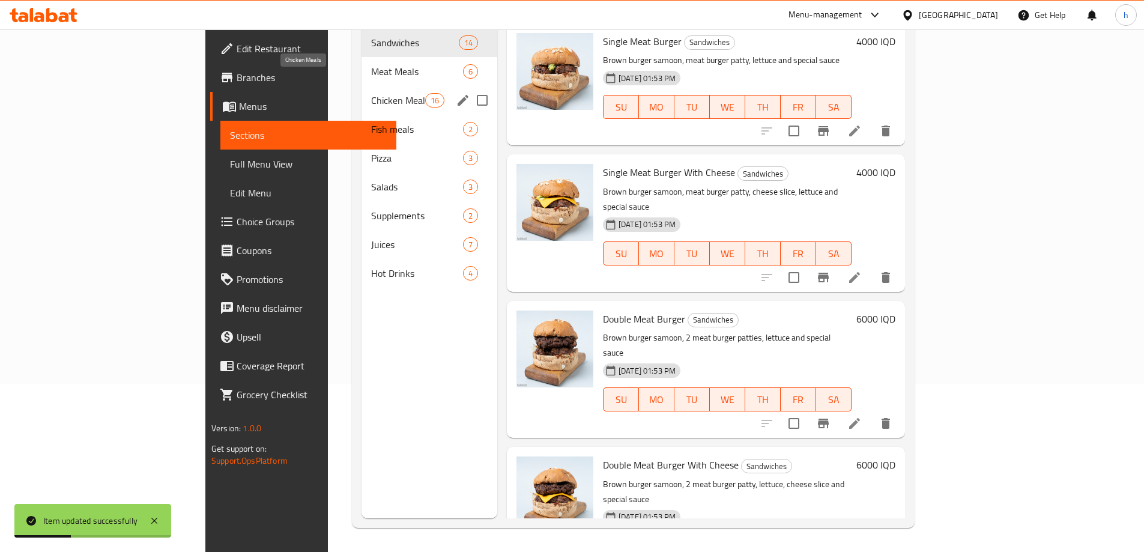
drag, startPoint x: 259, startPoint y: 86, endPoint x: 452, endPoint y: 134, distance: 198.7
click at [371, 93] on span "Chicken Meals" at bounding box center [398, 100] width 54 height 14
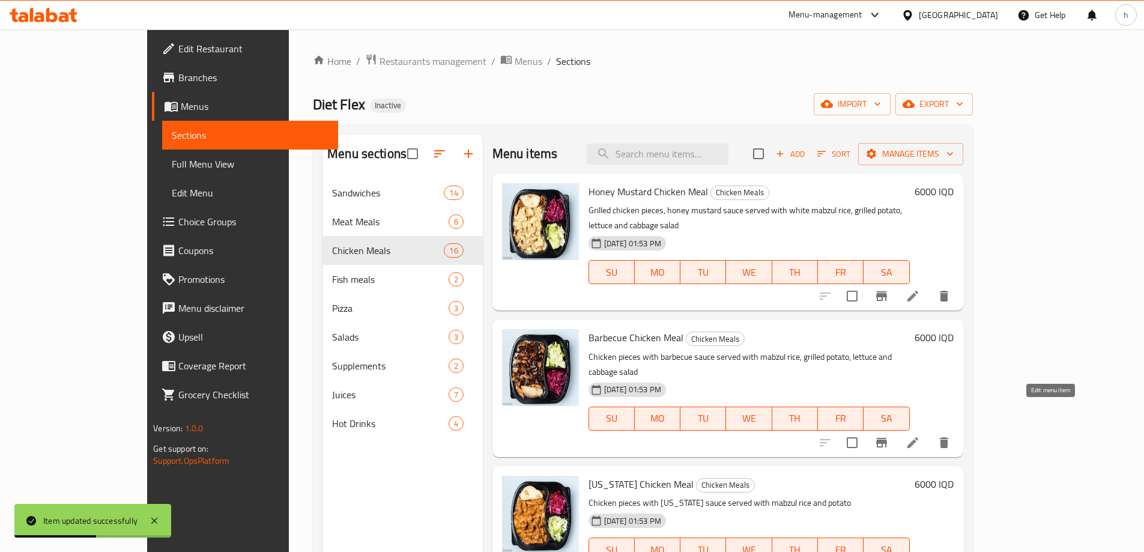
click at [920, 435] on icon at bounding box center [913, 442] width 14 height 14
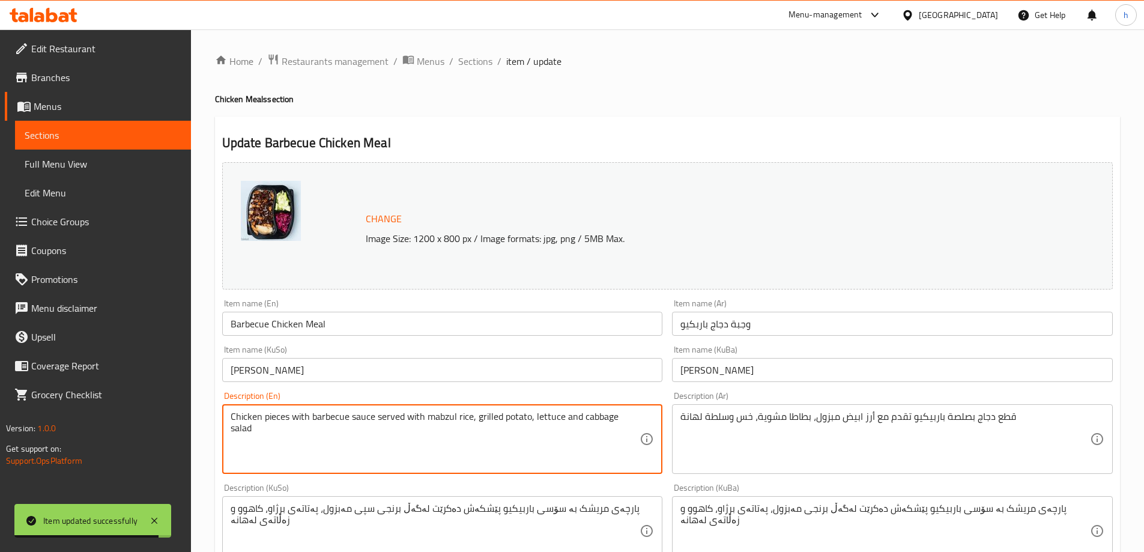
paste textarea "white"
click at [420, 416] on textarea "Chicken pieces with barbecue sauce served withwhite mabzul rice, grilled potato…" at bounding box center [436, 439] width 410 height 57
click at [449, 418] on textarea "Chicken pieces with barbecue sauce served with white mabzul rice, grilled potat…" at bounding box center [436, 439] width 410 height 57
drag, startPoint x: 446, startPoint y: 416, endPoint x: 423, endPoint y: 410, distance: 23.6
click at [423, 411] on textarea "Chicken pieces with barbecue sauce served with white mabzul rice, grilled potat…" at bounding box center [436, 439] width 410 height 57
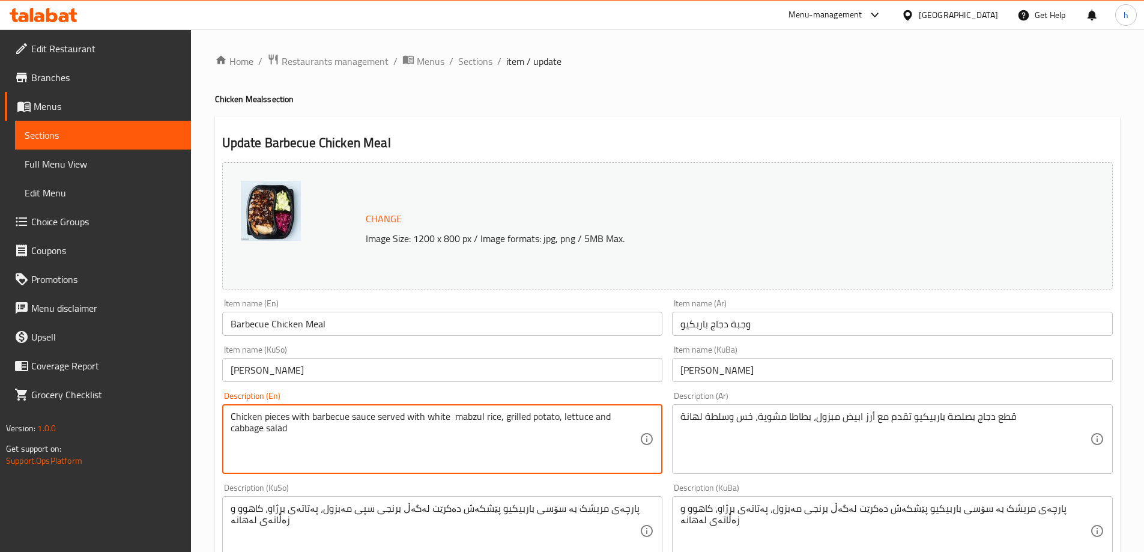
scroll to position [452, 0]
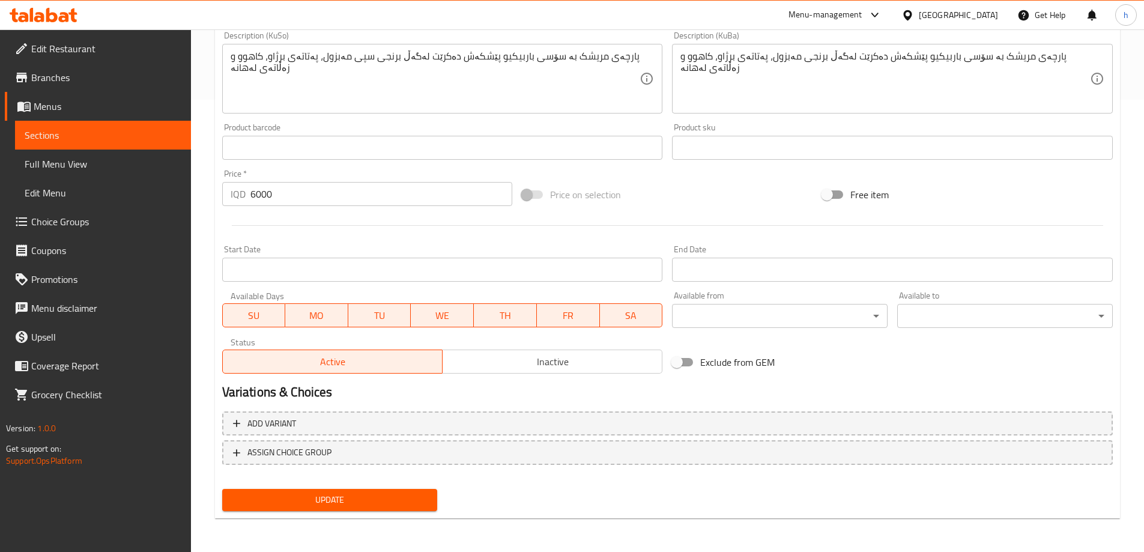
type textarea "Chicken pieces with barbecue sauce served with white mabzul rice, grilled potat…"
click at [393, 495] on span "Update" at bounding box center [330, 499] width 196 height 15
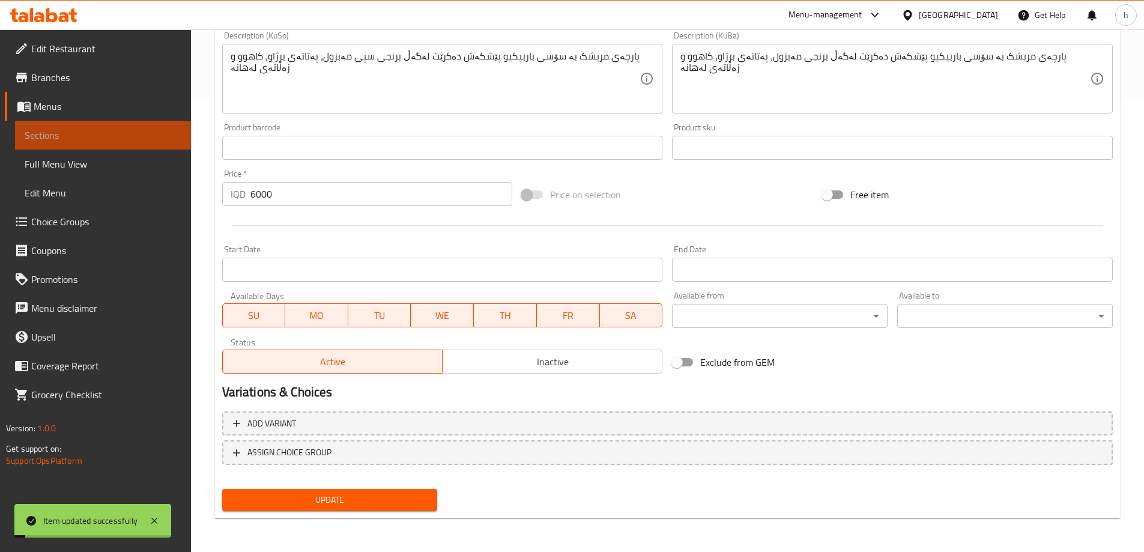
click at [54, 135] on span "Sections" at bounding box center [103, 135] width 157 height 14
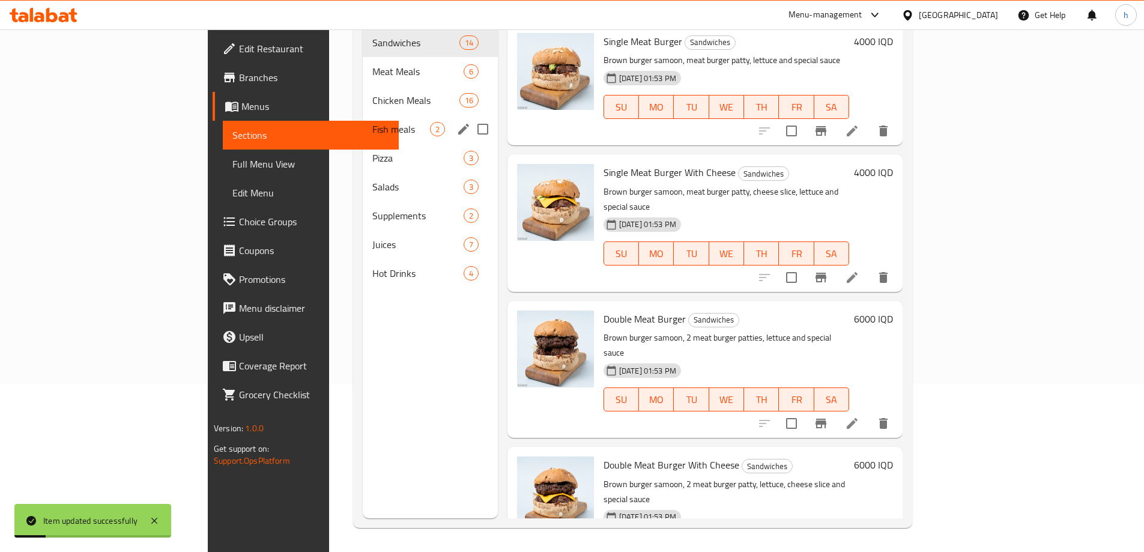
click at [363, 86] on div "Chicken Meals 16" at bounding box center [430, 100] width 135 height 29
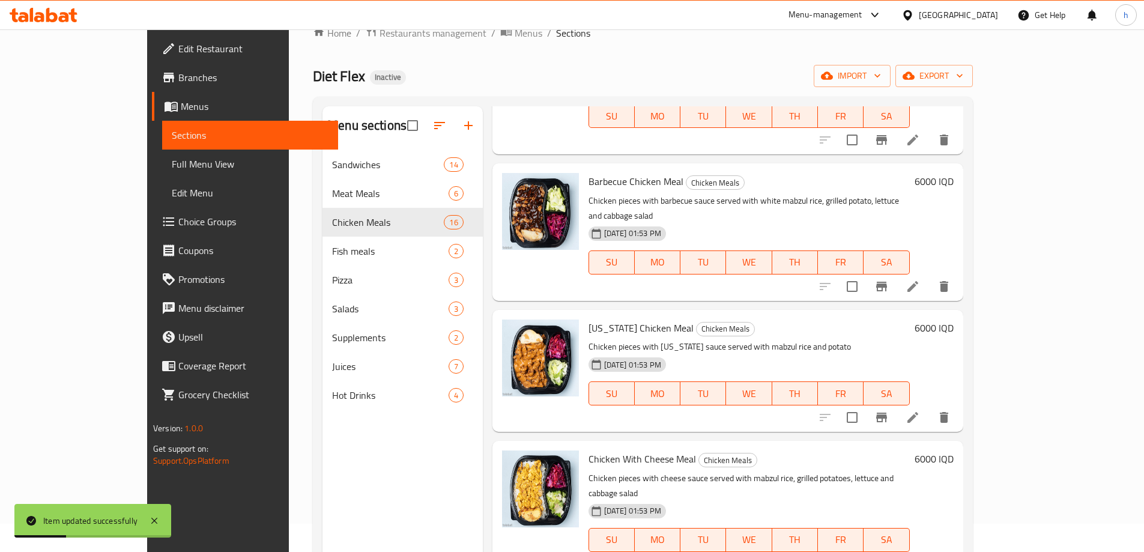
scroll to position [140, 0]
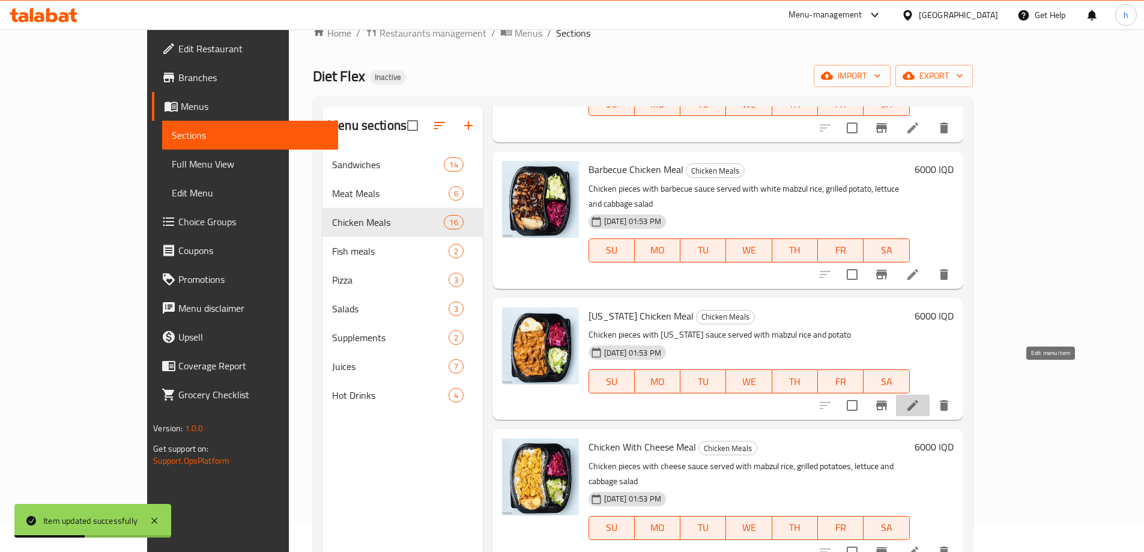
click at [920, 398] on icon at bounding box center [913, 405] width 14 height 14
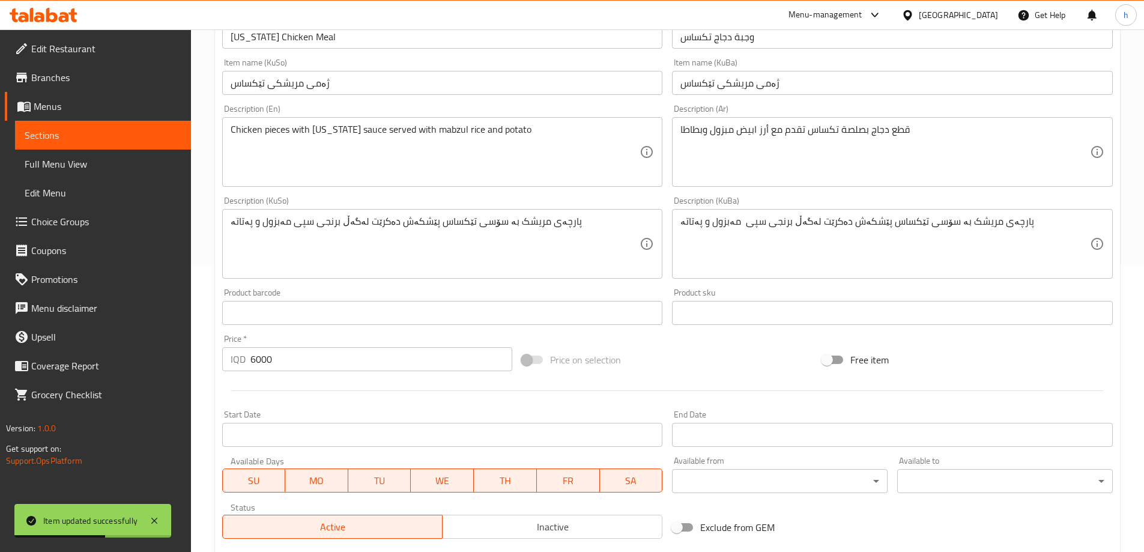
scroll to position [140, 0]
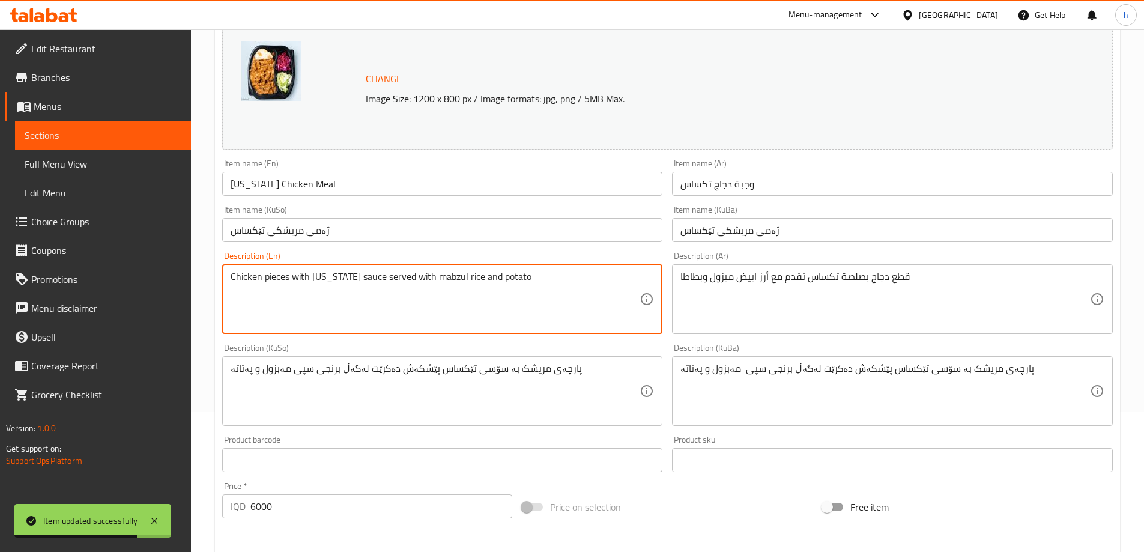
paste textarea "white"
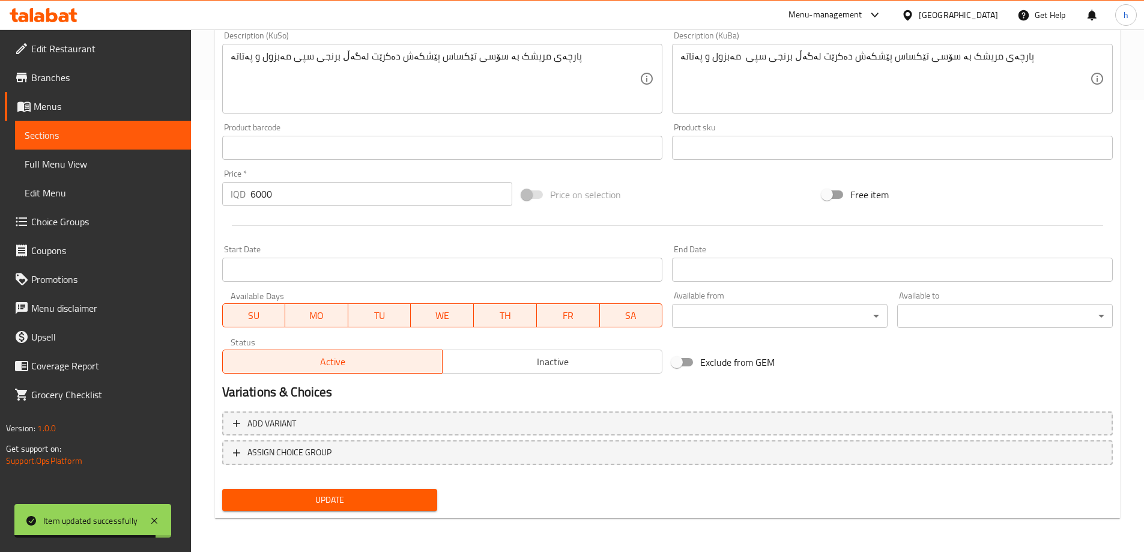
type textarea "Chicken pieces with [US_STATE] sauce served with white mabzul rice and potato"
drag, startPoint x: 413, startPoint y: 491, endPoint x: 414, endPoint y: 465, distance: 25.8
click at [413, 486] on div "Update" at bounding box center [329, 500] width 225 height 32
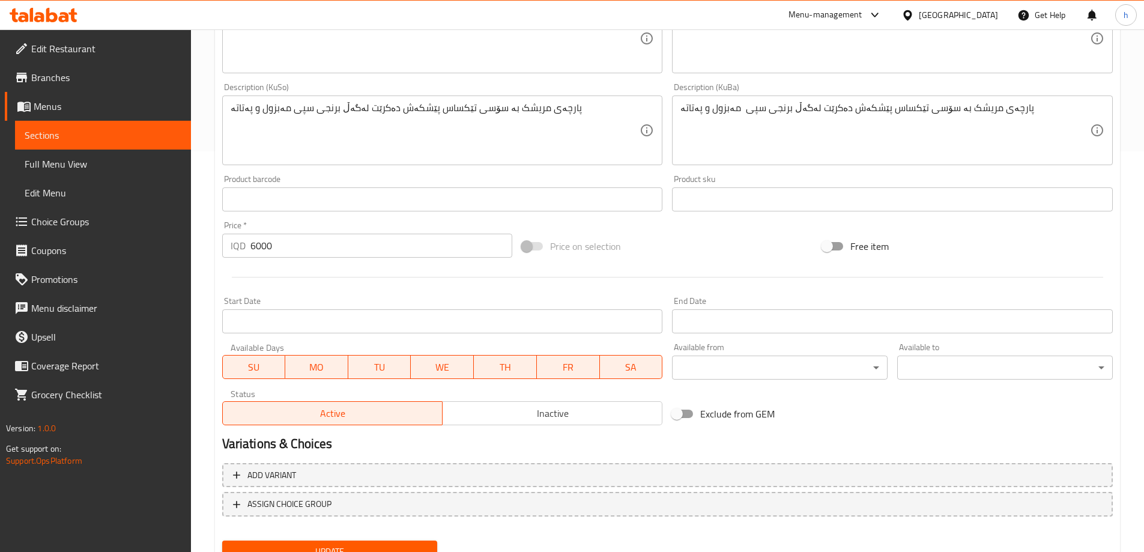
scroll to position [452, 0]
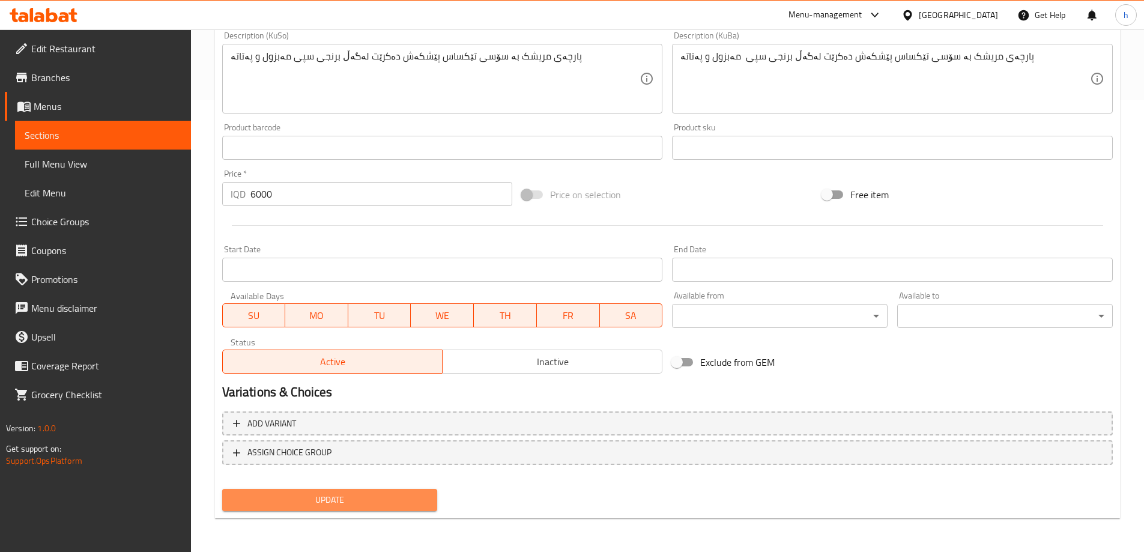
click at [422, 494] on span "Update" at bounding box center [330, 499] width 196 height 15
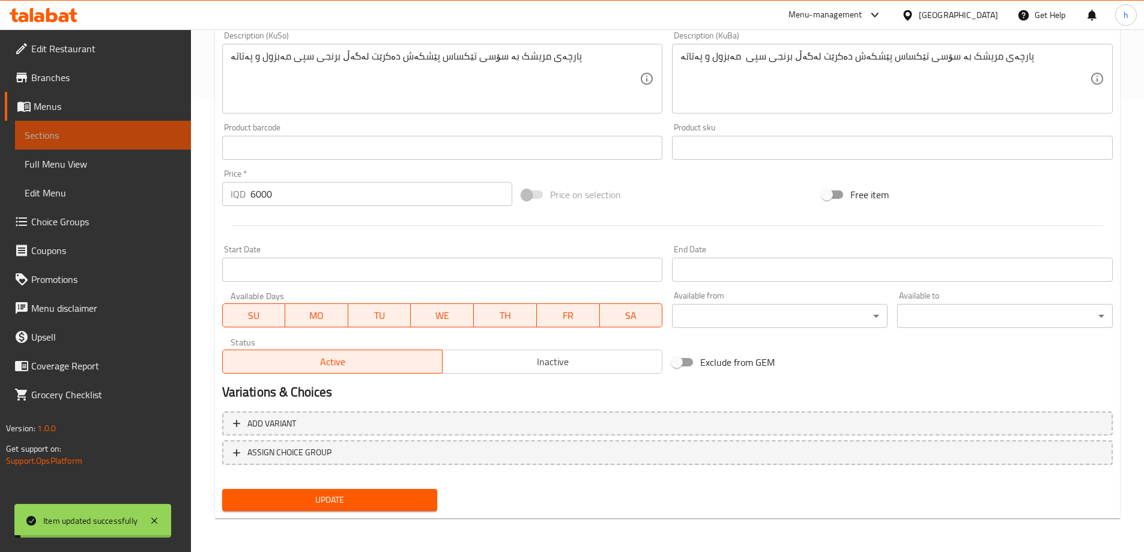
click at [87, 136] on span "Sections" at bounding box center [103, 135] width 157 height 14
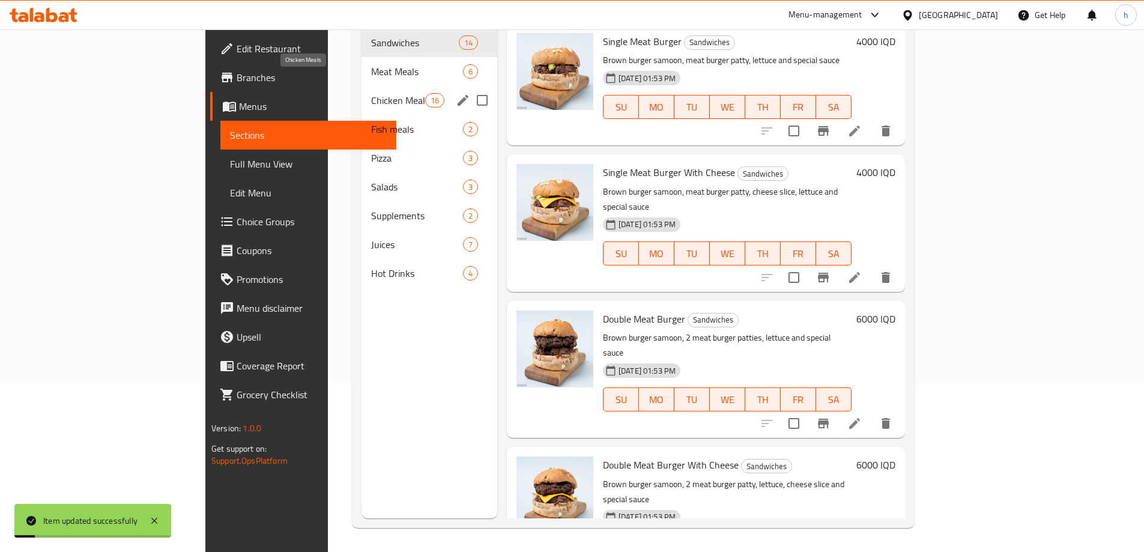
click at [371, 93] on span "Chicken Meals" at bounding box center [398, 100] width 54 height 14
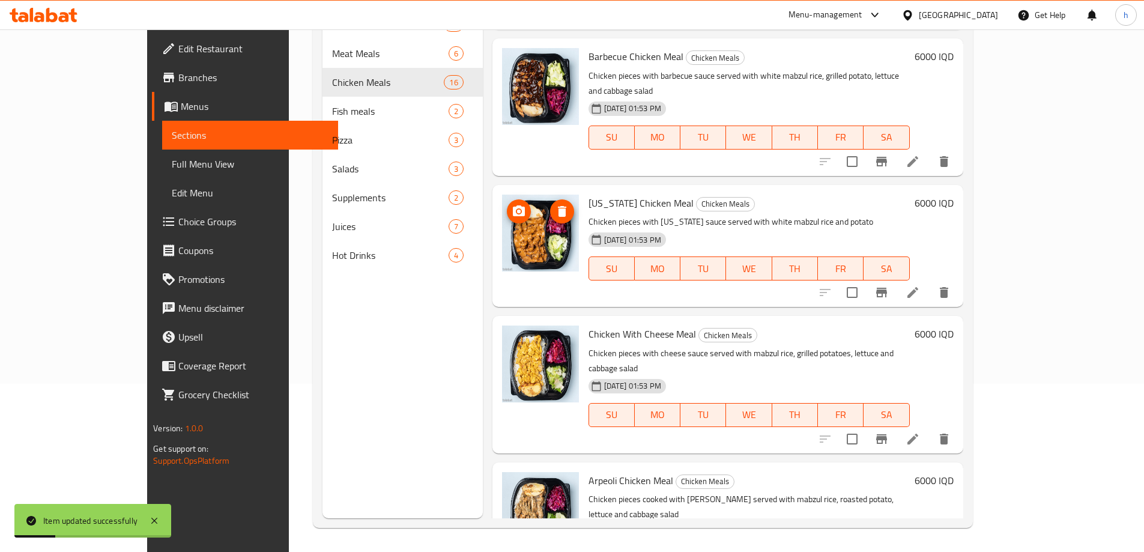
scroll to position [140, 0]
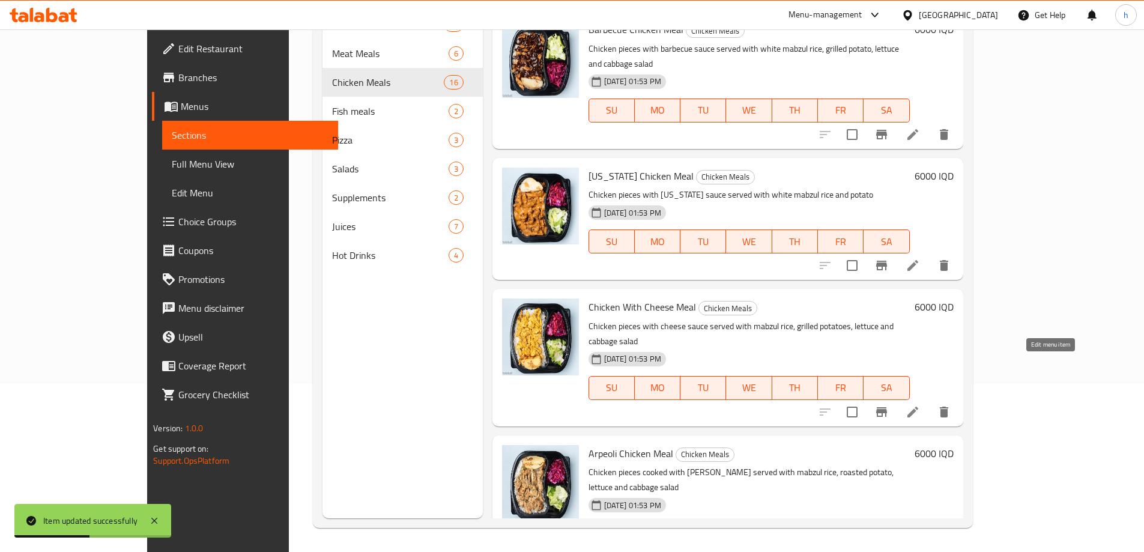
click at [920, 405] on icon at bounding box center [913, 412] width 14 height 14
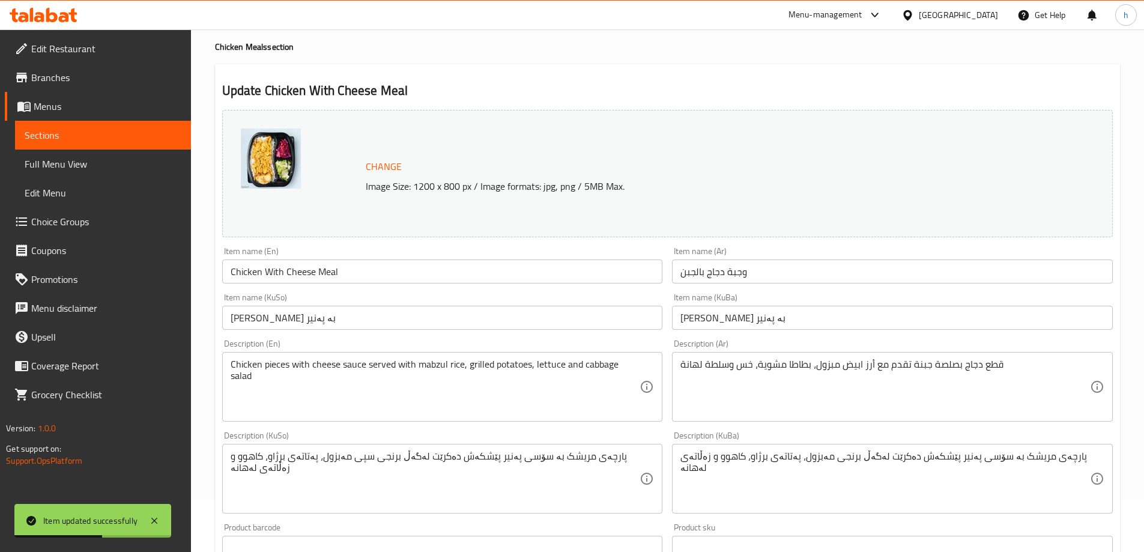
scroll to position [140, 0]
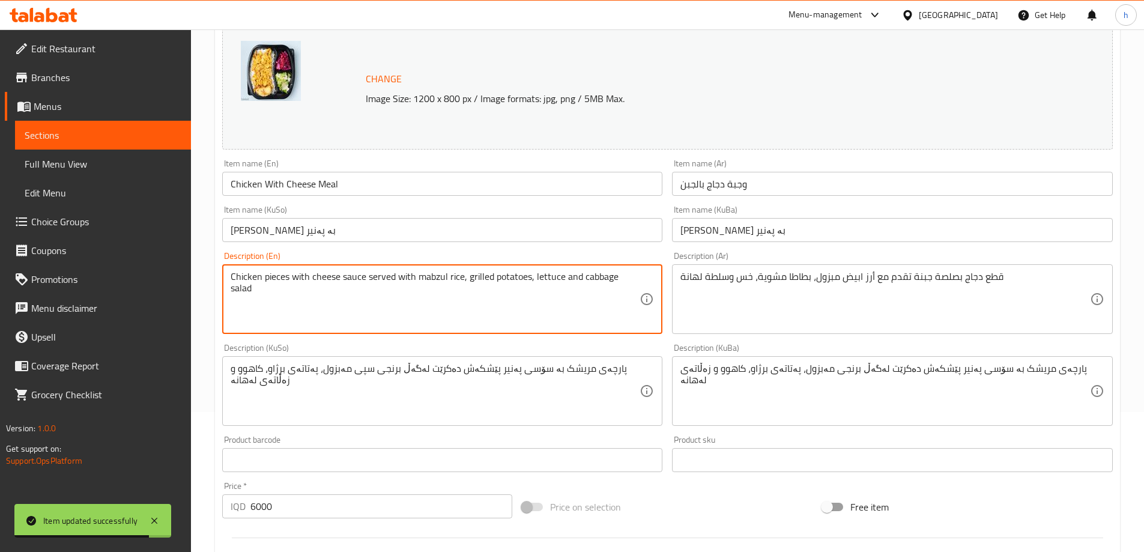
paste textarea "white"
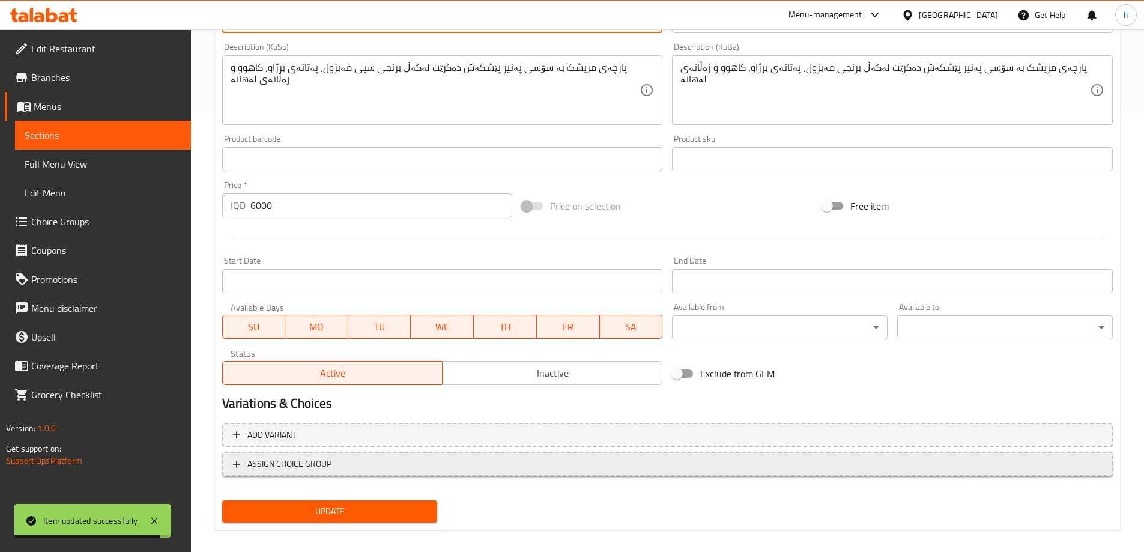
scroll to position [452, 0]
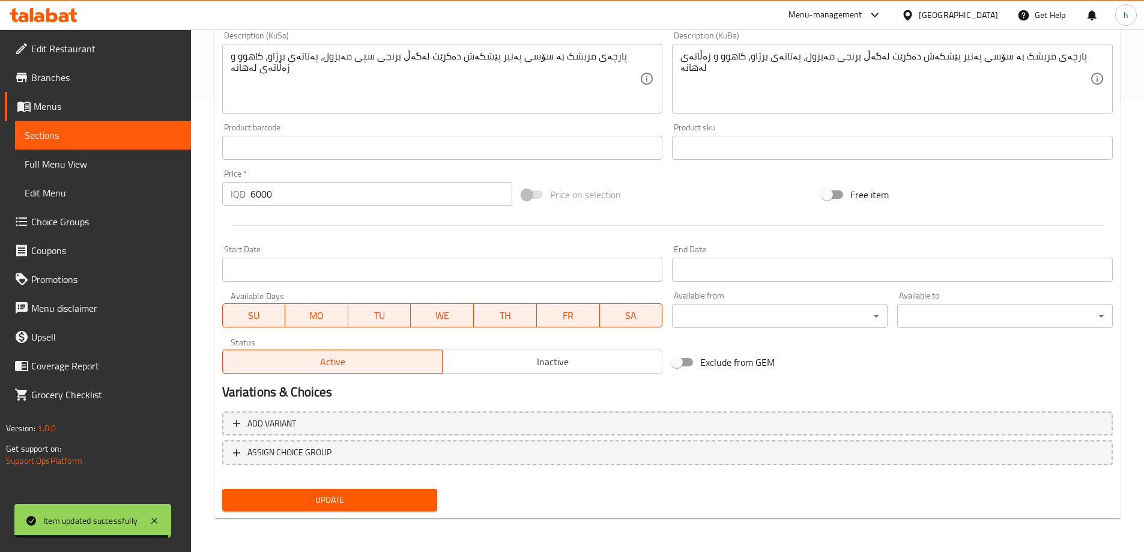
type textarea "Chicken pieces with cheese sauce served with white mabzul rice, grilled potatoe…"
click at [421, 506] on span "Update" at bounding box center [330, 499] width 196 height 15
click at [98, 141] on span "Sections" at bounding box center [103, 135] width 157 height 14
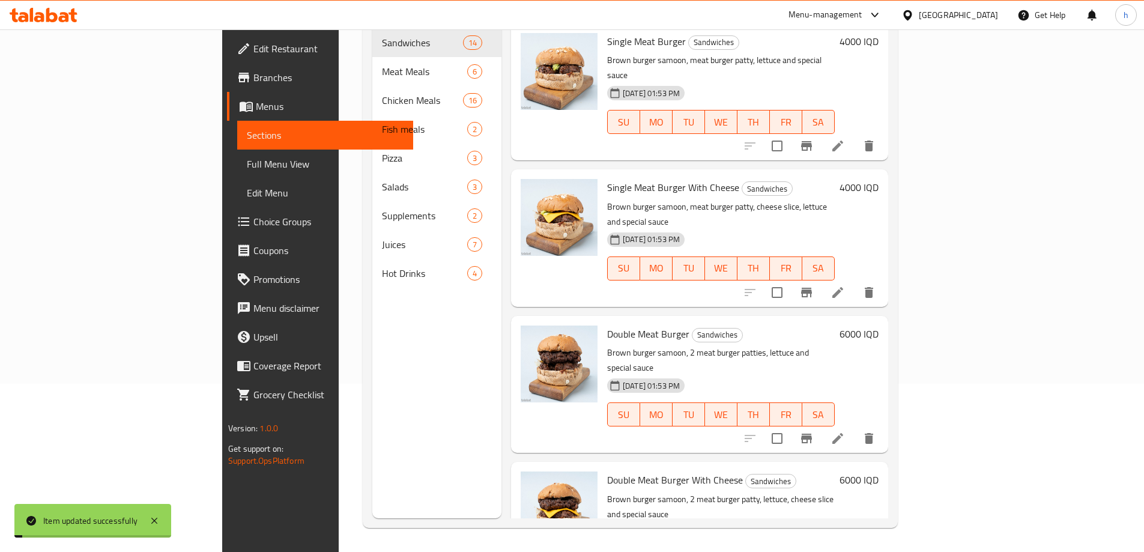
scroll to position [168, 0]
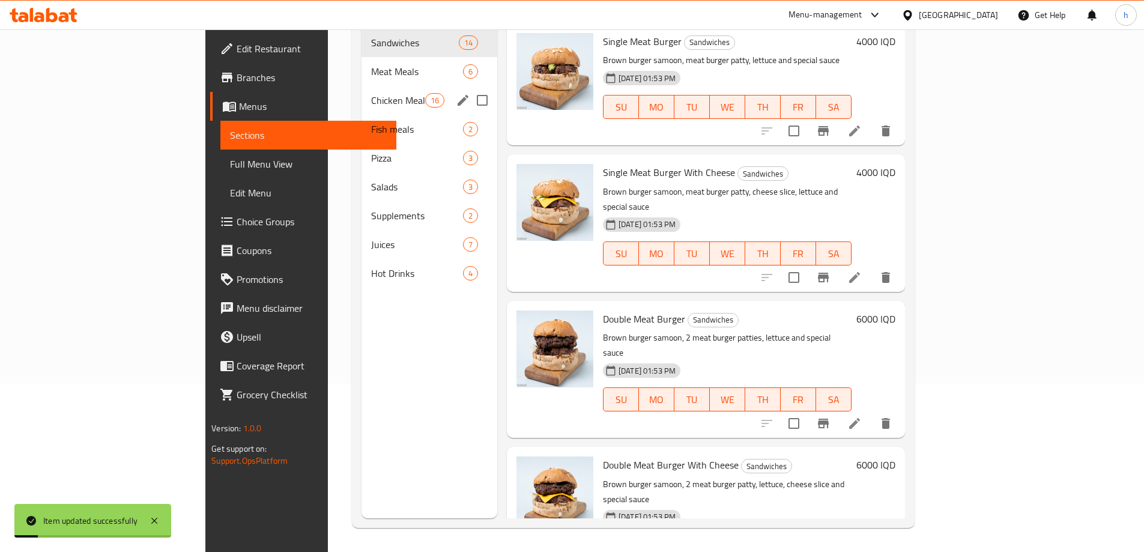
click at [362, 91] on div "Chicken Meals 16" at bounding box center [430, 100] width 136 height 29
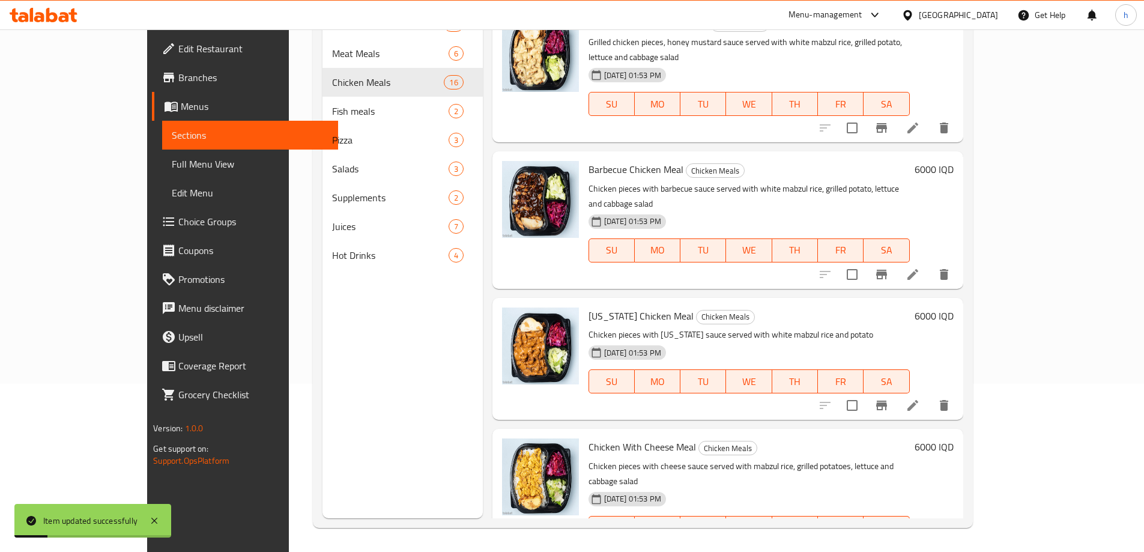
scroll to position [140, 0]
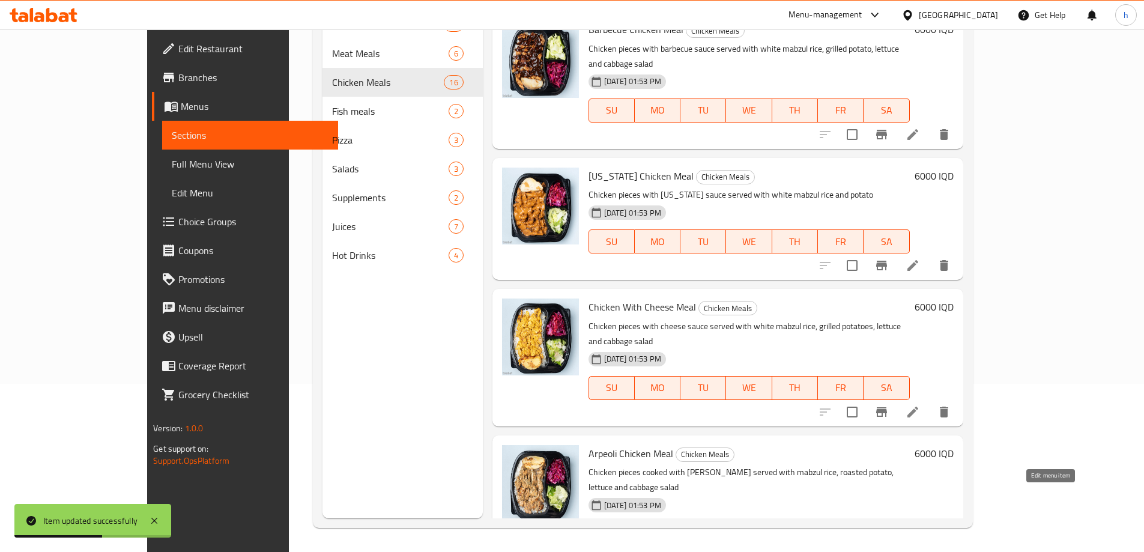
click at [918, 551] on icon at bounding box center [912, 558] width 11 height 11
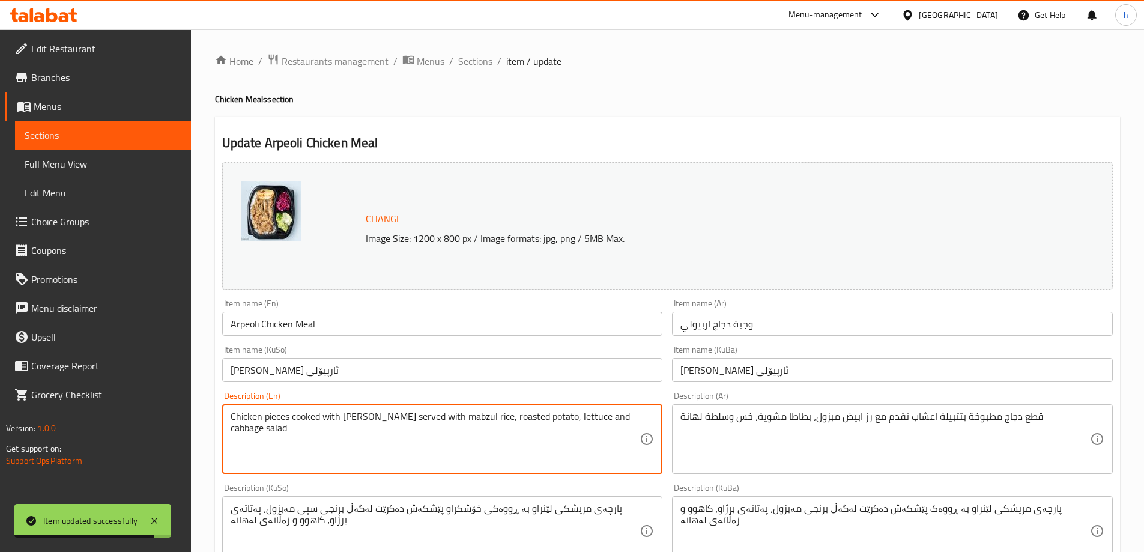
click at [407, 416] on textarea "Chicken pieces cooked with herb served with mabzul rice, roasted potato, lettuc…" at bounding box center [436, 439] width 410 height 57
paste textarea "white"
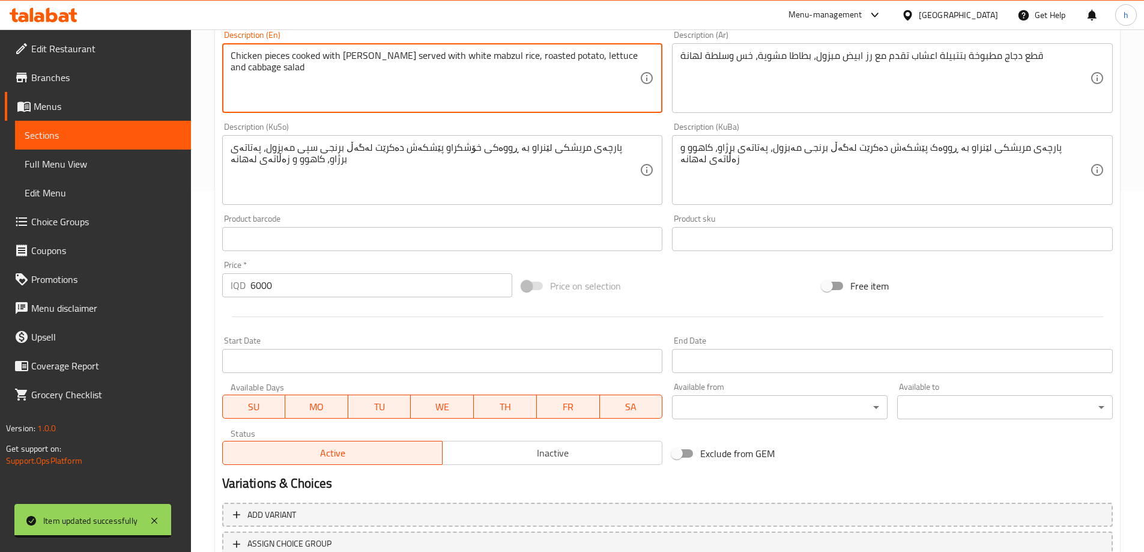
scroll to position [452, 0]
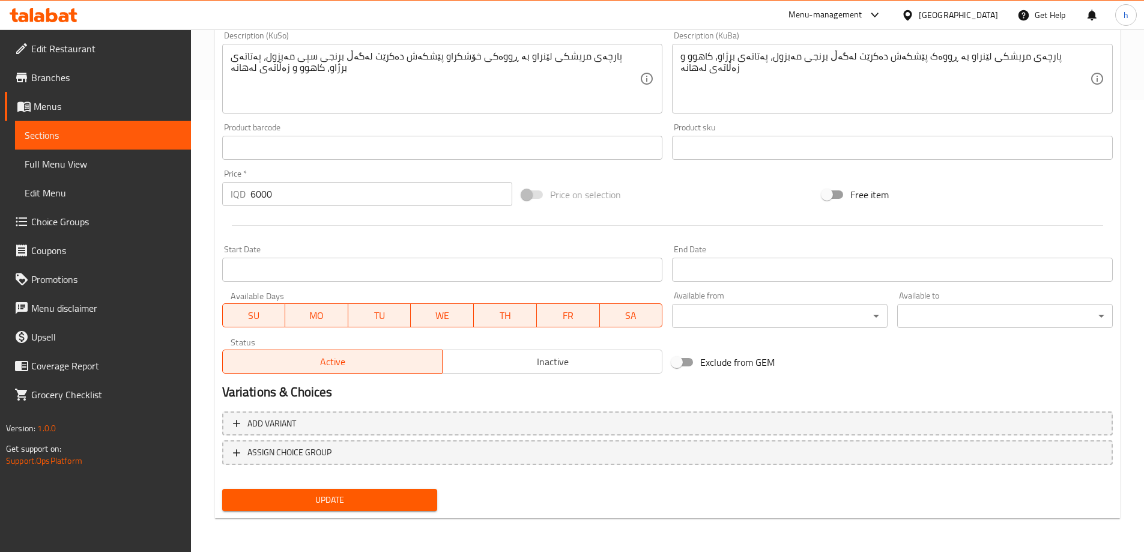
type textarea "Chicken pieces cooked with [PERSON_NAME] served with white mabzul rice, roasted…"
click at [426, 492] on button "Update" at bounding box center [330, 500] width 216 height 22
click at [66, 145] on link "Sections" at bounding box center [103, 135] width 176 height 29
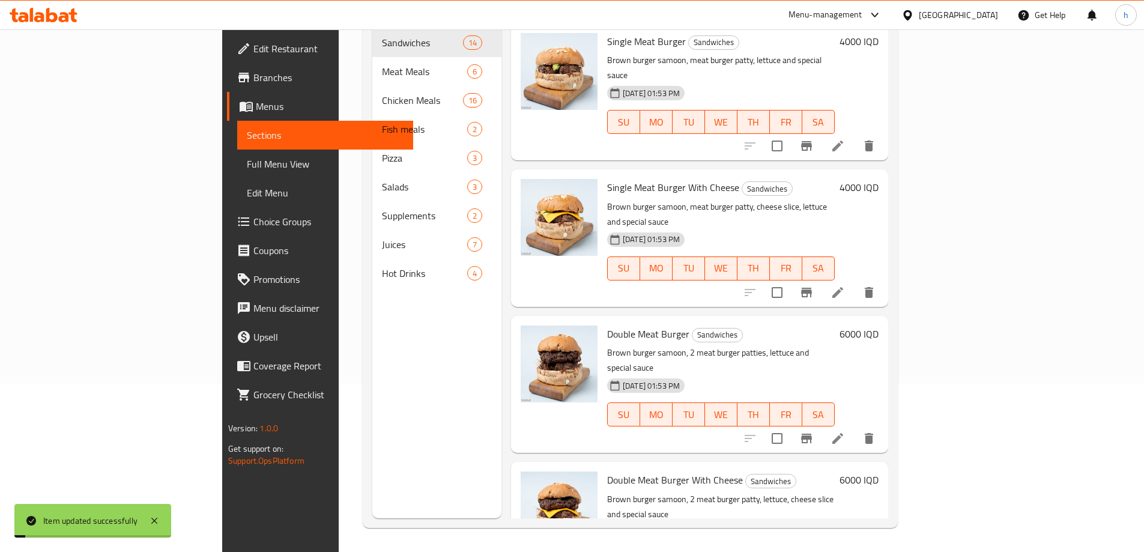
scroll to position [168, 0]
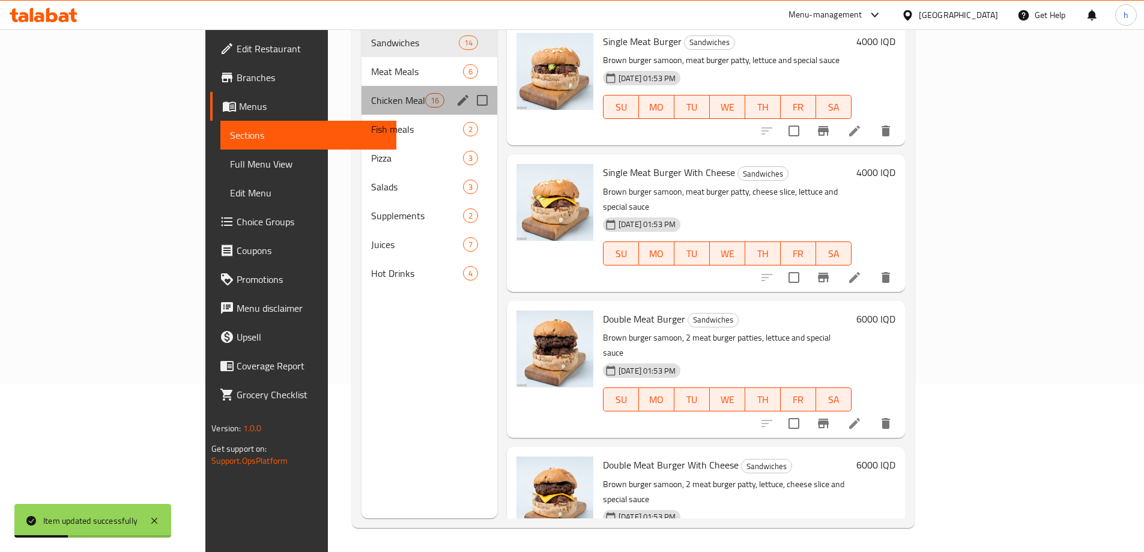
click at [362, 93] on div "Chicken Meals 16" at bounding box center [430, 100] width 136 height 29
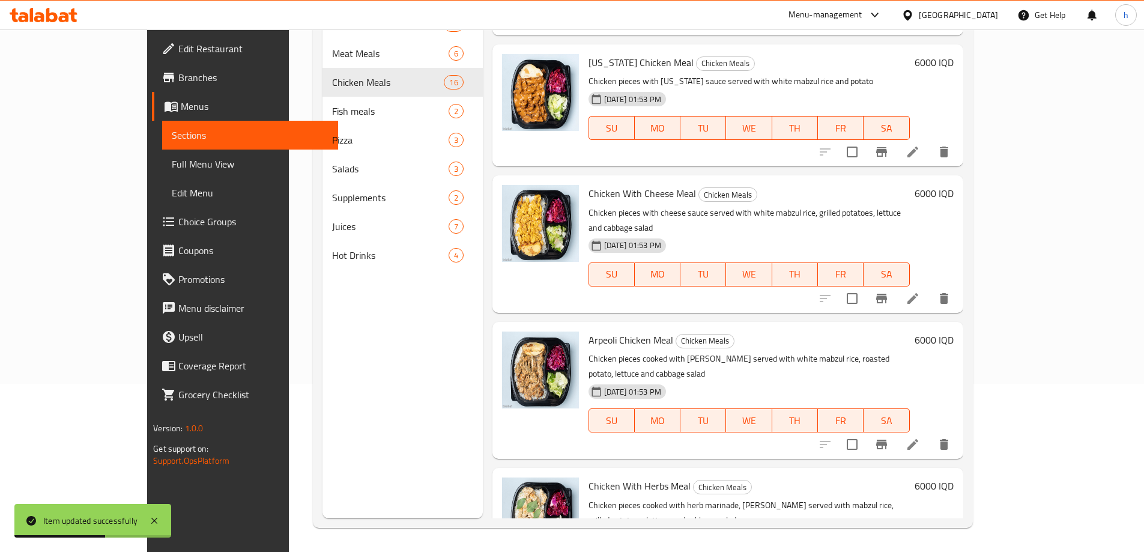
scroll to position [280, 0]
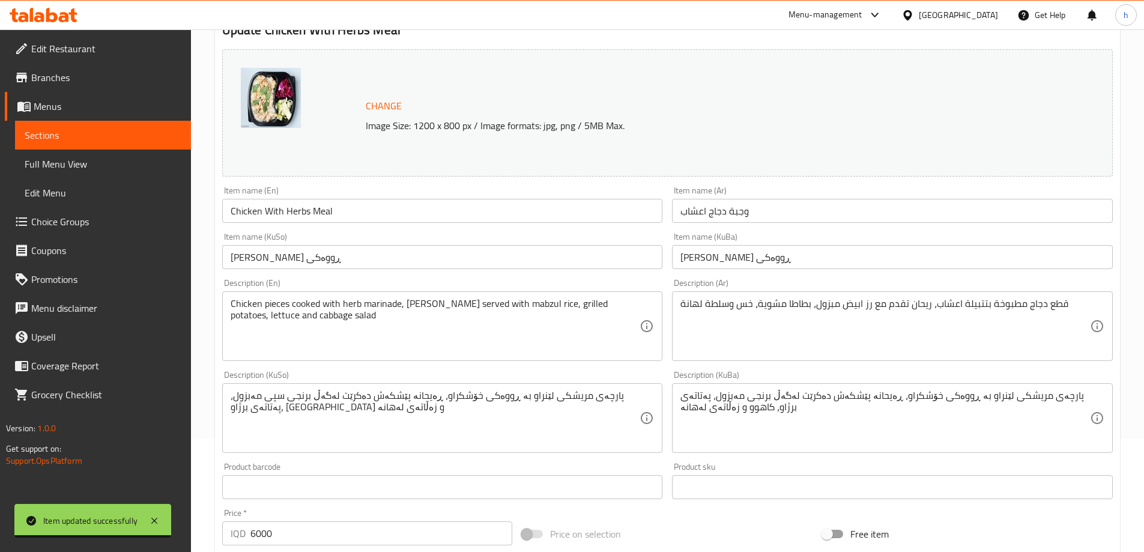
scroll to position [140, 0]
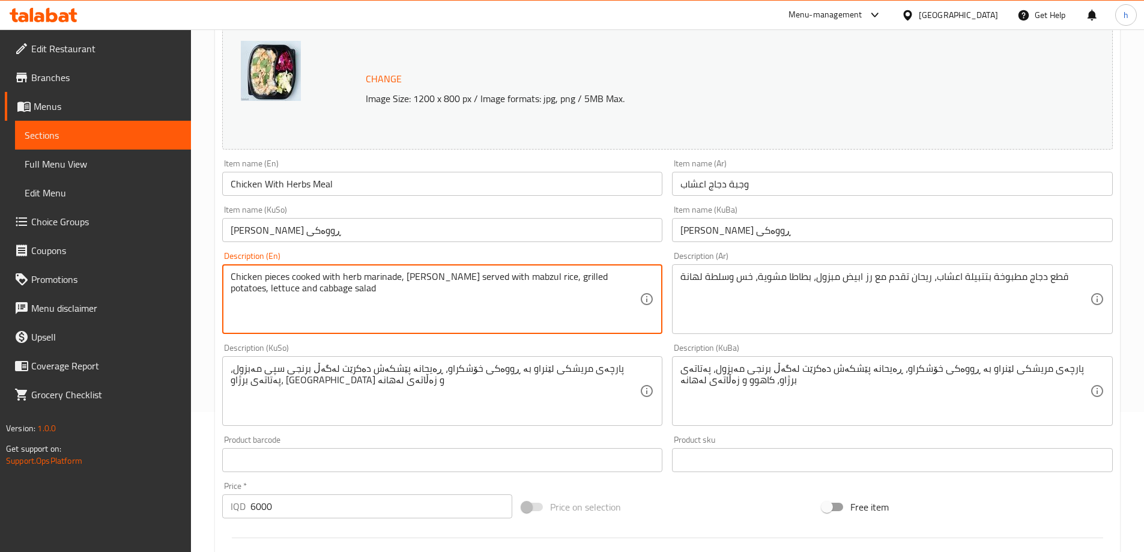
paste textarea "white"
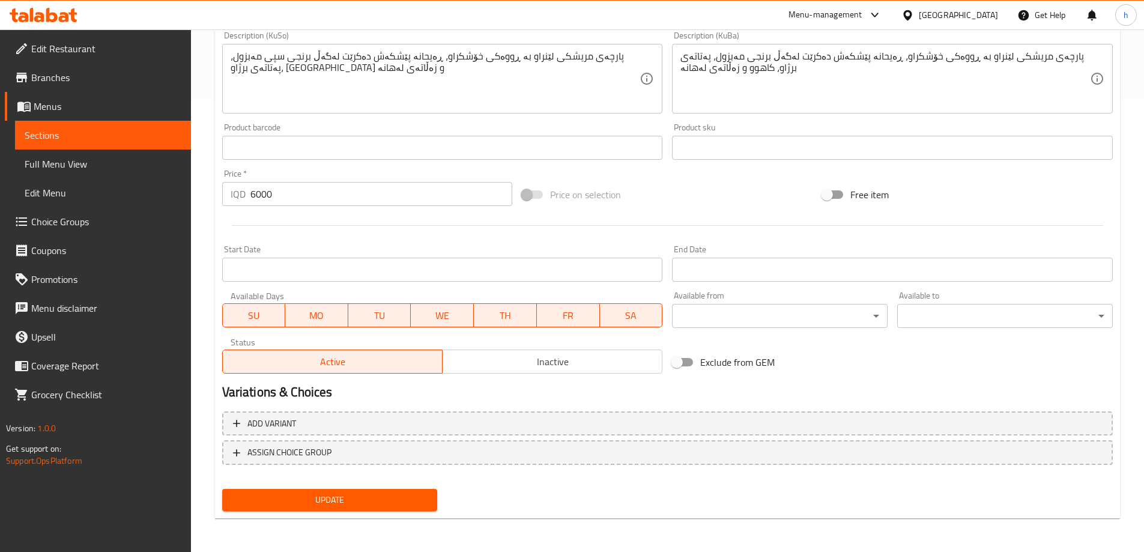
type textarea "Chicken pieces cooked with herb marinade, [PERSON_NAME] served with white mabzu…"
click at [432, 498] on button "Update" at bounding box center [330, 500] width 216 height 22
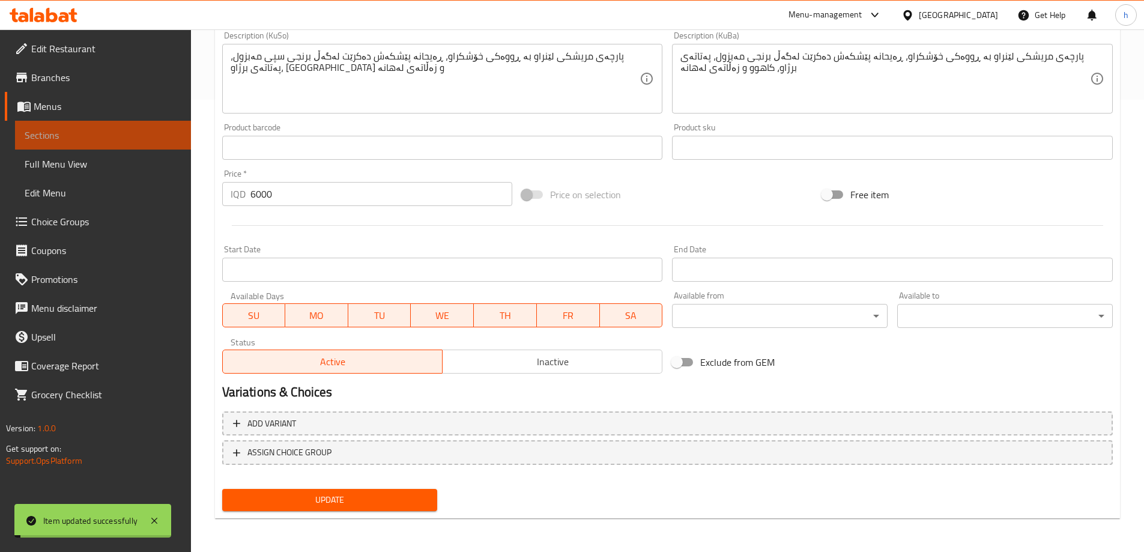
click at [47, 142] on span "Sections" at bounding box center [103, 135] width 157 height 14
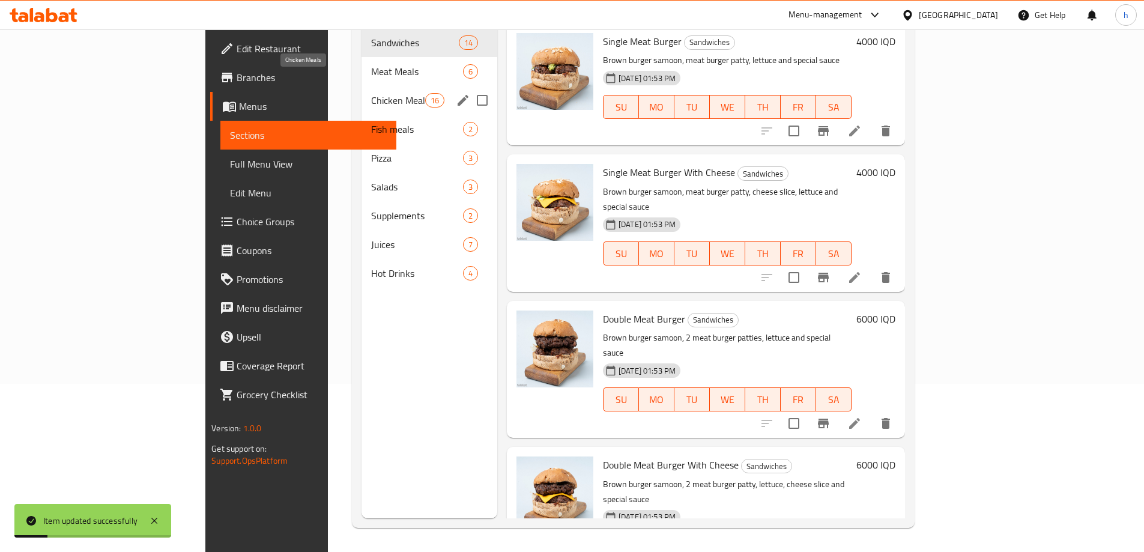
click at [371, 93] on span "Chicken Meals" at bounding box center [398, 100] width 54 height 14
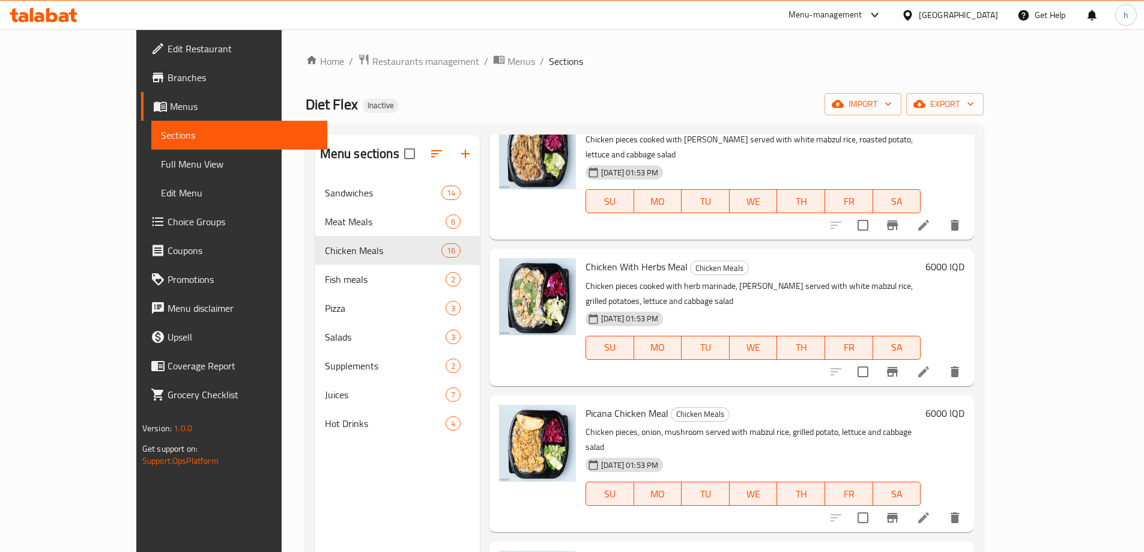
scroll to position [701, 0]
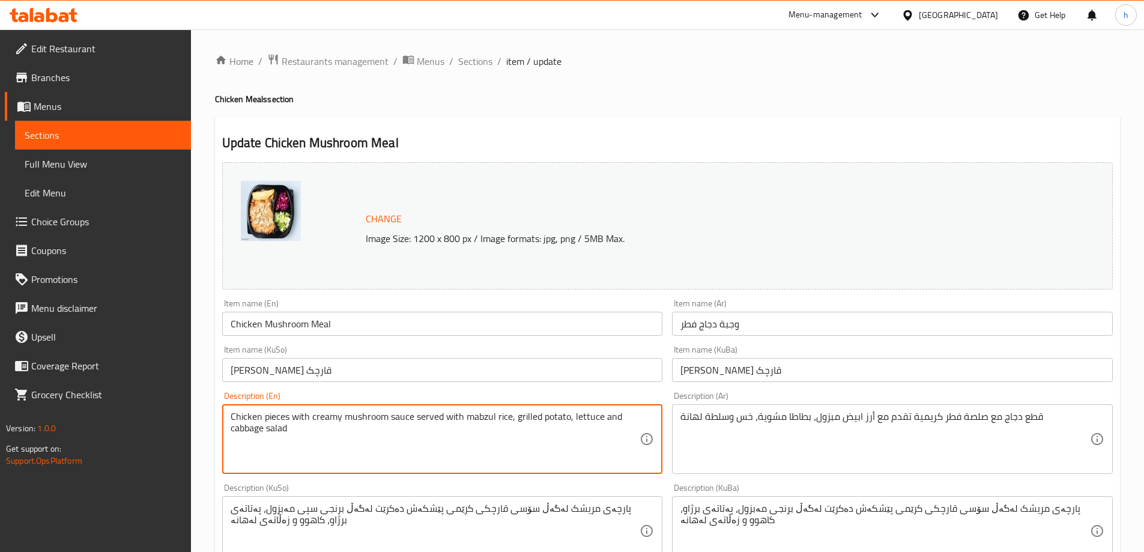
click at [459, 417] on textarea "Chicken pieces with creamy mushroom sauce served with mabzul rice, grilled pota…" at bounding box center [436, 439] width 410 height 57
click at [462, 419] on textarea "Chicken pieces with creamy mushroom sauce served with mabzul rice, grilled pota…" at bounding box center [436, 439] width 410 height 57
paste textarea "white"
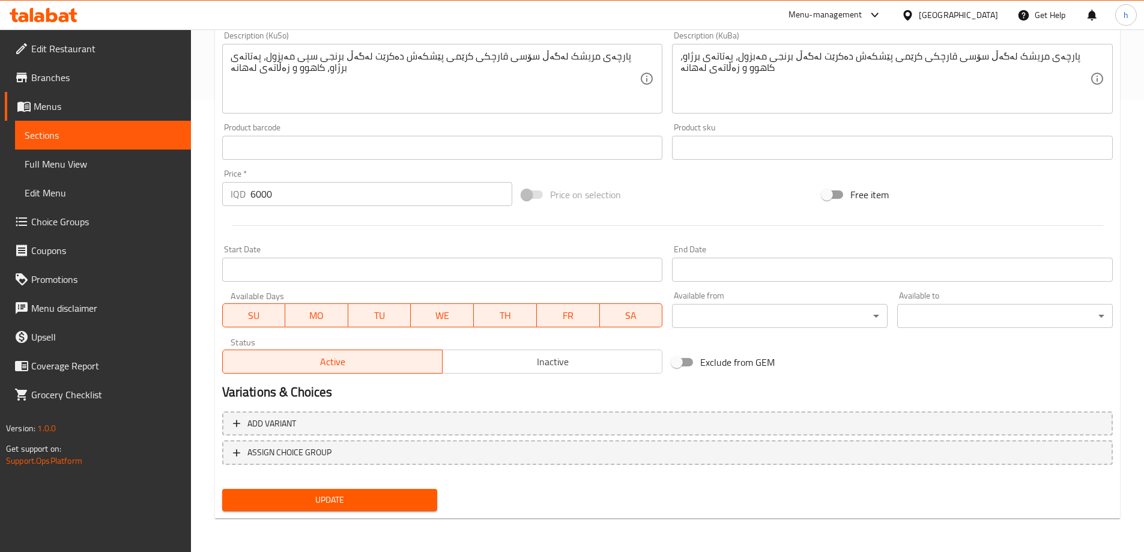
type textarea "Chicken pieces with creamy mushroom sauce served with white mabzul rice, grille…"
click at [404, 495] on span "Update" at bounding box center [330, 499] width 196 height 15
click at [46, 138] on span "Sections" at bounding box center [103, 135] width 157 height 14
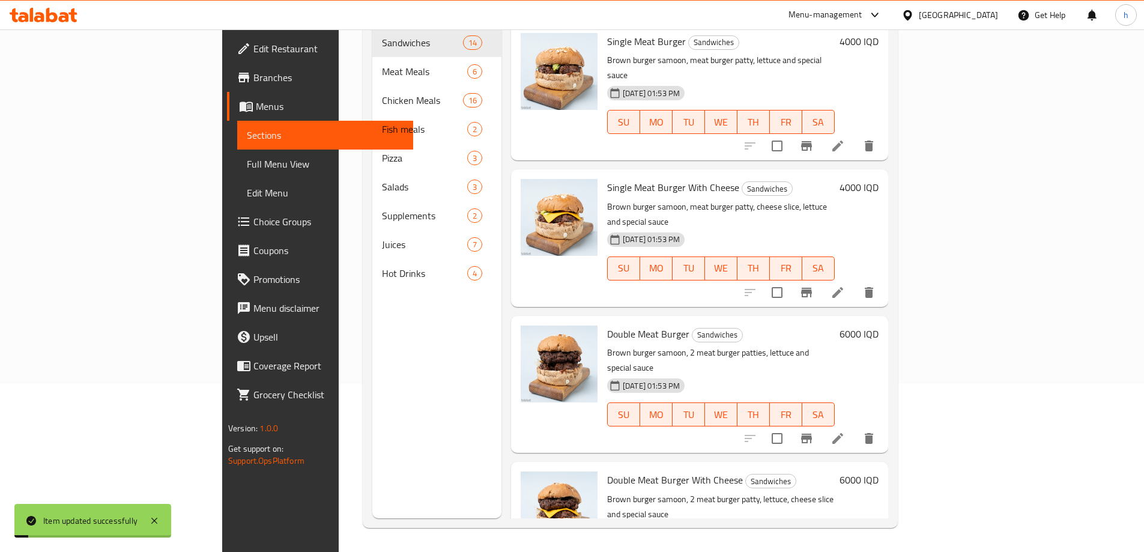
scroll to position [168, 0]
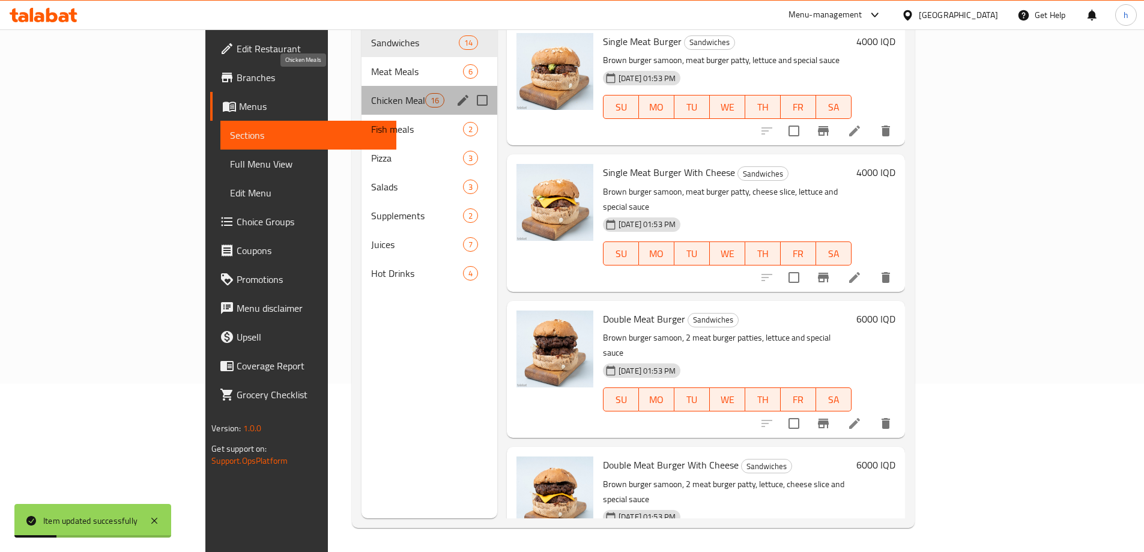
click at [371, 93] on span "Chicken Meals" at bounding box center [398, 100] width 54 height 14
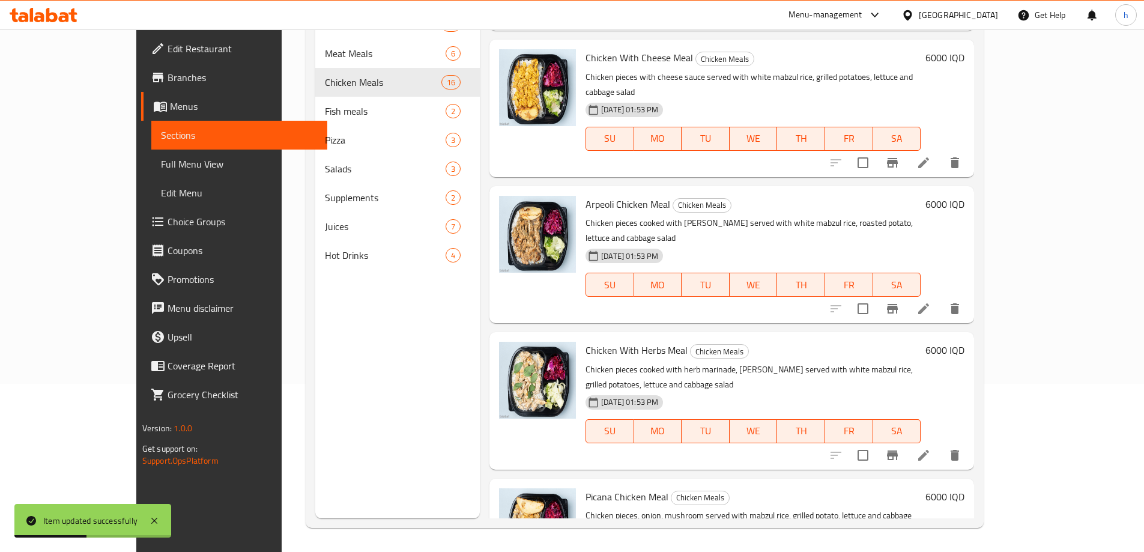
scroll to position [420, 0]
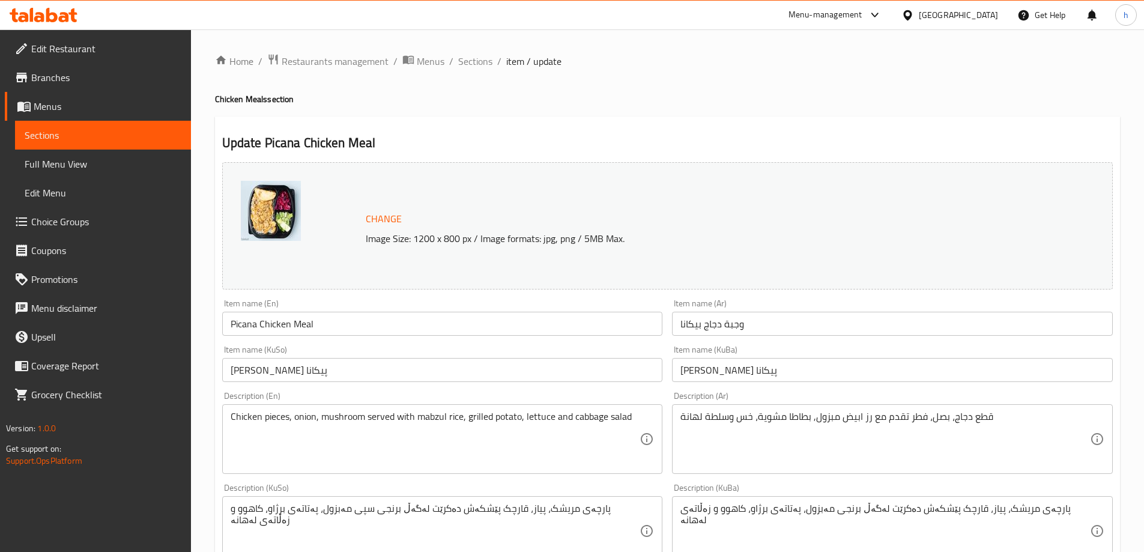
drag, startPoint x: 413, startPoint y: 416, endPoint x: 431, endPoint y: 452, distance: 40.0
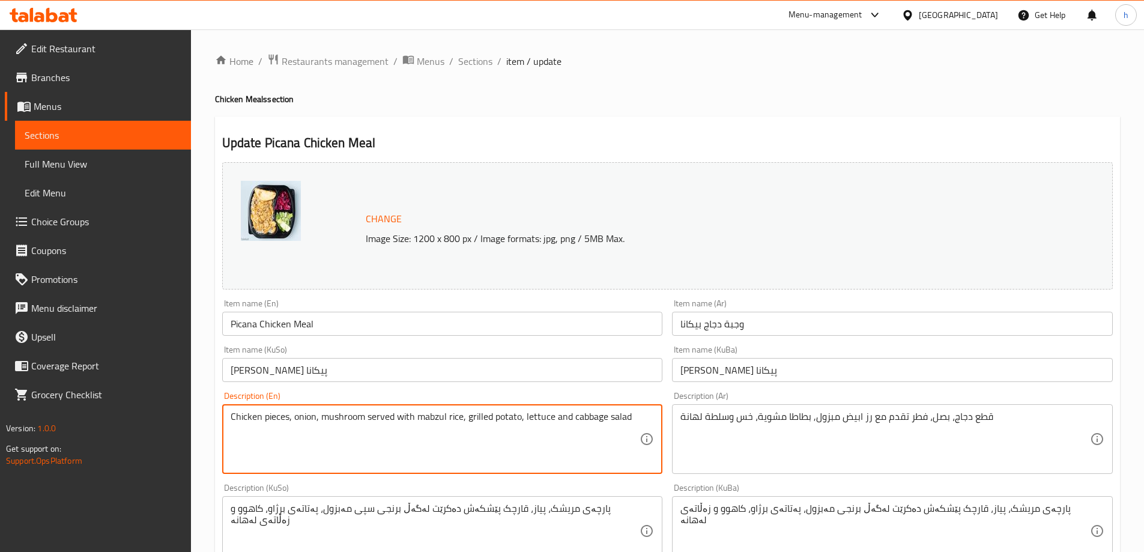
paste textarea "white"
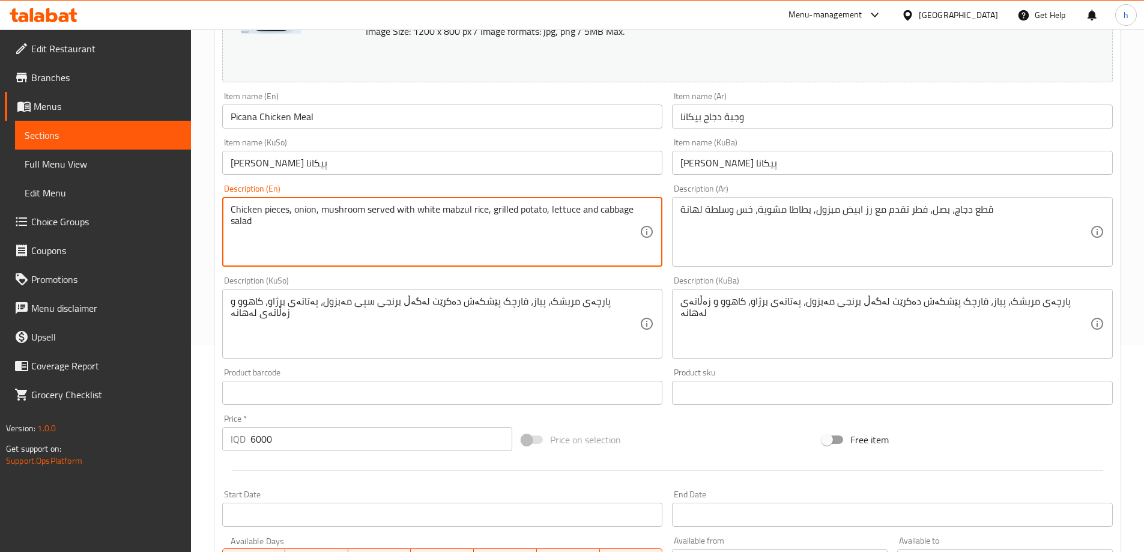
scroll to position [452, 0]
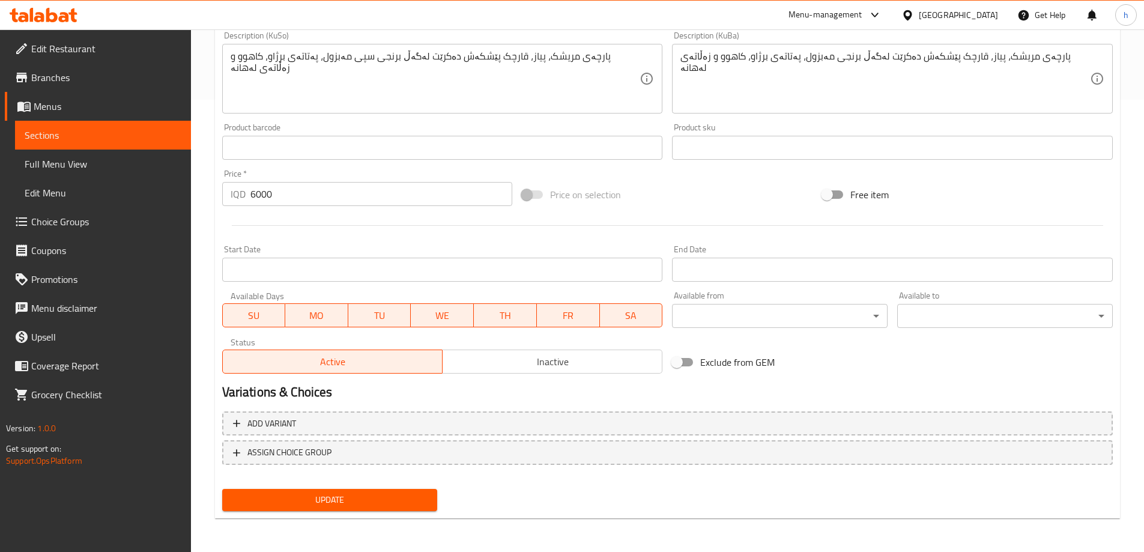
type textarea "Chicken pieces, onion, mushroom served with white mabzul rice, grilled potato, …"
click at [365, 495] on span "Update" at bounding box center [330, 499] width 196 height 15
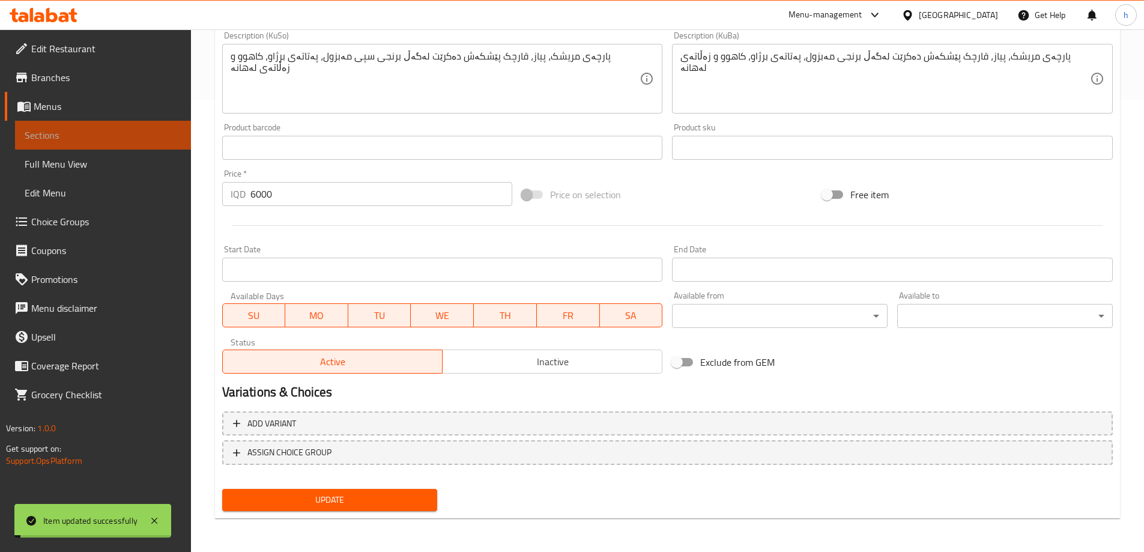
click at [57, 142] on span "Sections" at bounding box center [103, 135] width 157 height 14
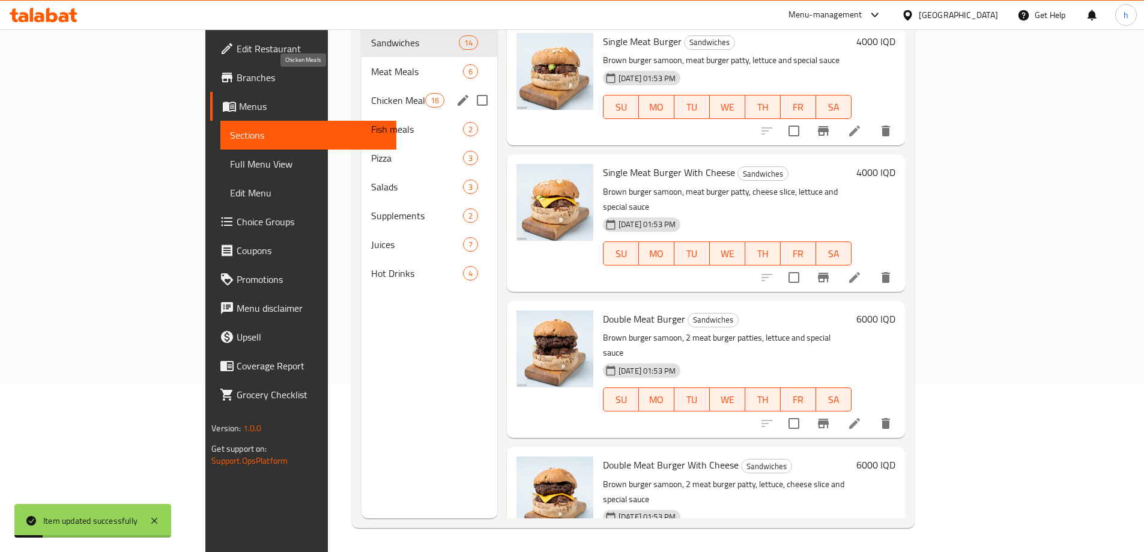
click at [371, 93] on span "Chicken Meals" at bounding box center [398, 100] width 54 height 14
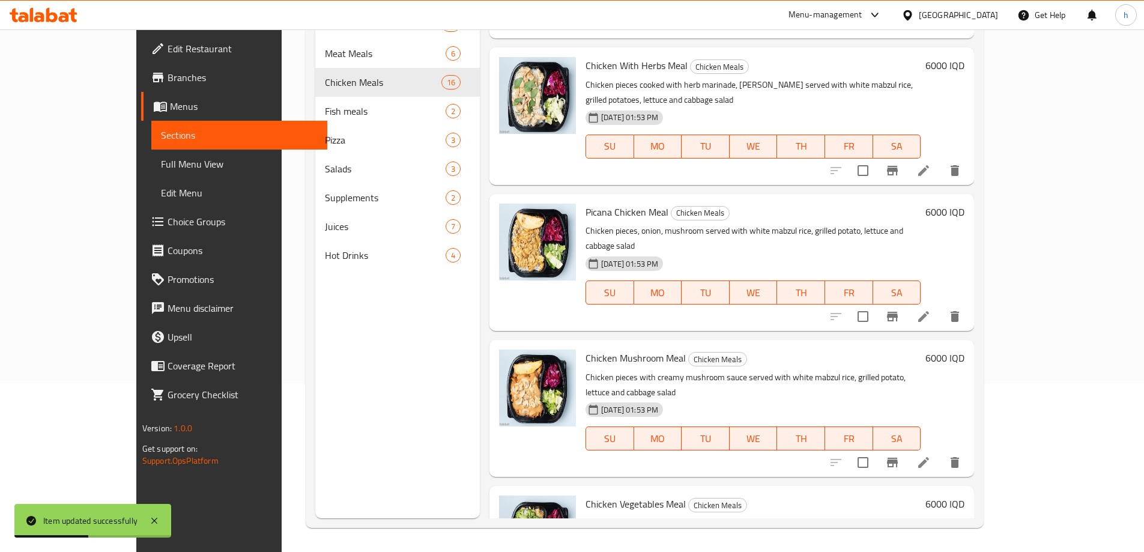
scroll to position [701, 0]
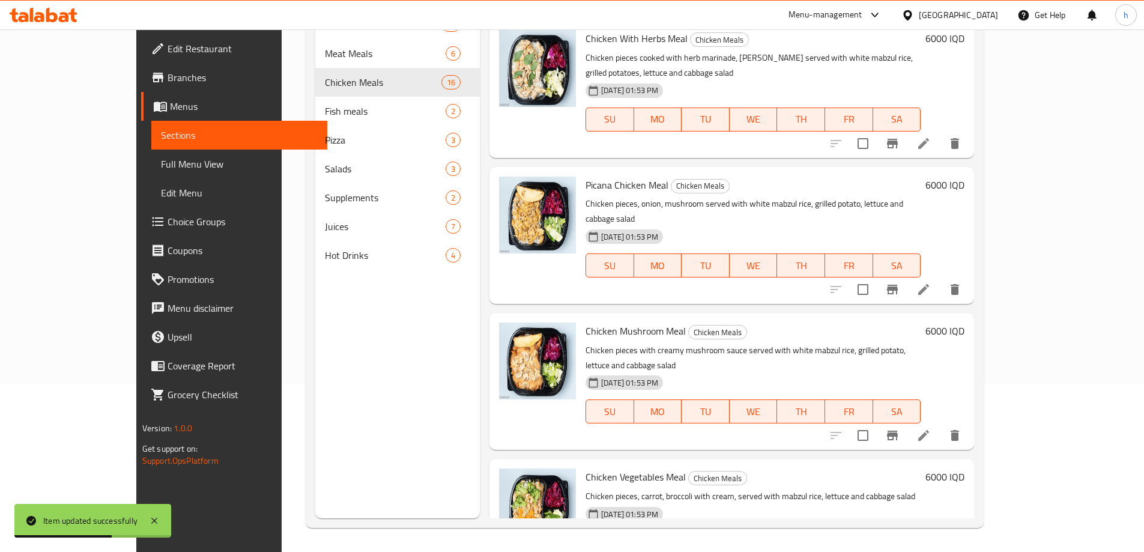
click at [940, 425] on li at bounding box center [924, 436] width 34 height 22
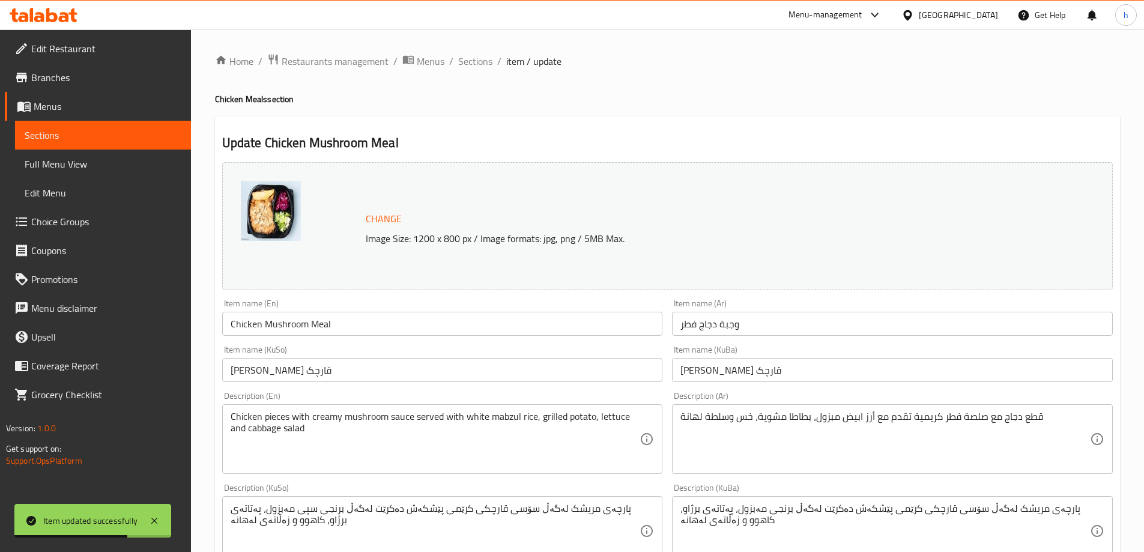
scroll to position [140, 0]
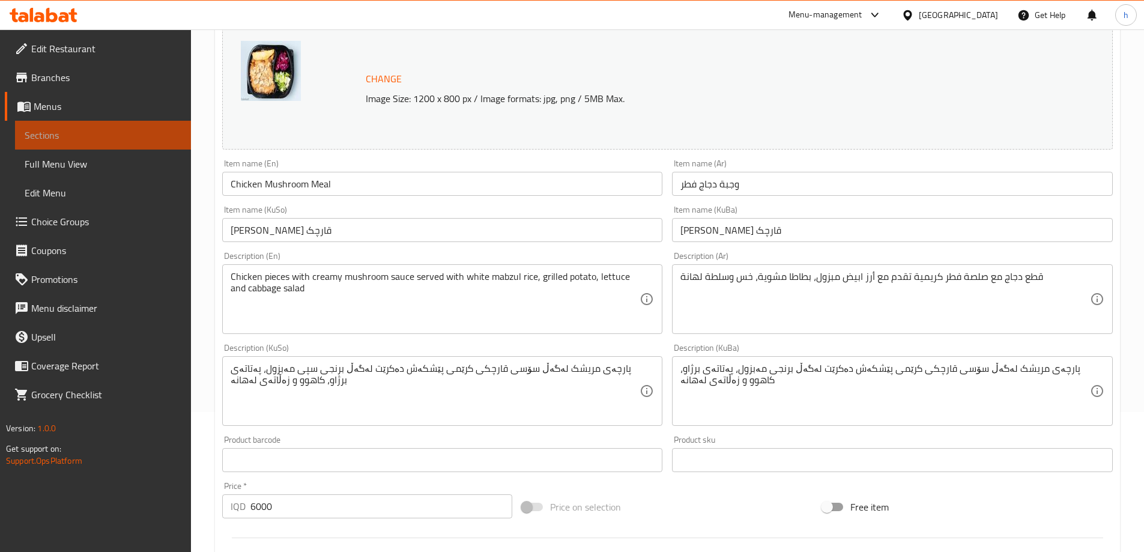
click at [49, 138] on span "Sections" at bounding box center [103, 135] width 157 height 14
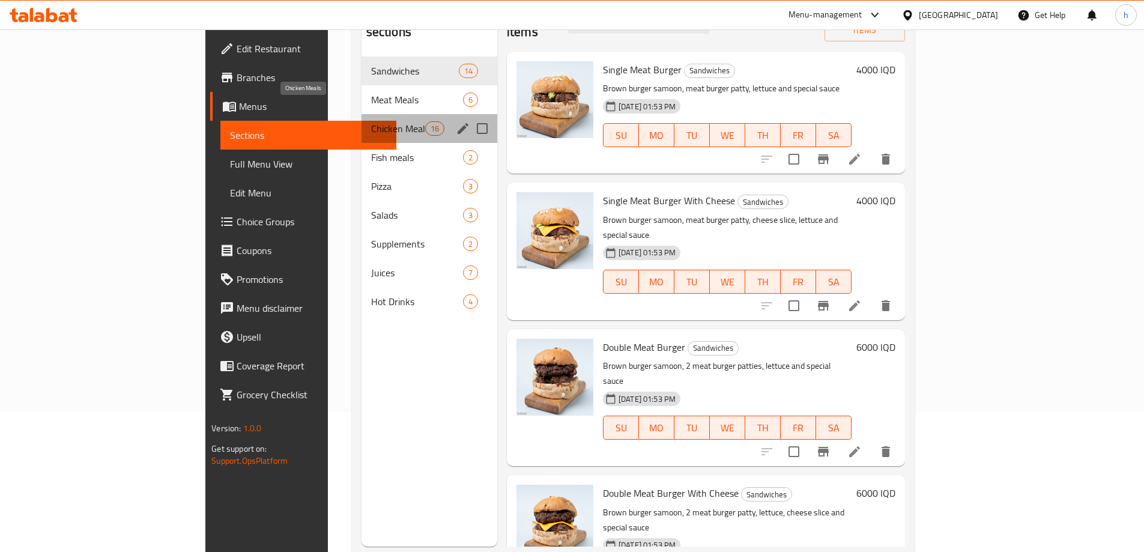
click at [371, 121] on span "Chicken Meals" at bounding box center [398, 128] width 54 height 14
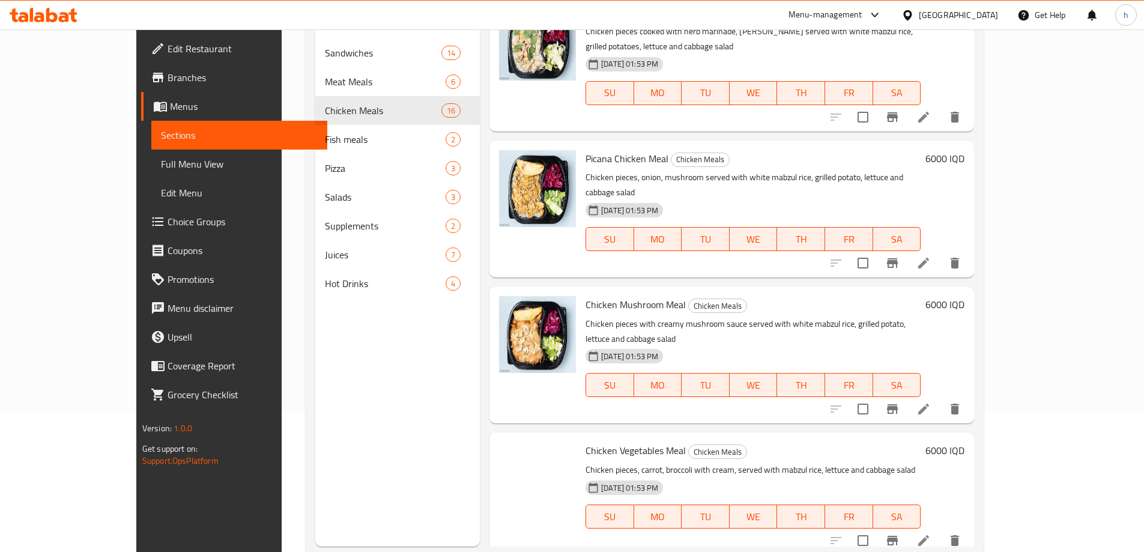
scroll to position [841, 0]
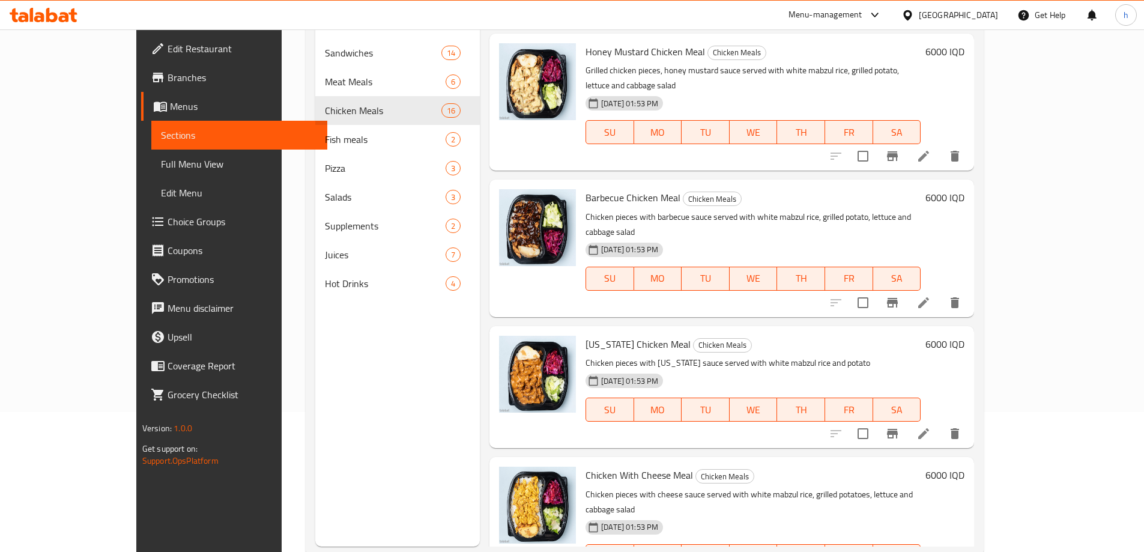
scroll to position [841, 0]
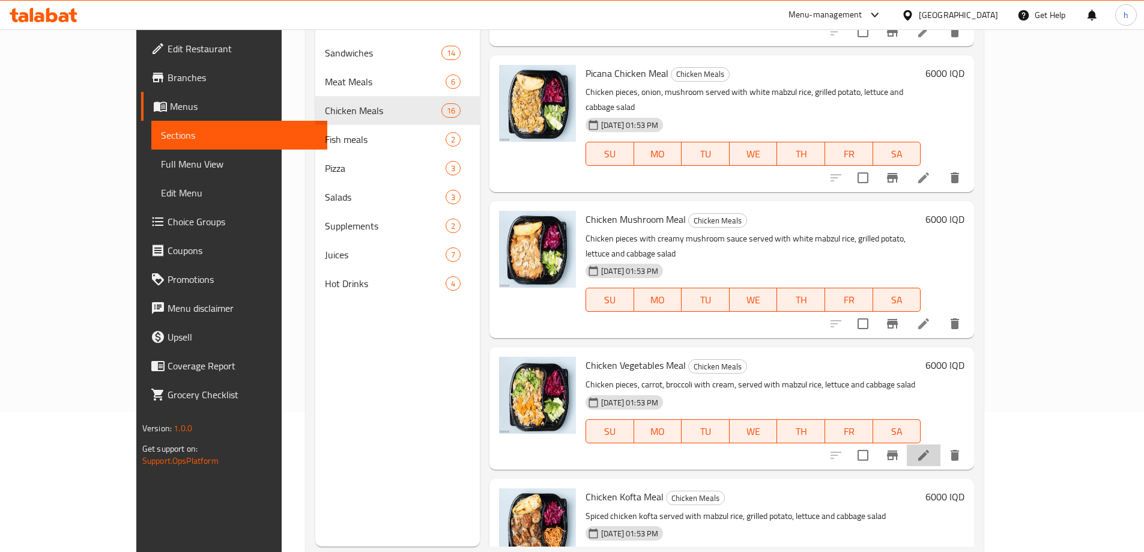
click at [940, 444] on li at bounding box center [924, 455] width 34 height 22
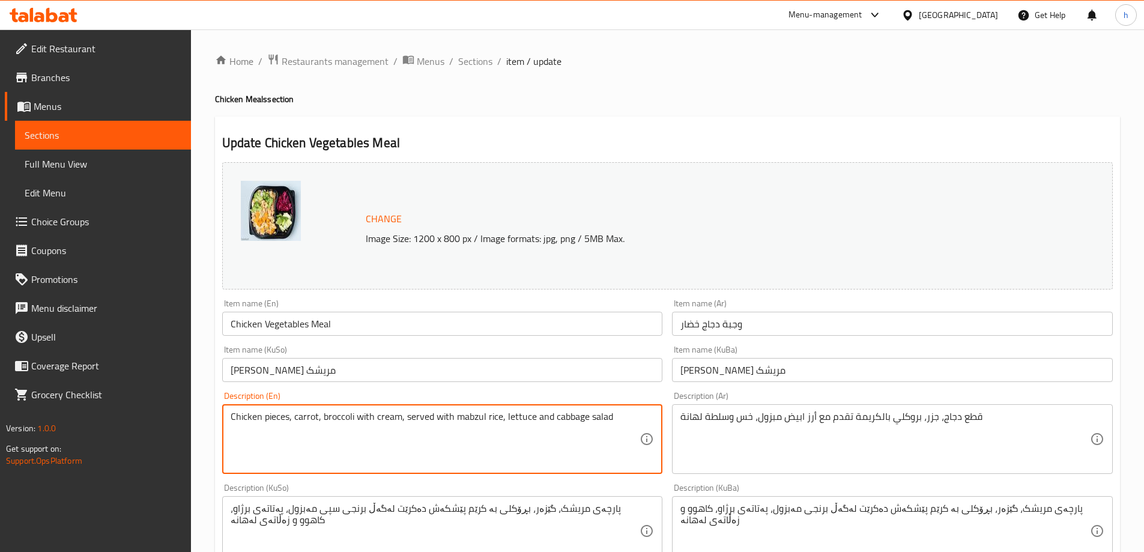
click at [450, 416] on textarea "Chicken pieces, carrot, broccoli with cream, served with mabzul rice, lettuce a…" at bounding box center [436, 439] width 410 height 57
paste textarea "white"
click at [401, 416] on textarea "Chicken pieces, carrot, broccoli with cream, served with white mabzul rice, let…" at bounding box center [436, 439] width 410 height 57
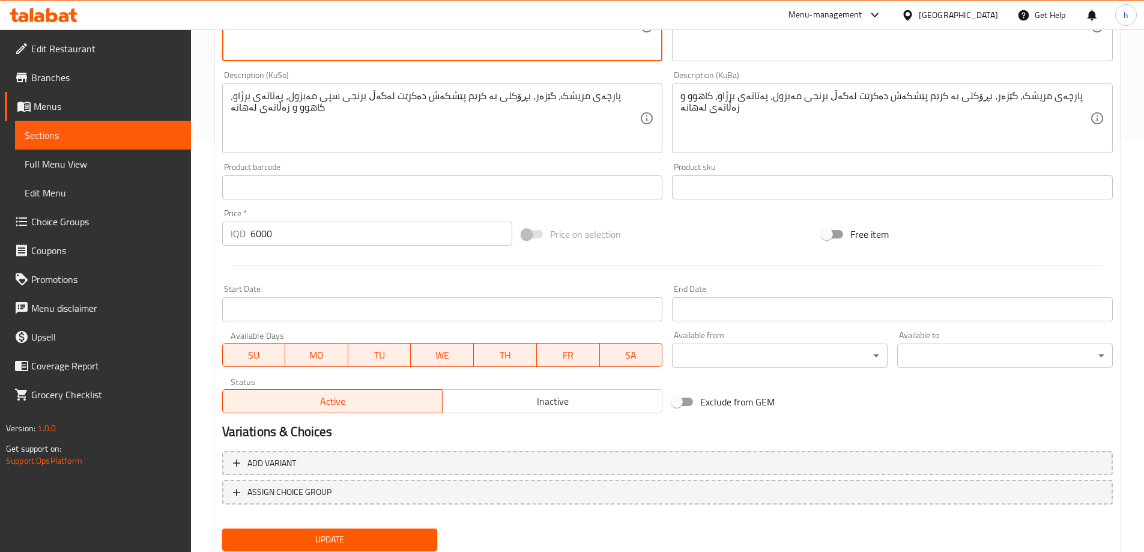
scroll to position [452, 0]
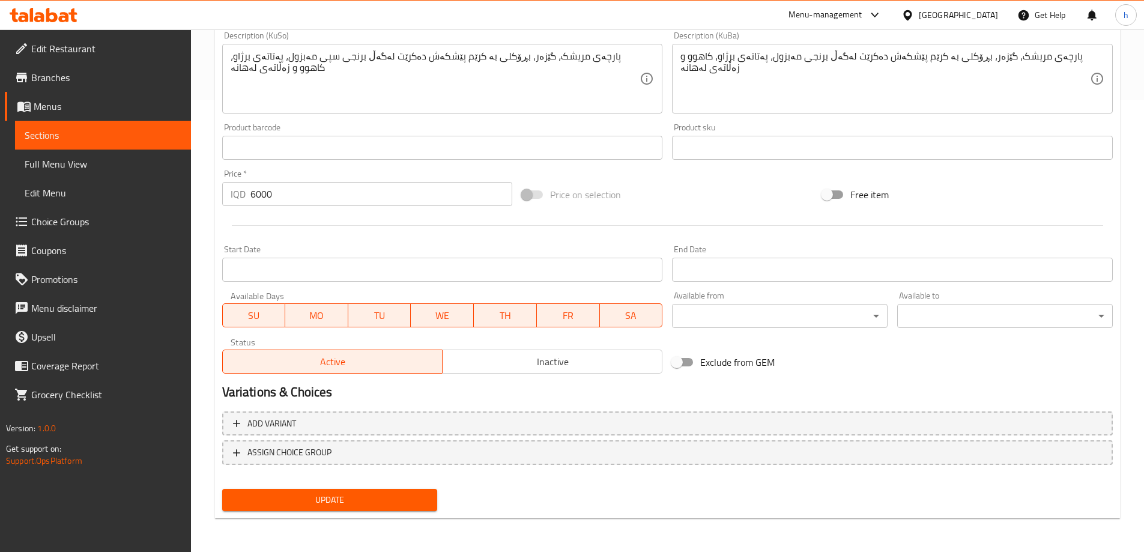
type textarea "Chicken pieces, carrot, broccoli with cream served with white mabzul rice, lett…"
click at [336, 501] on span "Update" at bounding box center [330, 499] width 196 height 15
click at [30, 145] on link "Sections" at bounding box center [103, 135] width 176 height 29
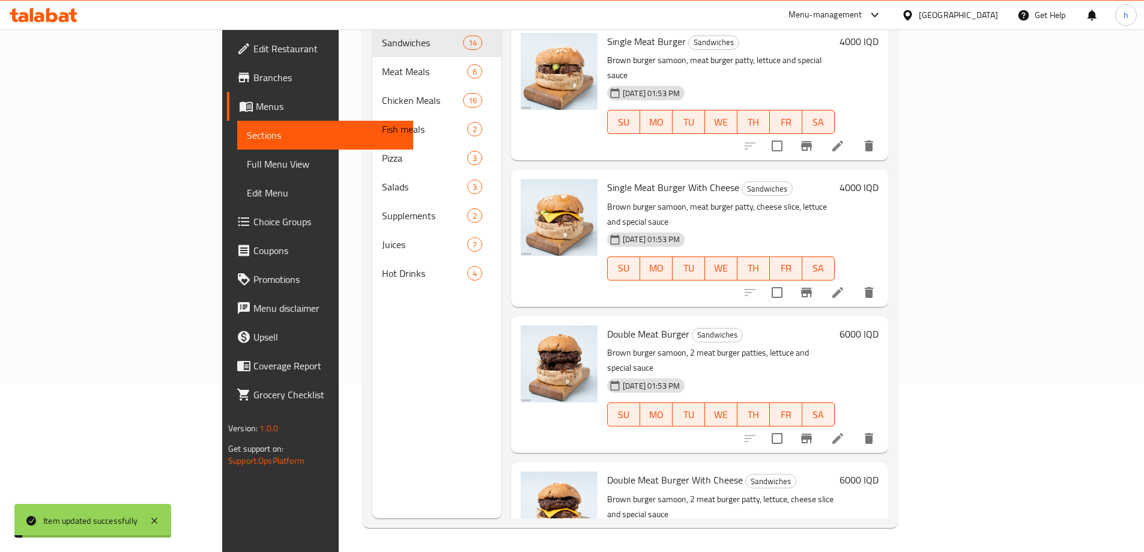
scroll to position [168, 0]
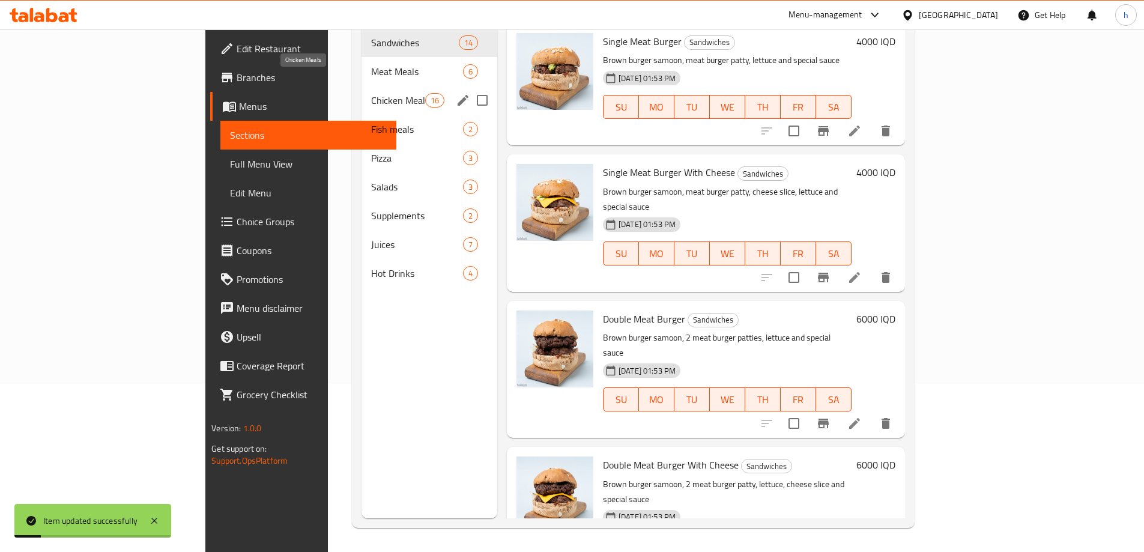
click at [371, 93] on span "Chicken Meals" at bounding box center [398, 100] width 54 height 14
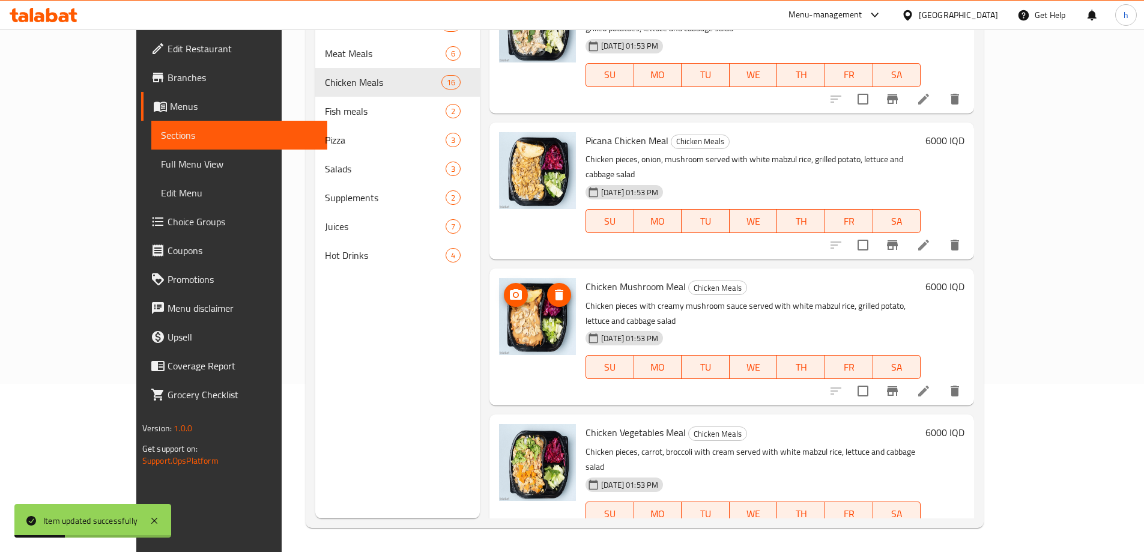
scroll to position [841, 0]
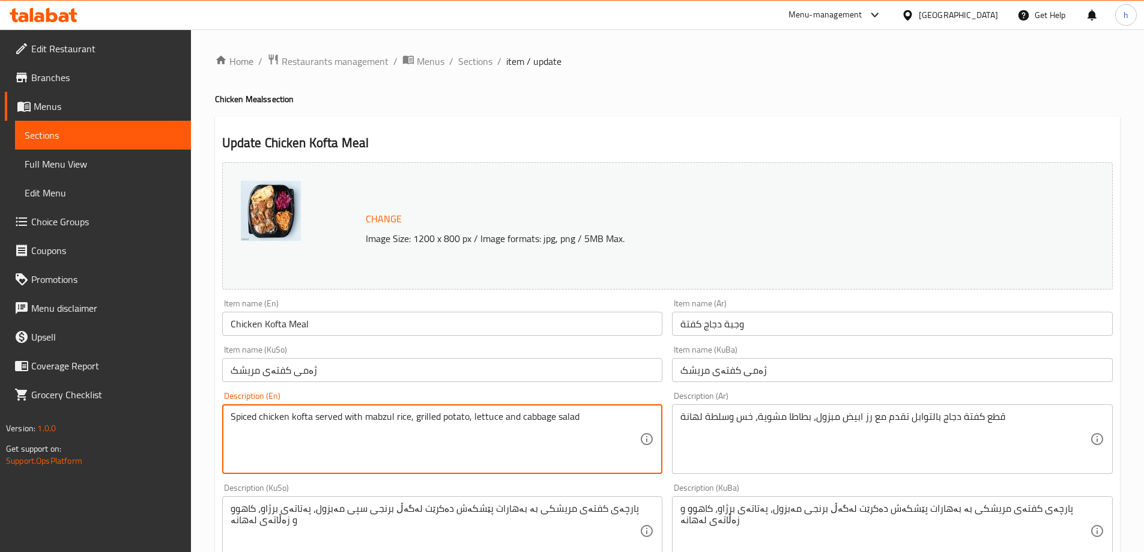
paste textarea "white"
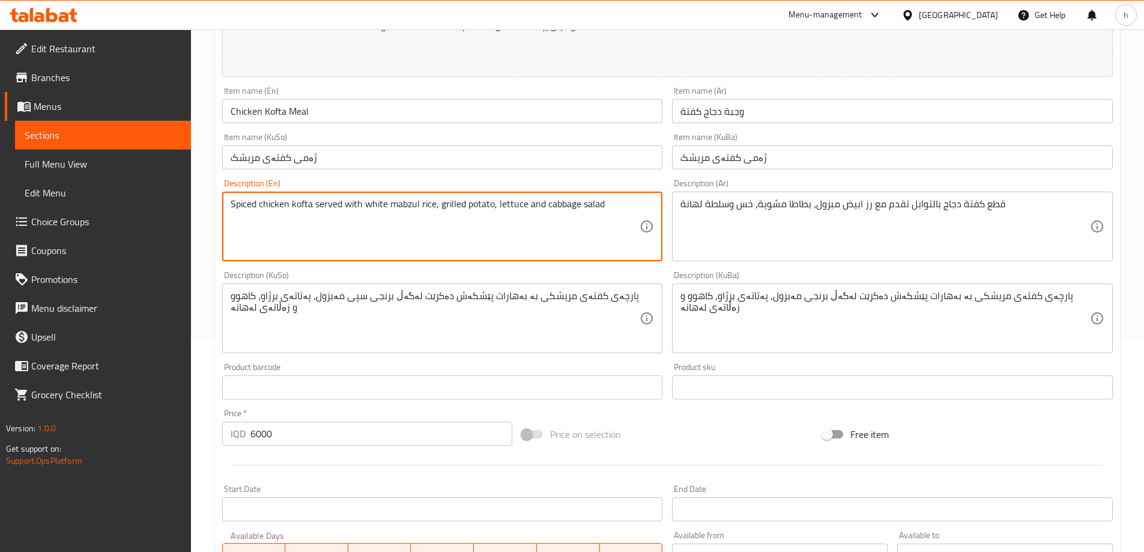
scroll to position [452, 0]
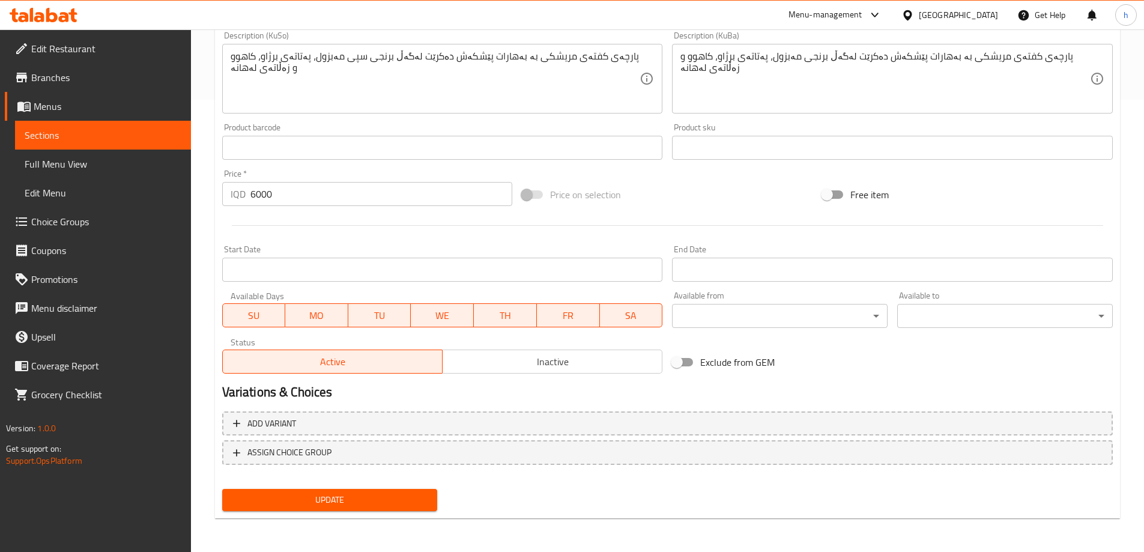
type textarea "Spiced chicken kofta served with white mabzul rice, grilled potato, lettuce and…"
click at [406, 501] on span "Update" at bounding box center [330, 499] width 196 height 15
click at [104, 144] on link "Sections" at bounding box center [103, 135] width 176 height 29
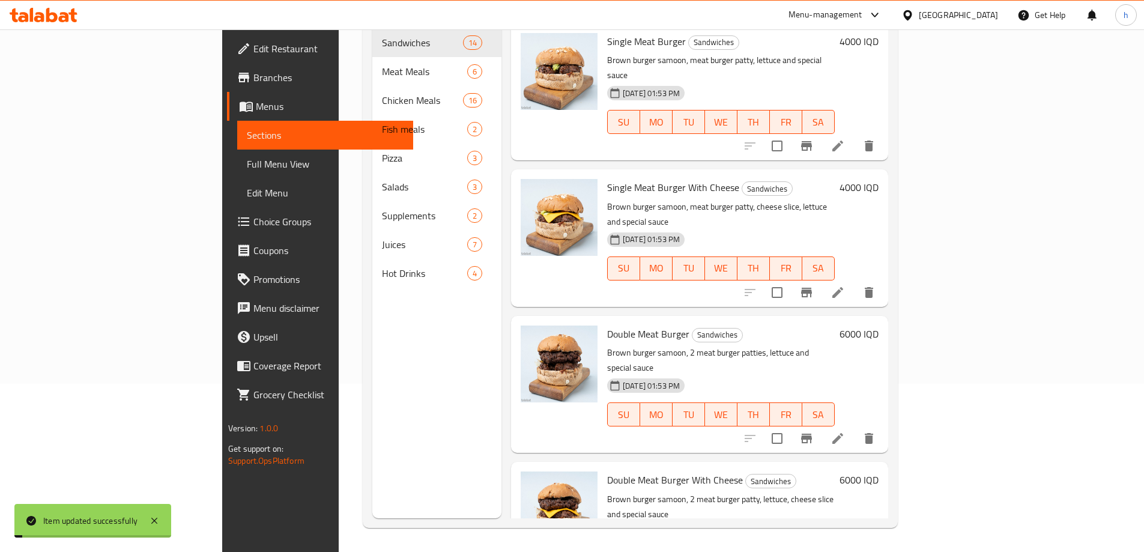
scroll to position [168, 0]
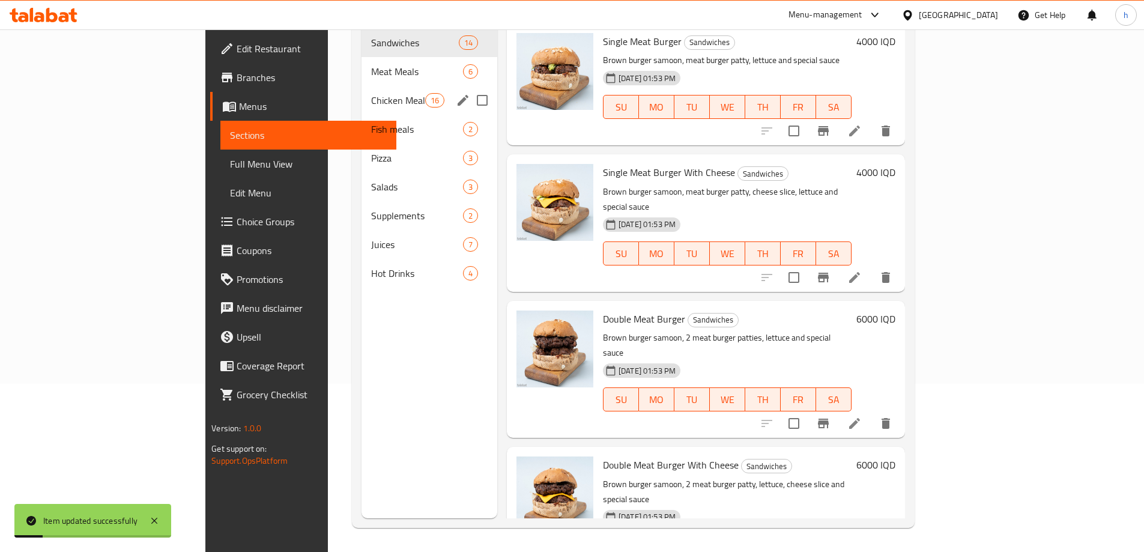
click at [362, 91] on div "Chicken Meals 16" at bounding box center [430, 100] width 136 height 29
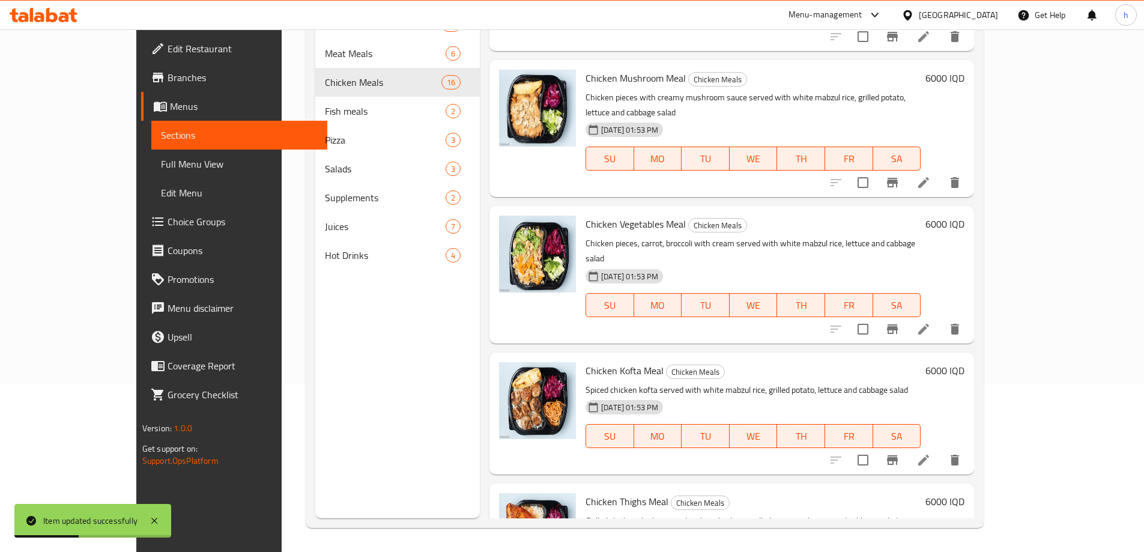
scroll to position [981, 0]
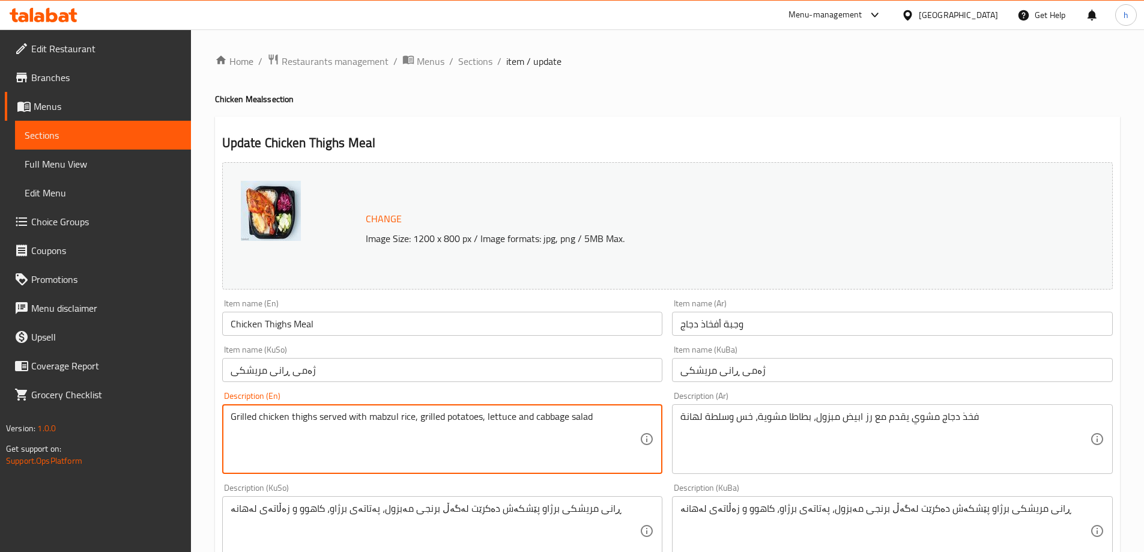
paste textarea "white"
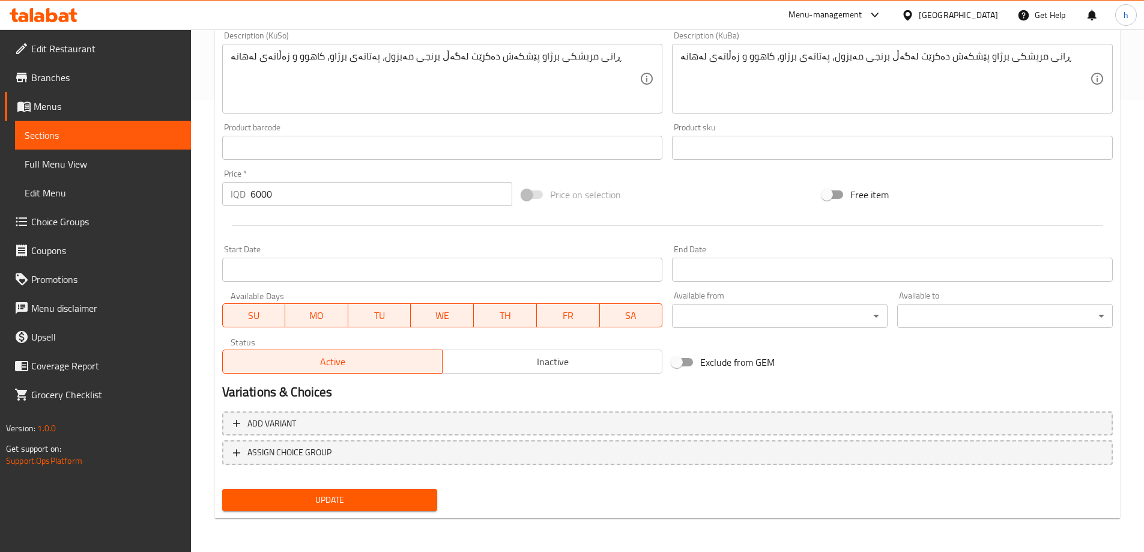
type textarea "Grilled chicken thighs served with white mabzul rice, grilled potatoes, lettuce…"
click at [420, 496] on span "Update" at bounding box center [330, 499] width 196 height 15
click at [50, 141] on span "Sections" at bounding box center [103, 135] width 157 height 14
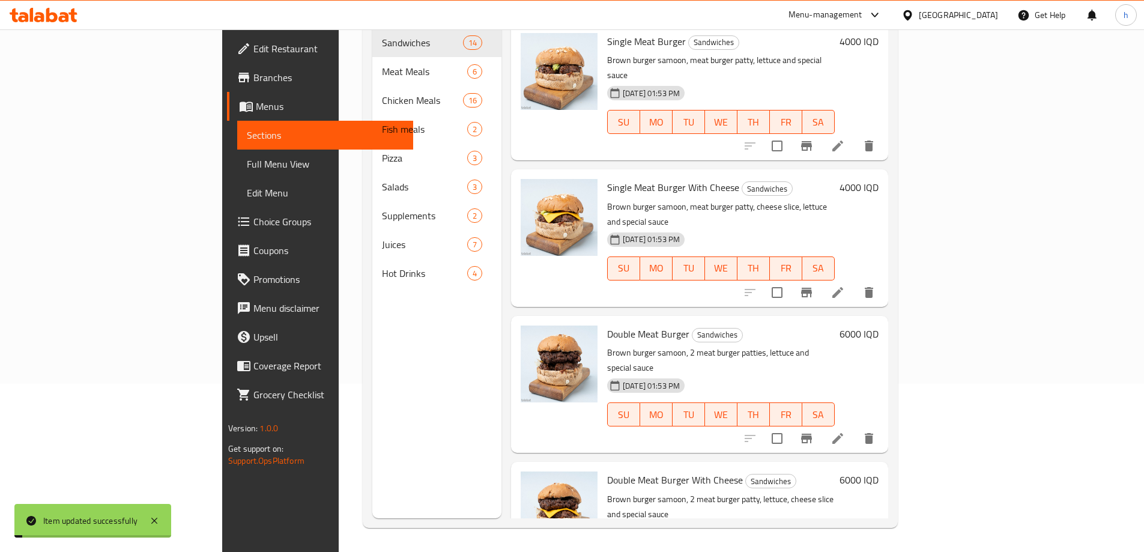
scroll to position [168, 0]
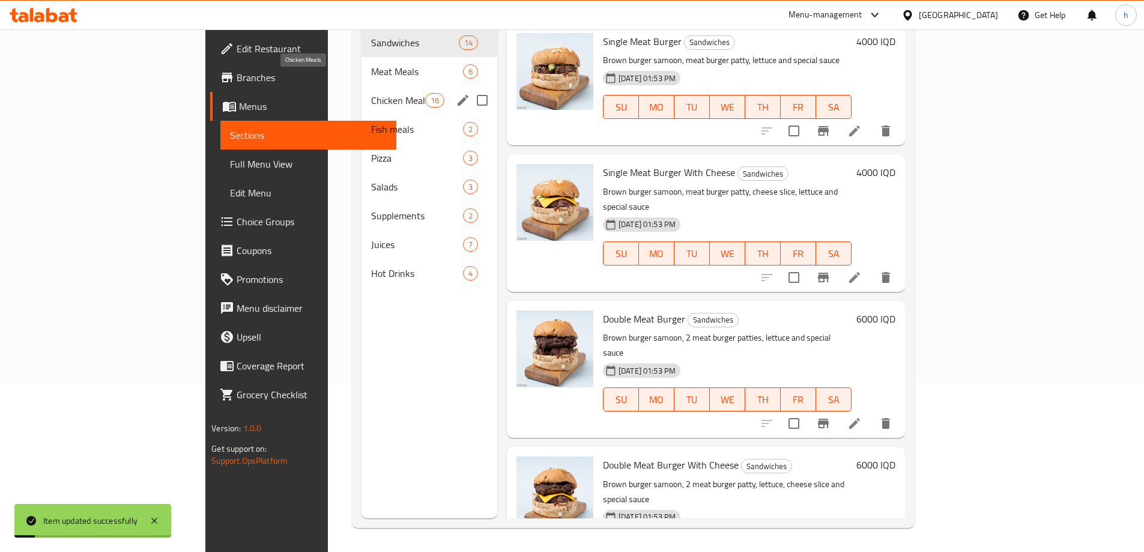
click at [371, 93] on span "Chicken Meals" at bounding box center [398, 100] width 54 height 14
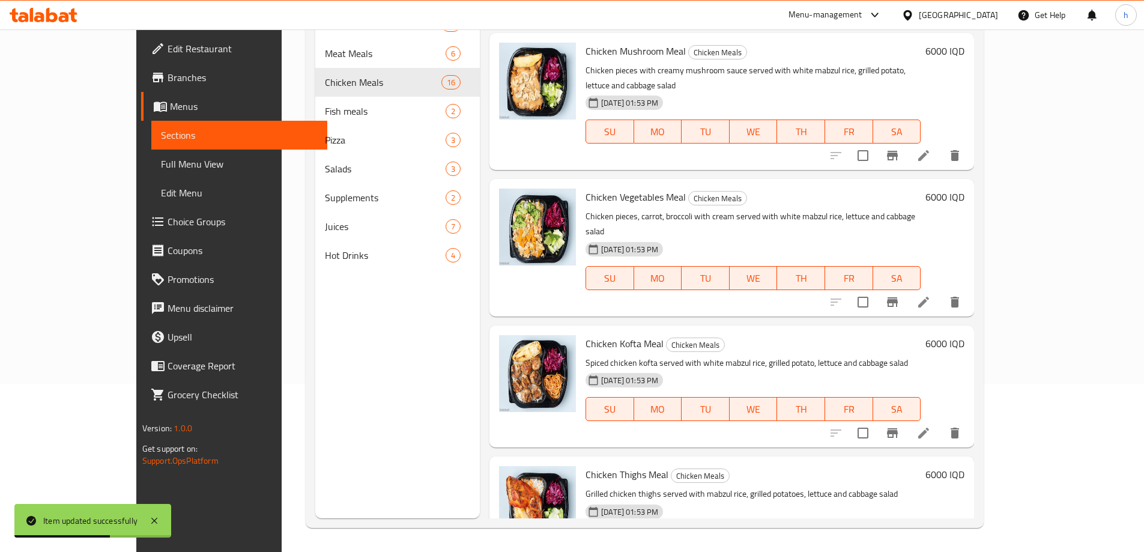
scroll to position [1121, 0]
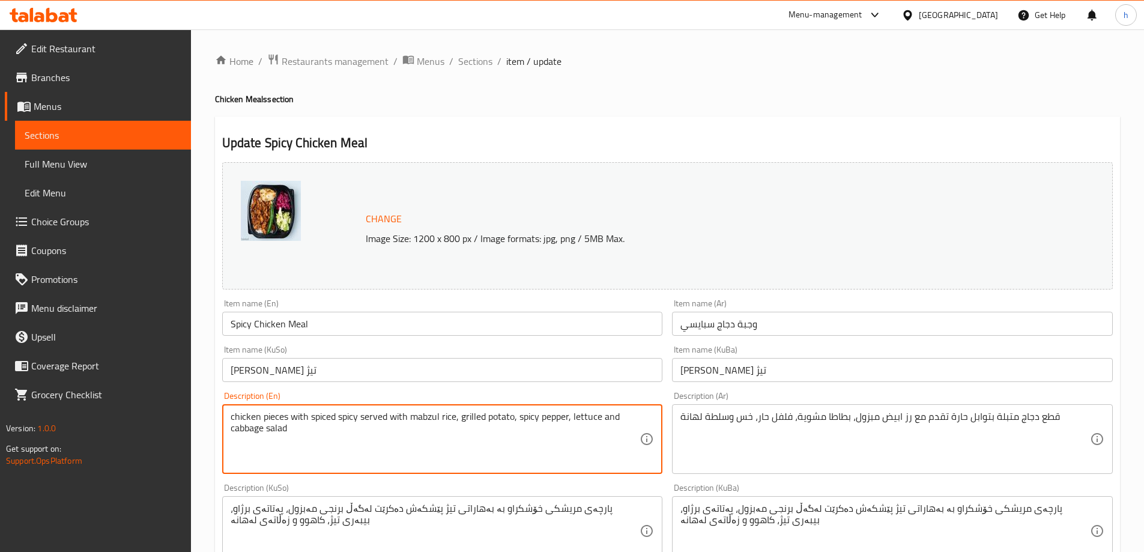
paste textarea "white"
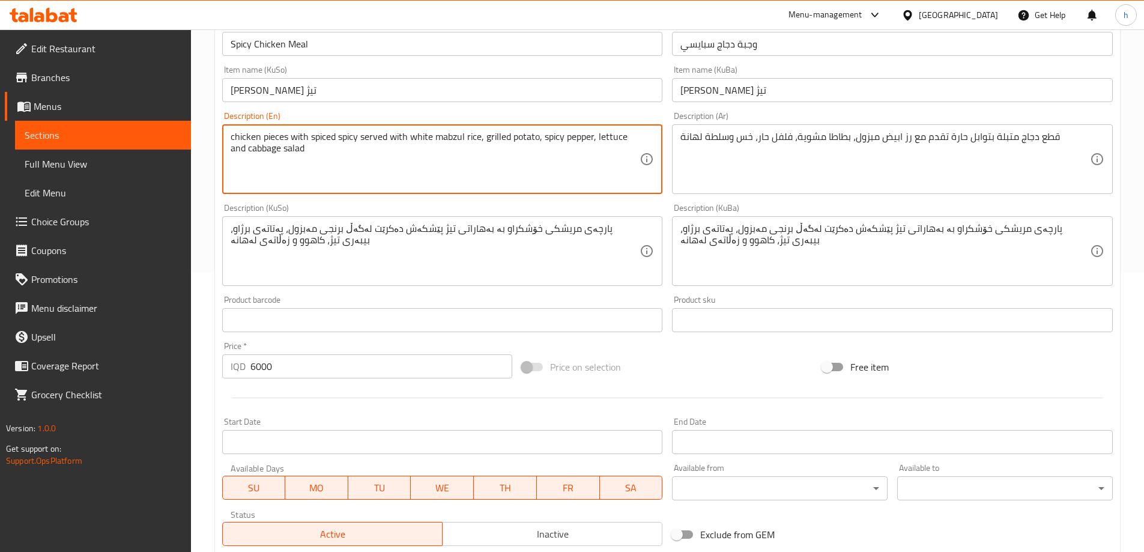
scroll to position [452, 0]
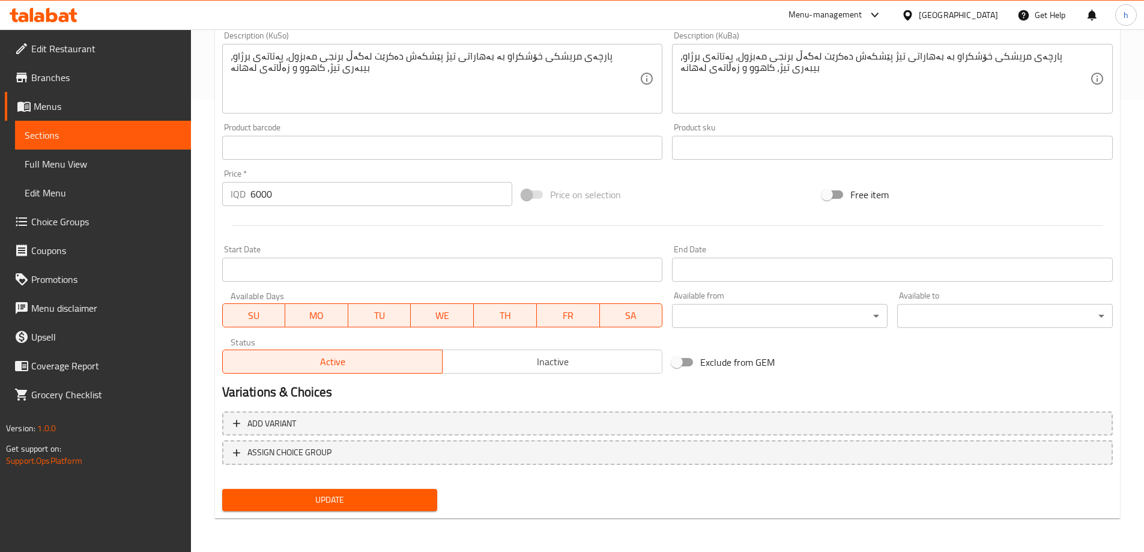
type textarea "chicken pieces with spiced spicy served with white mabzul rice, grilled potato,…"
click at [386, 497] on span "Update" at bounding box center [330, 499] width 196 height 15
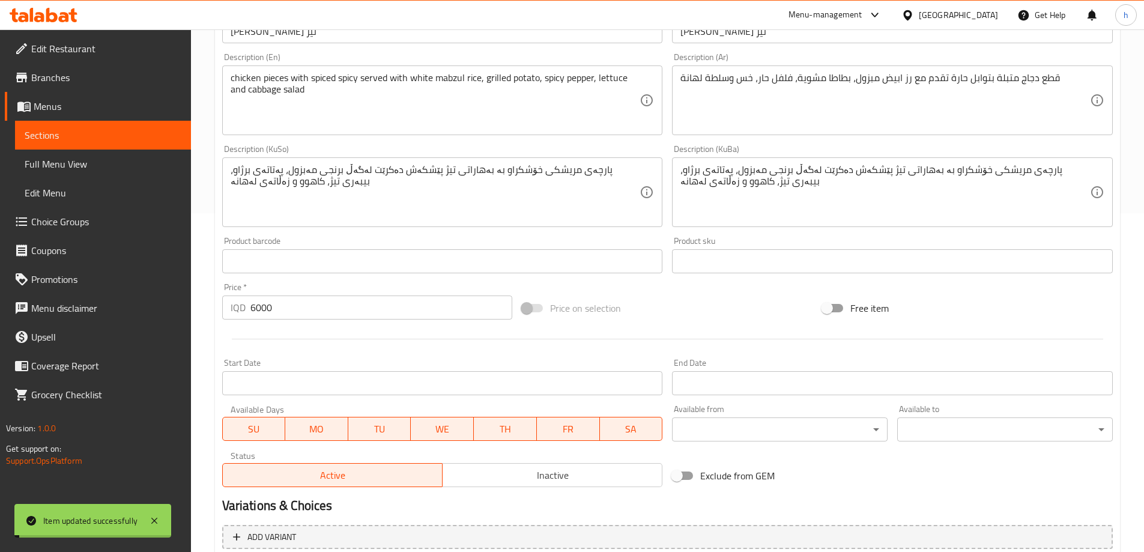
scroll to position [312, 0]
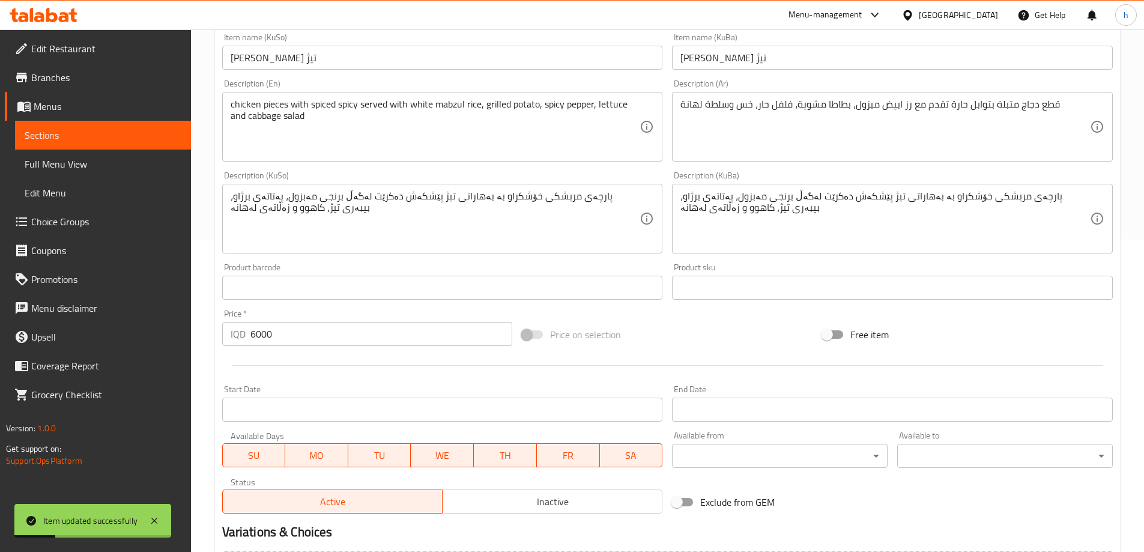
click at [124, 136] on span "Sections" at bounding box center [103, 135] width 157 height 14
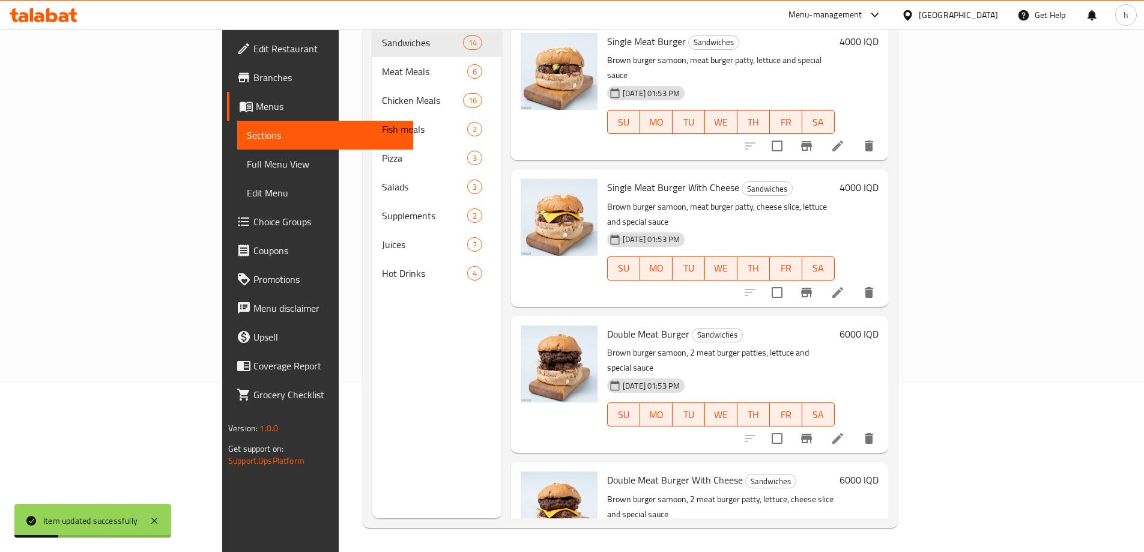
scroll to position [168, 0]
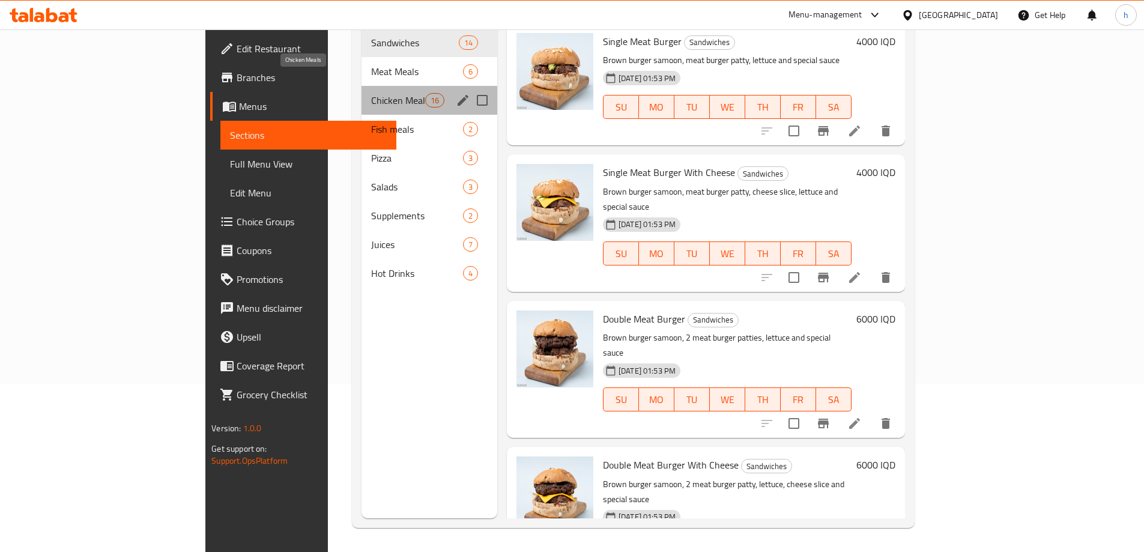
click at [371, 93] on span "Chicken Meals" at bounding box center [398, 100] width 54 height 14
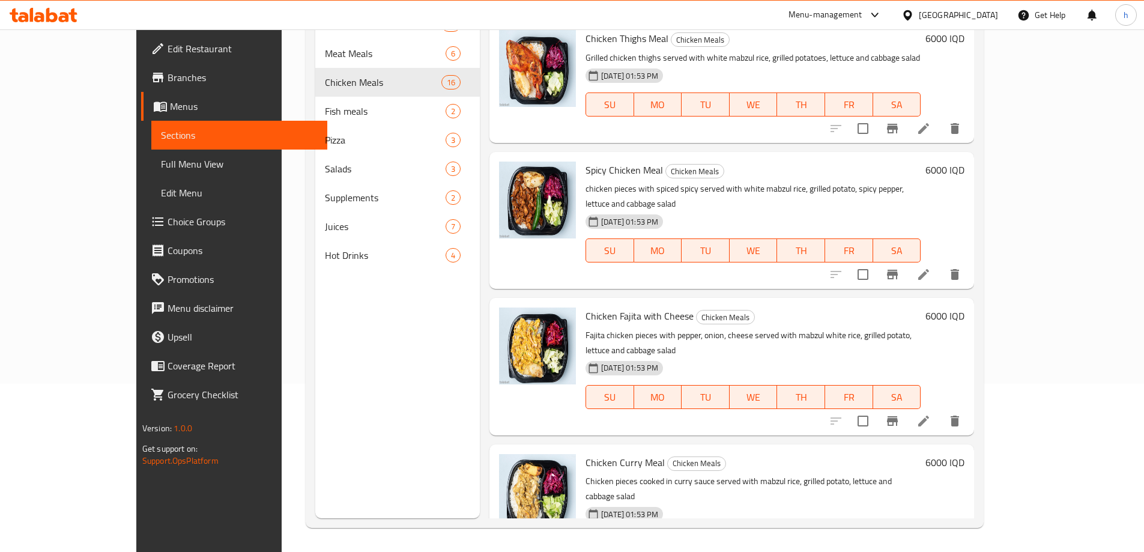
scroll to position [1437, 0]
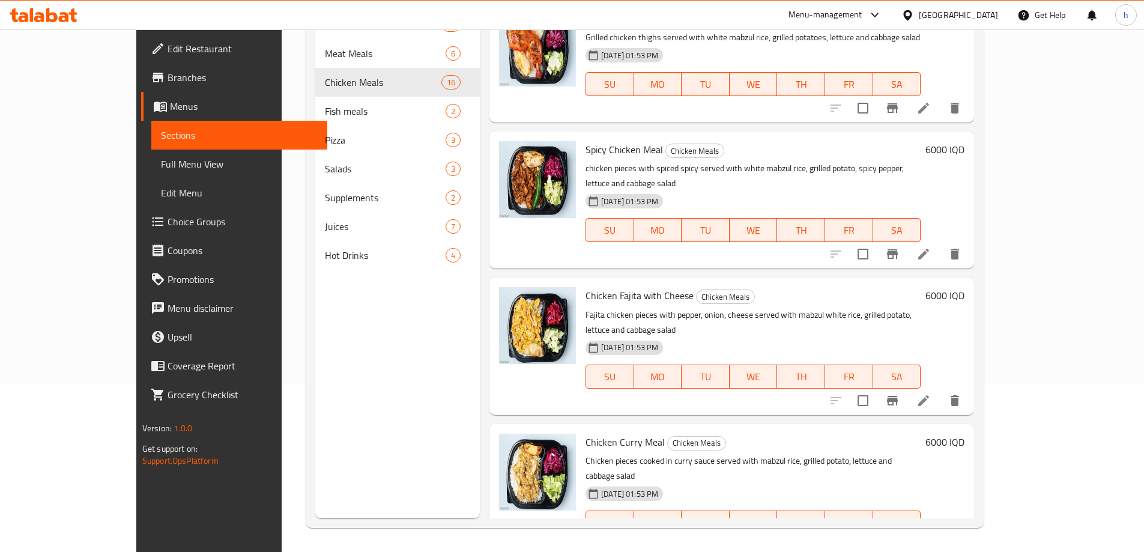
click at [940, 390] on li at bounding box center [924, 401] width 34 height 22
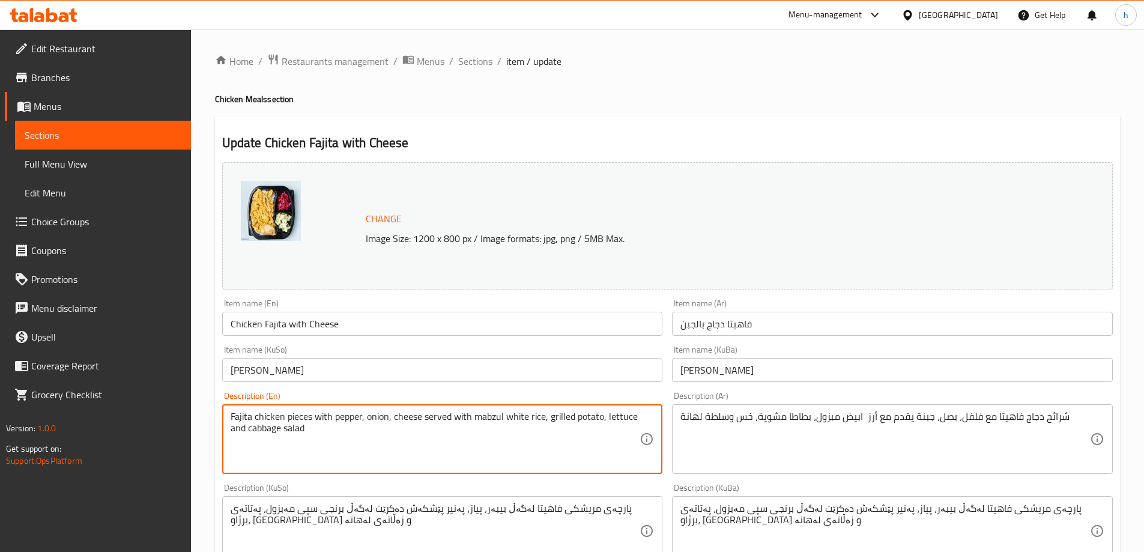
click at [518, 417] on textarea "Fajita chicken pieces with pepper, onion, cheese served with mabzul white rice,…" at bounding box center [436, 439] width 410 height 57
paste textarea "white"
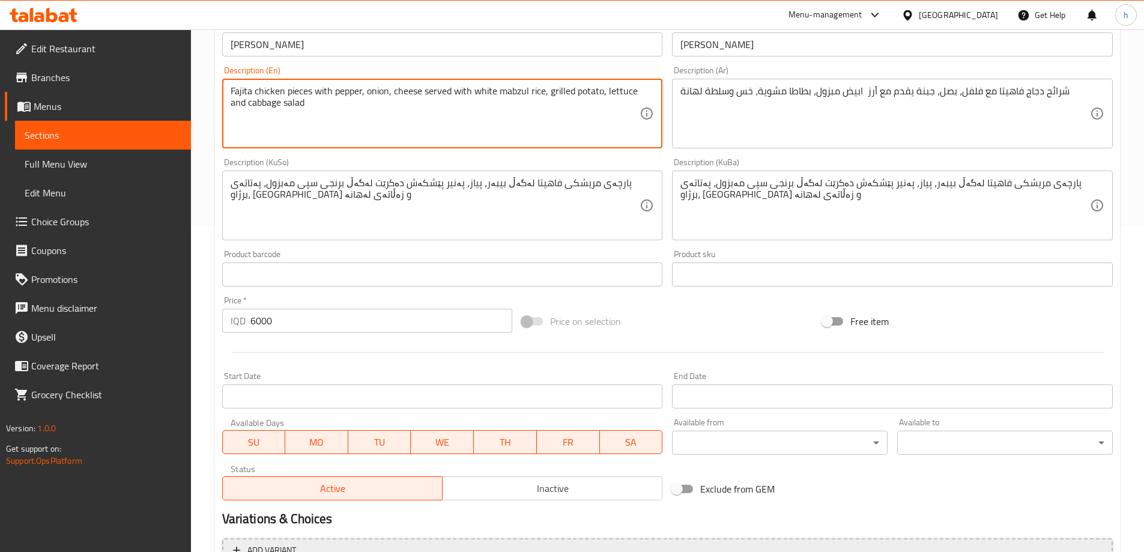
scroll to position [452, 0]
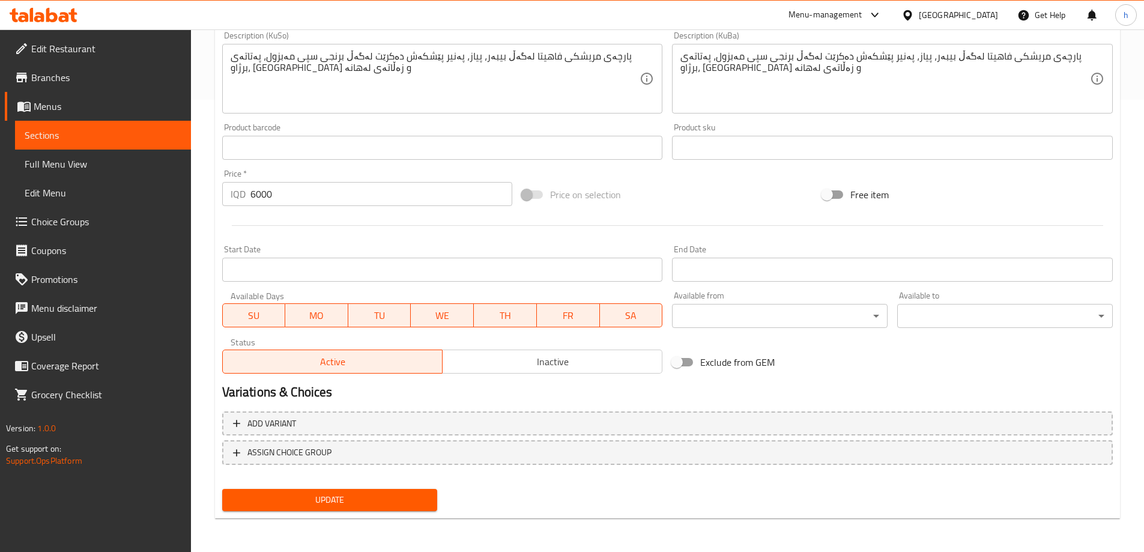
type textarea "Fajita chicken pieces with pepper, onion, cheese served with white mabzul rice,…"
click at [400, 507] on span "Update" at bounding box center [330, 499] width 196 height 15
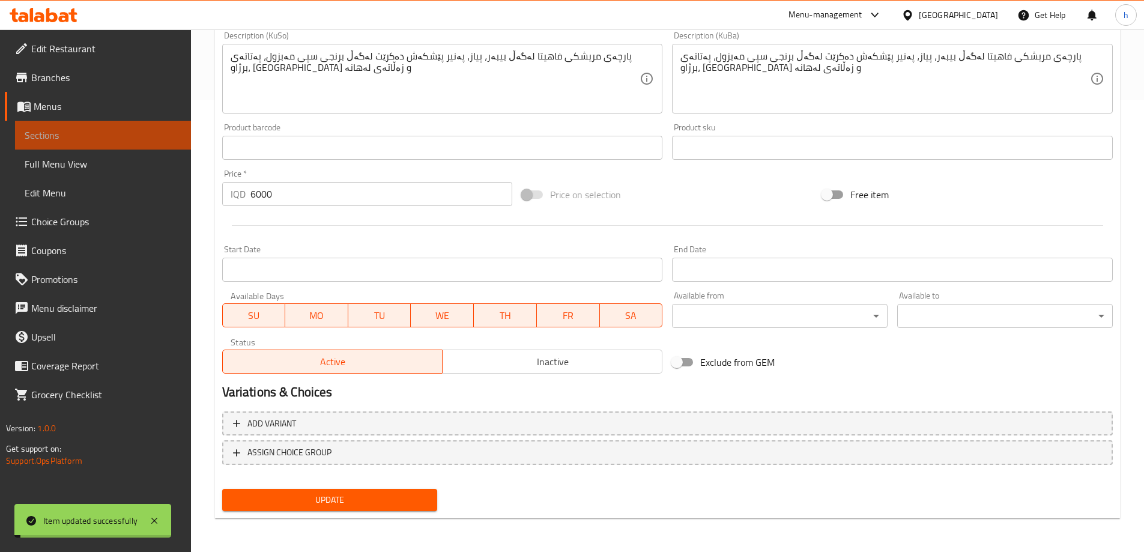
click at [70, 135] on span "Sections" at bounding box center [103, 135] width 157 height 14
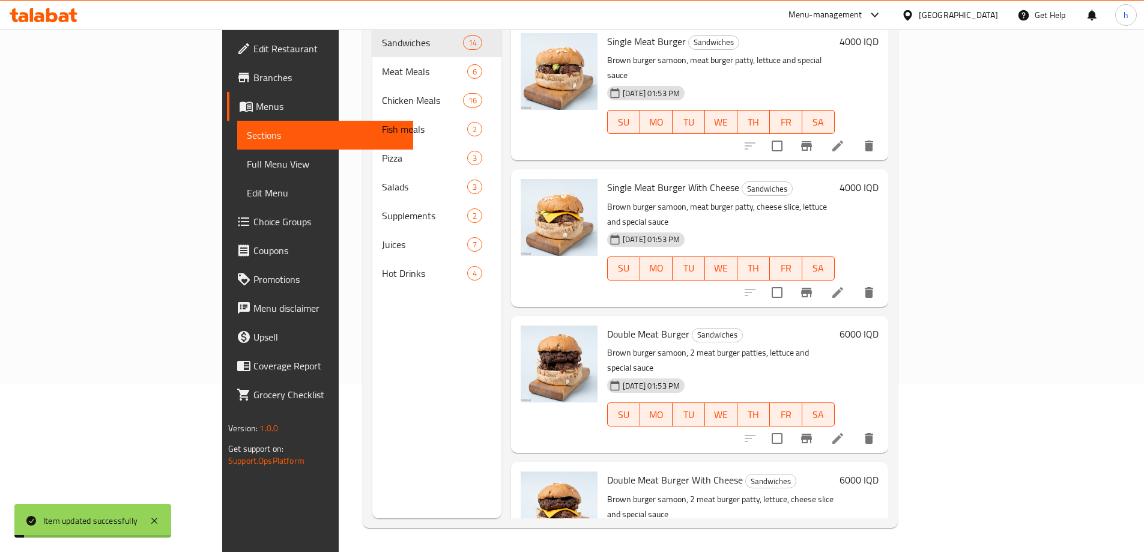
scroll to position [168, 0]
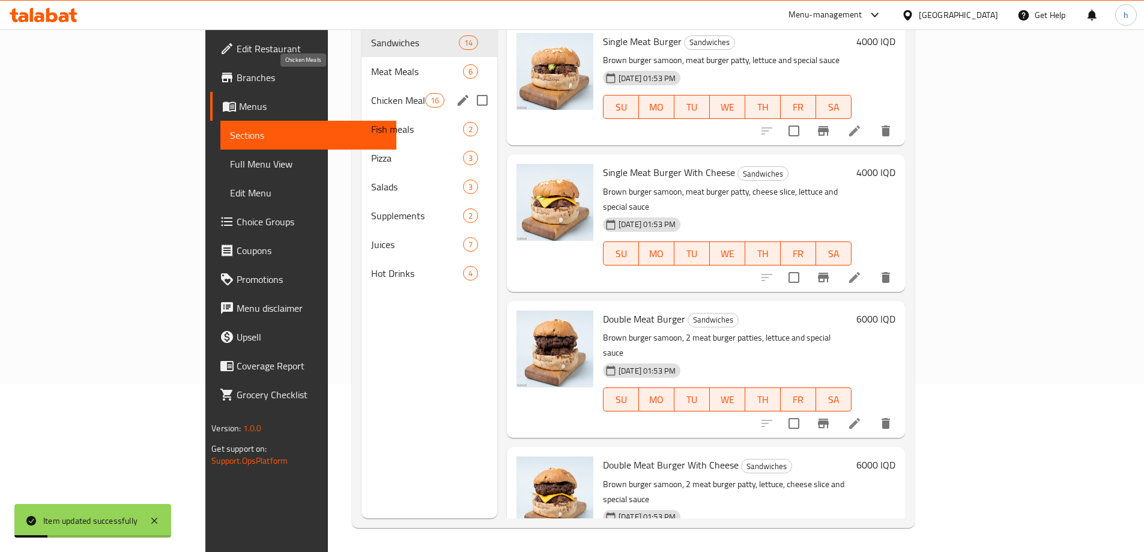
click at [371, 93] on span "Chicken Meals" at bounding box center [398, 100] width 54 height 14
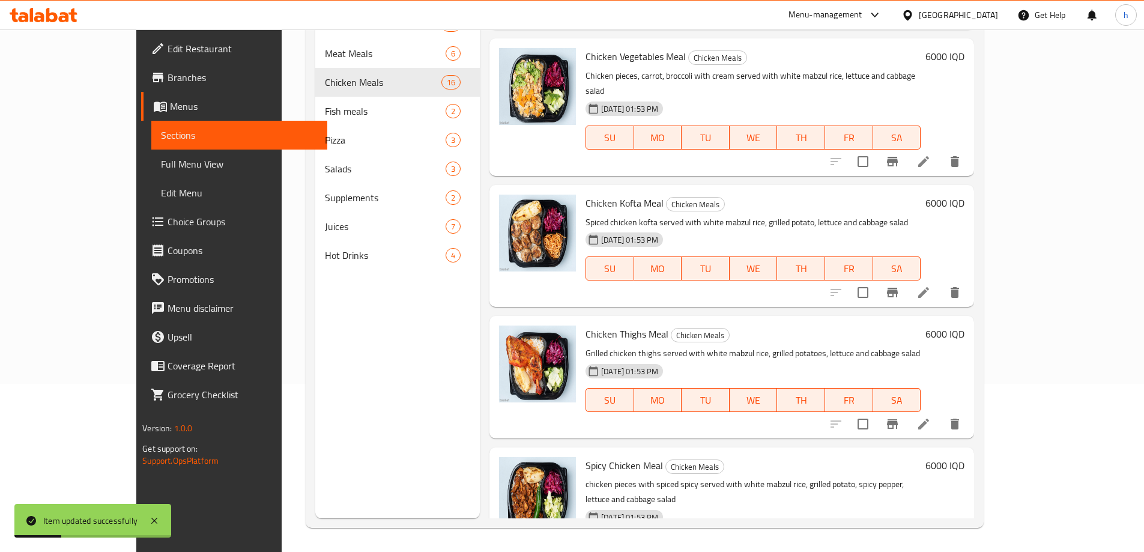
scroll to position [1577, 0]
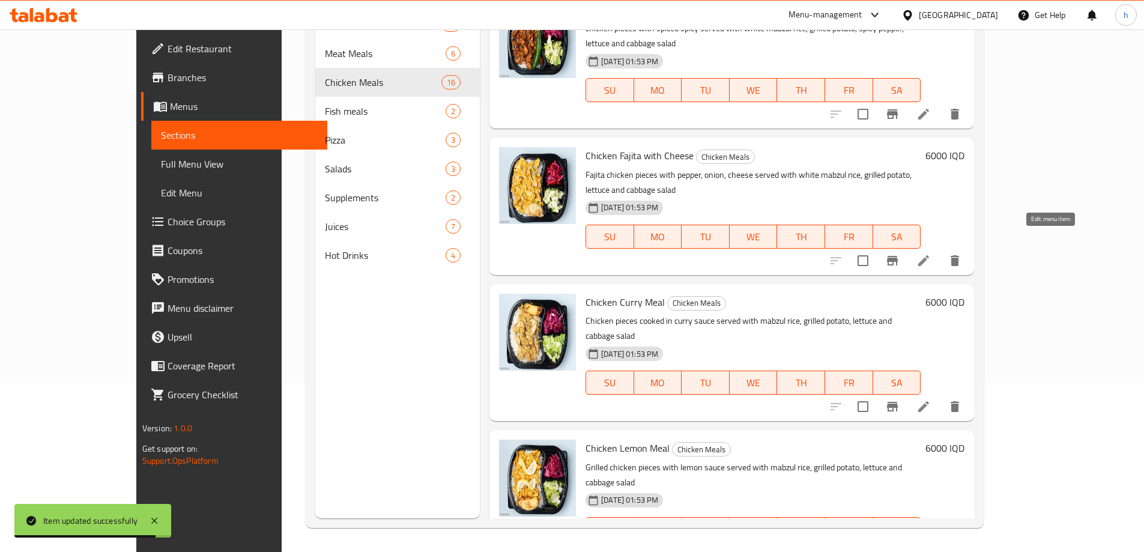
click at [929, 401] on icon at bounding box center [923, 406] width 11 height 11
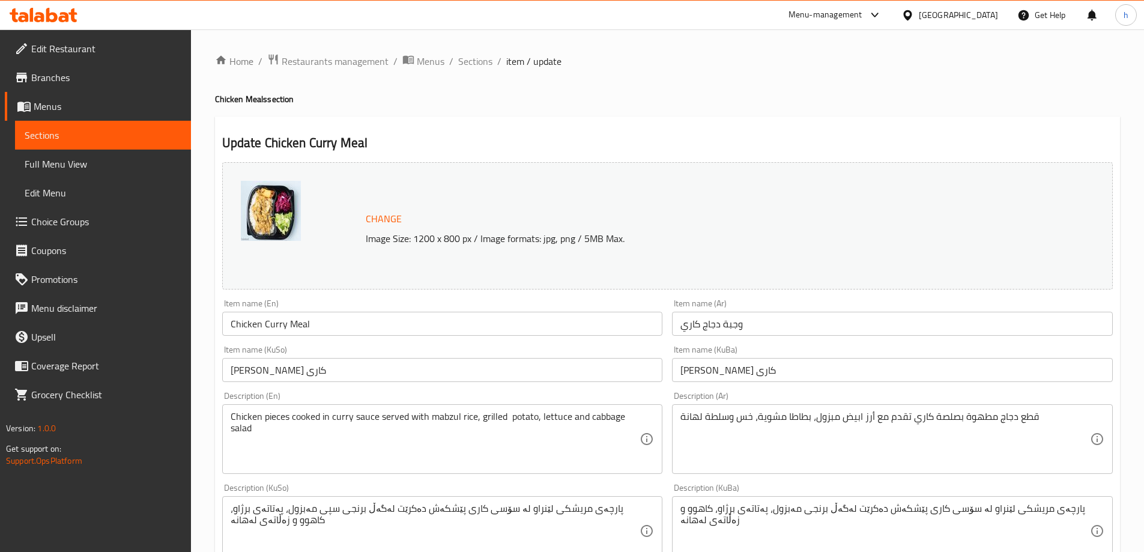
drag, startPoint x: 425, startPoint y: 417, endPoint x: 442, endPoint y: 440, distance: 28.3
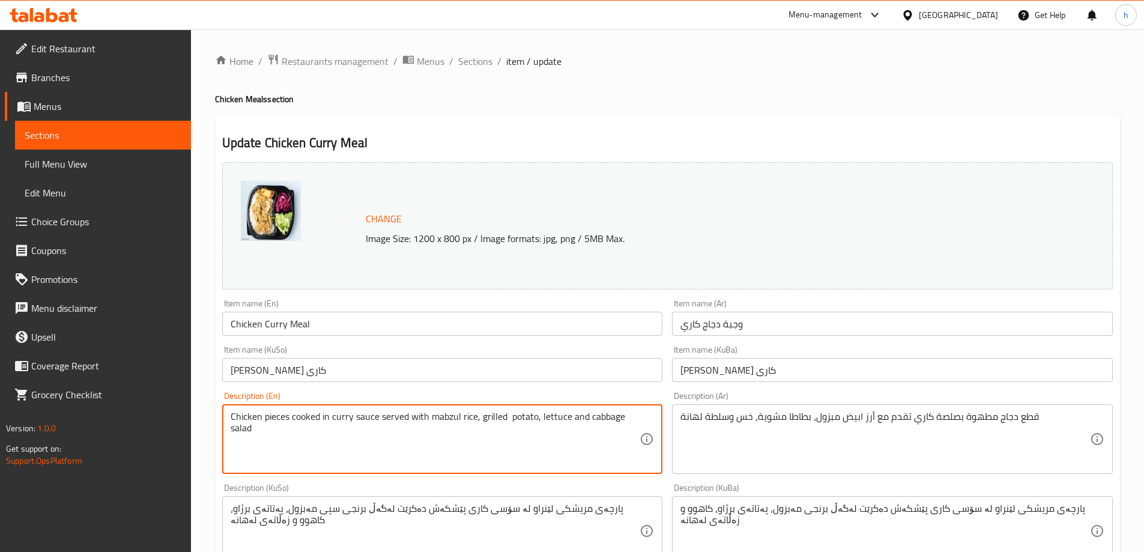
paste textarea "white"
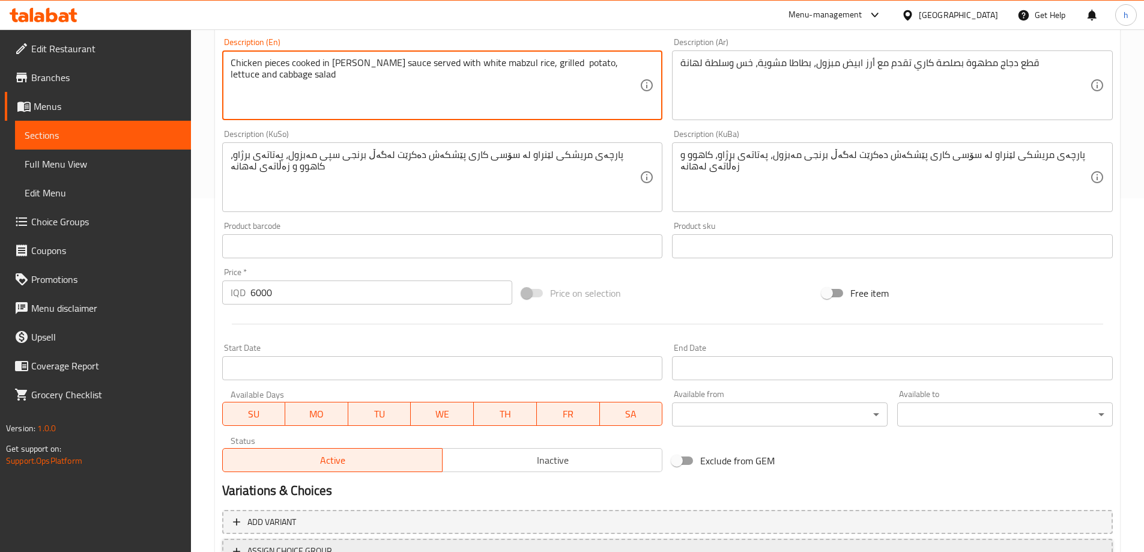
scroll to position [452, 0]
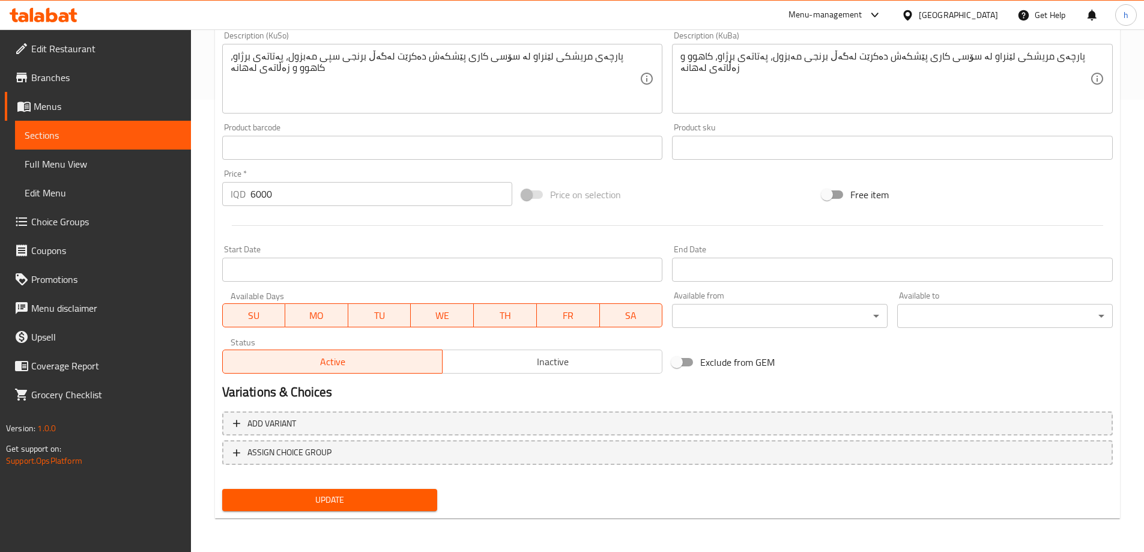
type textarea "Chicken pieces cooked in [PERSON_NAME] sauce served with white mabzul rice, gri…"
click at [397, 488] on div "Update" at bounding box center [329, 500] width 225 height 32
click at [398, 495] on span "Update" at bounding box center [330, 499] width 196 height 15
click at [44, 139] on span "Sections" at bounding box center [103, 135] width 157 height 14
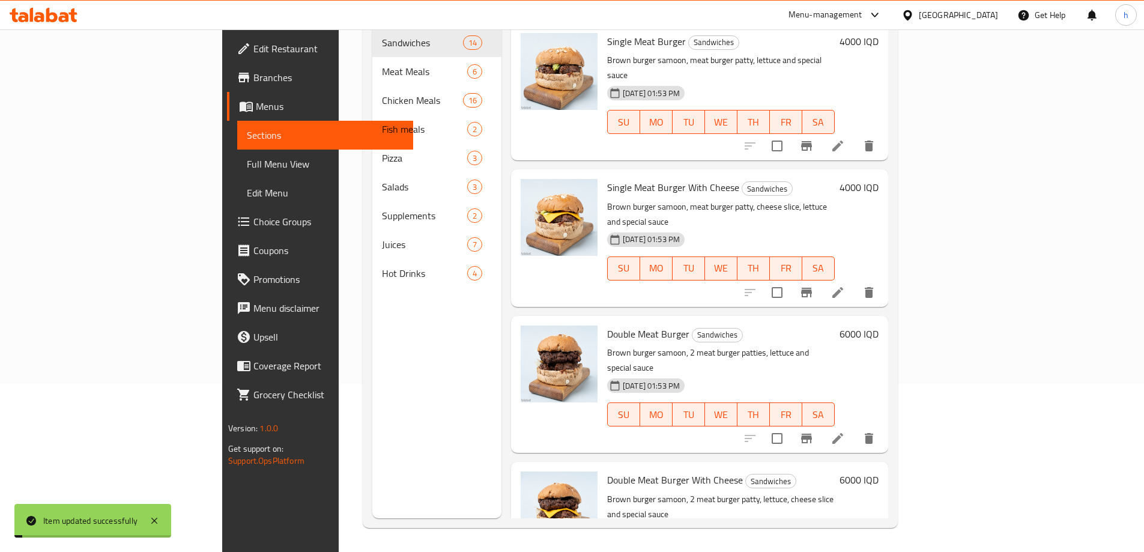
scroll to position [168, 0]
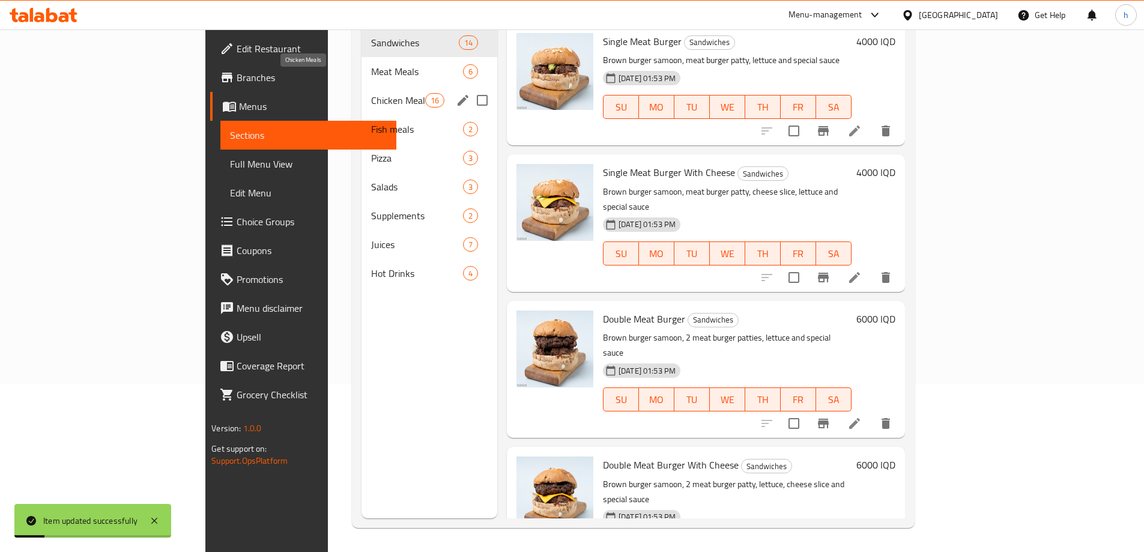
click at [371, 93] on span "Chicken Meals" at bounding box center [398, 100] width 54 height 14
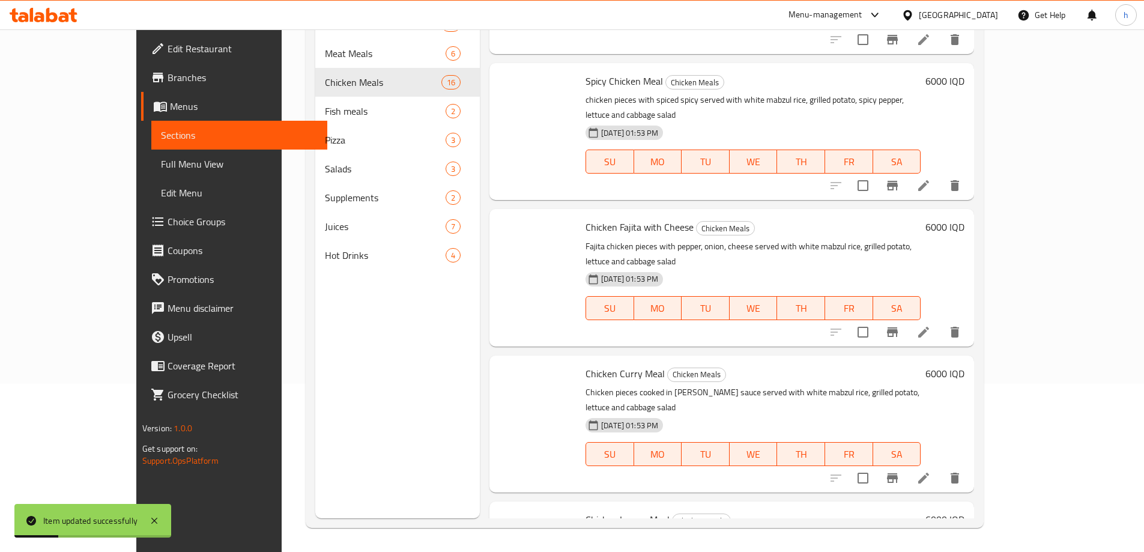
scroll to position [1577, 0]
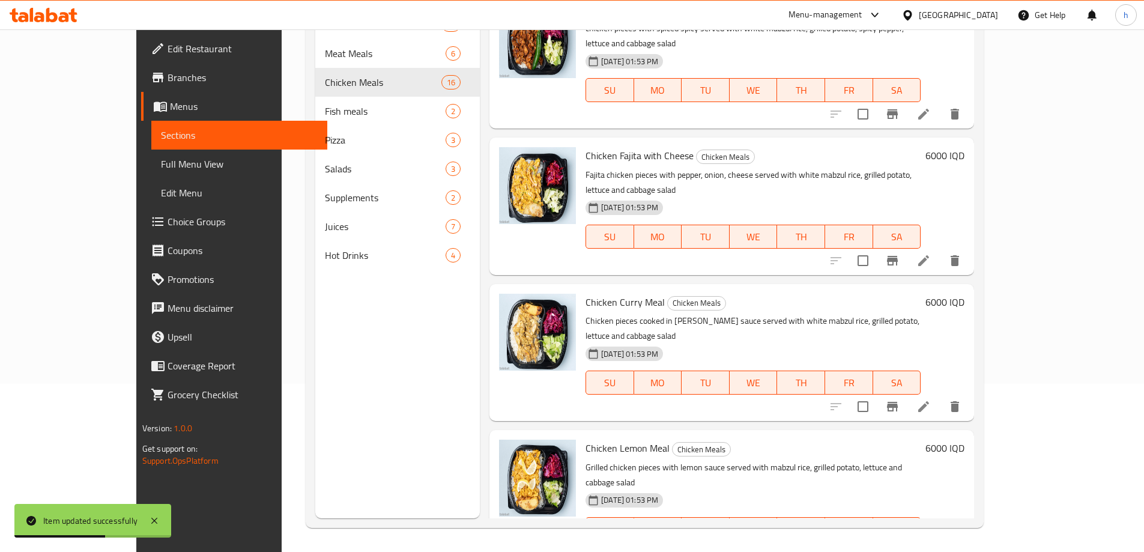
click at [929, 548] on icon at bounding box center [923, 553] width 11 height 11
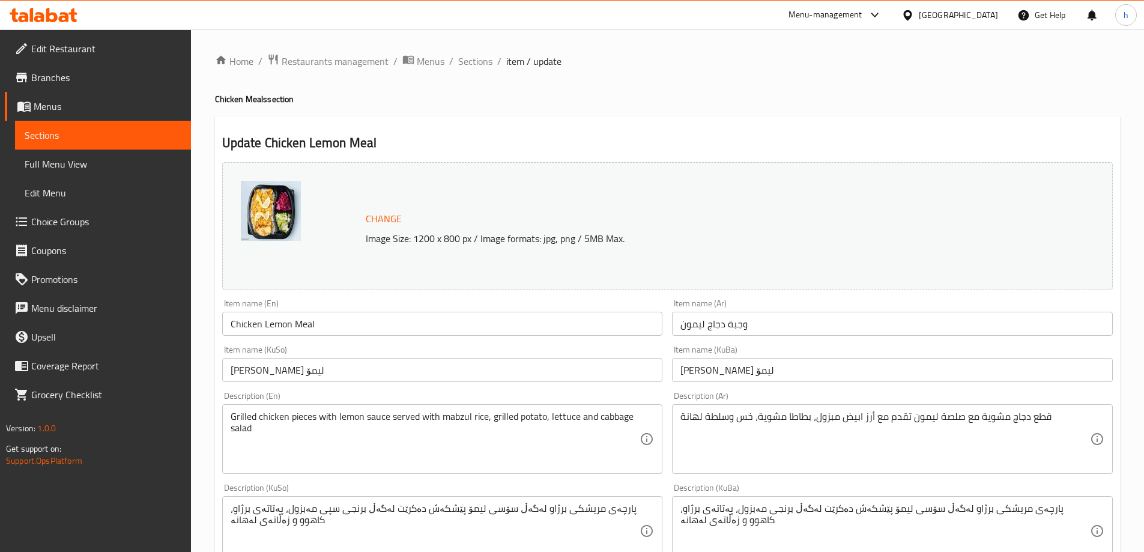
drag, startPoint x: 437, startPoint y: 416, endPoint x: 443, endPoint y: 436, distance: 21.3
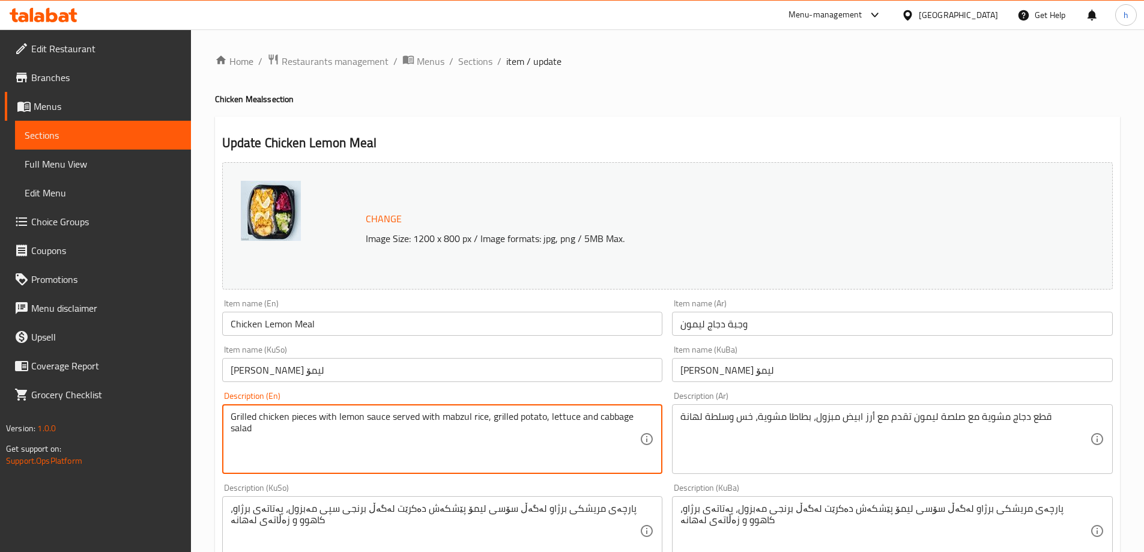
paste textarea "white"
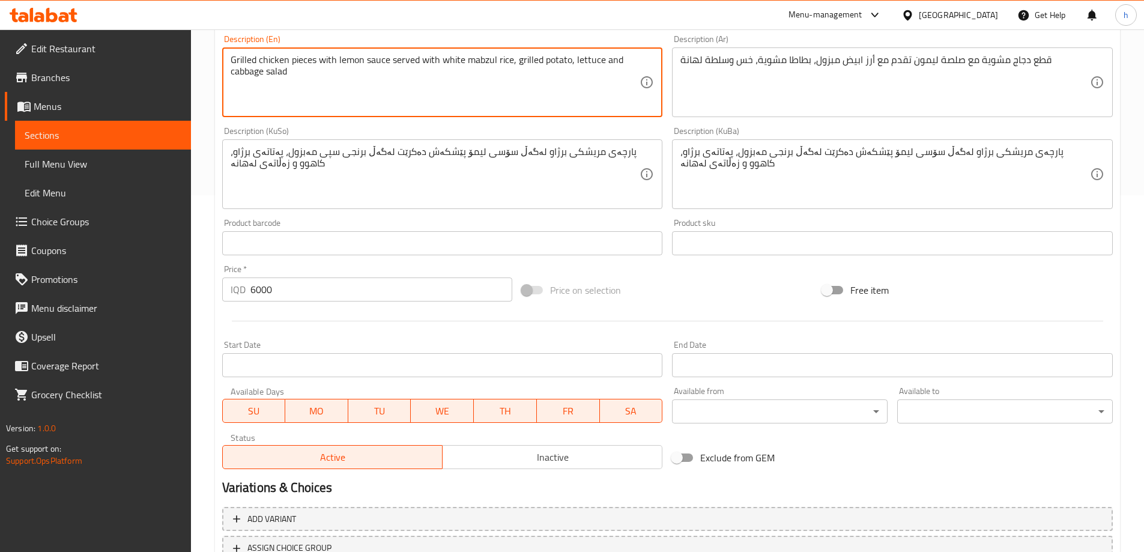
scroll to position [452, 0]
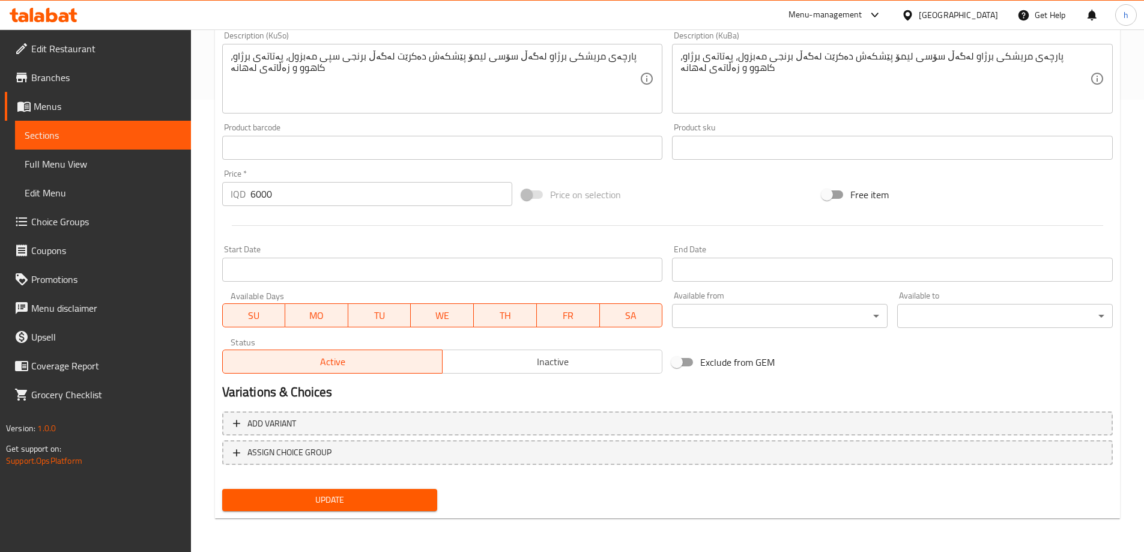
type textarea "Grilled chicken pieces with lemon sauce served with white mabzul rice, grilled …"
click at [425, 492] on button "Update" at bounding box center [330, 500] width 216 height 22
click at [67, 142] on link "Sections" at bounding box center [103, 135] width 176 height 29
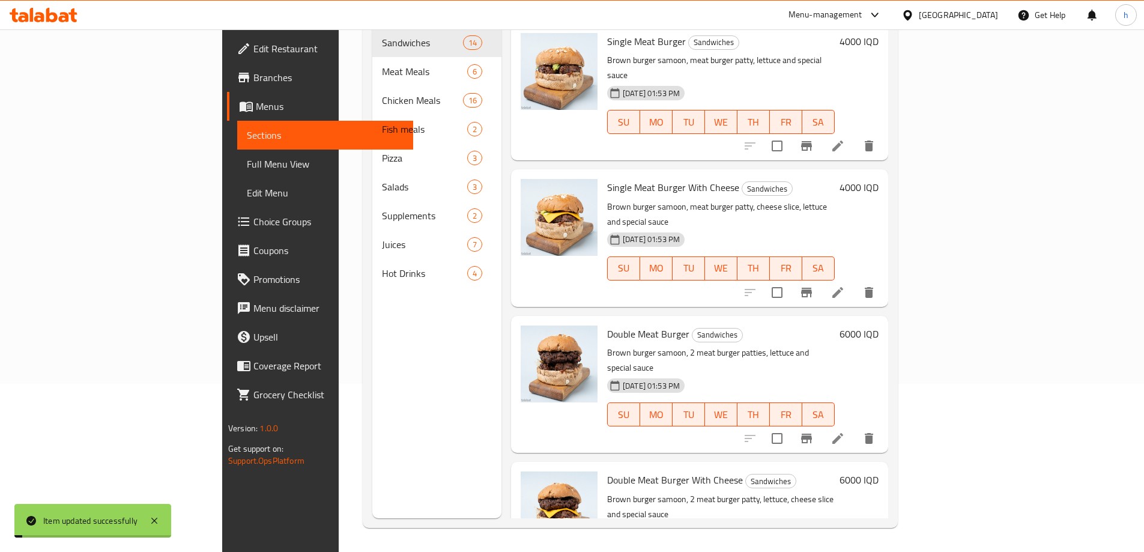
scroll to position [168, 0]
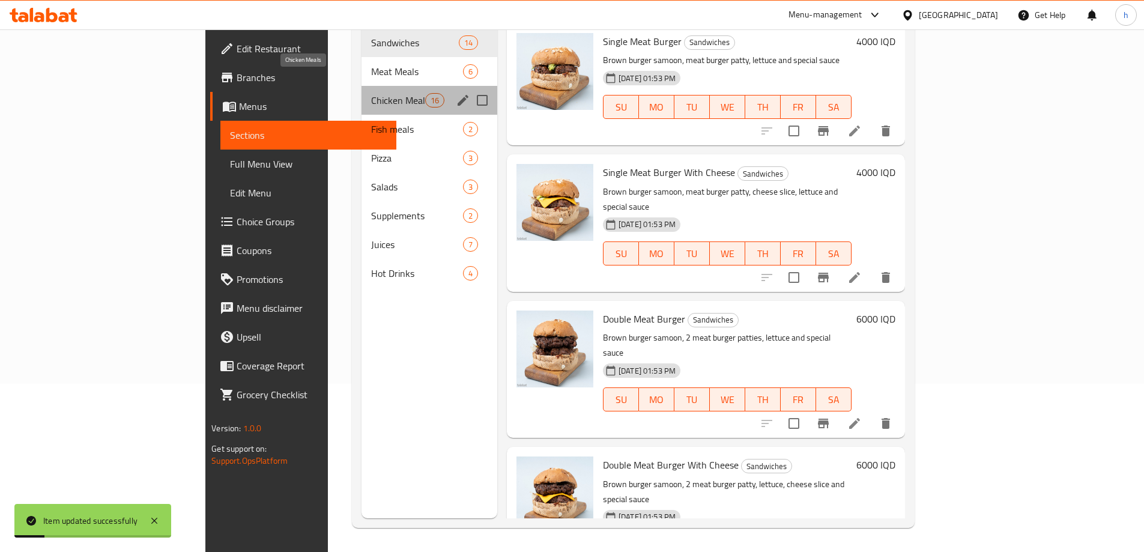
click at [371, 93] on span "Chicken Meals" at bounding box center [398, 100] width 54 height 14
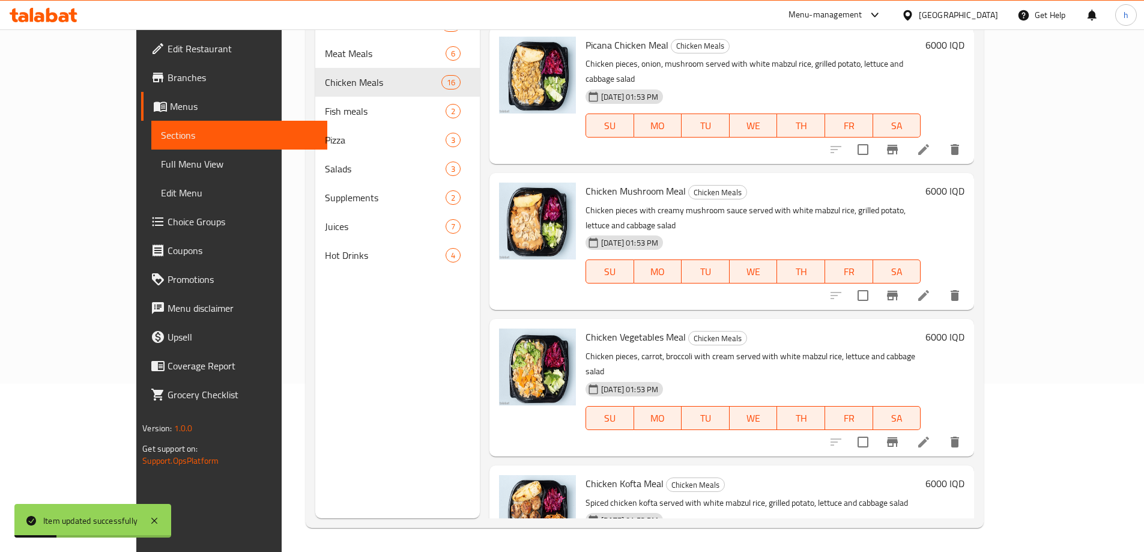
scroll to position [1577, 0]
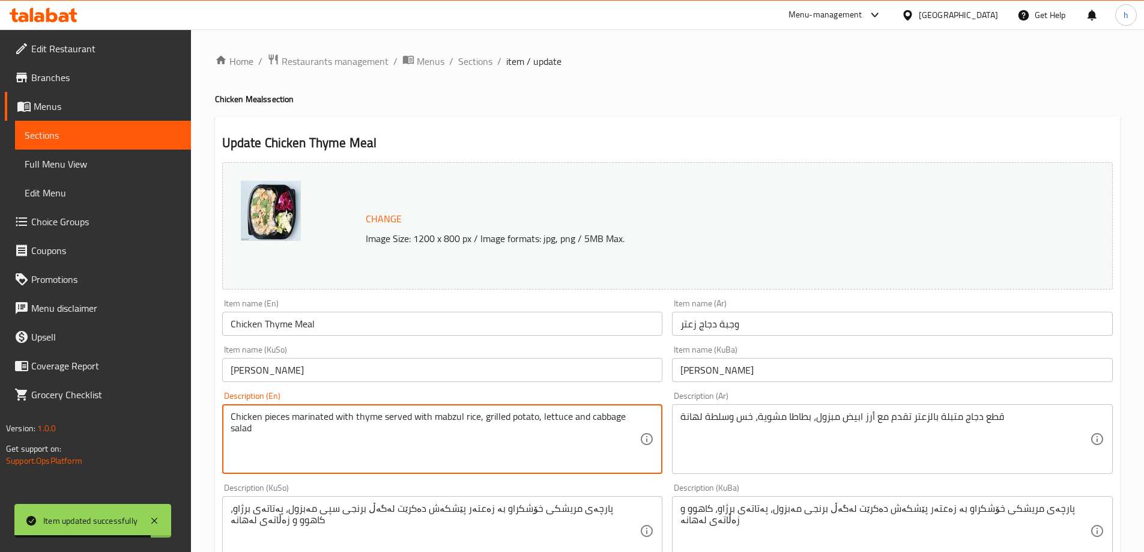
paste textarea "white"
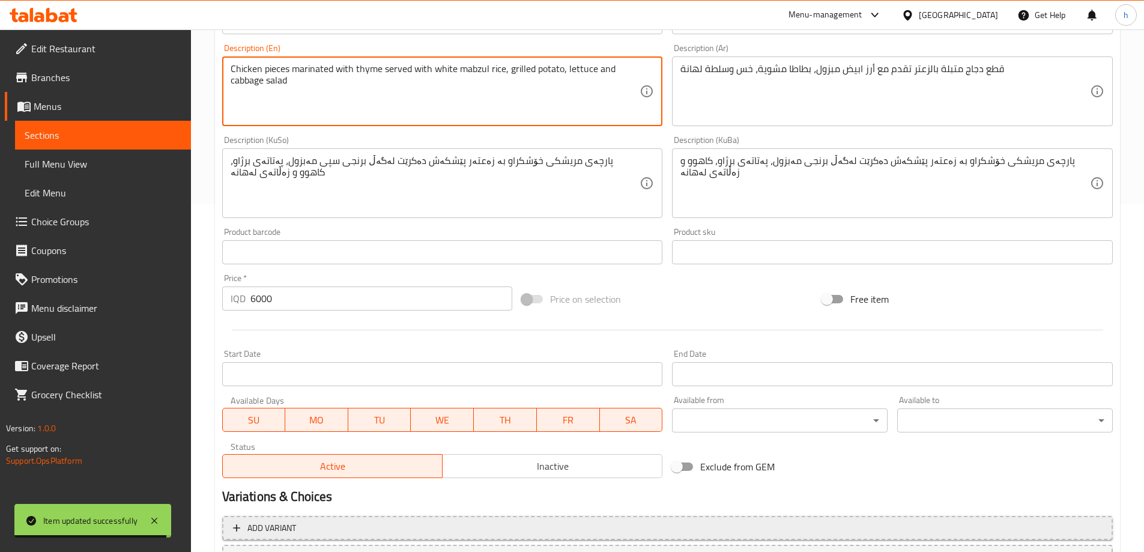
scroll to position [452, 0]
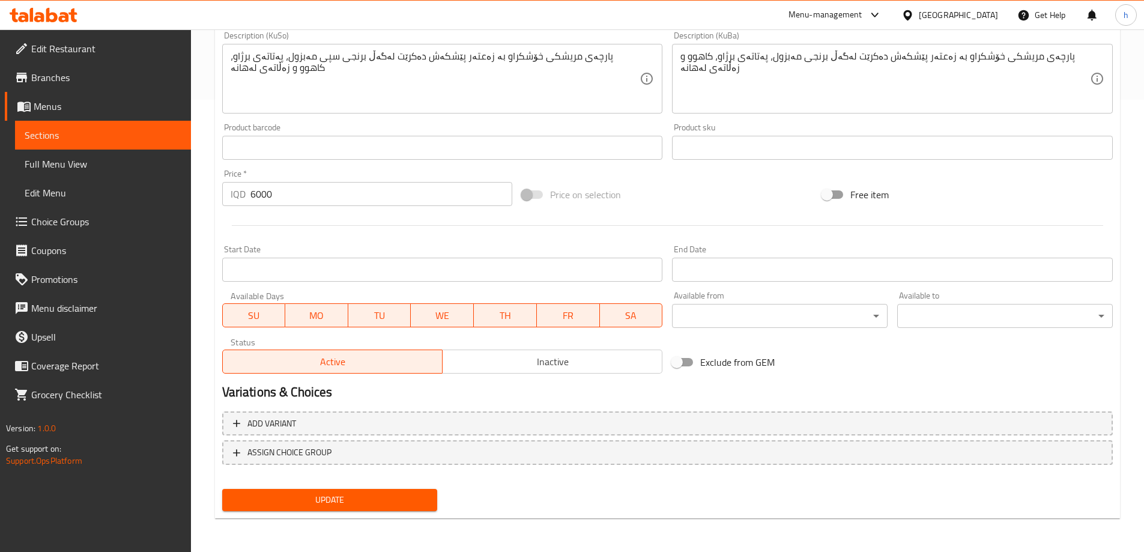
type textarea "Chicken pieces marinated with thyme served with white mabzul rice, grilled pota…"
click at [407, 501] on span "Update" at bounding box center [330, 499] width 196 height 15
click at [54, 146] on link "Sections" at bounding box center [103, 135] width 176 height 29
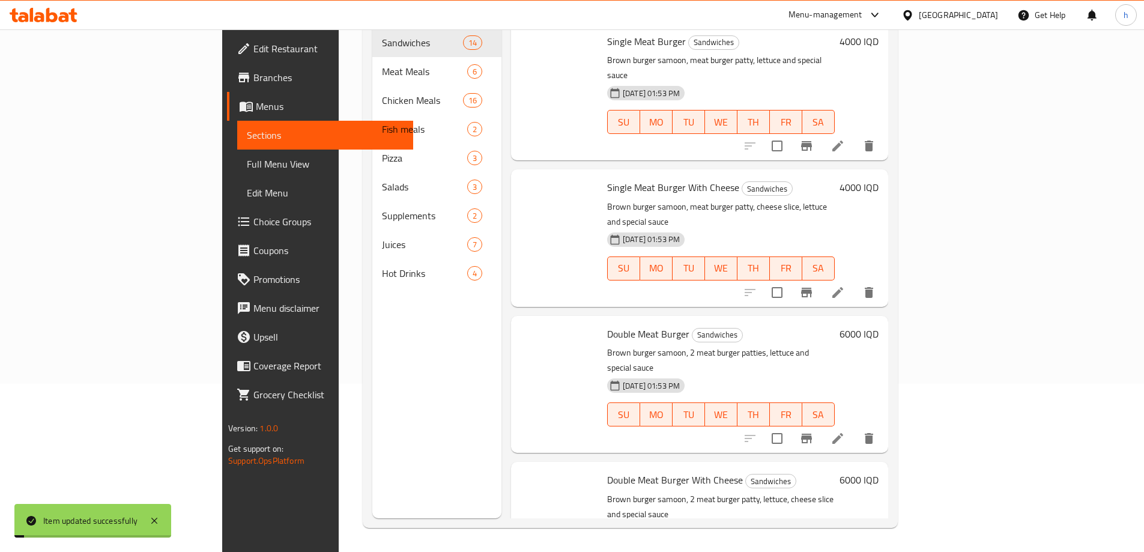
scroll to position [168, 0]
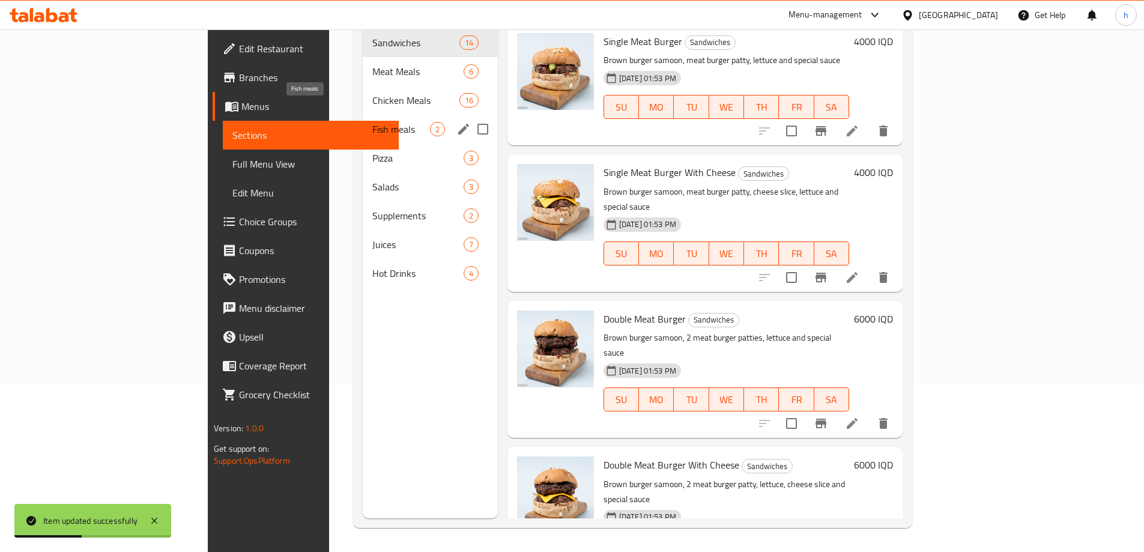
click at [372, 122] on span "Fish meals" at bounding box center [401, 129] width 58 height 14
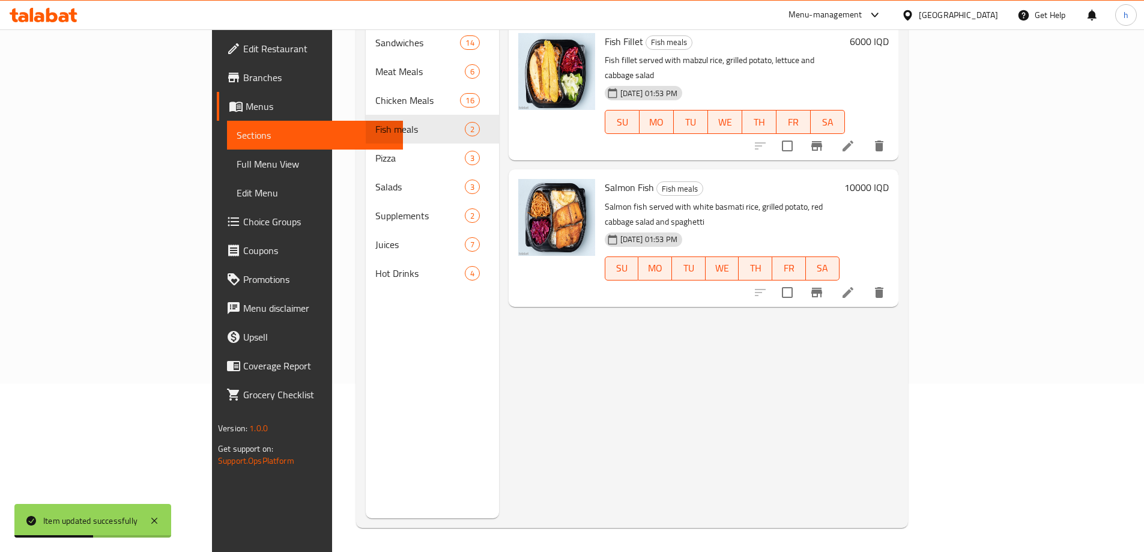
scroll to position [28, 0]
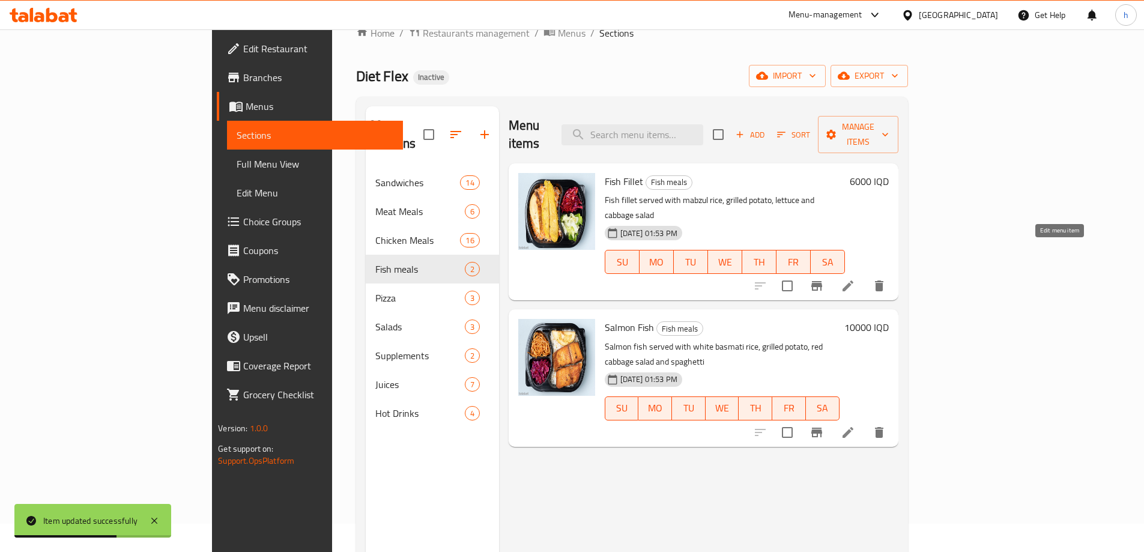
click at [855, 279] on icon at bounding box center [848, 286] width 14 height 14
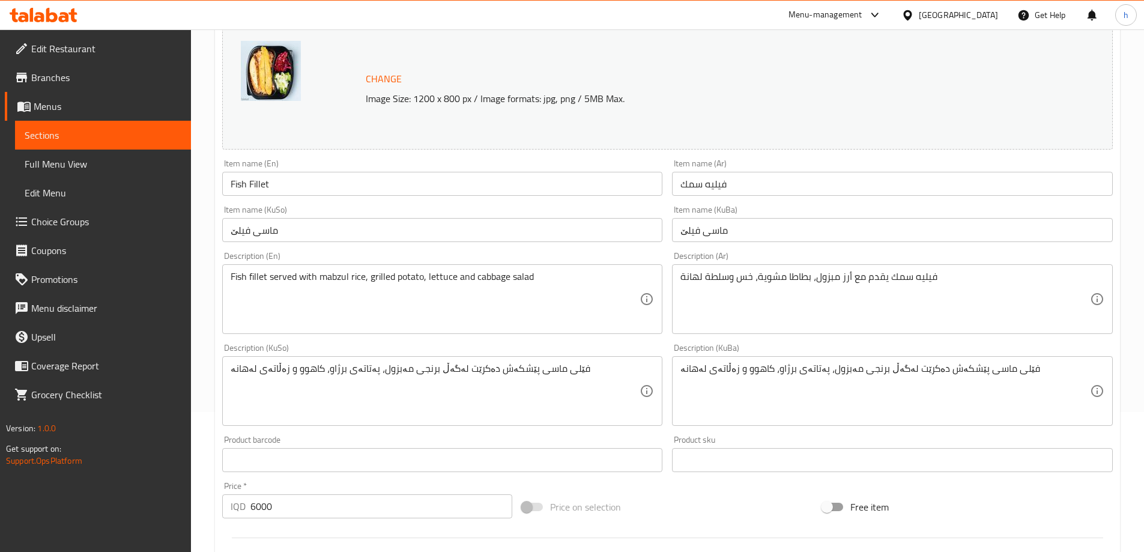
scroll to position [452, 0]
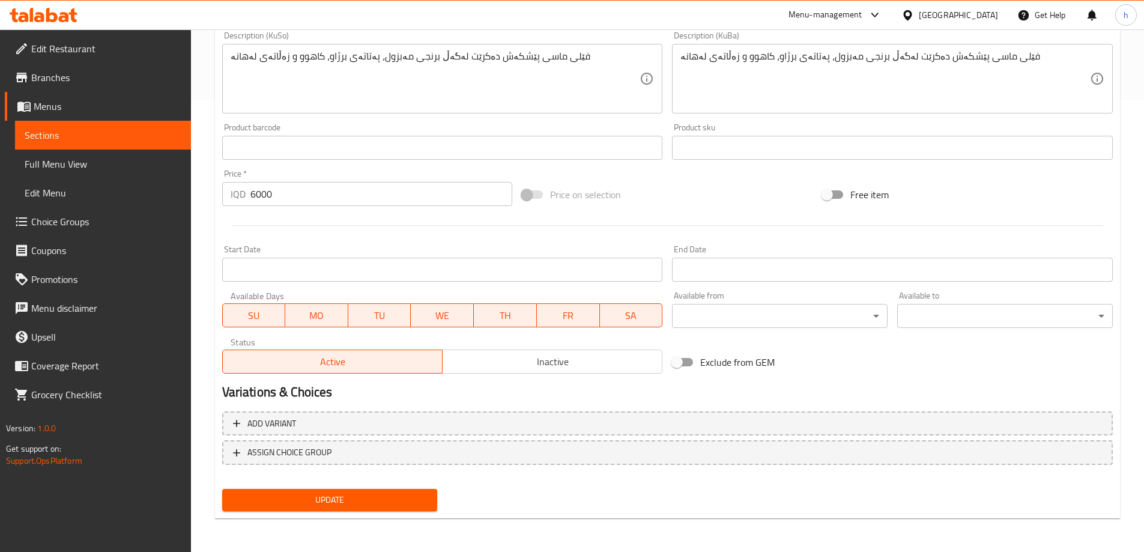
click at [65, 139] on span "Sections" at bounding box center [103, 135] width 157 height 14
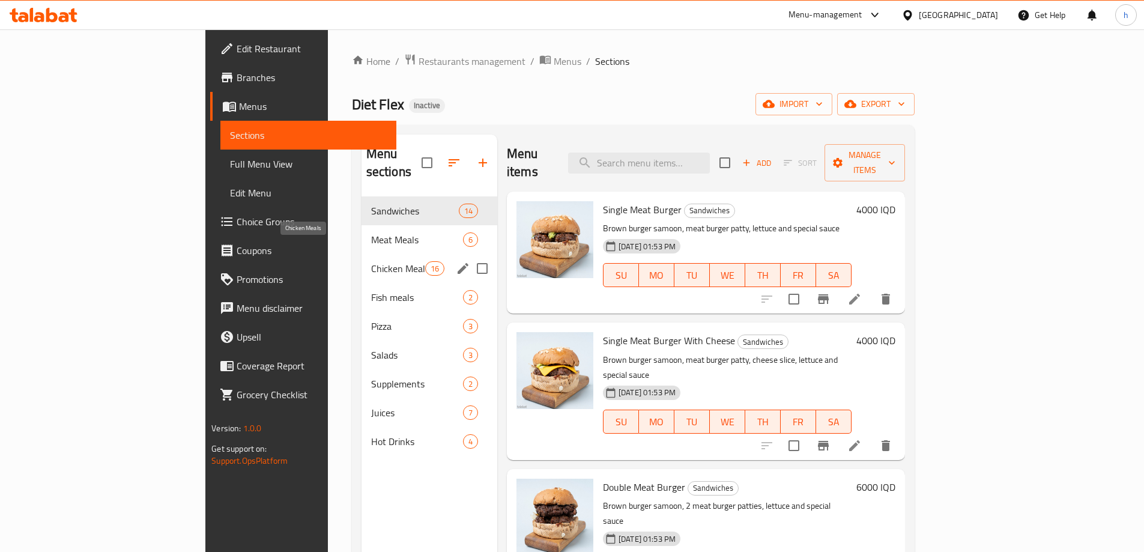
click at [371, 261] on span "Chicken Meals" at bounding box center [398, 268] width 54 height 14
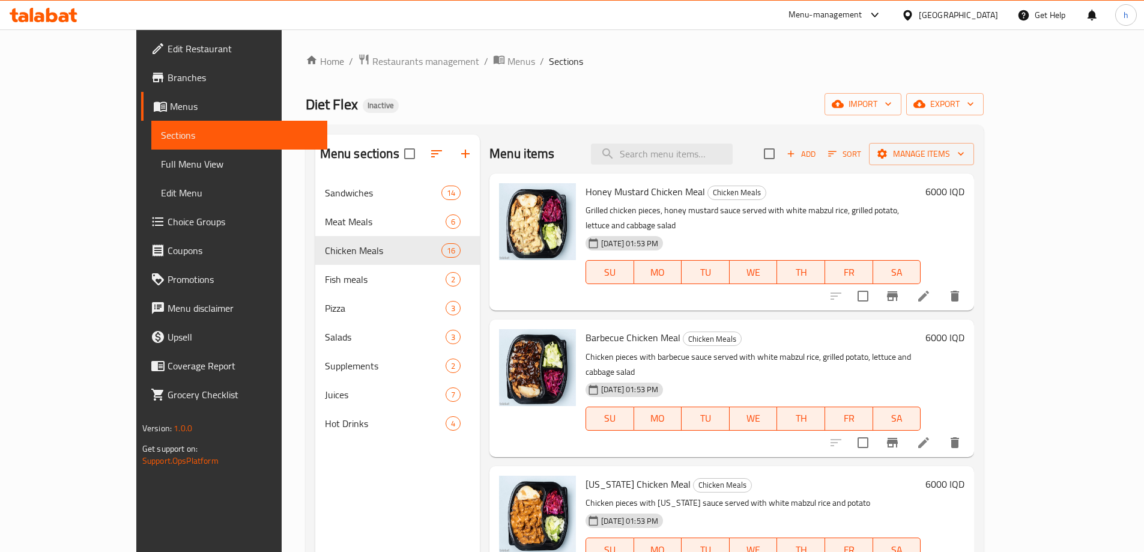
click at [940, 285] on li at bounding box center [924, 296] width 34 height 22
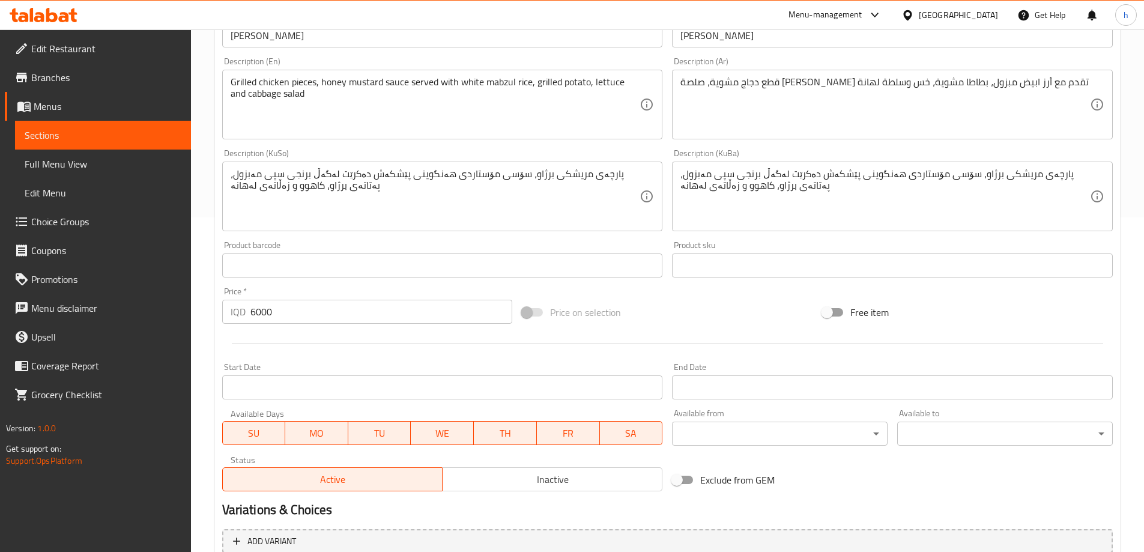
scroll to position [312, 0]
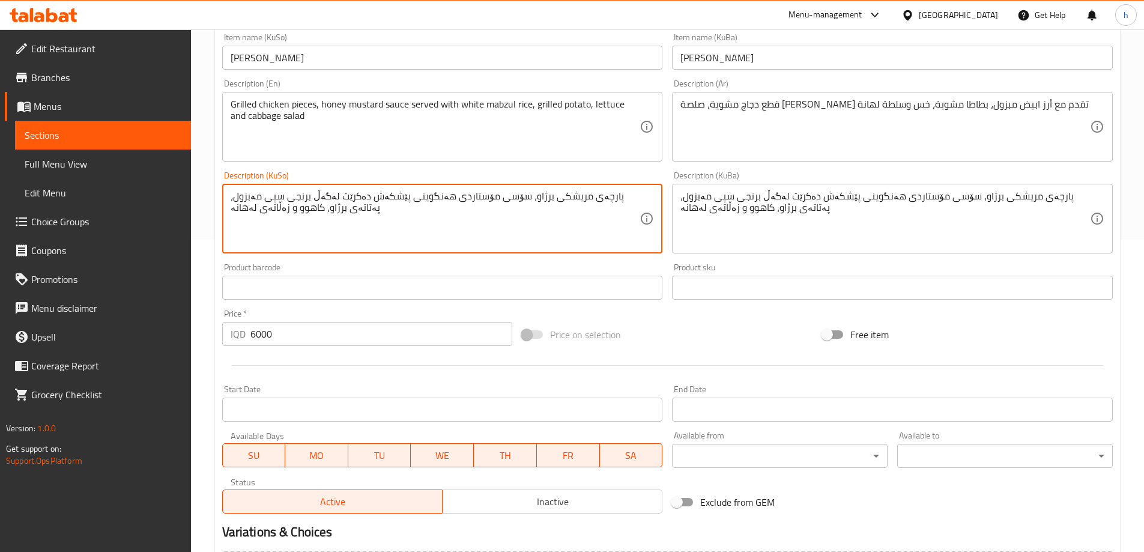
click at [406, 222] on textarea "پارچەی مریشکی برژاو، سۆسی مۆستاردی هەنگوینی پێشکەش دەکرێت لەگەڵ برنجی سپی مەبزو…" at bounding box center [436, 218] width 410 height 57
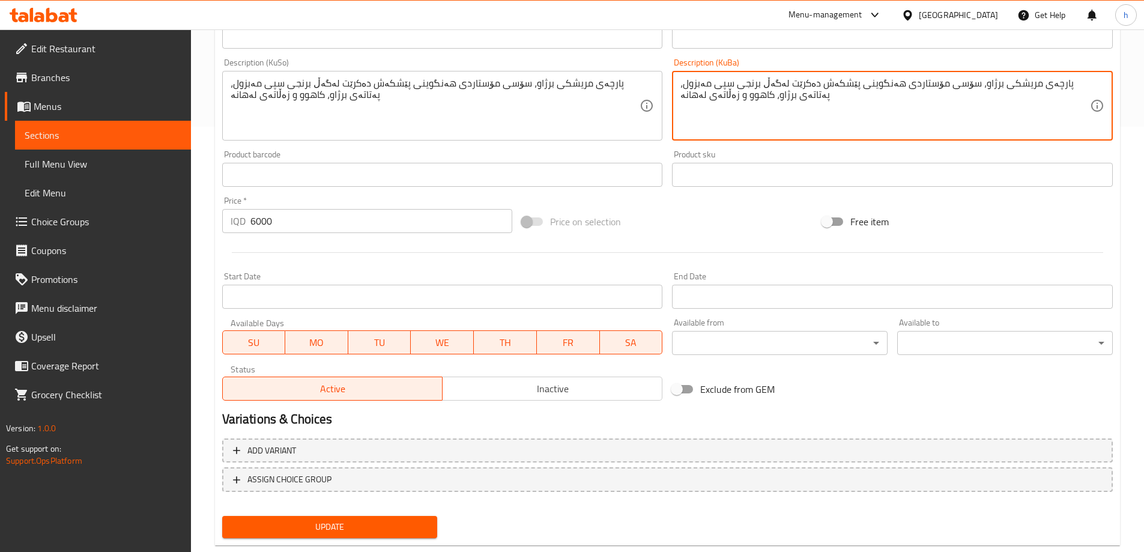
scroll to position [452, 0]
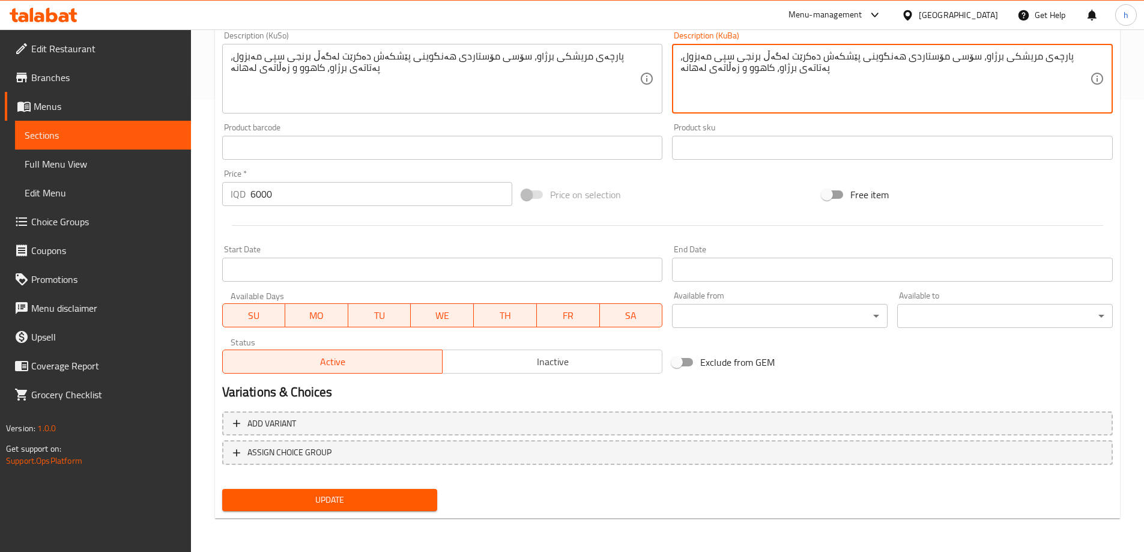
click at [369, 498] on span "Update" at bounding box center [330, 499] width 196 height 15
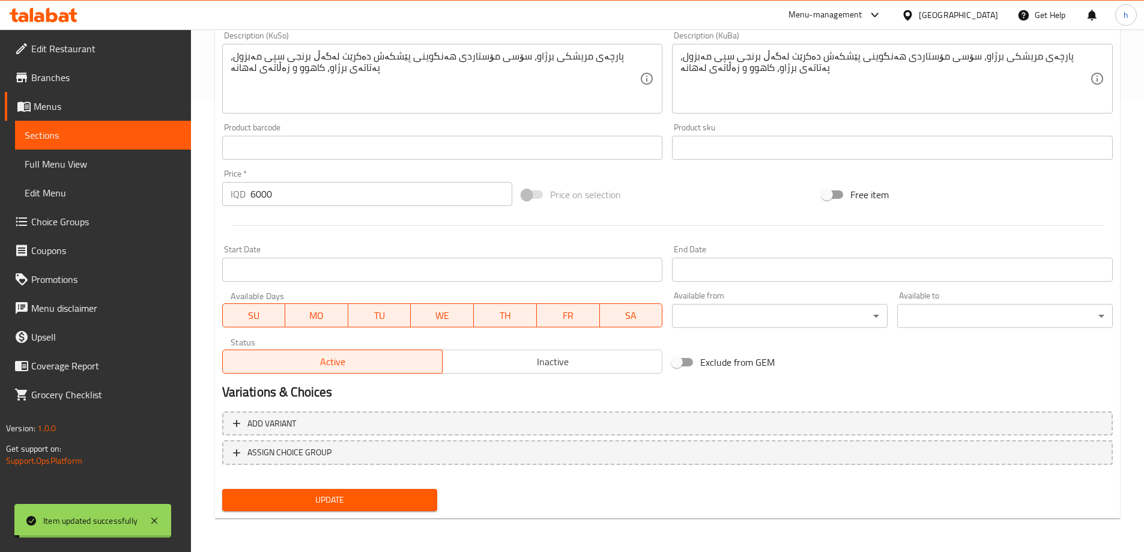
click at [74, 127] on link "Sections" at bounding box center [103, 135] width 176 height 29
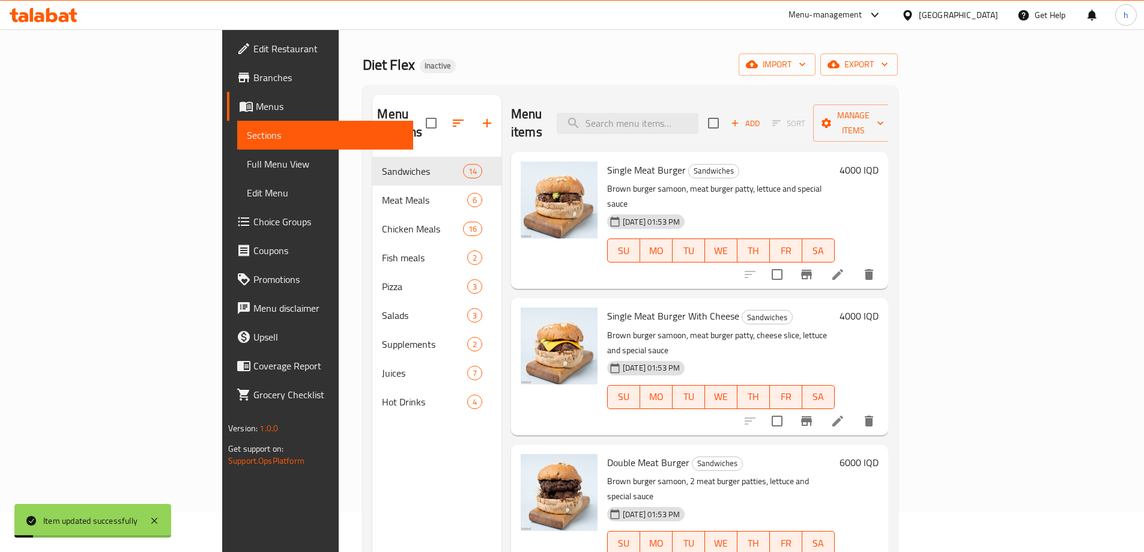
scroll to position [28, 0]
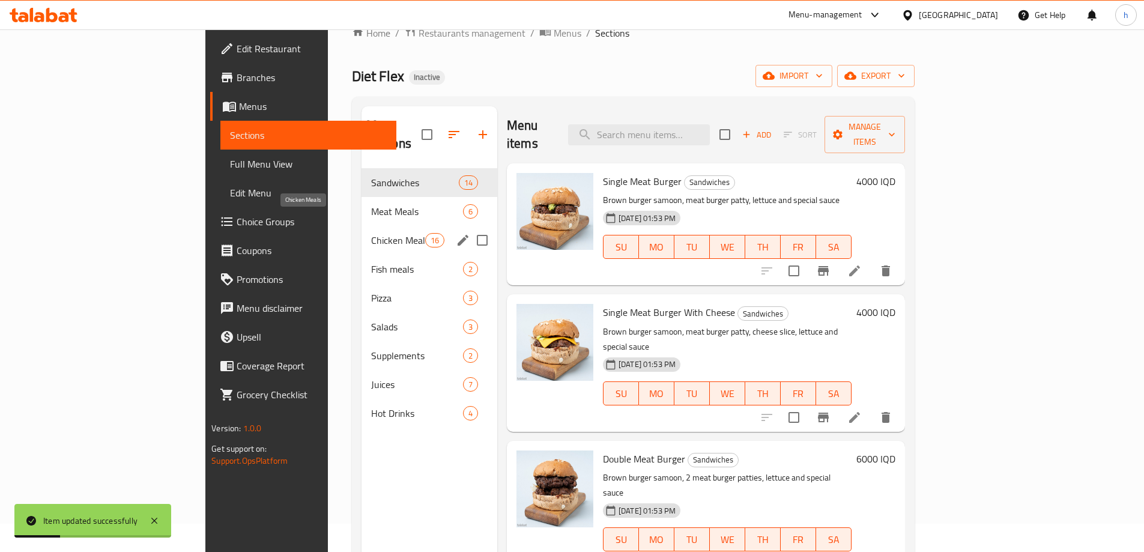
click at [371, 233] on span "Chicken Meals" at bounding box center [398, 240] width 54 height 14
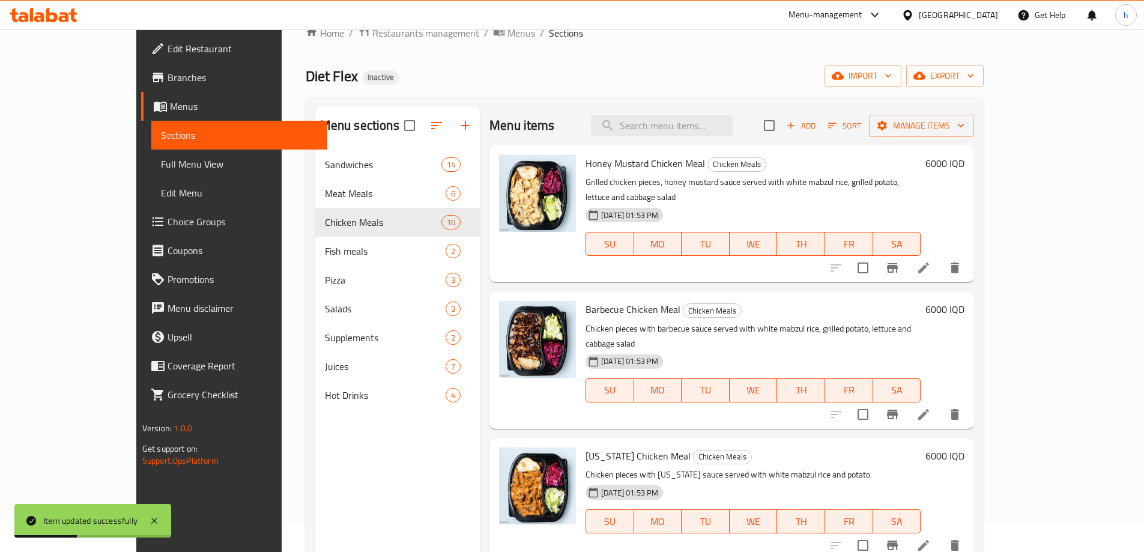
click at [929, 409] on icon at bounding box center [923, 414] width 11 height 11
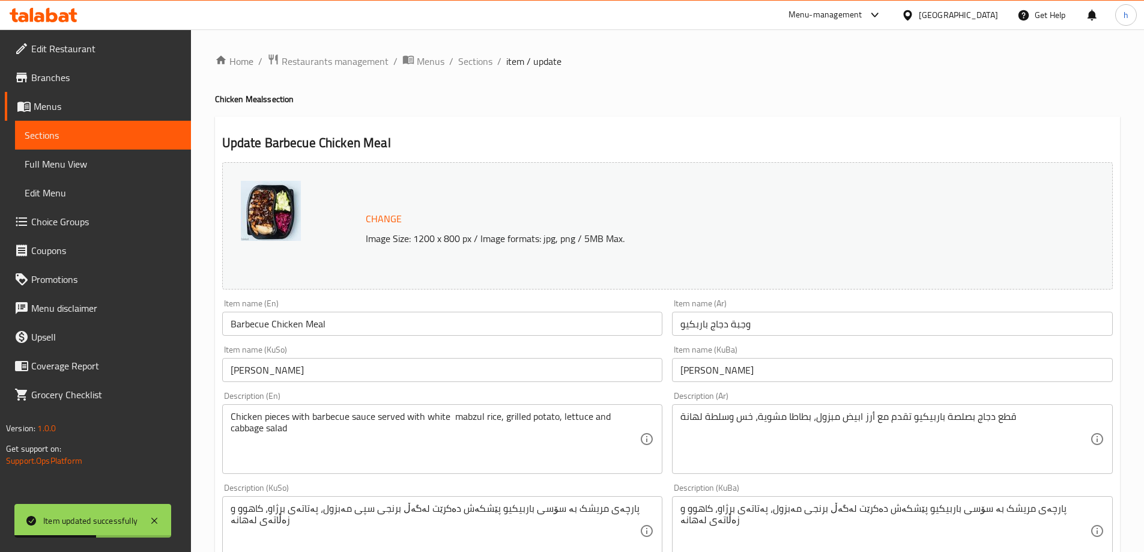
scroll to position [140, 0]
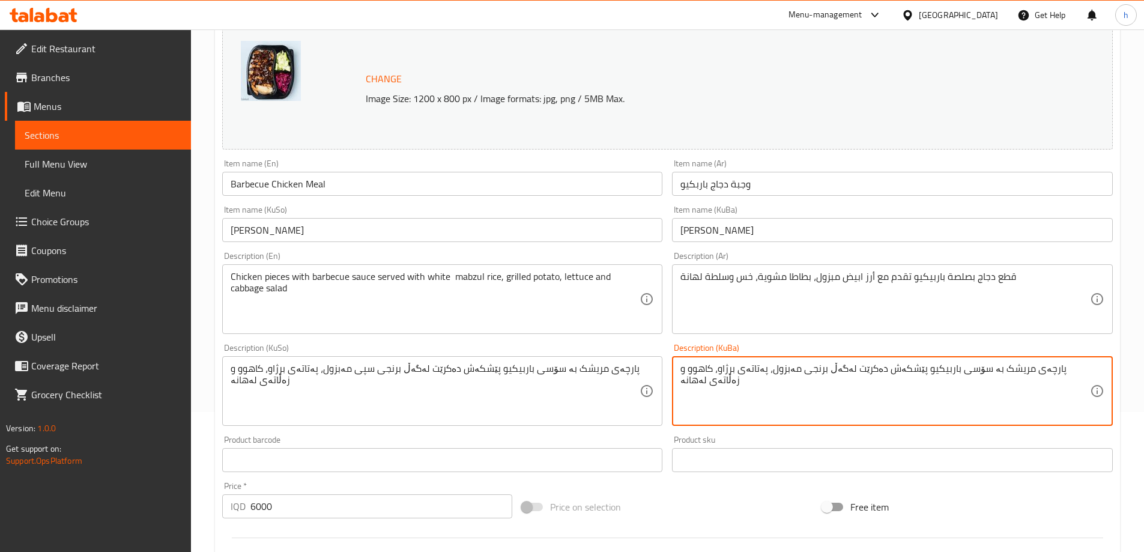
paste textarea "سپی"
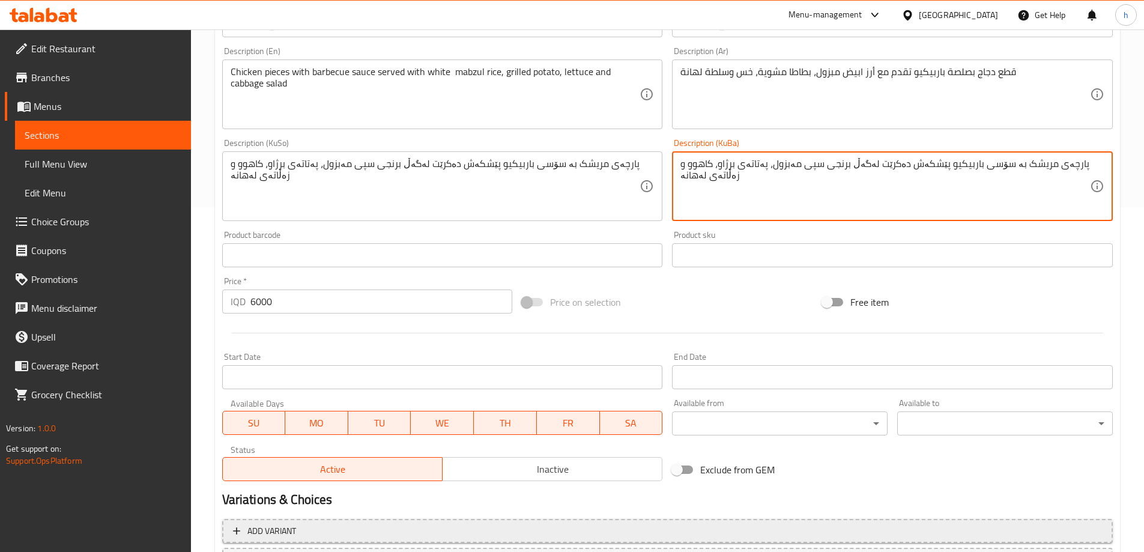
scroll to position [452, 0]
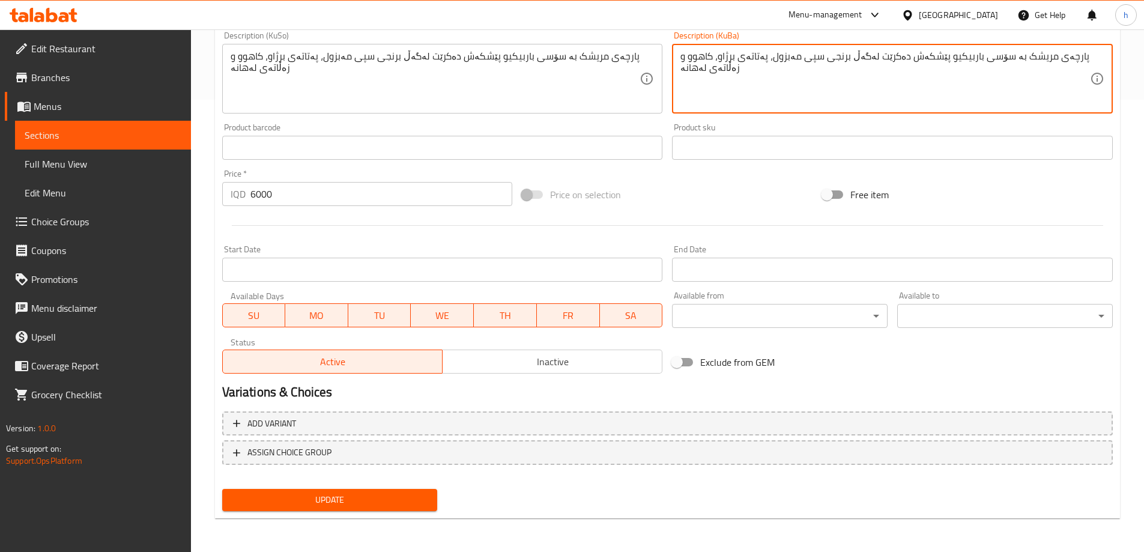
type textarea "پارچەی مریشک بە سۆسی باربیکیو پێشکەش دەکرێت لەگەڵ برنجی سپی مەبزول، پەتاتەی برژ…"
drag, startPoint x: 378, startPoint y: 493, endPoint x: 376, endPoint y: 483, distance: 9.9
click at [379, 492] on span "Update" at bounding box center [330, 499] width 196 height 15
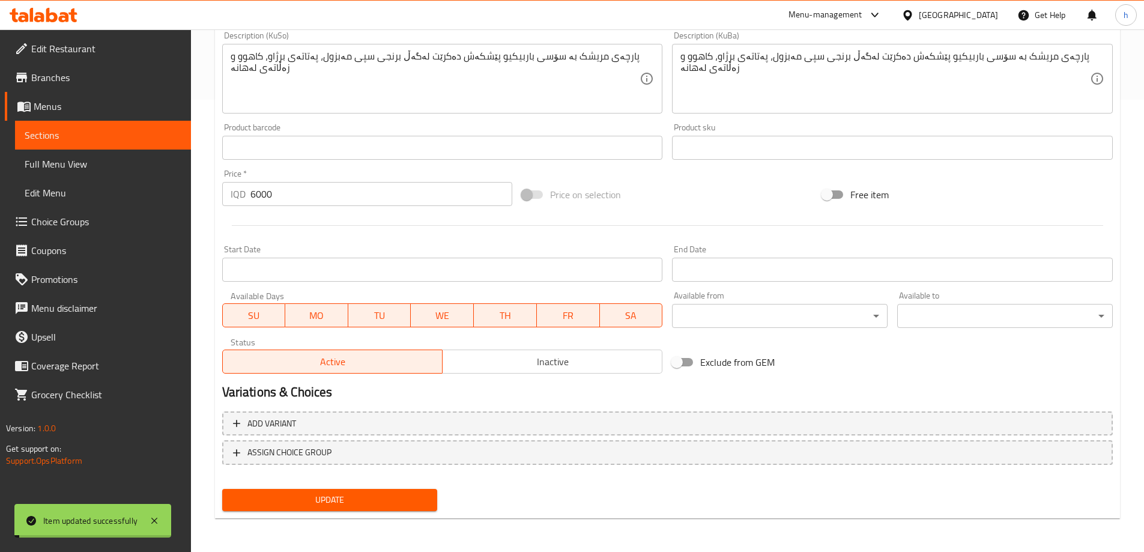
click at [46, 132] on span "Sections" at bounding box center [103, 135] width 157 height 14
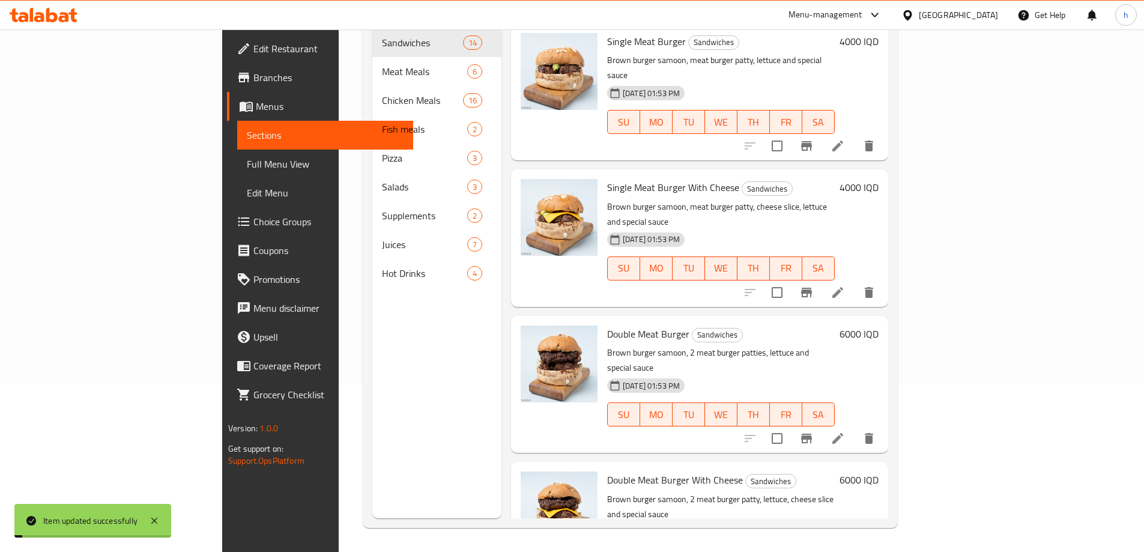
scroll to position [168, 0]
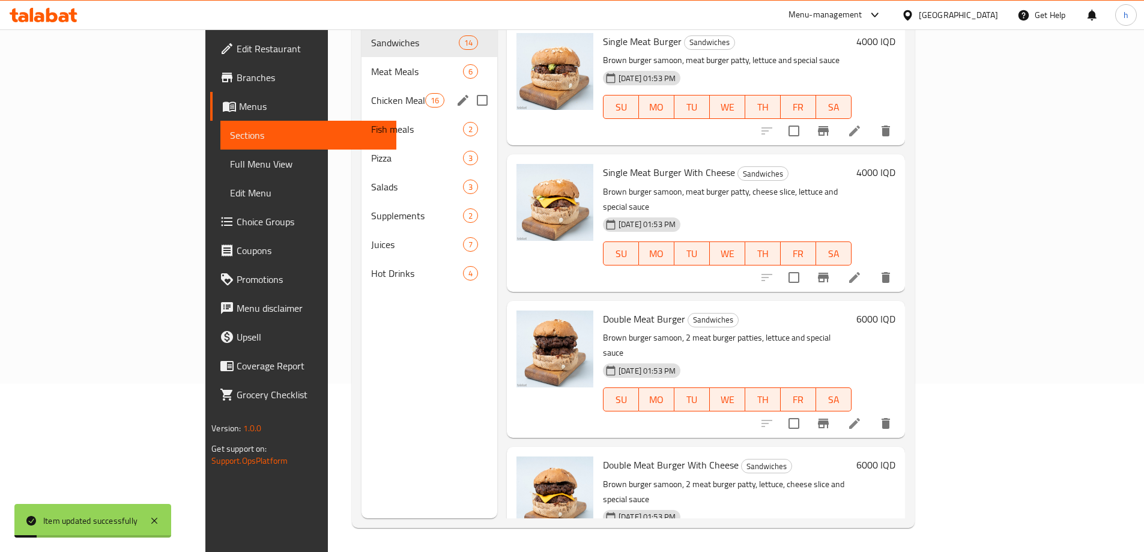
click at [371, 93] on span "Chicken Meals" at bounding box center [398, 100] width 54 height 14
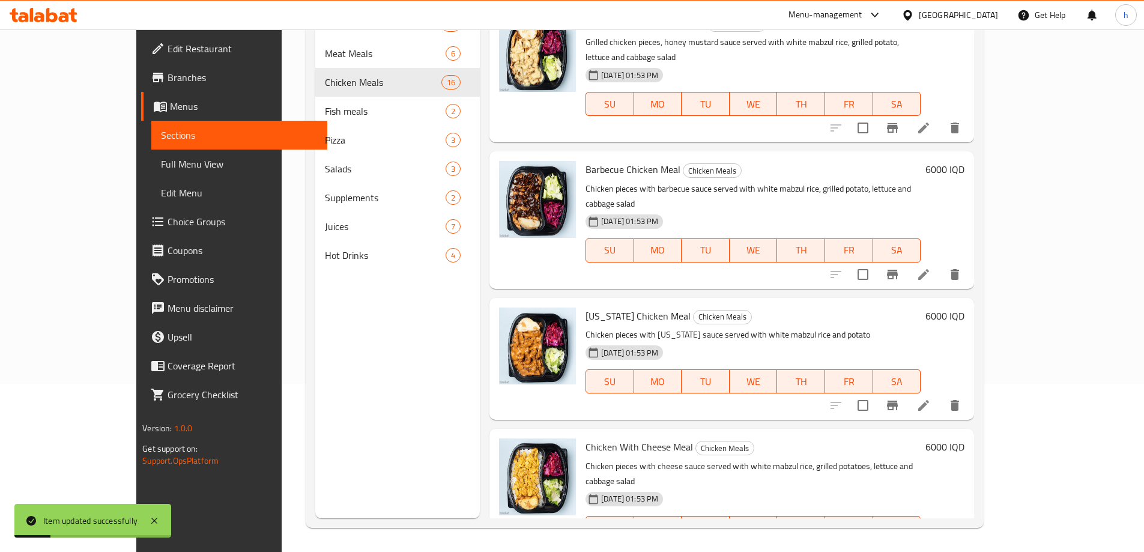
scroll to position [140, 0]
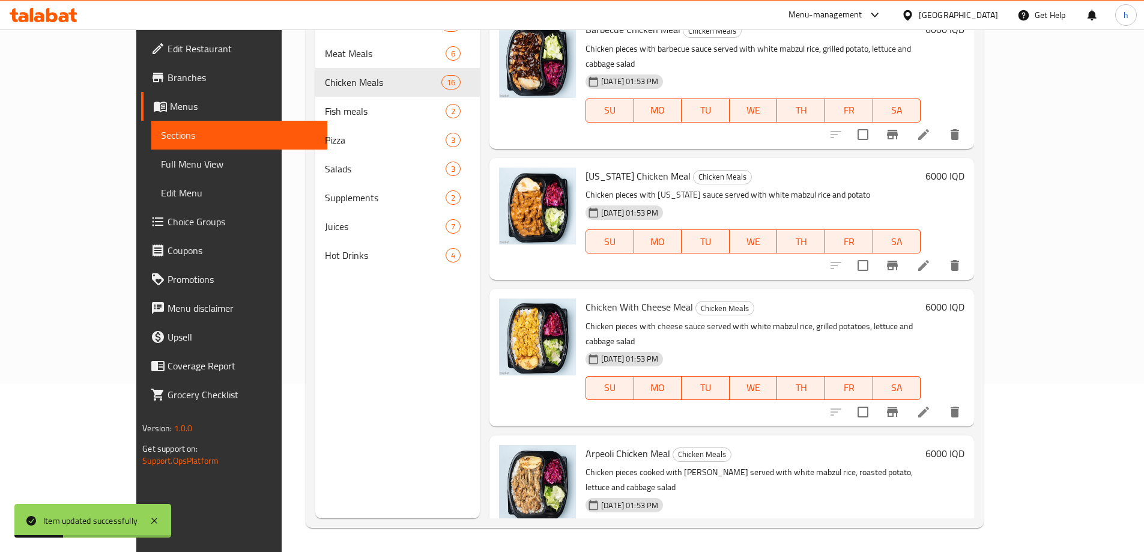
click at [929, 260] on icon at bounding box center [923, 265] width 11 height 11
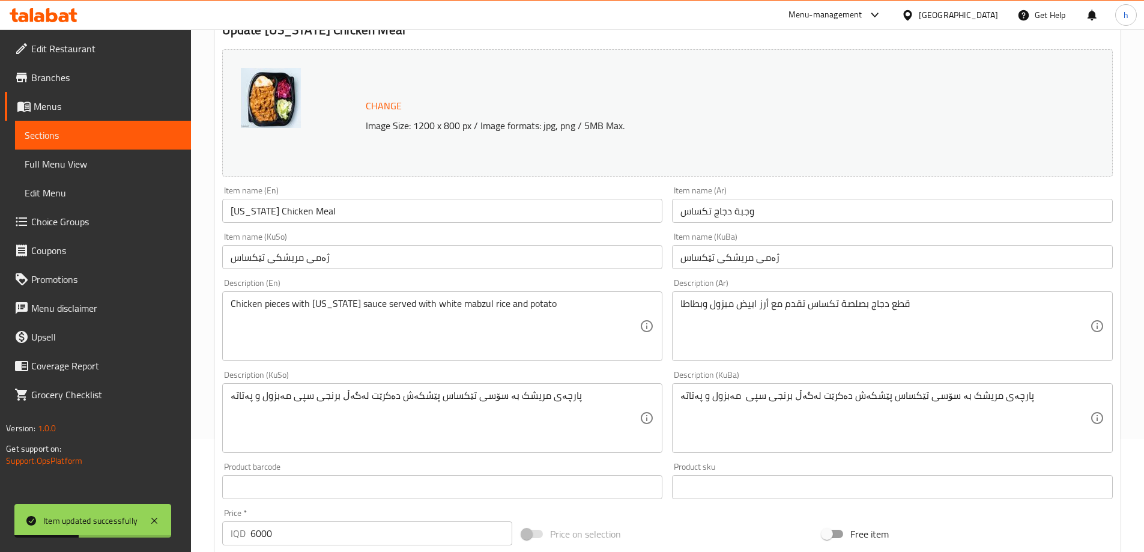
scroll to position [280, 0]
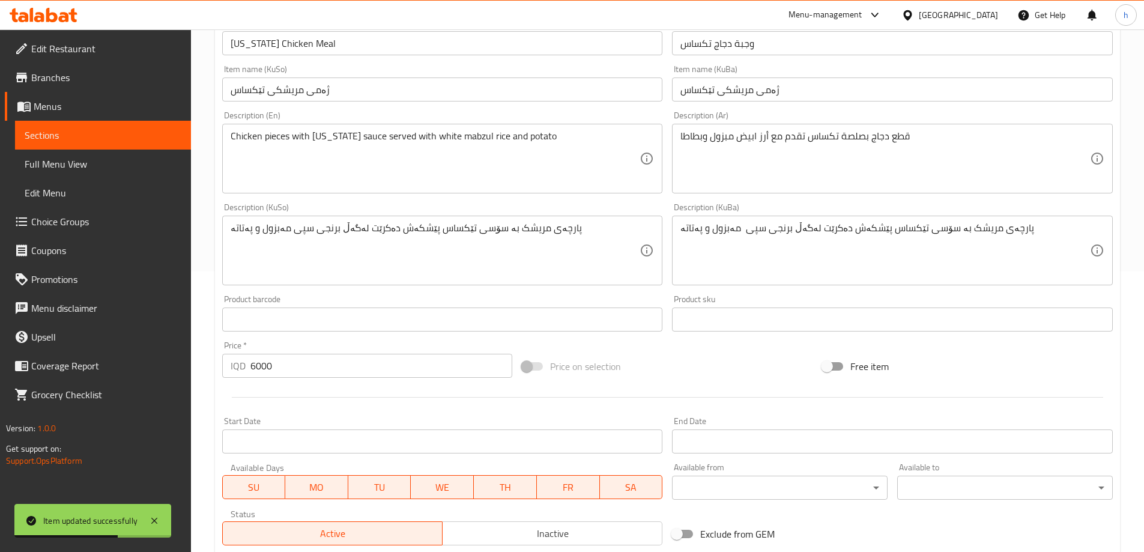
click at [677, 267] on div "پارچەی مریشک بە سۆسی تێکساس پێشکەش دەکرێت لەگەڵ برنجی سپی مەبزول و پەتاتە Descr…" at bounding box center [892, 251] width 441 height 70
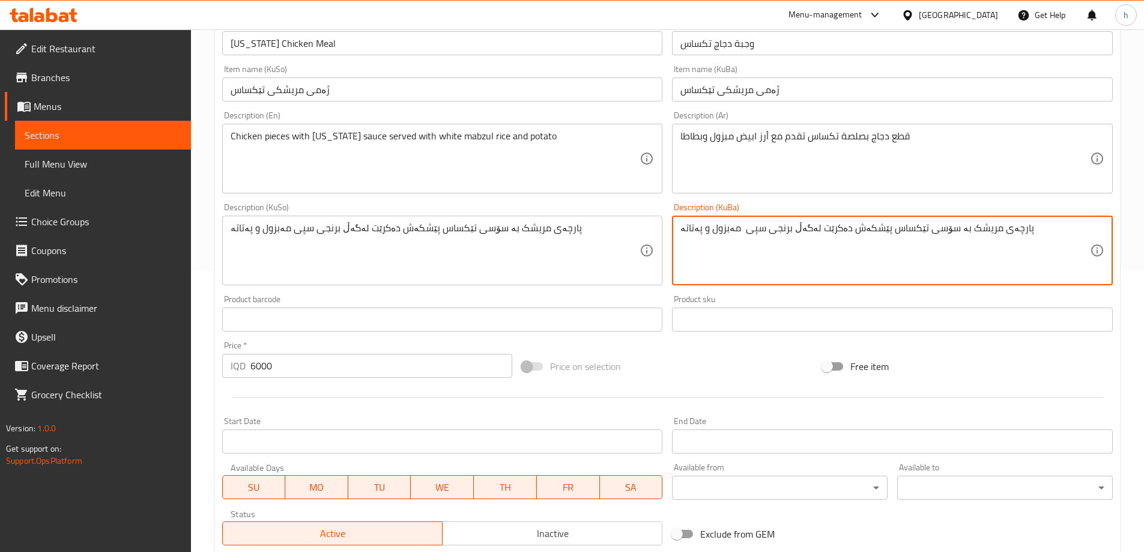
paste textarea
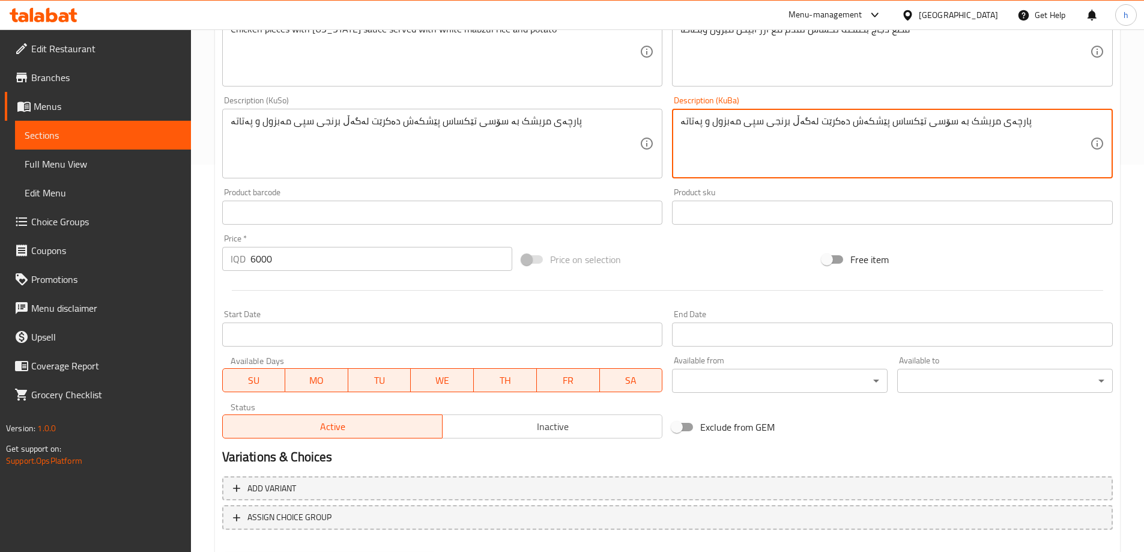
scroll to position [452, 0]
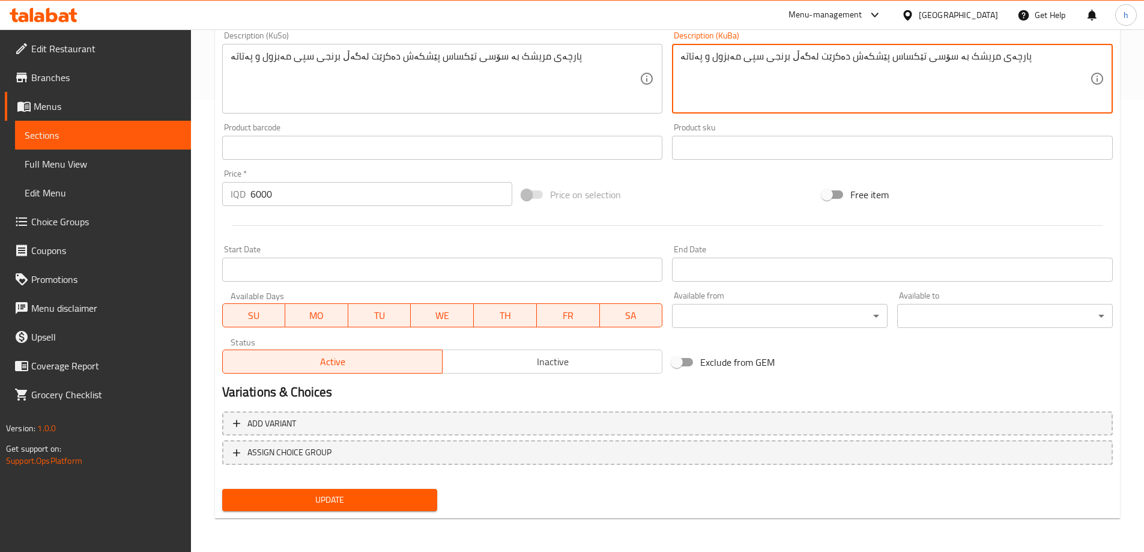
type textarea "پارچەی مریشک بە سۆسی تێکساس پێشکەش دەکرێت لەگەڵ برنجی سپی مەبزول و پەتاتە"
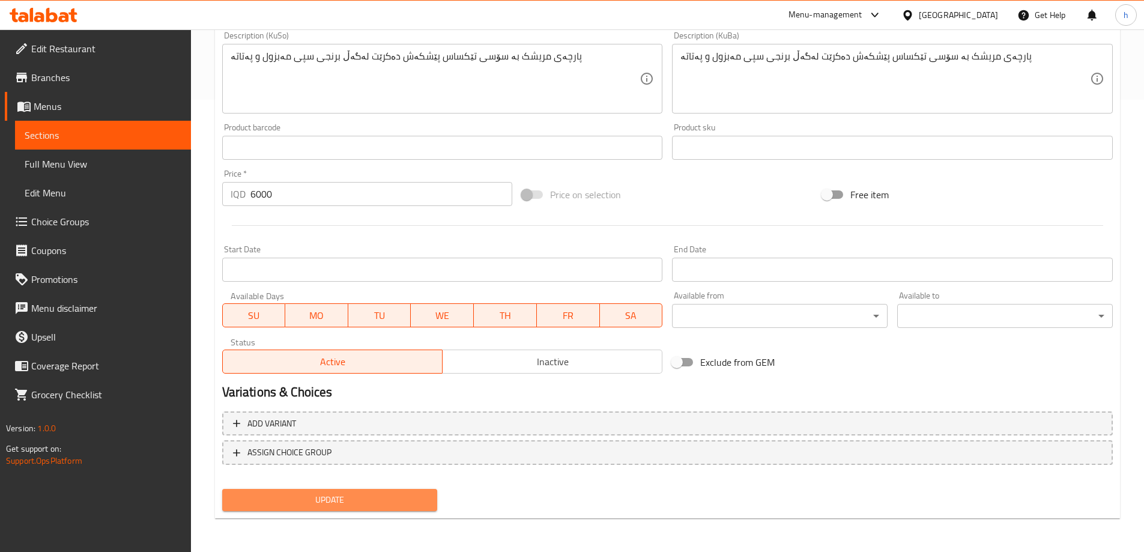
click at [407, 498] on span "Update" at bounding box center [330, 499] width 196 height 15
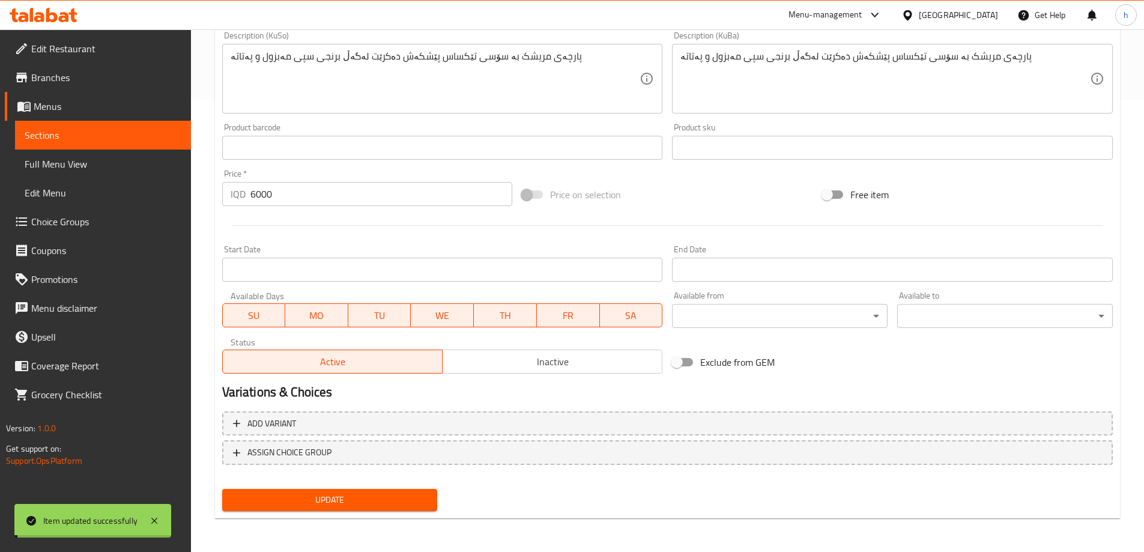
click at [57, 141] on span "Sections" at bounding box center [103, 135] width 157 height 14
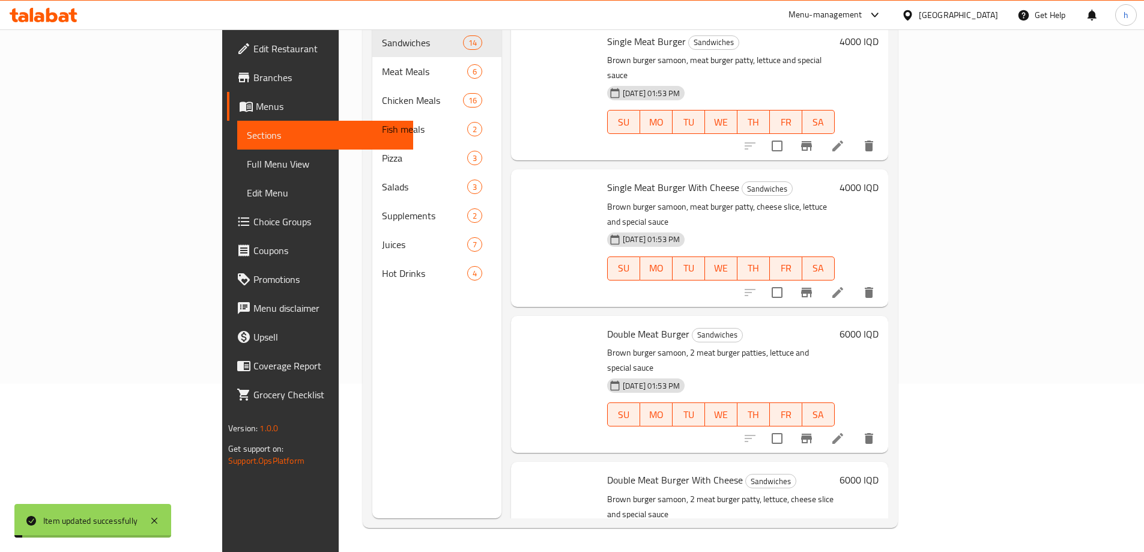
scroll to position [168, 0]
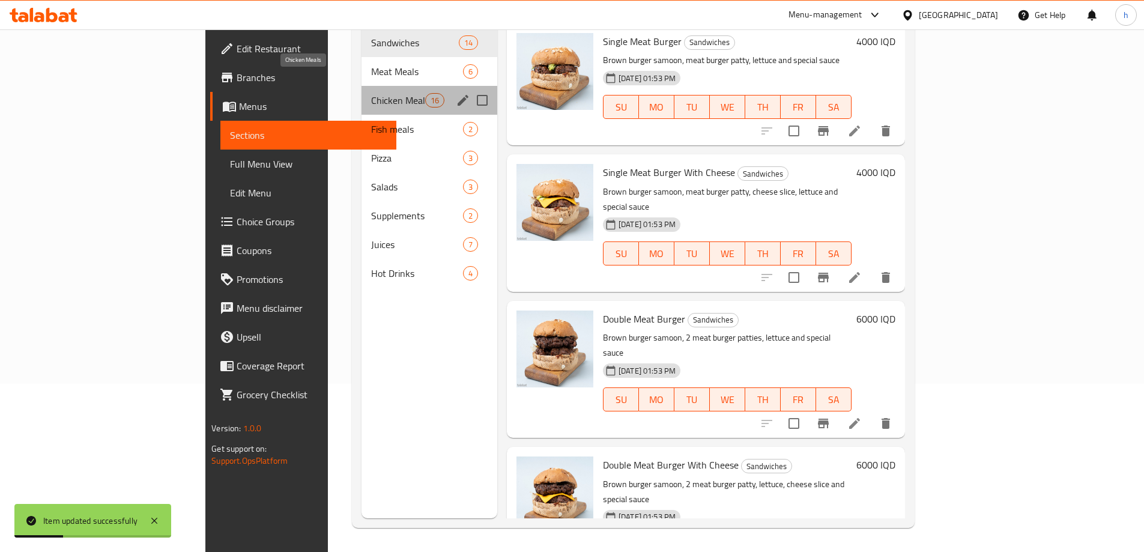
click at [371, 93] on span "Chicken Meals" at bounding box center [398, 100] width 54 height 14
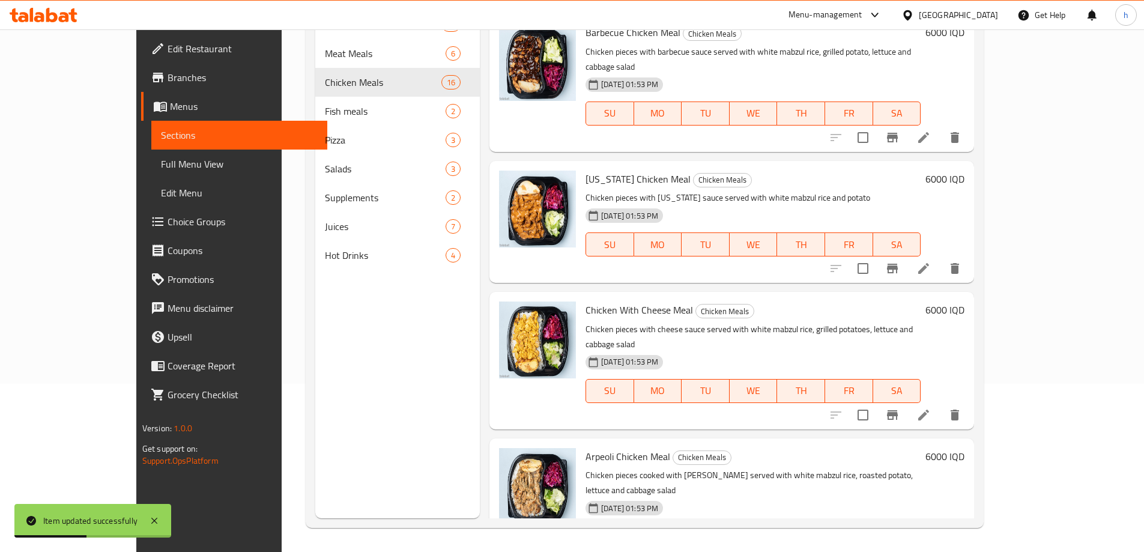
scroll to position [140, 0]
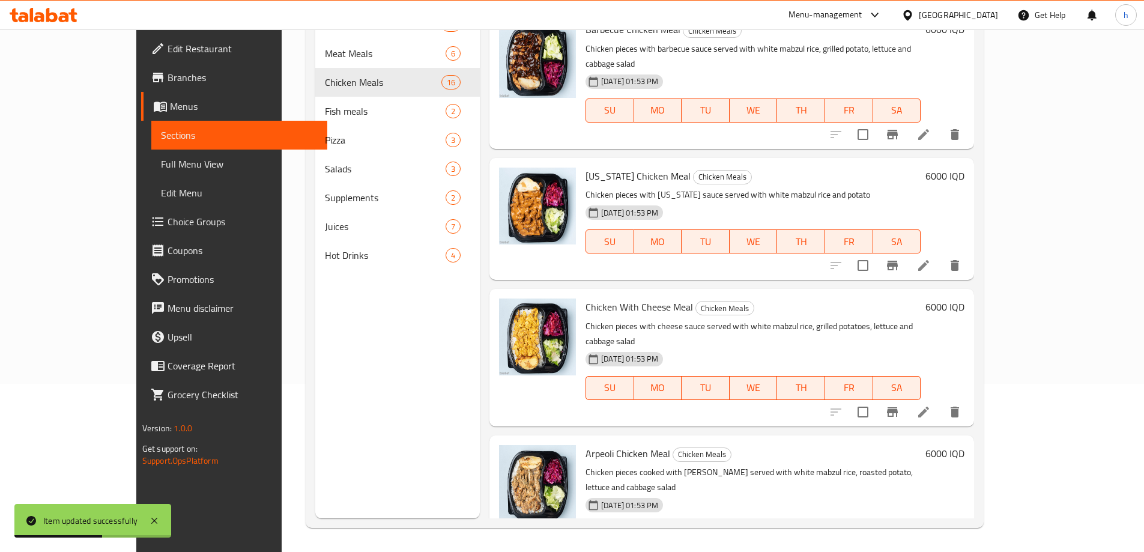
click at [931, 258] on icon at bounding box center [923, 265] width 14 height 14
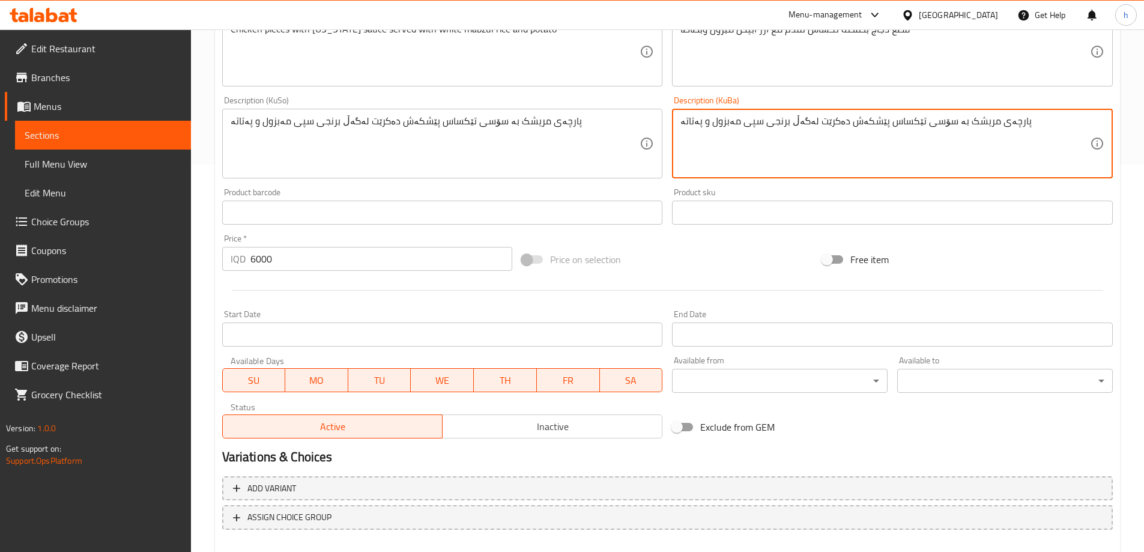
scroll to position [452, 0]
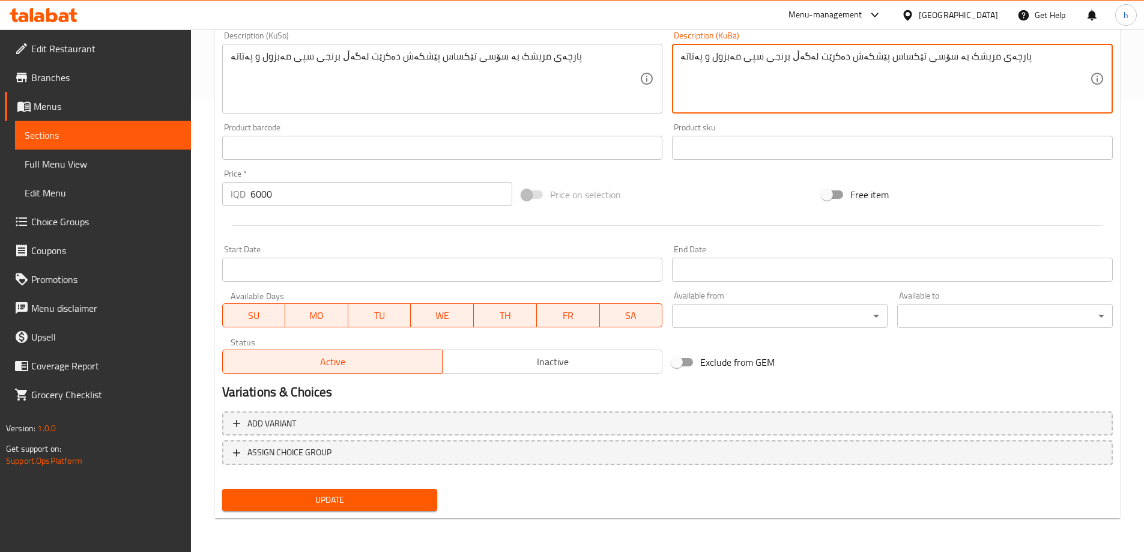
drag, startPoint x: 324, startPoint y: 503, endPoint x: 204, endPoint y: 341, distance: 201.8
click at [324, 501] on span "Update" at bounding box center [330, 499] width 196 height 15
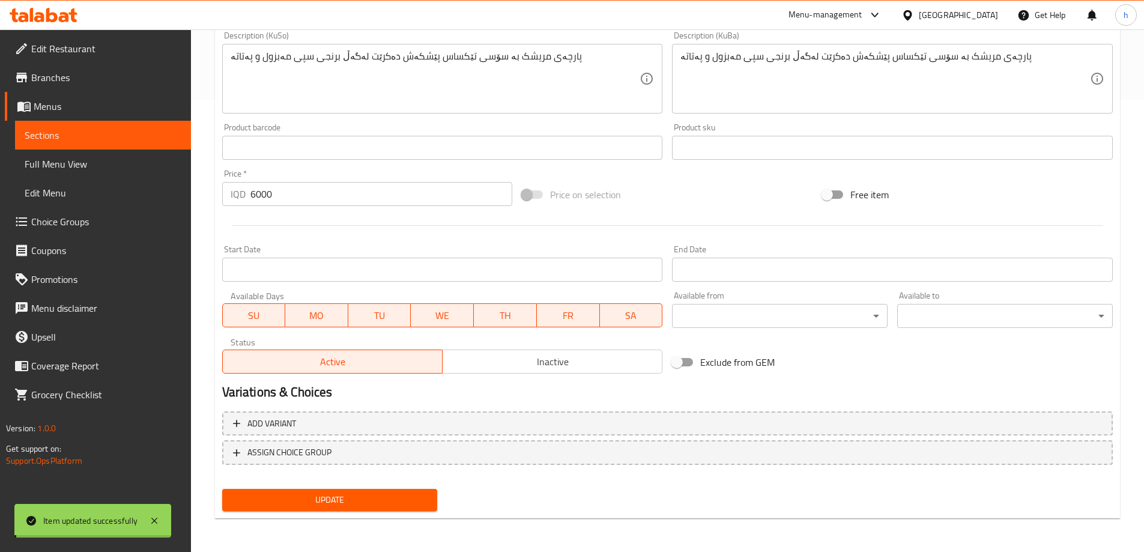
click at [50, 132] on div "Edit Restaurant Branches Menus Sections Full Menu View Edit Menu Choice Groups …" at bounding box center [572, 64] width 1144 height 975
click at [50, 132] on span "Sections" at bounding box center [103, 135] width 157 height 14
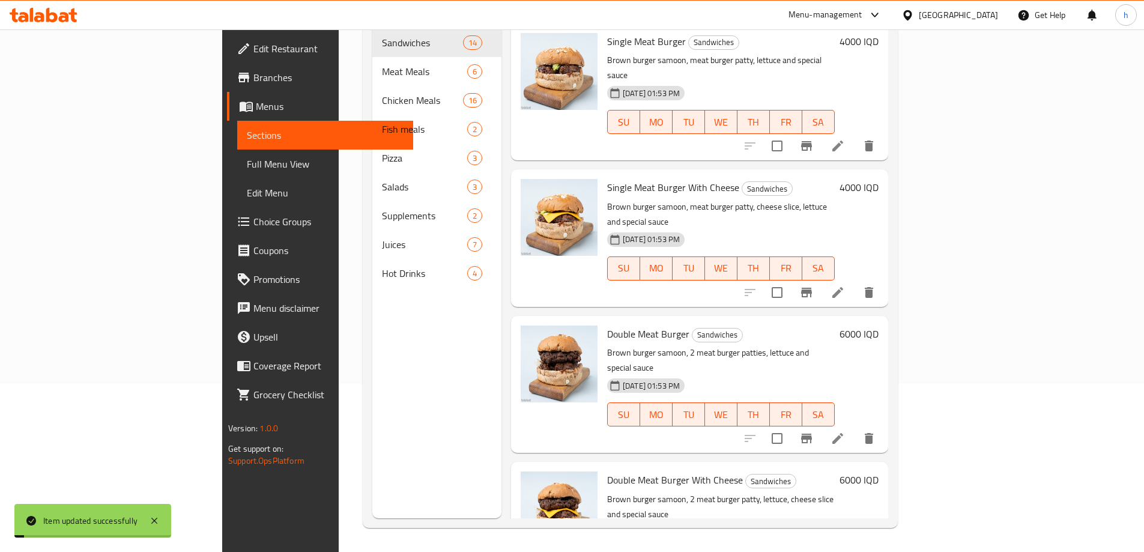
scroll to position [168, 0]
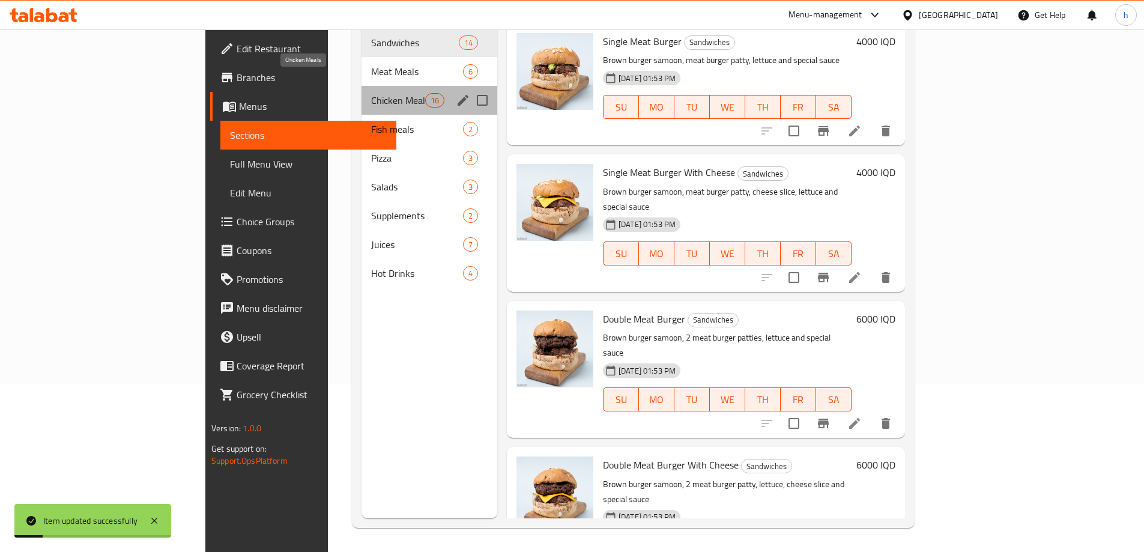
click at [371, 93] on span "Chicken Meals" at bounding box center [398, 100] width 54 height 14
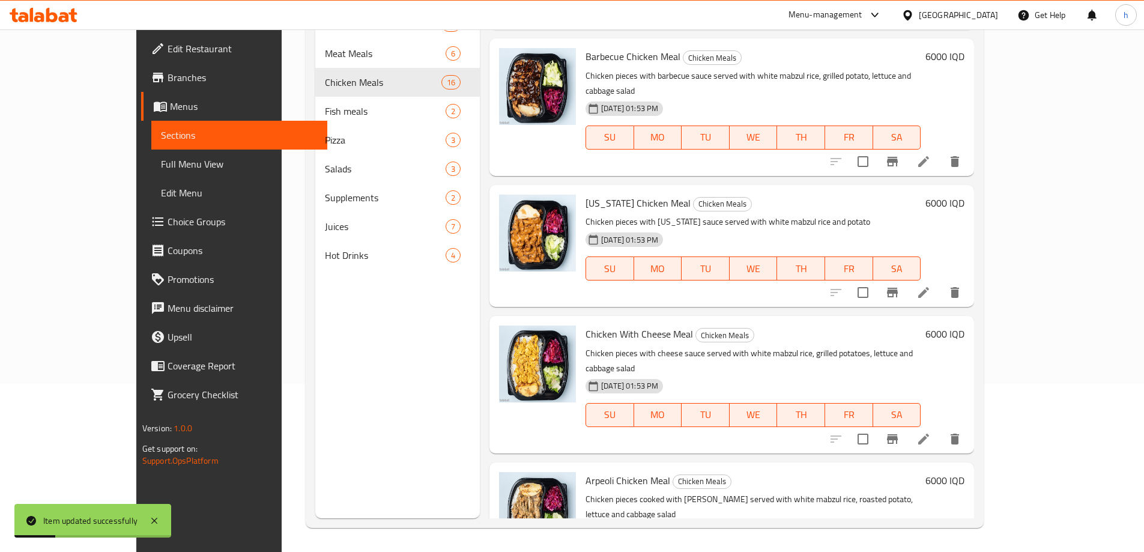
scroll to position [140, 0]
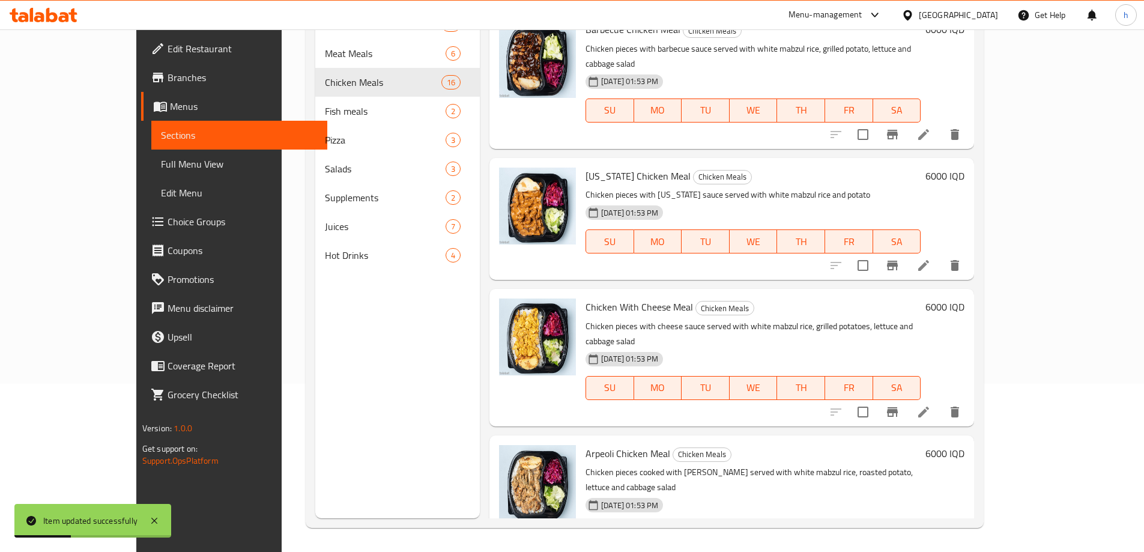
click at [931, 405] on icon at bounding box center [923, 412] width 14 height 14
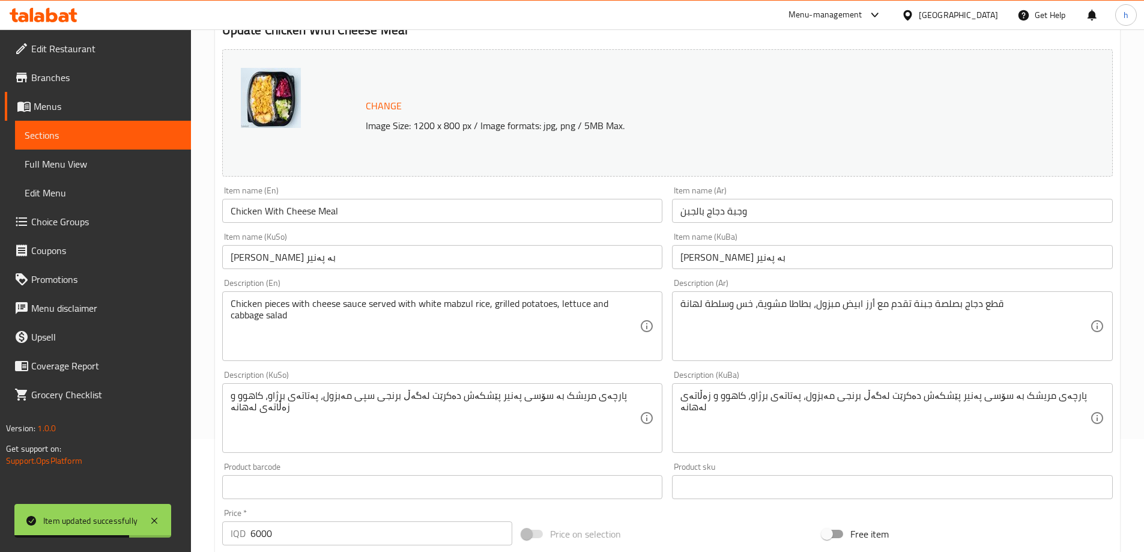
scroll to position [140, 0]
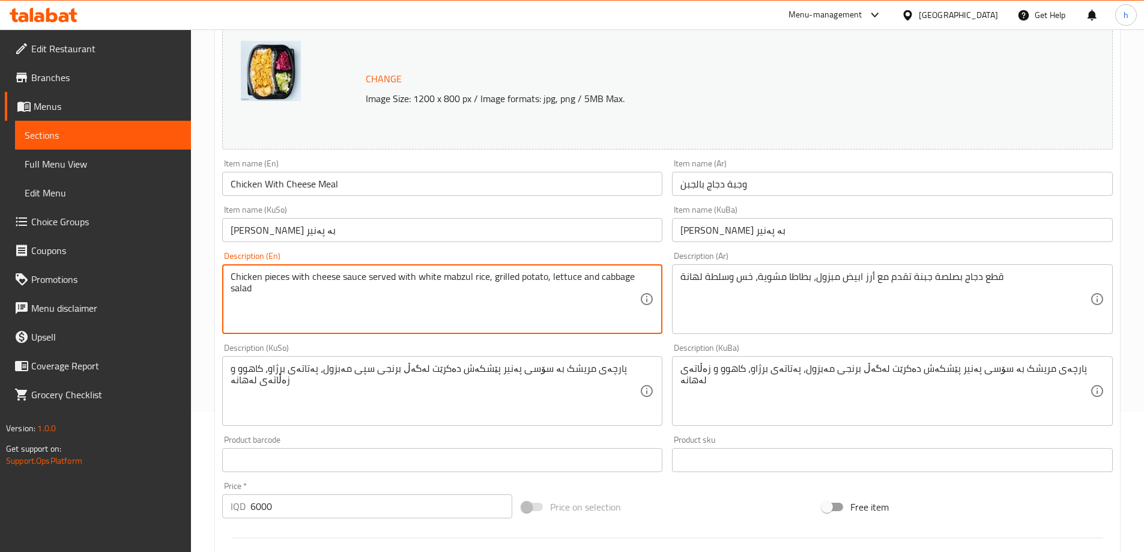
type textarea "Chicken pieces with cheese sauce served with white mabzul rice, grilled potato,…"
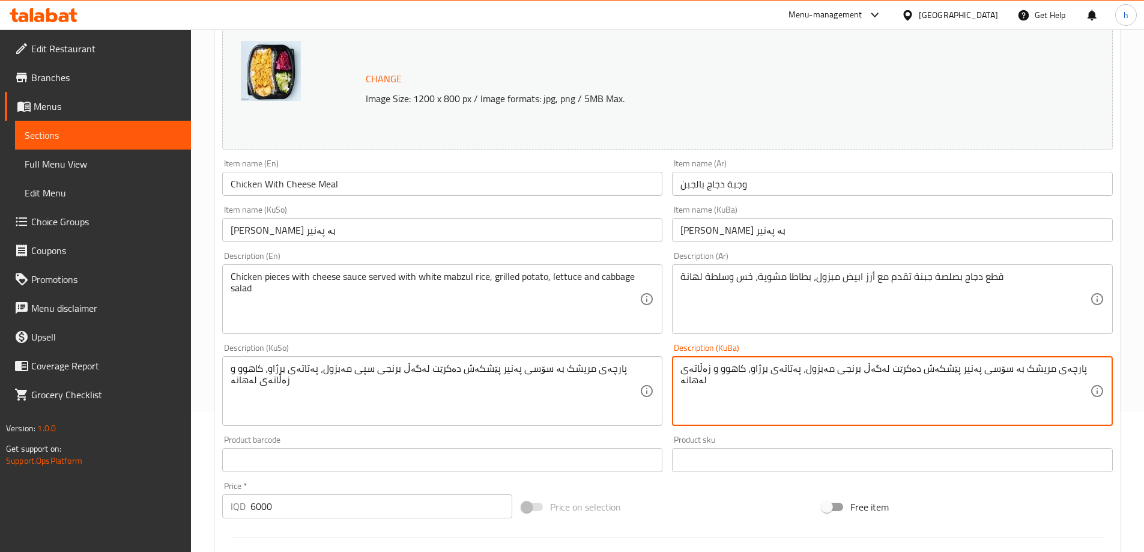
paste textarea "سپی"
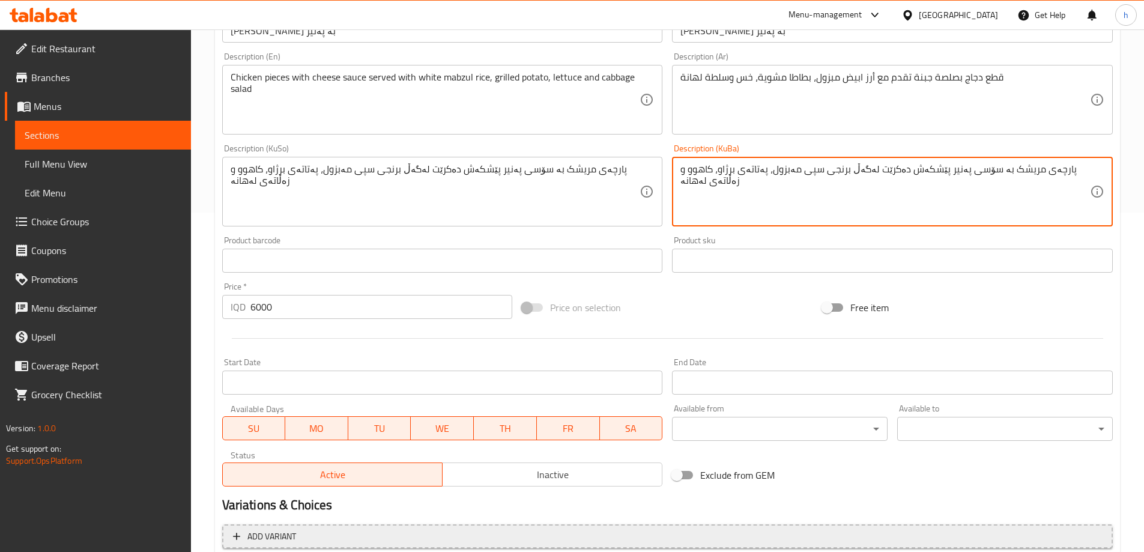
scroll to position [312, 0]
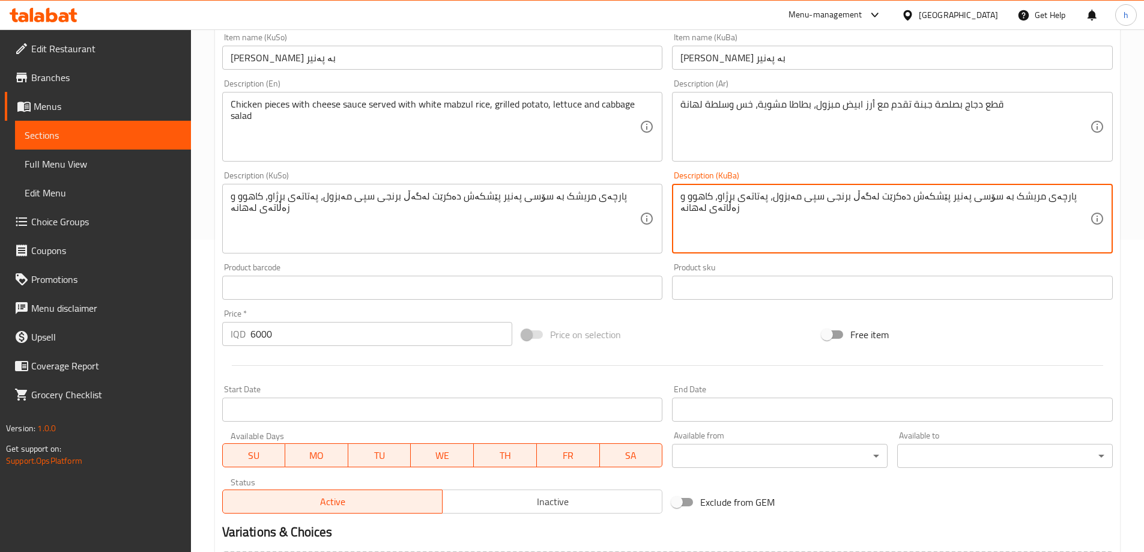
type textarea "پارچەی مریشک بە سۆسی پەنیر پێشکەش دەکرێت لەگەڵ برنجی سپی مەبزول، پەتاتەی برژاو،…"
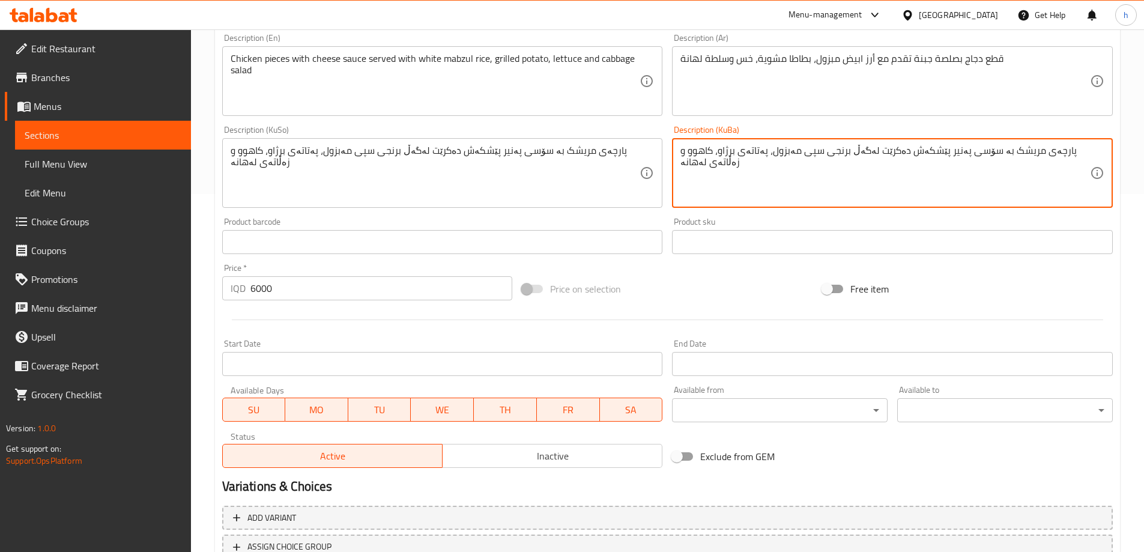
scroll to position [452, 0]
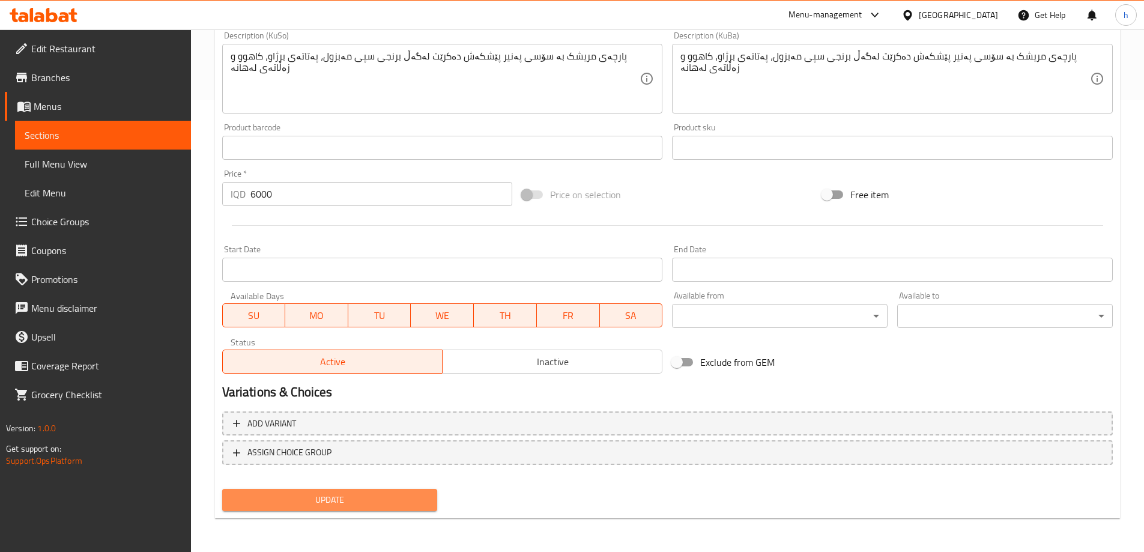
click at [293, 503] on span "Update" at bounding box center [330, 499] width 196 height 15
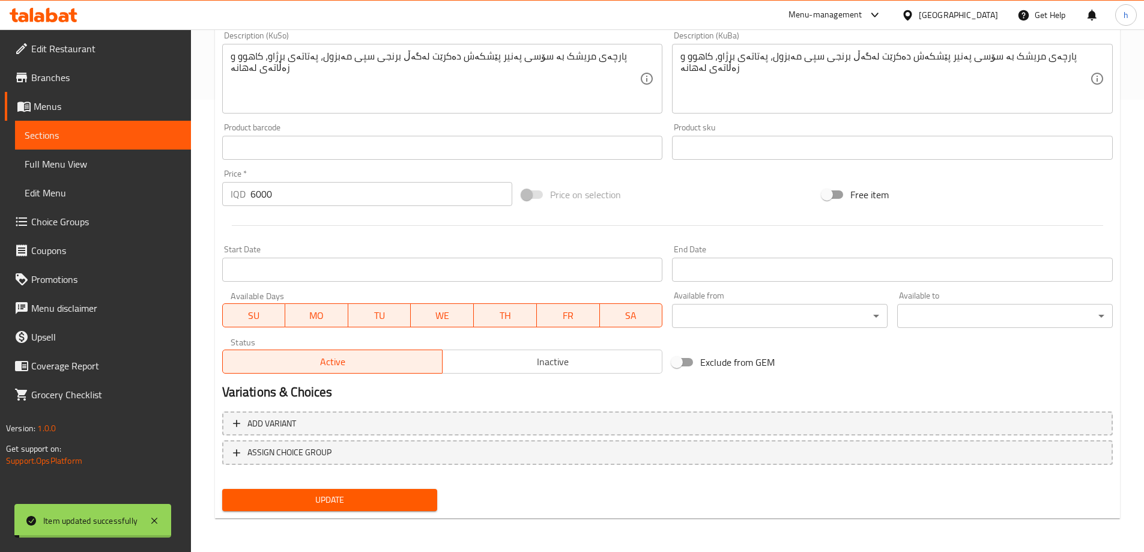
click at [38, 142] on span "Sections" at bounding box center [103, 135] width 157 height 14
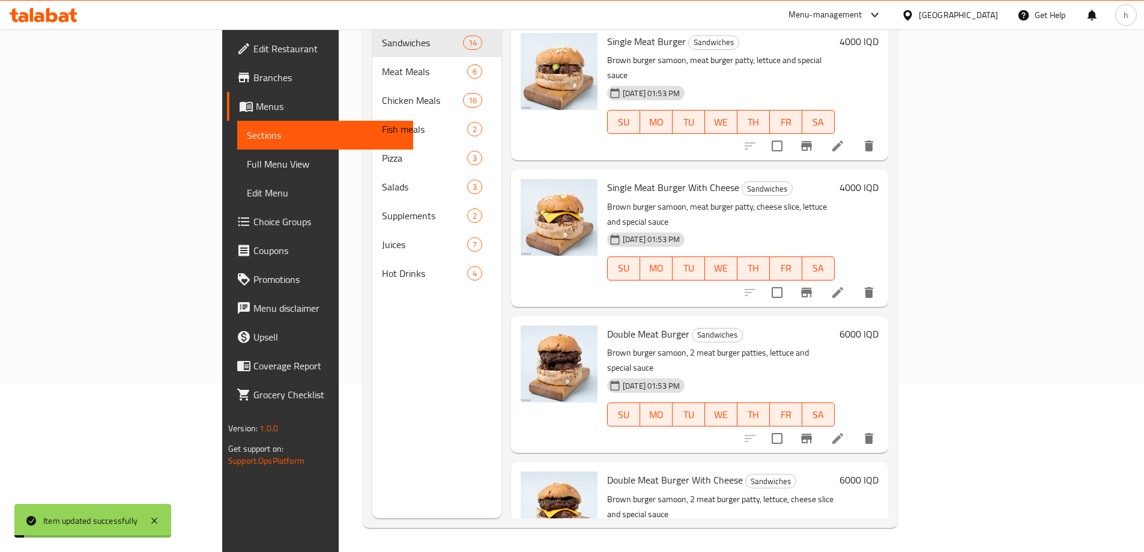
scroll to position [168, 0]
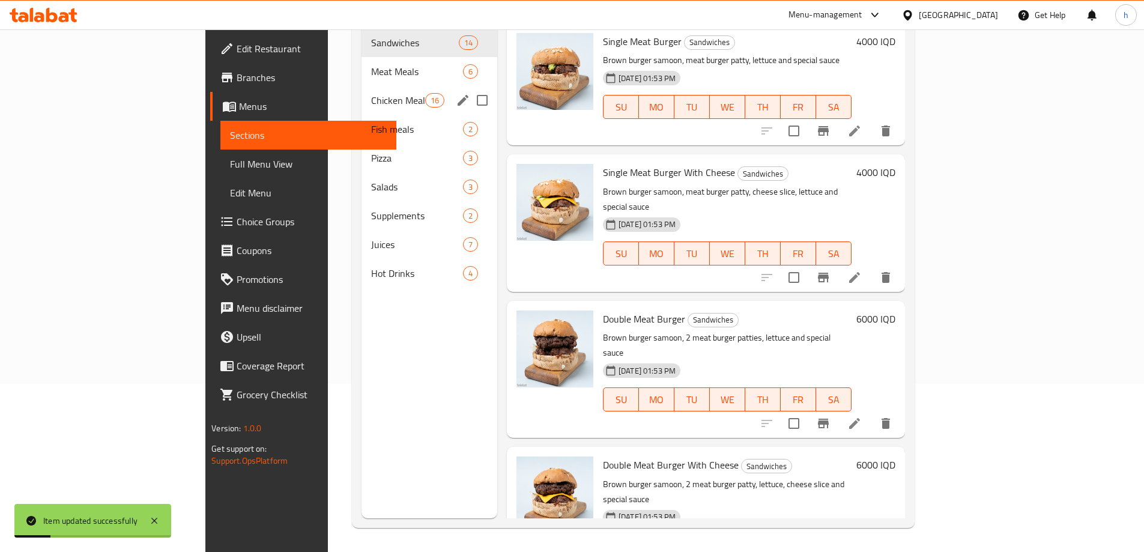
click at [362, 89] on div "Chicken Meals 16" at bounding box center [430, 100] width 136 height 29
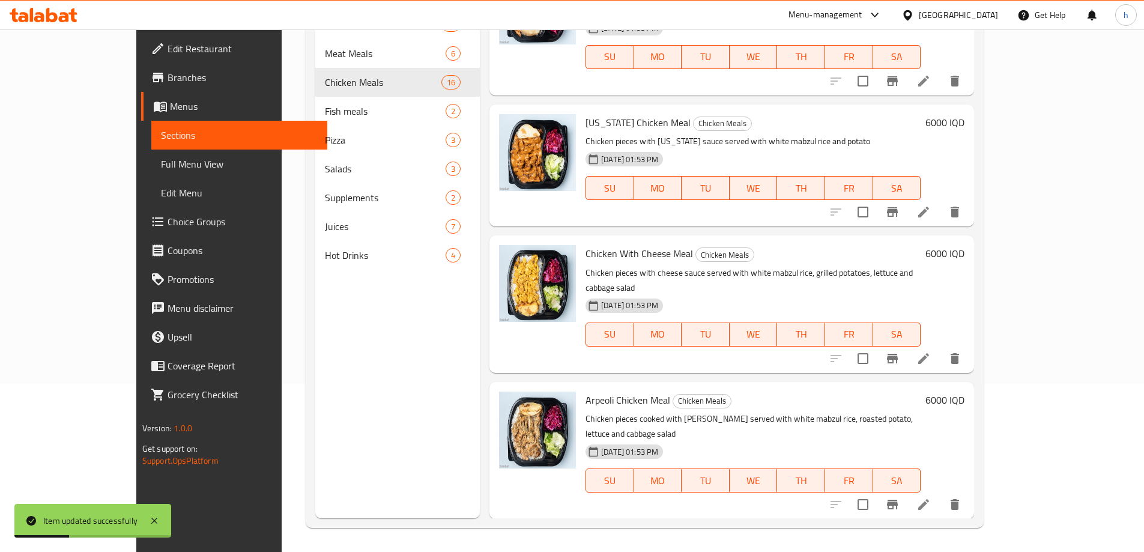
scroll to position [280, 0]
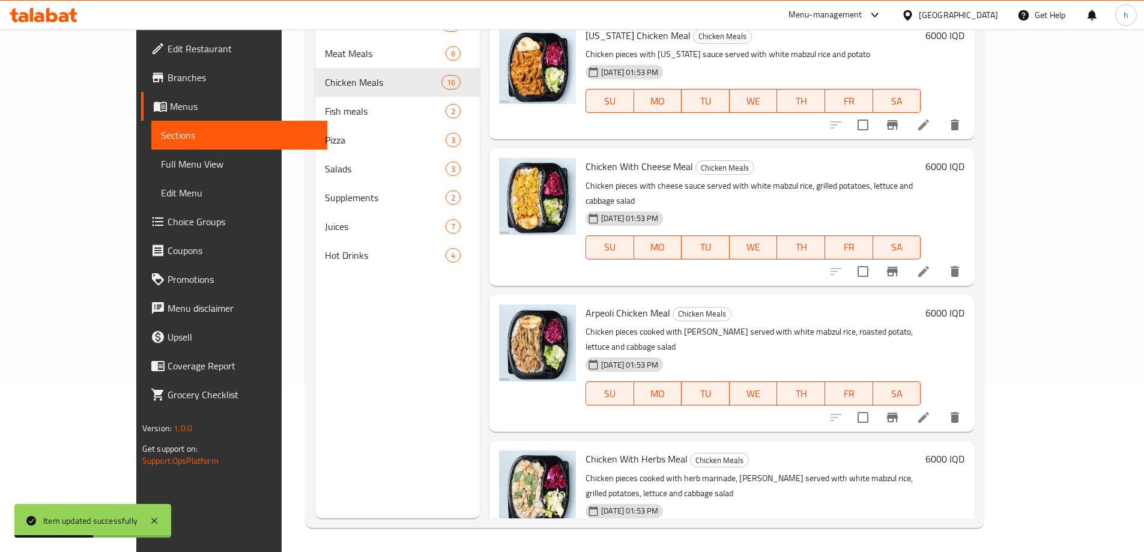
click at [940, 407] on li at bounding box center [924, 418] width 34 height 22
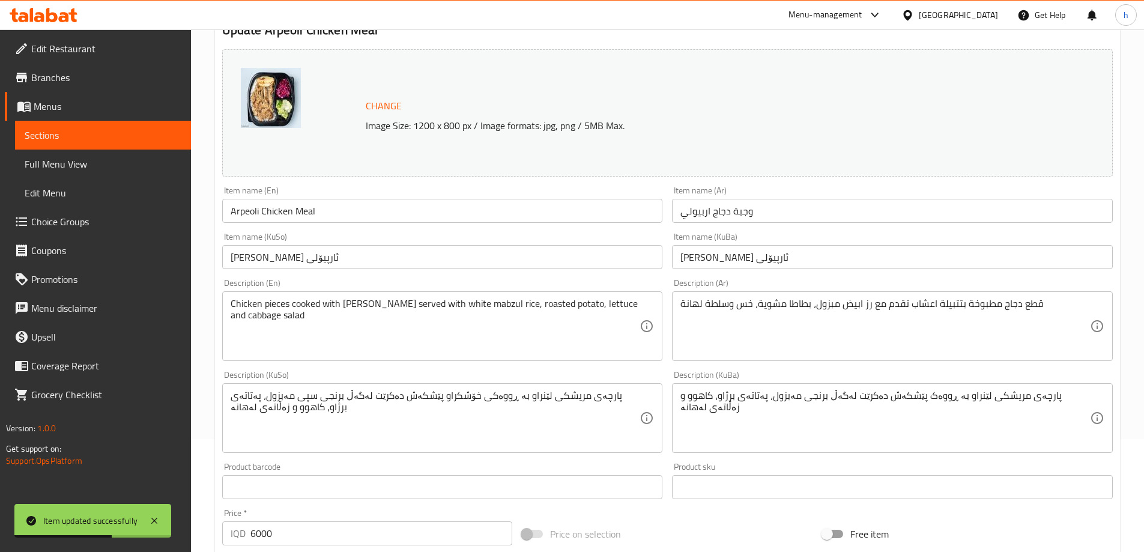
scroll to position [140, 0]
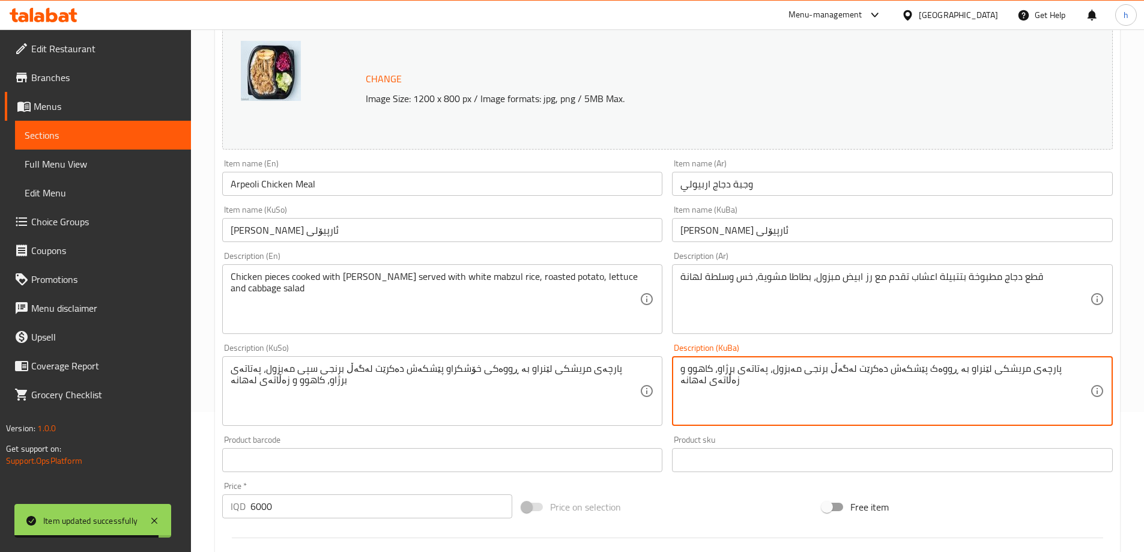
paste textarea "ی خۆشکراو پێشکەش دەکرێت لەگەڵ برنجی سپ"
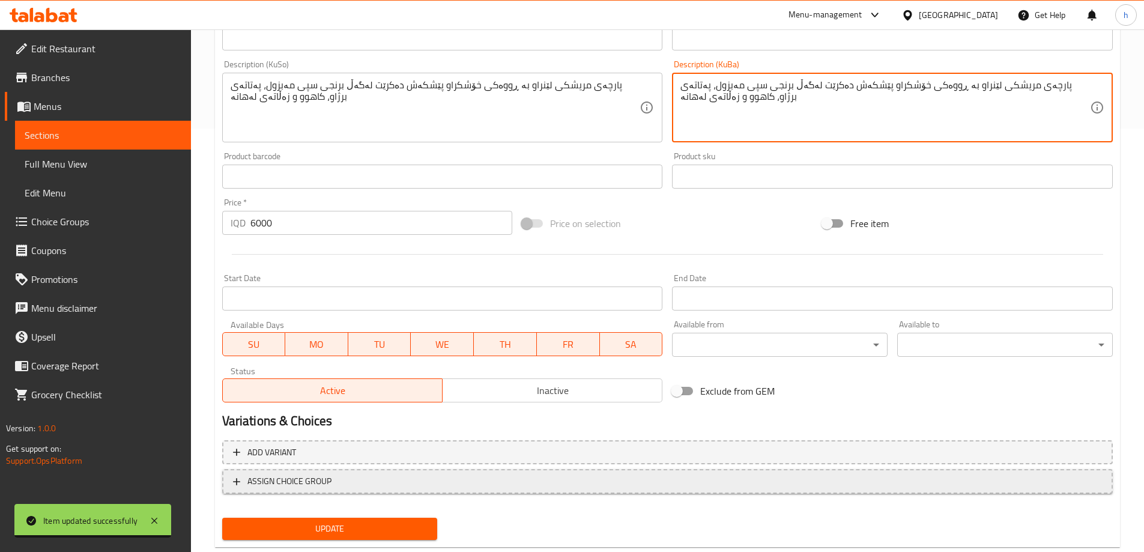
scroll to position [452, 0]
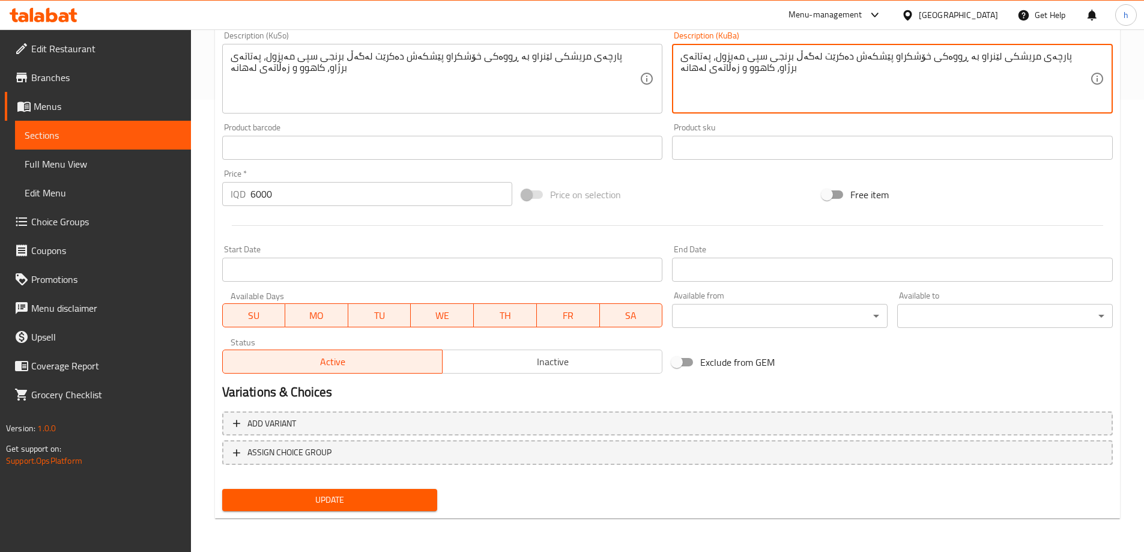
type textarea "پارچەی مریشکی لێنراو بە ڕووەکی خۆشکراو پێشکەش دەکرێت لەگەڵ برنجی سپی مەبزول، پە…"
click at [377, 495] on span "Update" at bounding box center [330, 499] width 196 height 15
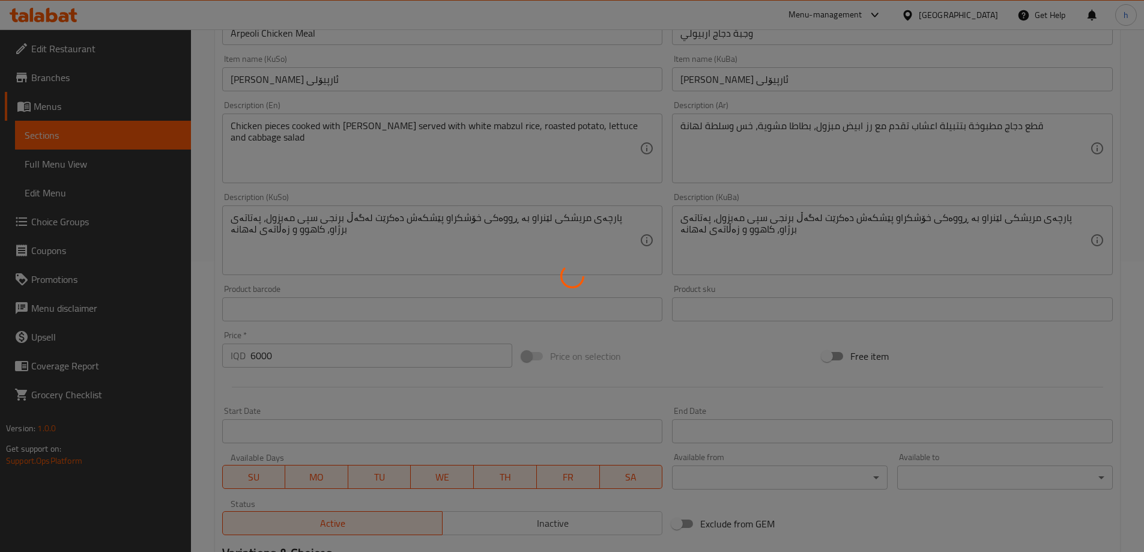
scroll to position [172, 0]
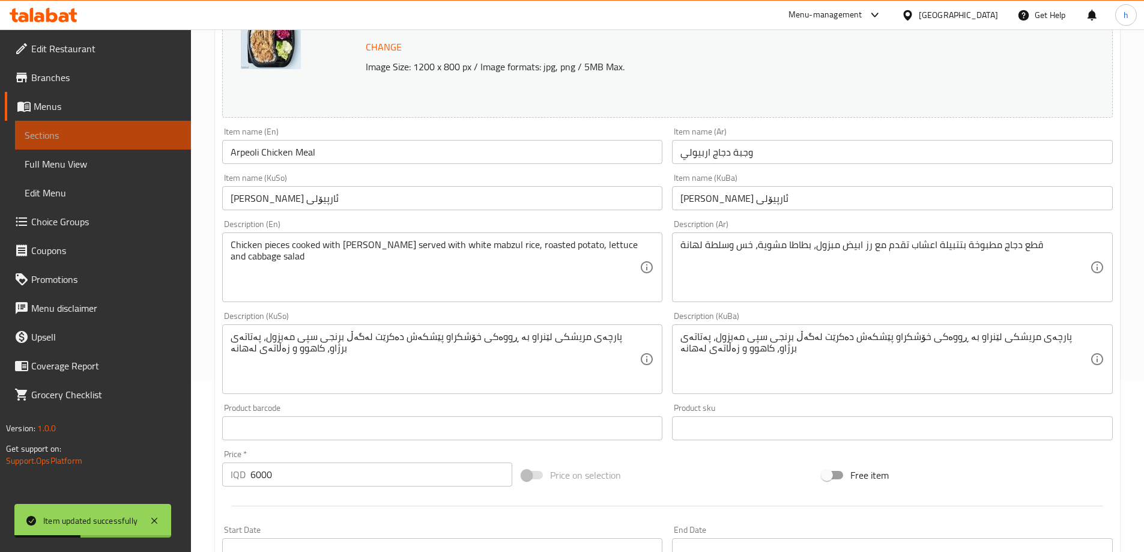
click at [50, 130] on span "Sections" at bounding box center [103, 135] width 157 height 14
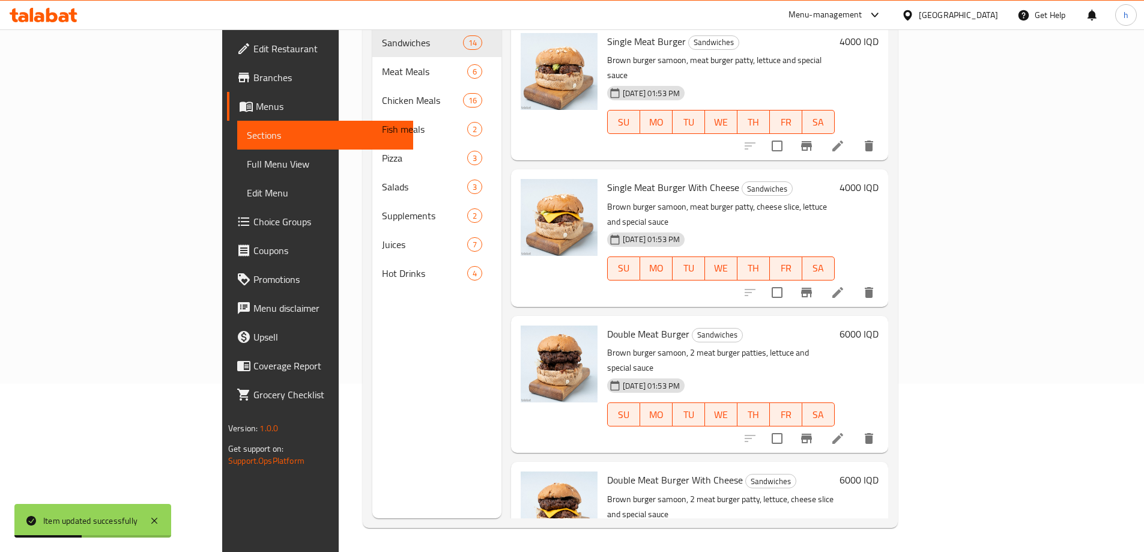
scroll to position [168, 0]
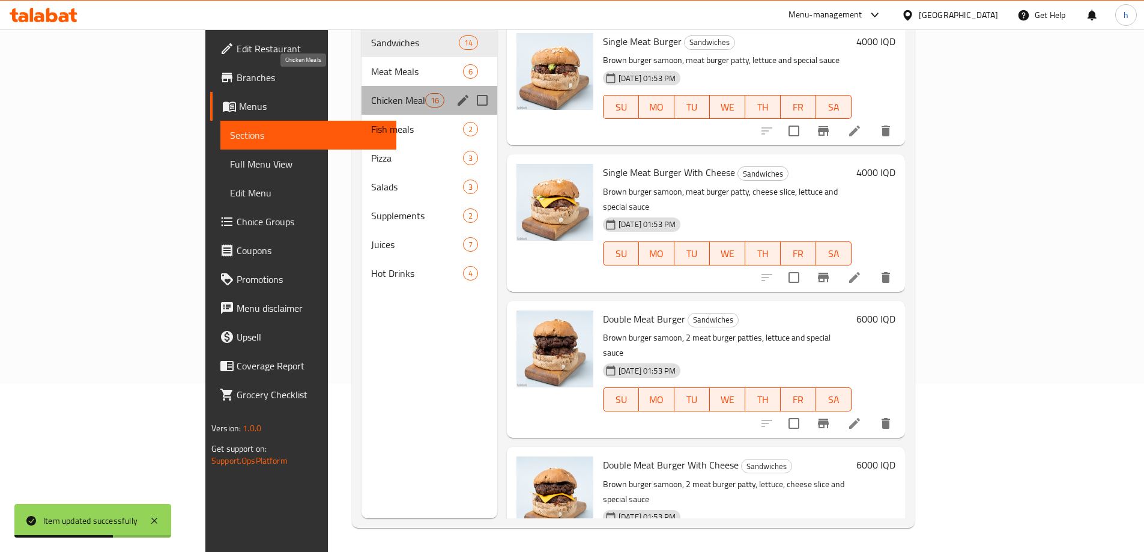
click at [371, 93] on span "Chicken Meals" at bounding box center [398, 100] width 54 height 14
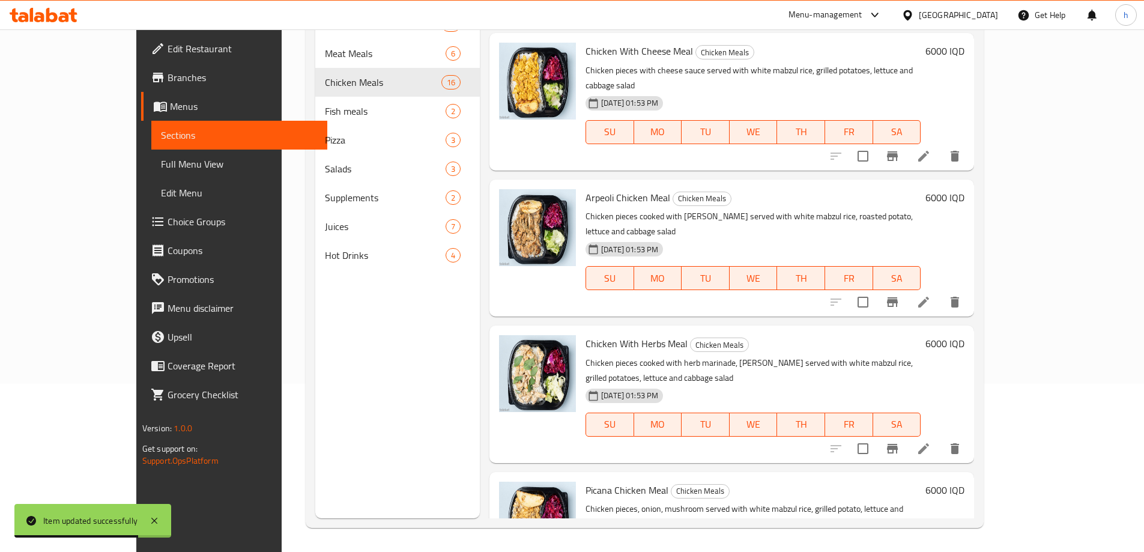
scroll to position [420, 0]
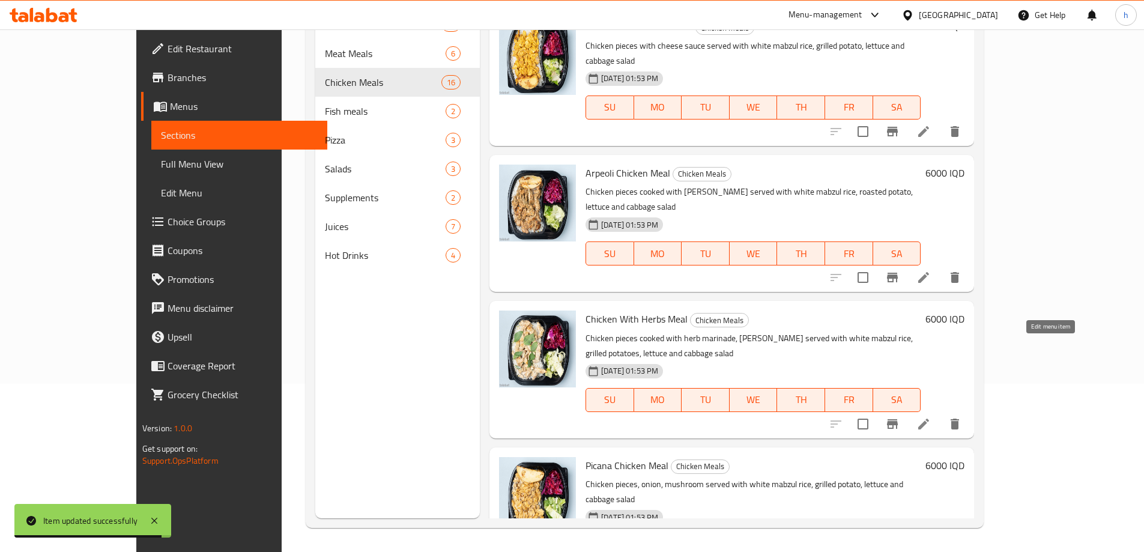
click at [931, 417] on icon at bounding box center [923, 424] width 14 height 14
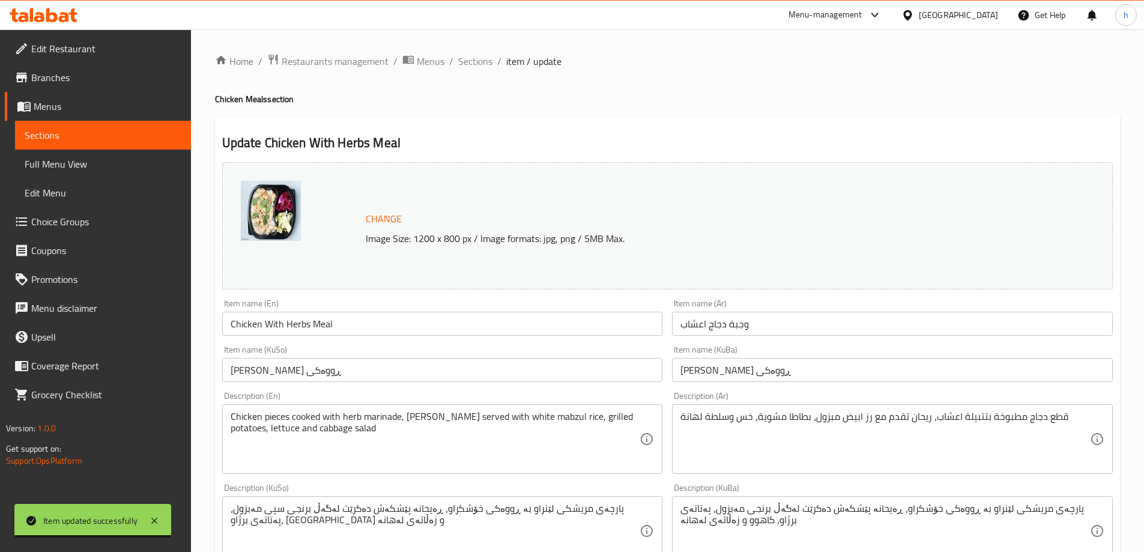
scroll to position [280, 0]
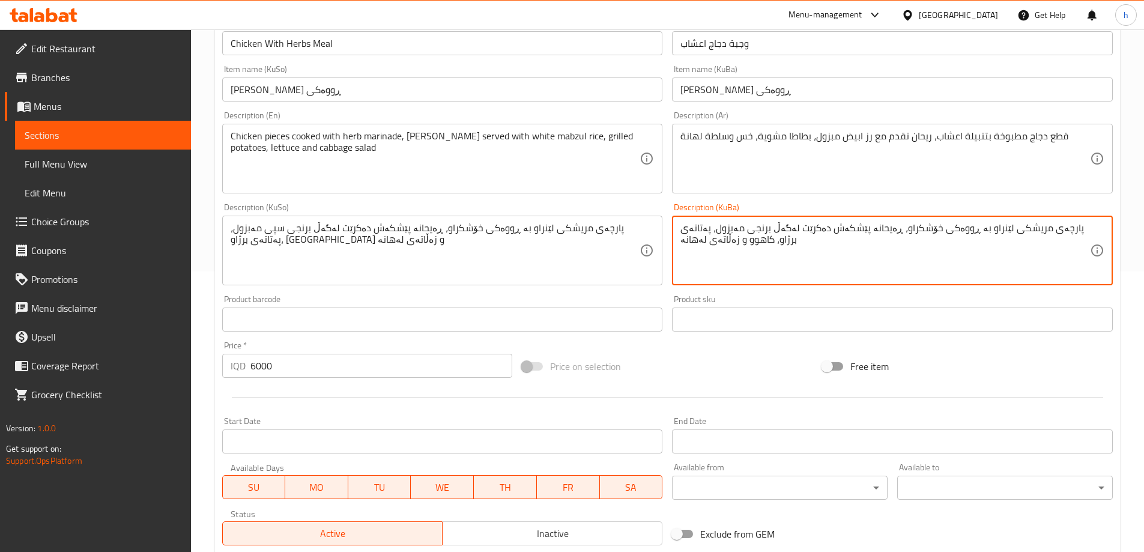
paste textarea "سپی"
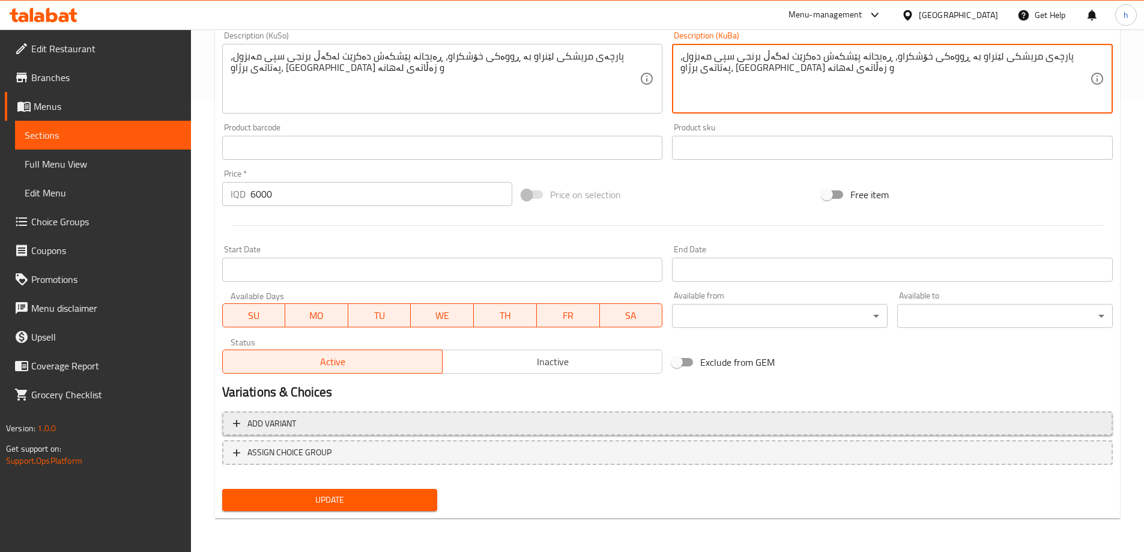
scroll to position [32, 0]
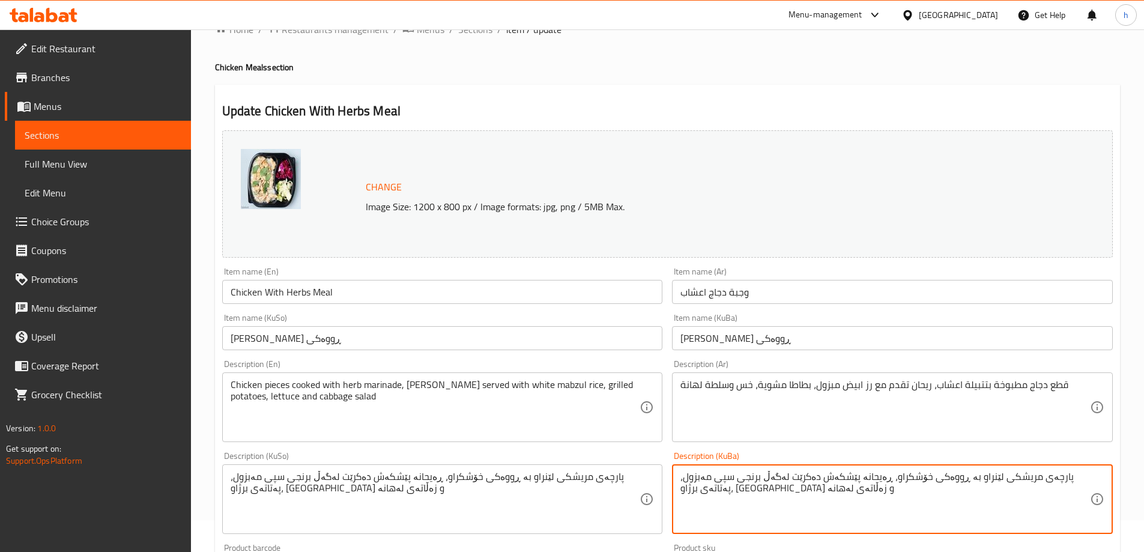
type textarea "پارچەی مریشکی لێنراو بە ڕووەکی خۆشکراو، ڕەیحانە پێشکەش دەکرێت لەگەڵ برنجی سپی م…"
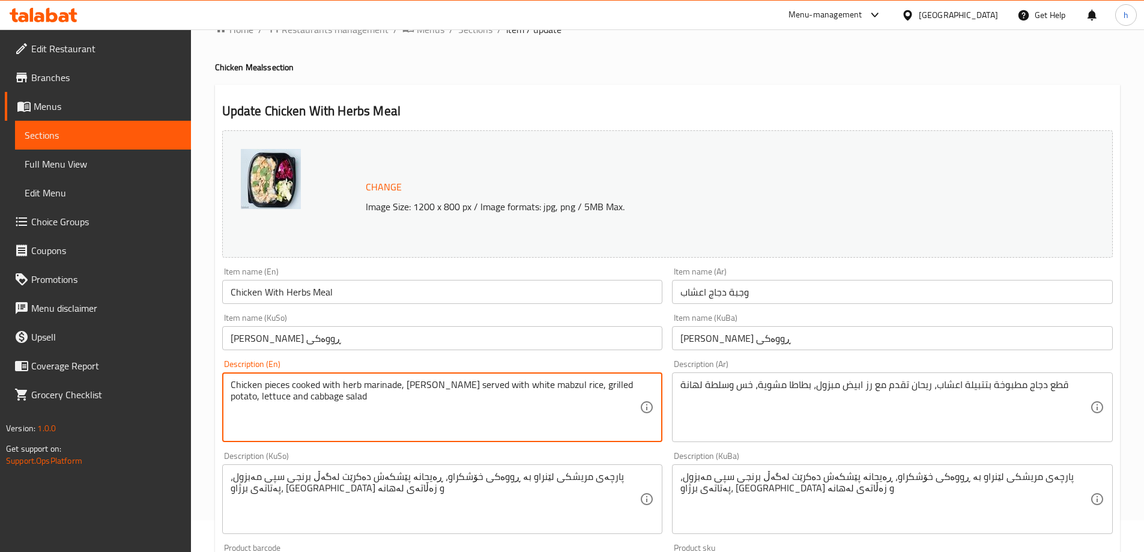
type textarea "Chicken pieces cooked with herb marinade, [PERSON_NAME] served with white mabzu…"
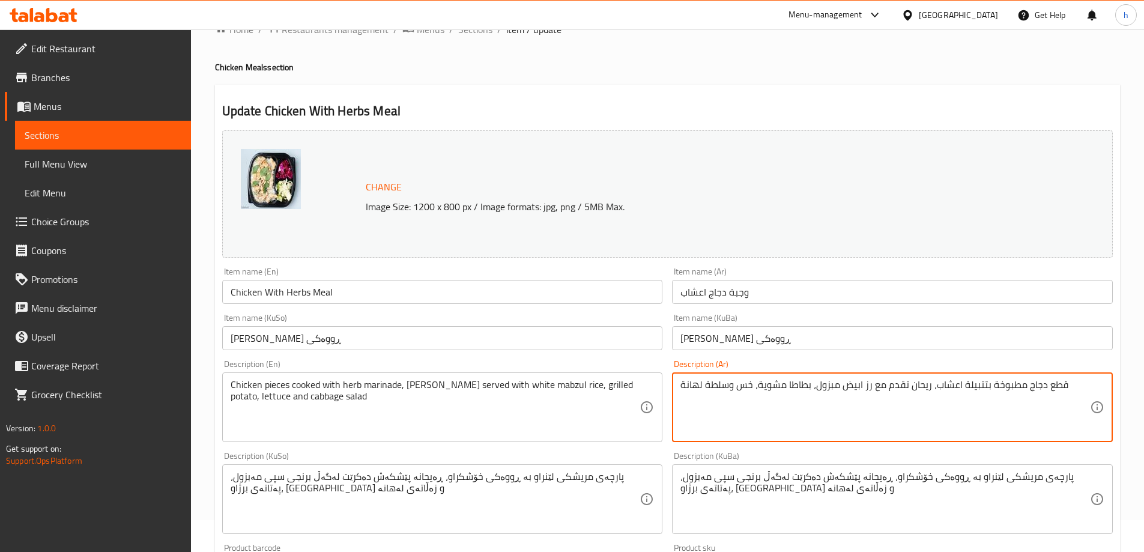
click at [868, 387] on textarea "قطع دجاج مطبوخة بتتبيلة اعشاب، ريحان تقدم مع رز ابيض مبزول، بطاطا مشوية، خس وسل…" at bounding box center [885, 407] width 410 height 57
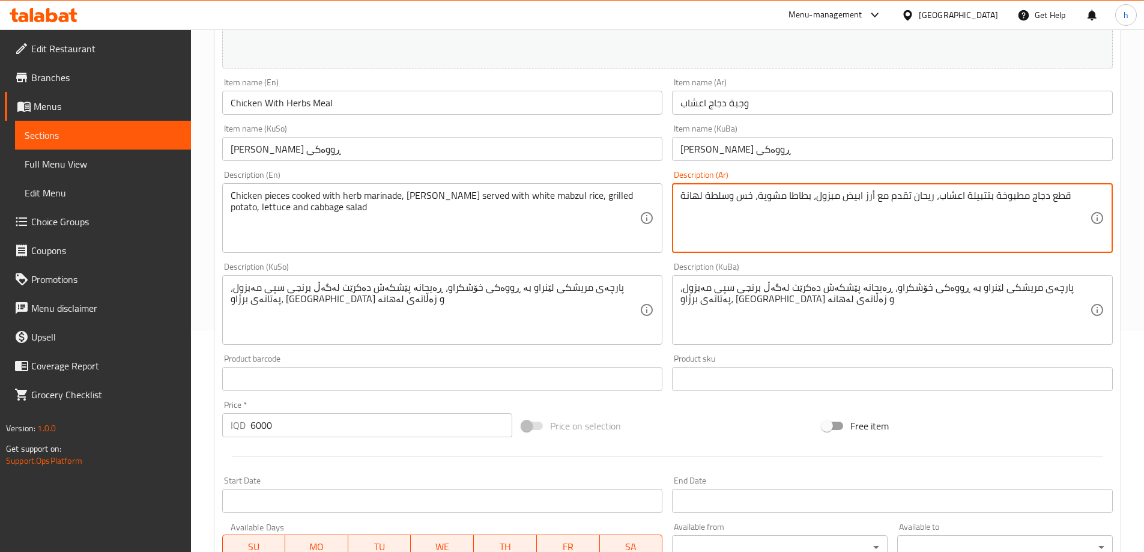
scroll to position [452, 0]
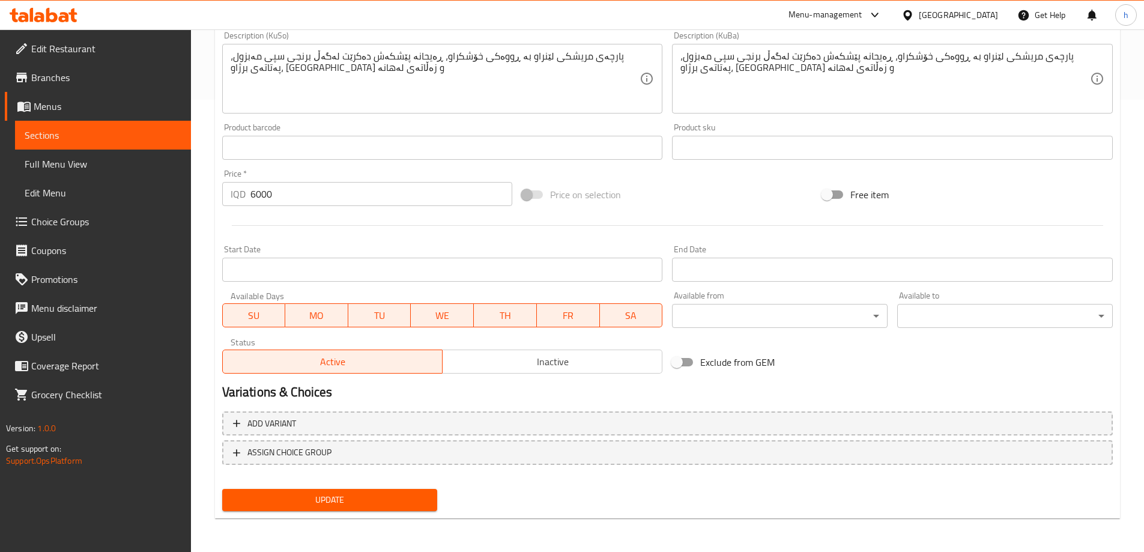
type textarea "قطع دجاج مطبوخة بتتبيلة اعشاب، ريحان تقدم مع أرز ابيض مبزول، بطاطا مشوية، خس وس…"
click at [394, 488] on div "Update" at bounding box center [329, 500] width 225 height 32
click at [395, 499] on span "Update" at bounding box center [330, 499] width 196 height 15
click at [54, 142] on span "Sections" at bounding box center [103, 135] width 157 height 14
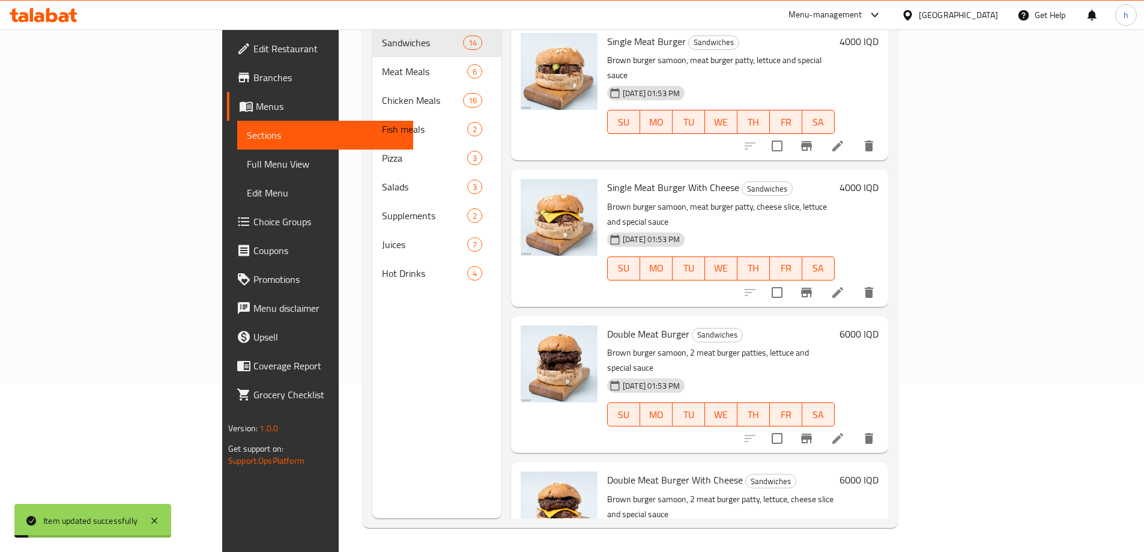
scroll to position [168, 0]
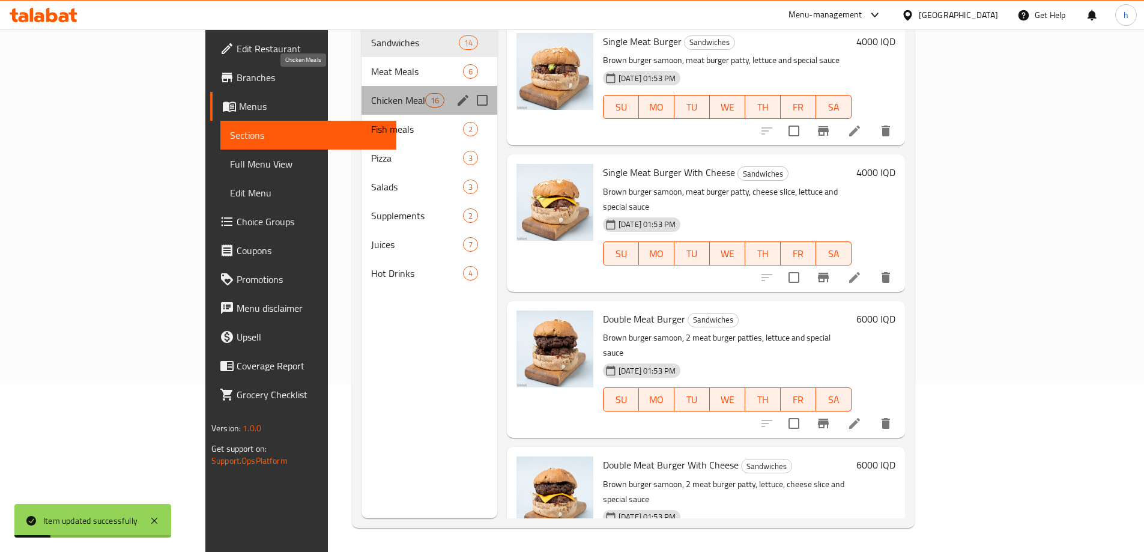
click at [371, 93] on span "Chicken Meals" at bounding box center [398, 100] width 54 height 14
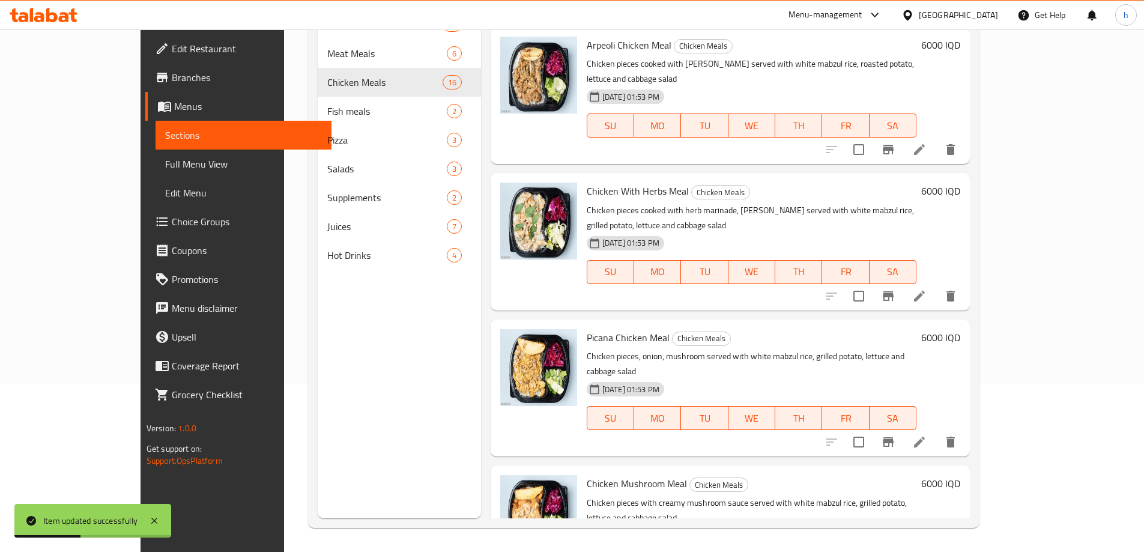
scroll to position [560, 0]
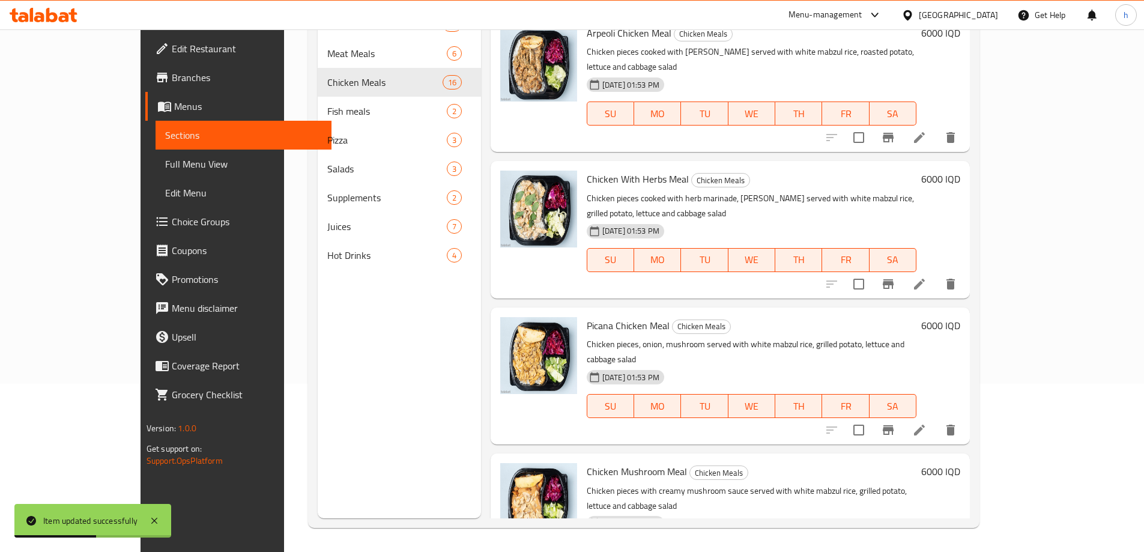
click at [925, 425] on icon at bounding box center [919, 430] width 11 height 11
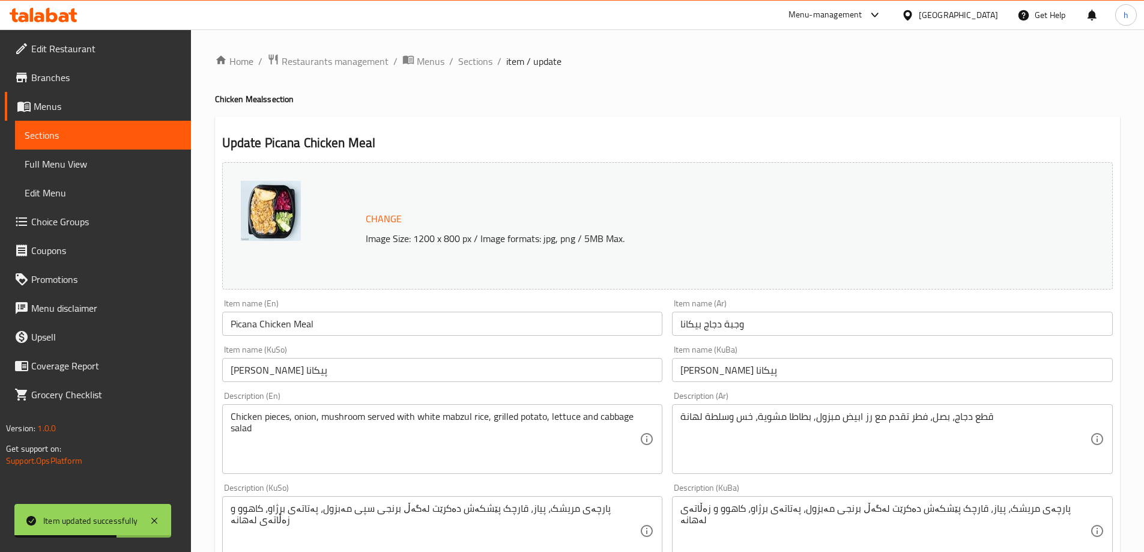
scroll to position [140, 0]
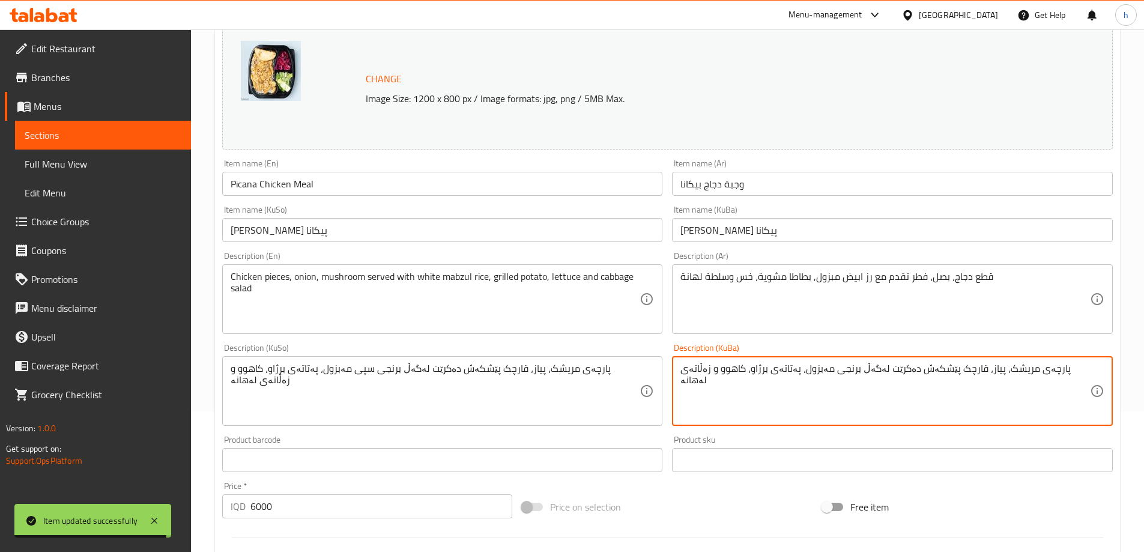
paste textarea "سپی"
type textarea "پارچەی مریشک، پیاز، قارچک پێشکەش دەکرێت لەگەڵ برنجی سپی مەبزول، پەتاتەی برژاو، …"
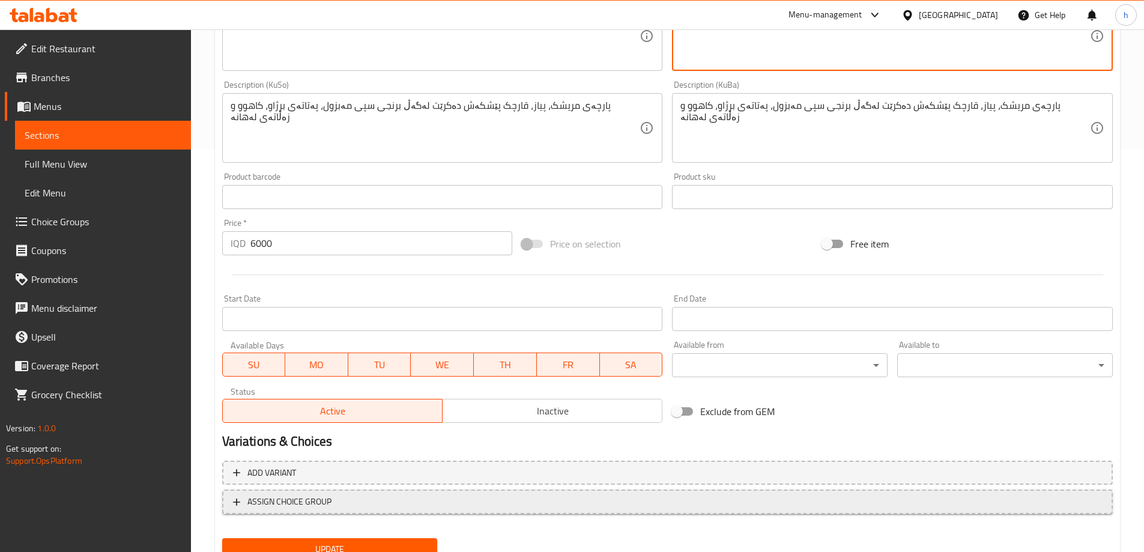
scroll to position [452, 0]
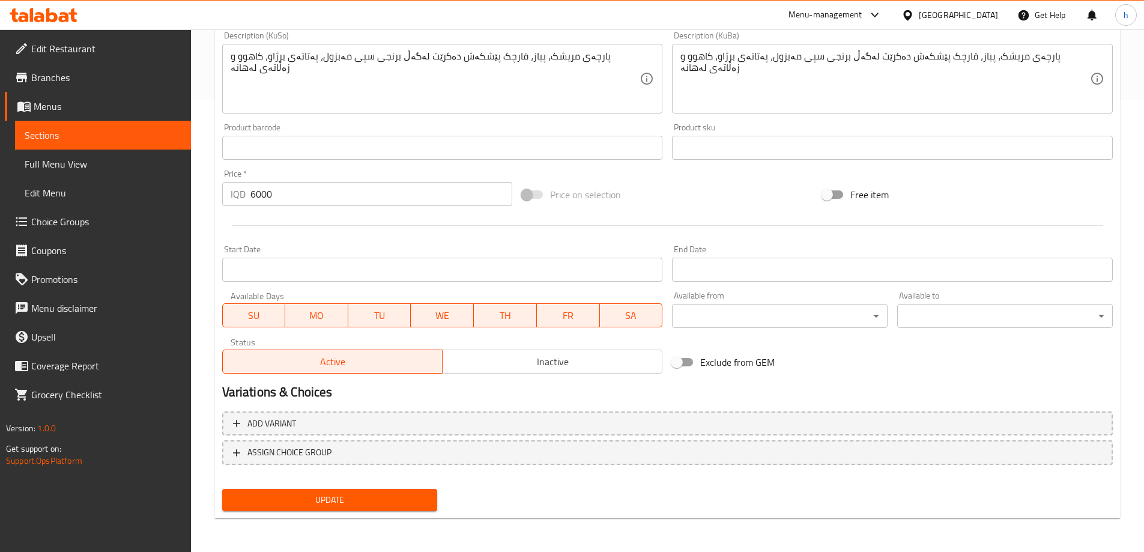
type textarea "قطع دجاج، بصل، فطر تقدم مع أرز ابيض مبزول, بطاطا مشوية، خس وسلطة لهانة"
click at [425, 515] on div "Update" at bounding box center [329, 500] width 225 height 32
click at [416, 509] on button "Update" at bounding box center [330, 500] width 216 height 22
click at [31, 131] on span "Sections" at bounding box center [103, 135] width 157 height 14
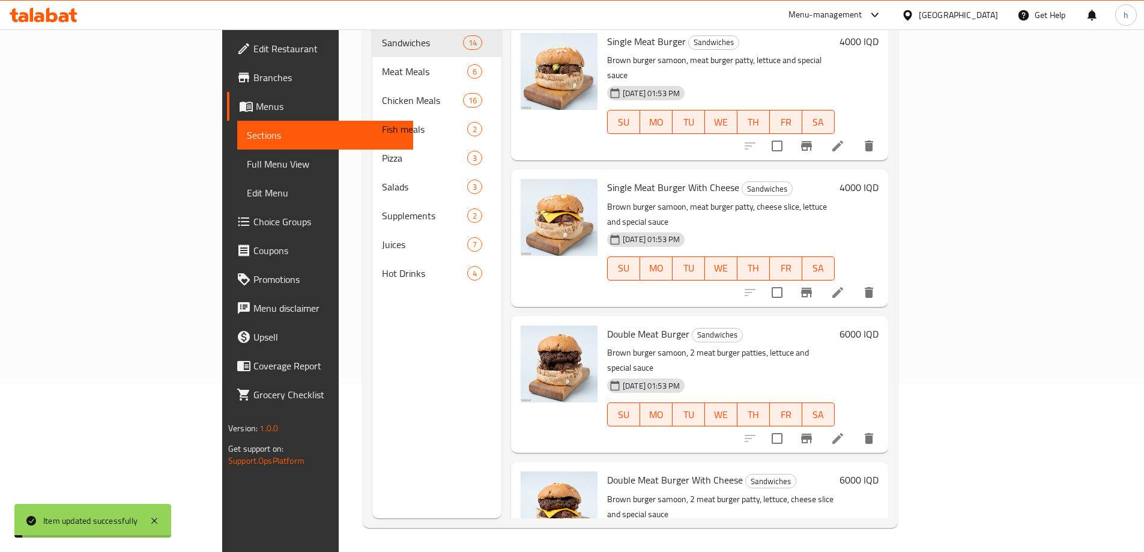
scroll to position [168, 0]
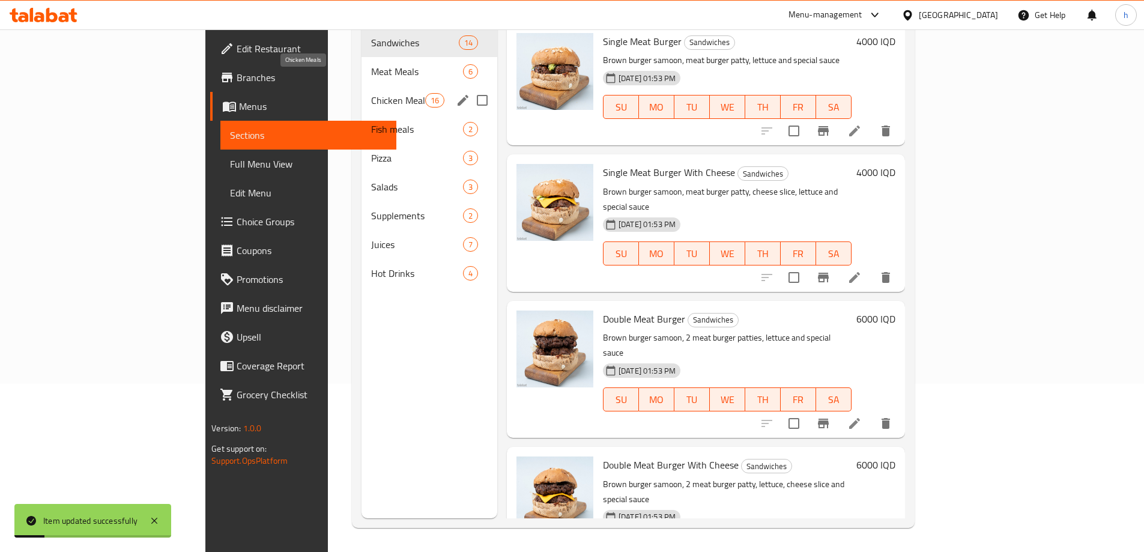
click at [371, 93] on span "Chicken Meals" at bounding box center [398, 100] width 54 height 14
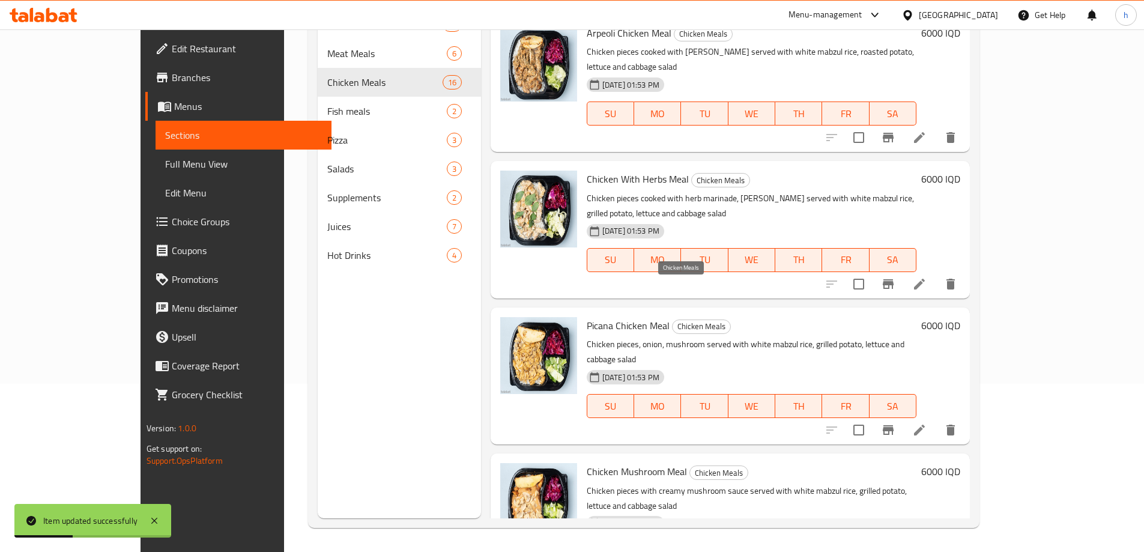
scroll to position [701, 0]
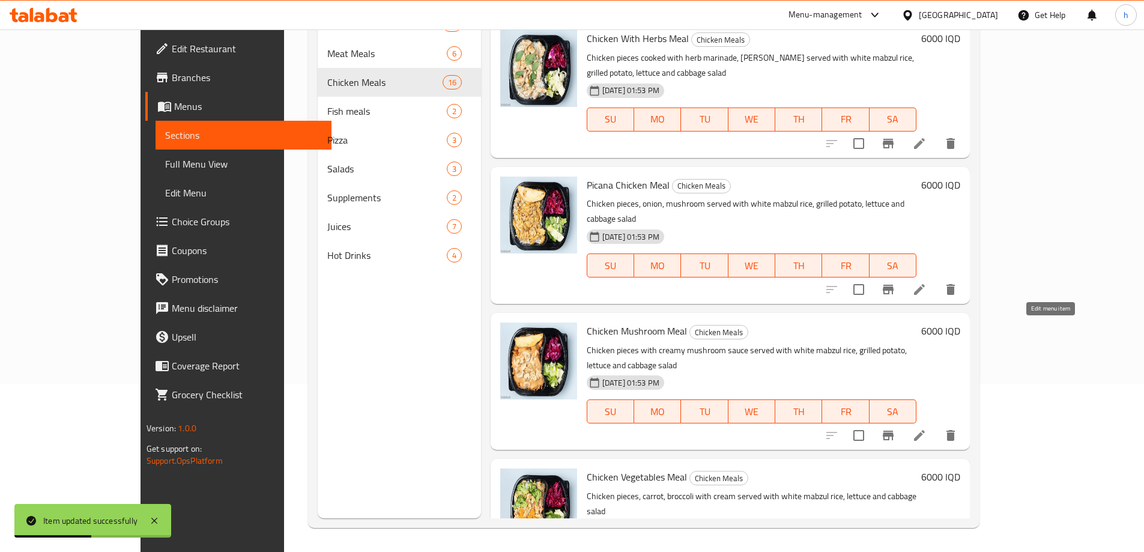
click at [925, 430] on icon at bounding box center [919, 435] width 11 height 11
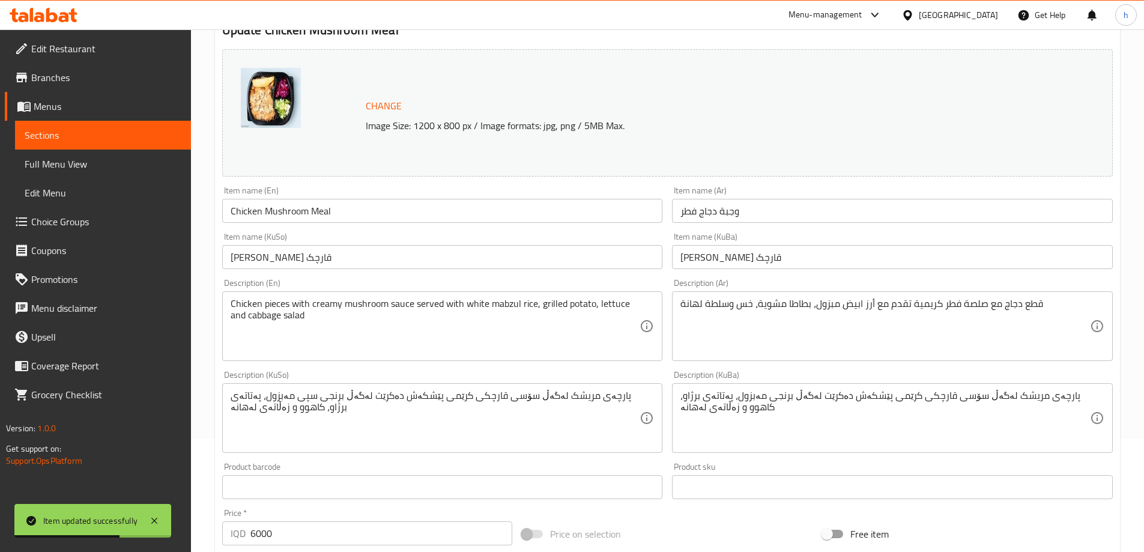
scroll to position [140, 0]
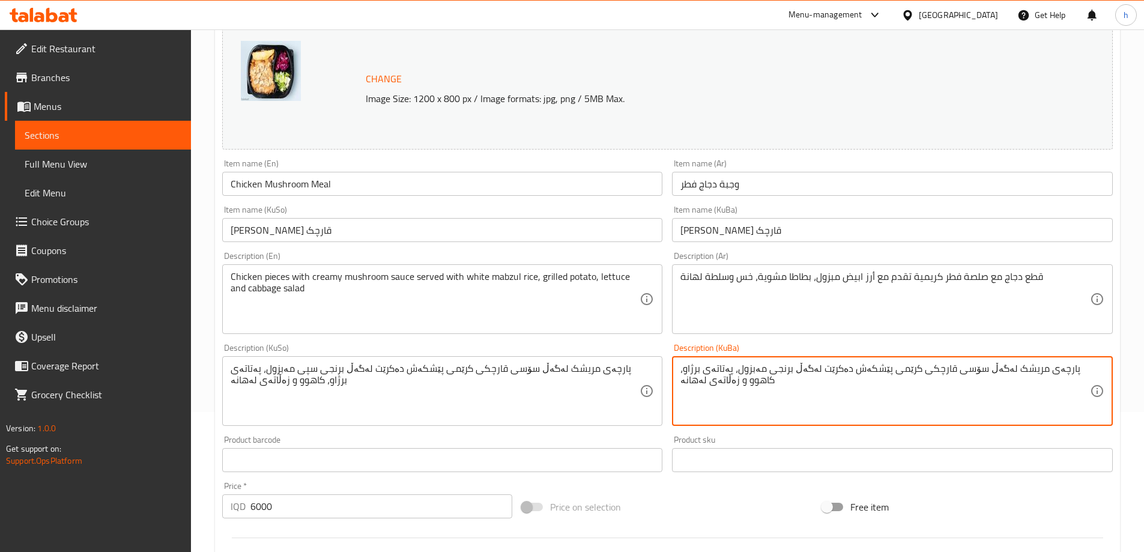
paste textarea "سپی"
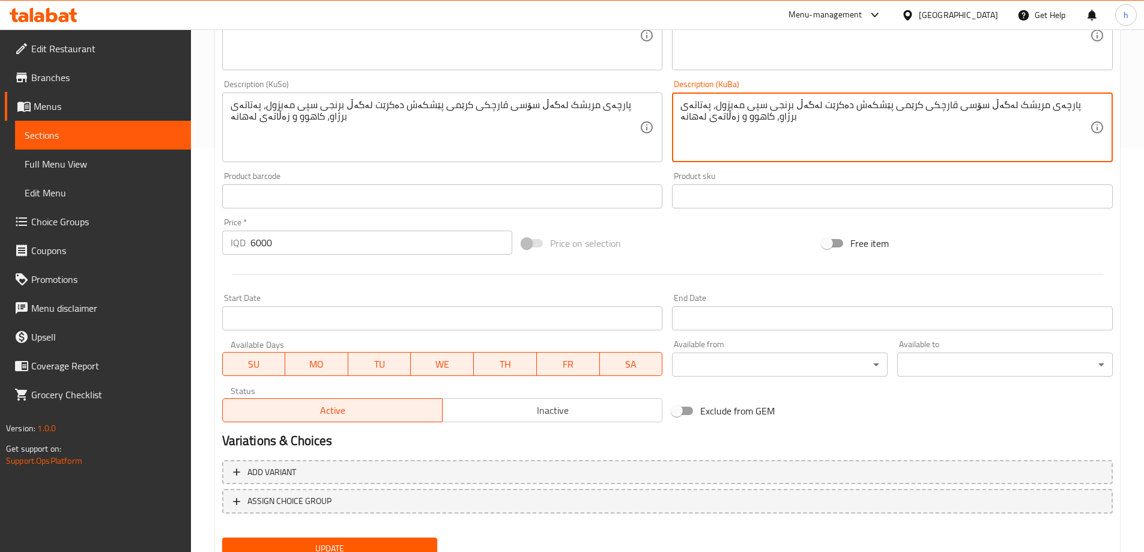
scroll to position [452, 0]
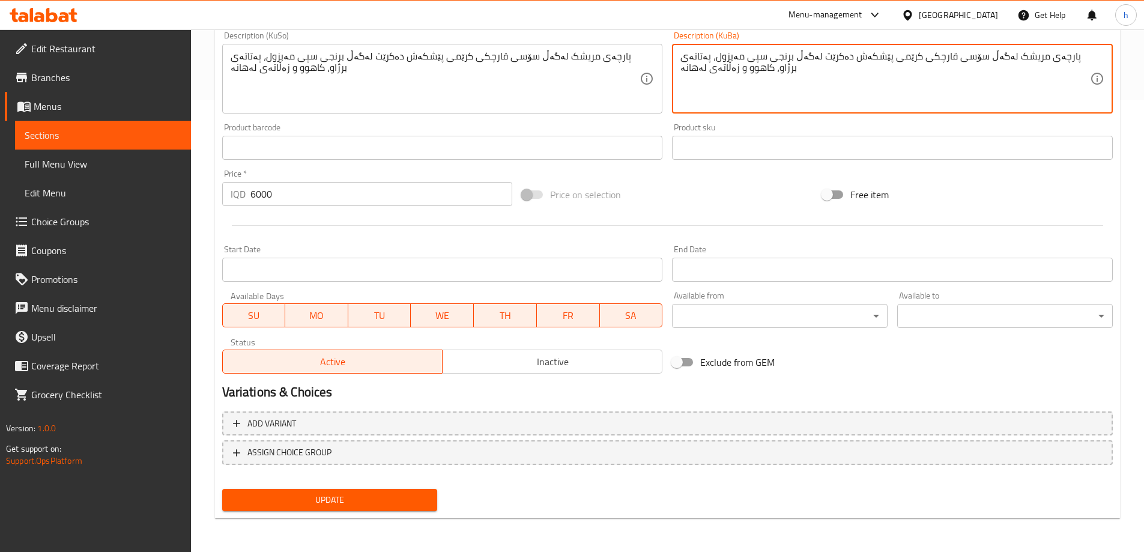
type textarea "پارچەی مریشک لەگەڵ سۆسی قارچکی کرێمی پێشکەش دەکرێت لەگەڵ برنجی سپی مەبزول، پەتا…"
click at [403, 500] on span "Update" at bounding box center [330, 499] width 196 height 15
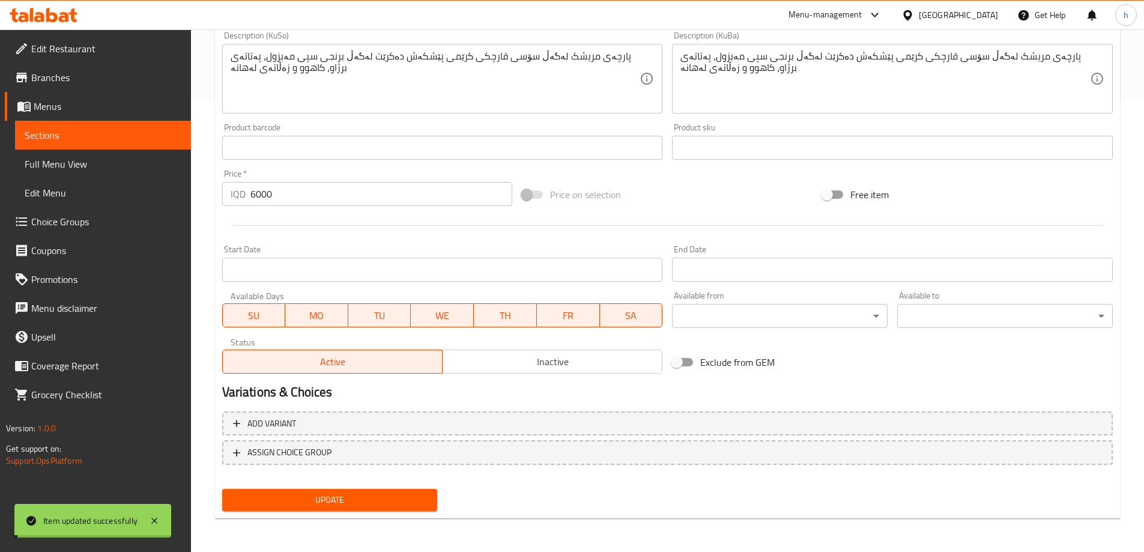
click at [35, 139] on span "Sections" at bounding box center [103, 135] width 157 height 14
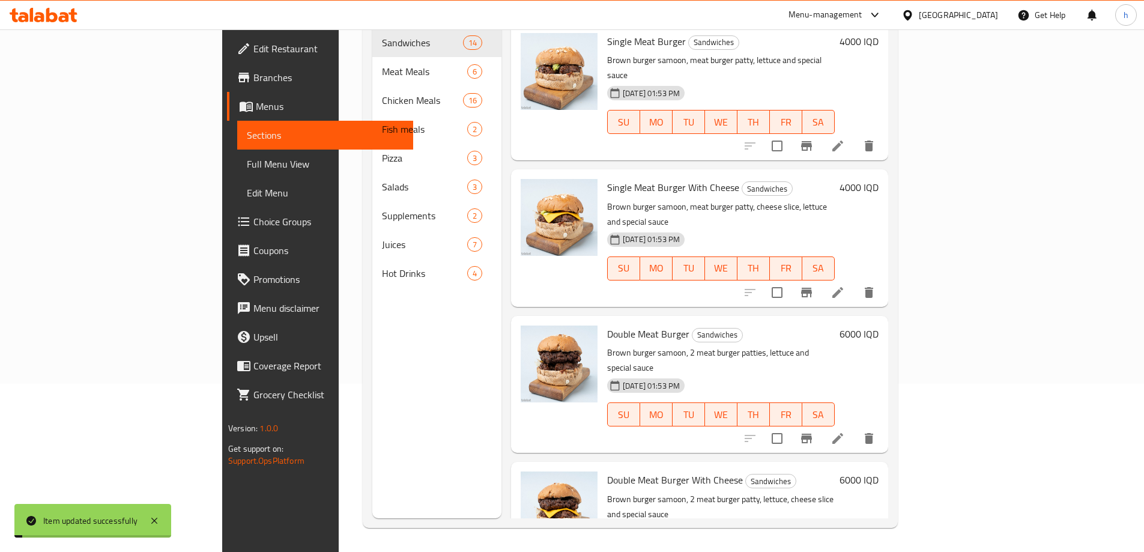
scroll to position [168, 0]
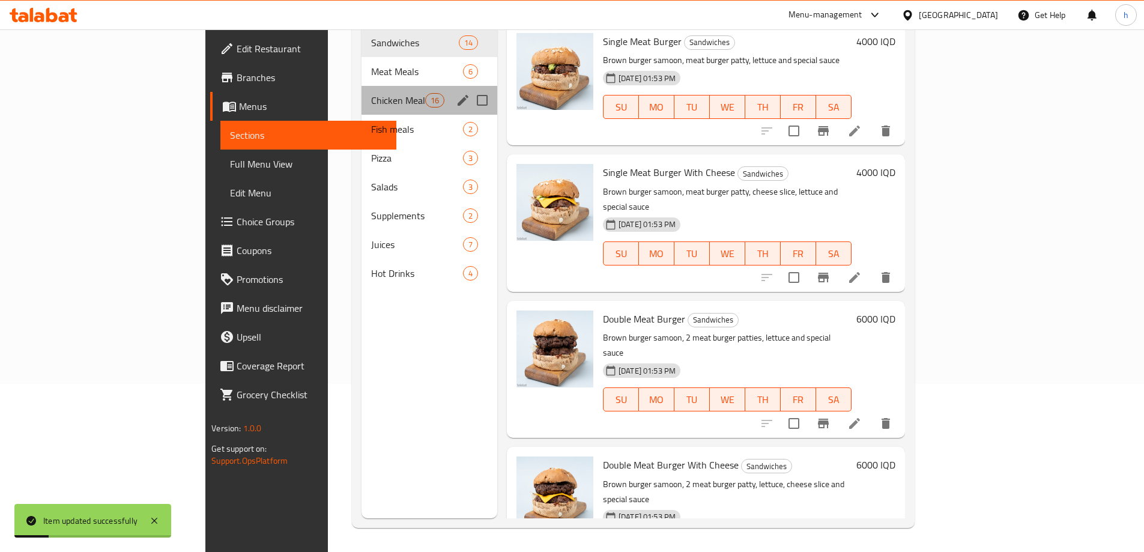
click at [362, 94] on div "Chicken Meals 16" at bounding box center [430, 100] width 136 height 29
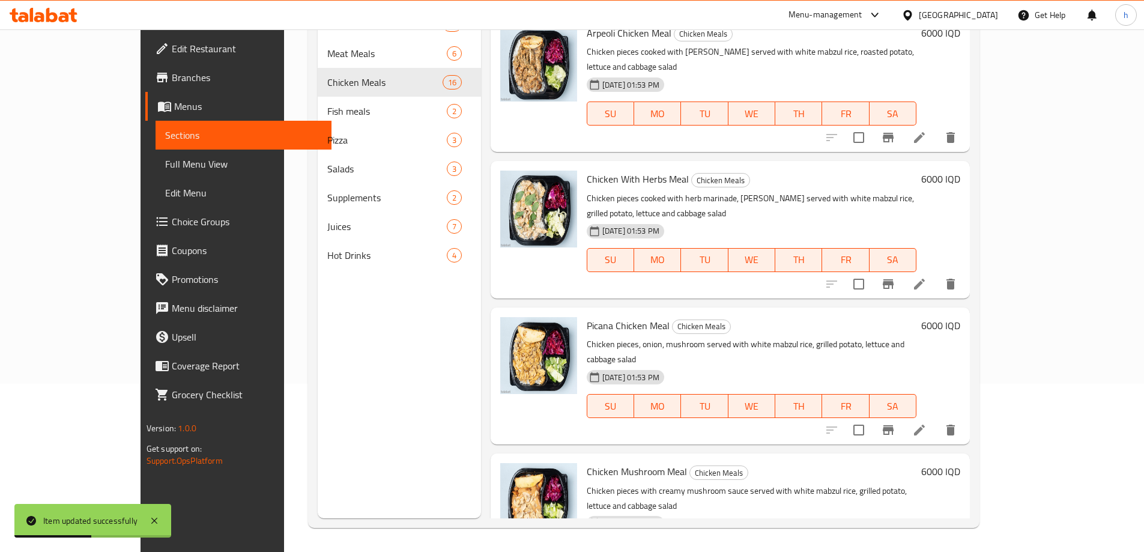
scroll to position [701, 0]
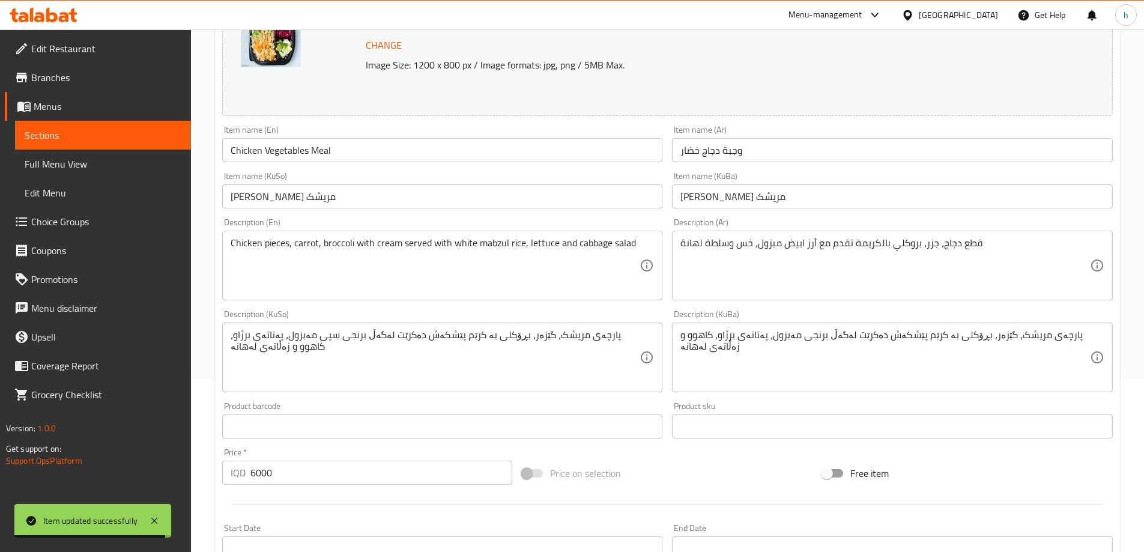
scroll to position [280, 0]
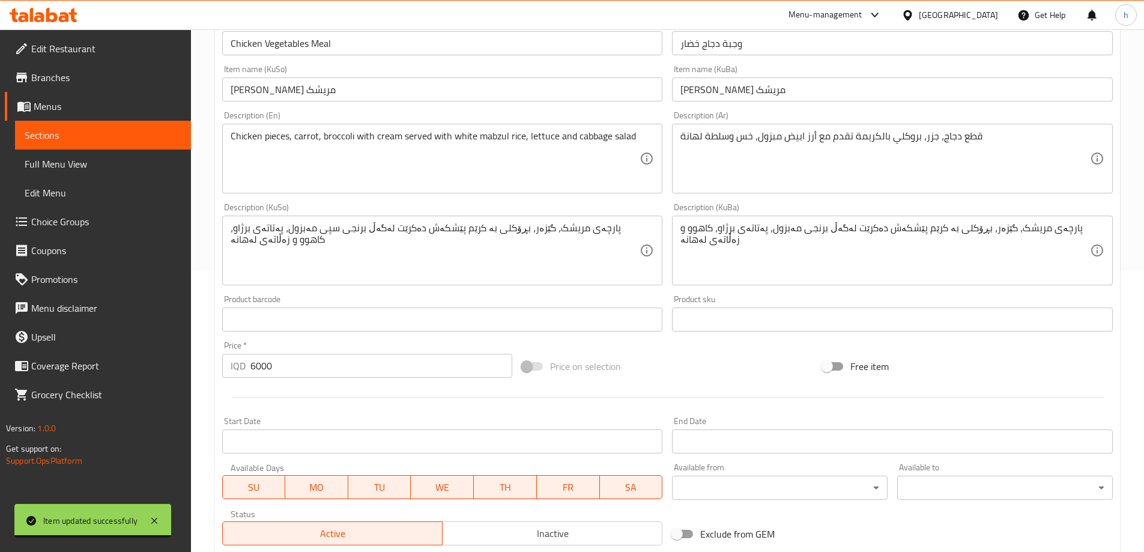
drag, startPoint x: 390, startPoint y: 222, endPoint x: 381, endPoint y: 259, distance: 38.2
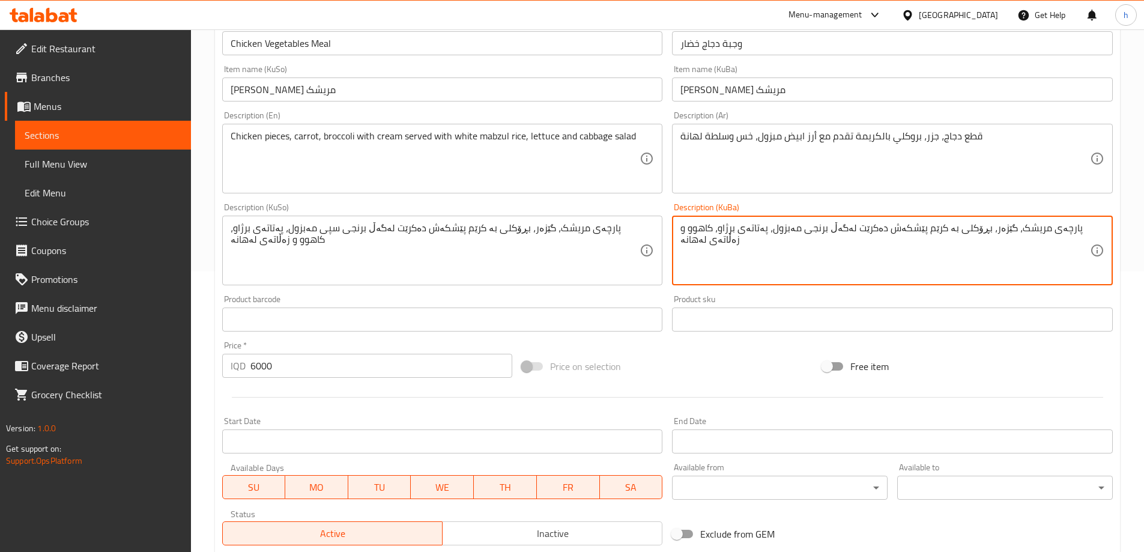
paste textarea "سپی"
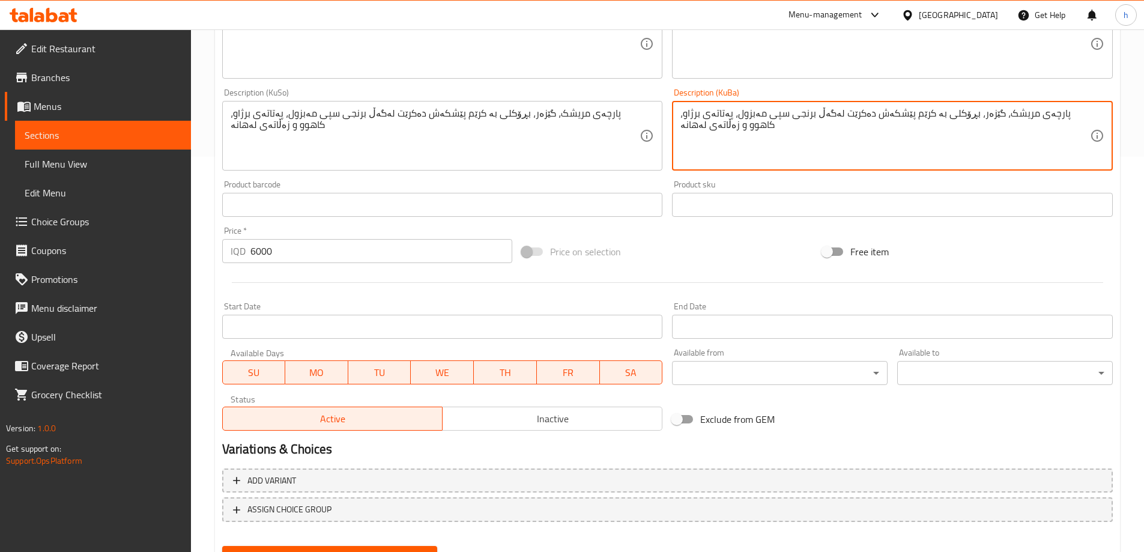
scroll to position [452, 0]
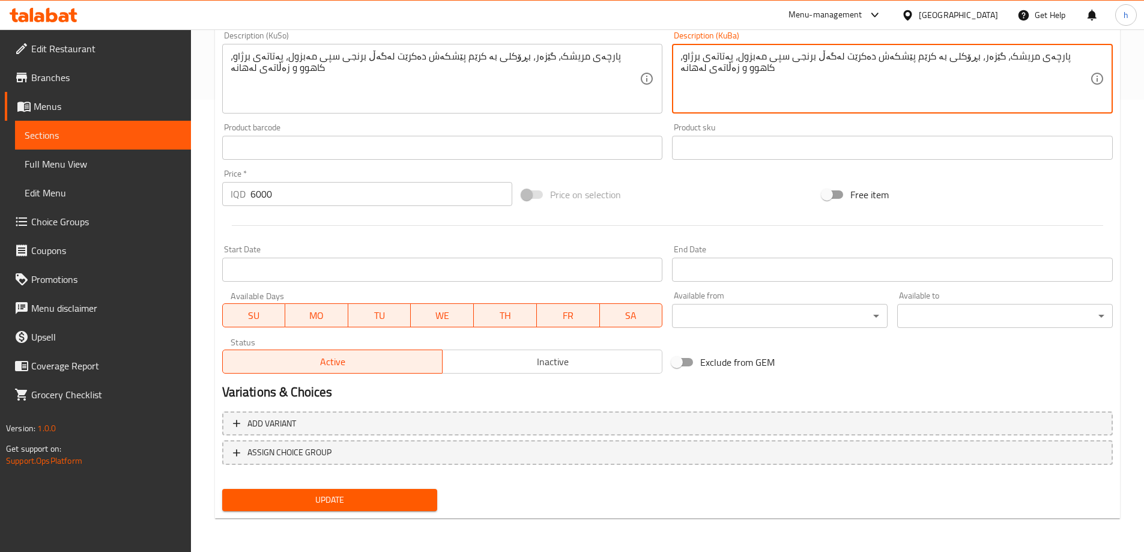
type textarea "پارچەی مریشک، گێزەر، بڕۆکلی بە کرێم پێشکەش دەکرێت لەگەڵ برنجی سپی مەبزول، پەتات…"
click at [405, 509] on button "Update" at bounding box center [330, 500] width 216 height 22
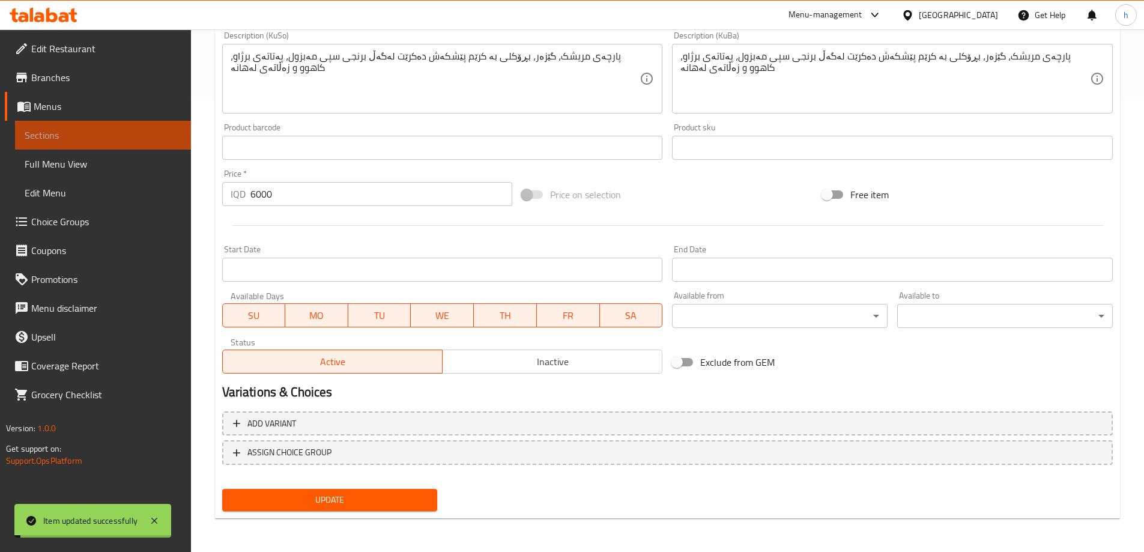
click at [52, 131] on span "Sections" at bounding box center [103, 135] width 157 height 14
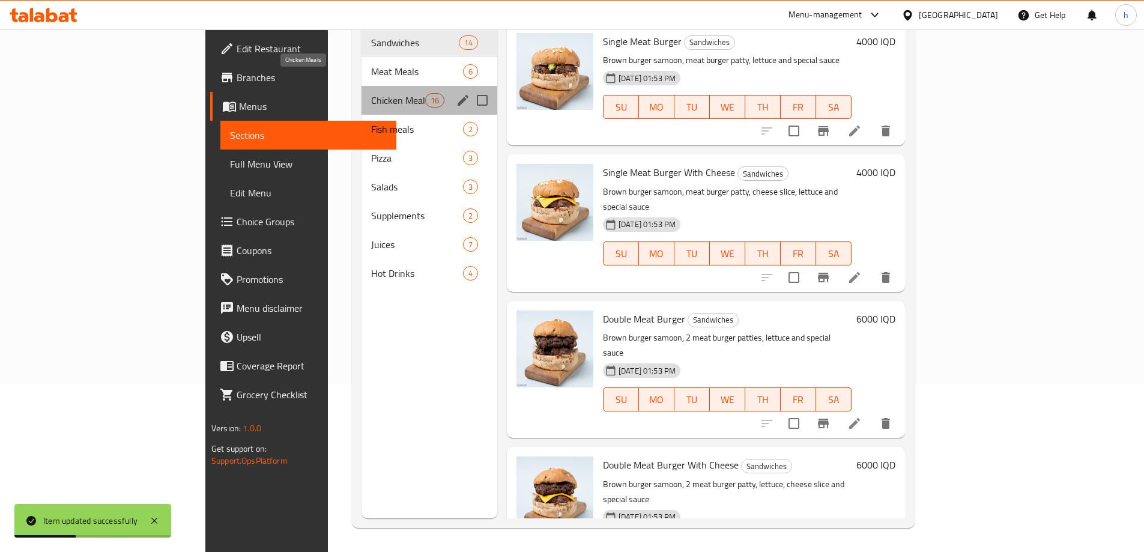
click at [371, 93] on span "Chicken Meals" at bounding box center [398, 100] width 54 height 14
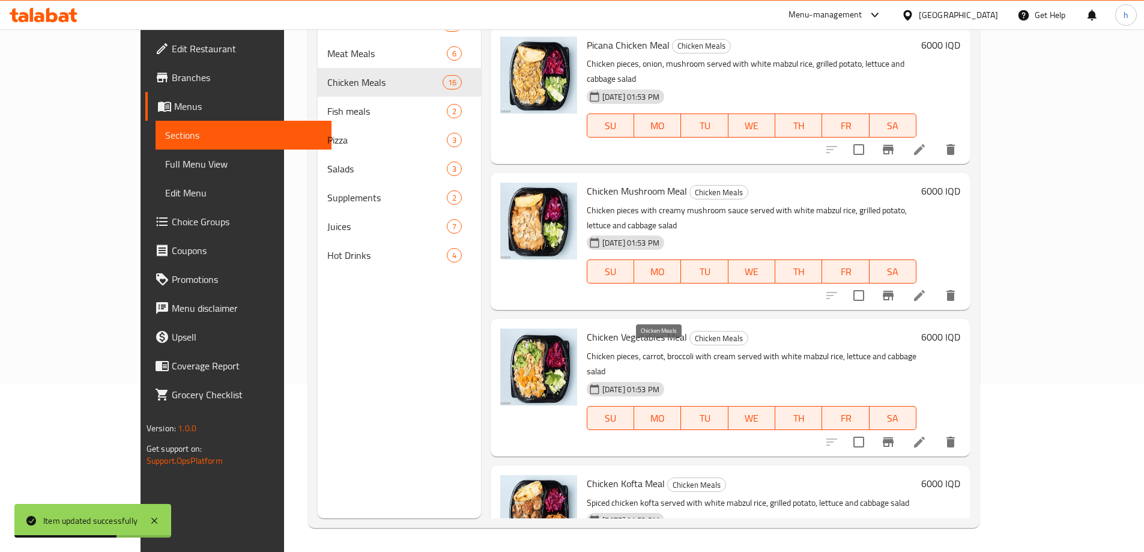
scroll to position [981, 0]
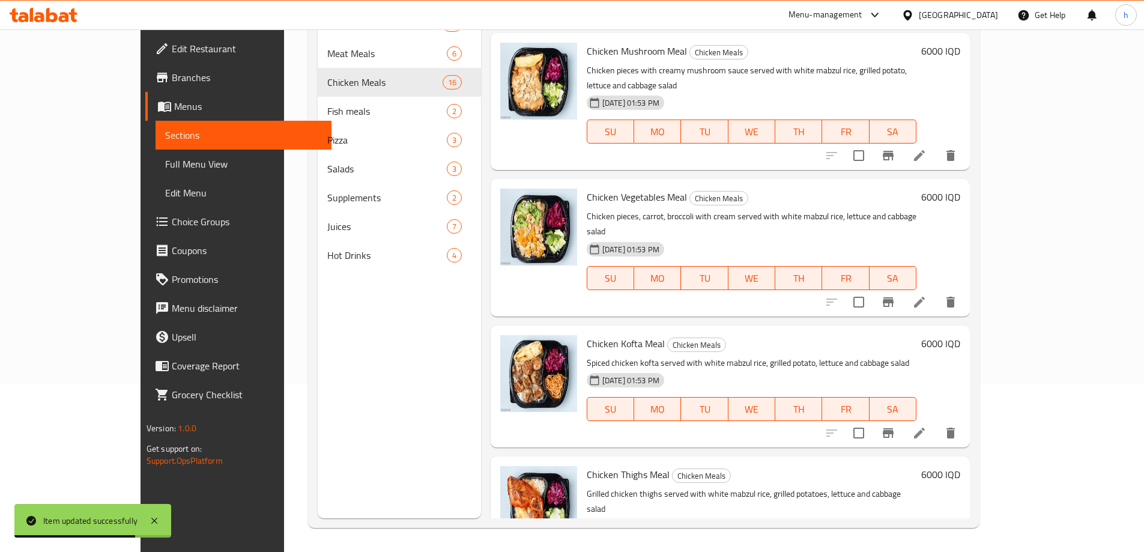
click at [936, 422] on li at bounding box center [920, 433] width 34 height 22
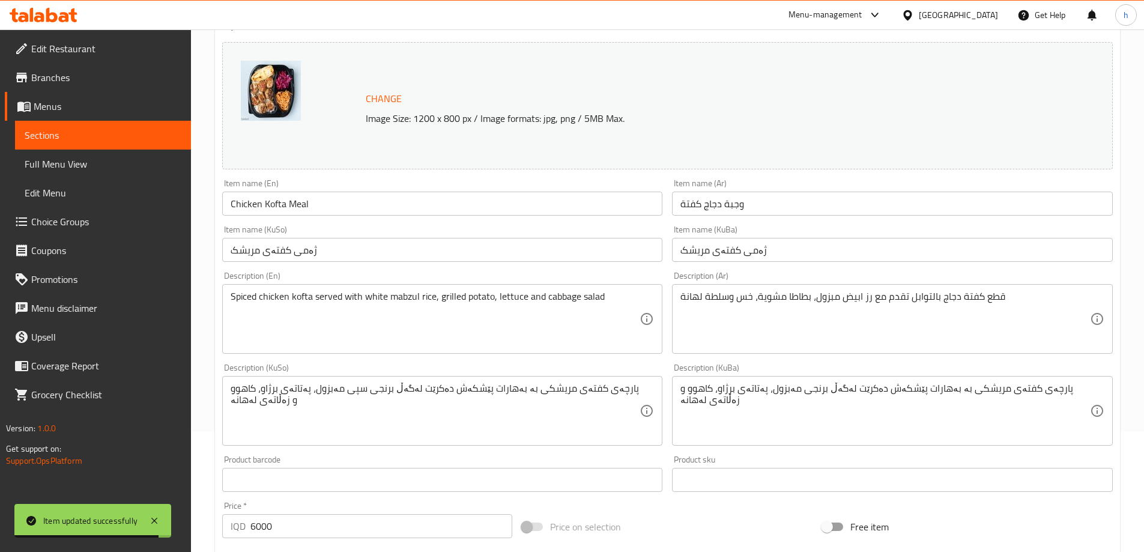
scroll to position [280, 0]
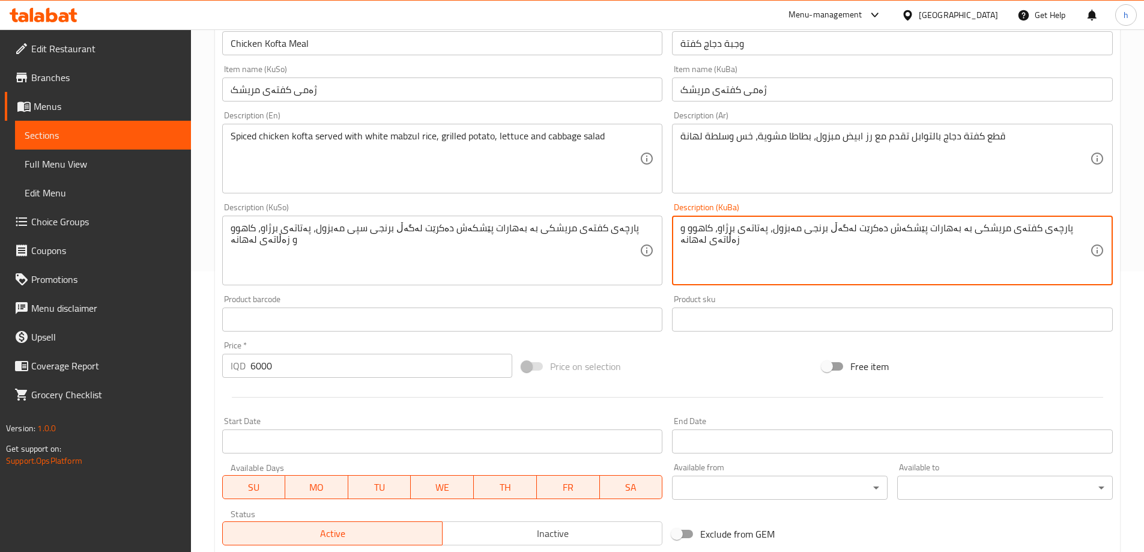
paste textarea "سپی"
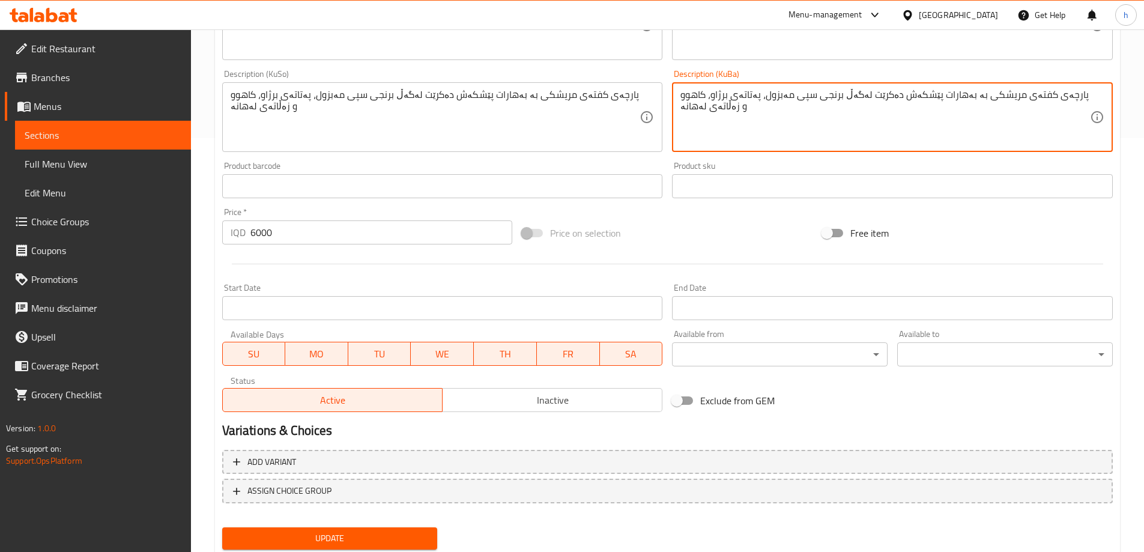
scroll to position [452, 0]
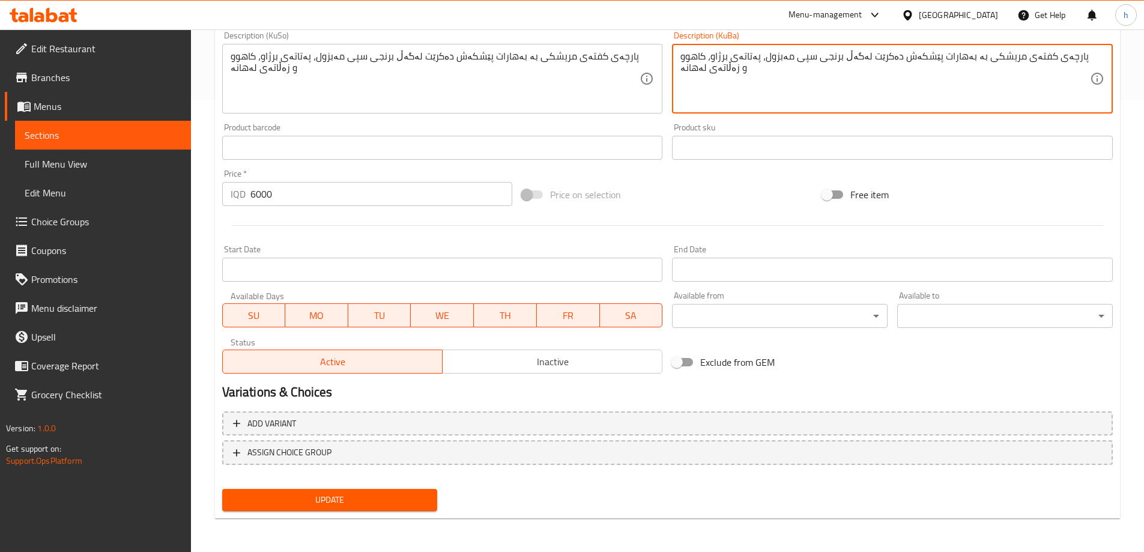
type textarea "پارچەی کفتەی مریشکی بە بەهارات پێشکەش دەکرێت لەگەڵ برنجی سپی مەبزول، پەتاتەی بر…"
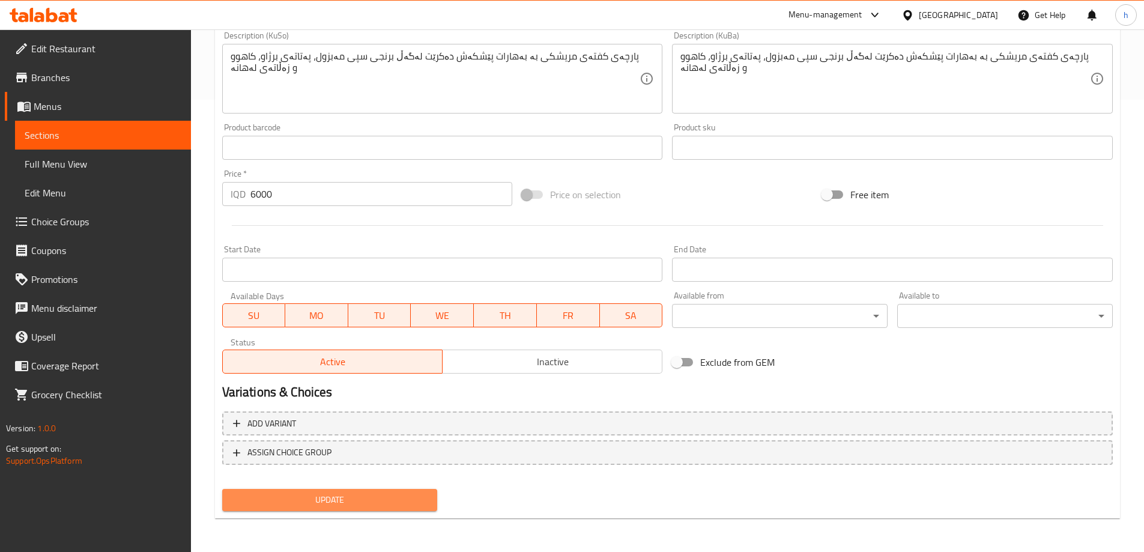
click at [358, 501] on span "Update" at bounding box center [330, 499] width 196 height 15
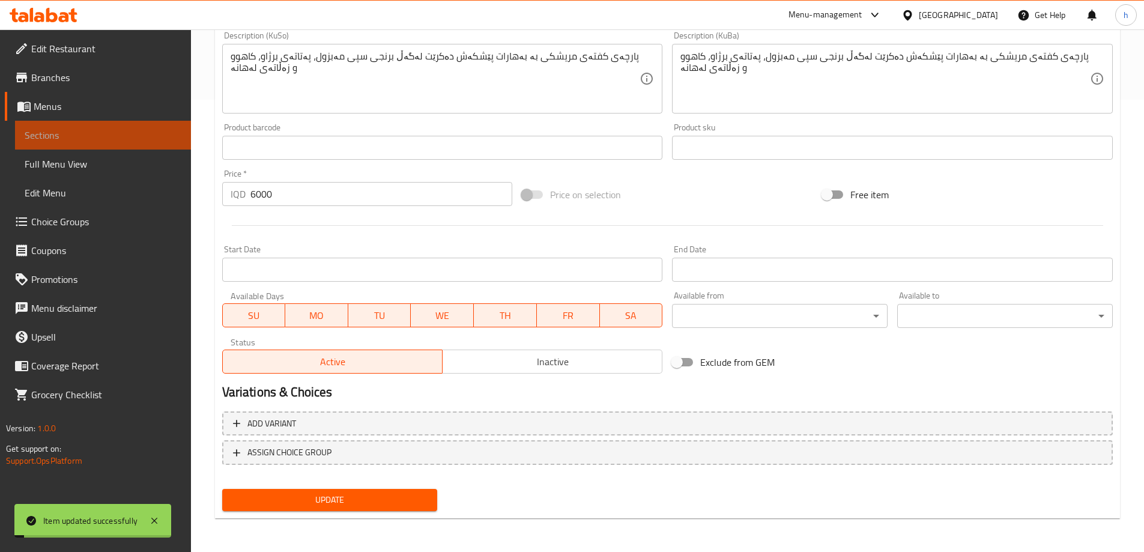
click at [67, 143] on link "Sections" at bounding box center [103, 135] width 176 height 29
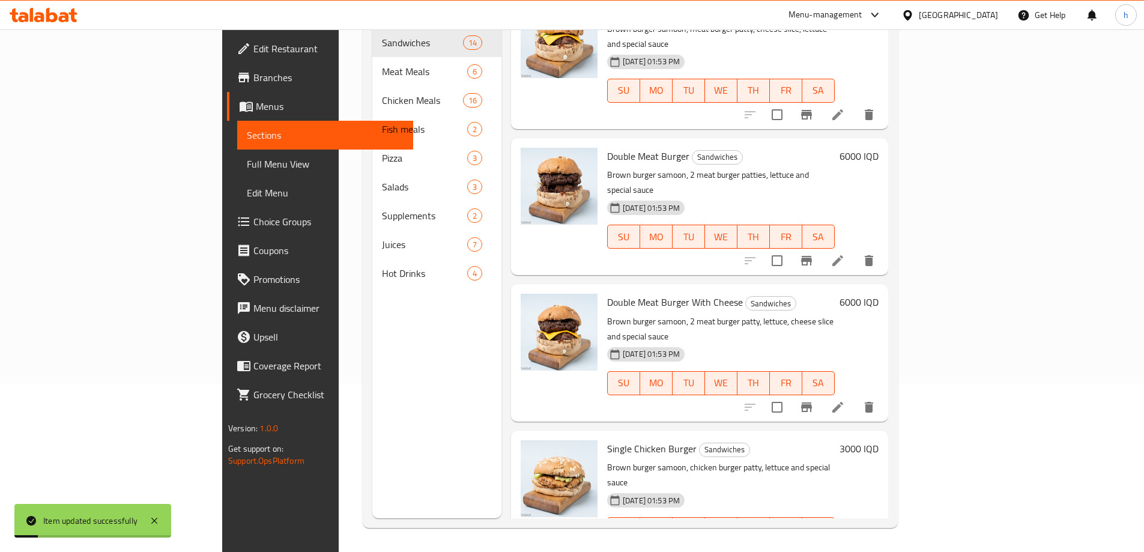
scroll to position [420, 0]
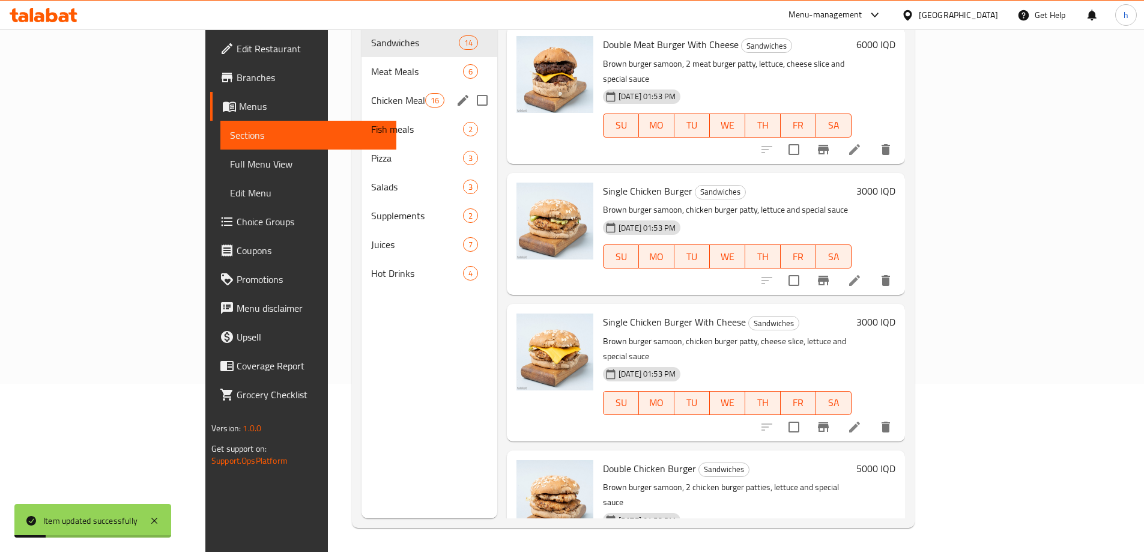
click at [362, 86] on div "Chicken Meals 16" at bounding box center [430, 100] width 136 height 29
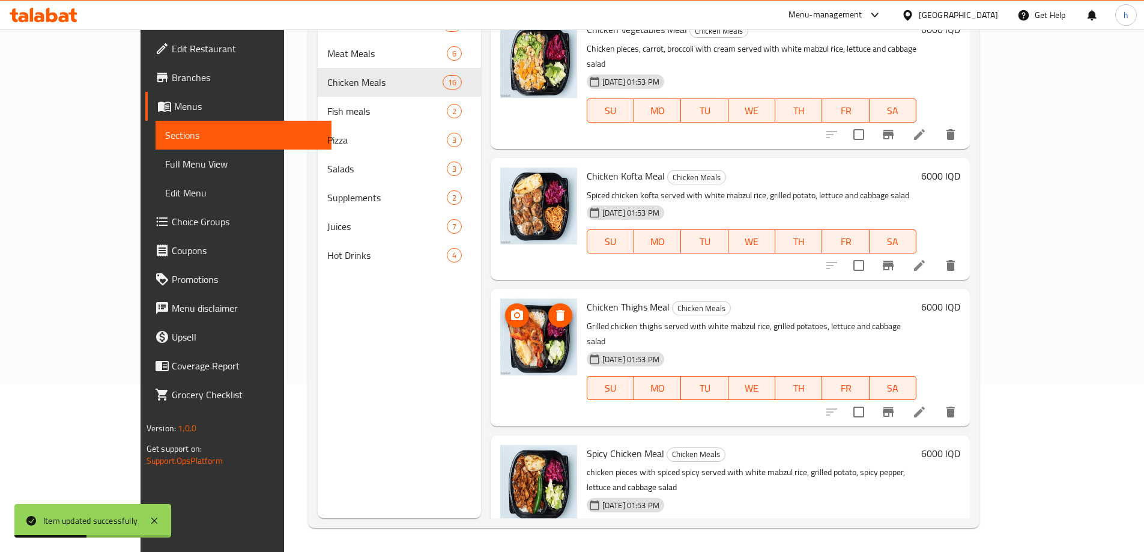
scroll to position [1121, 0]
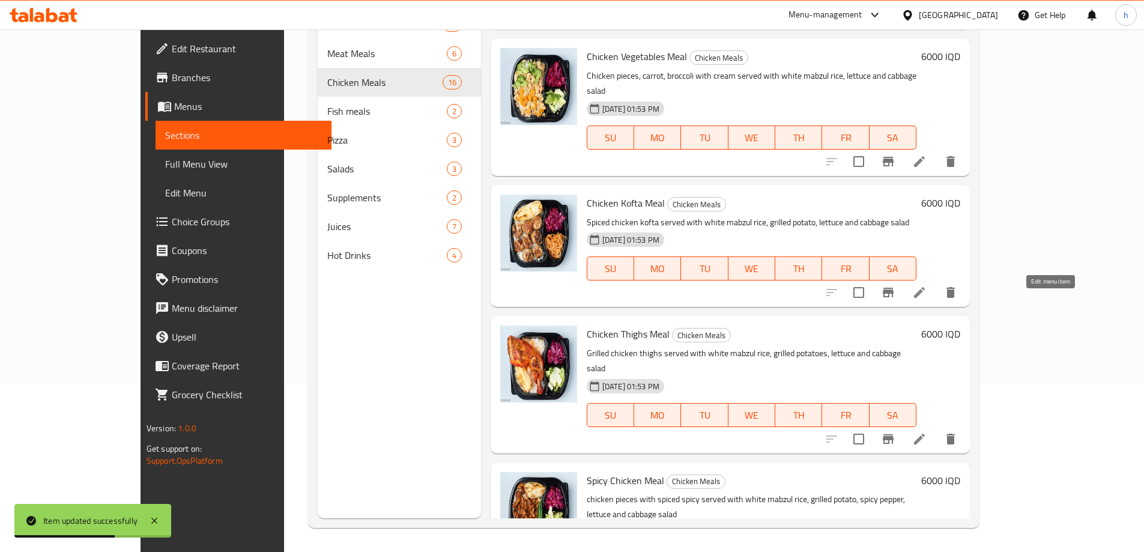
click at [927, 432] on icon at bounding box center [919, 439] width 14 height 14
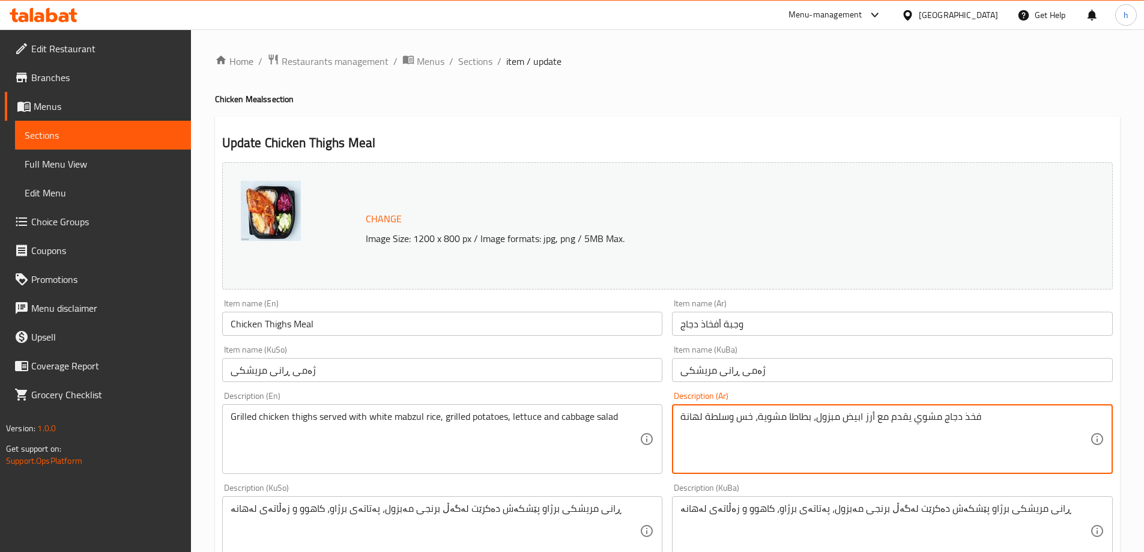
type textarea "فخذ دجاج مشوي يقدم مع أرز ابيض مبزول، بطاطا مشوية، خس وسلطة لهانة"
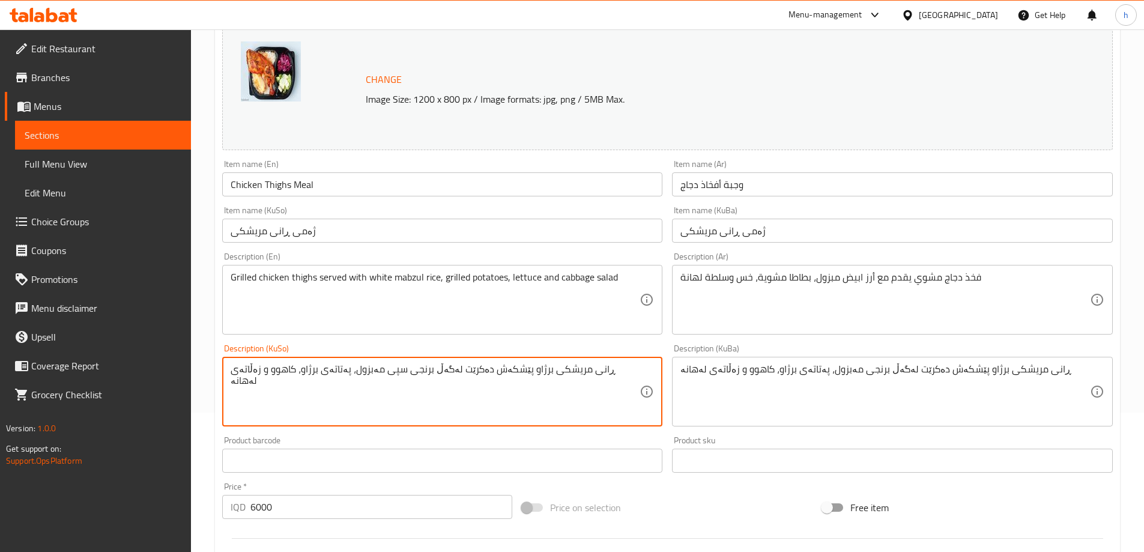
scroll to position [140, 0]
type textarea "ڕانی مریشکی برژاو پێشکەش دەکرێت لەگەڵ برنجی سپی مەبزول، پەتاتەی برژاو، کاهوو و …"
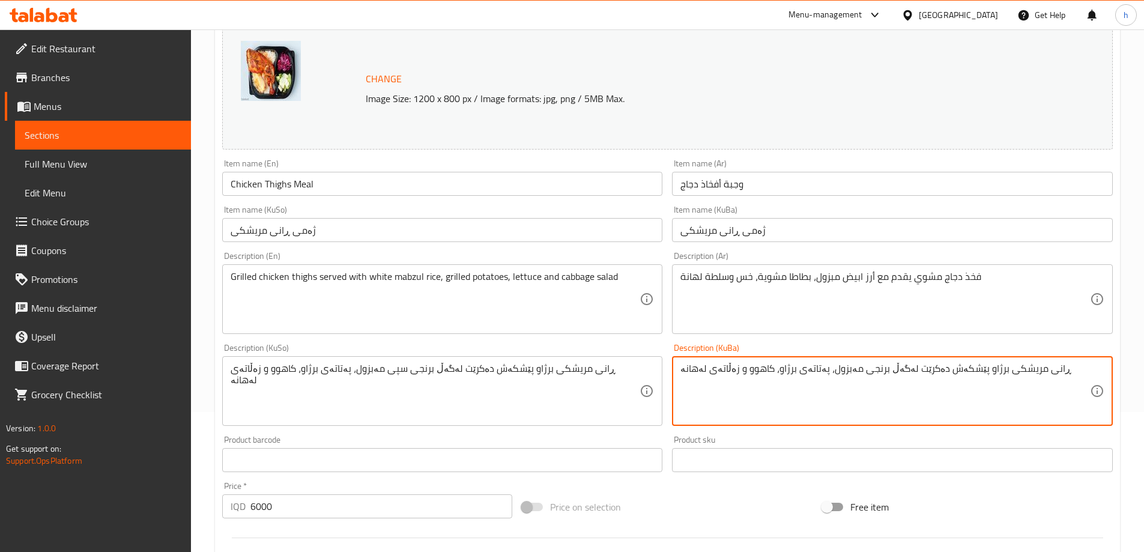
paste textarea "سپی"
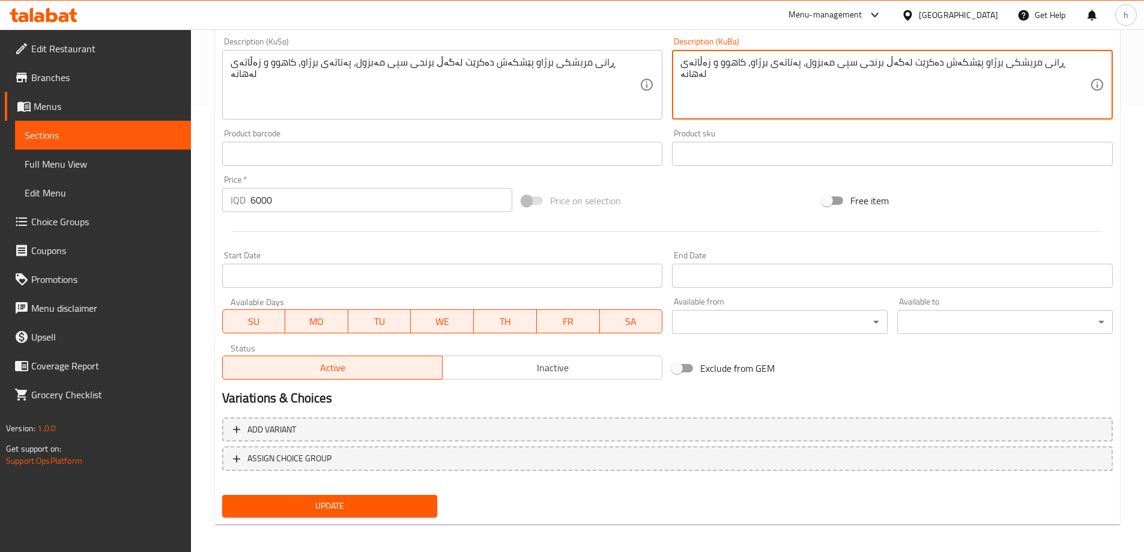
scroll to position [452, 0]
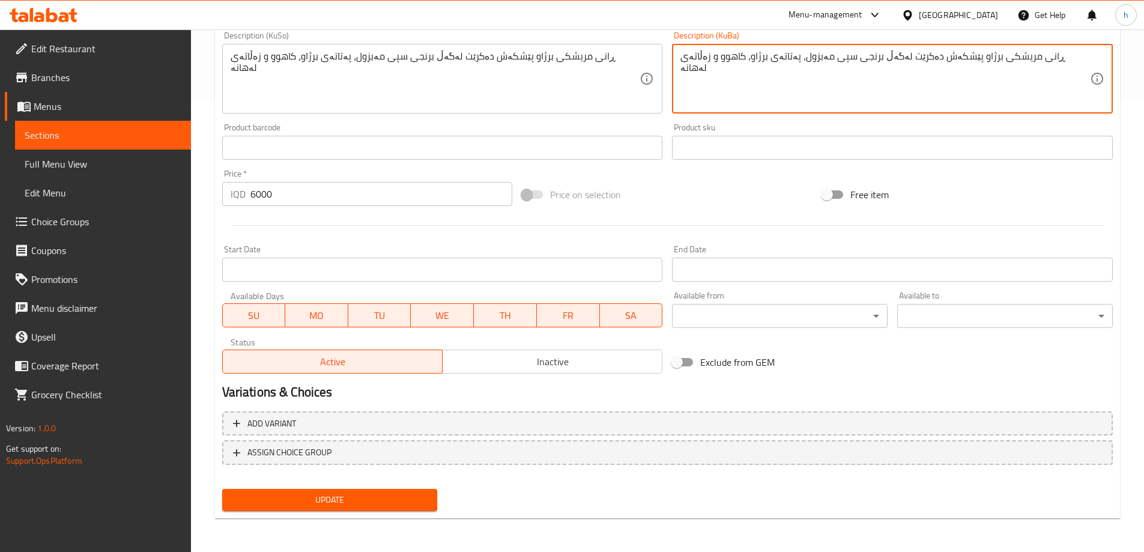
type textarea "ڕانی مریشکی برژاو پێشکەش دەکرێت لەگەڵ برنجی سپی مەبزول، پەتاتەی برژاو، کاهوو و …"
drag, startPoint x: 341, startPoint y: 498, endPoint x: 330, endPoint y: 482, distance: 20.0
click at [340, 498] on span "Update" at bounding box center [330, 499] width 196 height 15
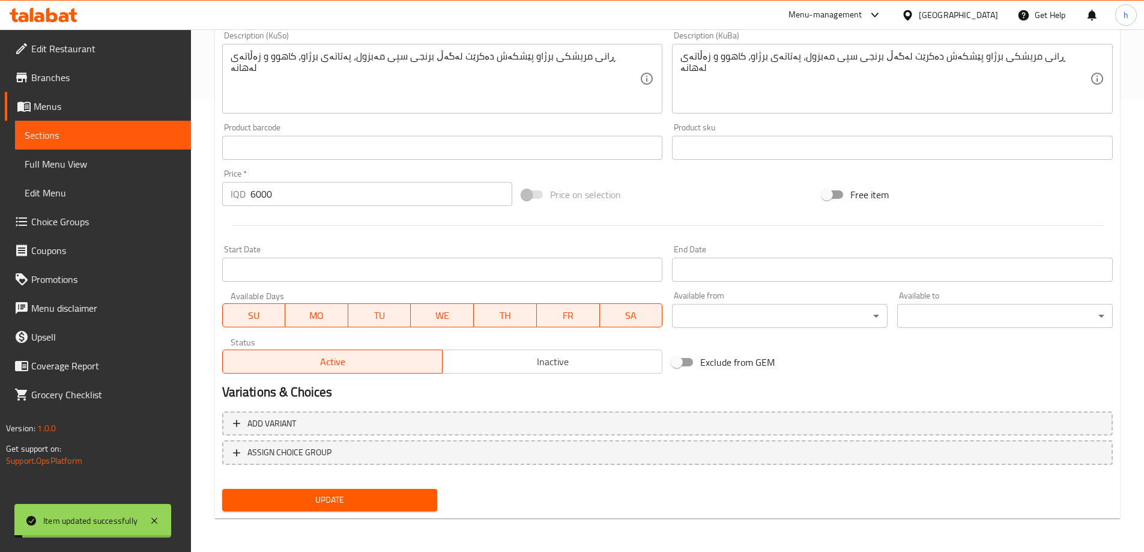
click at [32, 142] on span "Sections" at bounding box center [103, 135] width 157 height 14
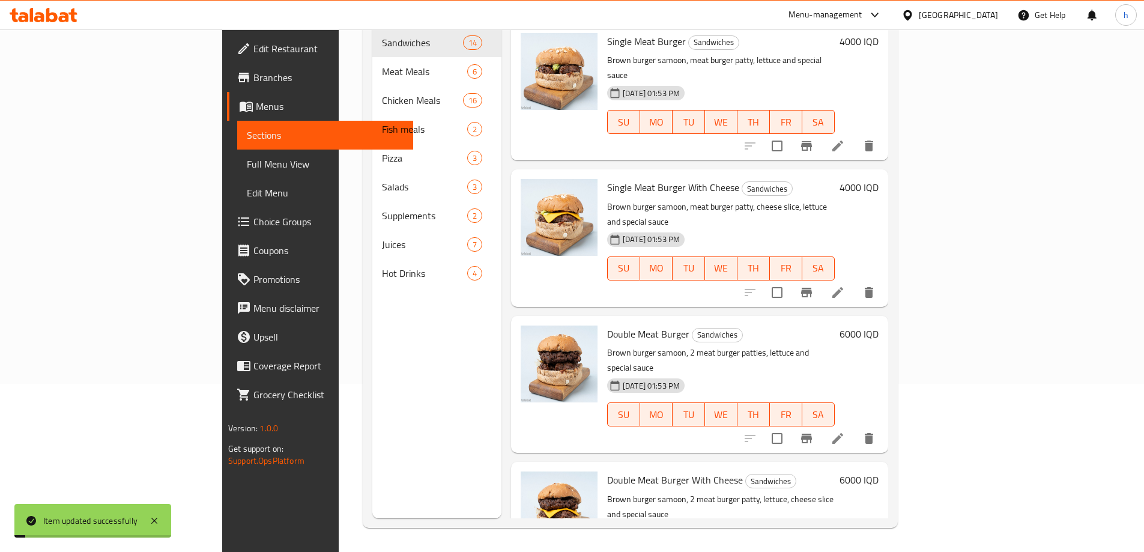
scroll to position [168, 0]
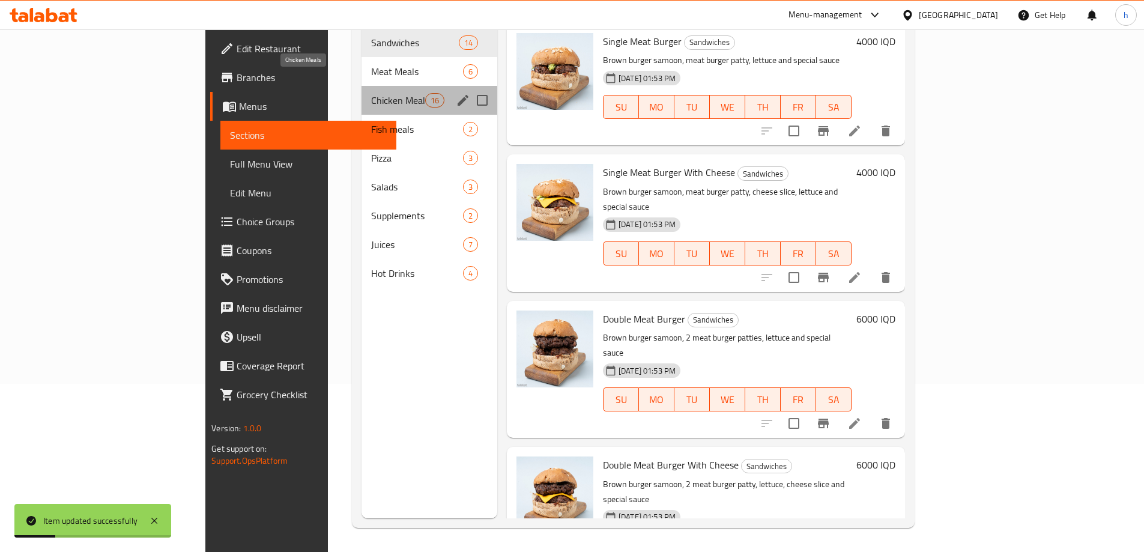
click at [371, 93] on span "Chicken Meals" at bounding box center [398, 100] width 54 height 14
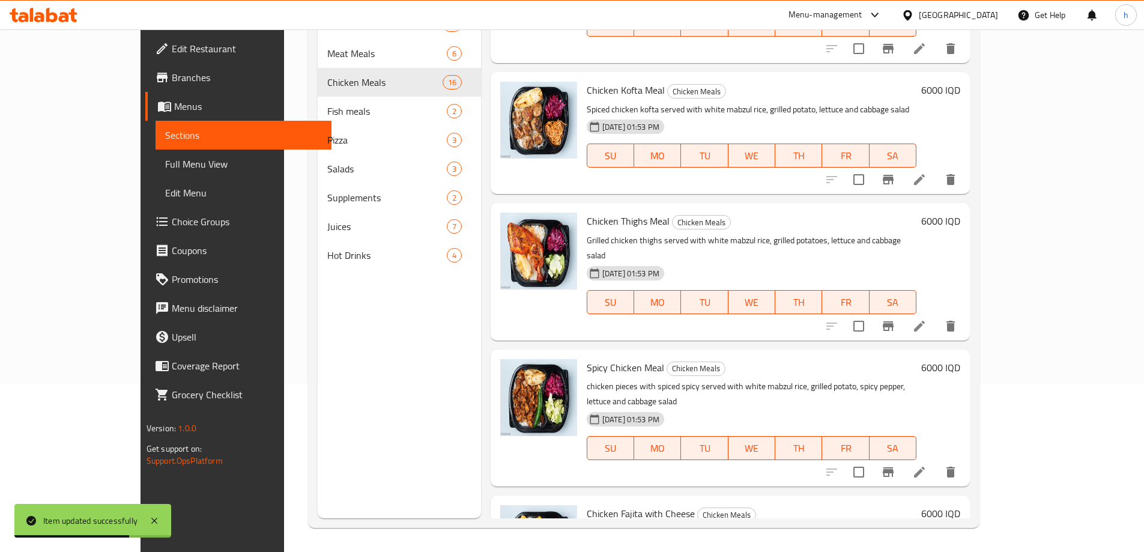
scroll to position [1261, 0]
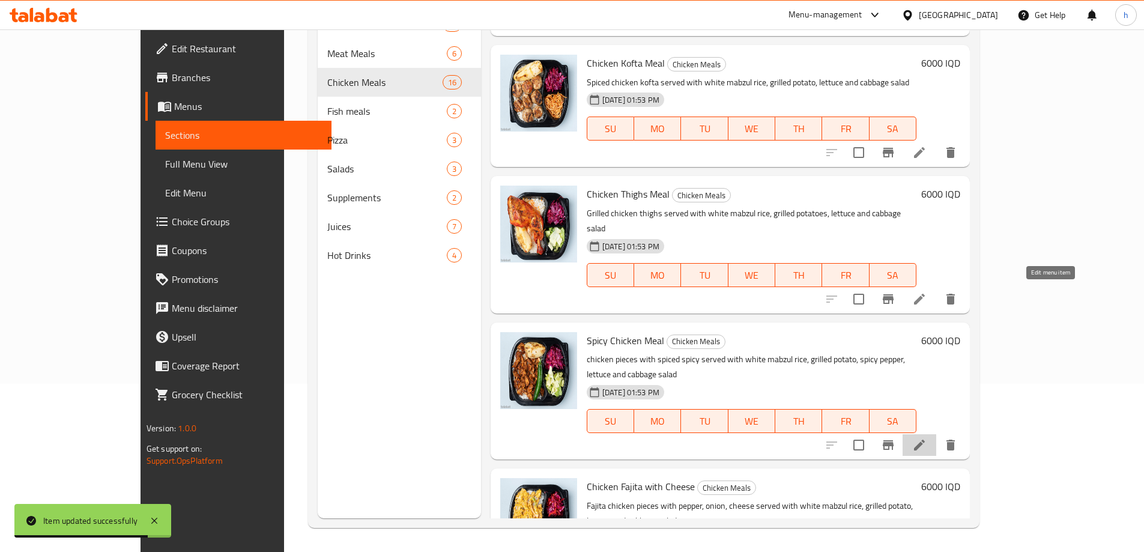
click at [927, 438] on icon at bounding box center [919, 445] width 14 height 14
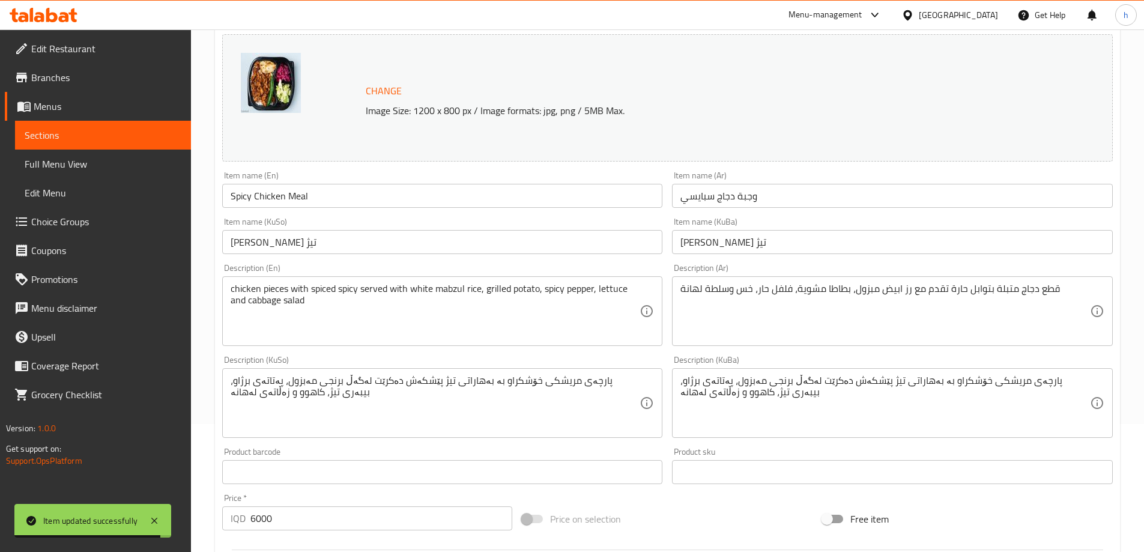
scroll to position [140, 0]
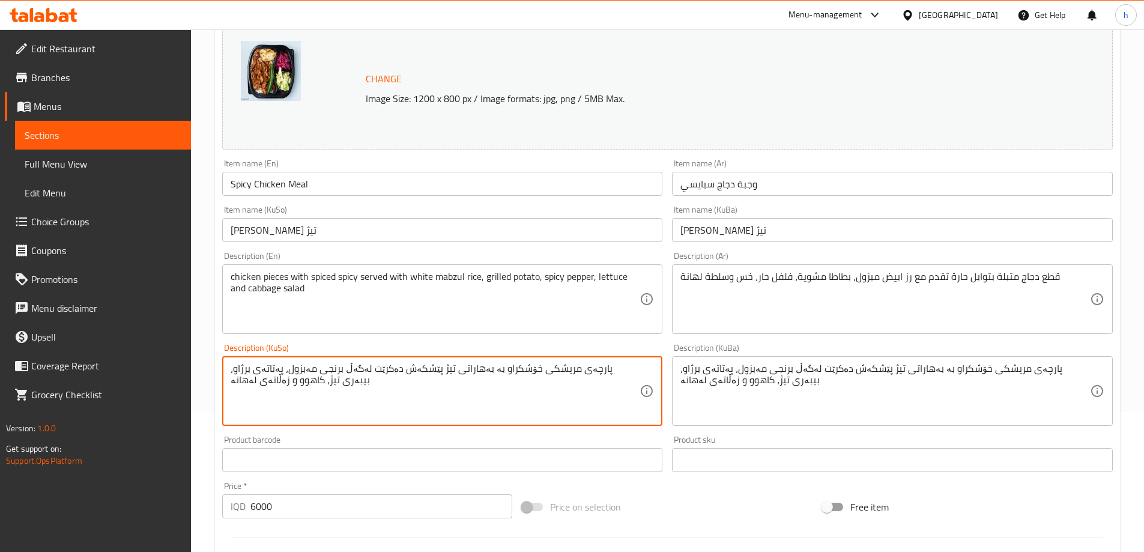
click at [357, 372] on textarea "پارچەی مریشکی خۆشکراو بە بەهاراتی تیژ پێشکەش دەکرێت لەگەڵ برنجی مەبزول، پەتاتەی…" at bounding box center [436, 391] width 410 height 57
type textarea "پارچەی مریشکی خۆشکراو بە بەهاراتی تیژ پێشکەش دەکرێت لەگەڵ برنجی سپی مەبزول، پەت…"
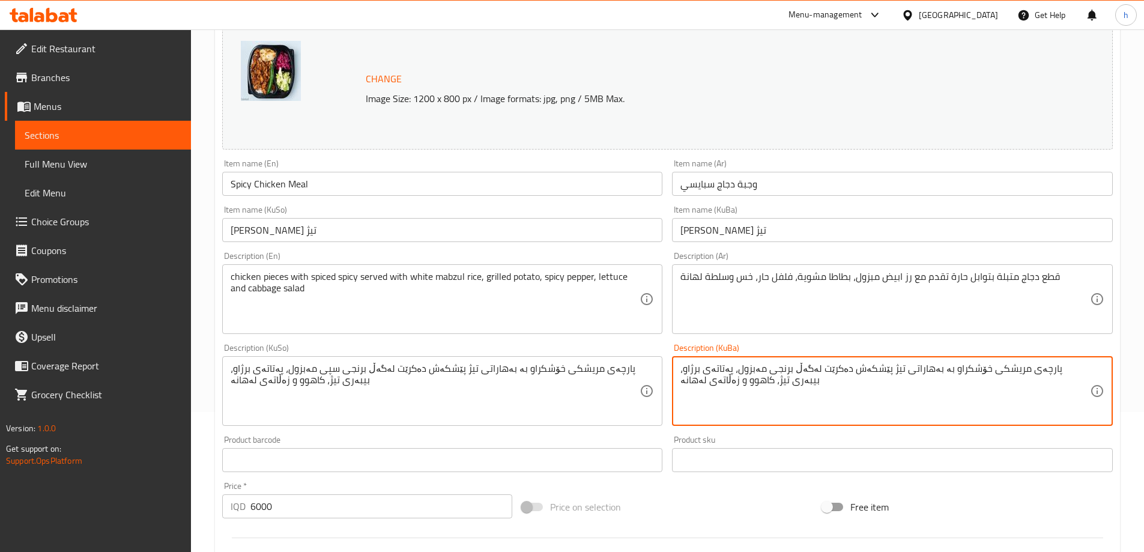
paste textarea "سپی"
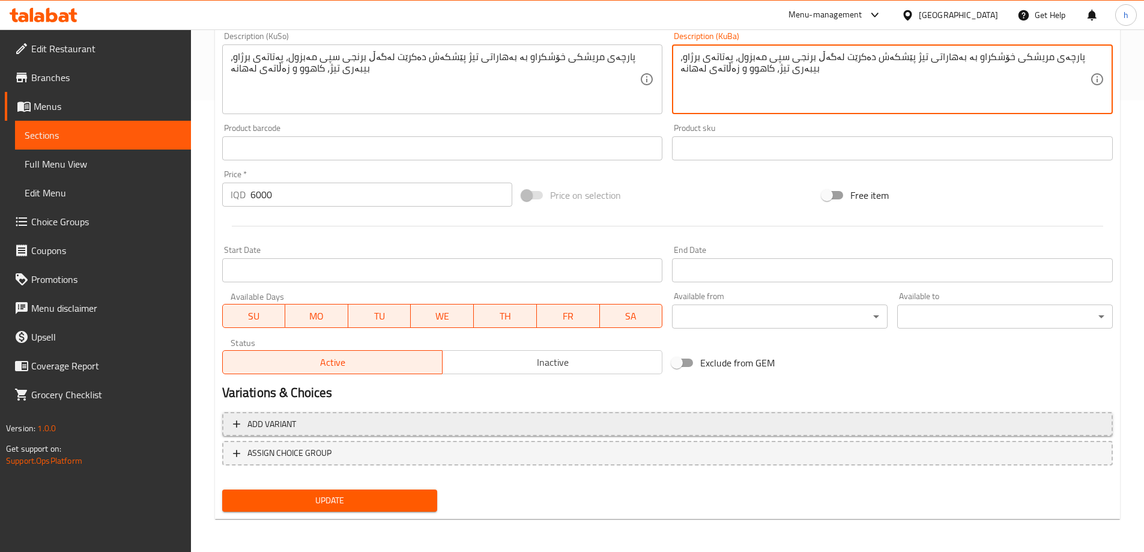
scroll to position [452, 0]
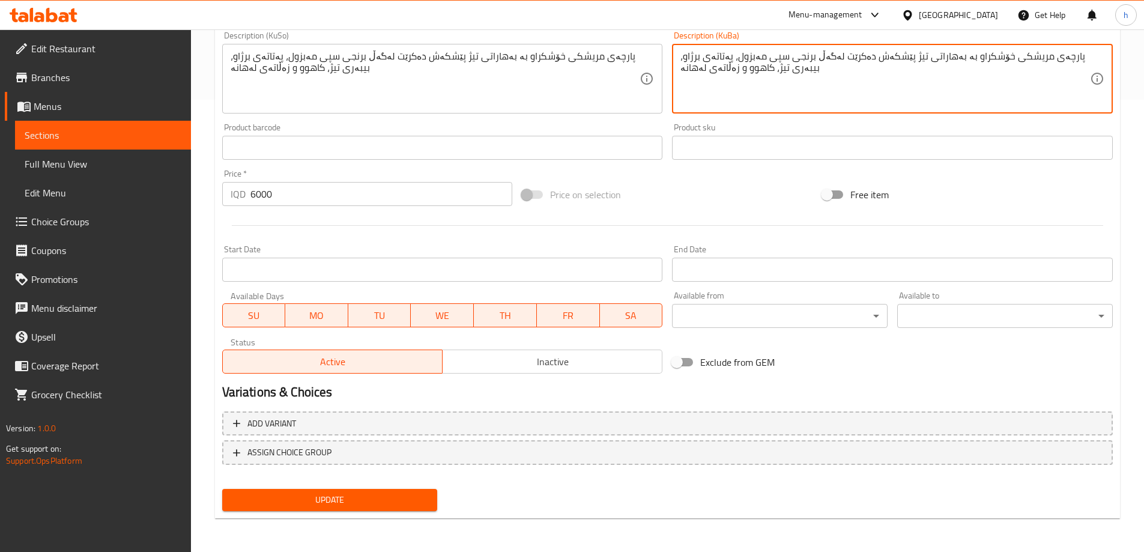
type textarea "پارچەی مریشکی خۆشکراو بە بەهاراتی تیژ پێشکەش دەکرێت لەگەڵ برنجی سپی مەبزول، پەت…"
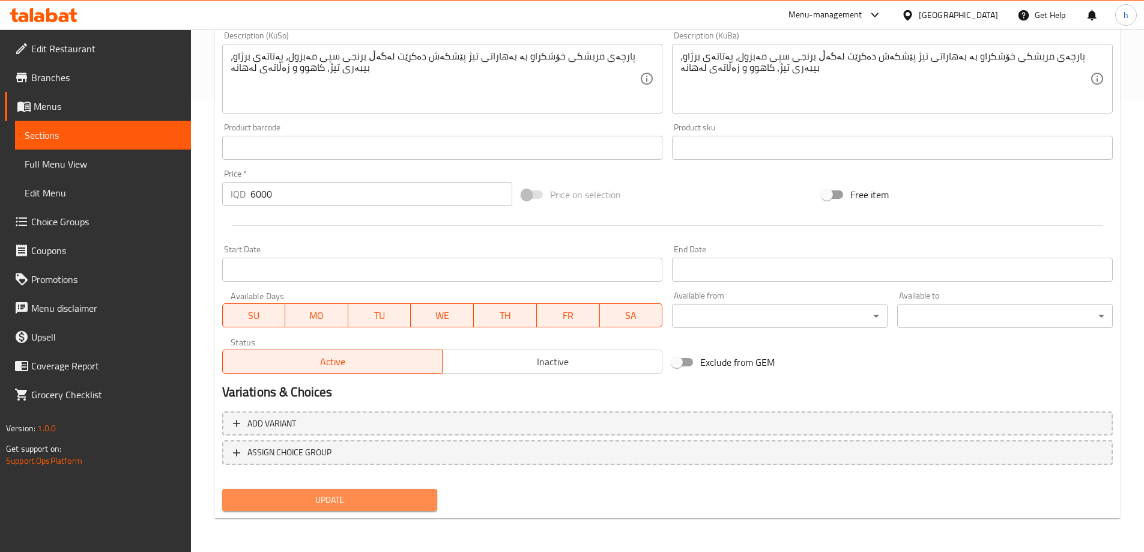
click at [399, 498] on span "Update" at bounding box center [330, 499] width 196 height 15
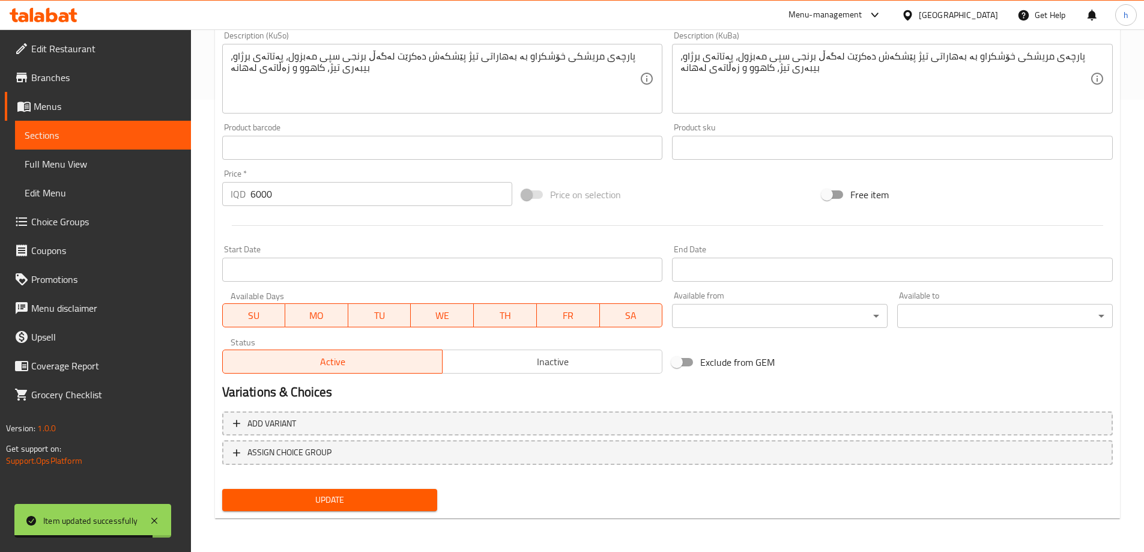
type textarea "قطع دجاج متبلة بتوابل حارة تقدم مع أرز ابيض مبزول، بطاطا مشوية، فلفل حار، خس وس…"
click at [348, 495] on span "Update" at bounding box center [330, 499] width 196 height 15
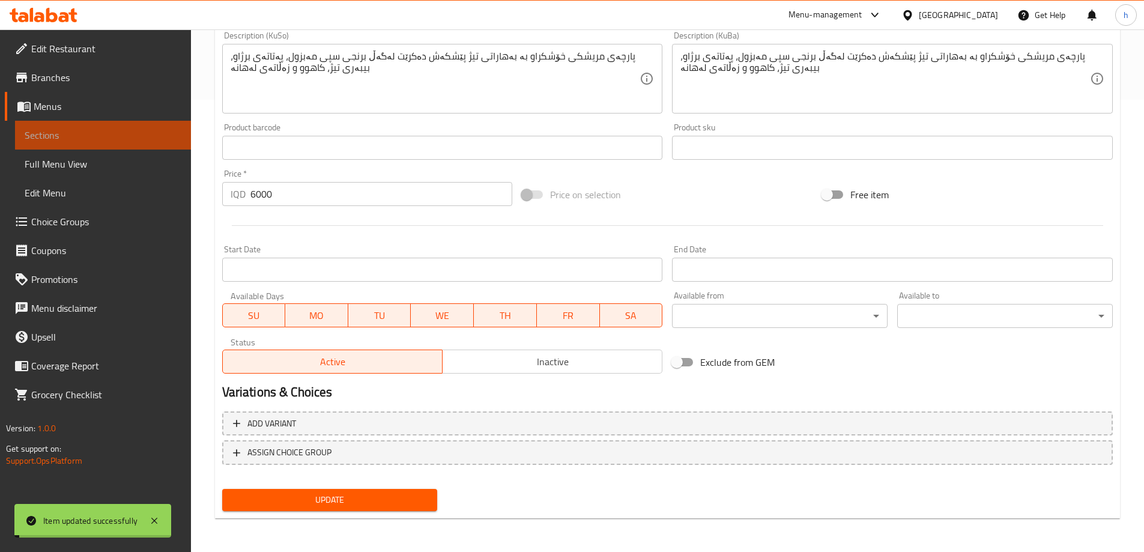
click at [90, 132] on span "Sections" at bounding box center [103, 135] width 157 height 14
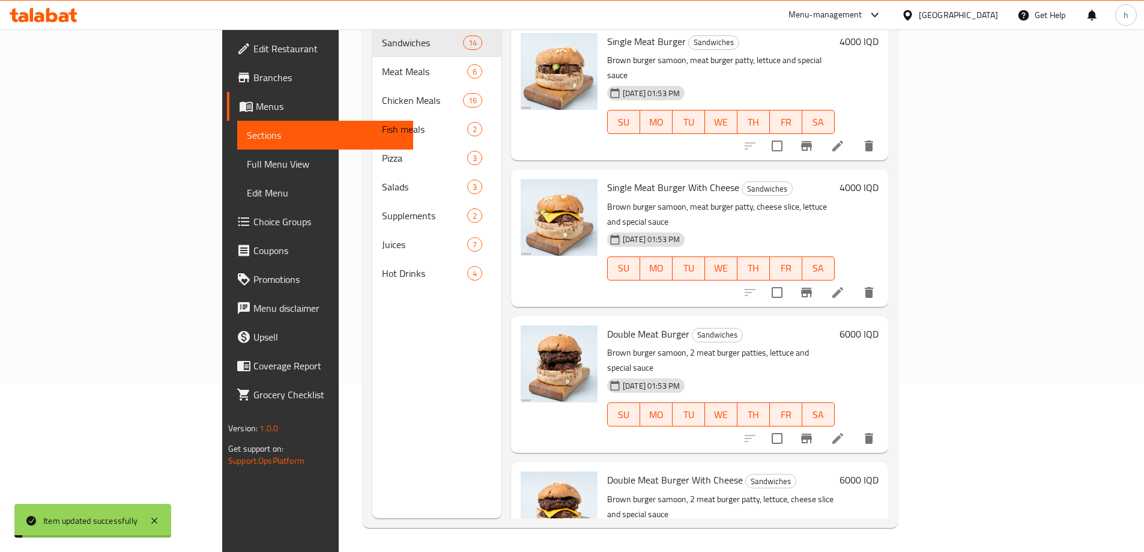
scroll to position [168, 0]
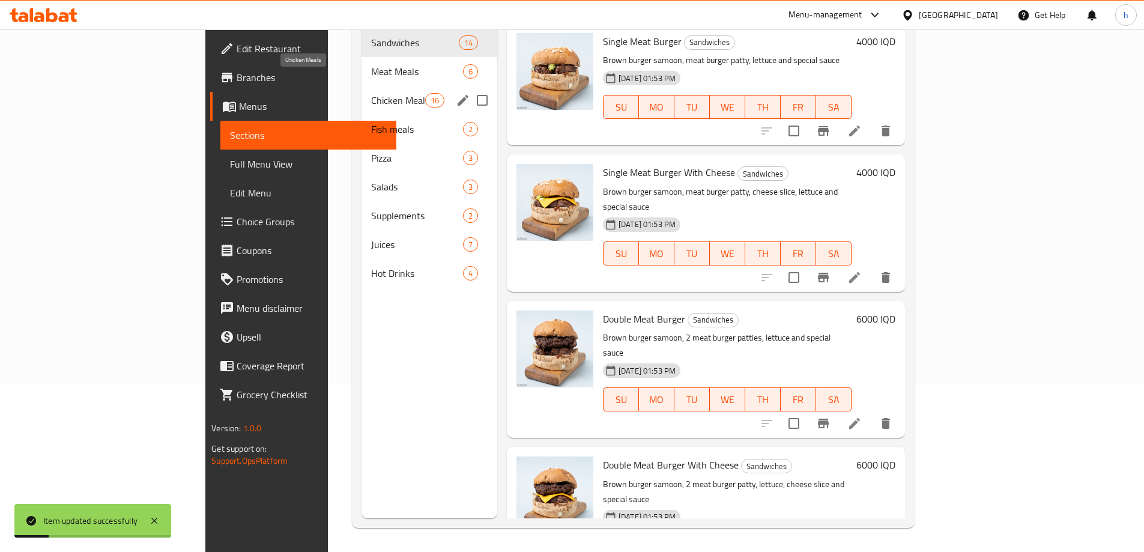
click at [371, 93] on span "Chicken Meals" at bounding box center [398, 100] width 54 height 14
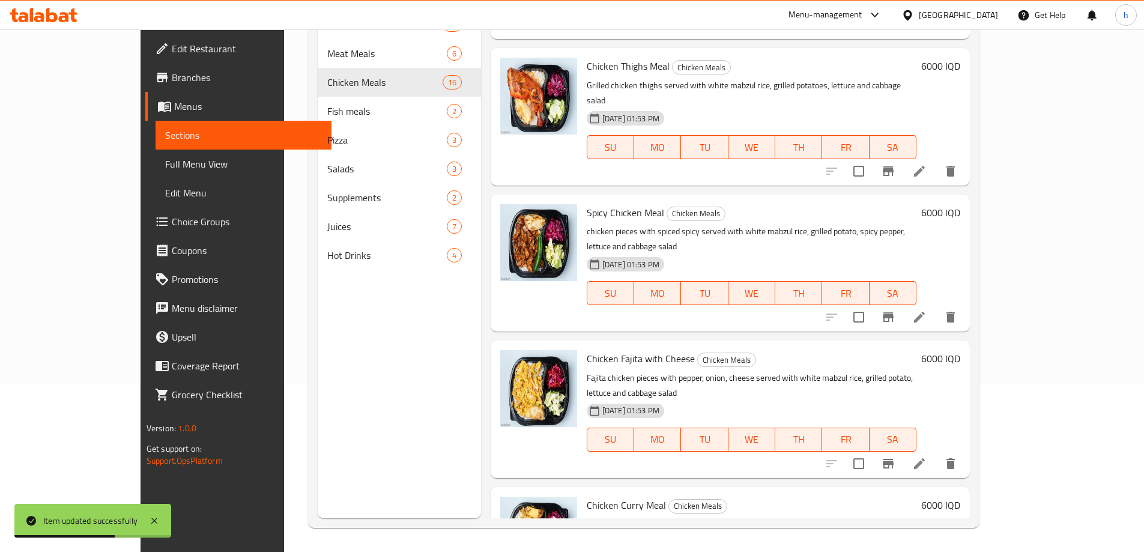
scroll to position [1401, 0]
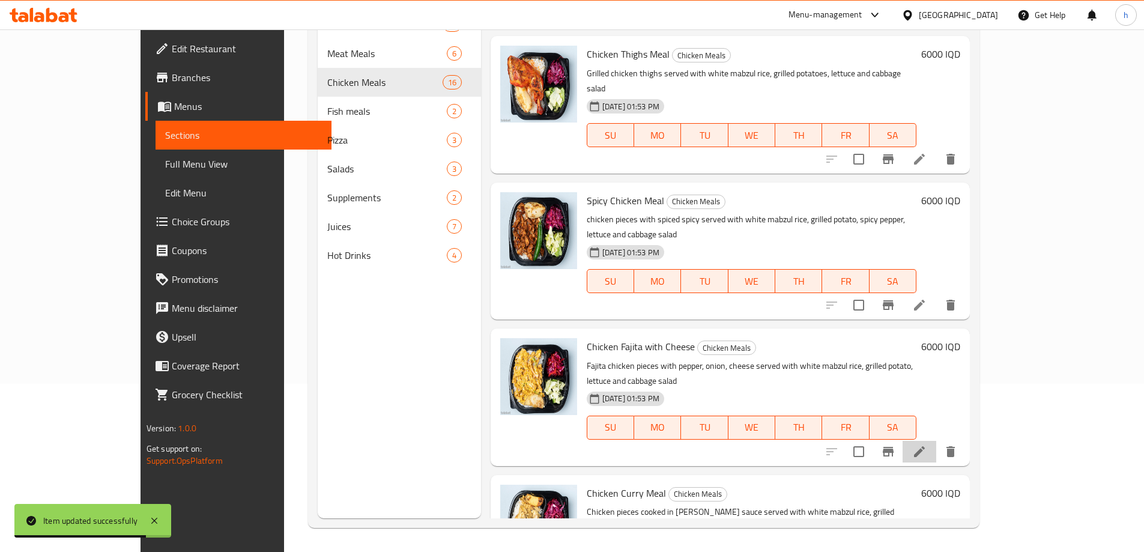
click at [936, 441] on li at bounding box center [920, 452] width 34 height 22
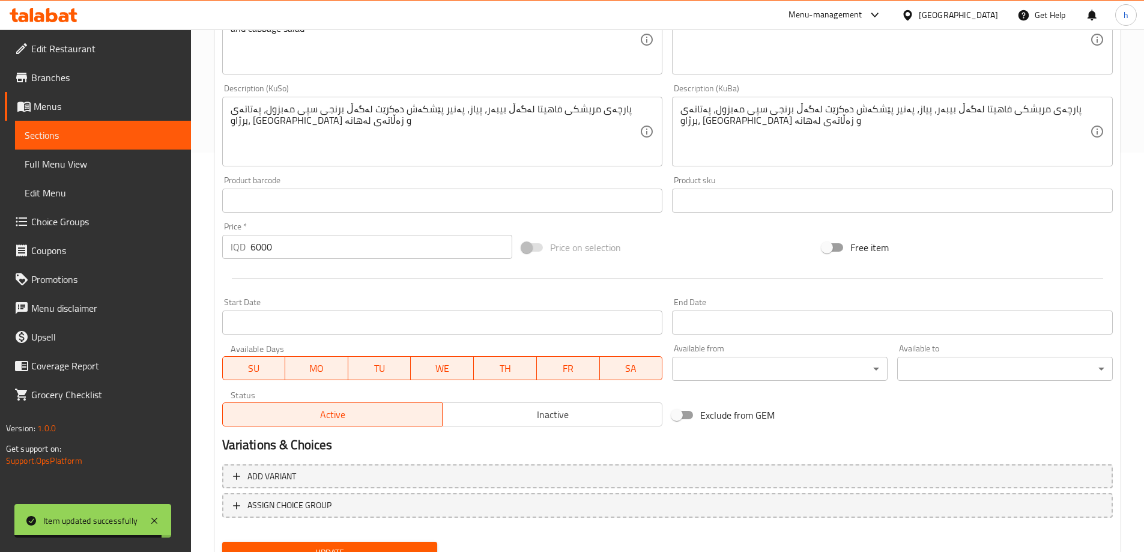
scroll to position [420, 0]
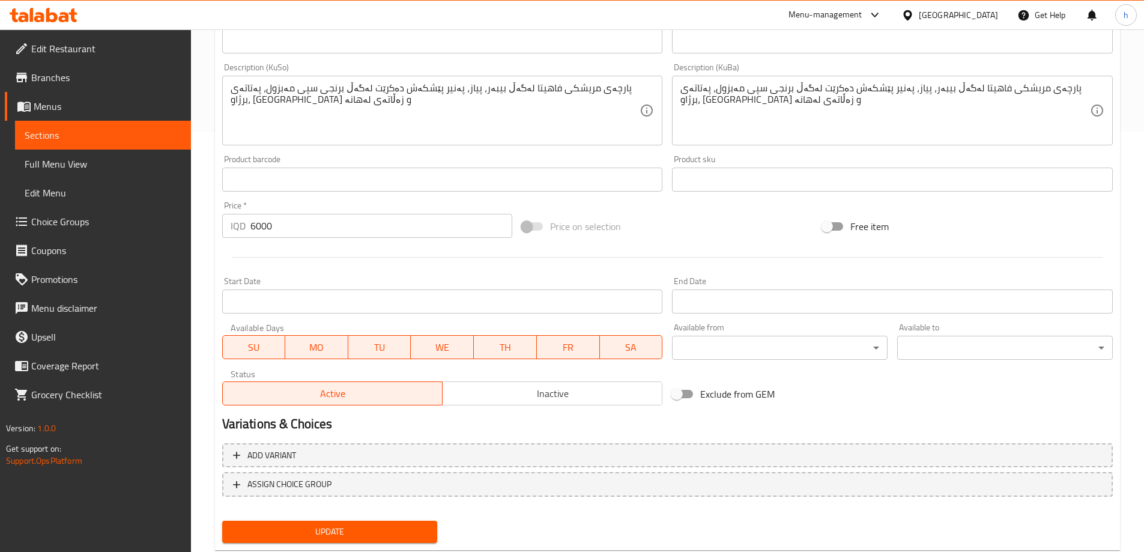
click at [80, 147] on link "Sections" at bounding box center [103, 135] width 176 height 29
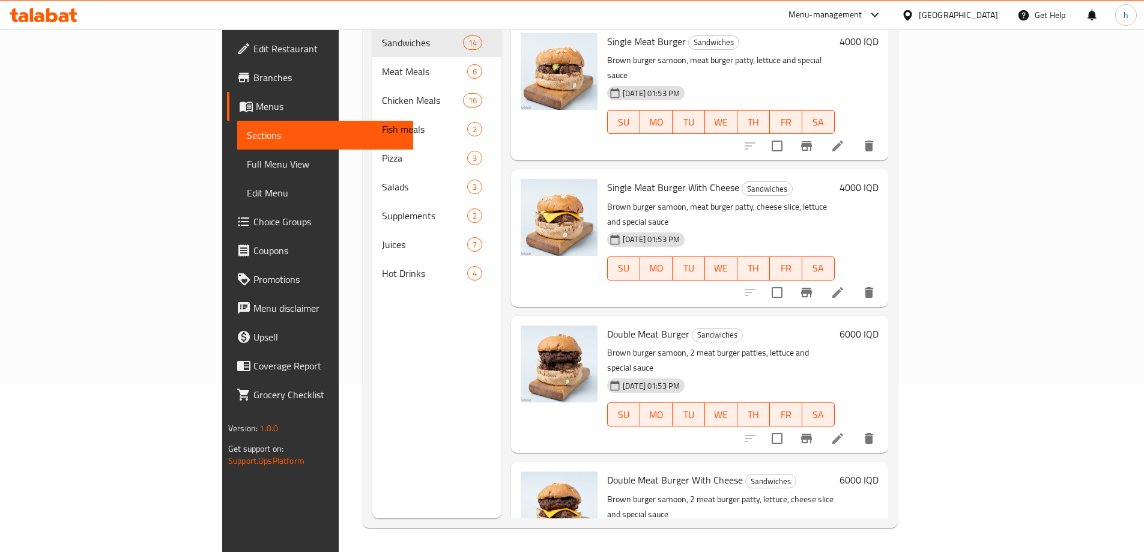
scroll to position [168, 0]
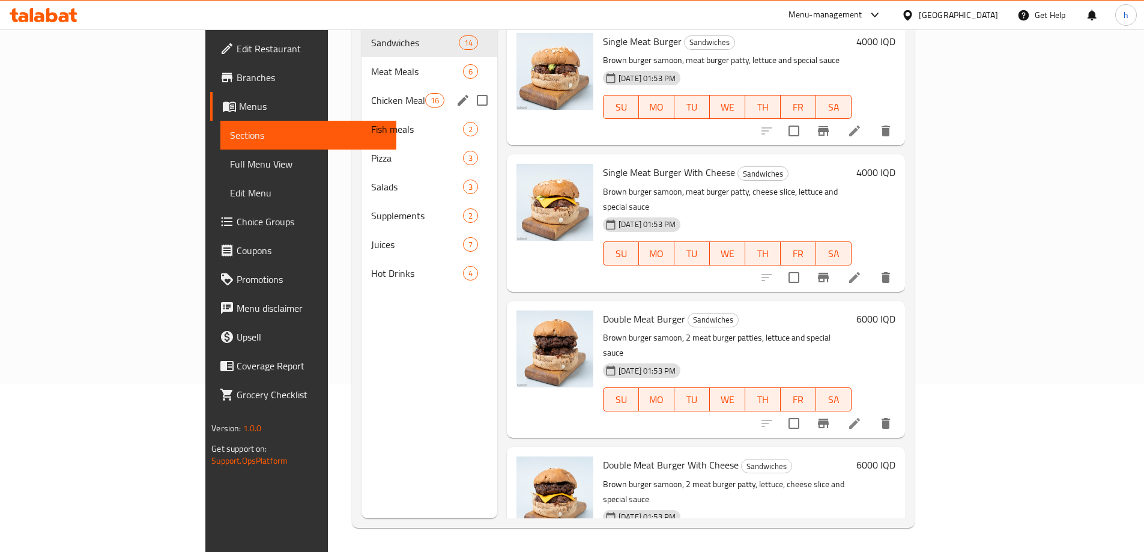
click at [362, 90] on div "Chicken Meals 16" at bounding box center [430, 100] width 136 height 29
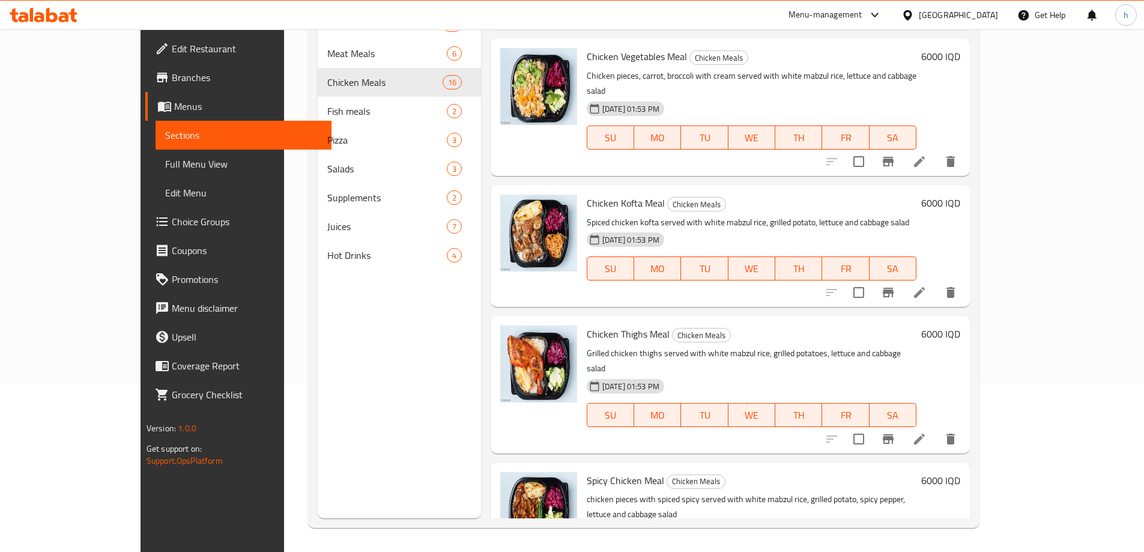
scroll to position [1401, 0]
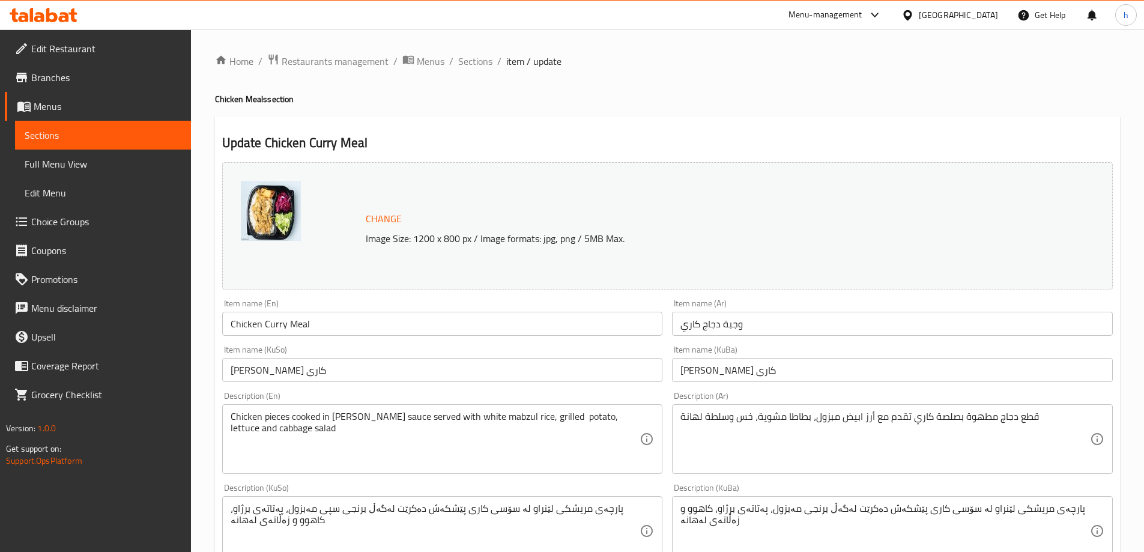
scroll to position [140, 0]
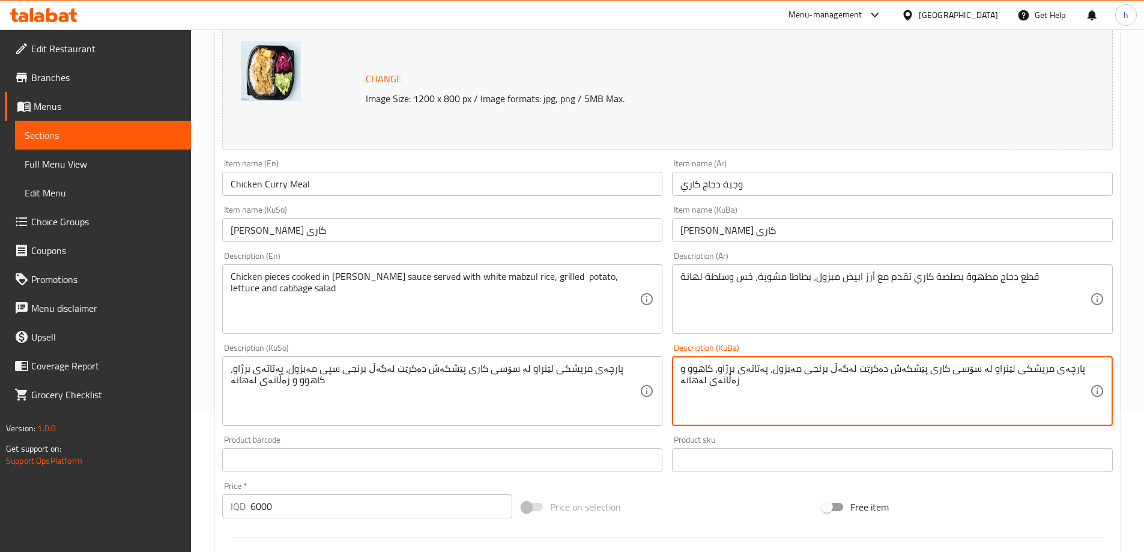
paste textarea "سپی"
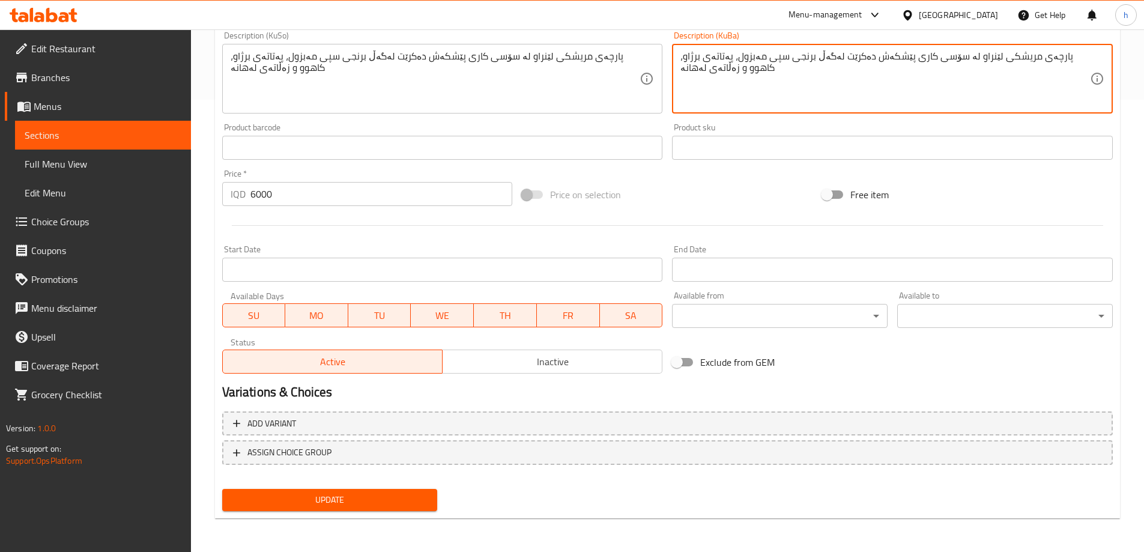
type textarea "پارچەی مریشکی لێنراو لە سۆسی کاری پێشکەش دەکرێت لەگەڵ برنجی سپی مەبزول، پەتاتەی…"
click at [351, 497] on span "Update" at bounding box center [330, 499] width 196 height 15
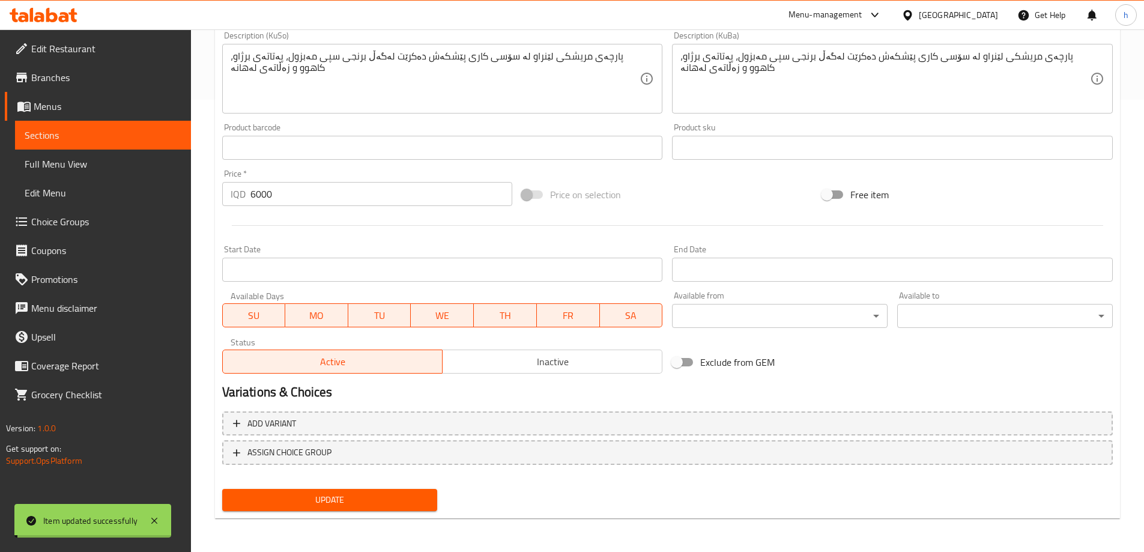
click at [37, 137] on span "Sections" at bounding box center [103, 135] width 157 height 14
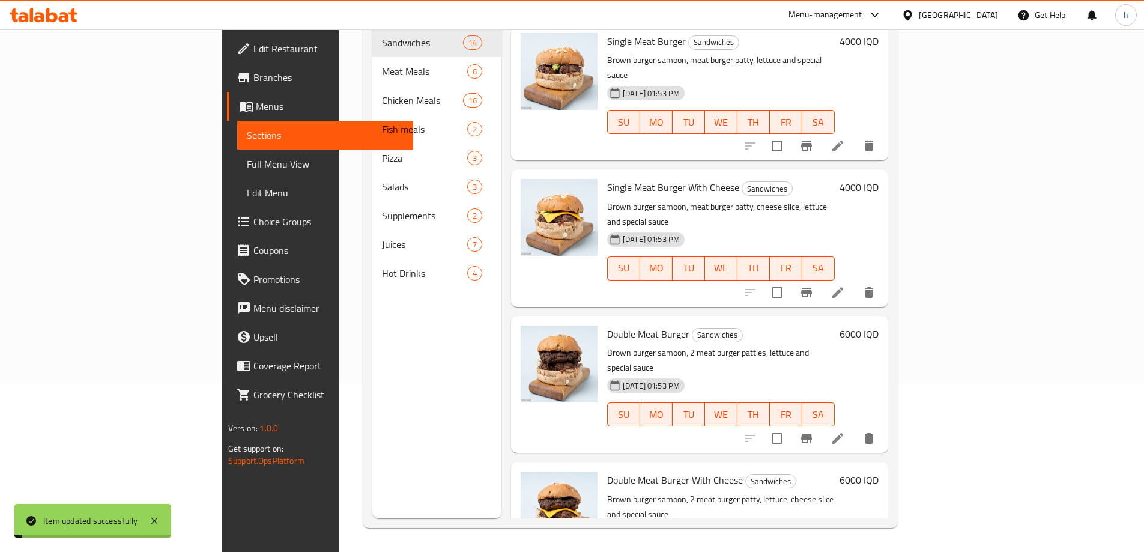
scroll to position [168, 0]
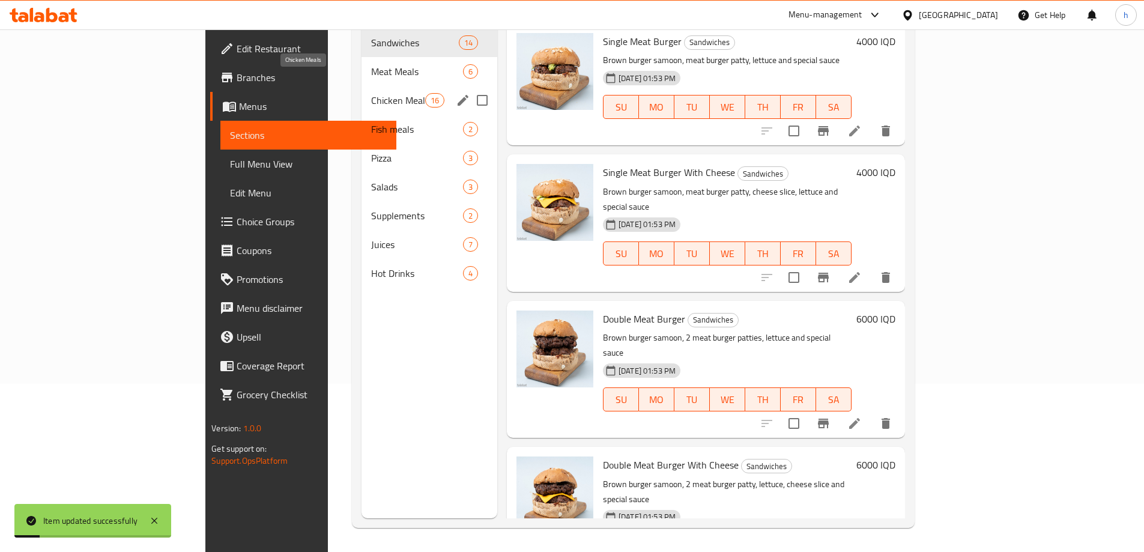
click at [371, 93] on span "Chicken Meals" at bounding box center [398, 100] width 54 height 14
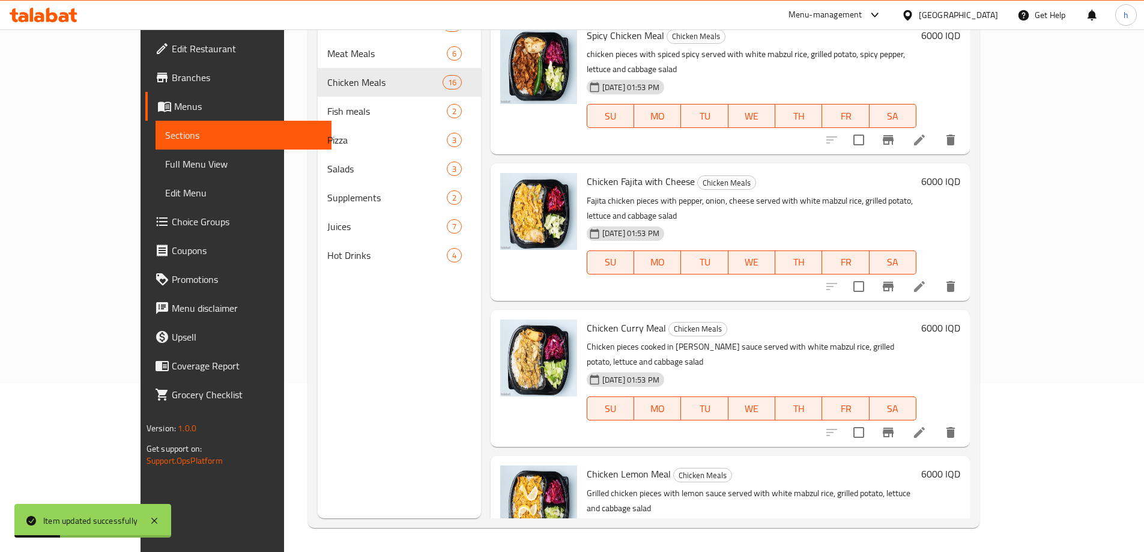
scroll to position [1577, 0]
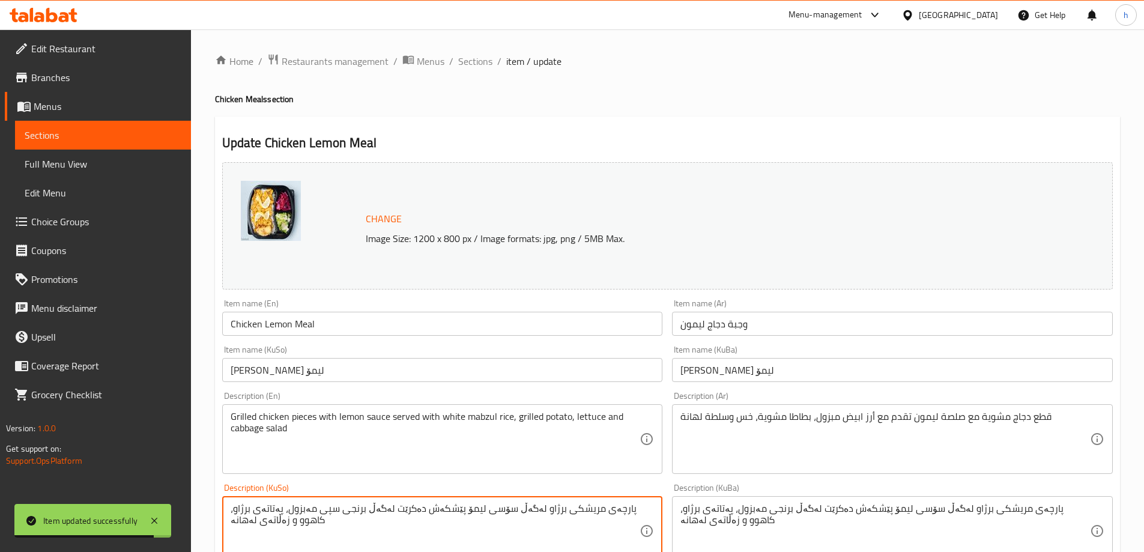
scroll to position [280, 0]
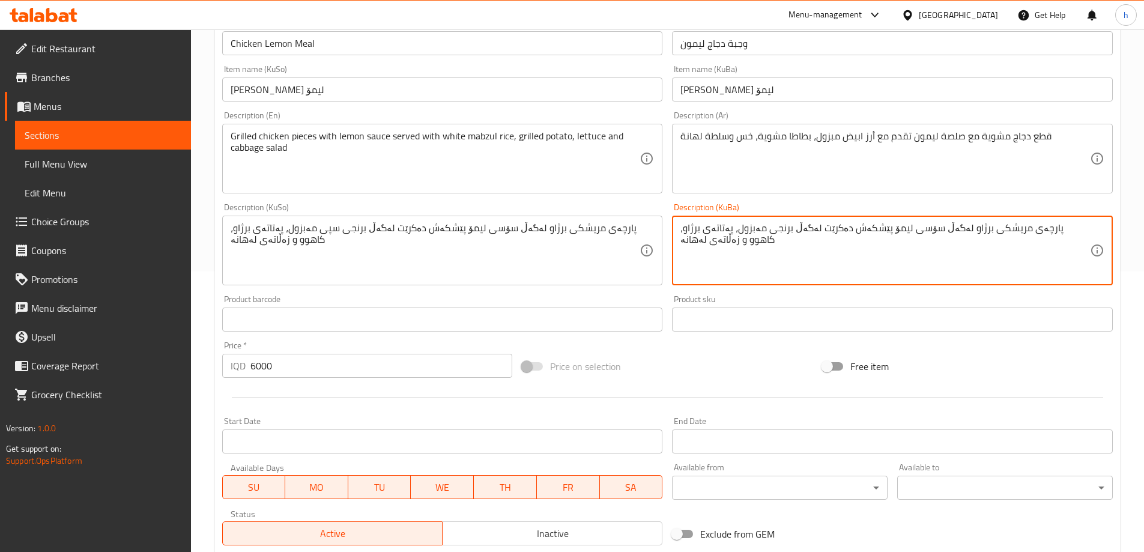
paste textarea "سپی"
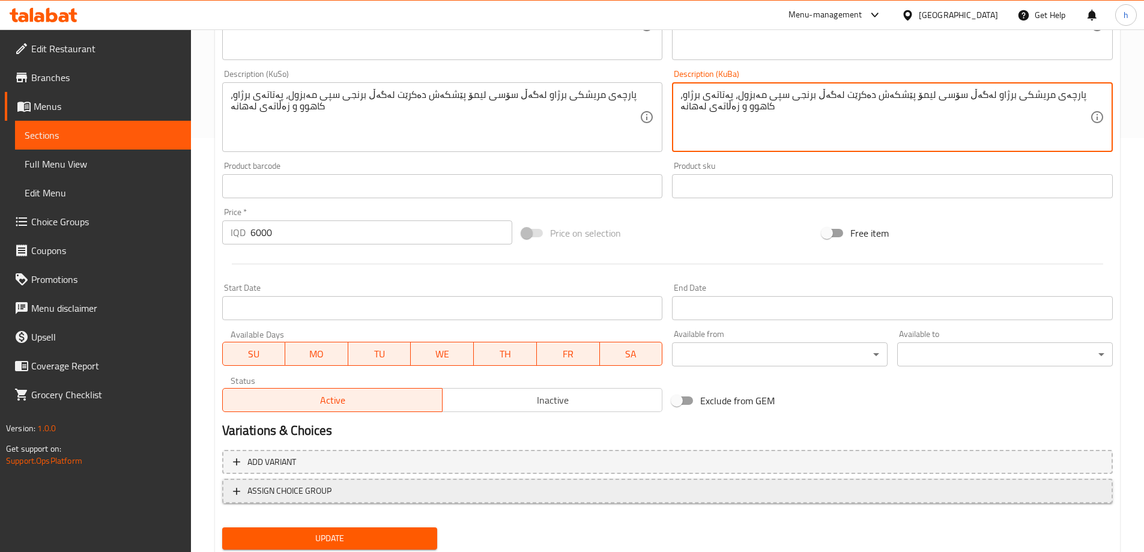
scroll to position [452, 0]
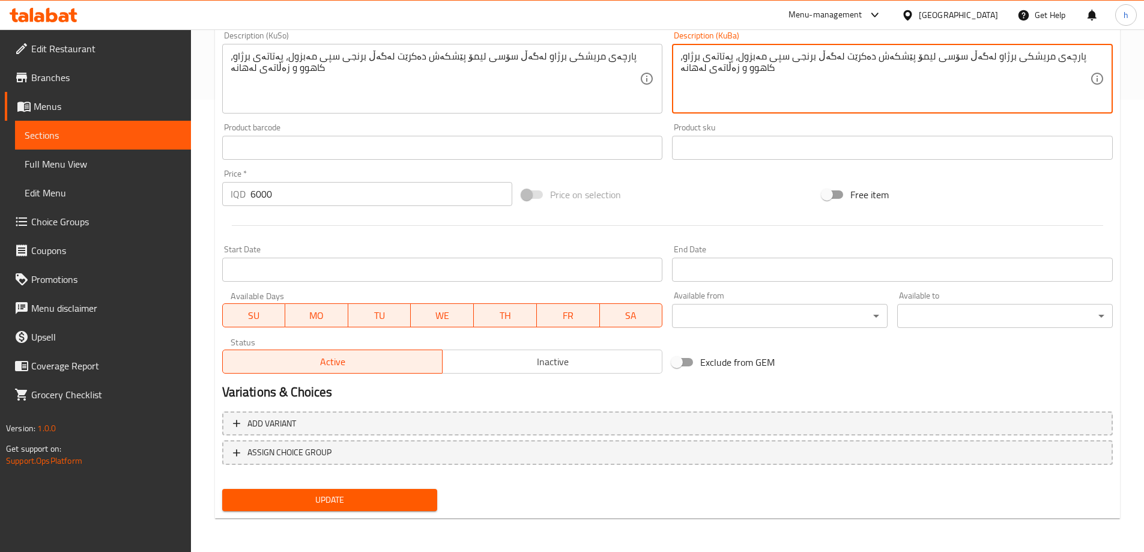
type textarea "پارچەی مریشکی برژاو لەگەڵ سۆسی لیمۆ پێشکەش دەکرێت لەگەڵ برنجی سپی مەبزول، پەتات…"
click at [314, 507] on span "Update" at bounding box center [330, 499] width 196 height 15
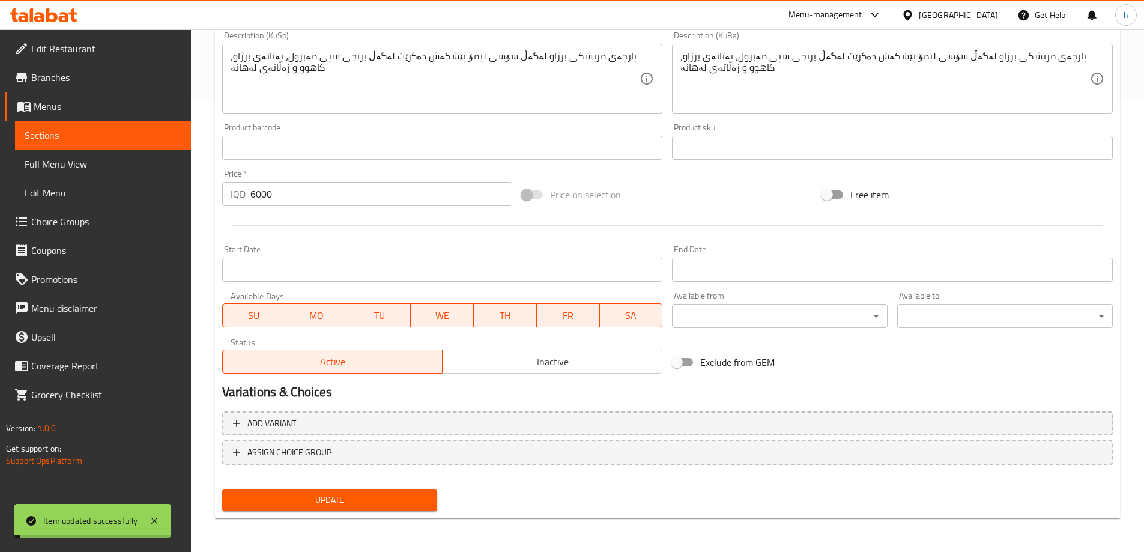
click at [40, 147] on link "Sections" at bounding box center [103, 135] width 176 height 29
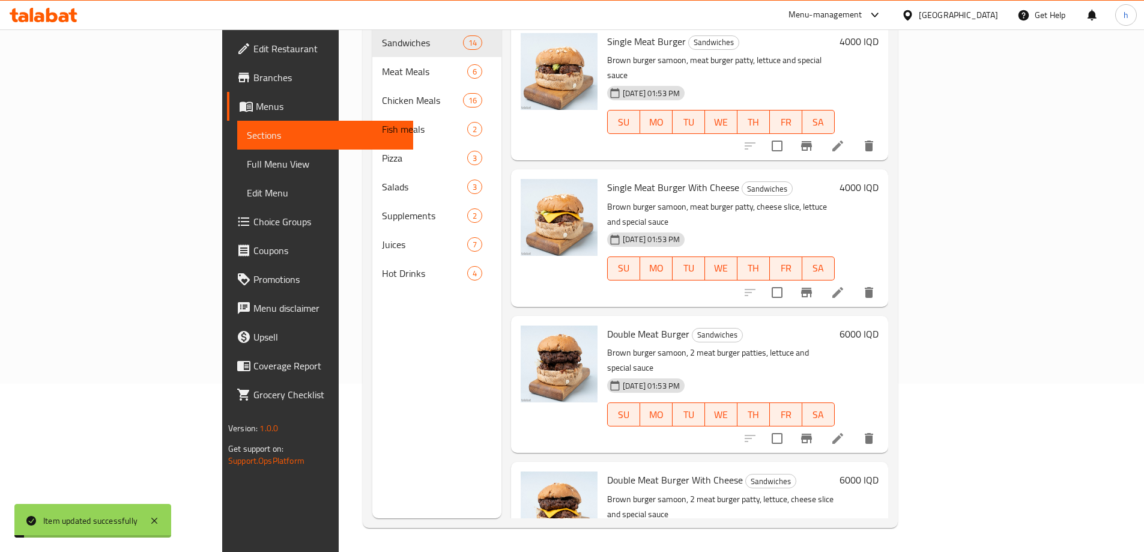
scroll to position [168, 0]
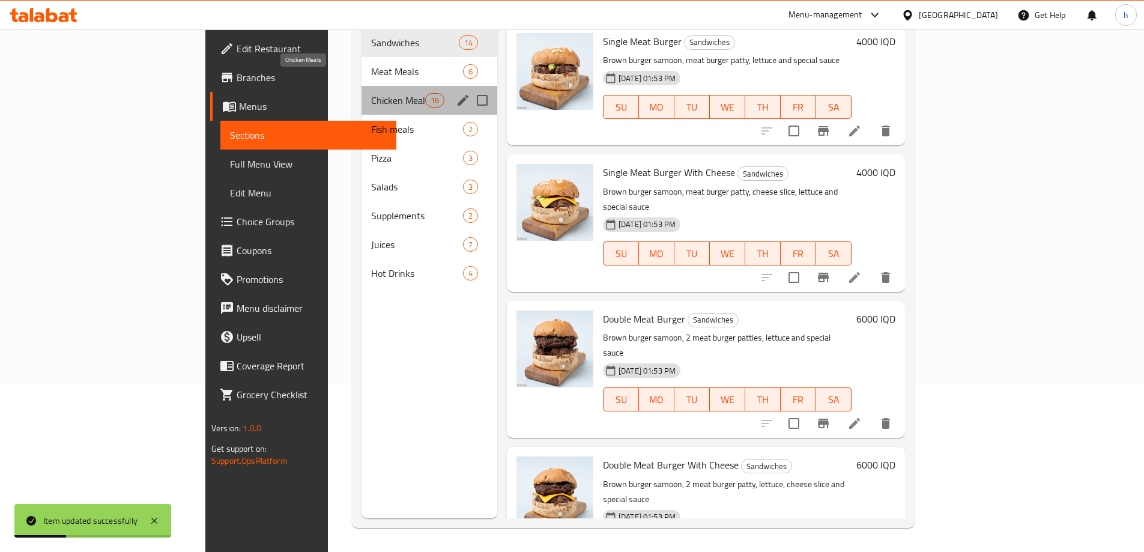
click at [371, 93] on span "Chicken Meals" at bounding box center [398, 100] width 54 height 14
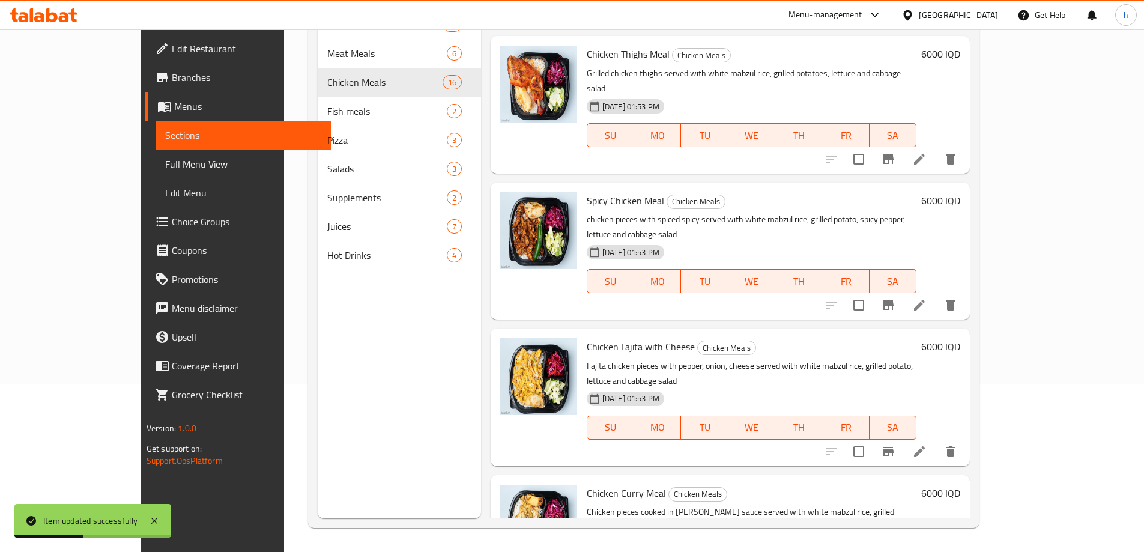
scroll to position [1577, 0]
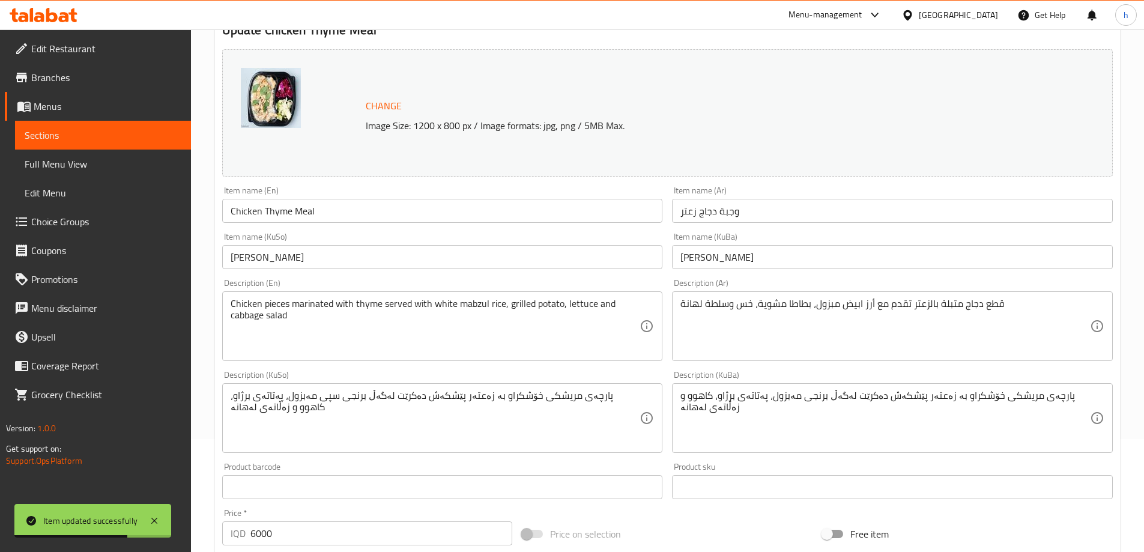
scroll to position [140, 0]
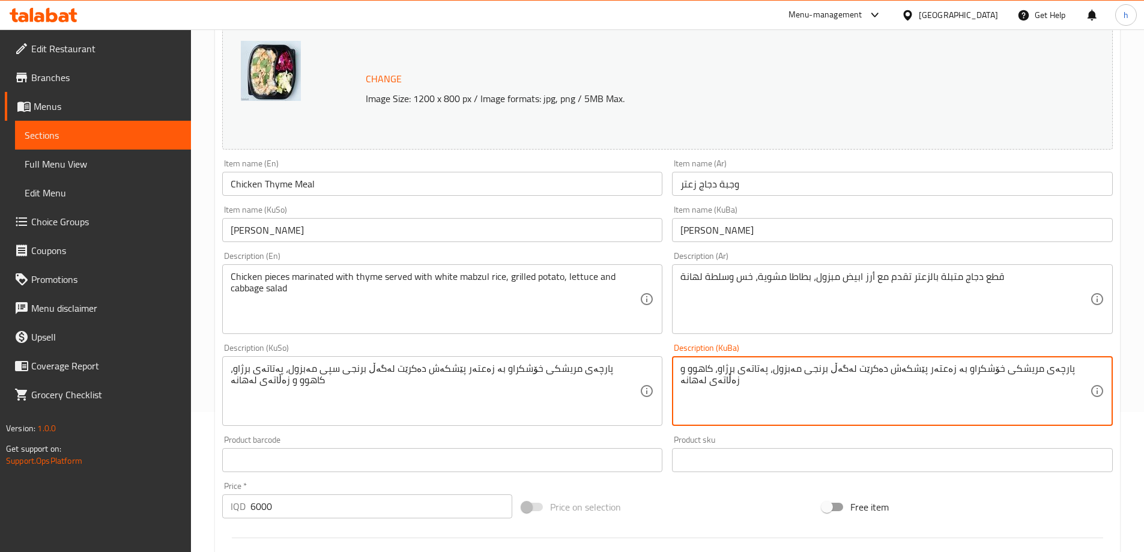
paste textarea "سپی"
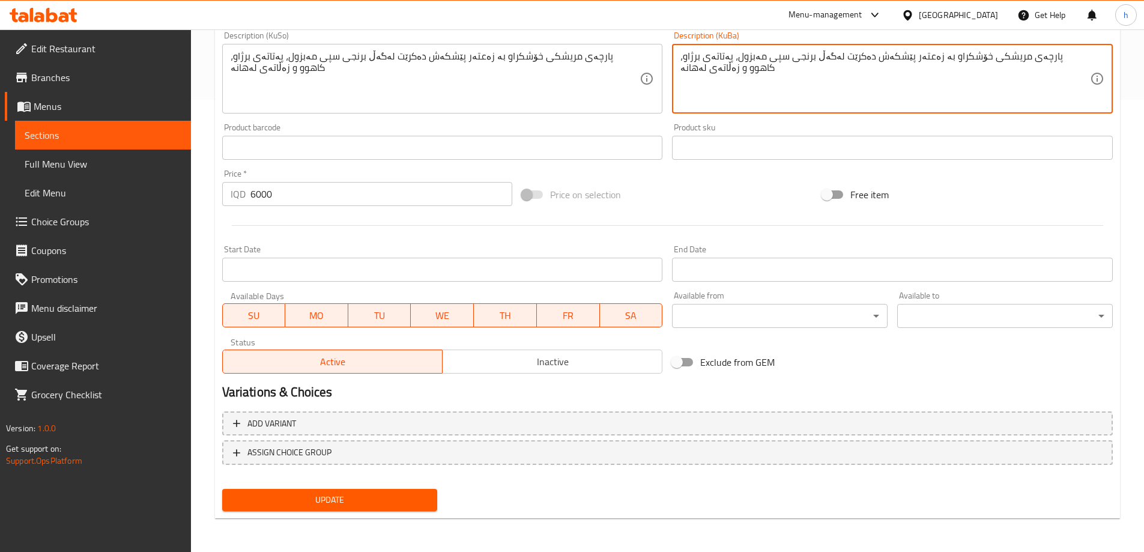
type textarea "پارچەی مریشکی خۆشکراو بە زەعتەر پێشکەش دەکرێت لەگەڵ برنجی سپی مەبزول، پەتاتەی ب…"
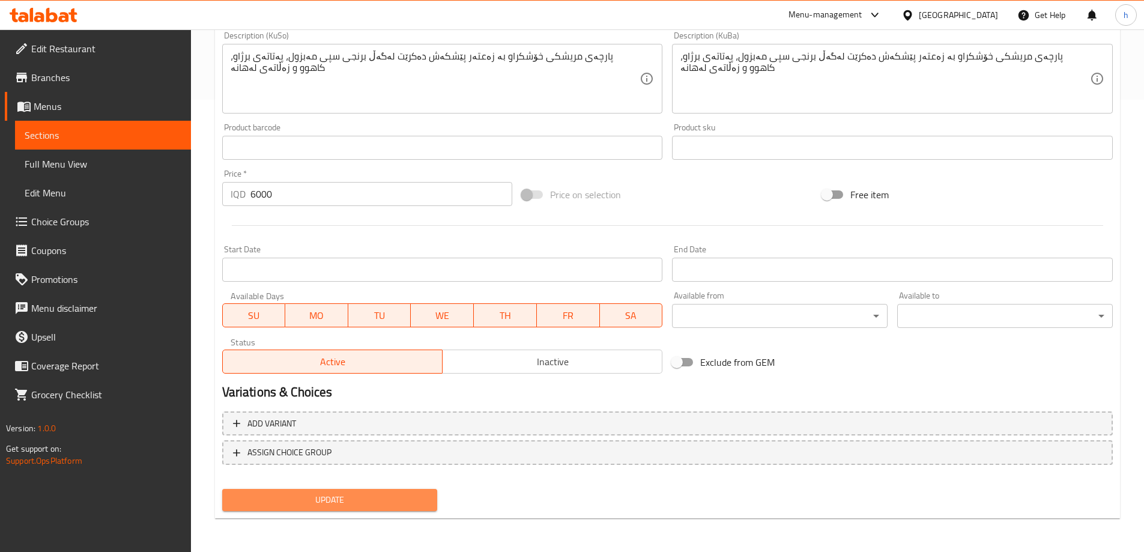
click at [417, 503] on span "Update" at bounding box center [330, 499] width 196 height 15
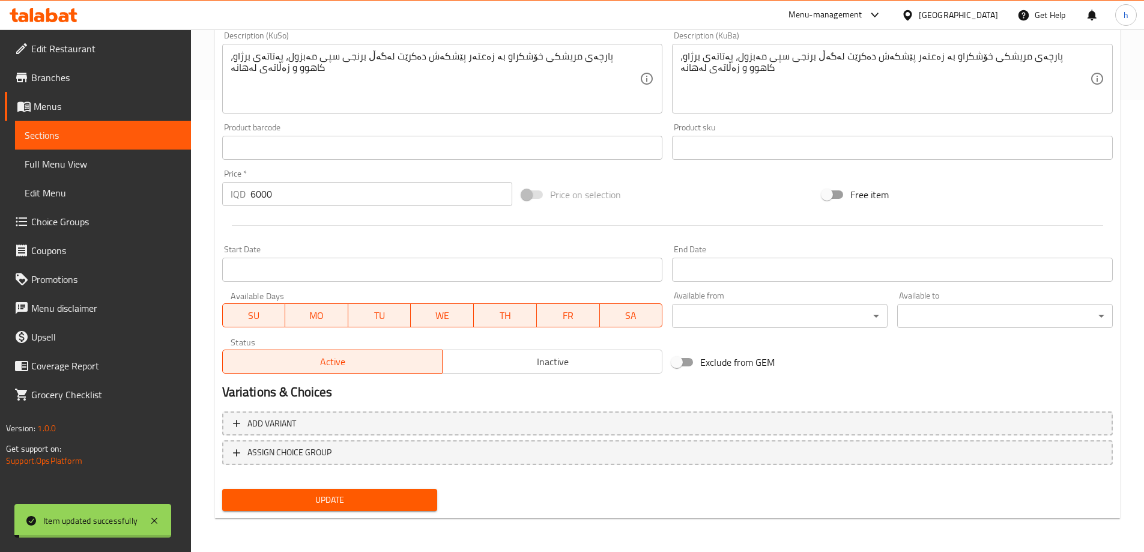
click at [51, 141] on span "Sections" at bounding box center [103, 135] width 157 height 14
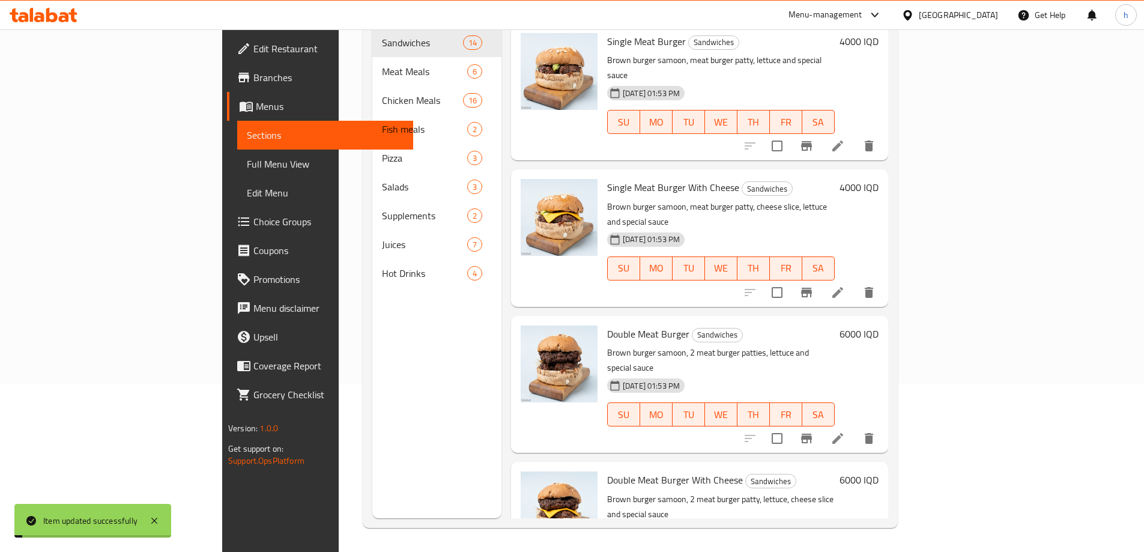
scroll to position [168, 0]
click at [247, 157] on span "Full Menu View" at bounding box center [325, 164] width 157 height 14
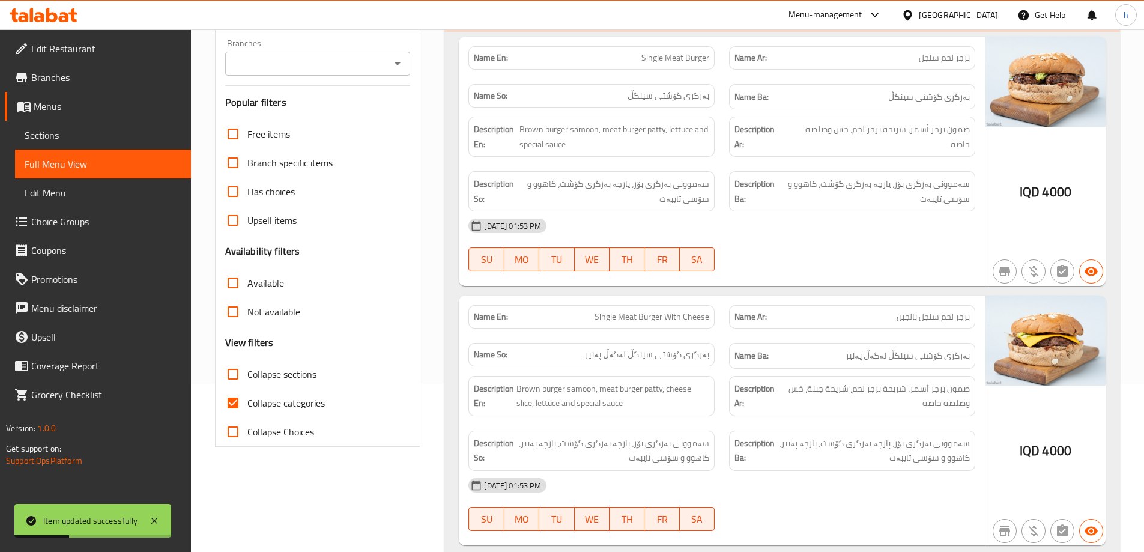
drag, startPoint x: 237, startPoint y: 404, endPoint x: 233, endPoint y: 391, distance: 13.7
click at [235, 404] on input "Collapse categories" at bounding box center [233, 403] width 29 height 29
checkbox input "false"
click at [237, 379] on input "Collapse sections" at bounding box center [233, 374] width 29 height 29
checkbox input "true"
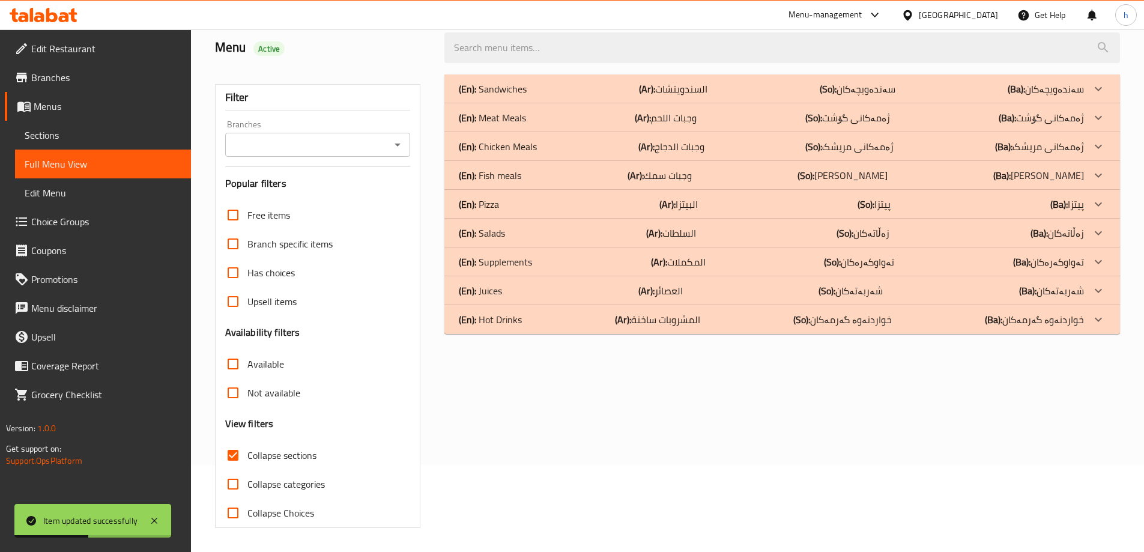
scroll to position [87, 0]
click at [399, 145] on icon "Open" at bounding box center [397, 145] width 14 height 14
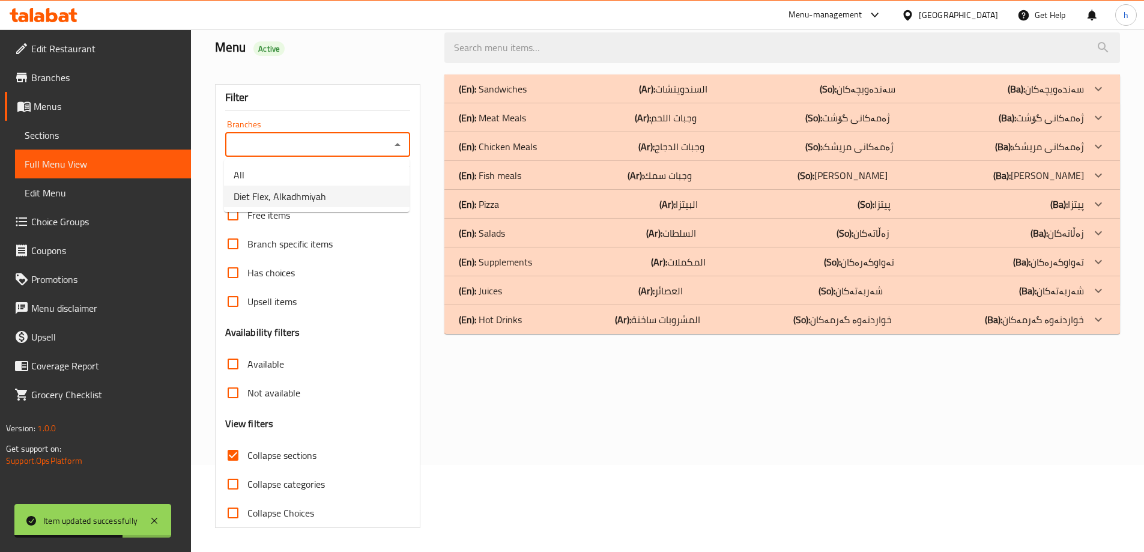
click at [293, 199] on span "Diet Flex, Alkadhmiyah" at bounding box center [280, 196] width 92 height 14
type input "Diet Flex, Alkadhmiyah"
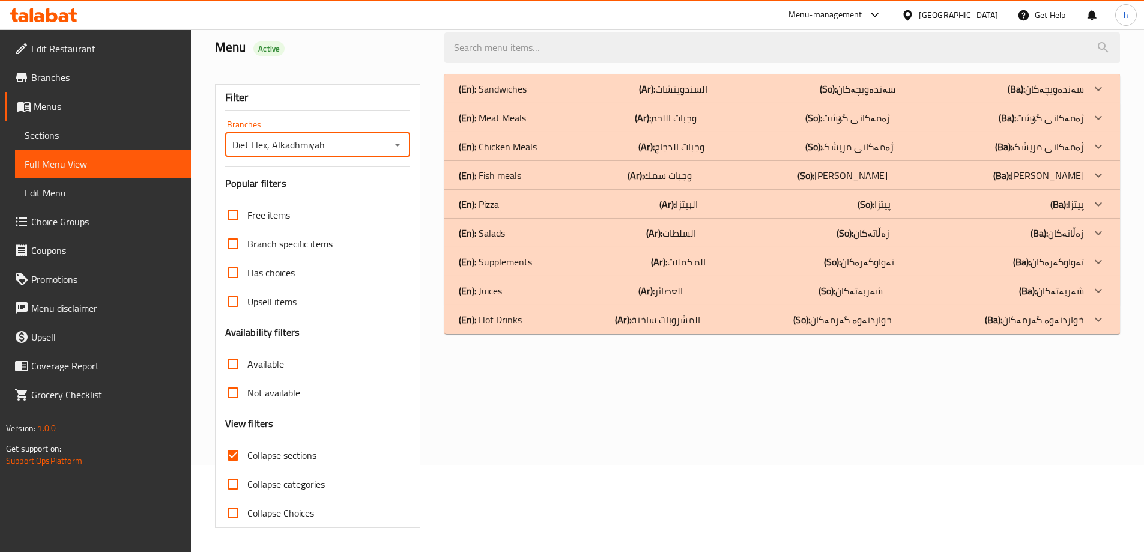
click at [512, 96] on div "(En): Juices (Ar): العصائر (So): شەربەتەکان (Ba): شەربەتەکان" at bounding box center [771, 89] width 625 height 14
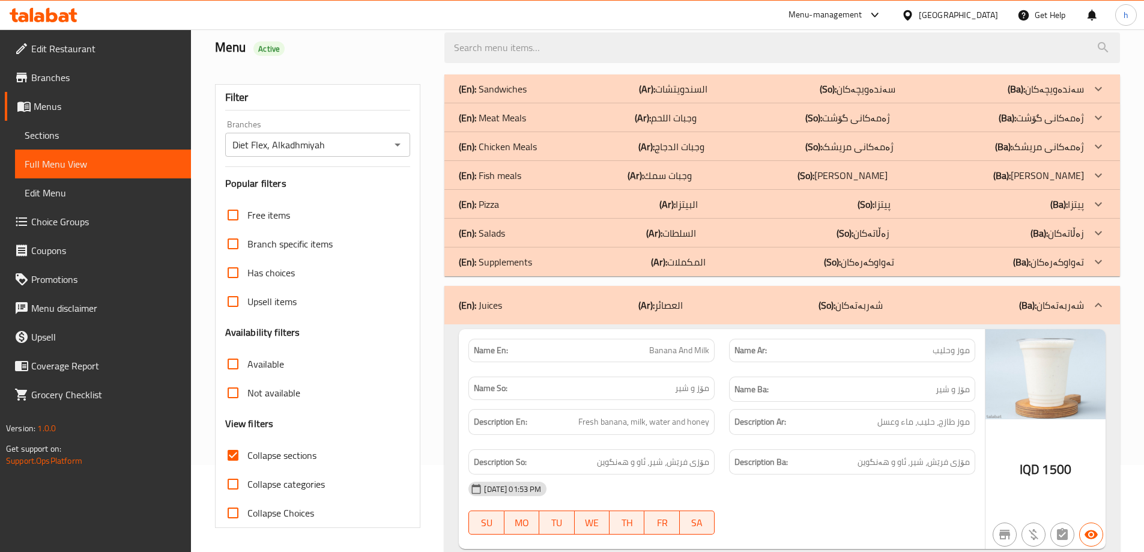
click at [510, 96] on p "(En): Supplements" at bounding box center [493, 89] width 68 height 14
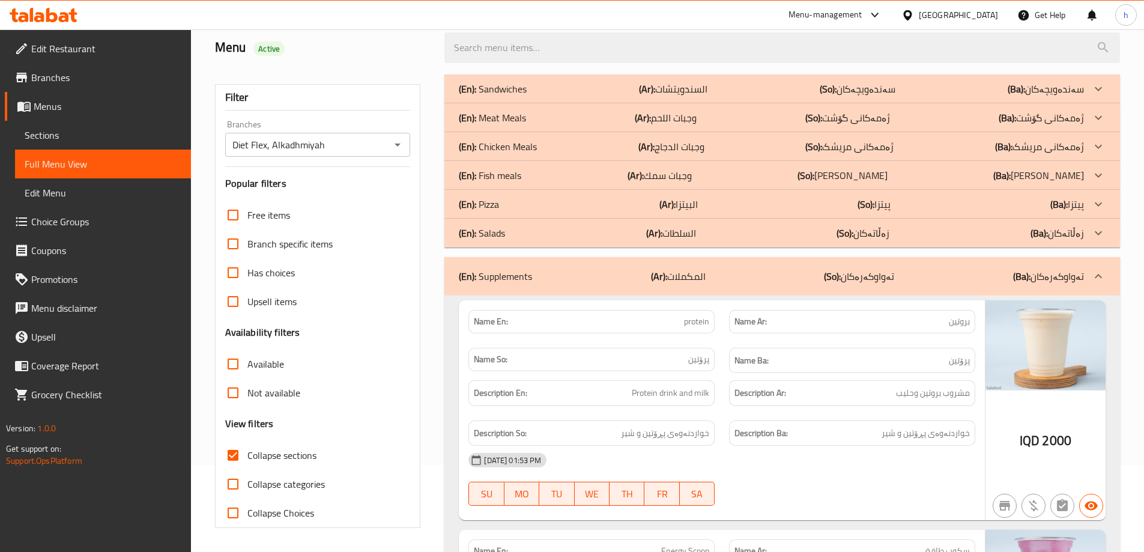
click at [499, 96] on p "(En): Pizza" at bounding box center [493, 89] width 68 height 14
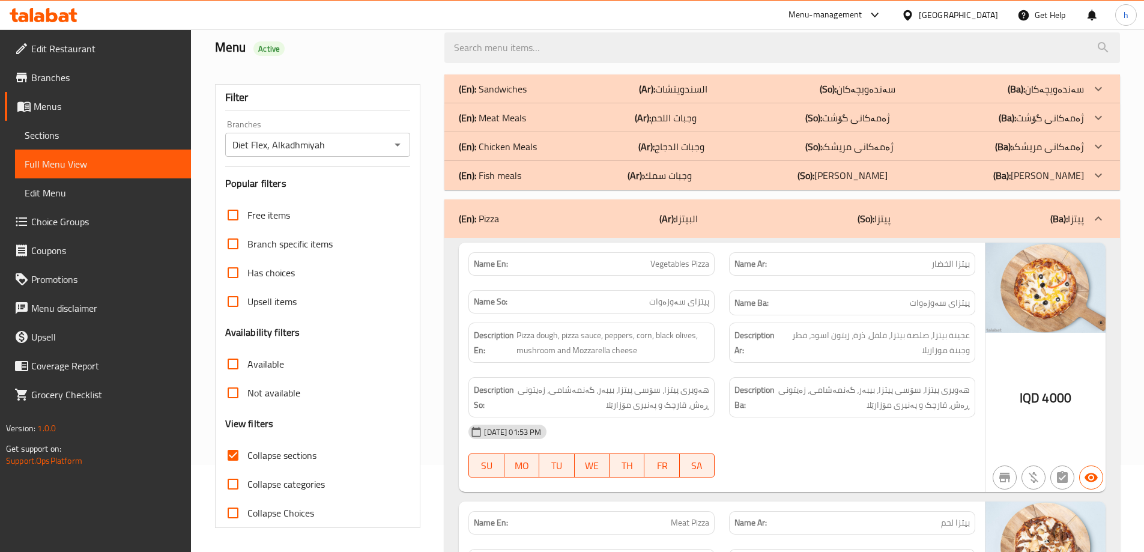
click at [515, 96] on p "(En): Fish meals" at bounding box center [493, 89] width 68 height 14
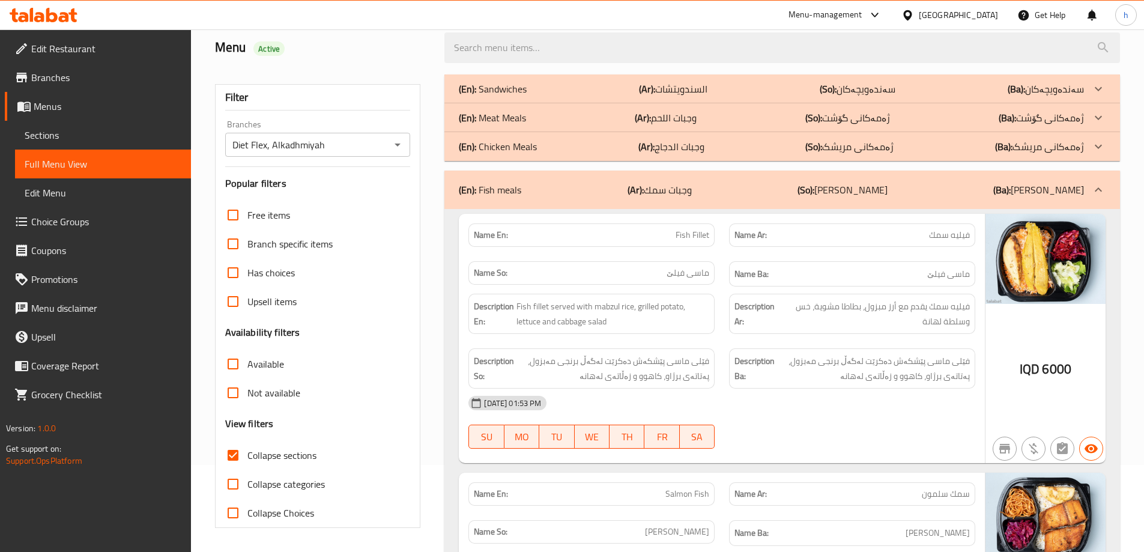
click at [517, 96] on p "(En): Chicken Meals" at bounding box center [493, 89] width 68 height 14
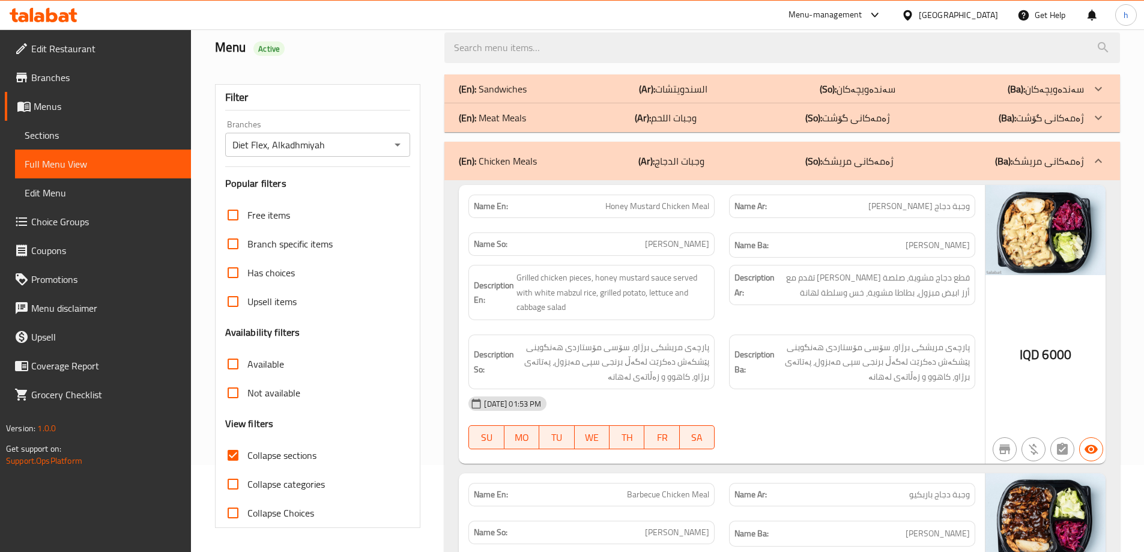
click at [518, 96] on p "(En): Meat Meals" at bounding box center [493, 89] width 68 height 14
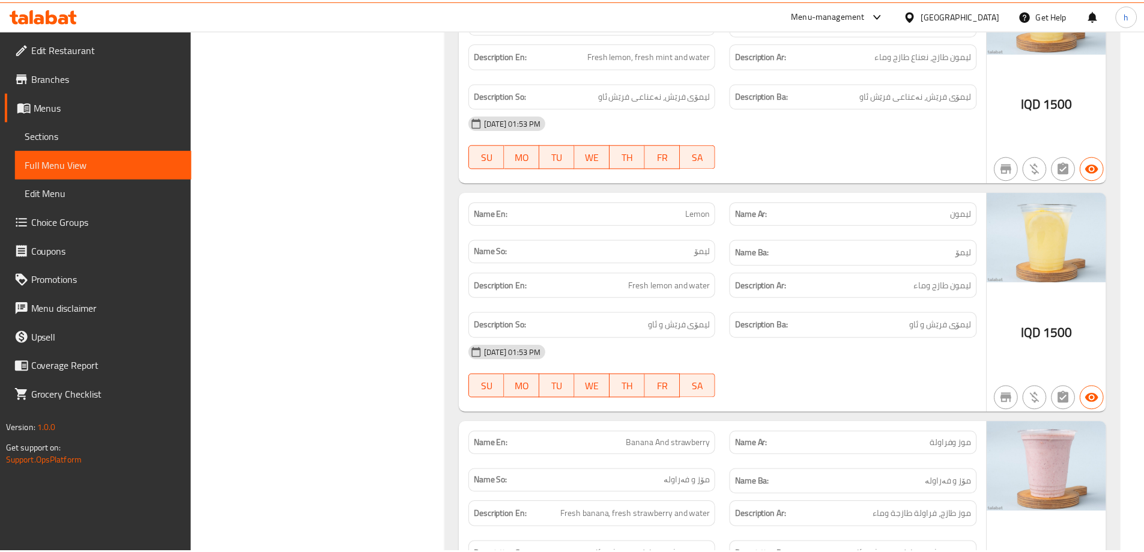
scroll to position [9516, 0]
